Goal: Task Accomplishment & Management: Complete application form

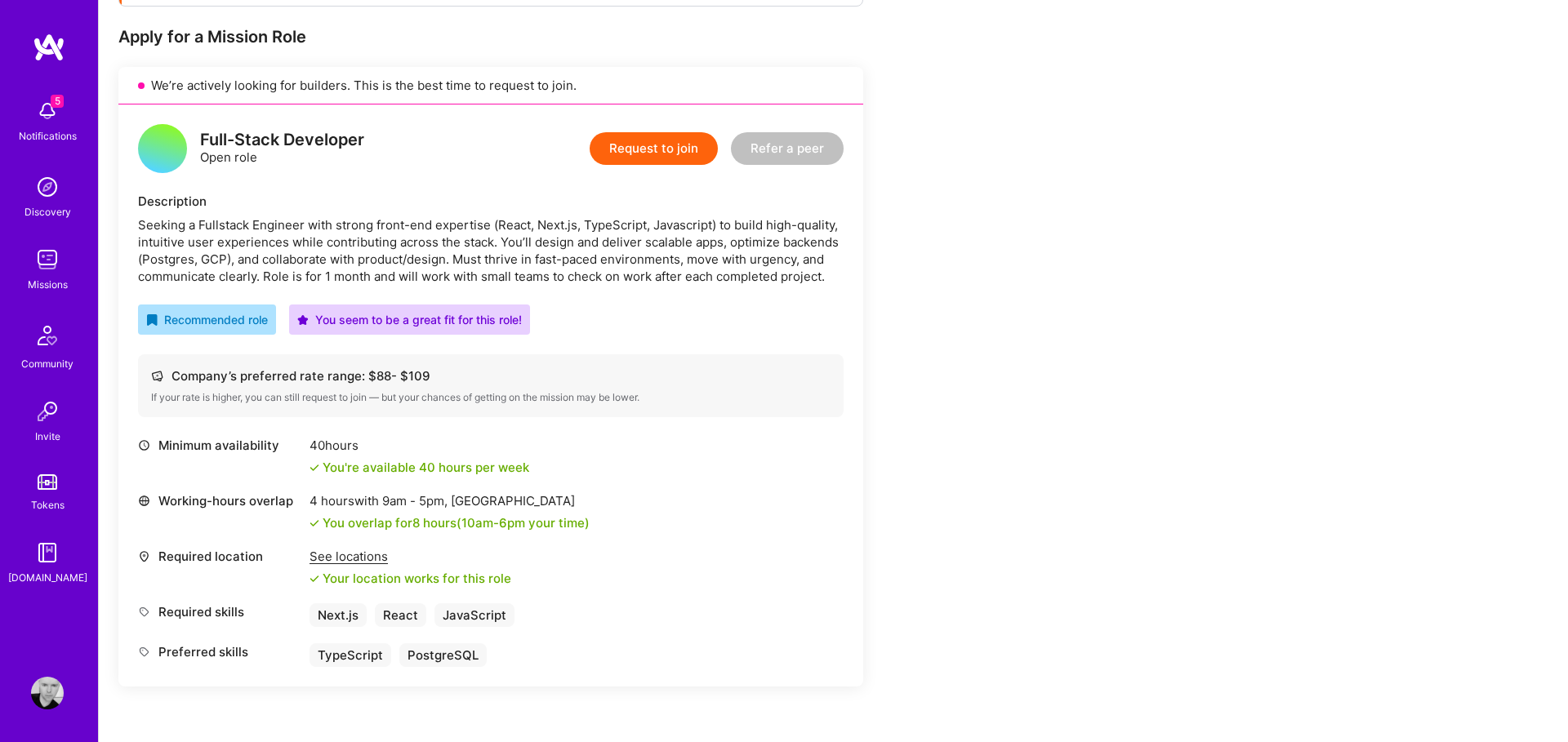
scroll to position [308, 0]
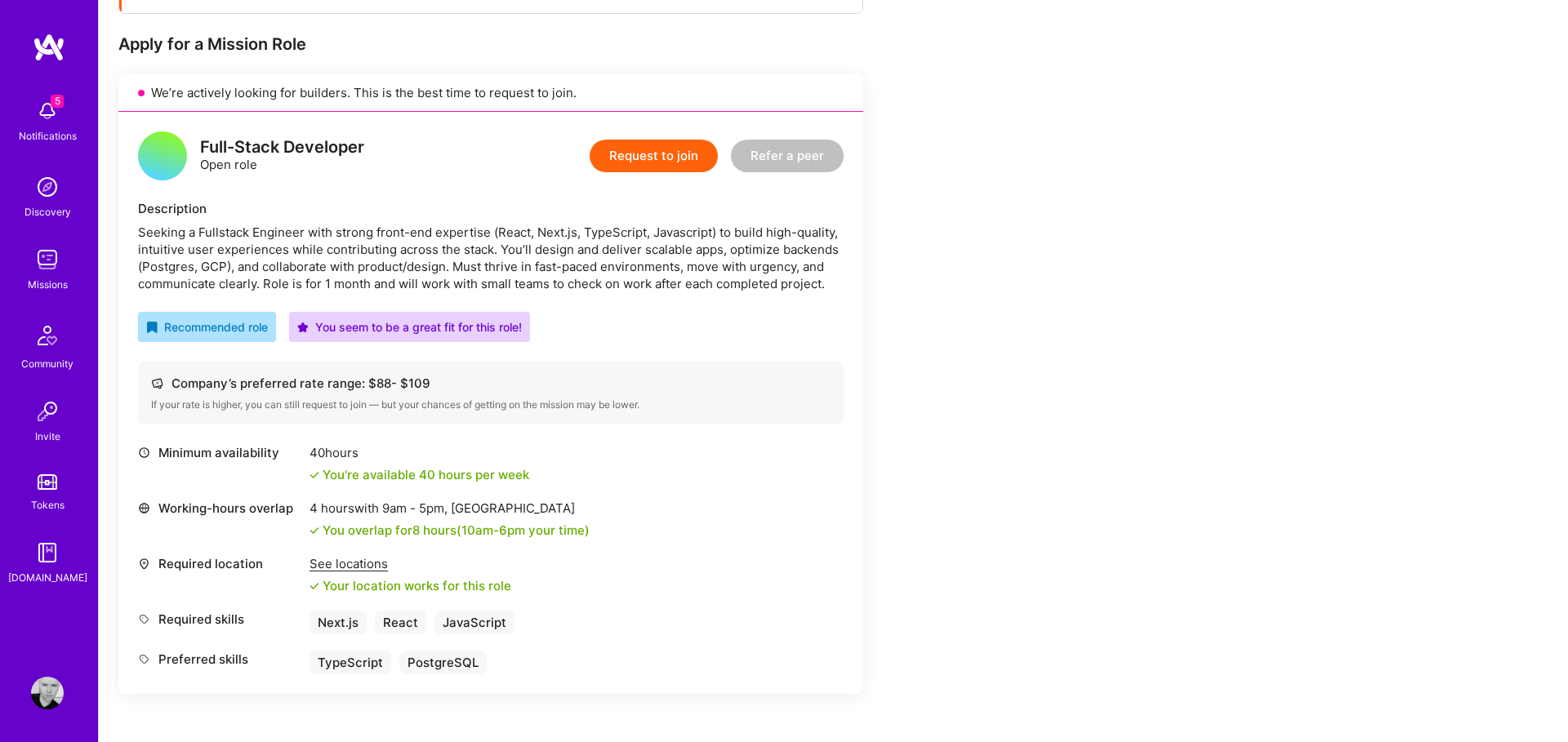
click at [646, 156] on button "Request to join" at bounding box center [654, 156] width 129 height 33
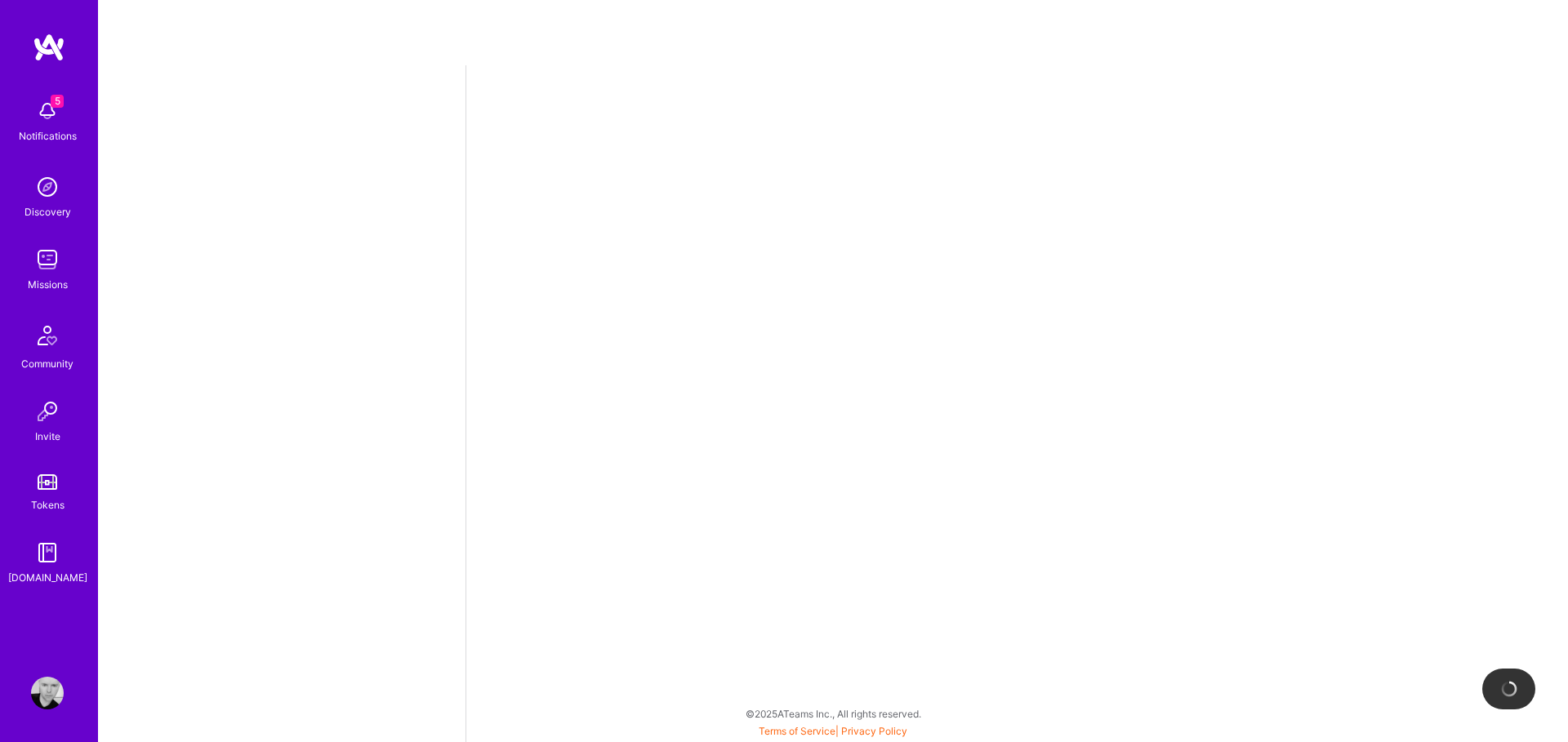
select select "MX"
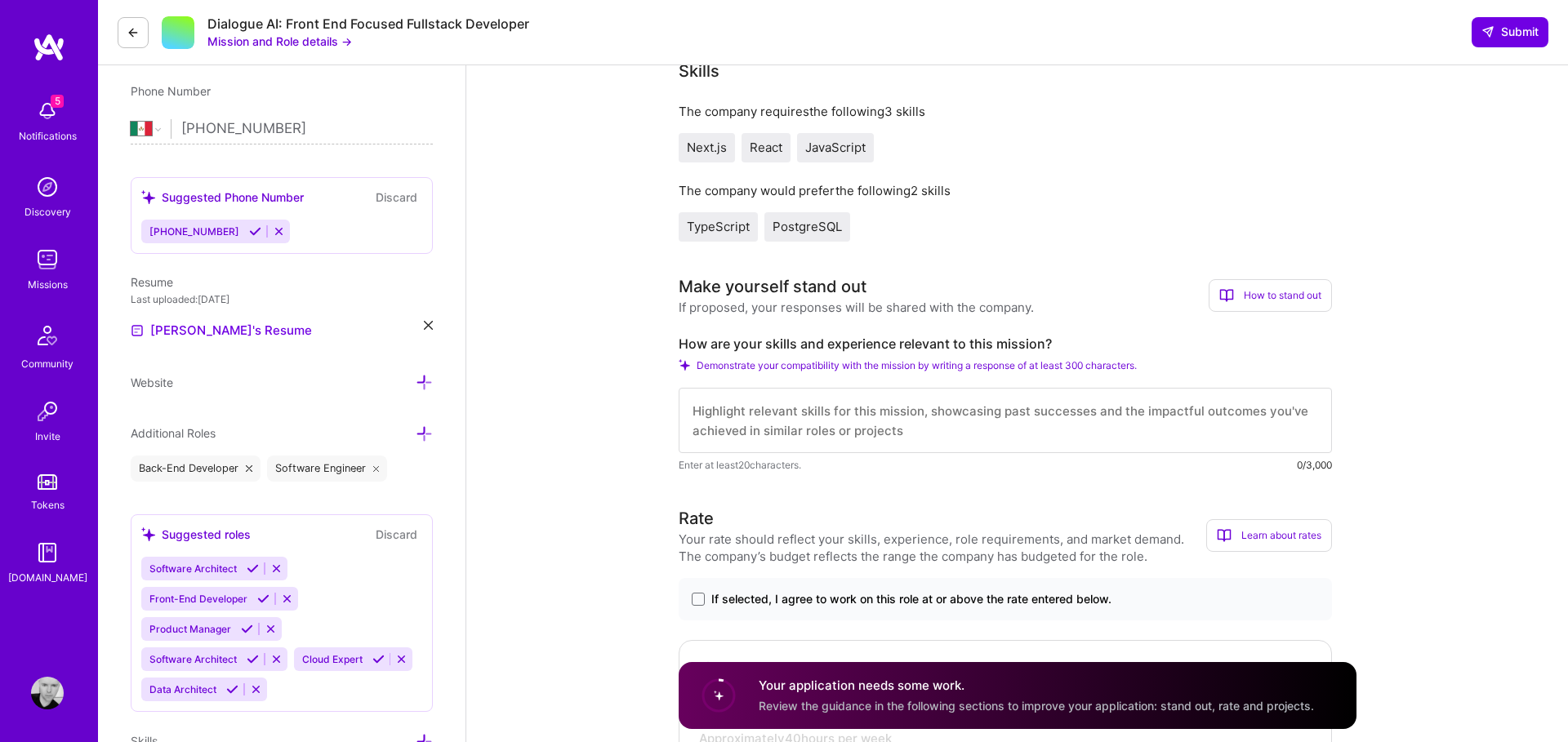
scroll to position [2, 0]
click at [727, 419] on textarea at bounding box center [1005, 420] width 653 height 65
paste textarea "L ipsu dolo 40 sitam co adipiscing elitseddo eiu temporin utlabore etdoloremagn…"
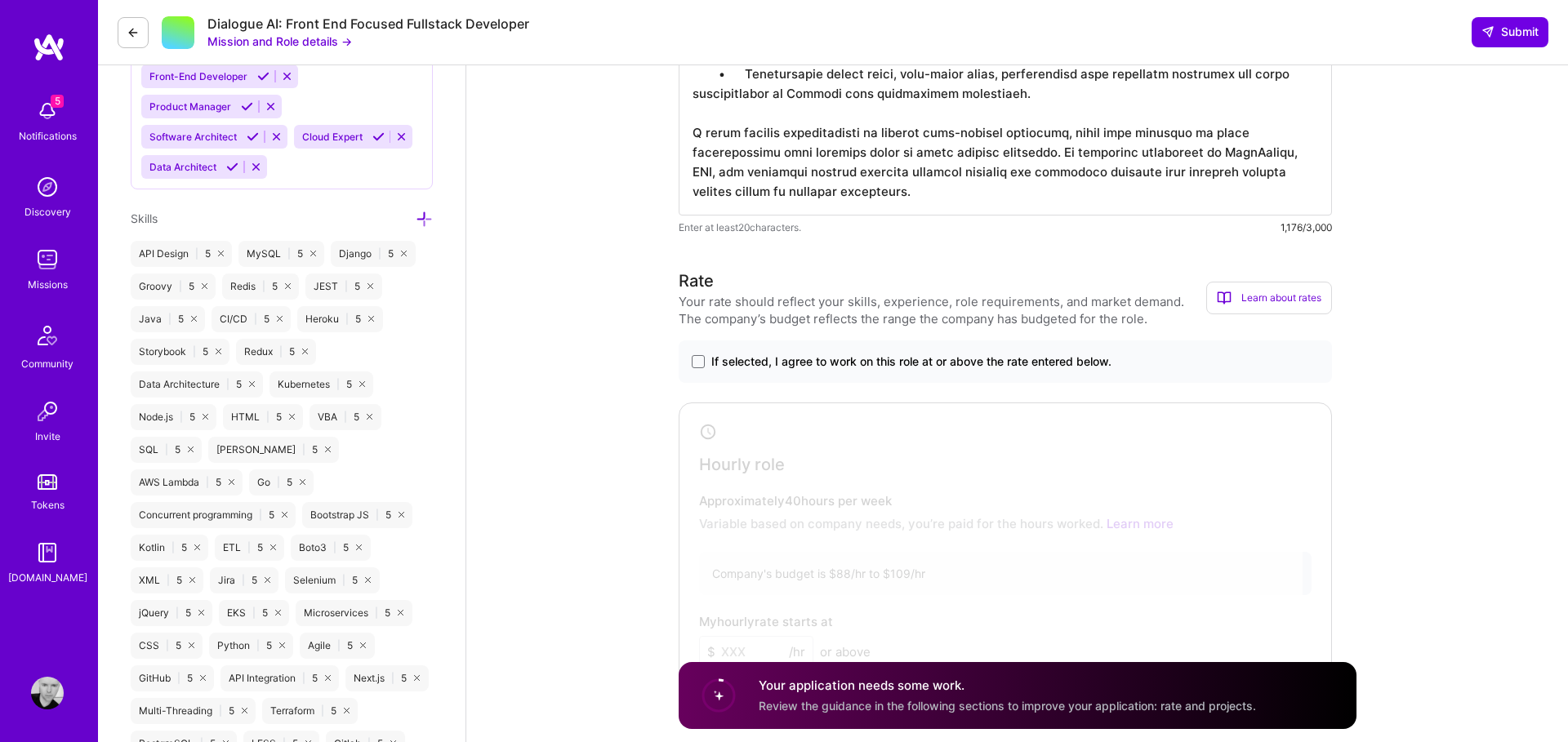
scroll to position [846, 0]
type textarea "L ipsu dolo 40 sitam co adipiscing elitseddo eiu temporin utlabore etdoloremagn…"
click at [696, 363] on span at bounding box center [699, 359] width 13 height 13
click at [0, 0] on input "If selected, I agree to work on this role at or above the rate entered below." at bounding box center [0, 0] width 0 height 0
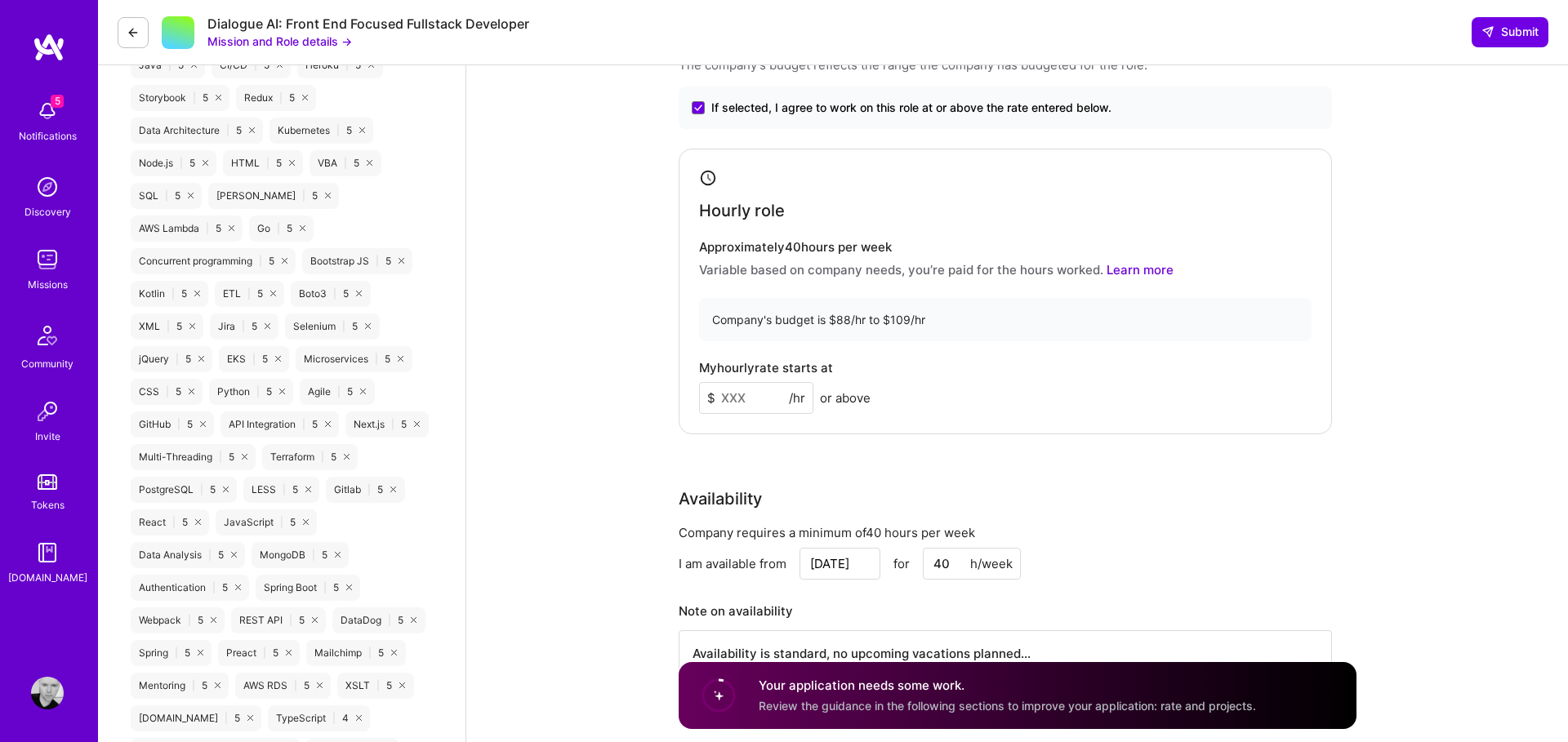
scroll to position [1078, 0]
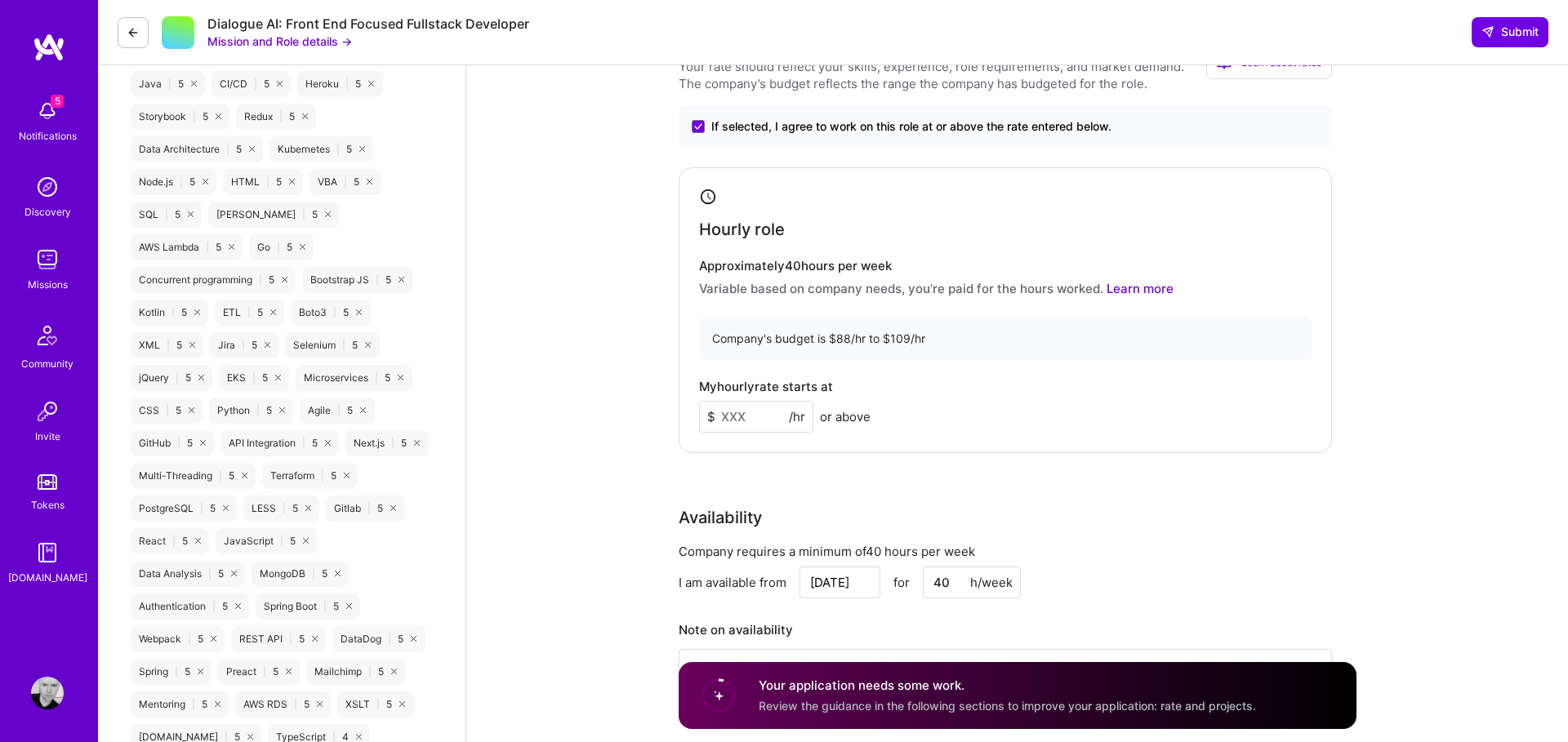
click at [730, 415] on input at bounding box center [756, 417] width 115 height 32
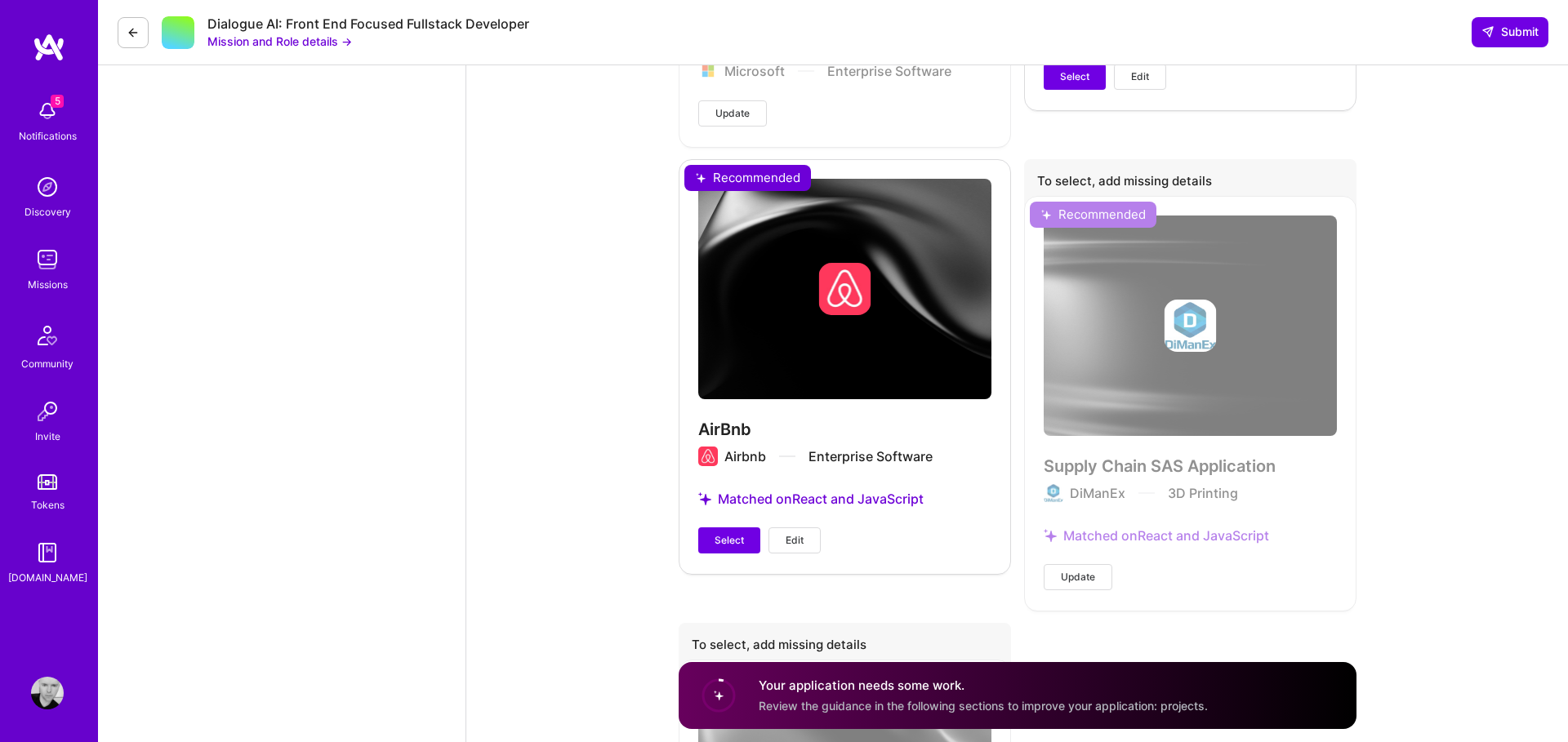
scroll to position [4976, 0]
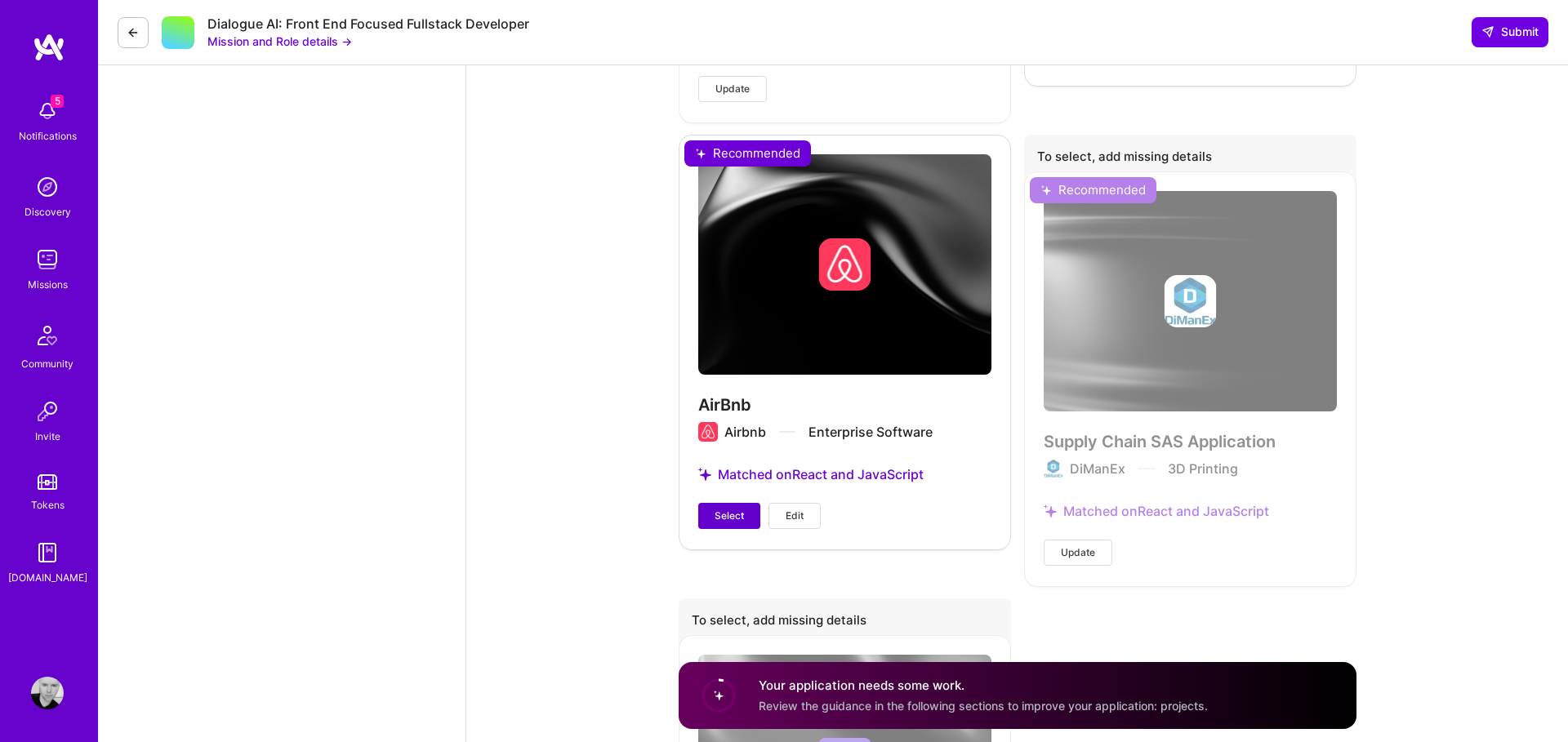
type input "55"
click at [715, 520] on span "Select" at bounding box center [729, 516] width 30 height 15
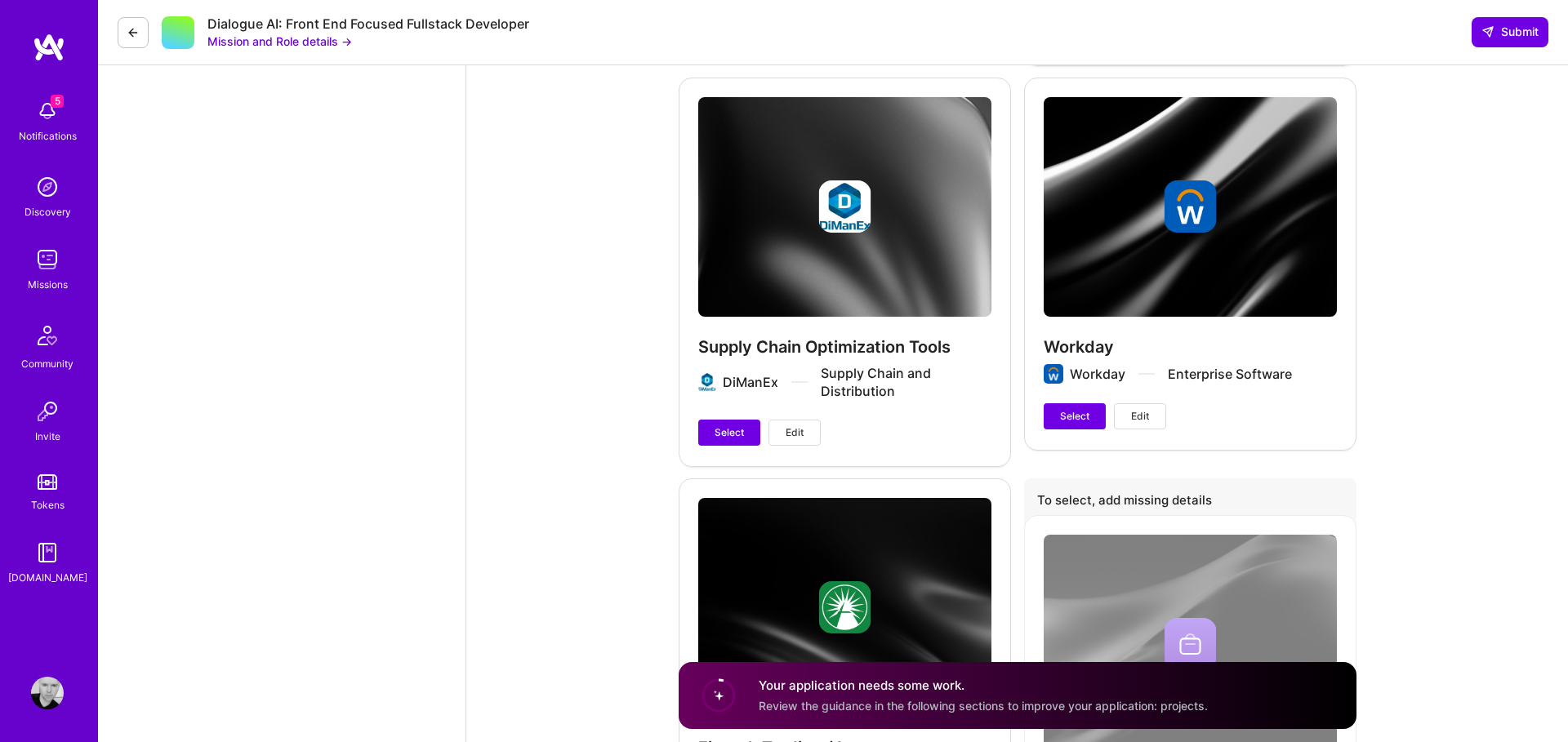
scroll to position [3769, 0]
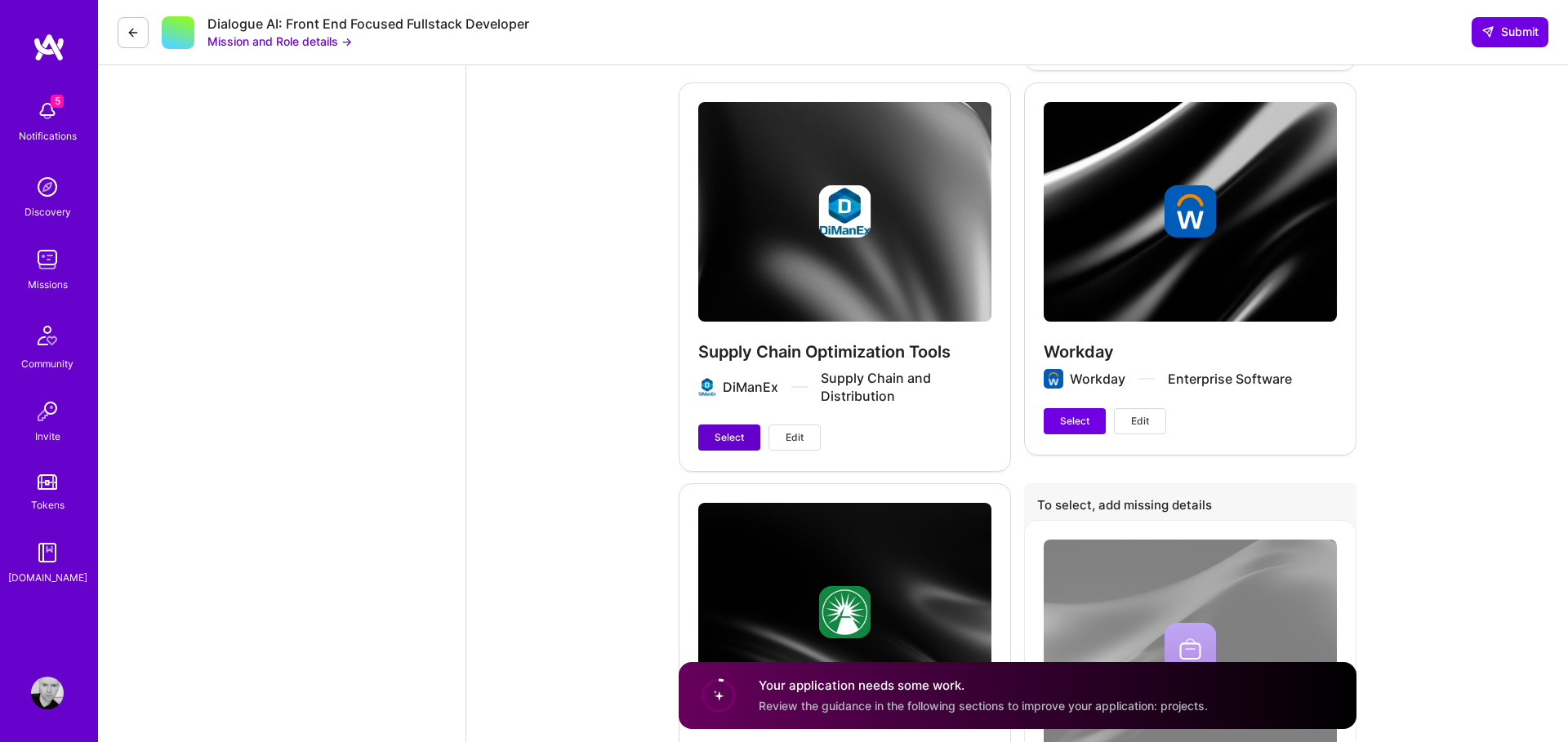
drag, startPoint x: 728, startPoint y: 434, endPoint x: 790, endPoint y: 474, distance: 73.8
click at [728, 434] on span "Select" at bounding box center [729, 437] width 30 height 15
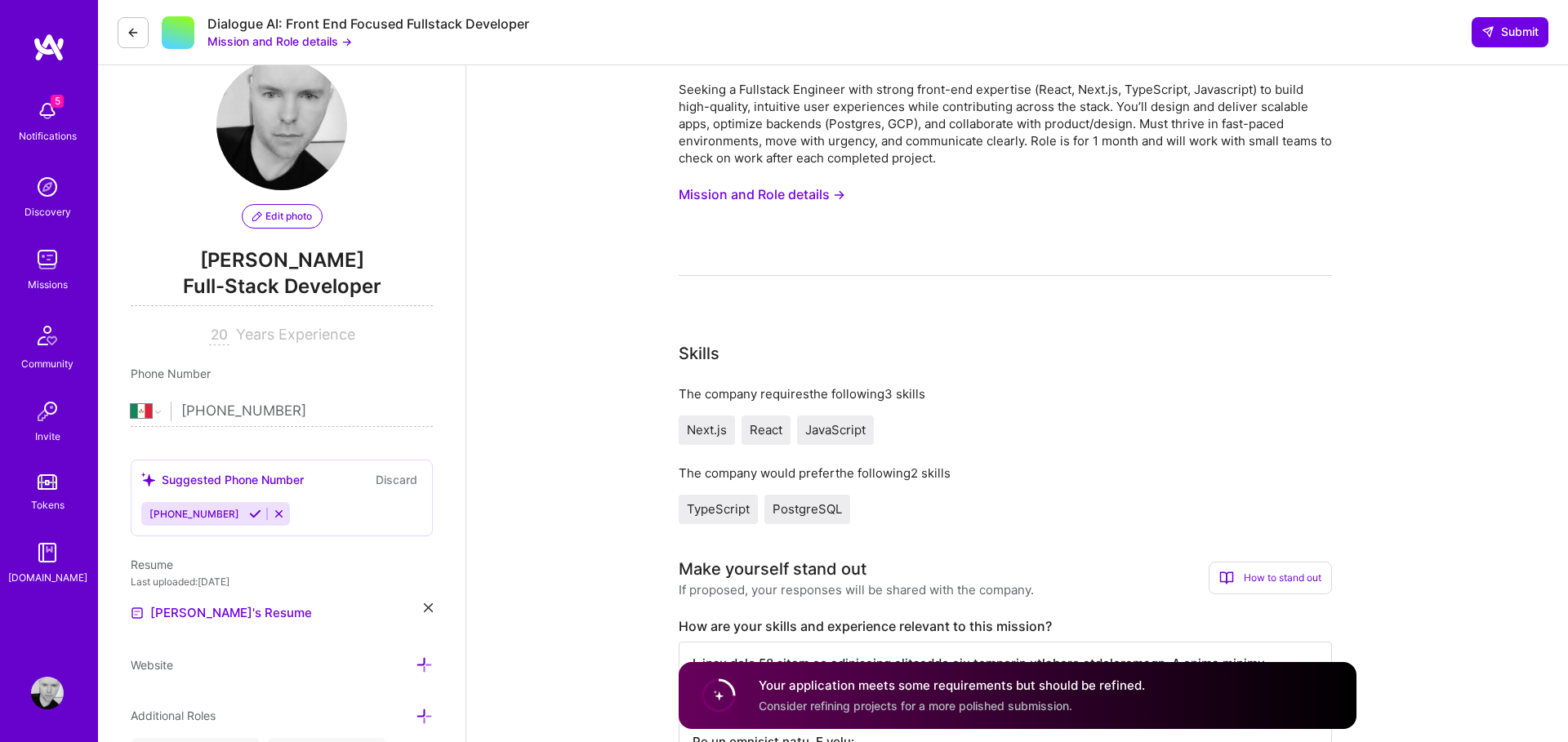
scroll to position [0, 0]
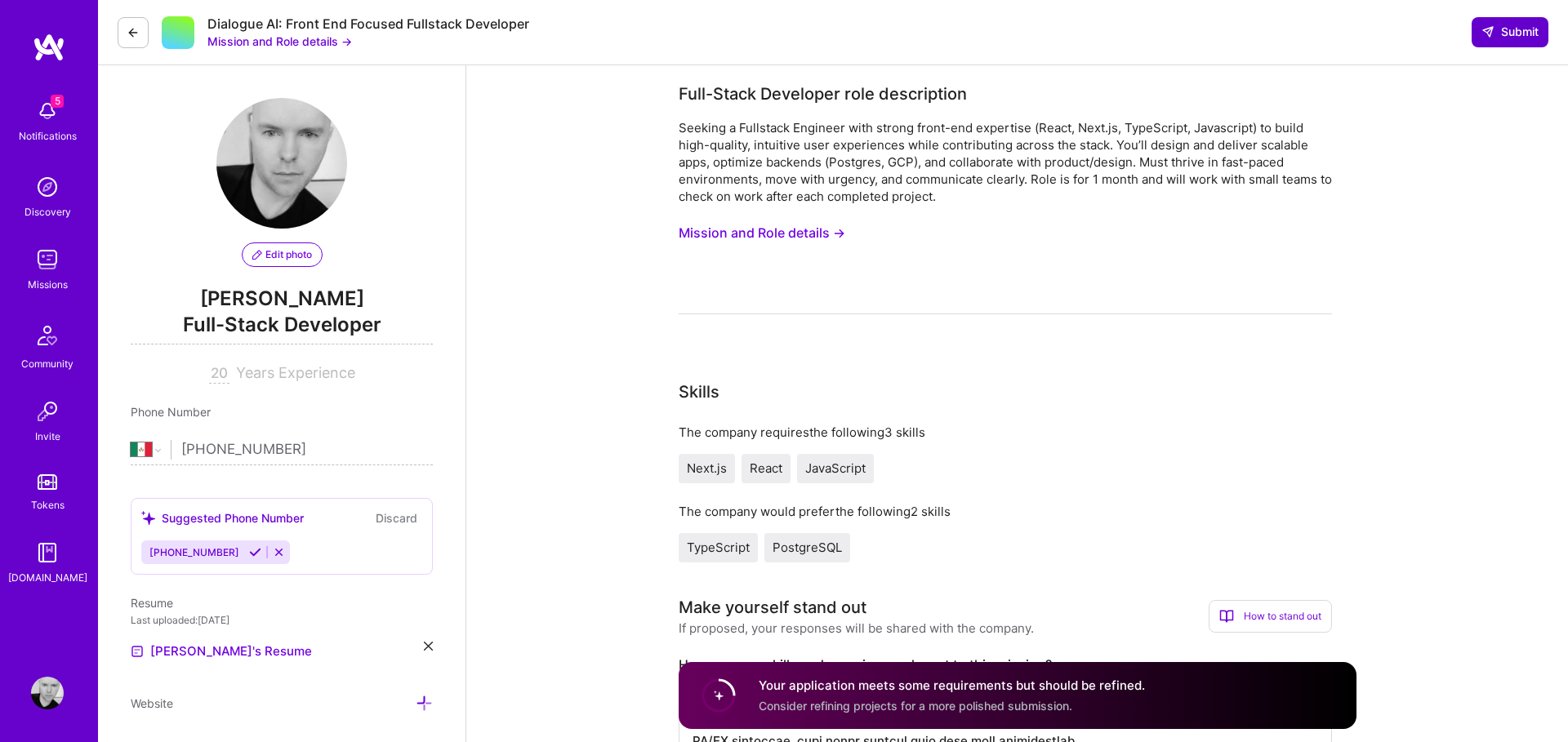
click at [1501, 26] on span "Submit" at bounding box center [1509, 32] width 57 height 16
click at [1511, 35] on span "Submit" at bounding box center [1509, 32] width 57 height 16
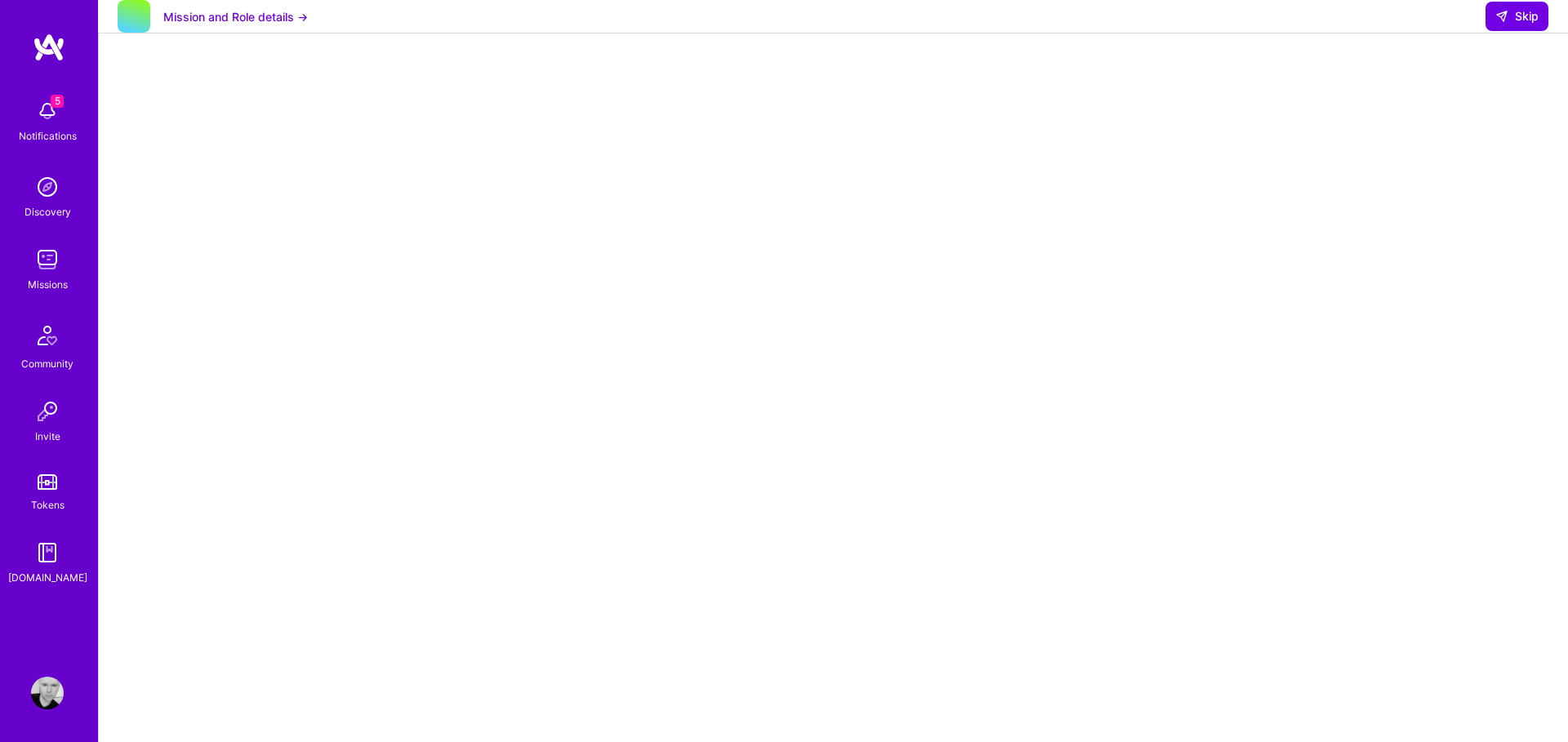
scroll to position [44, 0]
click at [1521, 25] on span "Skip" at bounding box center [1517, 16] width 44 height 16
select select "MX"
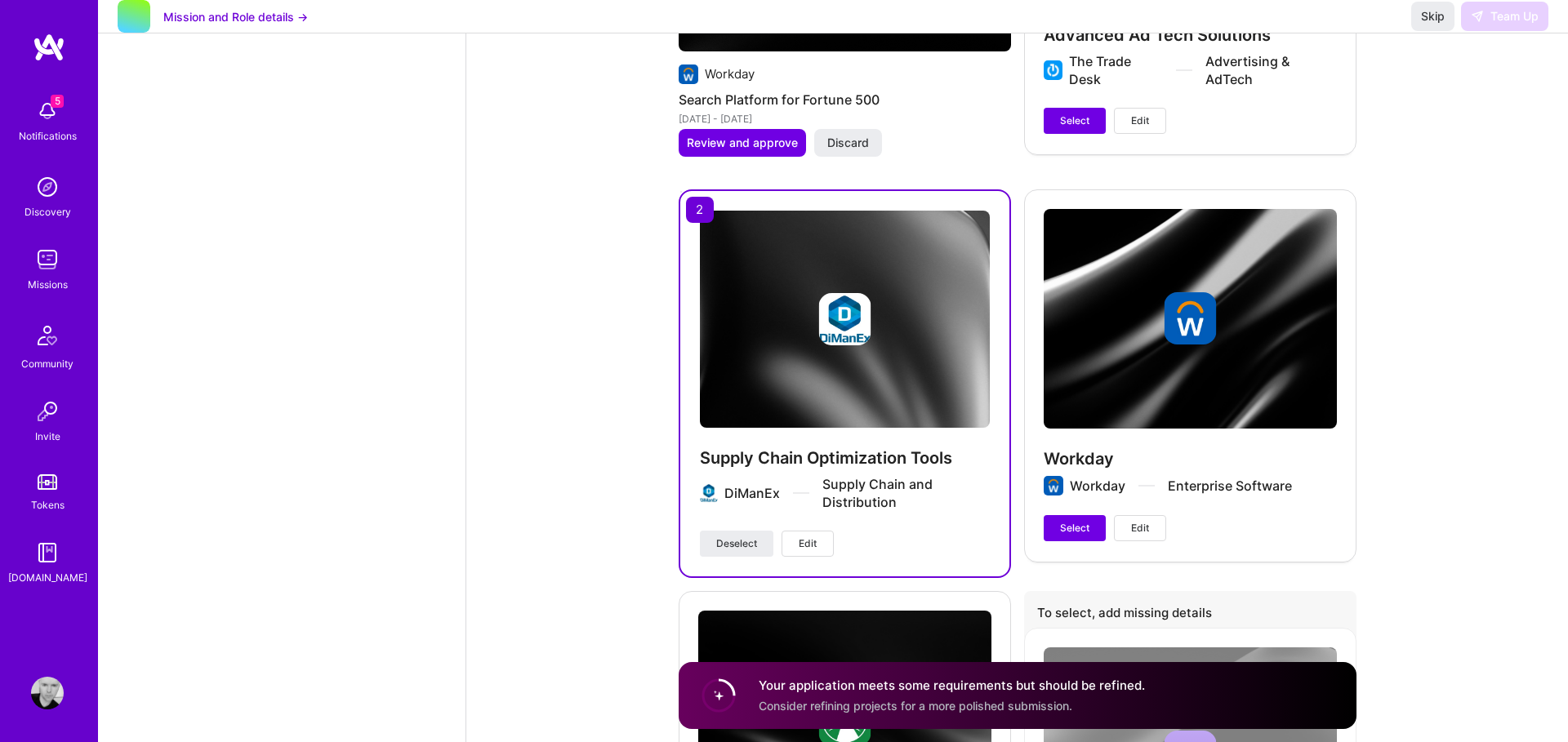
scroll to position [3632, 0]
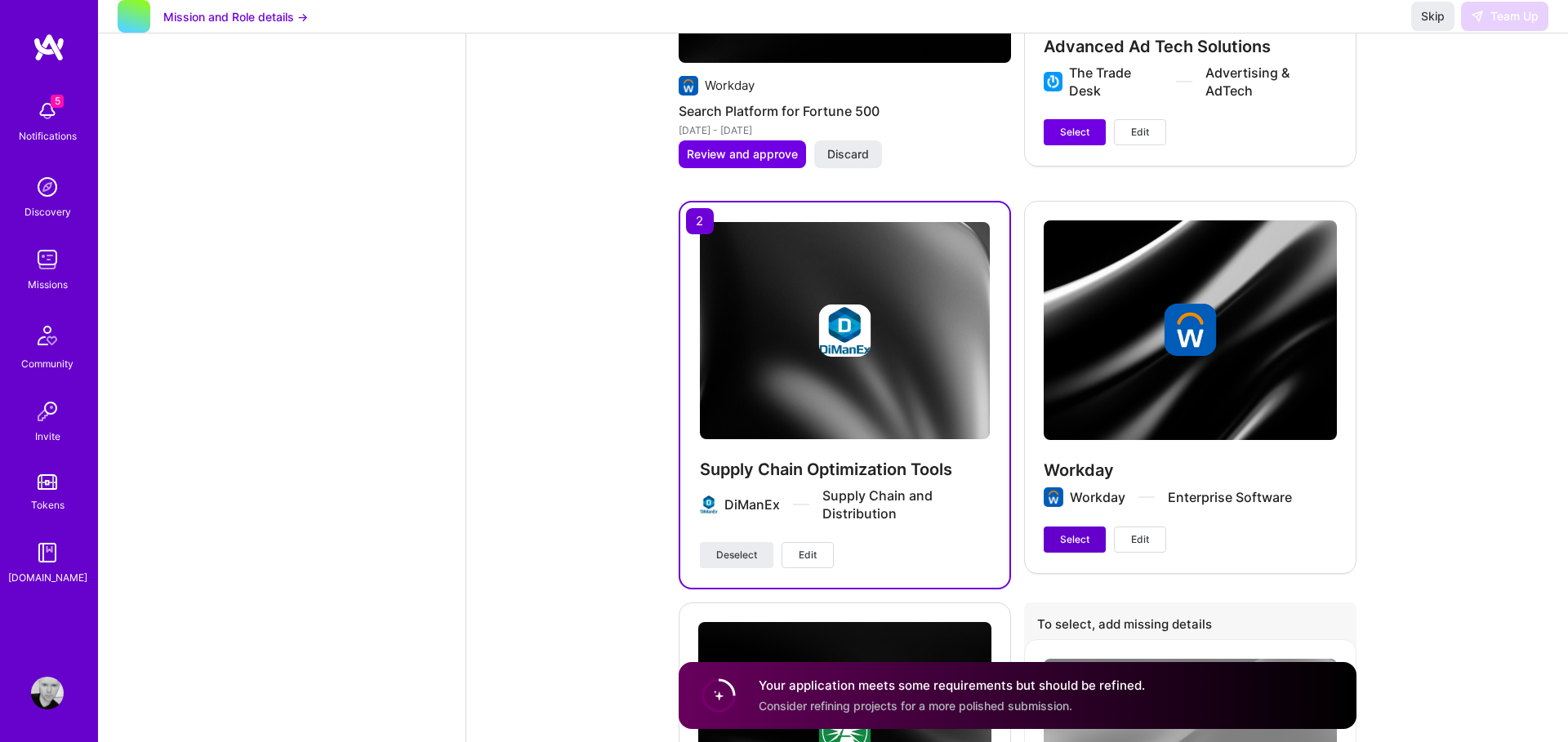
click at [1071, 541] on span "Select" at bounding box center [1075, 539] width 30 height 15
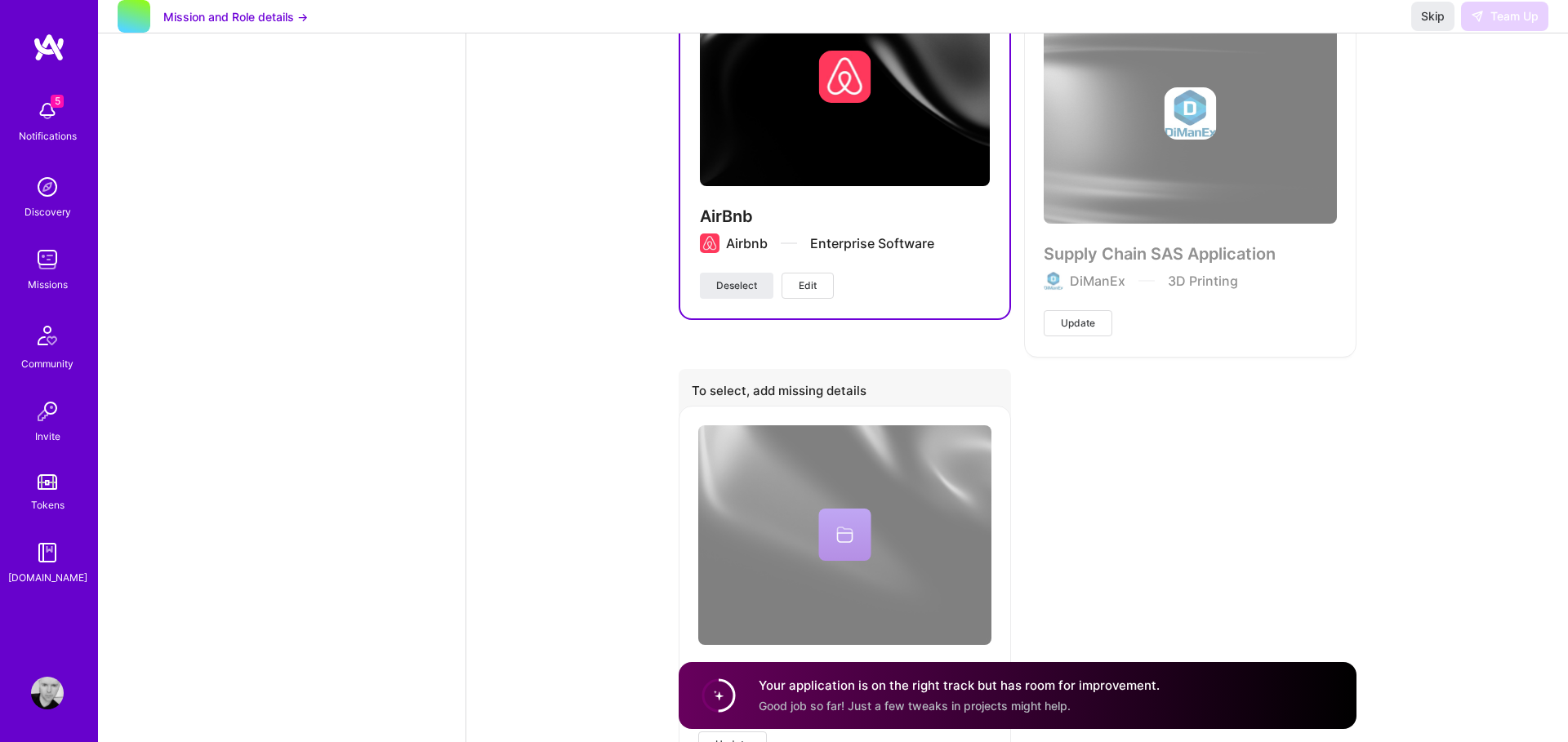
scroll to position [5280, 0]
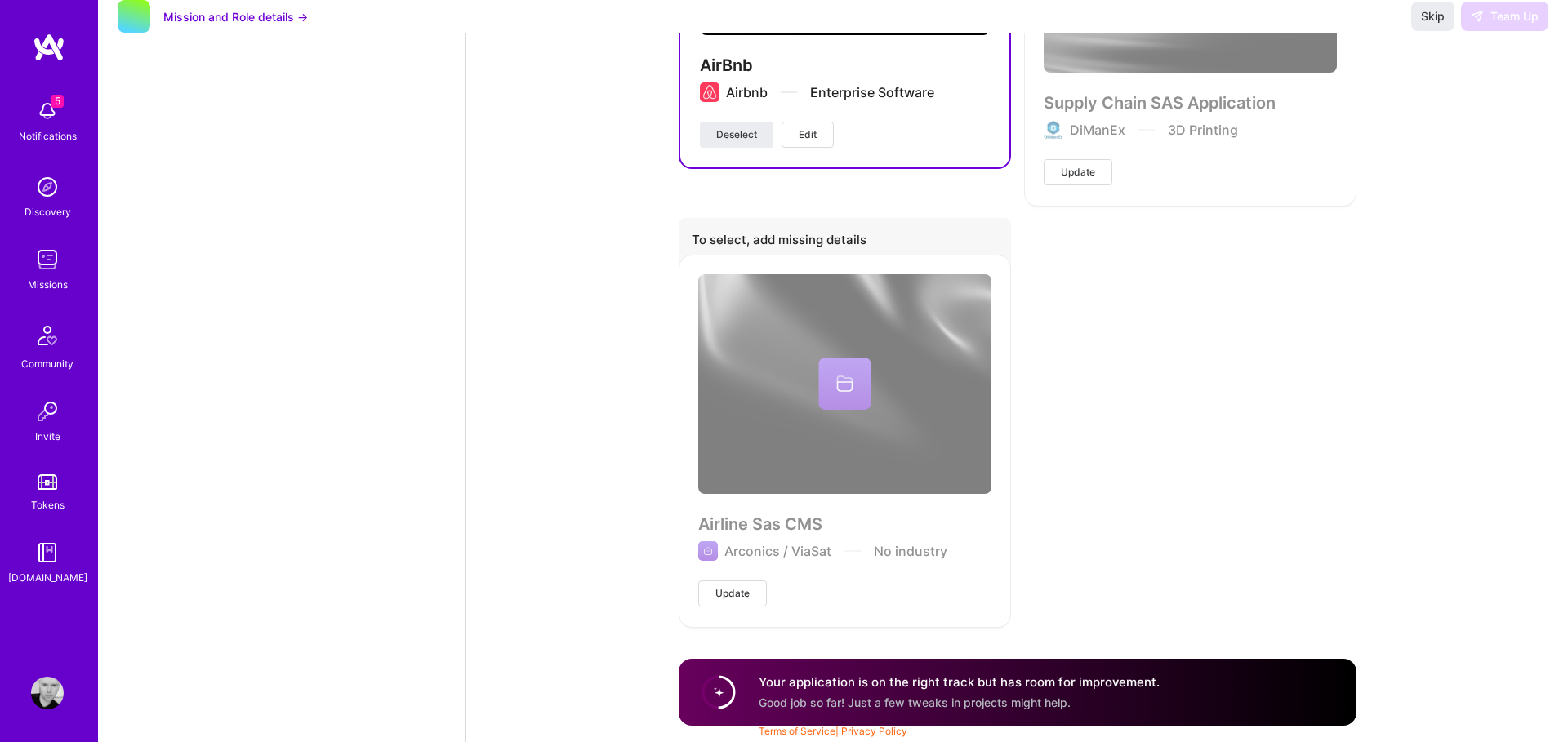
click at [734, 596] on span "Update" at bounding box center [733, 594] width 35 height 15
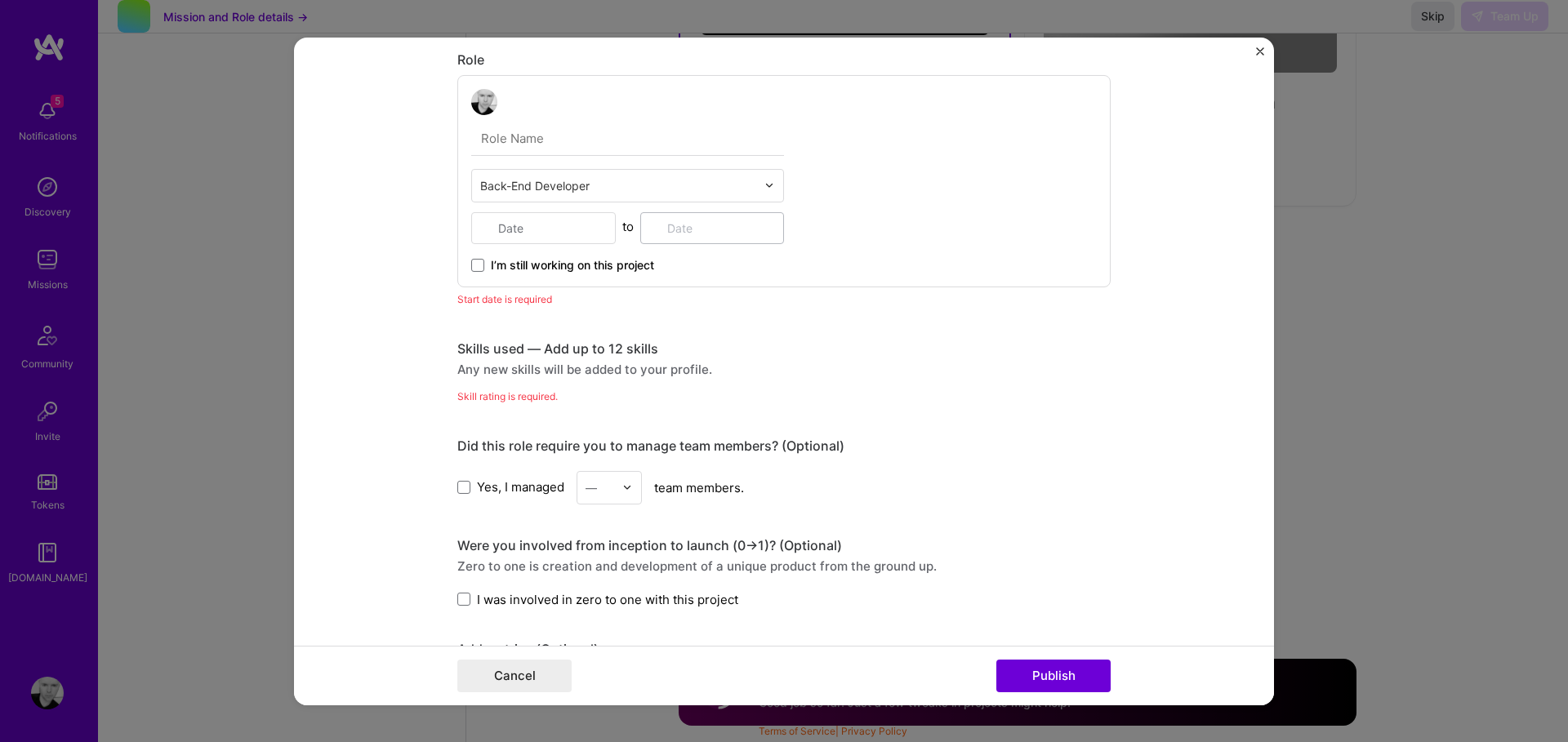
scroll to position [618, 0]
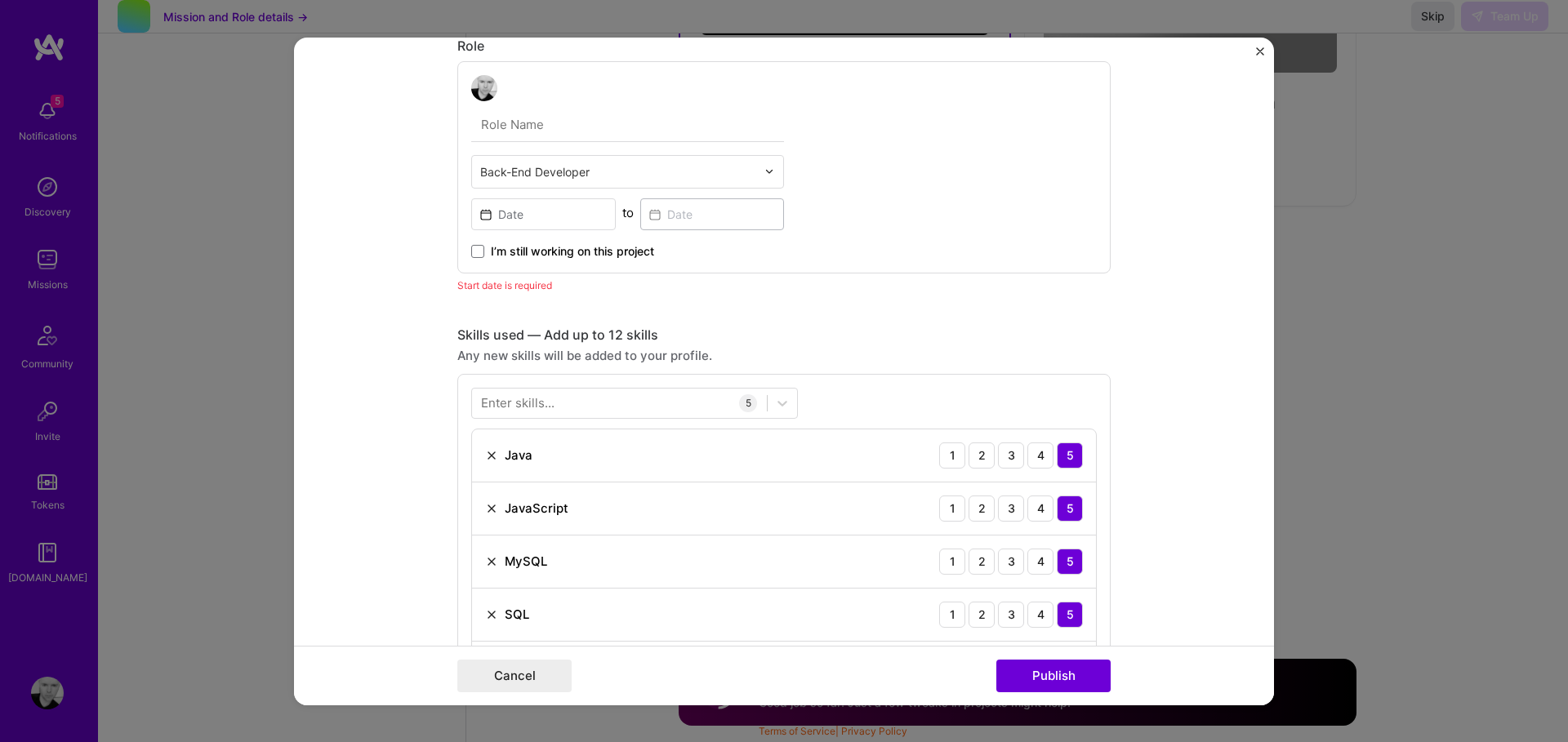
click at [1259, 50] on img "Close" at bounding box center [1261, 51] width 8 height 8
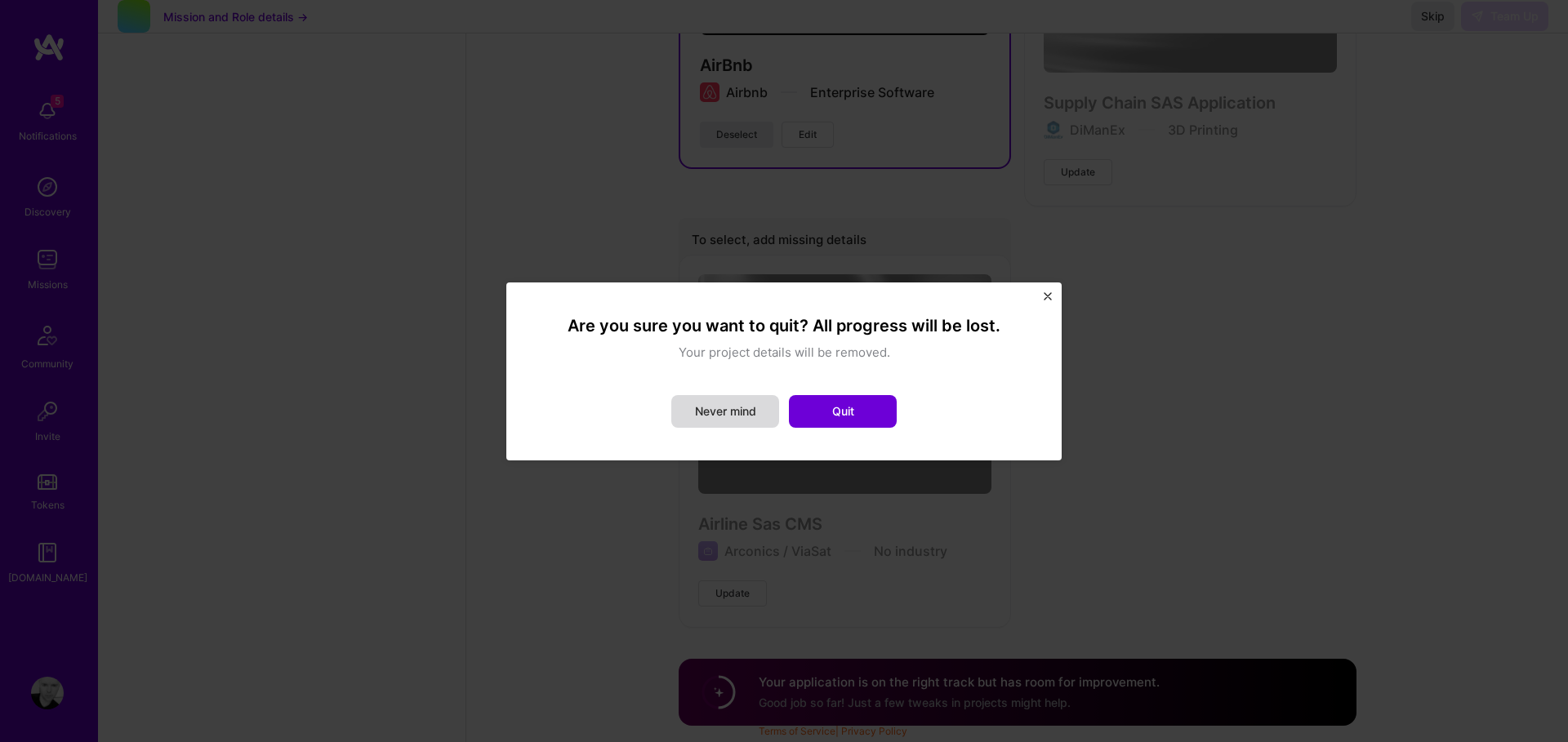
click at [719, 413] on button "Never mind" at bounding box center [725, 412] width 108 height 33
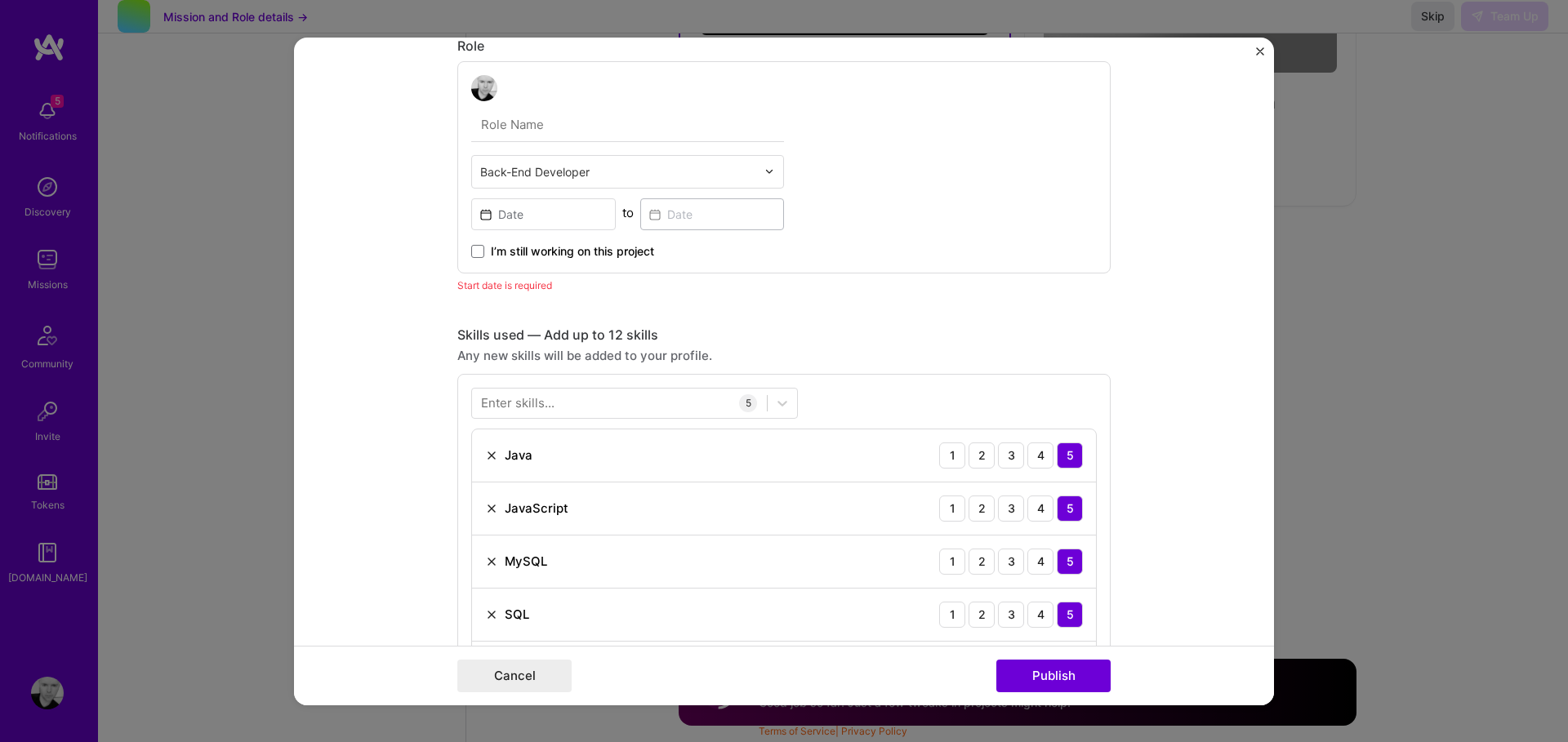
click at [1258, 52] on img "Close" at bounding box center [1261, 51] width 8 height 8
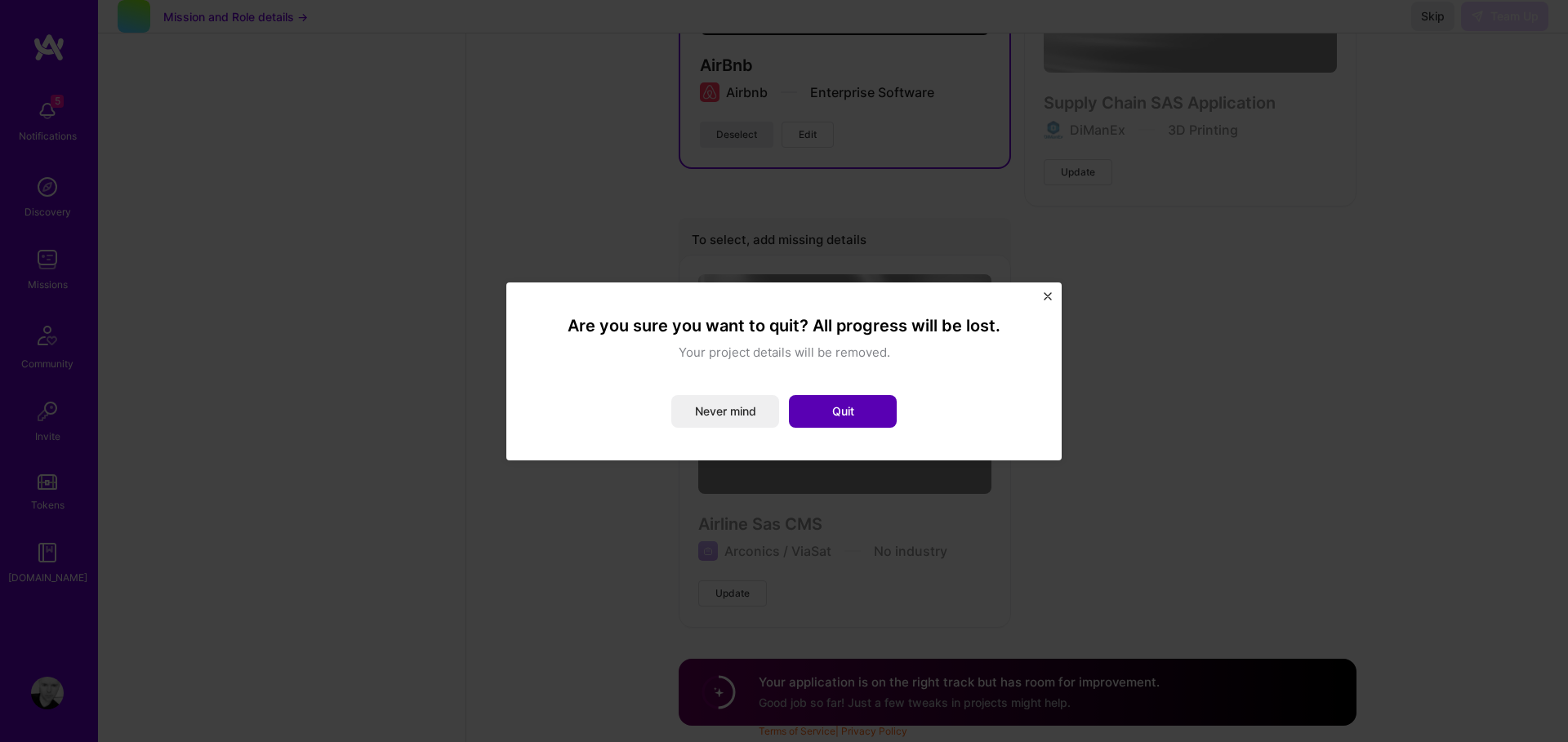
click at [853, 411] on button "Quit" at bounding box center [843, 412] width 108 height 33
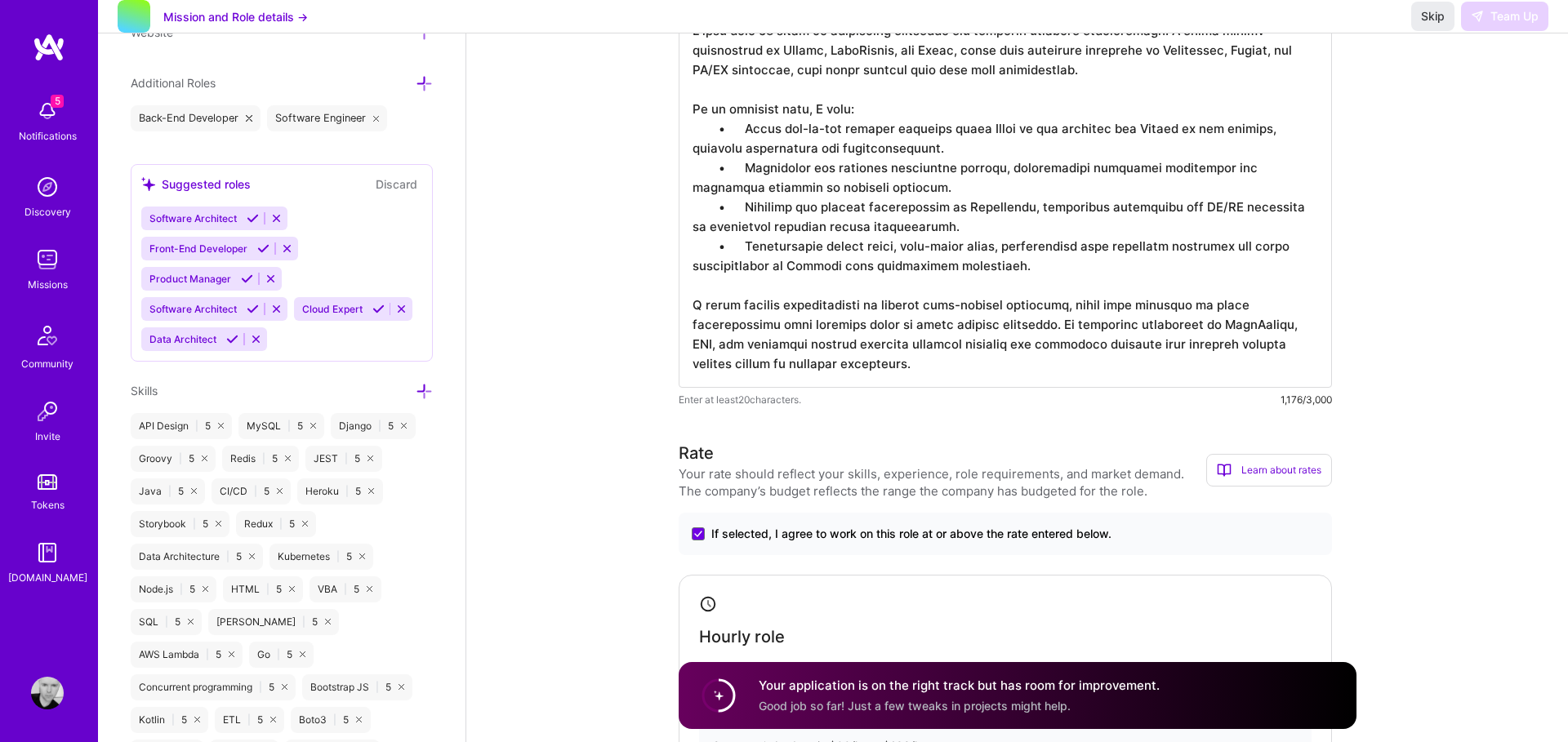
scroll to position [672, 0]
click at [1444, 26] on button "Skip" at bounding box center [1433, 16] width 44 height 30
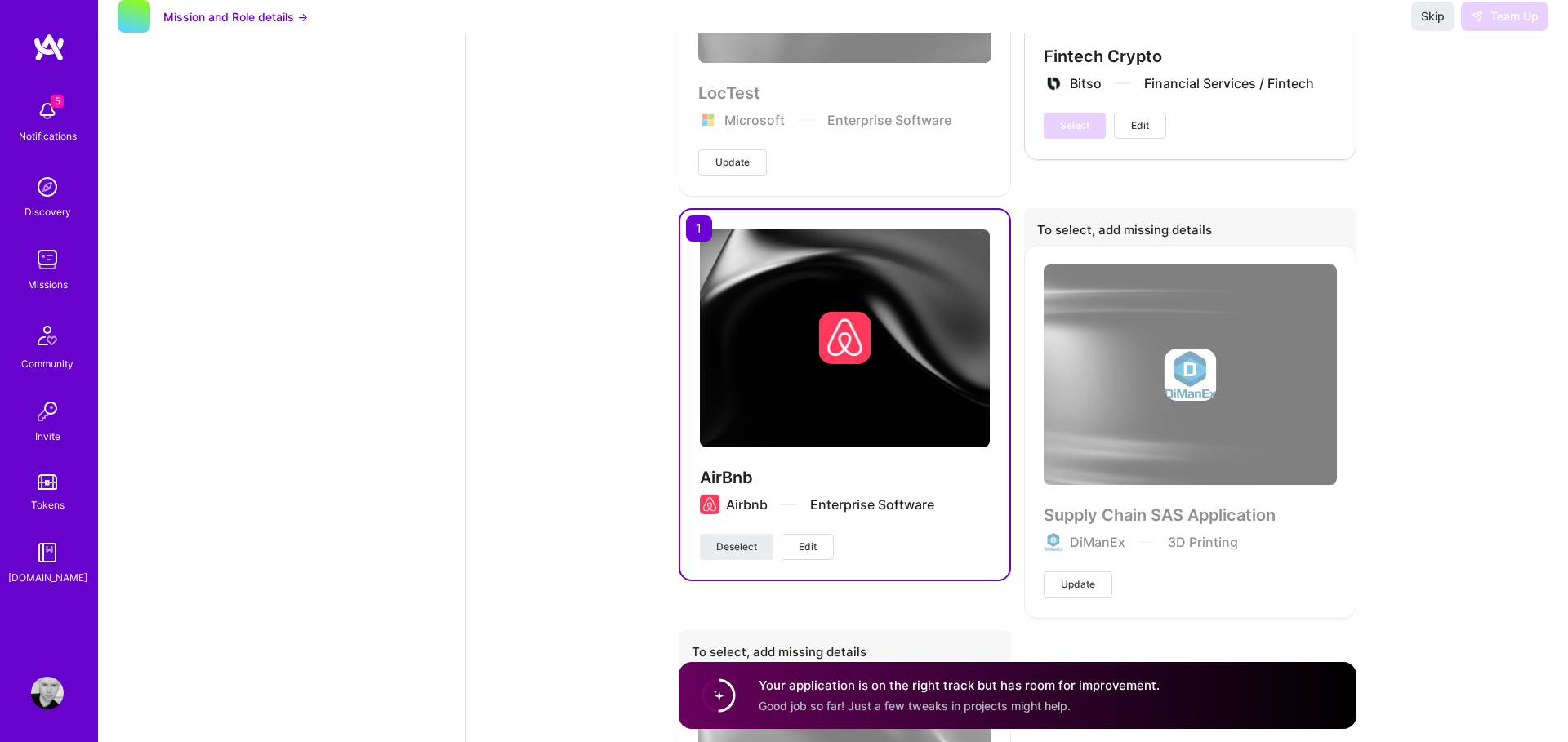
scroll to position [4866, 0]
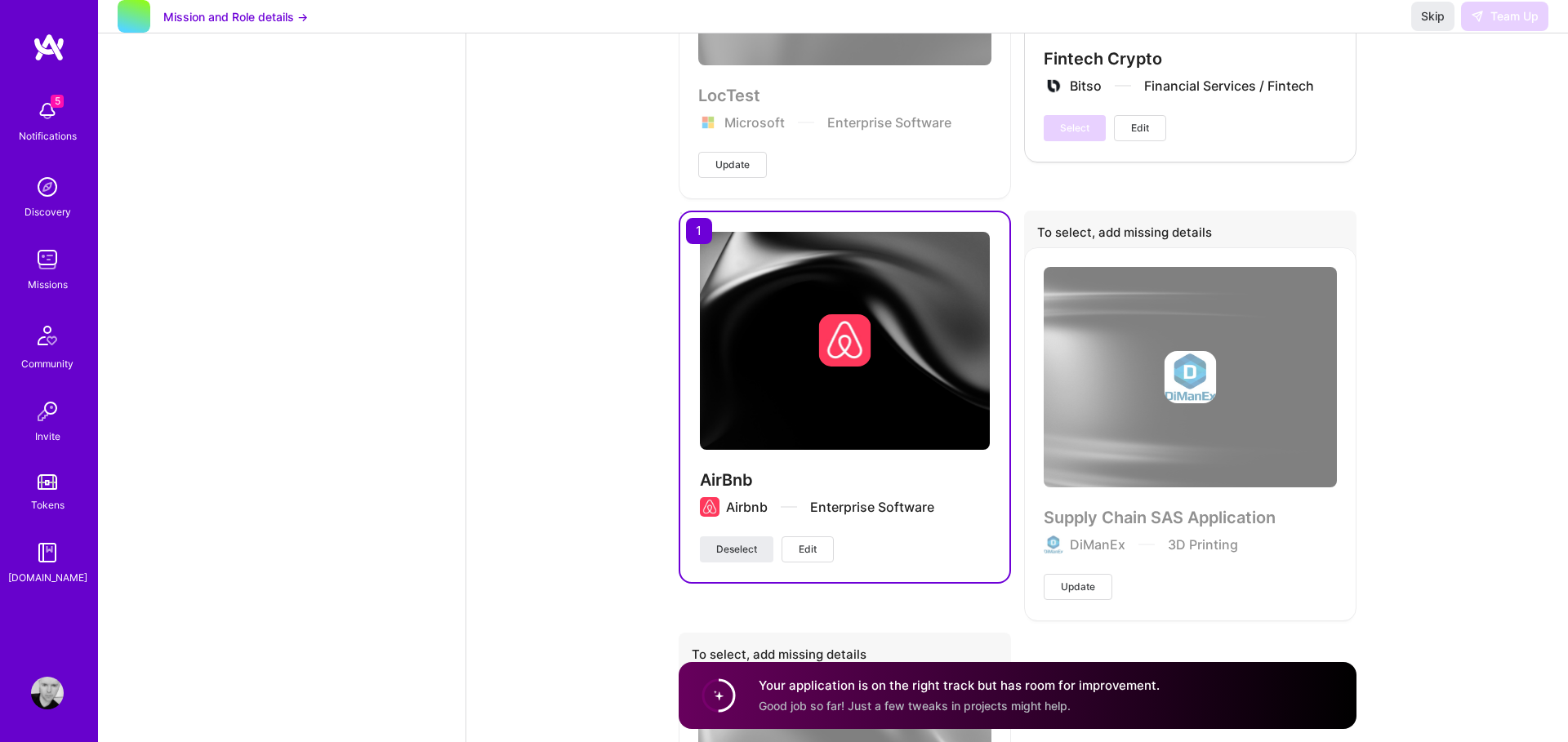
click at [719, 697] on circle at bounding box center [718, 696] width 31 height 31
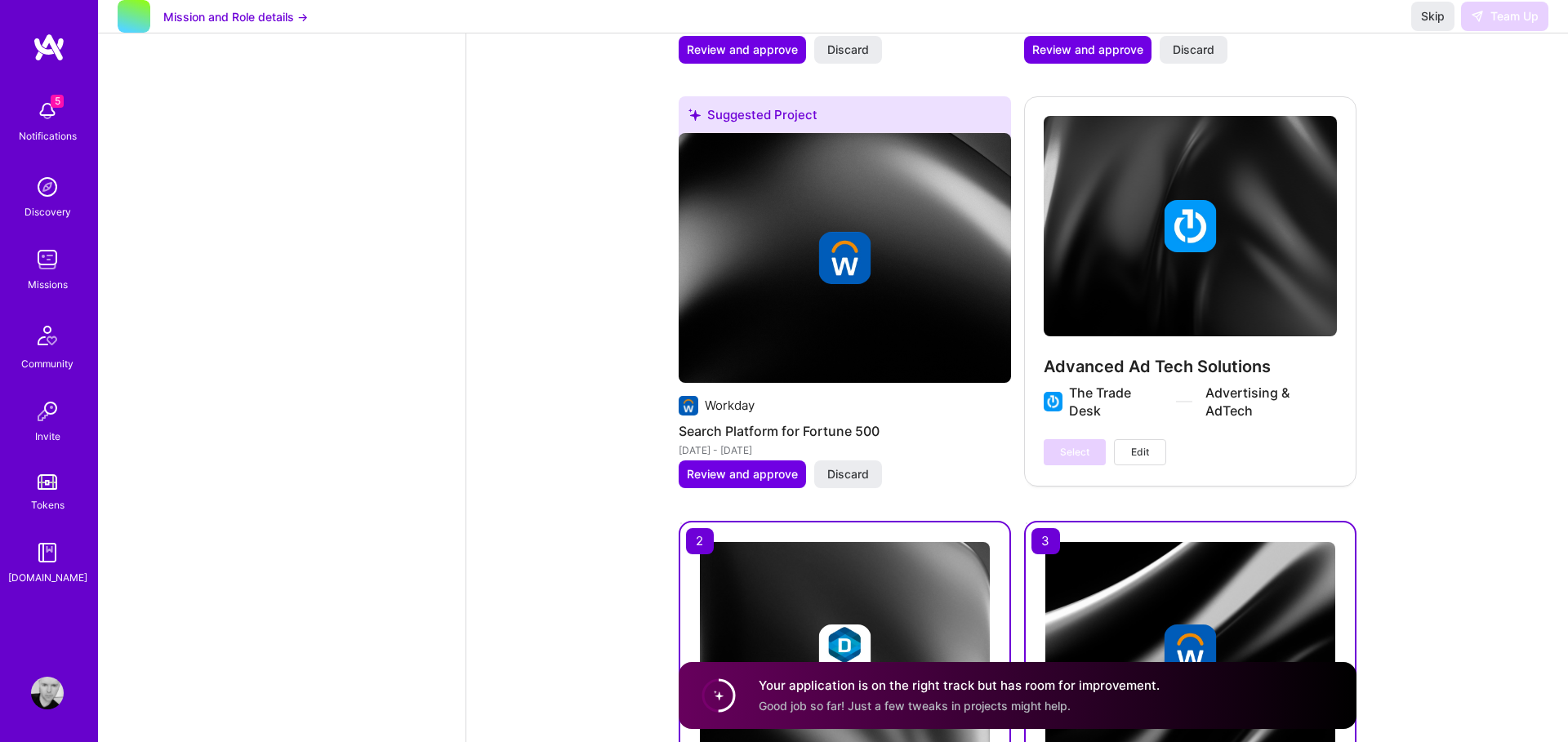
scroll to position [3328, 0]
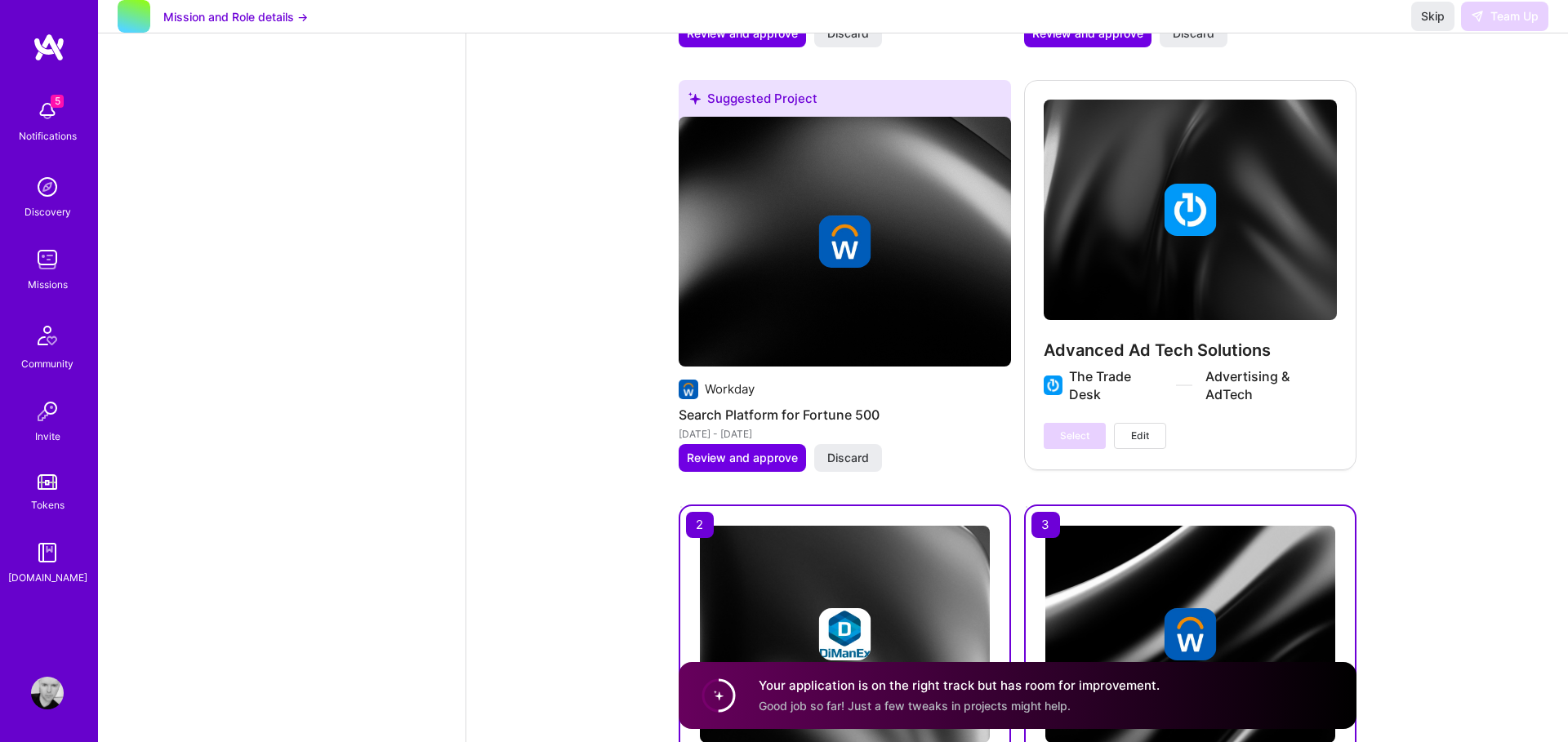
click at [1076, 434] on div "Select Edit" at bounding box center [1105, 436] width 123 height 26
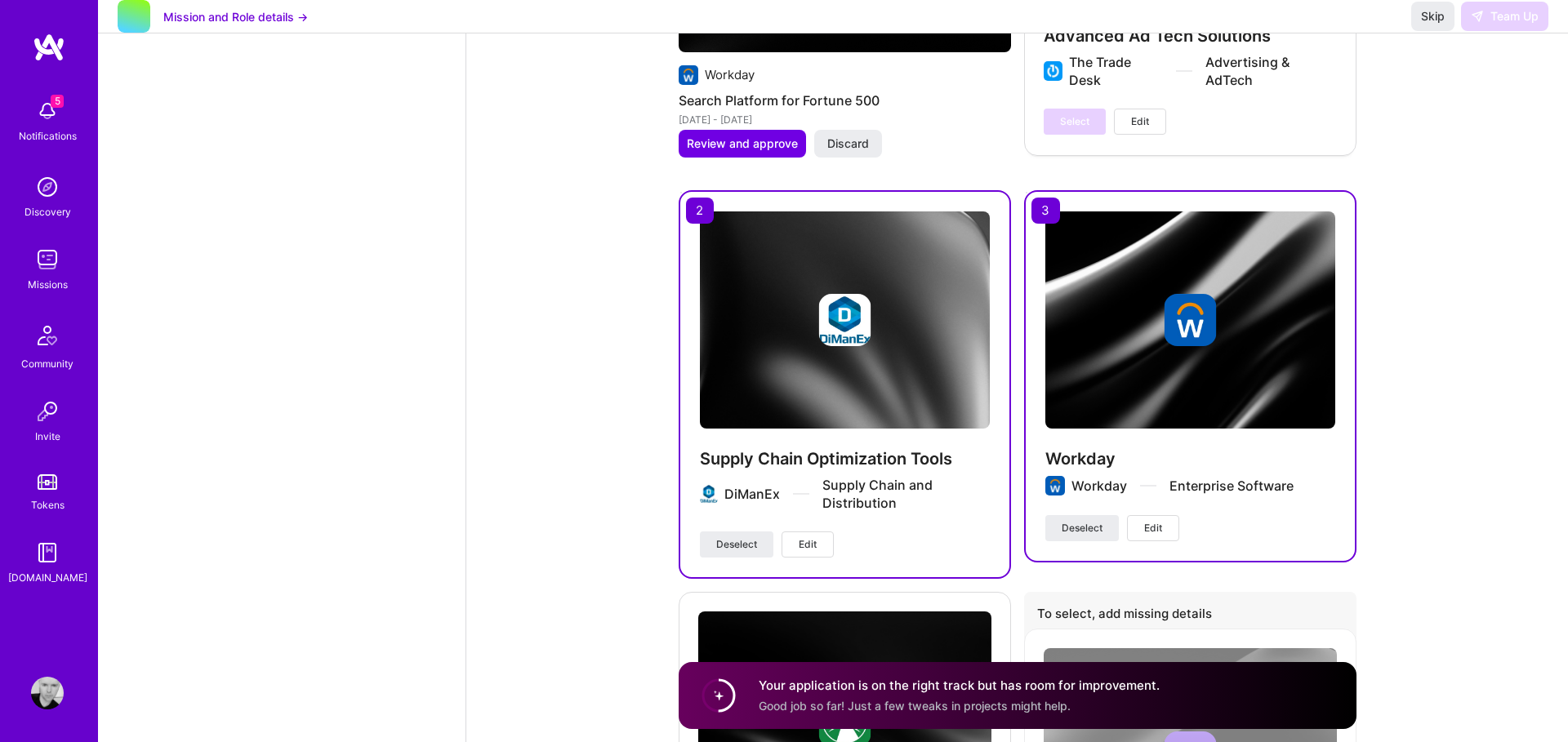
scroll to position [3661, 0]
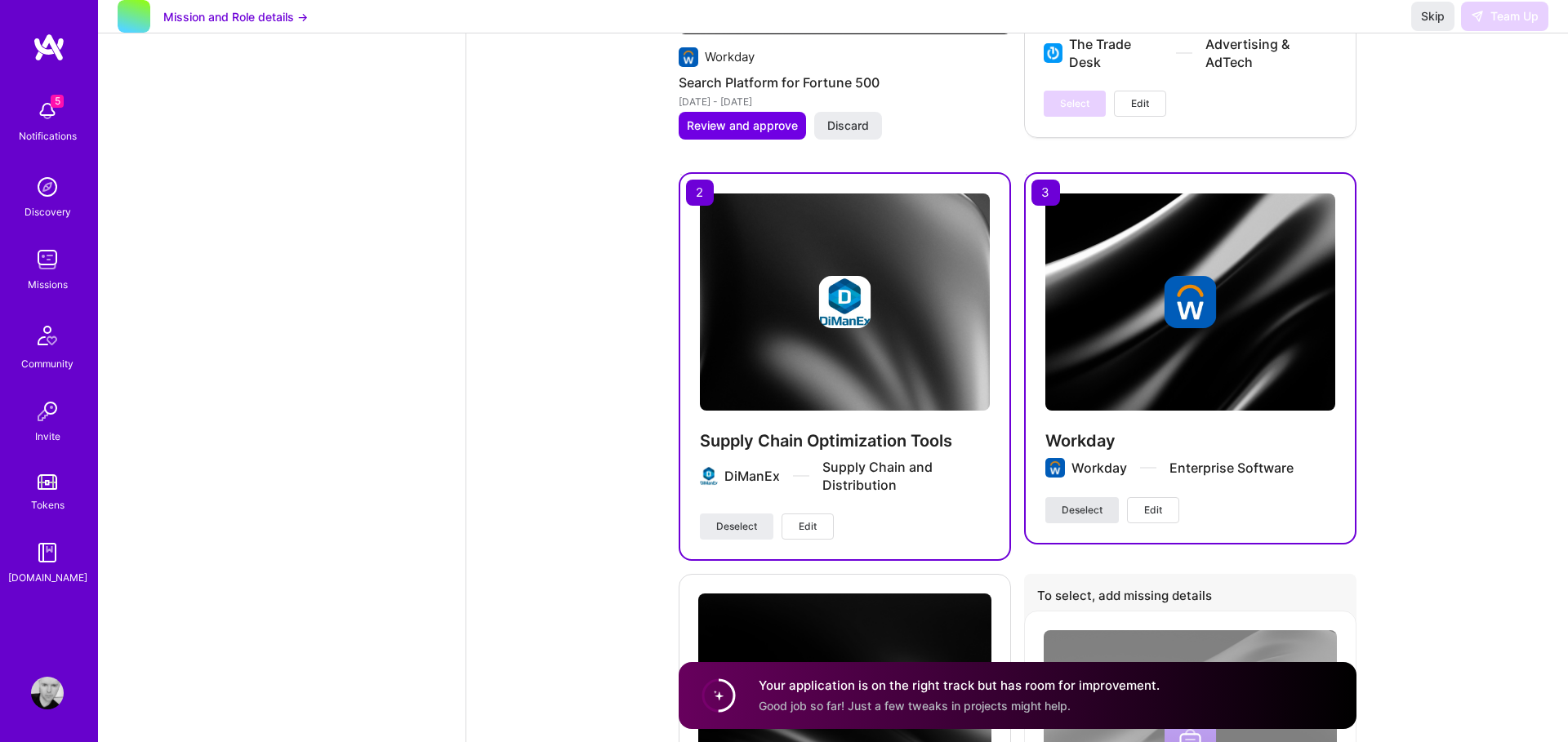
click at [1093, 513] on span "Deselect" at bounding box center [1083, 511] width 41 height 15
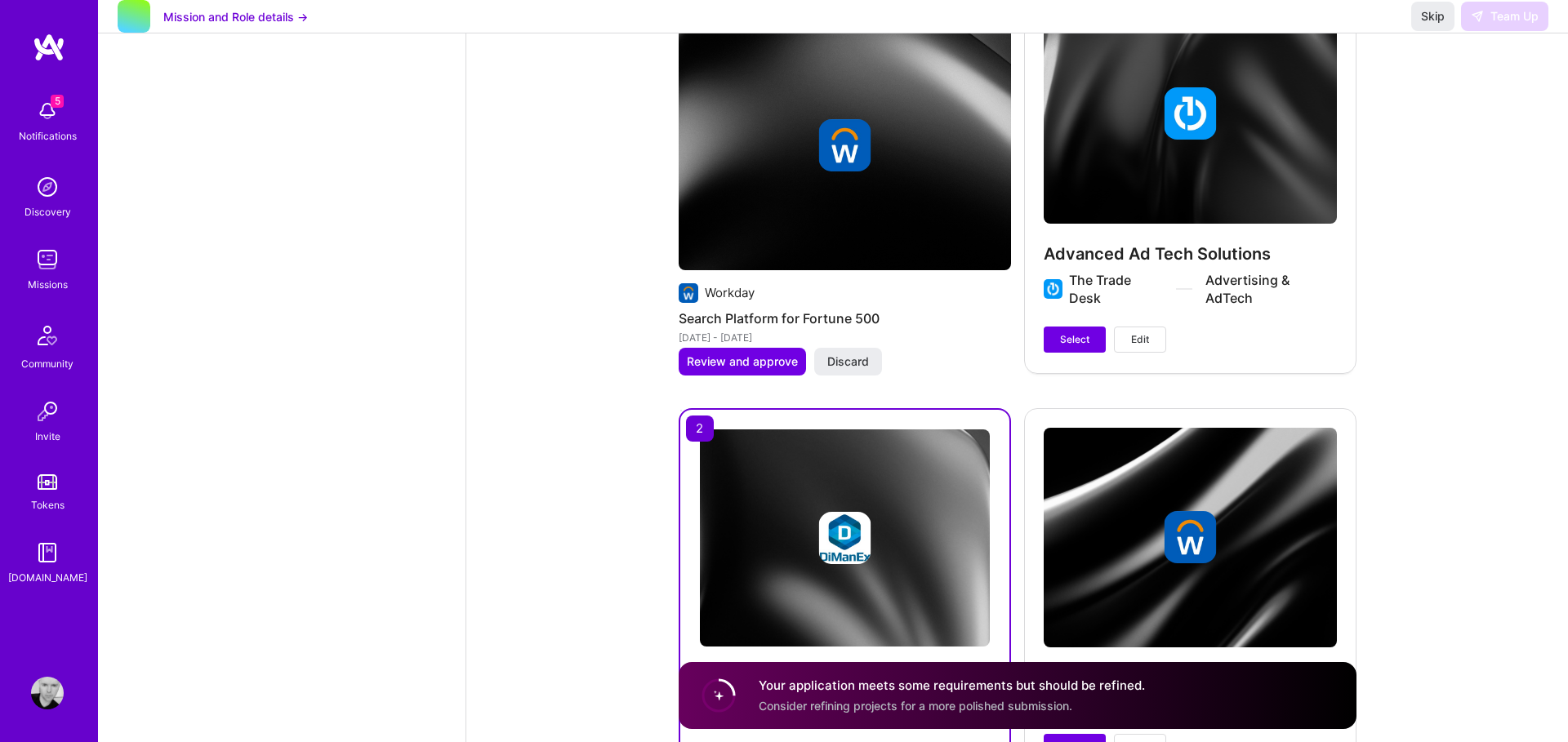
scroll to position [3393, 0]
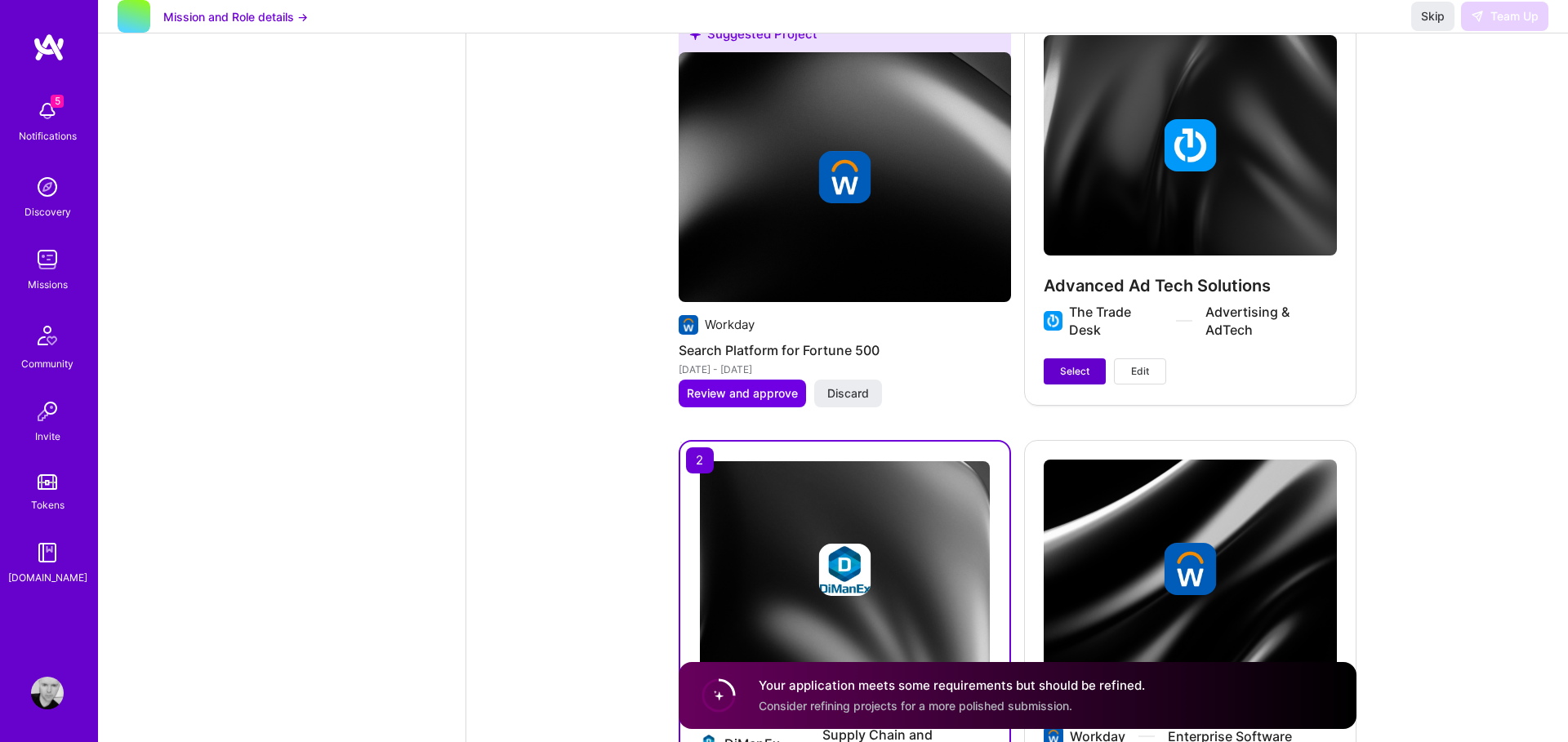
click at [1065, 382] on button "Select" at bounding box center [1074, 371] width 62 height 26
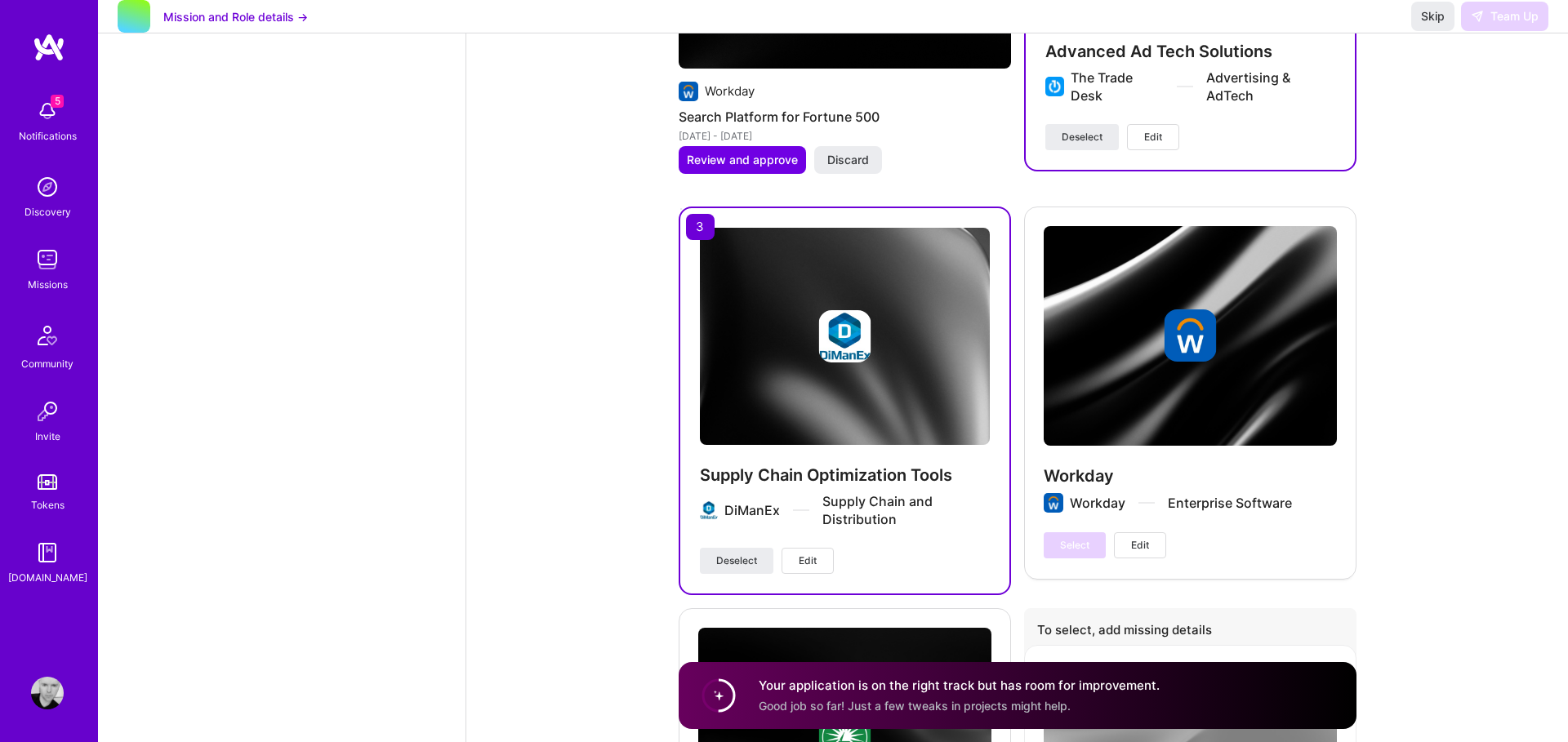
scroll to position [3632, 0]
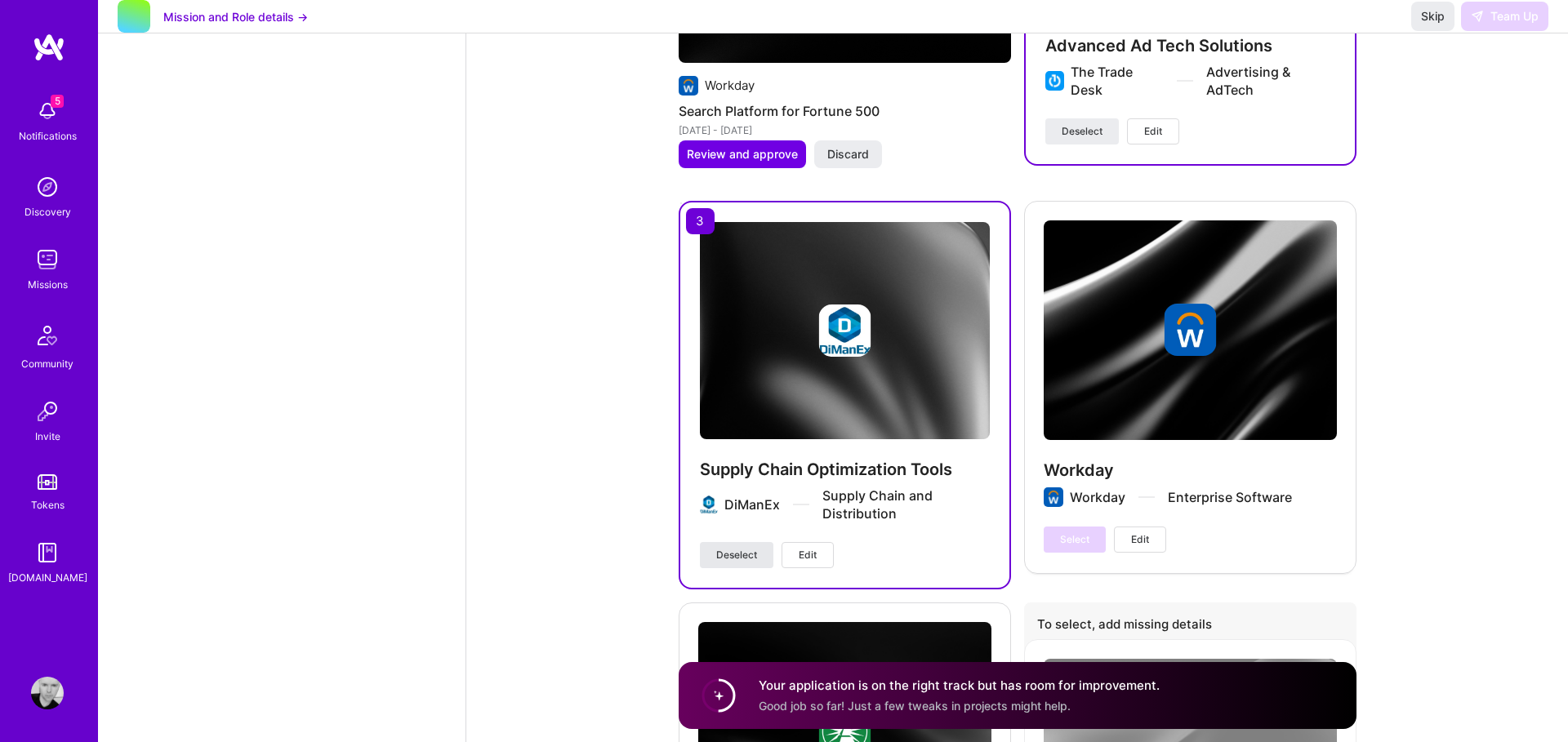
click at [737, 553] on span "Deselect" at bounding box center [737, 555] width 41 height 15
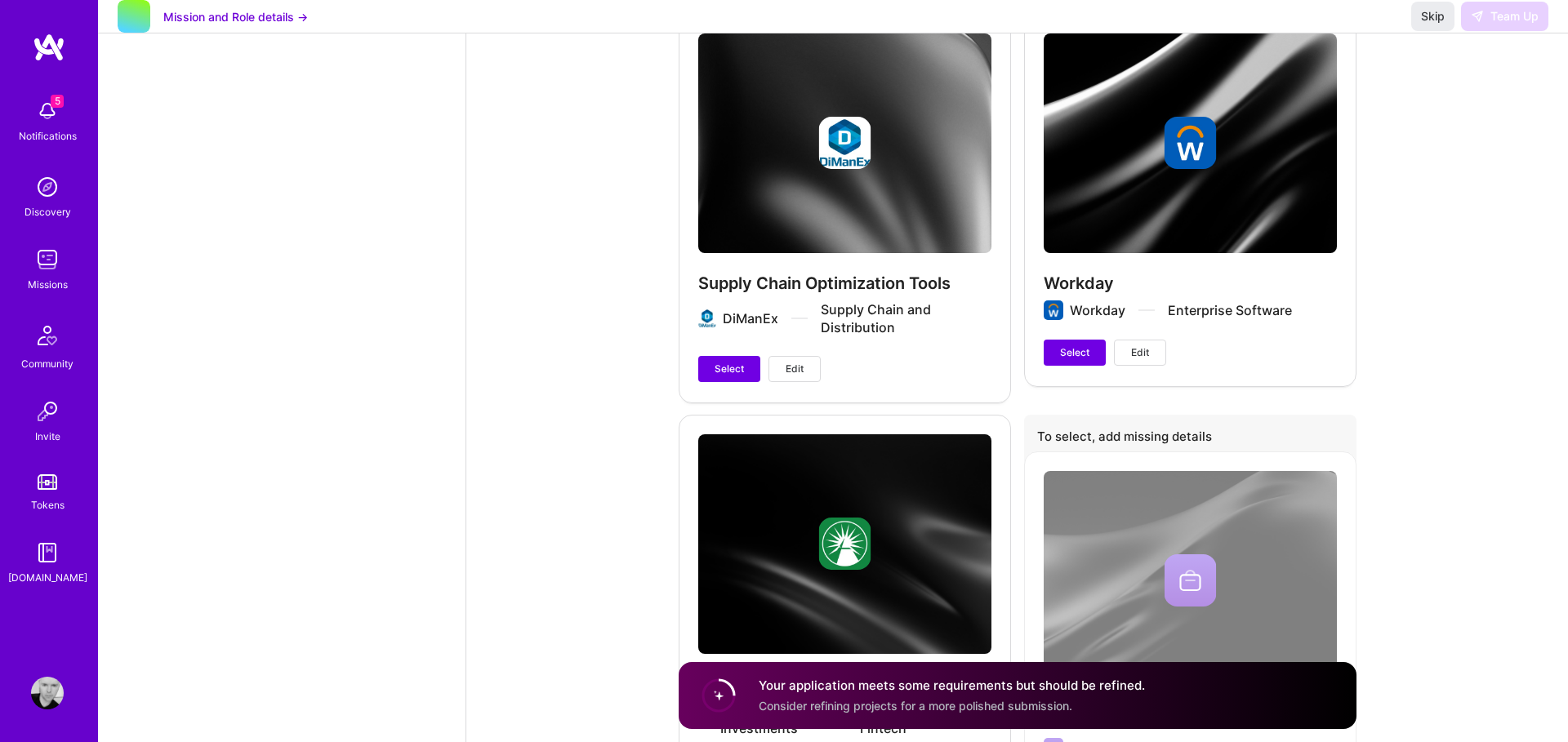
scroll to position [3829, 0]
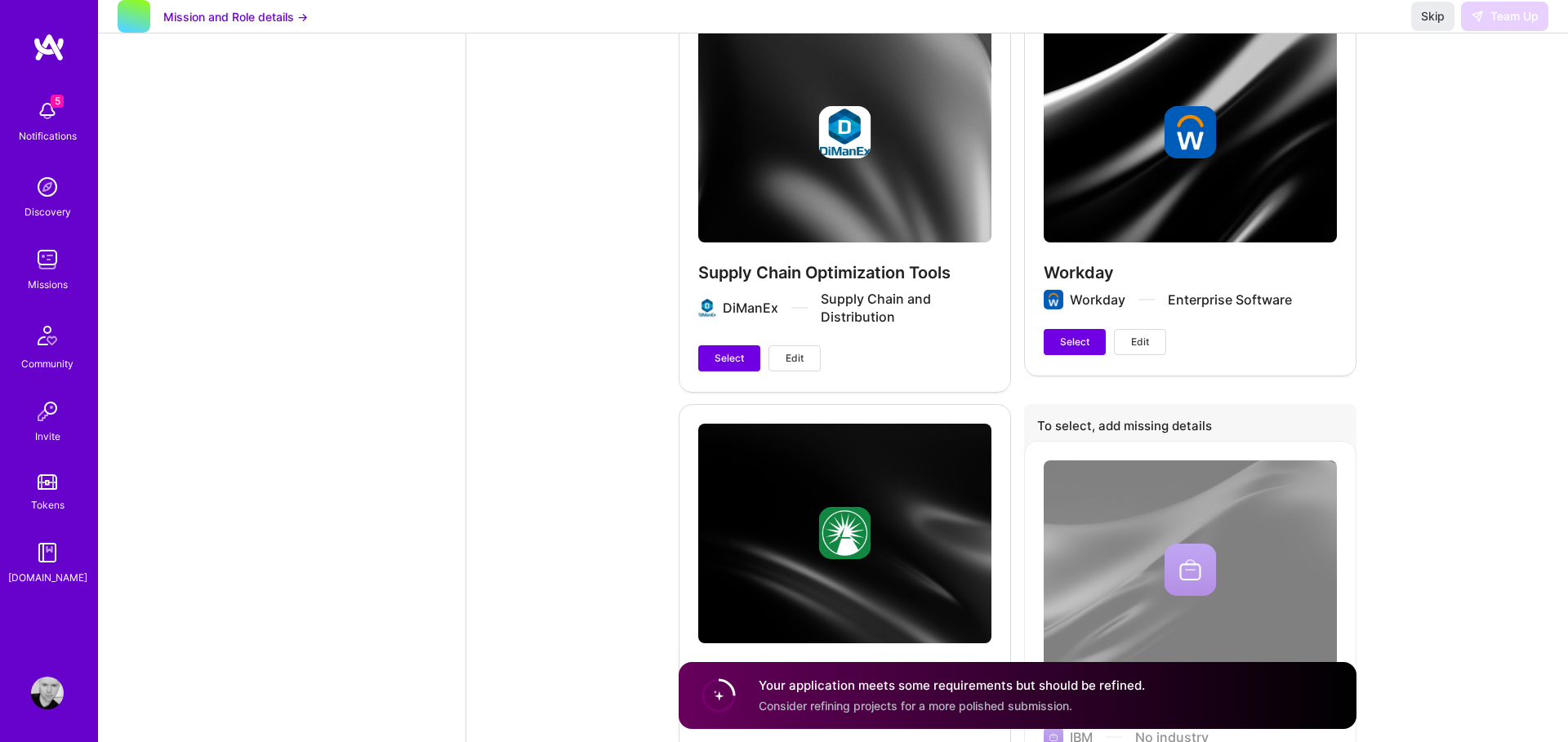
click at [791, 365] on span "Edit" at bounding box center [795, 358] width 18 height 15
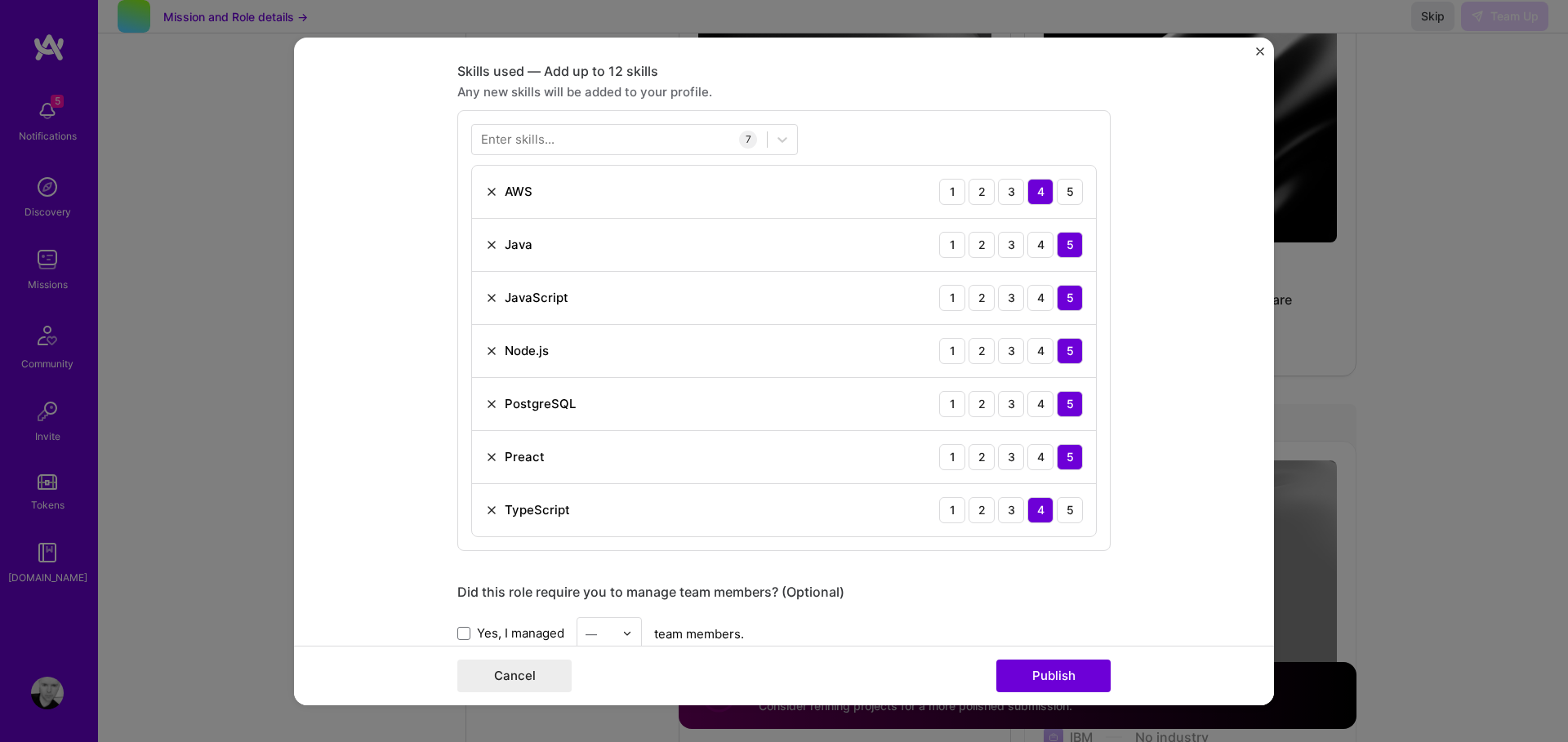
scroll to position [715, 0]
click at [623, 142] on div at bounding box center [620, 141] width 295 height 27
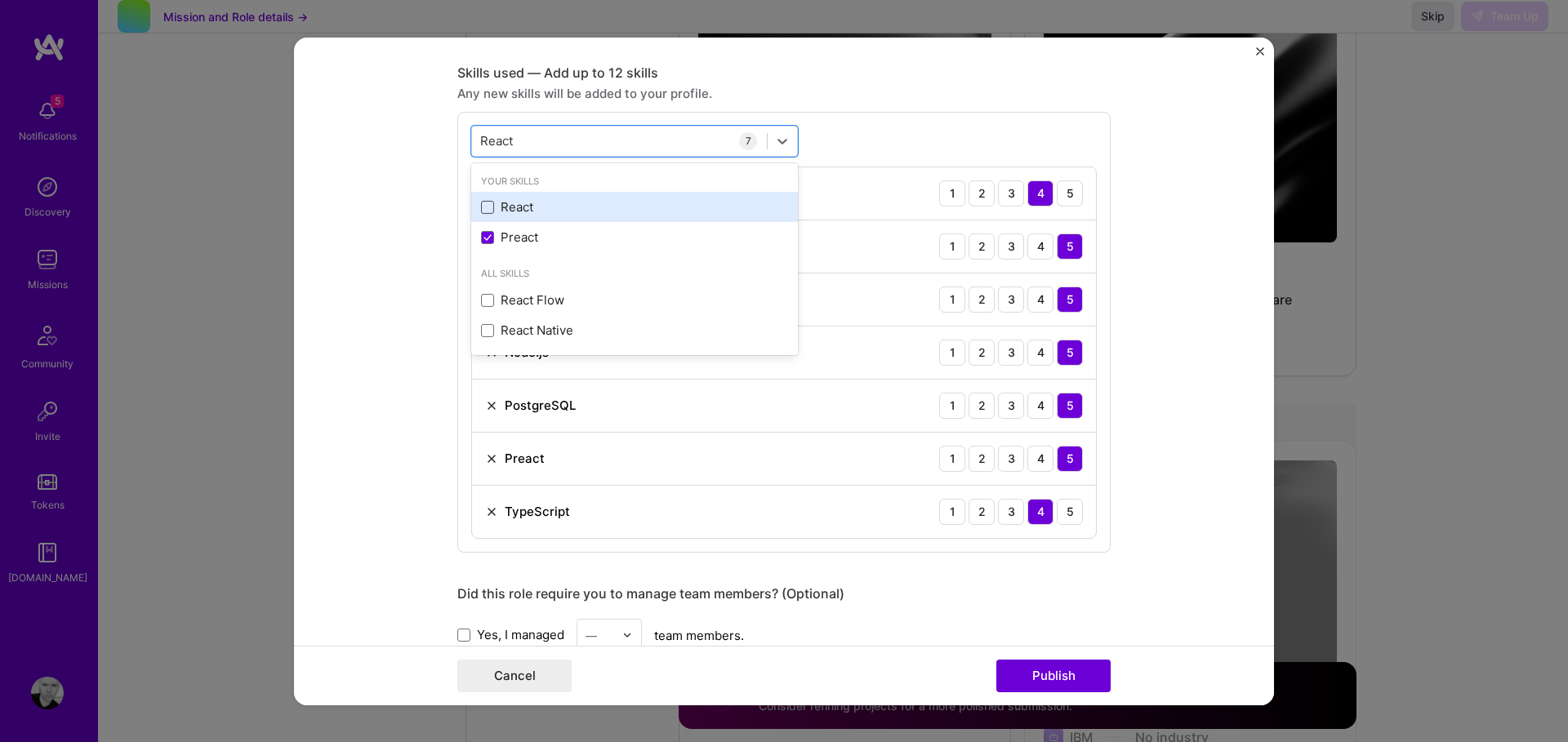
click at [490, 211] on span at bounding box center [488, 208] width 13 height 13
click at [0, 0] on input "checkbox" at bounding box center [0, 0] width 0 height 0
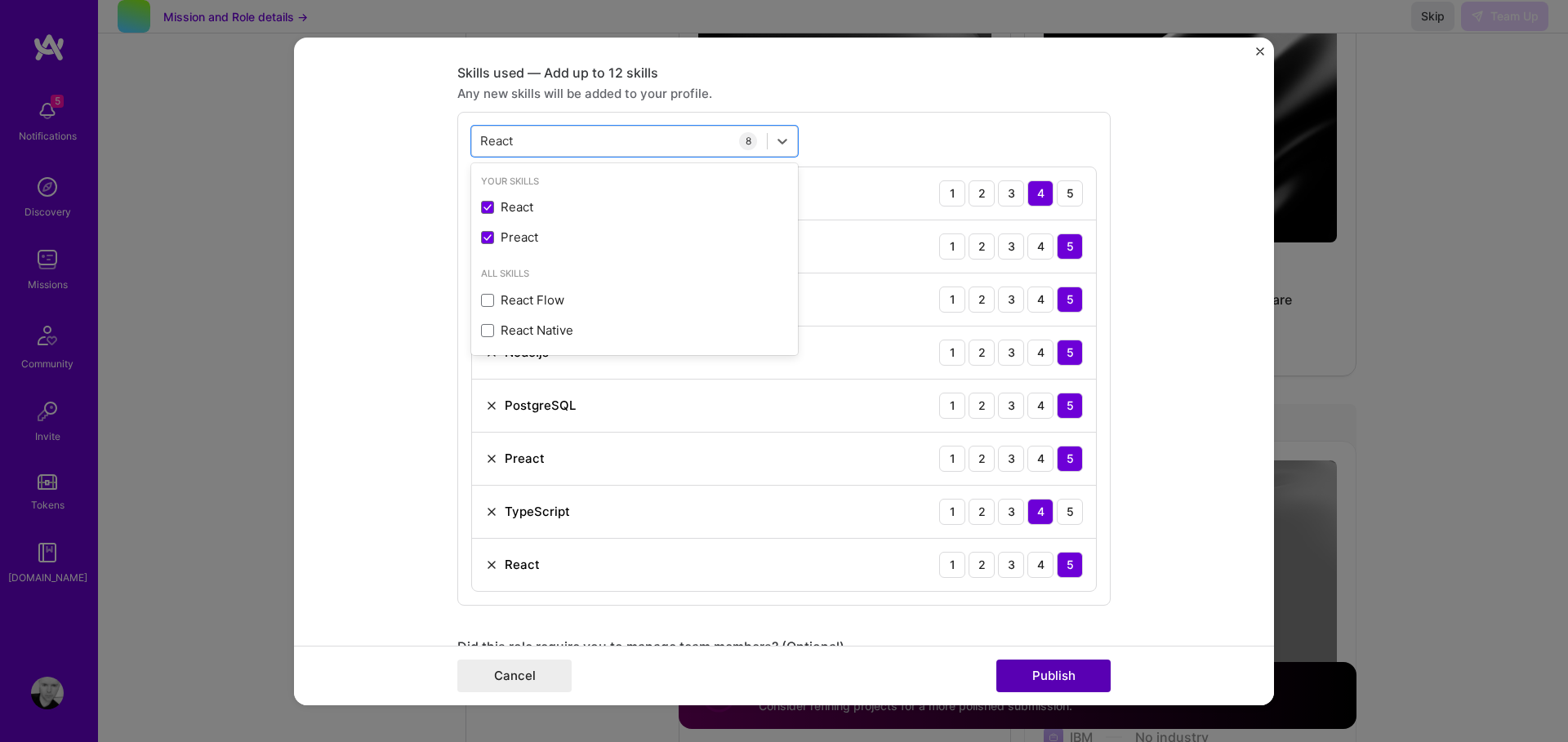
type input "React"
click at [1039, 675] on button "Publish" at bounding box center [1053, 676] width 115 height 33
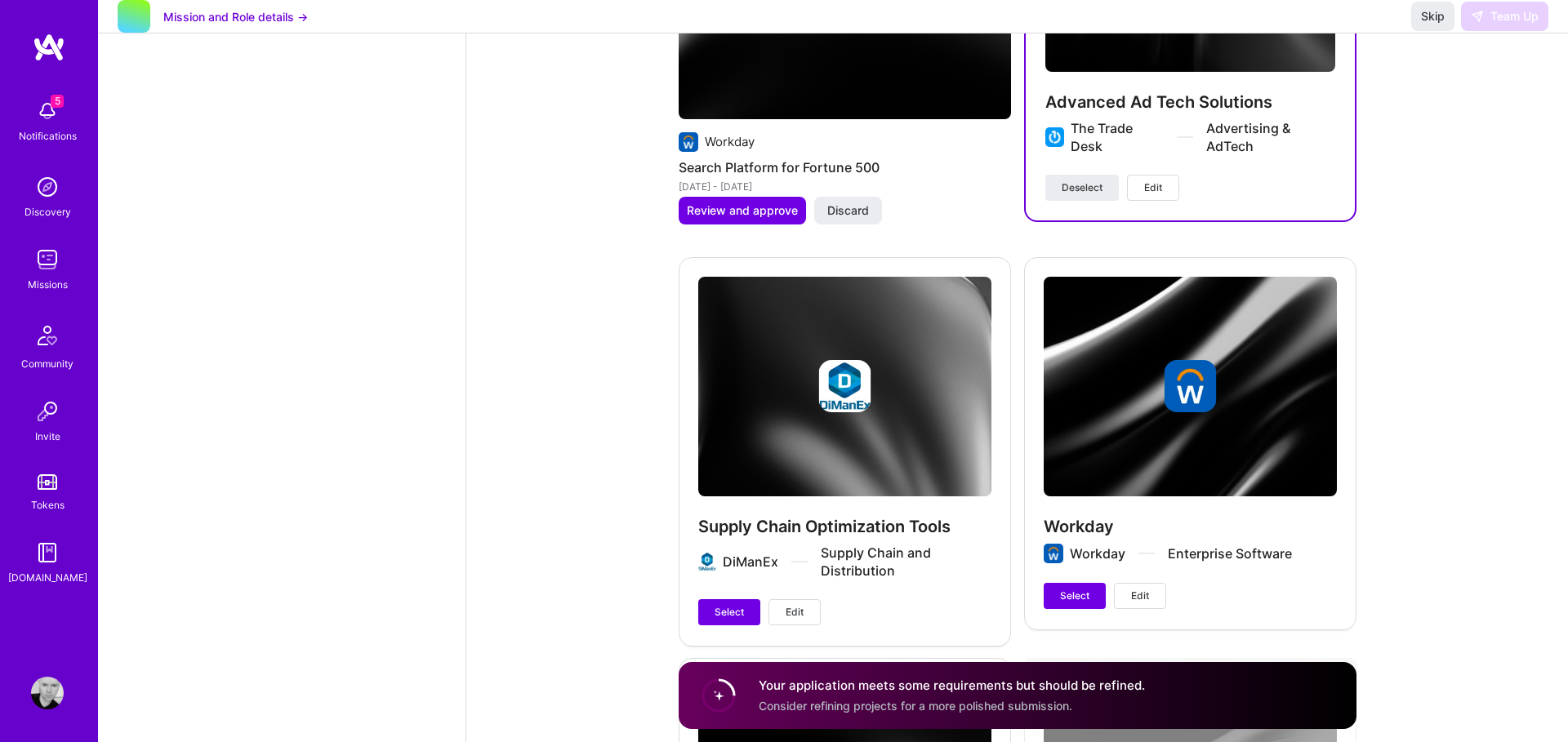
scroll to position [3574, 0]
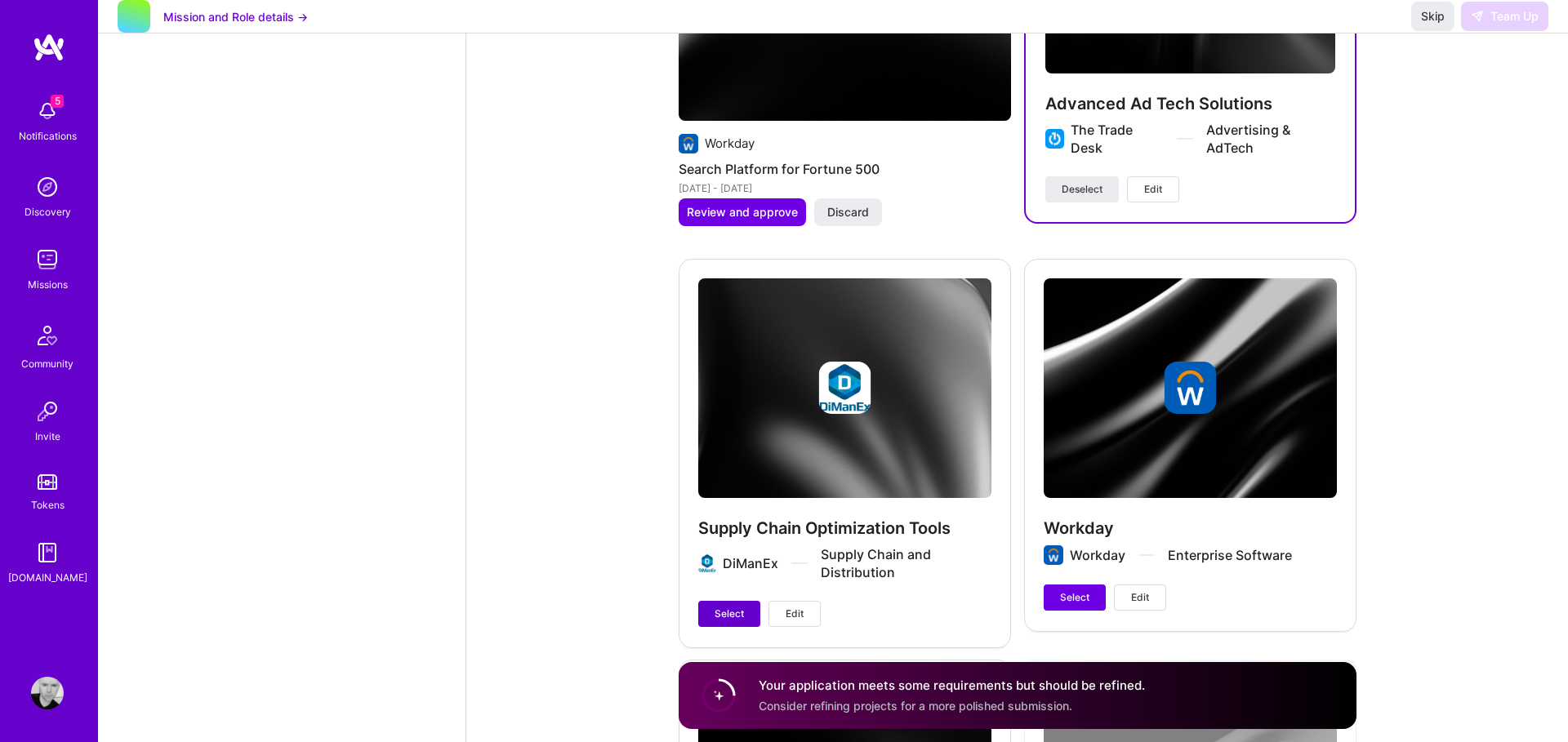
click at [735, 614] on span "Select" at bounding box center [729, 614] width 30 height 15
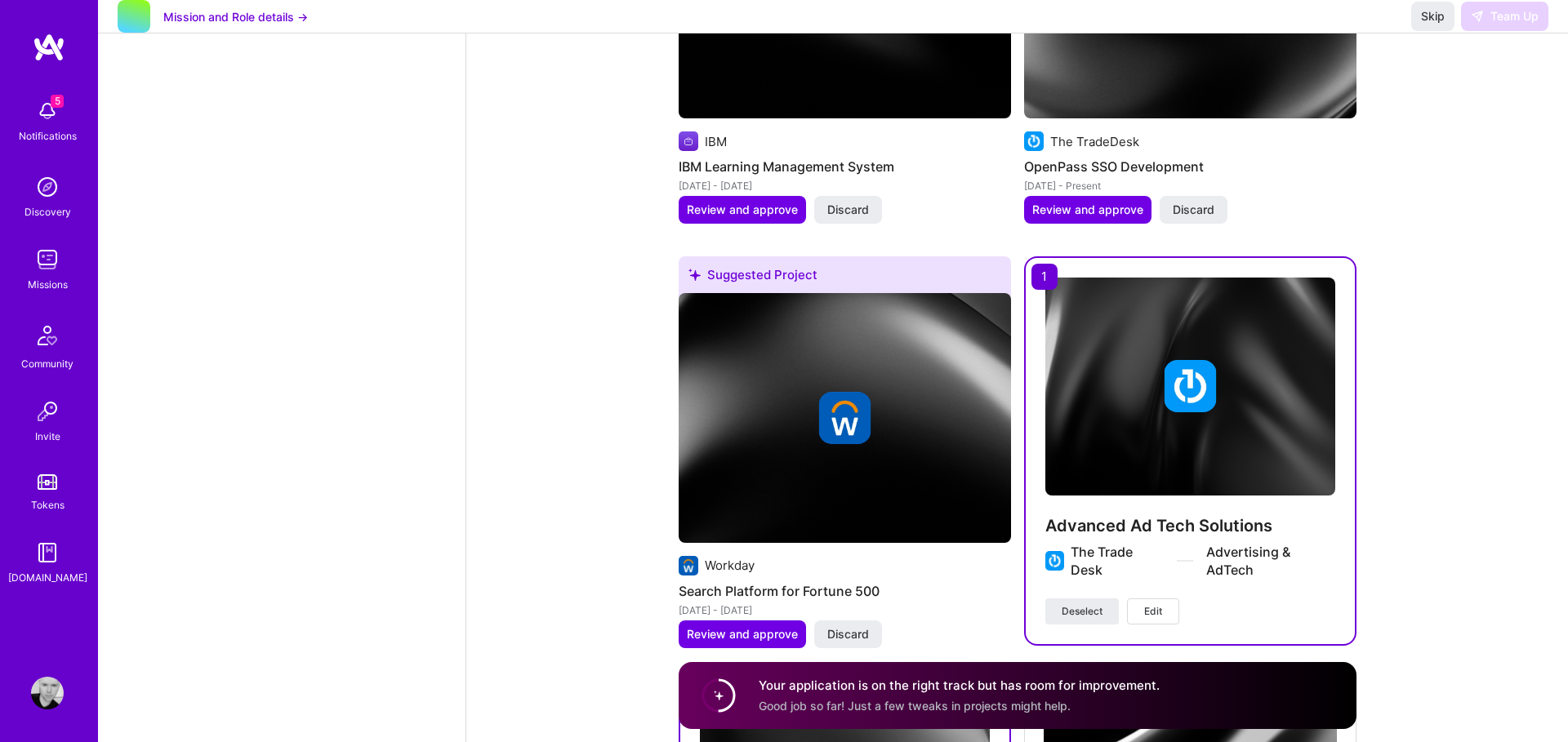
scroll to position [3152, 0]
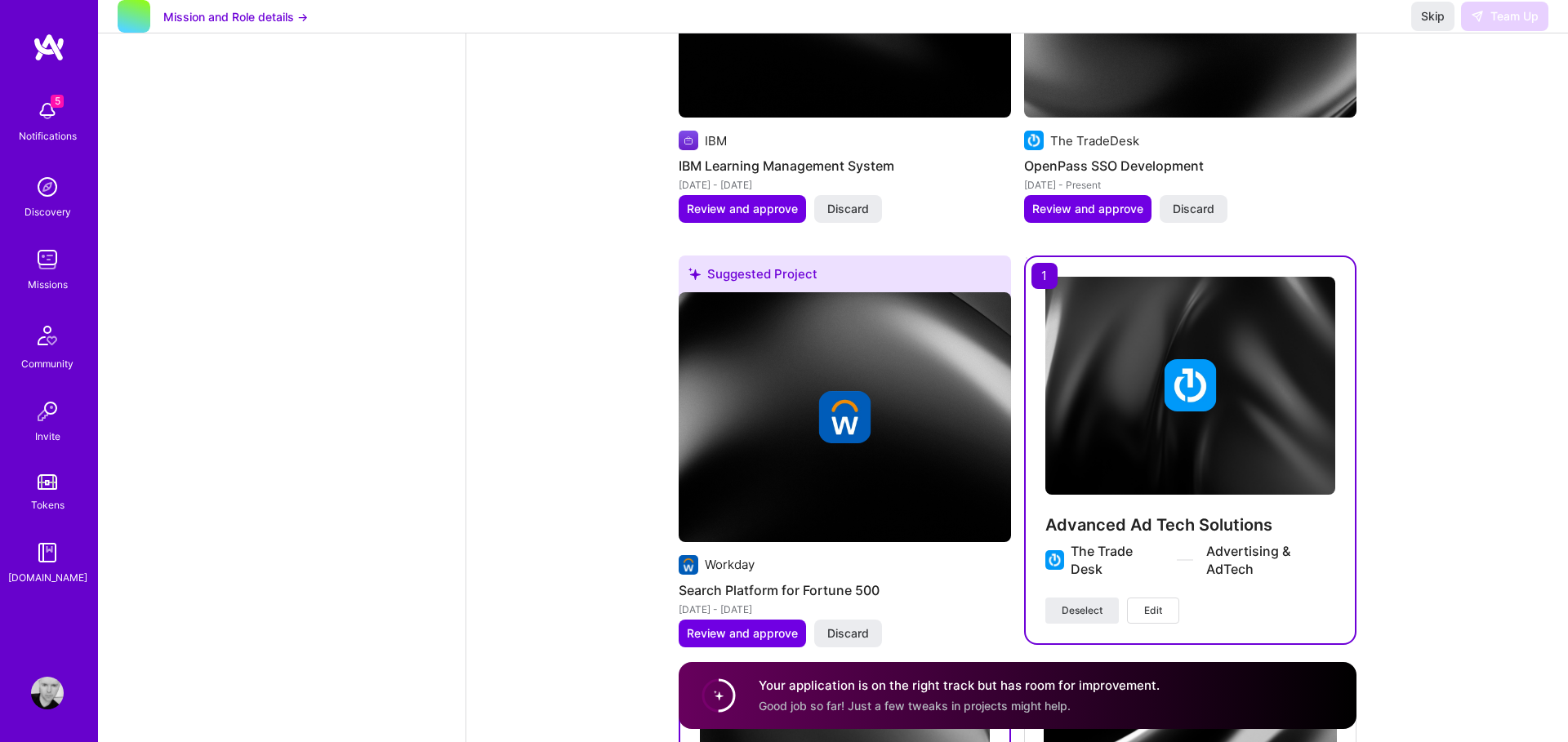
click at [1152, 608] on span "Edit" at bounding box center [1154, 611] width 18 height 15
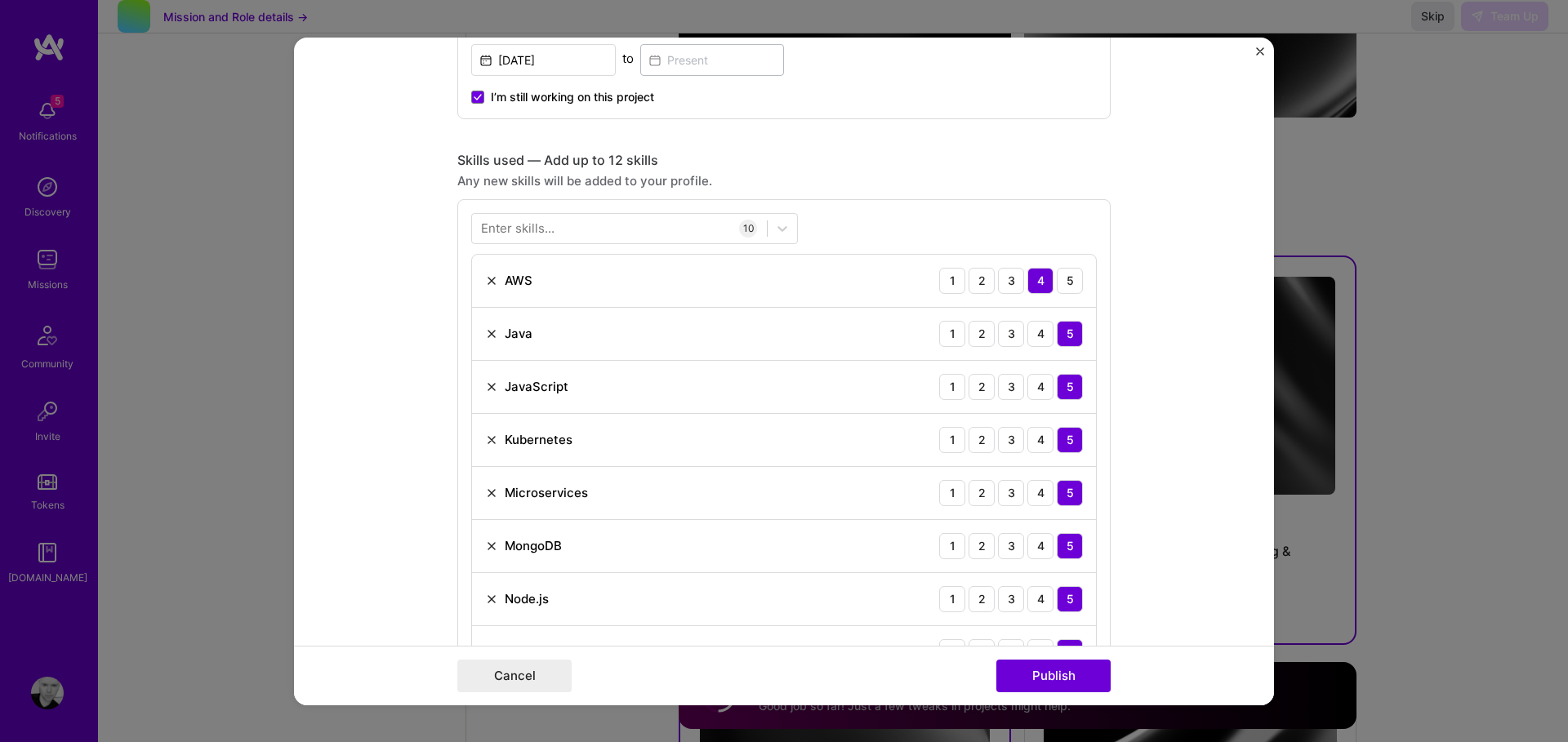
scroll to position [612, 0]
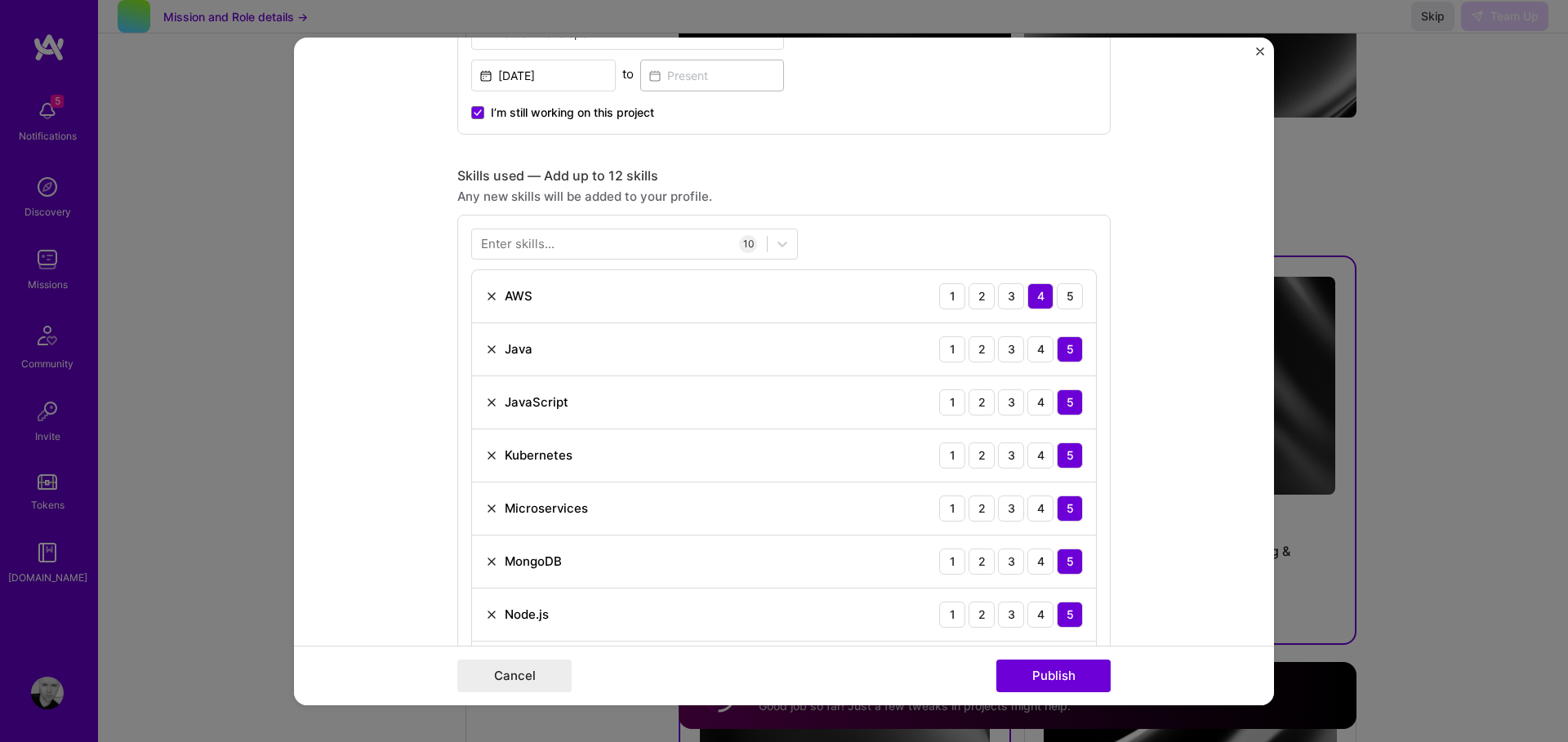
click at [529, 249] on div "Enter skills..." at bounding box center [517, 243] width 73 height 17
click at [526, 246] on div "Enter skills..." at bounding box center [517, 243] width 73 height 17
click at [523, 245] on div "Enter skills..." at bounding box center [517, 243] width 73 height 17
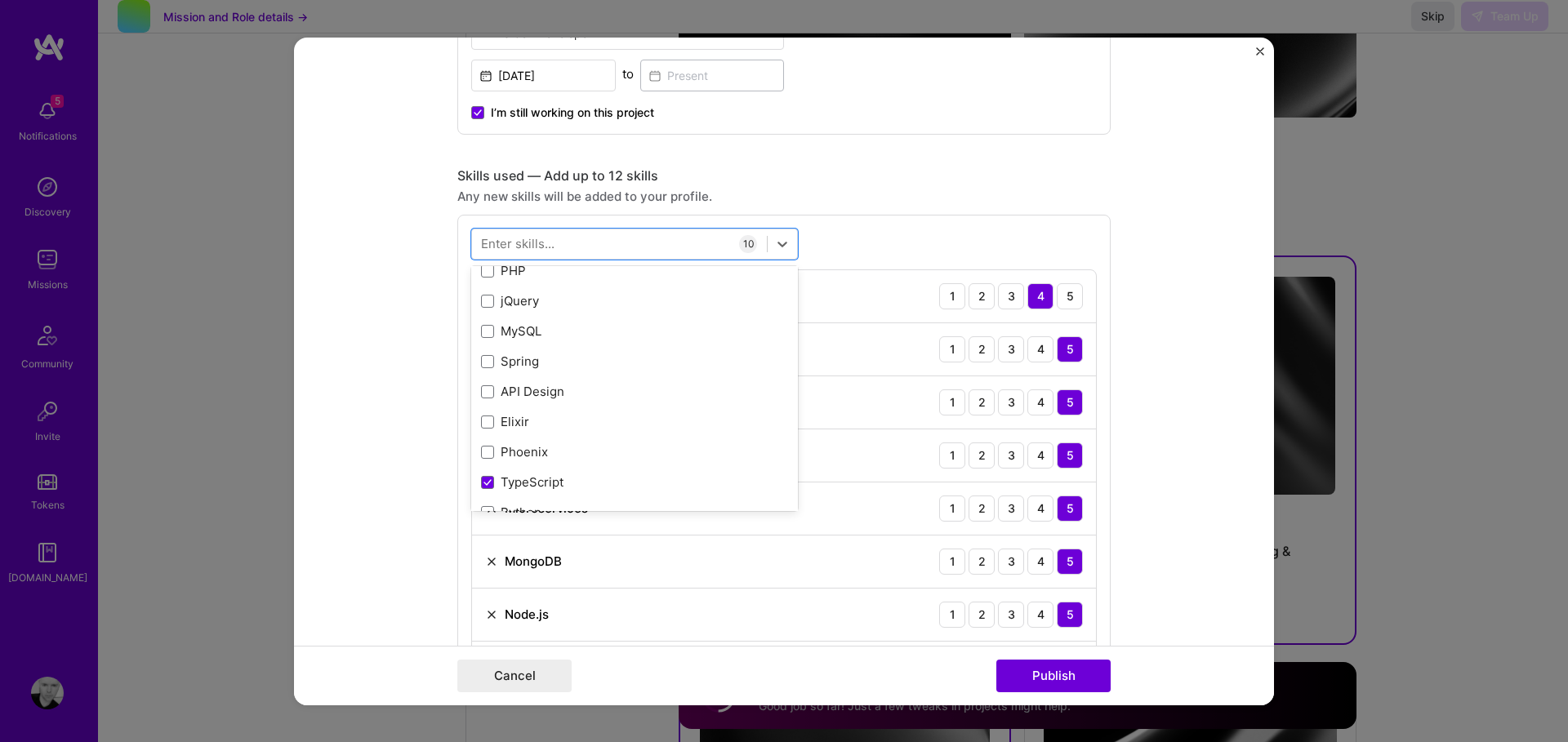
scroll to position [589, 0]
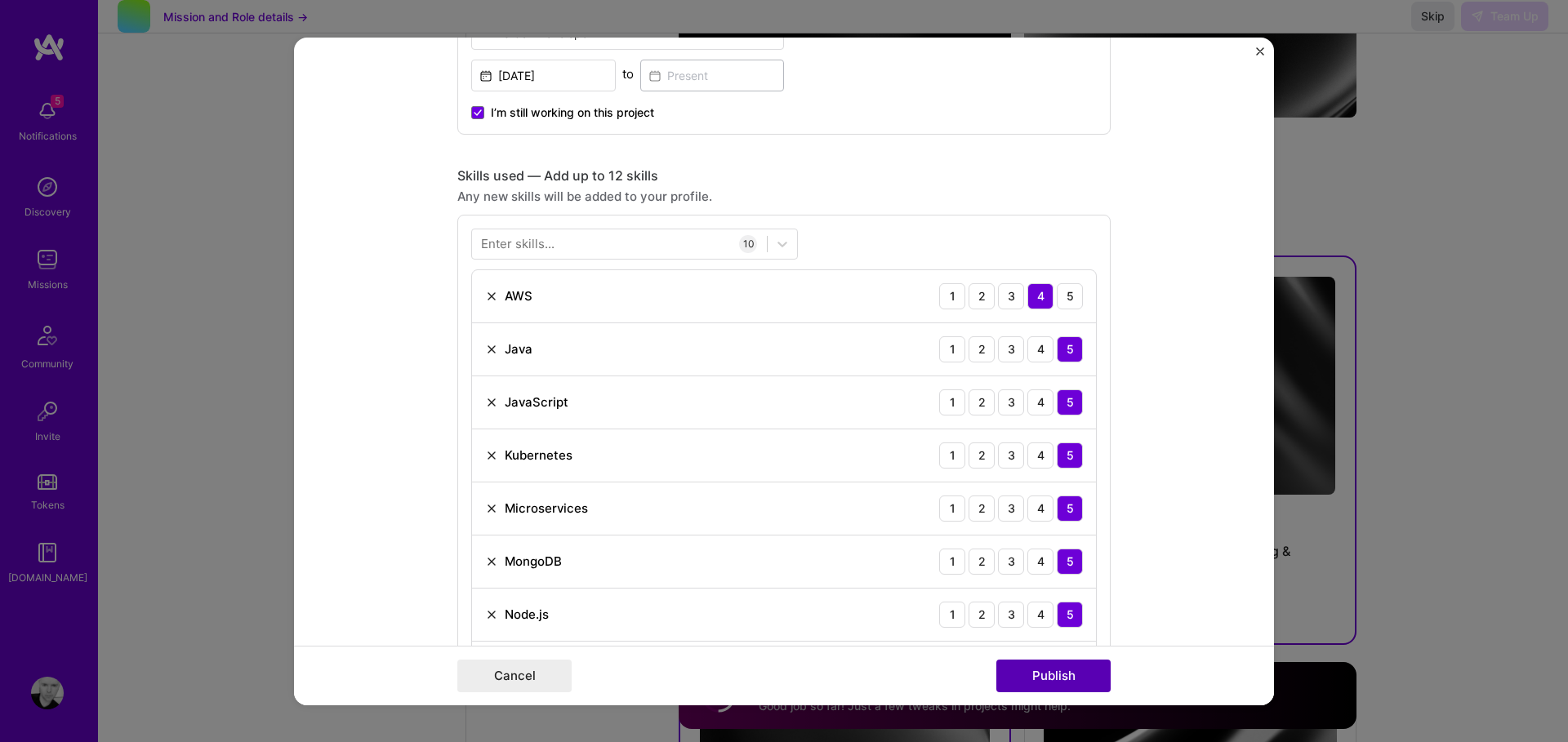
click at [1057, 683] on button "Publish" at bounding box center [1053, 676] width 115 height 33
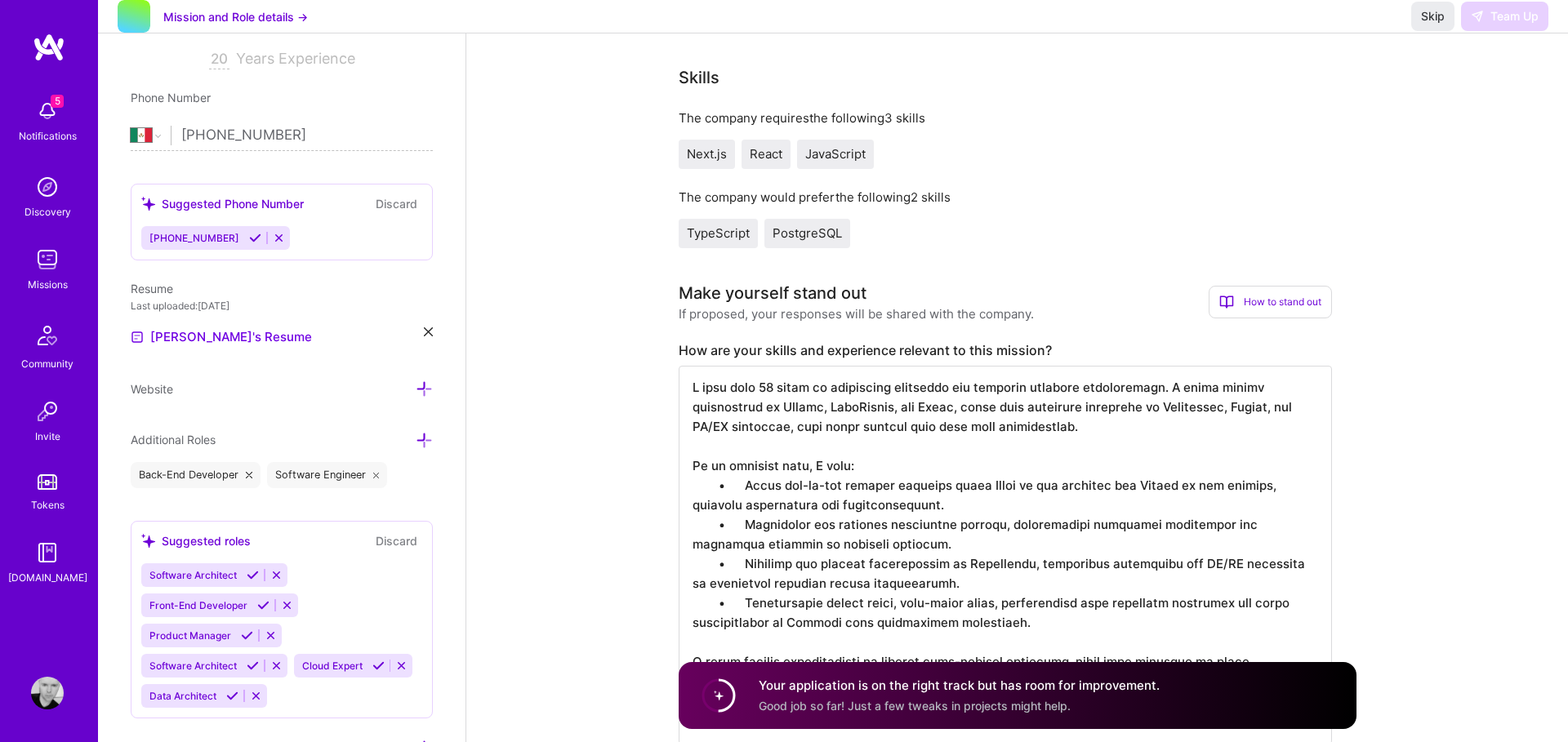
scroll to position [0, 0]
click at [1052, 444] on textarea at bounding box center [1005, 555] width 653 height 379
click at [847, 441] on textarea at bounding box center [1005, 555] width 653 height 379
click at [937, 427] on textarea at bounding box center [1005, 555] width 653 height 379
drag, startPoint x: 696, startPoint y: 389, endPoint x: 817, endPoint y: 558, distance: 207.9
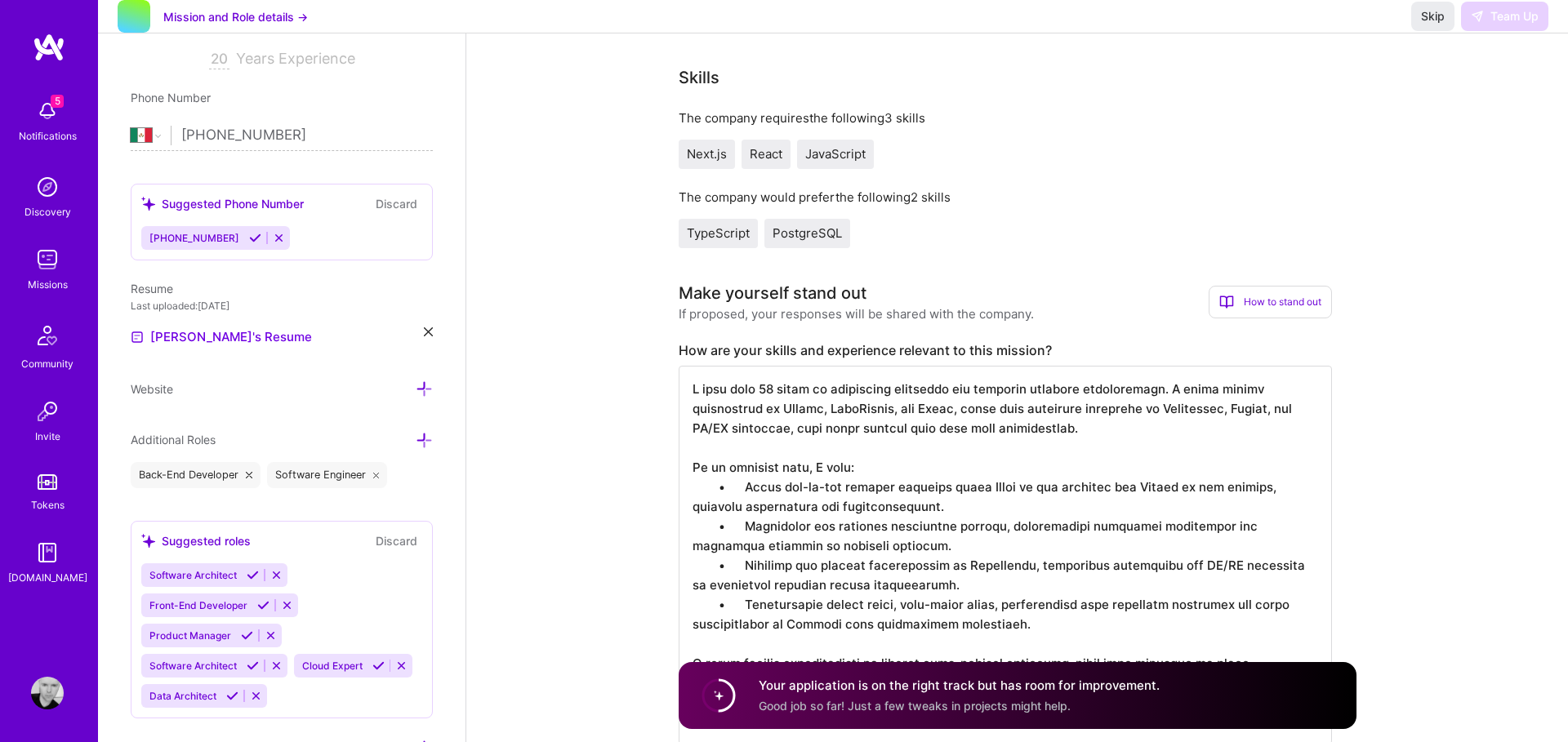
click at [816, 622] on textarea at bounding box center [1005, 555] width 653 height 379
click at [811, 428] on textarea at bounding box center [1005, 555] width 653 height 379
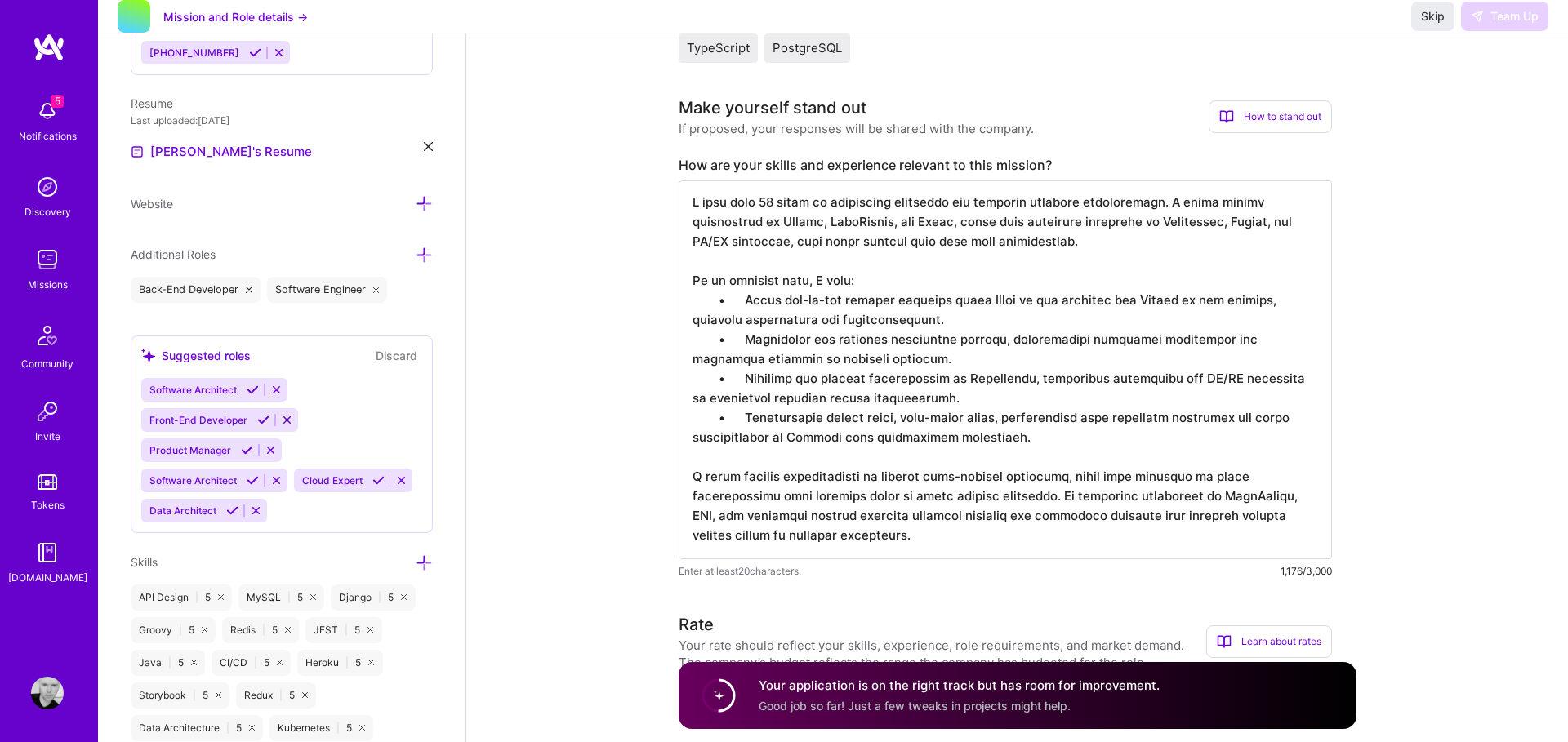
scroll to position [526, 0]
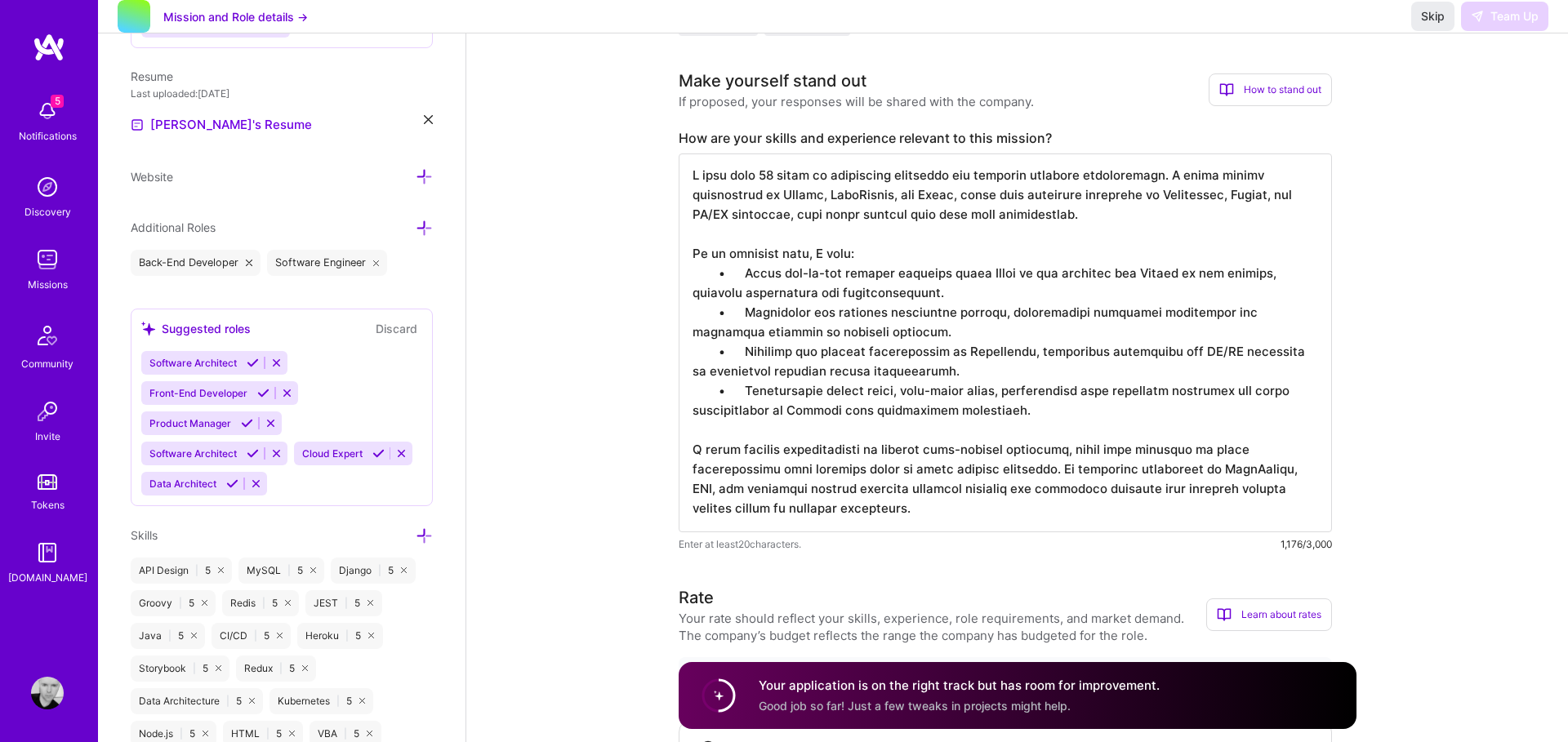
drag, startPoint x: 693, startPoint y: 298, endPoint x: 853, endPoint y: 516, distance: 270.4
click at [853, 516] on textarea at bounding box center [1005, 343] width 653 height 379
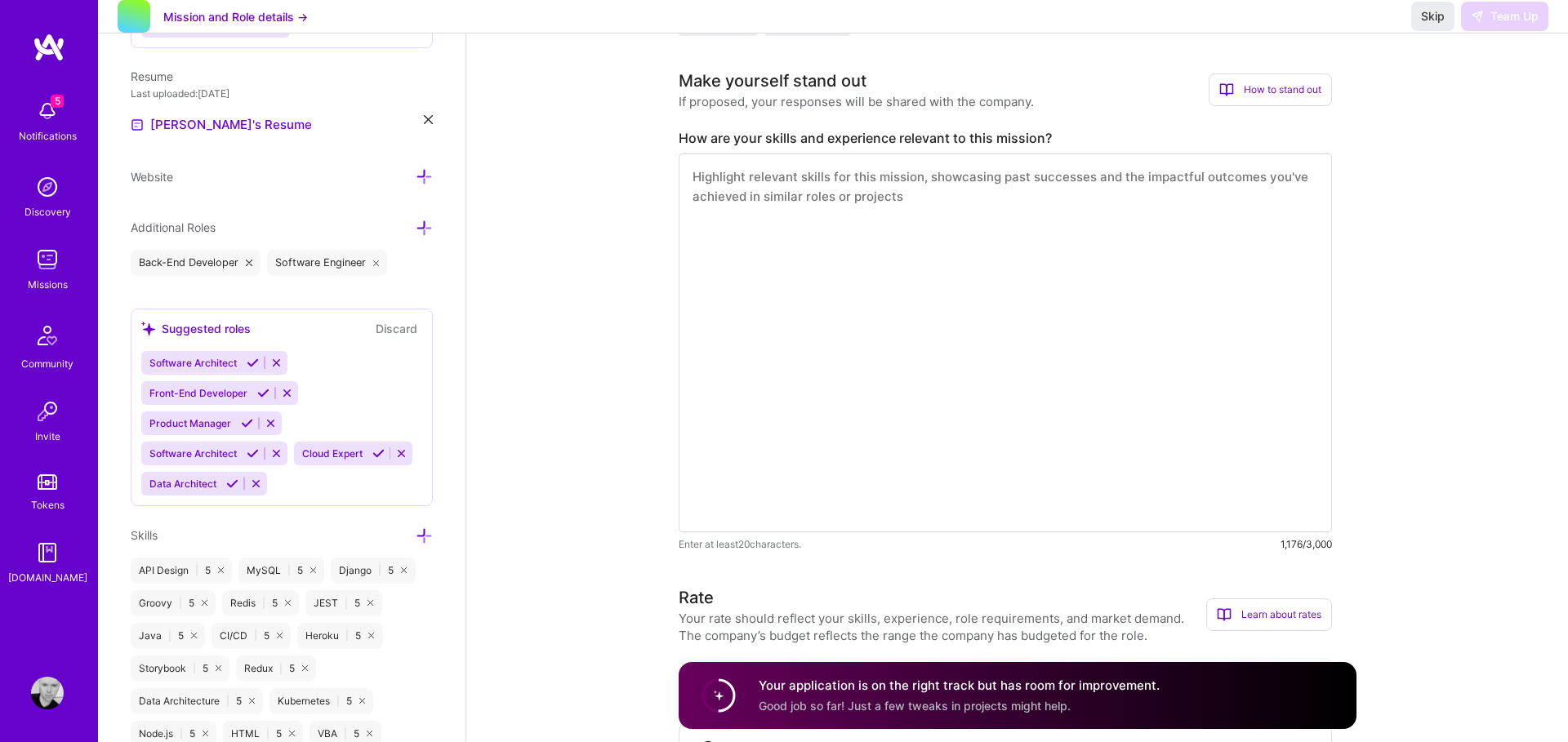
scroll to position [0, 0]
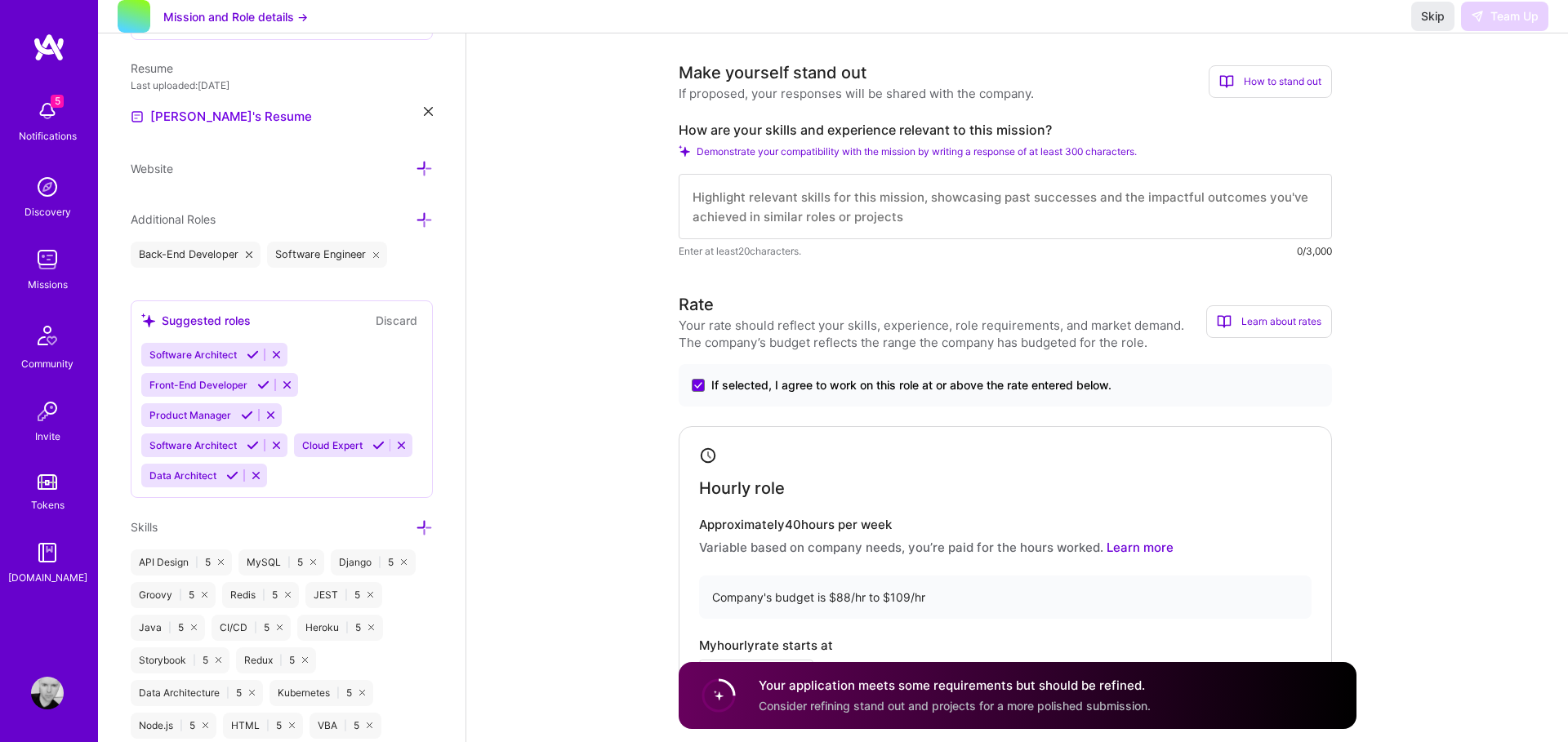
paste textarea "I have over 23 years of experience designing and building software applications…"
type textarea "I have over 23 years of experience designing and building software applications…"
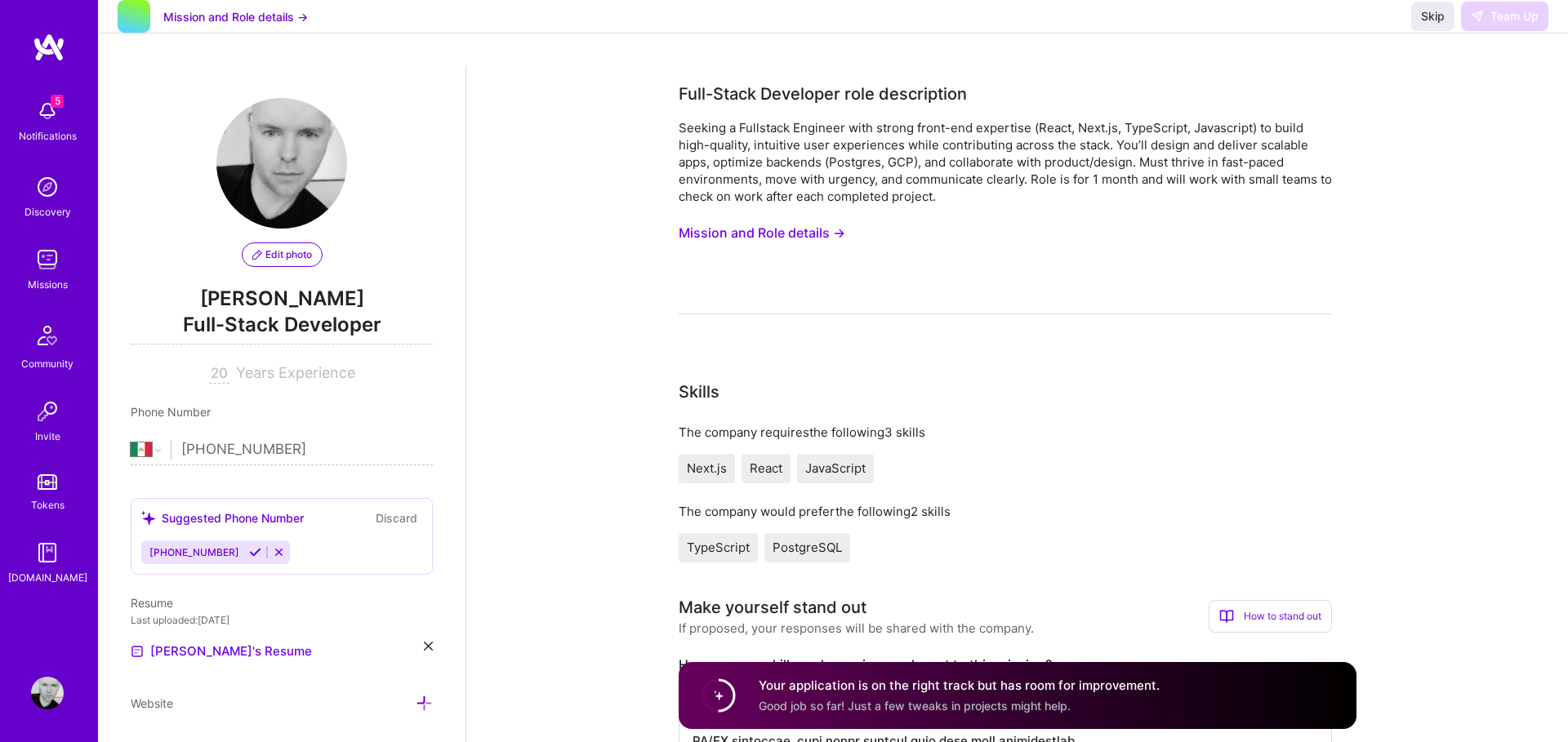
click at [818, 236] on button "Mission and Role details →" at bounding box center [762, 233] width 166 height 30
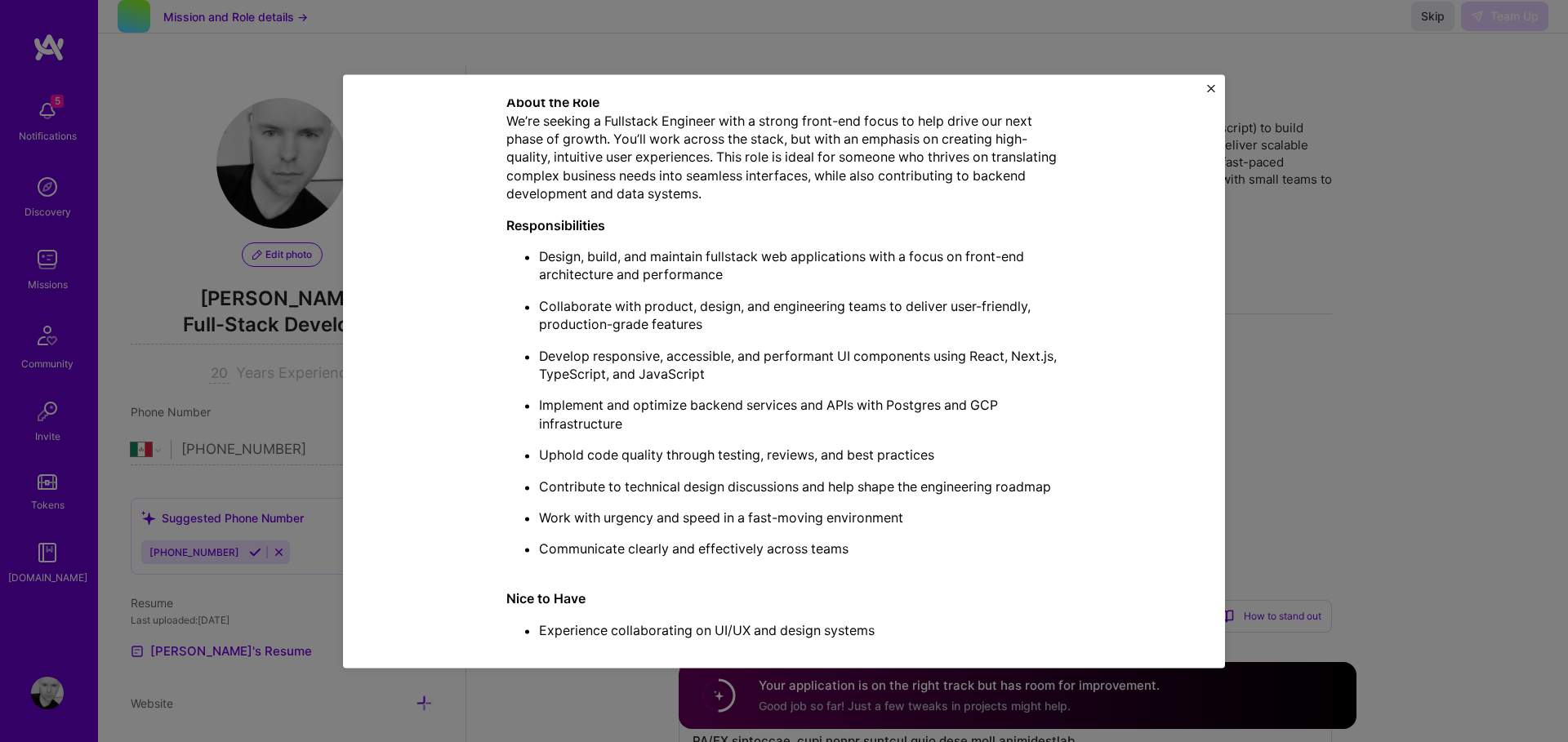
scroll to position [468, 0]
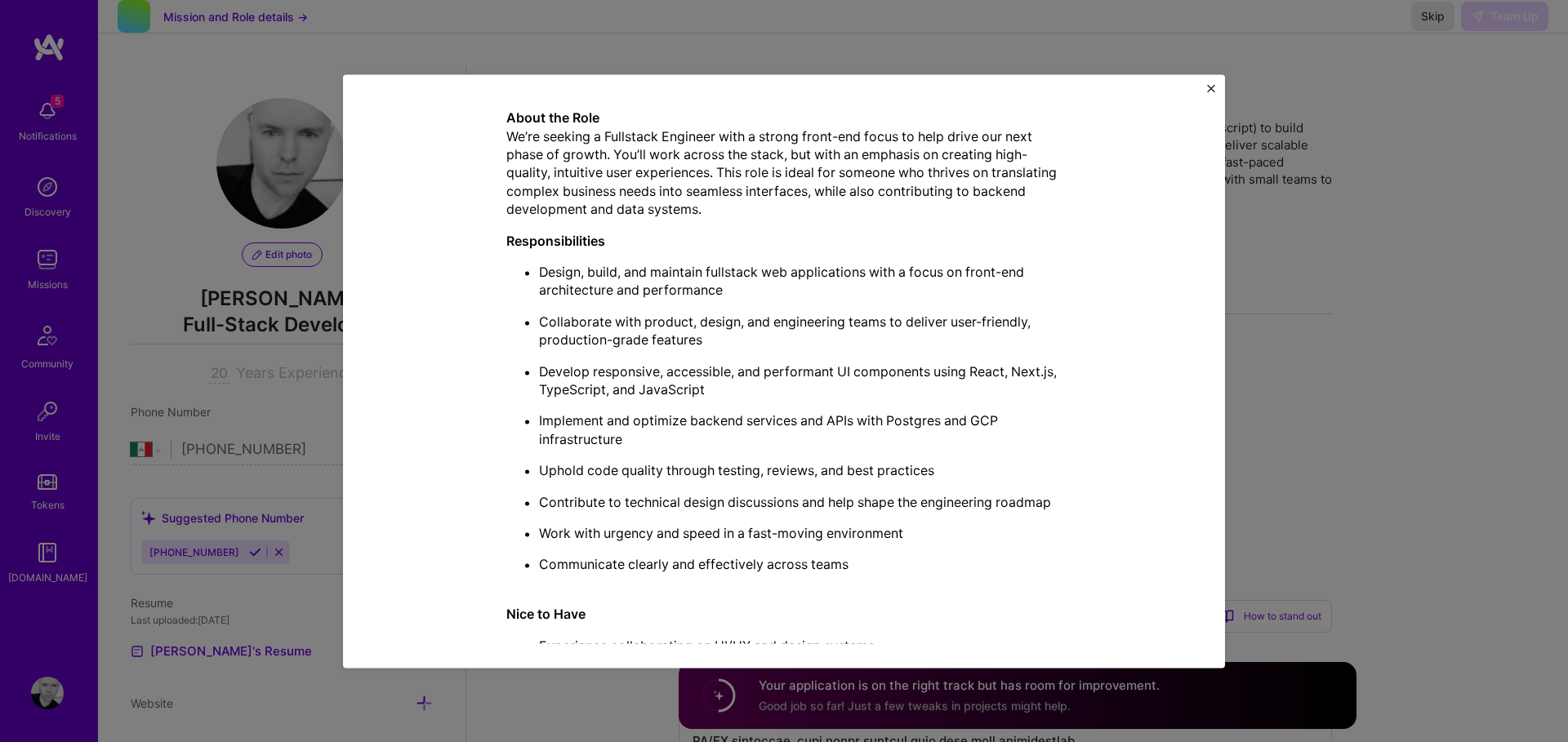
click at [1209, 91] on img "Close" at bounding box center [1211, 88] width 8 height 8
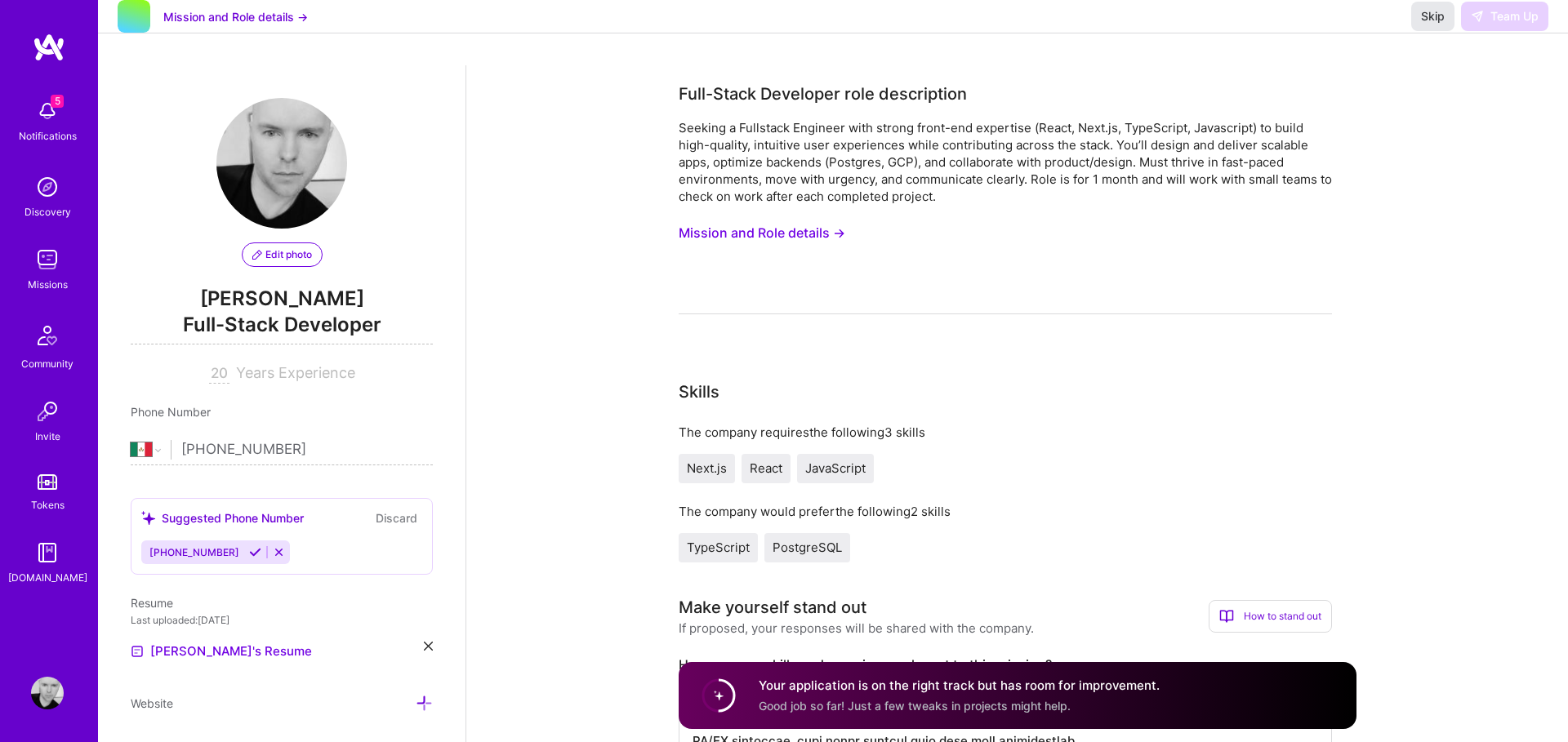
click at [1443, 25] on span "Skip" at bounding box center [1433, 16] width 24 height 16
click at [1439, 25] on span "Skip" at bounding box center [1433, 16] width 24 height 16
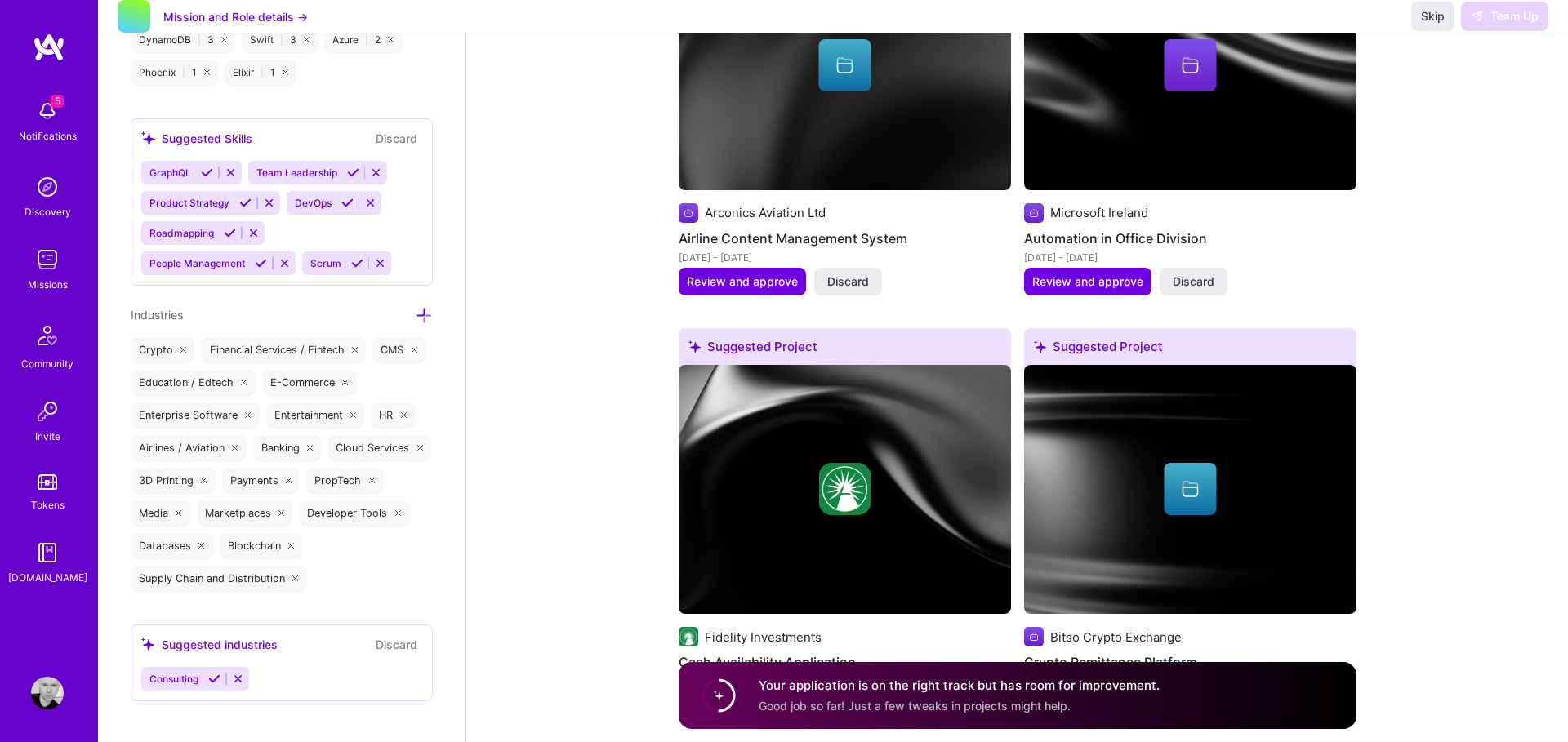
scroll to position [2236, 0]
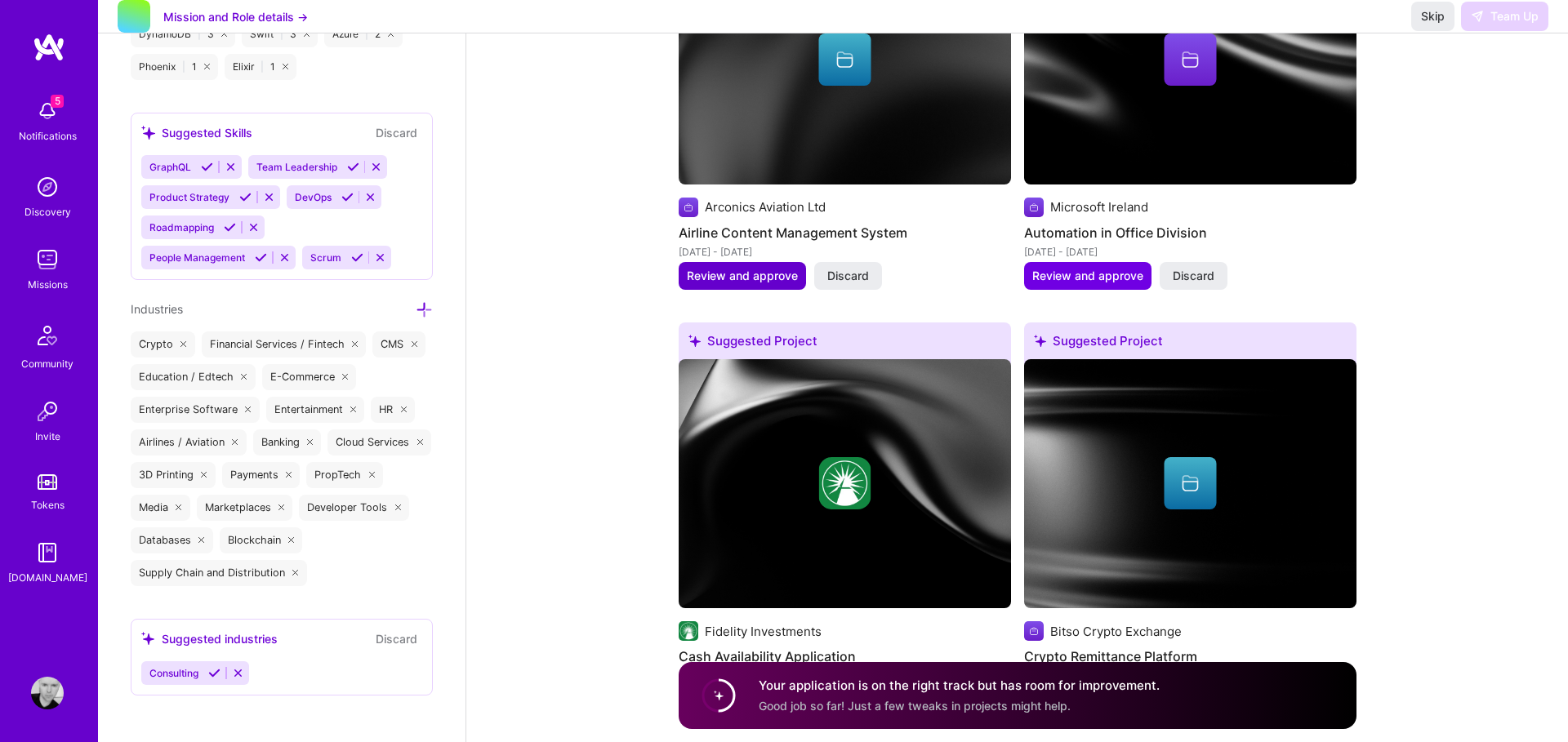
click at [757, 273] on span "Review and approve" at bounding box center [742, 276] width 111 height 16
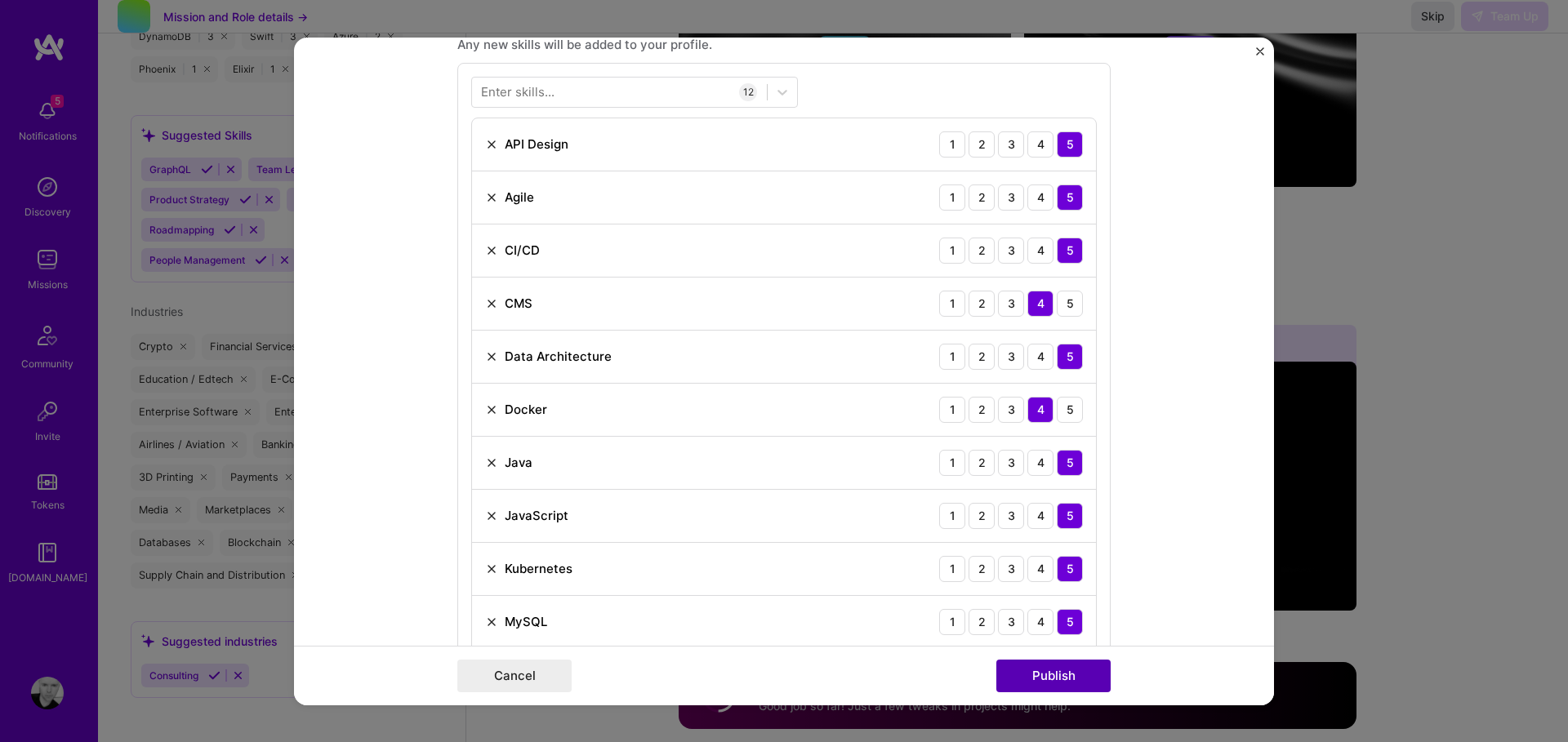
click at [1073, 671] on button "Publish" at bounding box center [1053, 676] width 115 height 33
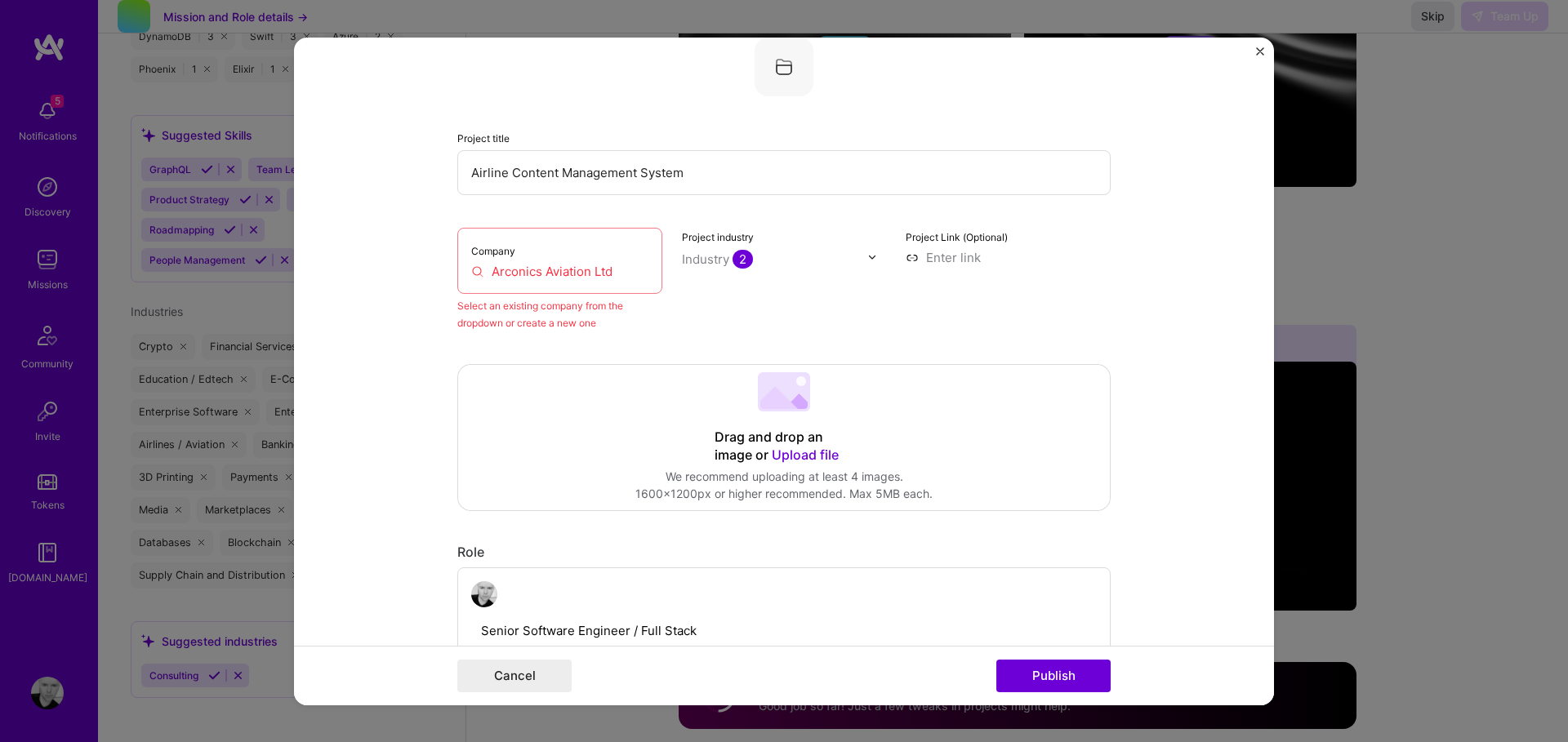
scroll to position [111, 0]
click at [584, 270] on input "Arconics Aviation Ltd" at bounding box center [559, 266] width 177 height 17
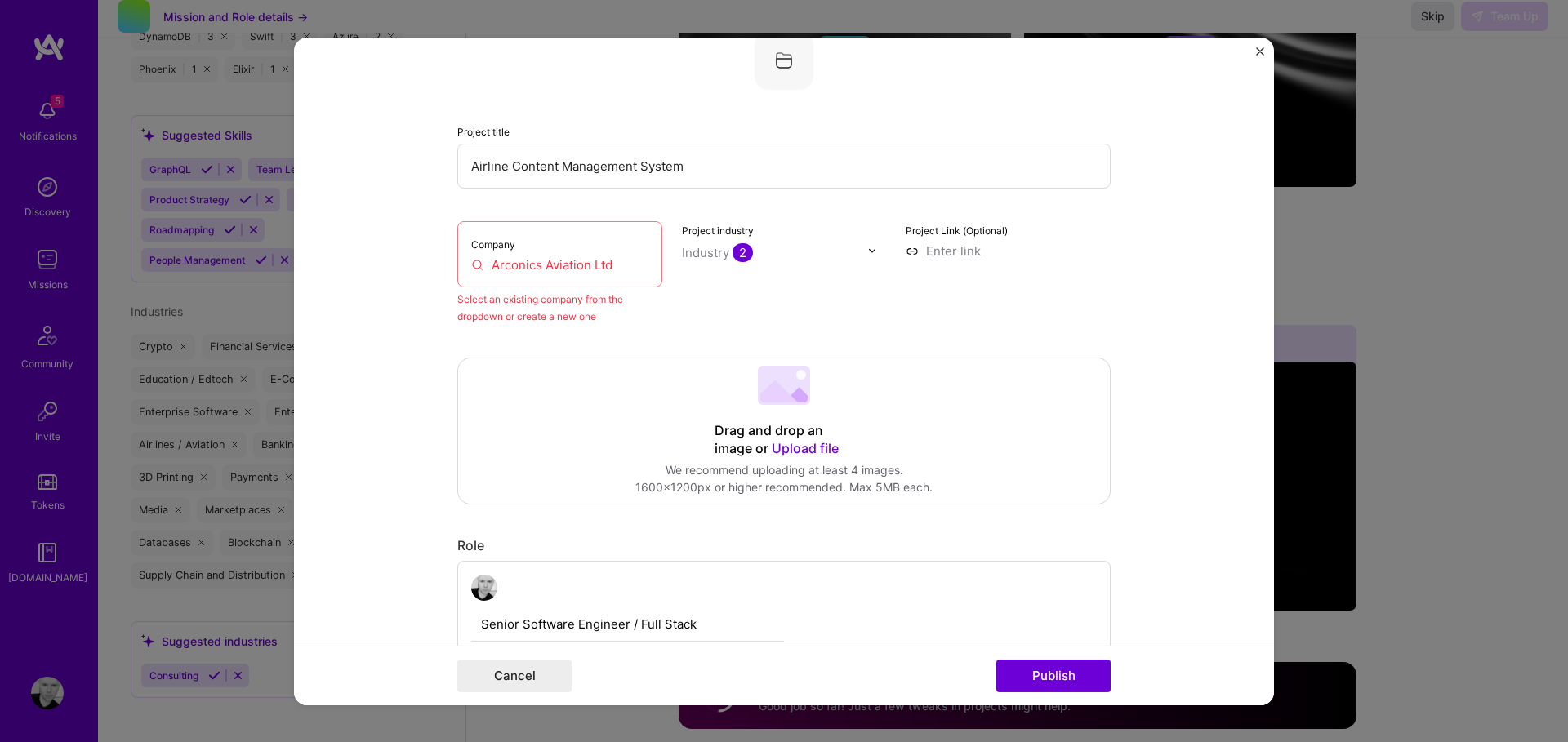
scroll to position [112, 0]
drag, startPoint x: 624, startPoint y: 264, endPoint x: 494, endPoint y: 264, distance: 130.0
click at [493, 264] on input "Arconics Aviation Ltd" at bounding box center [559, 265] width 177 height 17
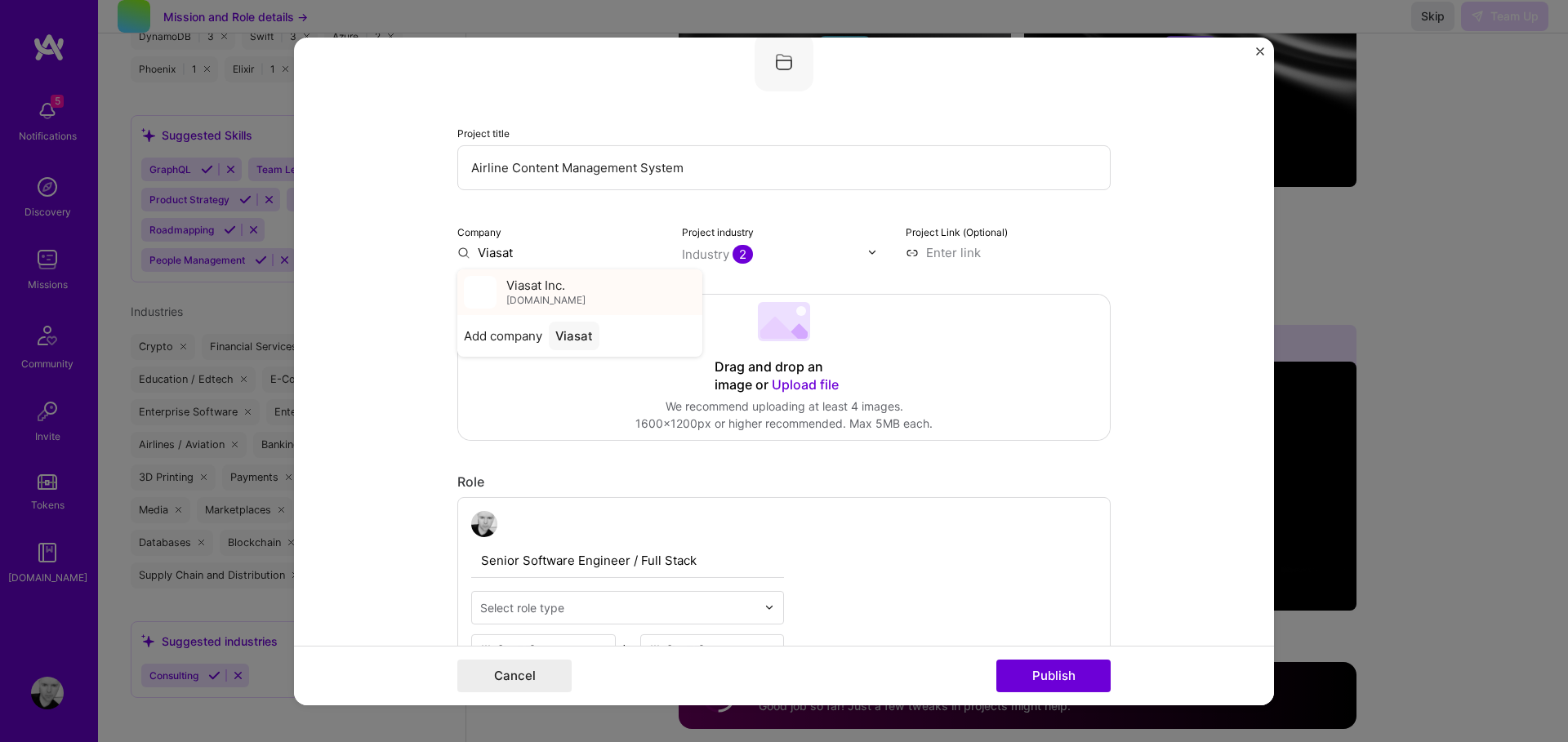
click at [546, 296] on span "viasat.com" at bounding box center [546, 301] width 79 height 13
type input "Viasat Inc."
click at [1049, 679] on button "Publish" at bounding box center [1053, 676] width 115 height 33
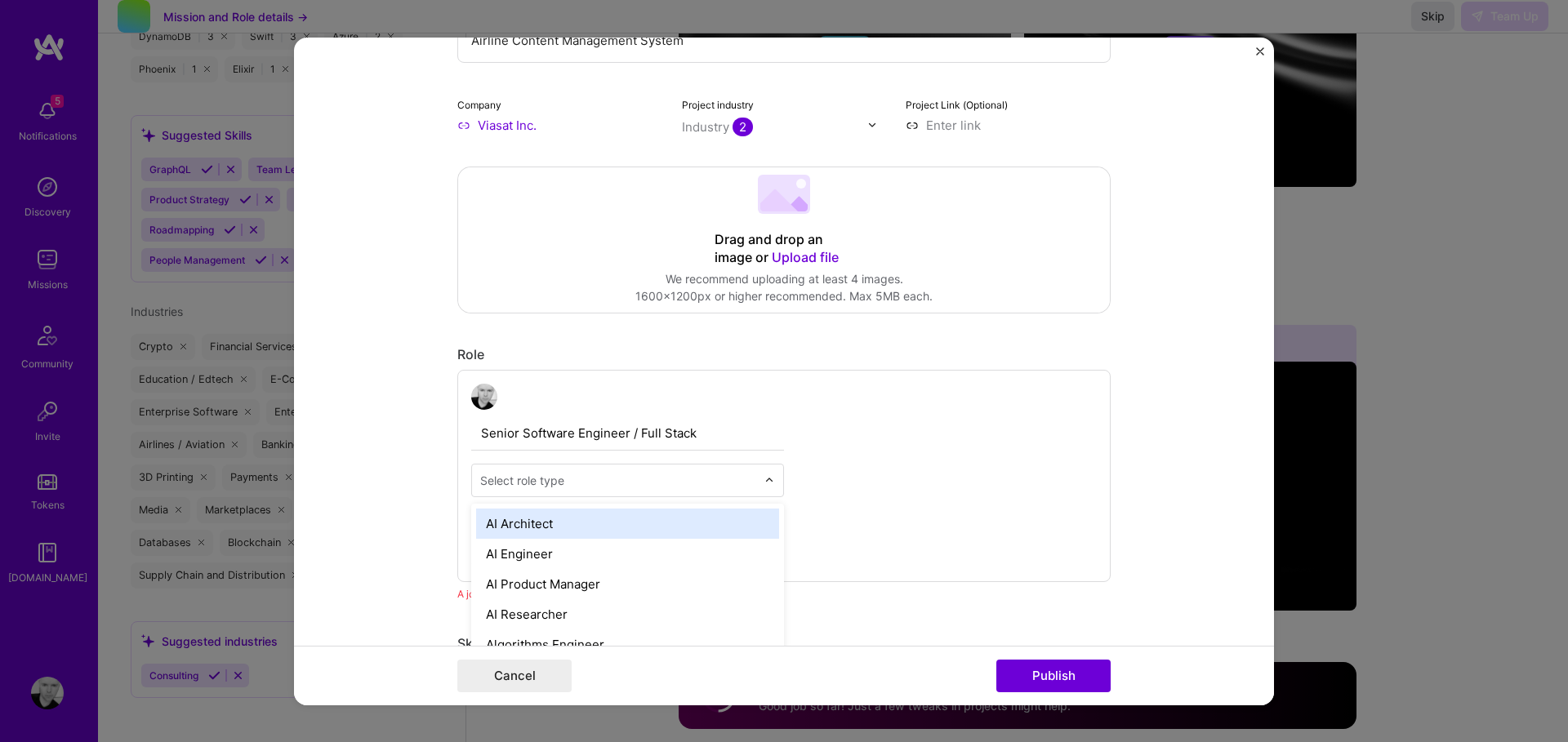
scroll to position [2248, 0]
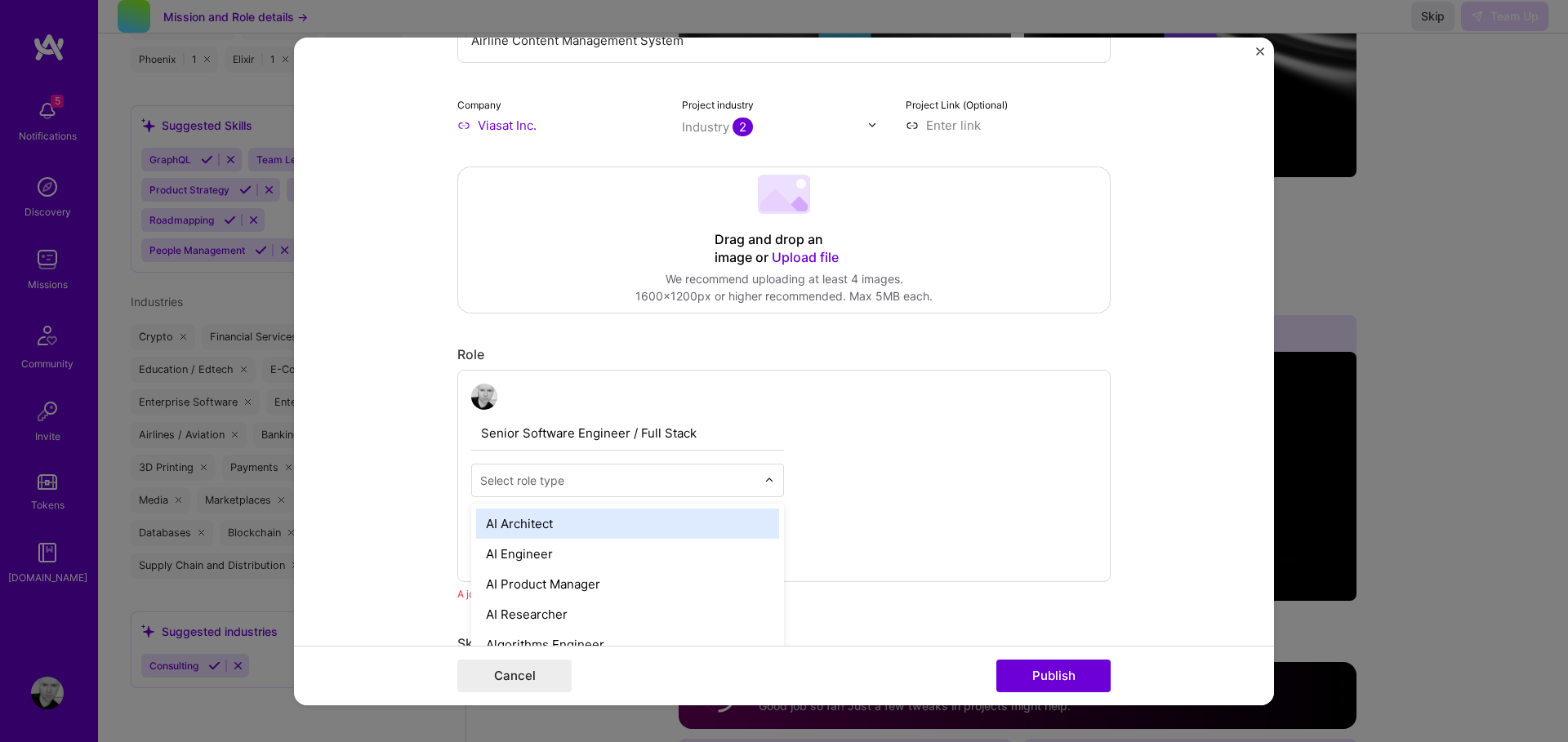
click at [695, 488] on input "text" at bounding box center [618, 479] width 276 height 17
click at [656, 536] on div "Full-Stack Developer" at bounding box center [628, 528] width 303 height 30
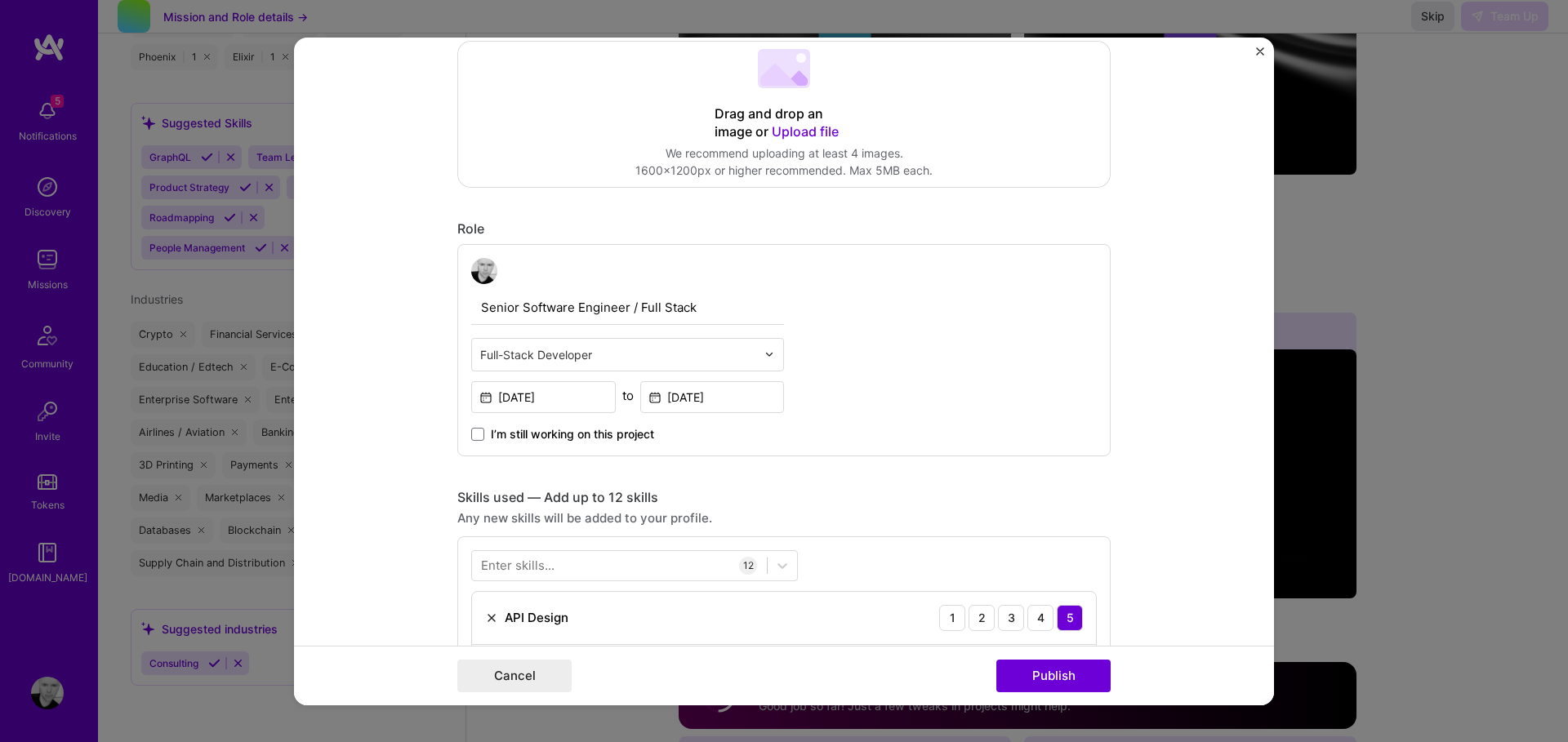
scroll to position [366, 0]
click at [1037, 669] on button "Publish" at bounding box center [1053, 676] width 115 height 33
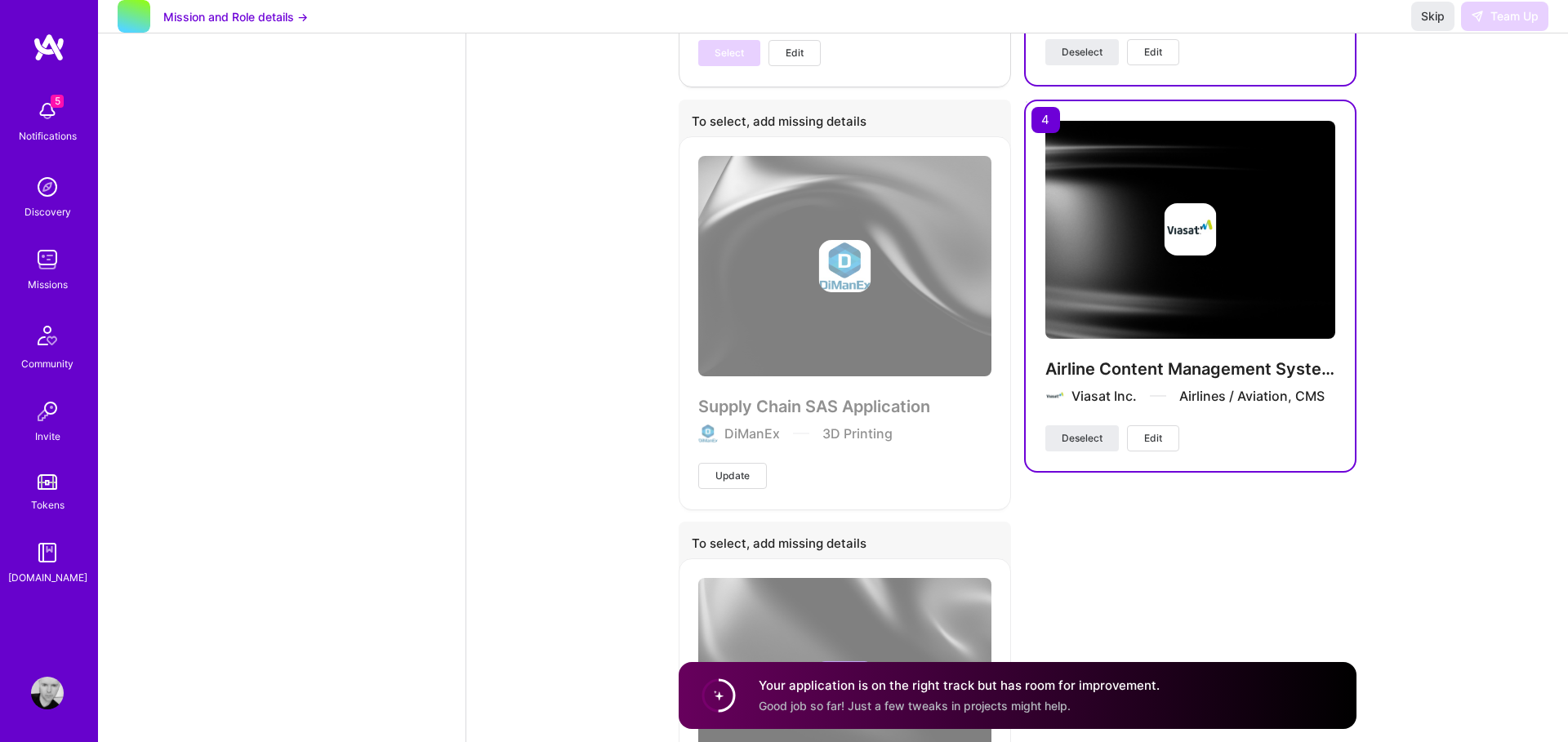
scroll to position [4920, 0]
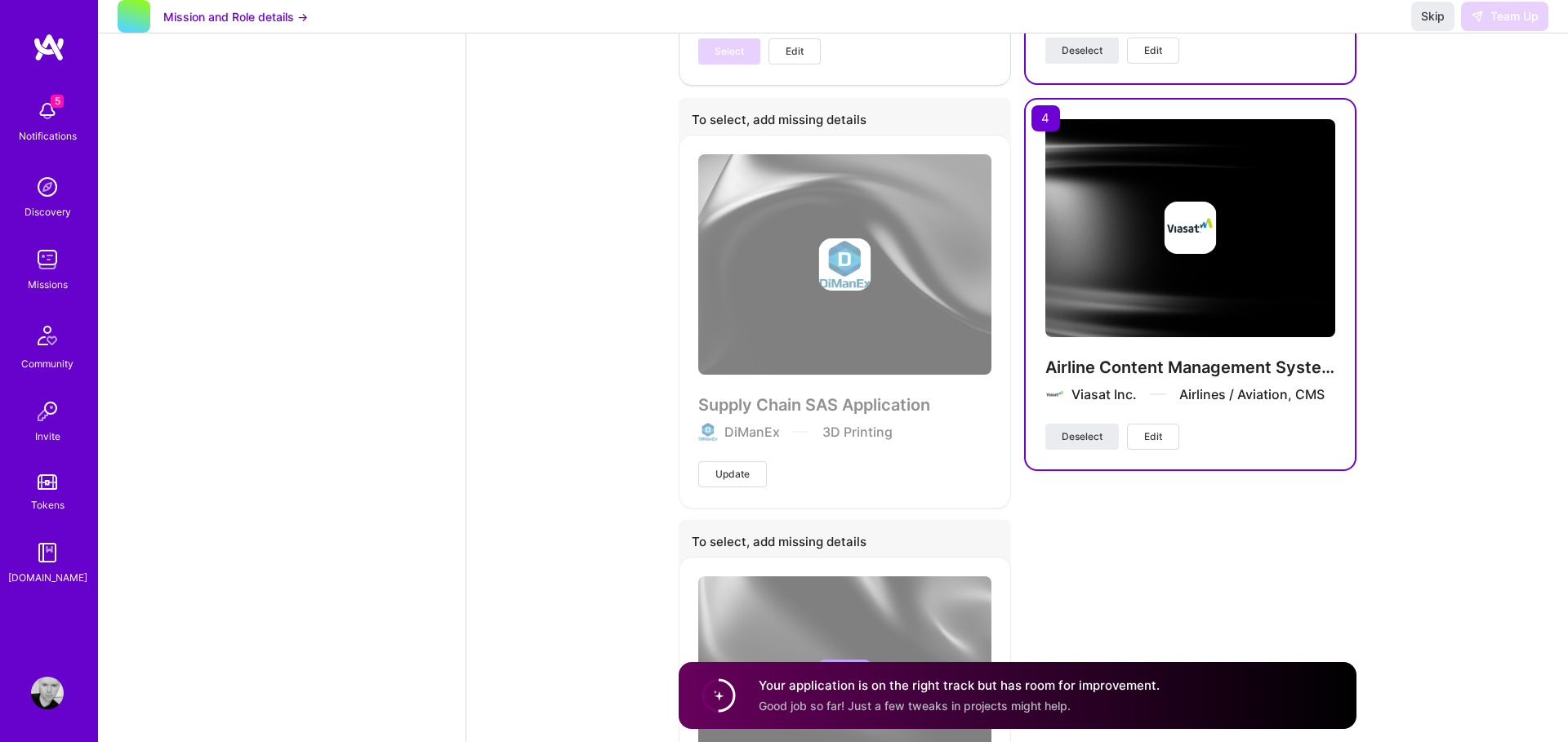
click at [1158, 420] on div "Airline Content Management System Viasat Inc. Airlines / Aviation, CMS" at bounding box center [1191, 390] width 290 height 67
click at [1157, 432] on span "Edit" at bounding box center [1154, 436] width 18 height 15
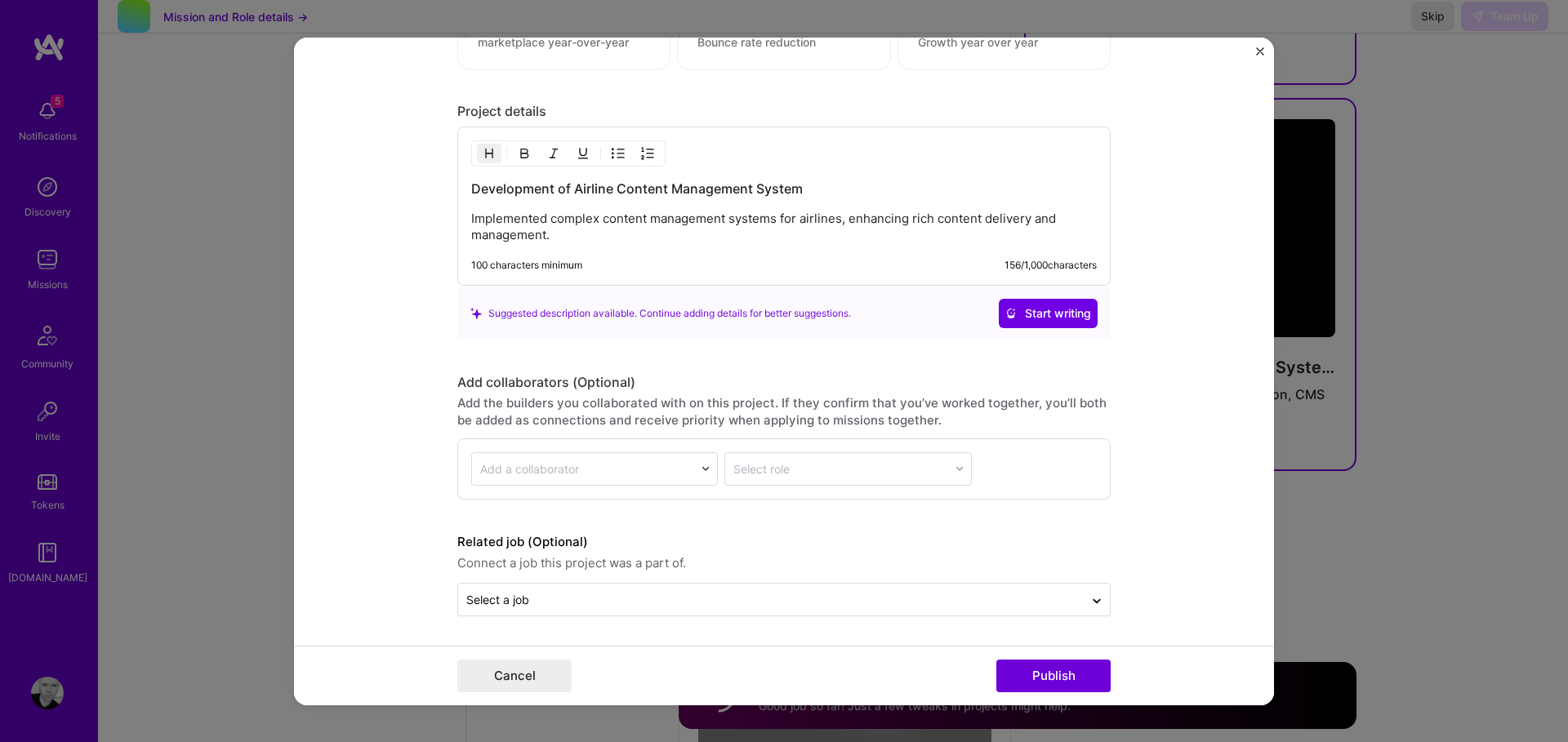
scroll to position [1879, 0]
click at [594, 233] on p "Implemented complex content management systems for airlines, enhancing rich con…" at bounding box center [784, 226] width 625 height 33
drag, startPoint x: 535, startPoint y: 244, endPoint x: 459, endPoint y: 210, distance: 83.3
click at [459, 210] on div "Development of Airline Content Management System Implemented complex content ma…" at bounding box center [784, 205] width 653 height 159
drag, startPoint x: 469, startPoint y: 189, endPoint x: 597, endPoint y: 233, distance: 135.4
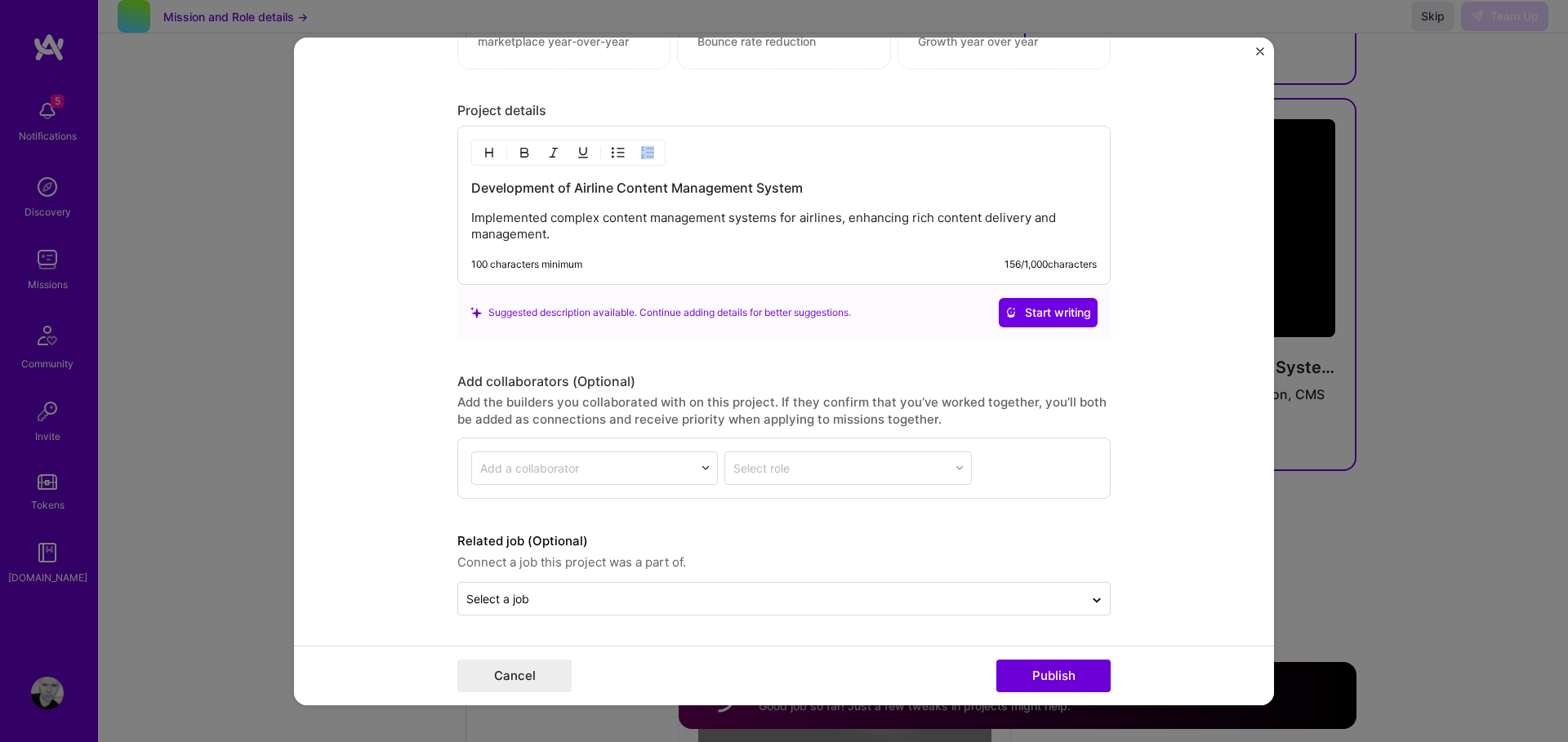
click at [621, 231] on div "Development of Airline Content Management System Implemented complex content ma…" at bounding box center [784, 205] width 653 height 159
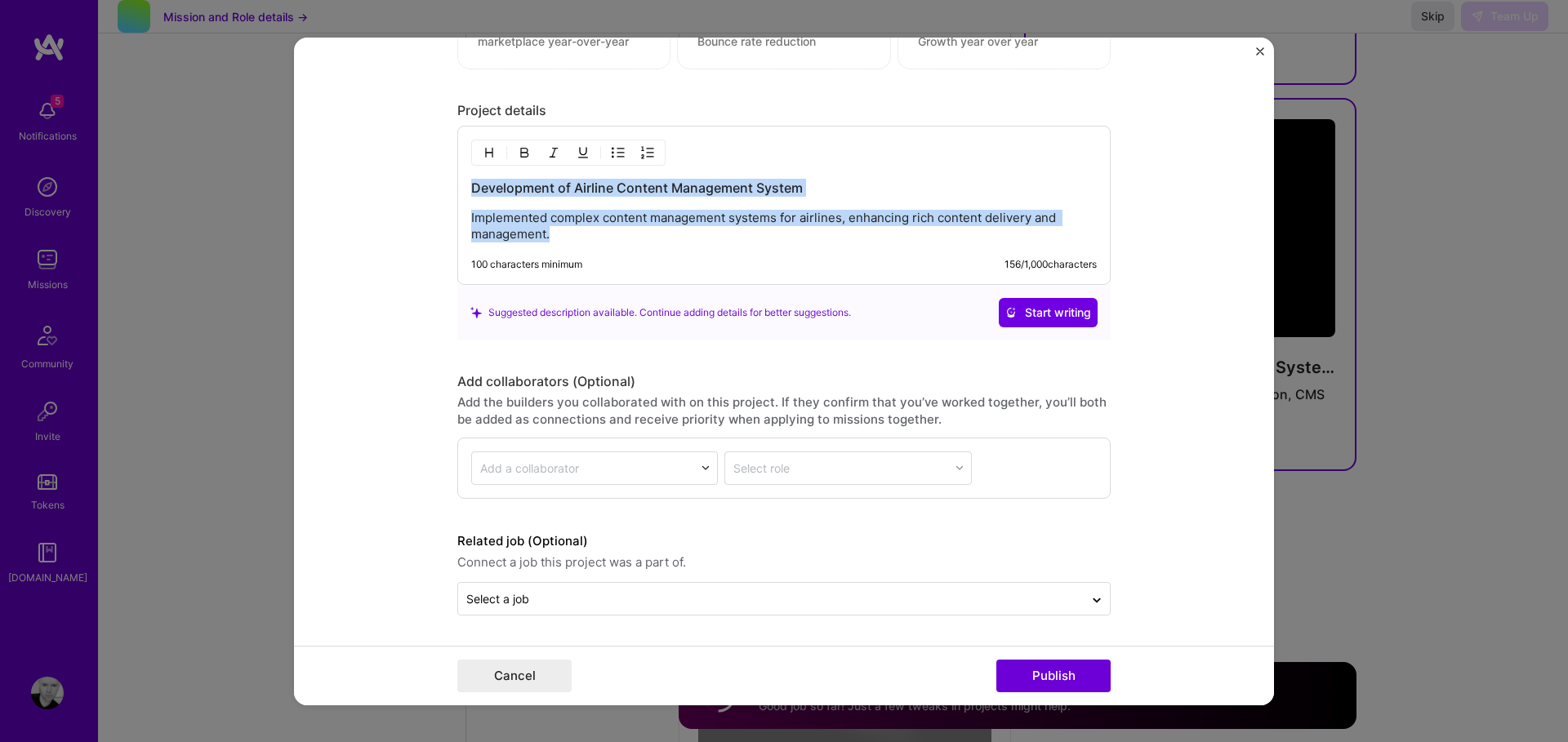
drag, startPoint x: 570, startPoint y: 236, endPoint x: 428, endPoint y: 189, distance: 149.6
click at [428, 189] on form "Project title Airline Content Management System Company Viasat Inc. Project ind…" at bounding box center [784, 371] width 981 height 668
copy div "Development of Airline Content Management System Implemented complex content ma…"
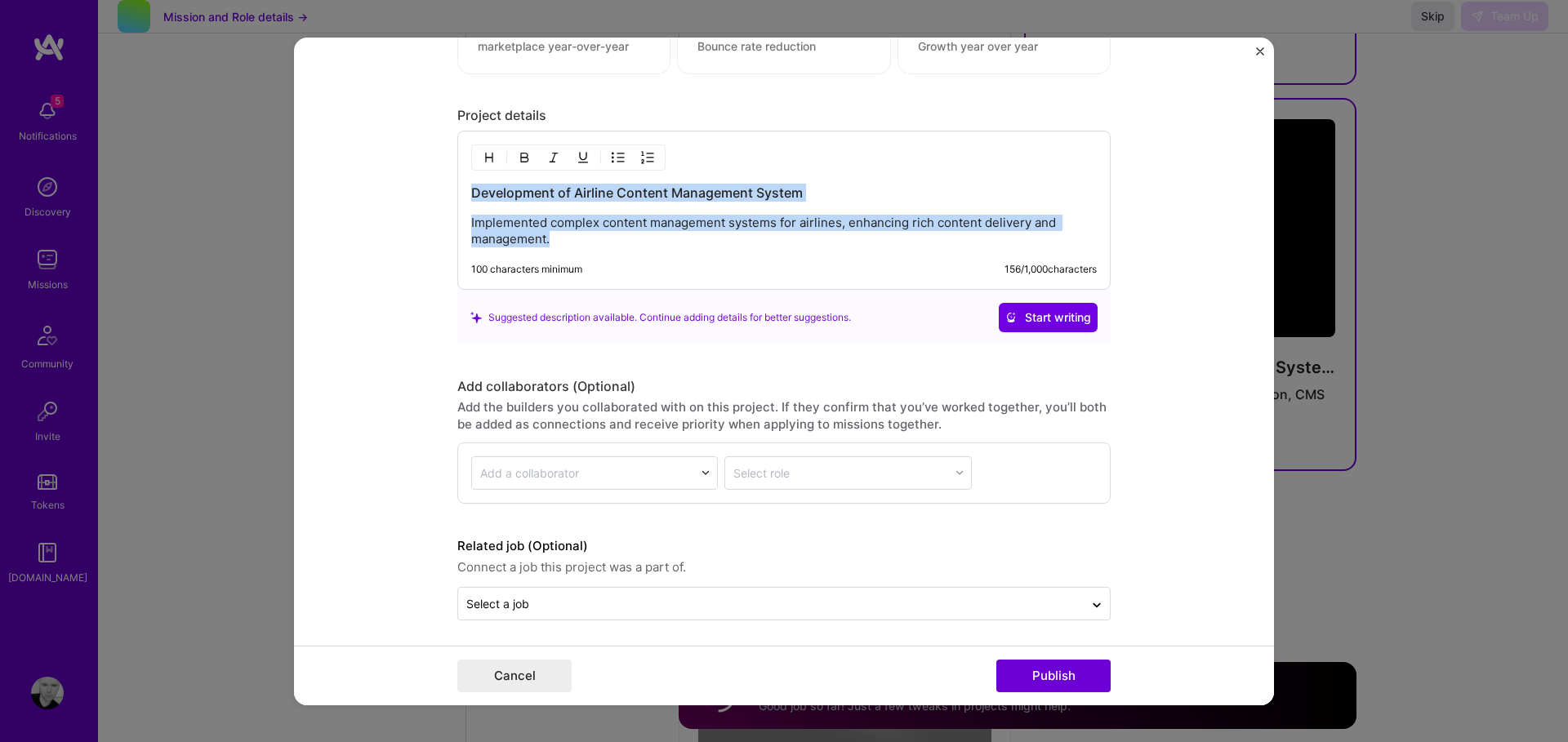
scroll to position [1739, 0]
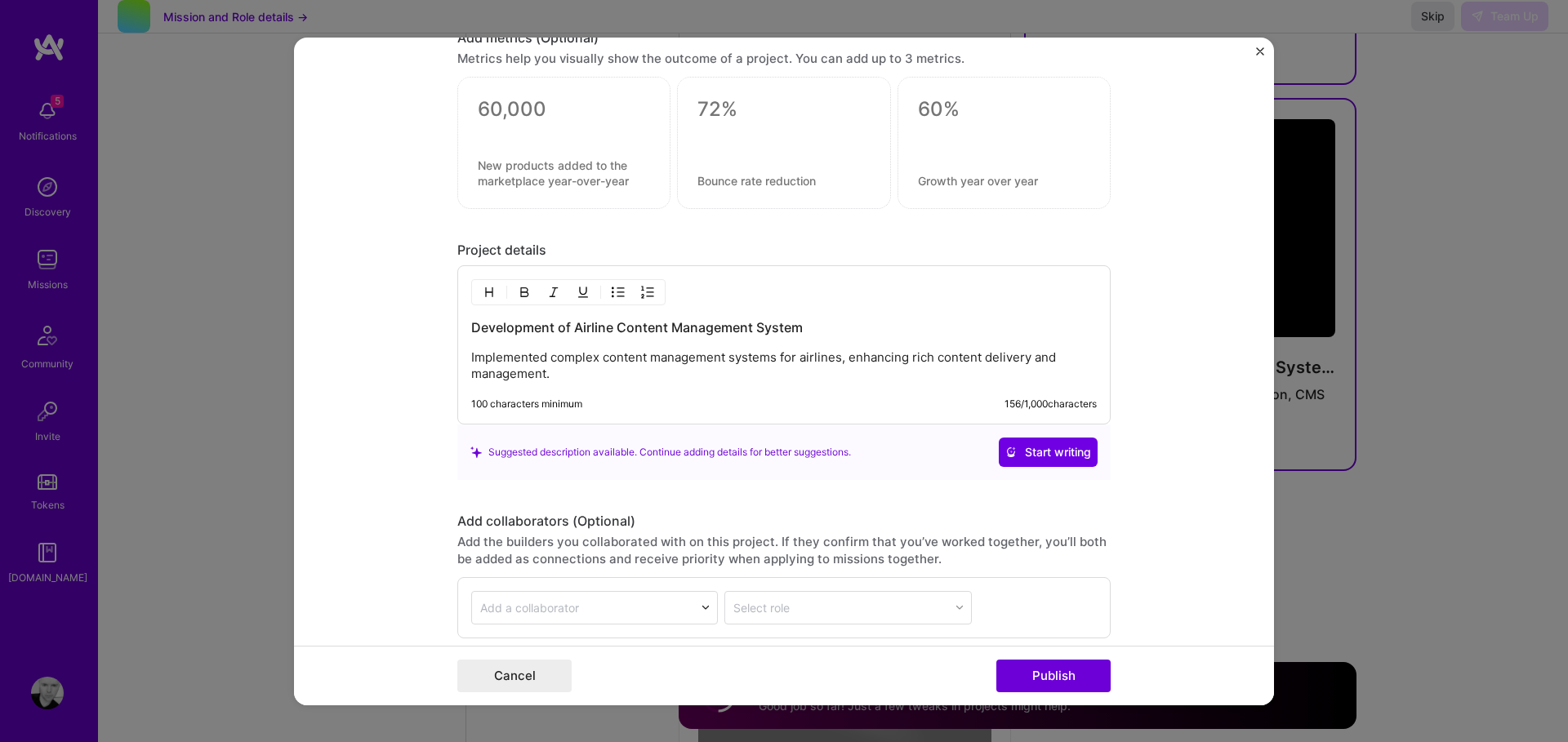
click at [583, 389] on div "Development of Airline Content Management System Implemented complex content ma…" at bounding box center [784, 344] width 653 height 159
drag, startPoint x: 470, startPoint y: 327, endPoint x: 591, endPoint y: 376, distance: 130.5
click at [596, 375] on div "Development of Airline Content Management System Implemented complex content ma…" at bounding box center [784, 344] width 653 height 159
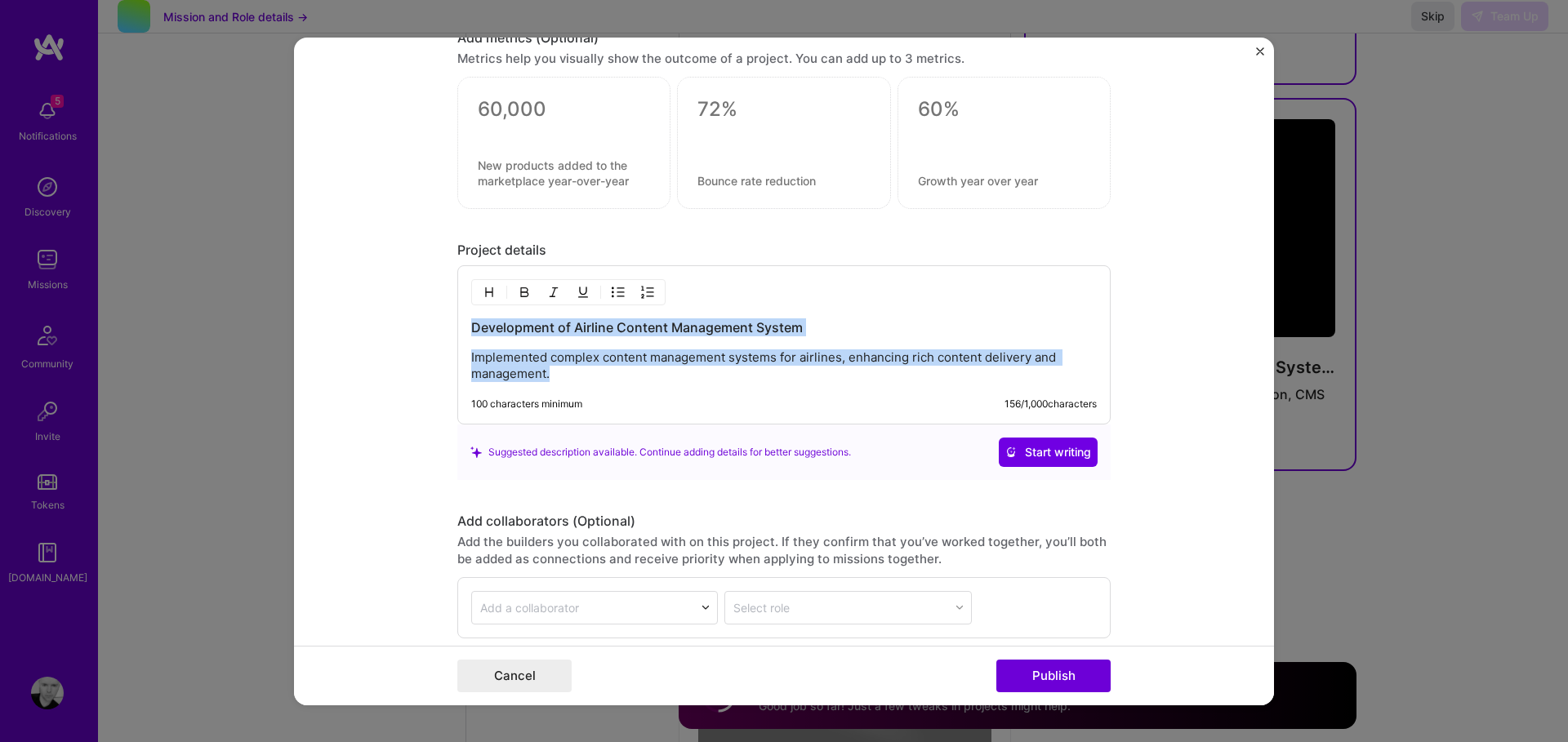
drag, startPoint x: 531, startPoint y: 365, endPoint x: 470, endPoint y: 325, distance: 72.9
click at [470, 325] on div "Development of Airline Content Management System Implemented complex content ma…" at bounding box center [784, 344] width 653 height 159
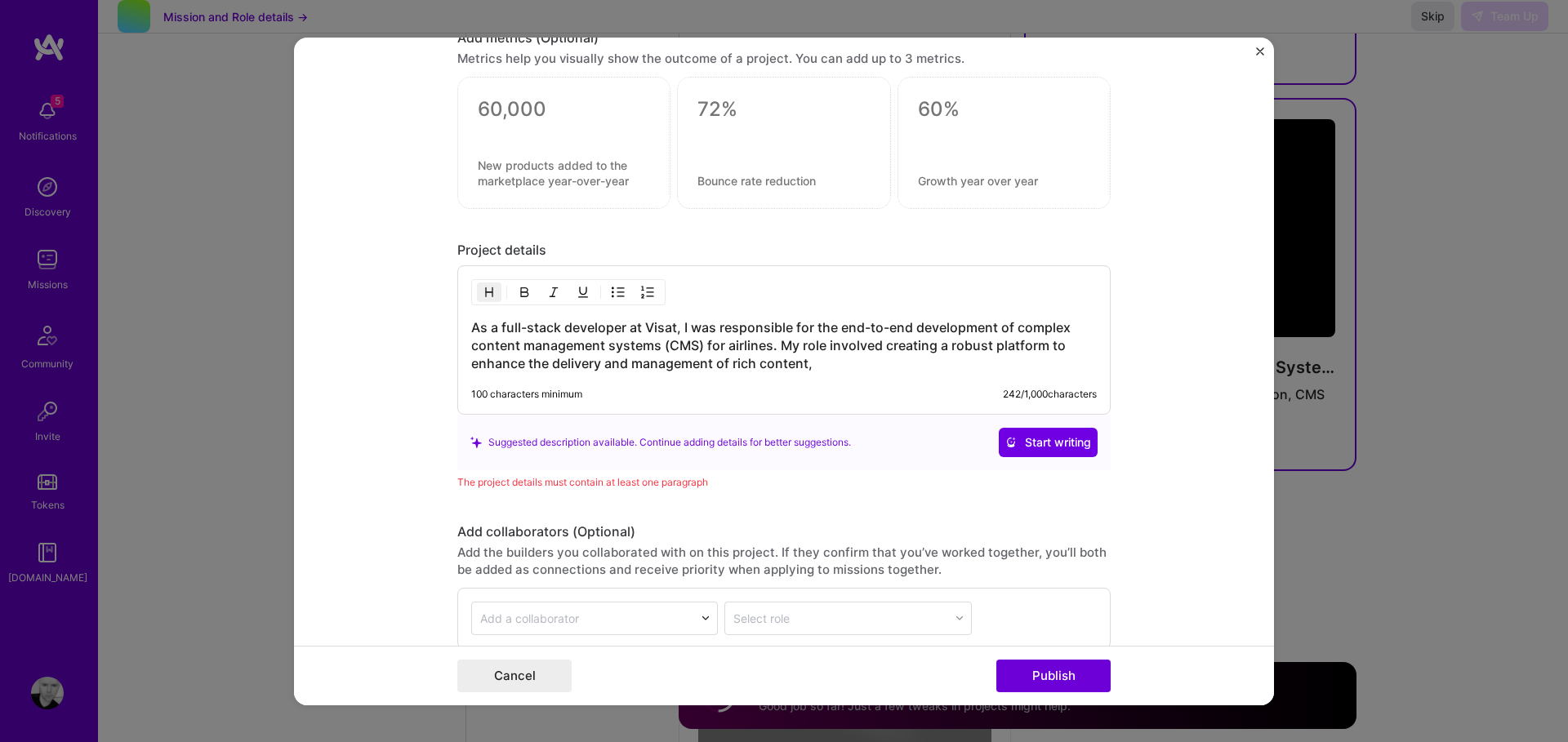
click at [830, 362] on h3 "As a full-stack developer at Visat, I was responsible for the end-to-end develo…" at bounding box center [784, 345] width 625 height 54
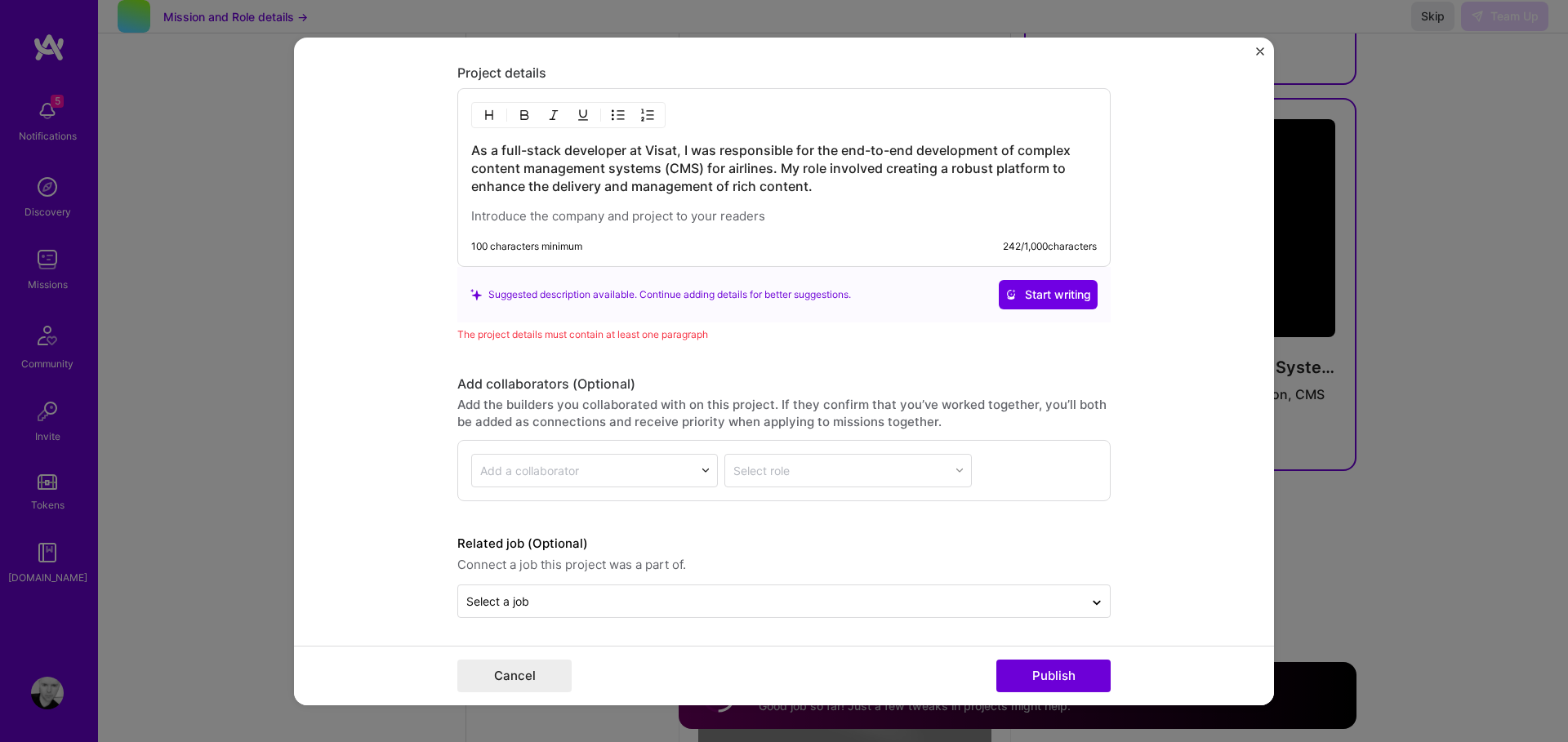
scroll to position [1919, 0]
click at [1024, 670] on button "Publish" at bounding box center [1053, 676] width 115 height 33
click at [1039, 674] on button "Publish" at bounding box center [1053, 676] width 115 height 33
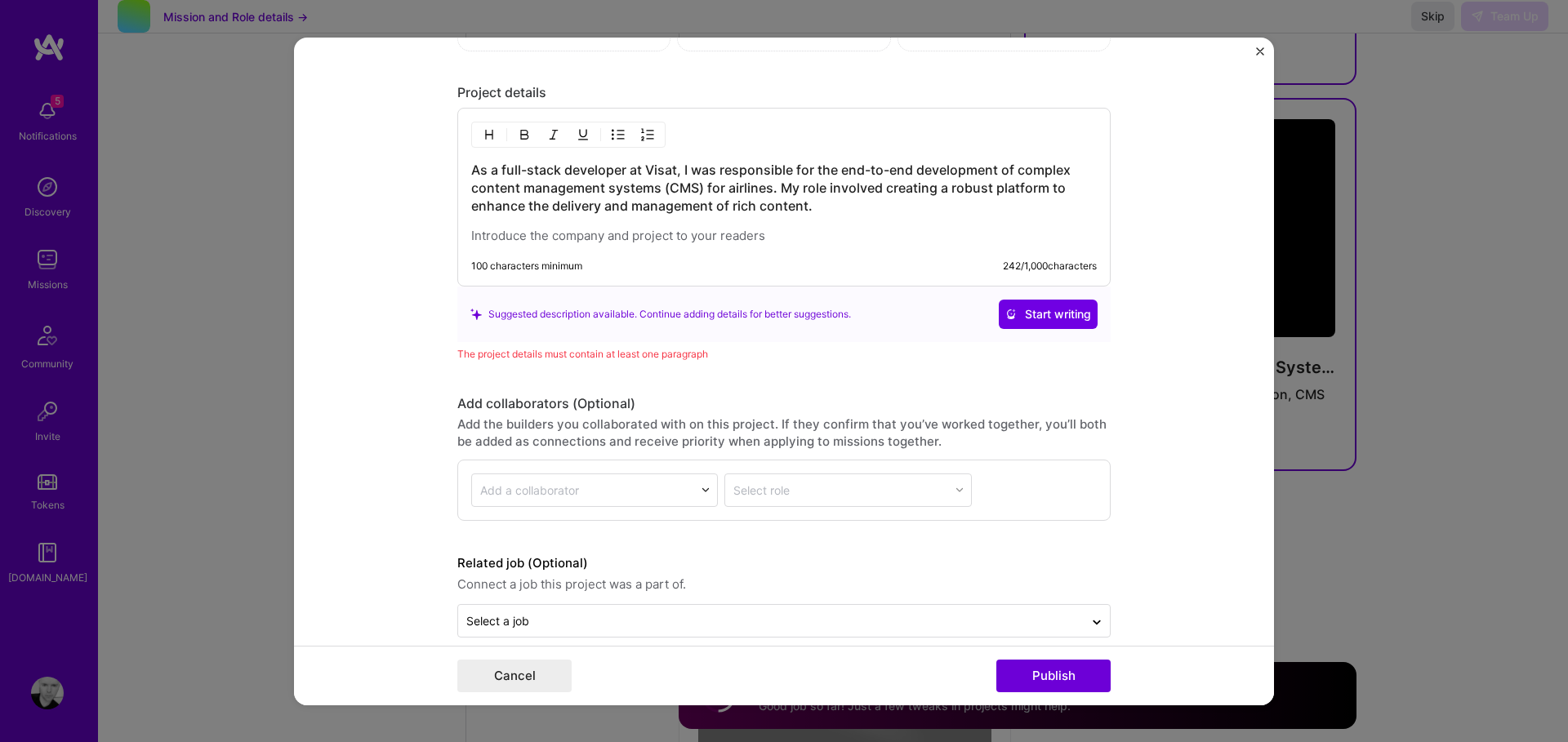
scroll to position [1902, 0]
click at [850, 205] on h3 "As a full-stack developer at Visat, I was responsible for the end-to-end develo…" at bounding box center [784, 183] width 625 height 54
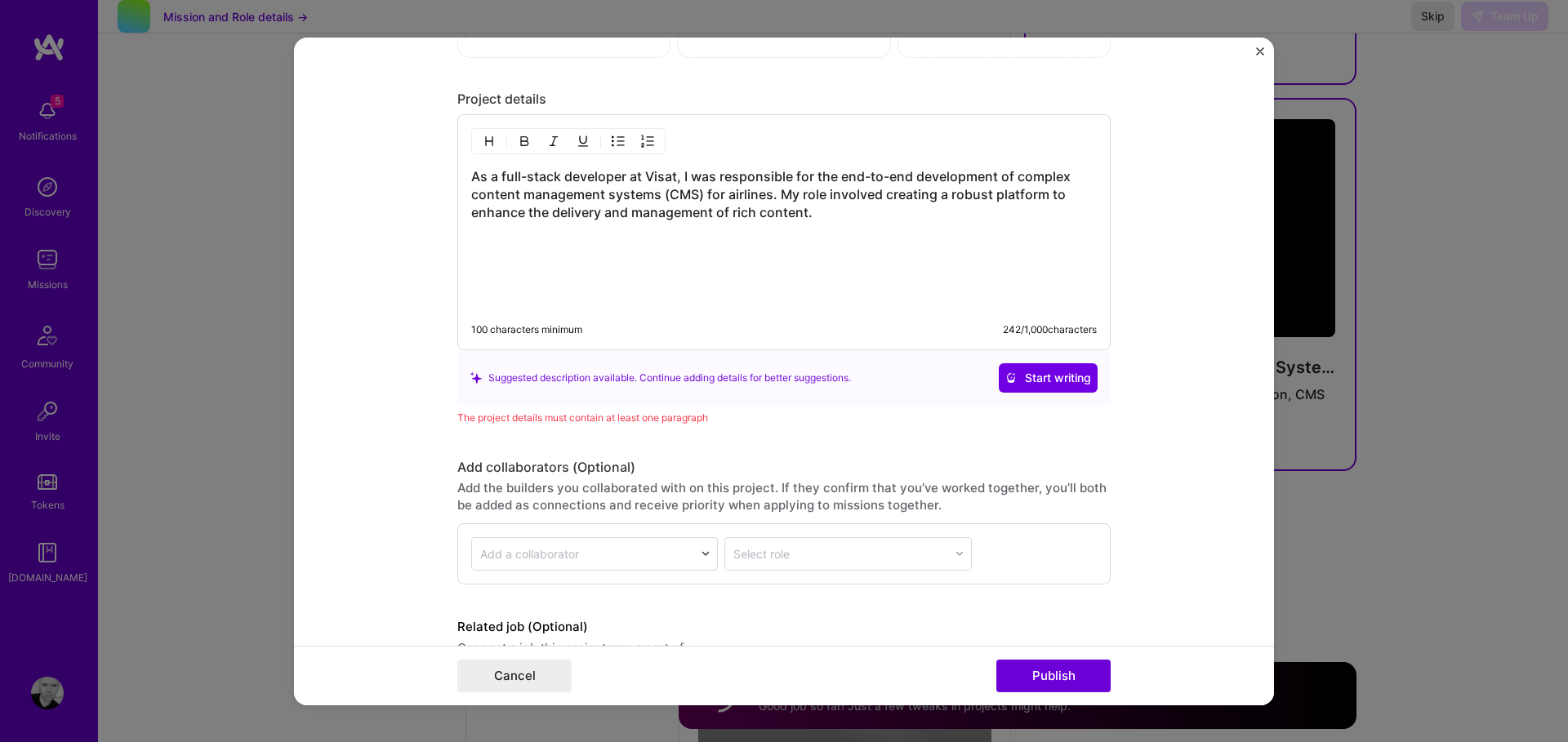
scroll to position [1890, 0]
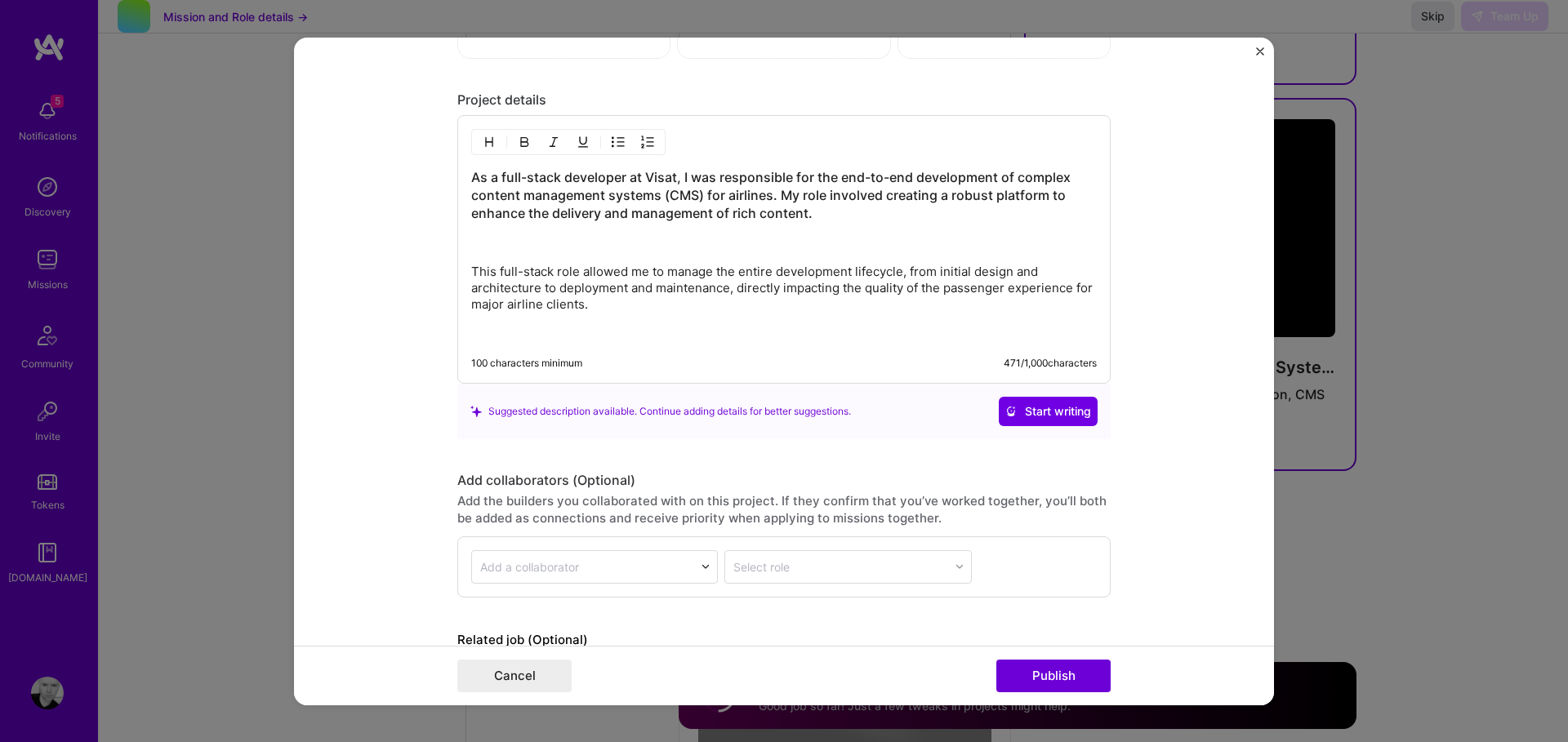
drag, startPoint x: 485, startPoint y: 332, endPoint x: 503, endPoint y: 335, distance: 18.2
click at [488, 333] on p at bounding box center [784, 334] width 625 height 16
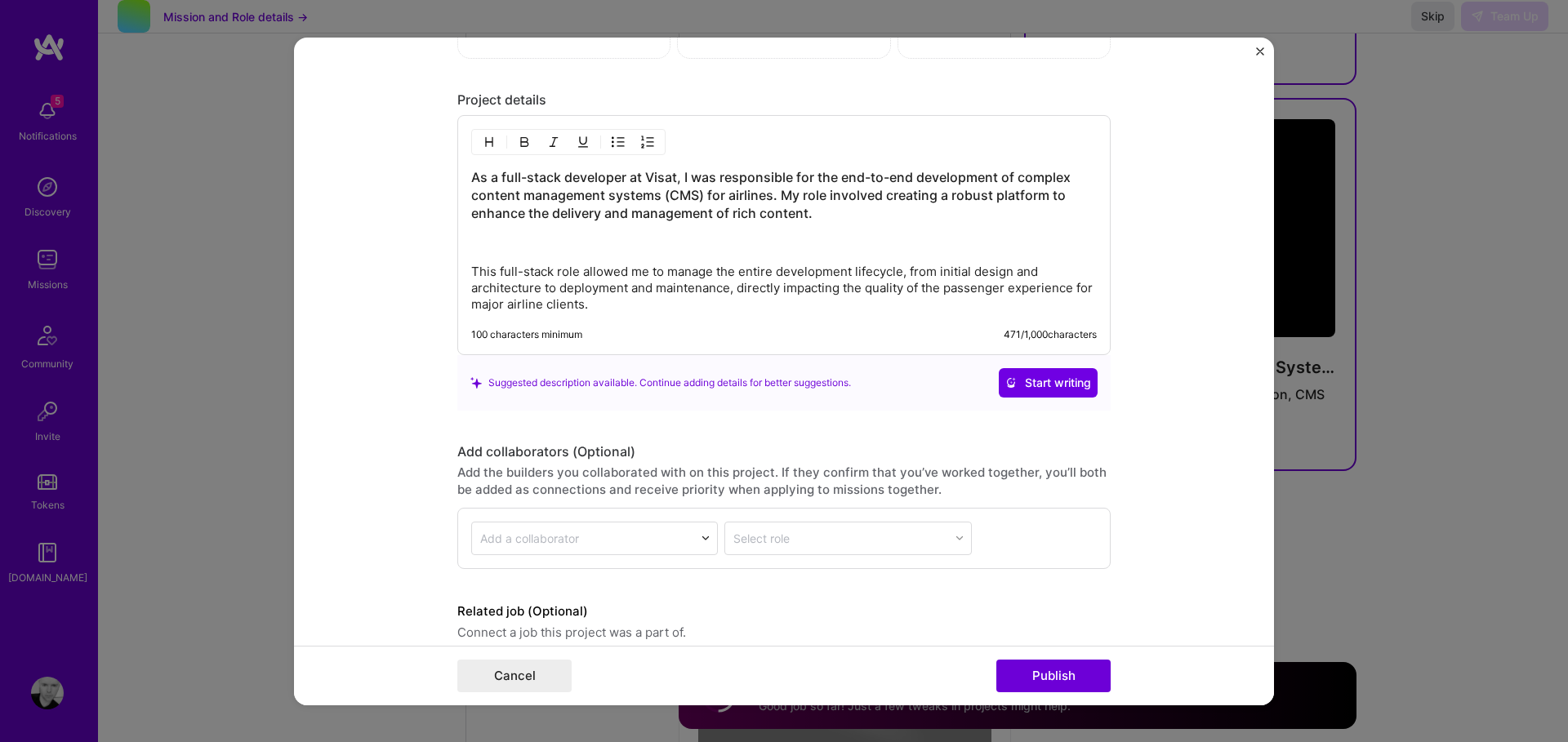
click at [1022, 379] on span "Start writing" at bounding box center [1048, 383] width 86 height 16
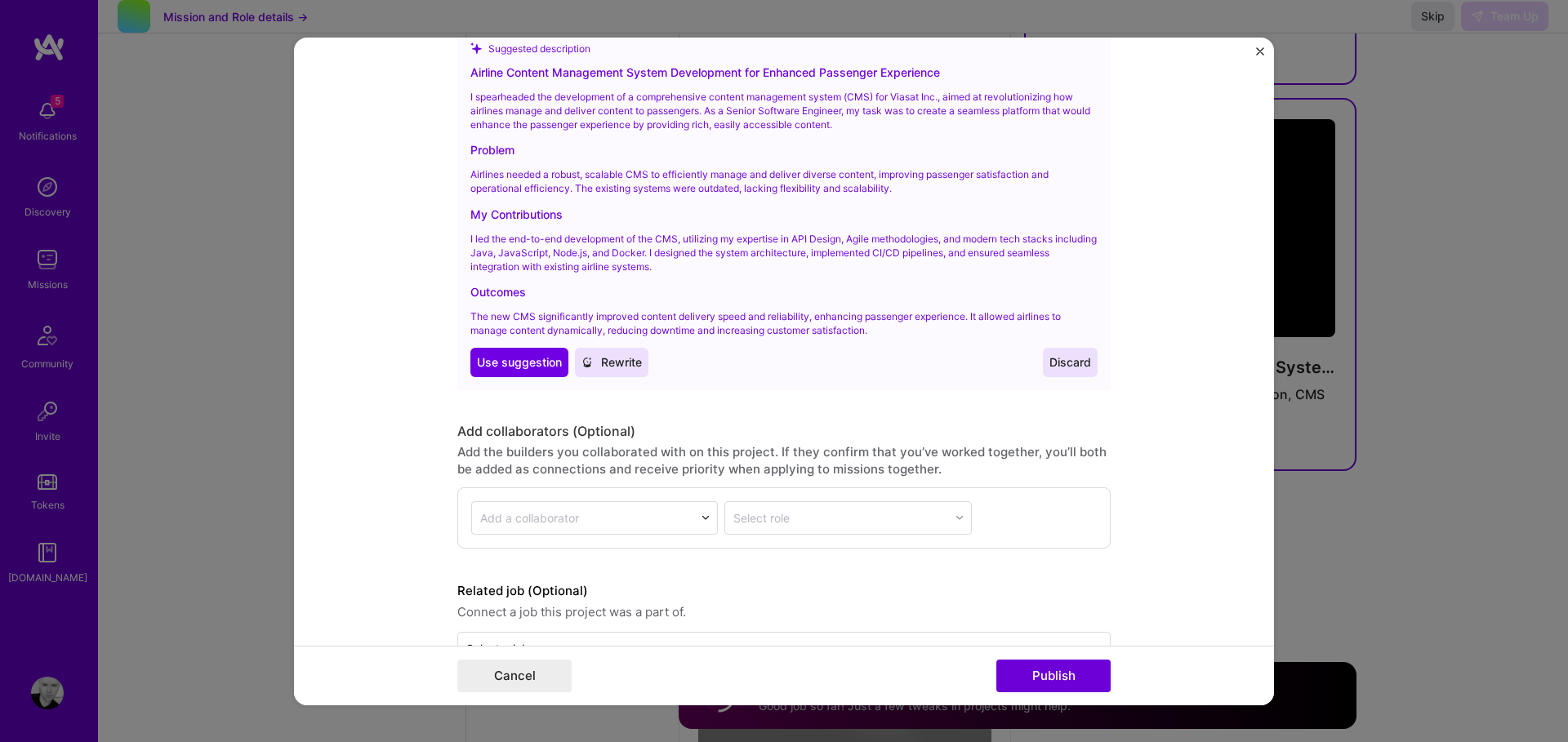
scroll to position [2239, 0]
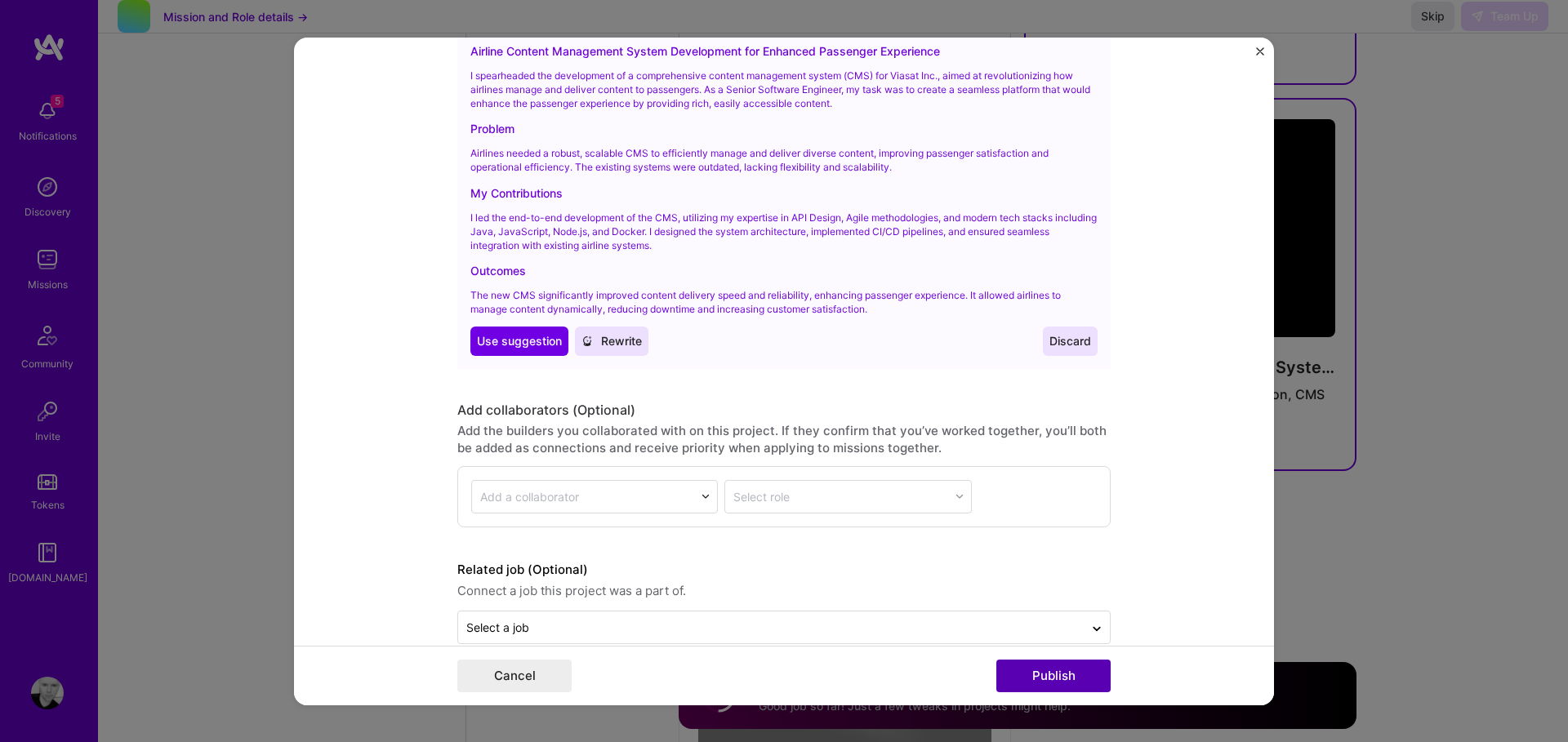
click at [1042, 683] on button "Publish" at bounding box center [1053, 676] width 115 height 33
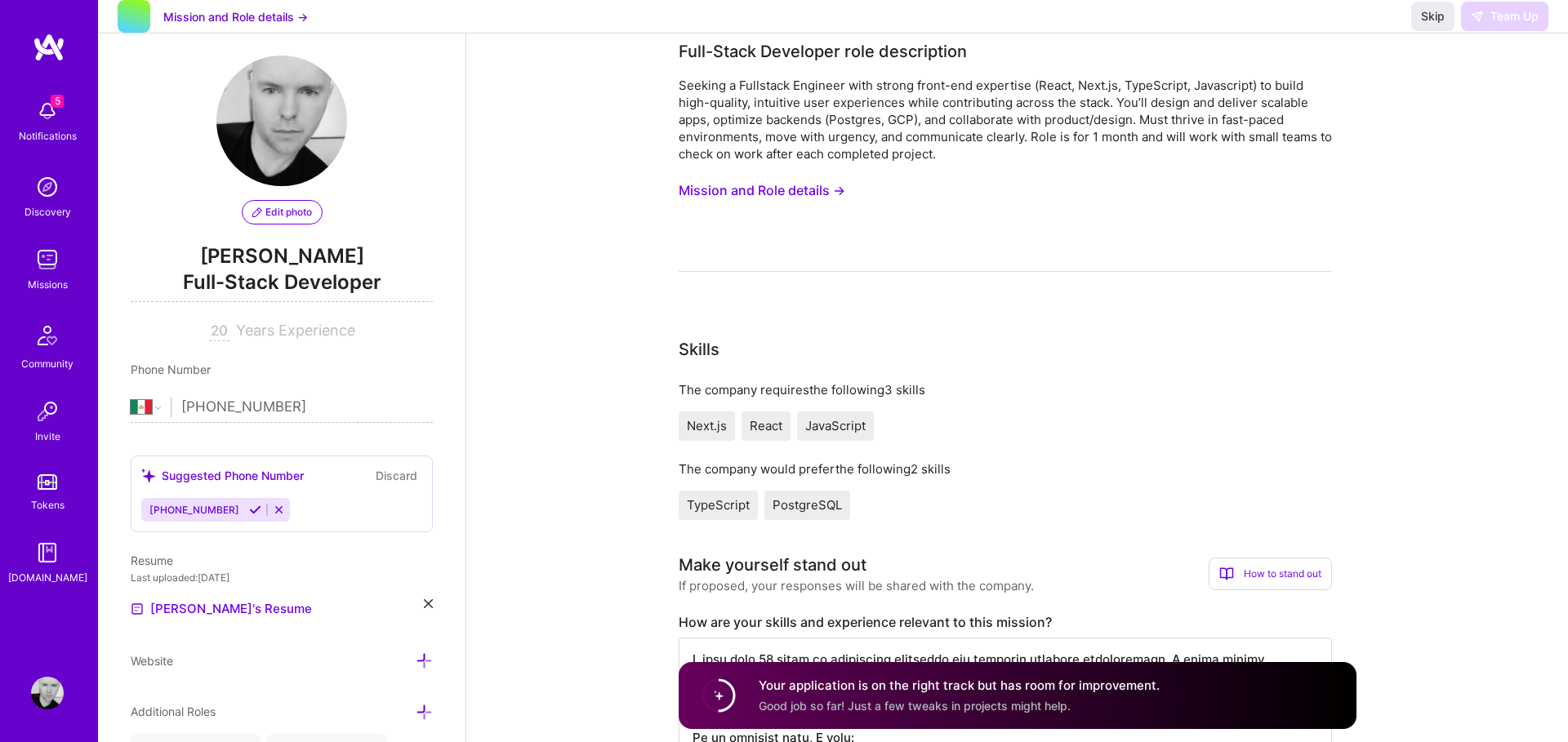
scroll to position [0, 0]
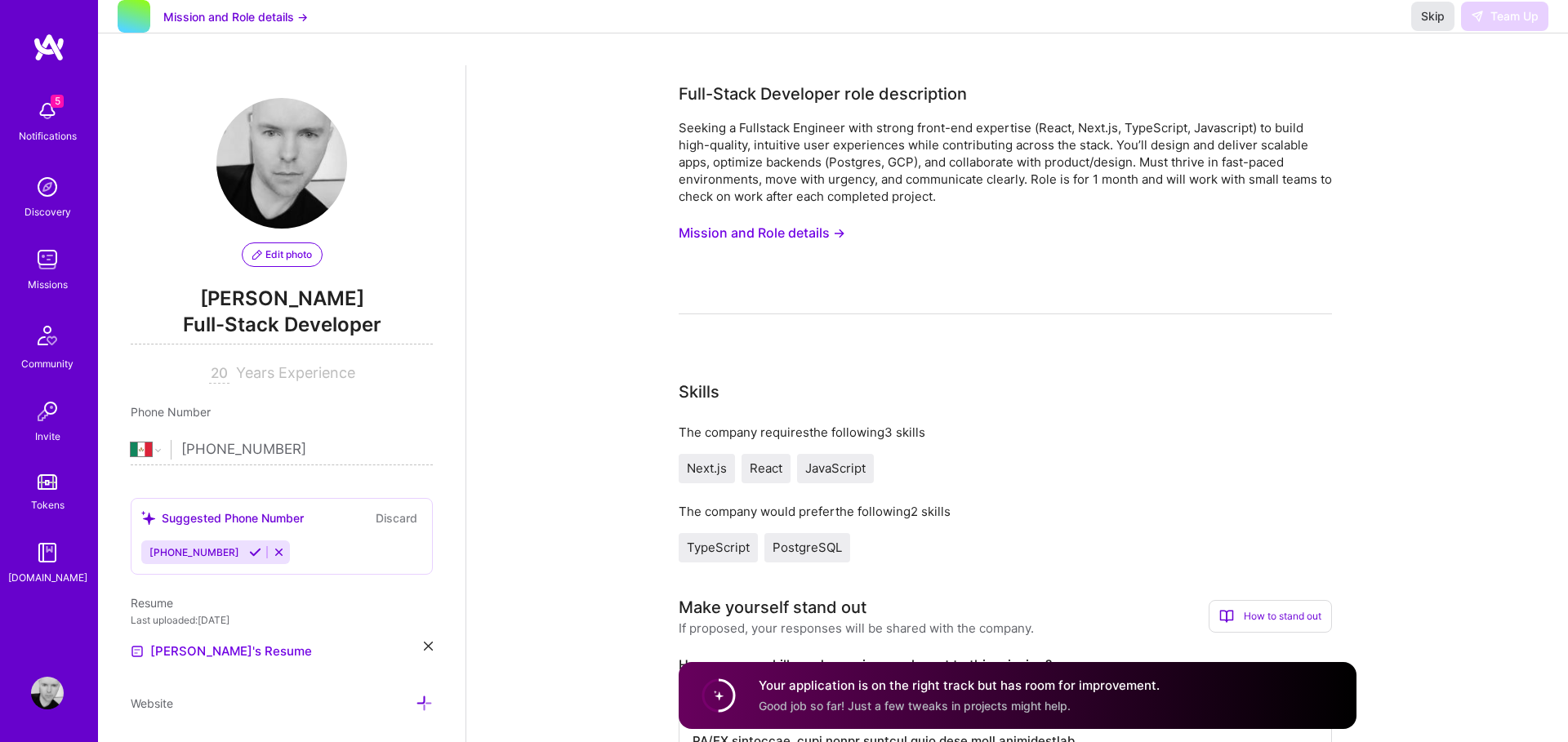
click at [1438, 25] on span "Skip" at bounding box center [1433, 16] width 24 height 16
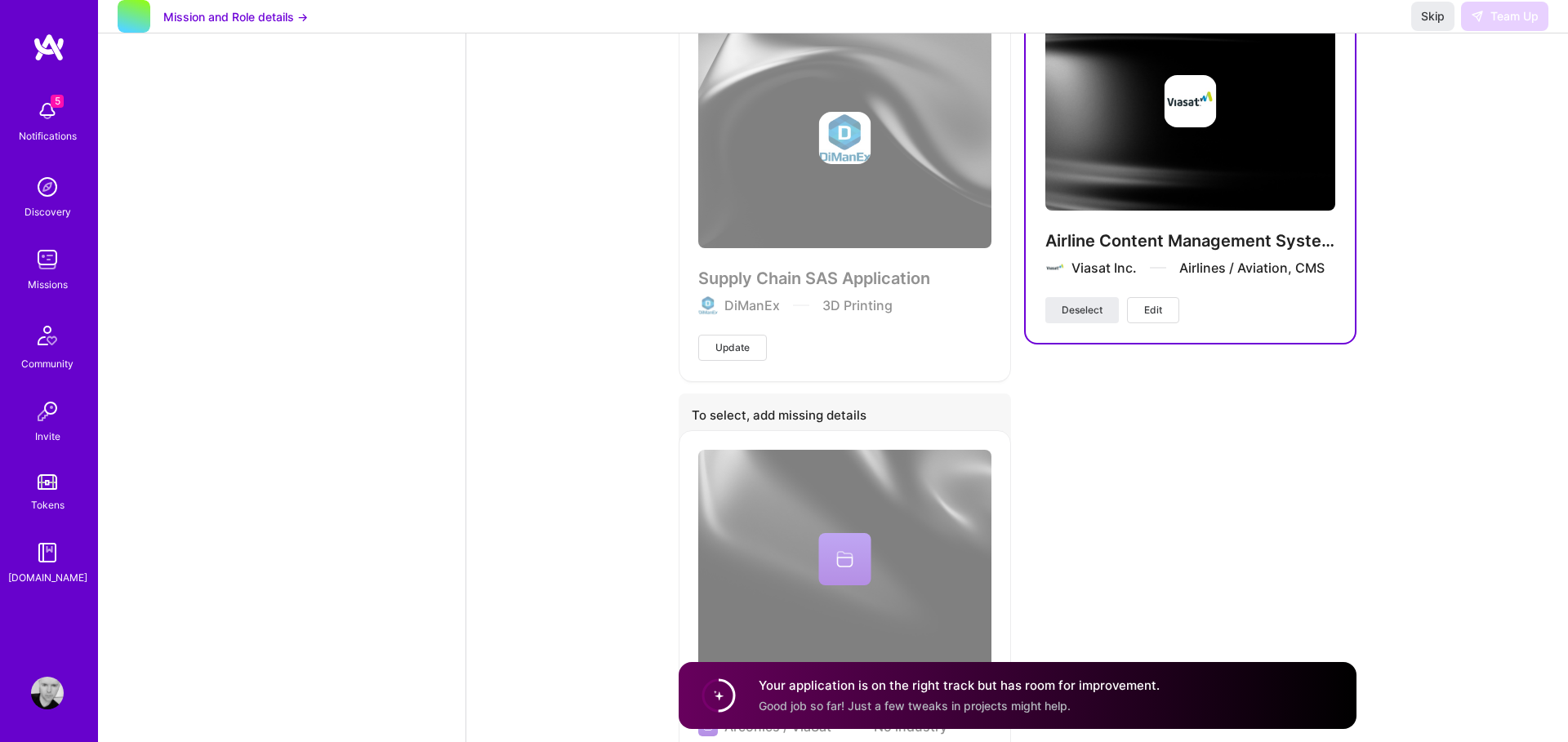
scroll to position [5047, 0]
click at [1145, 315] on span "Edit" at bounding box center [1154, 310] width 18 height 15
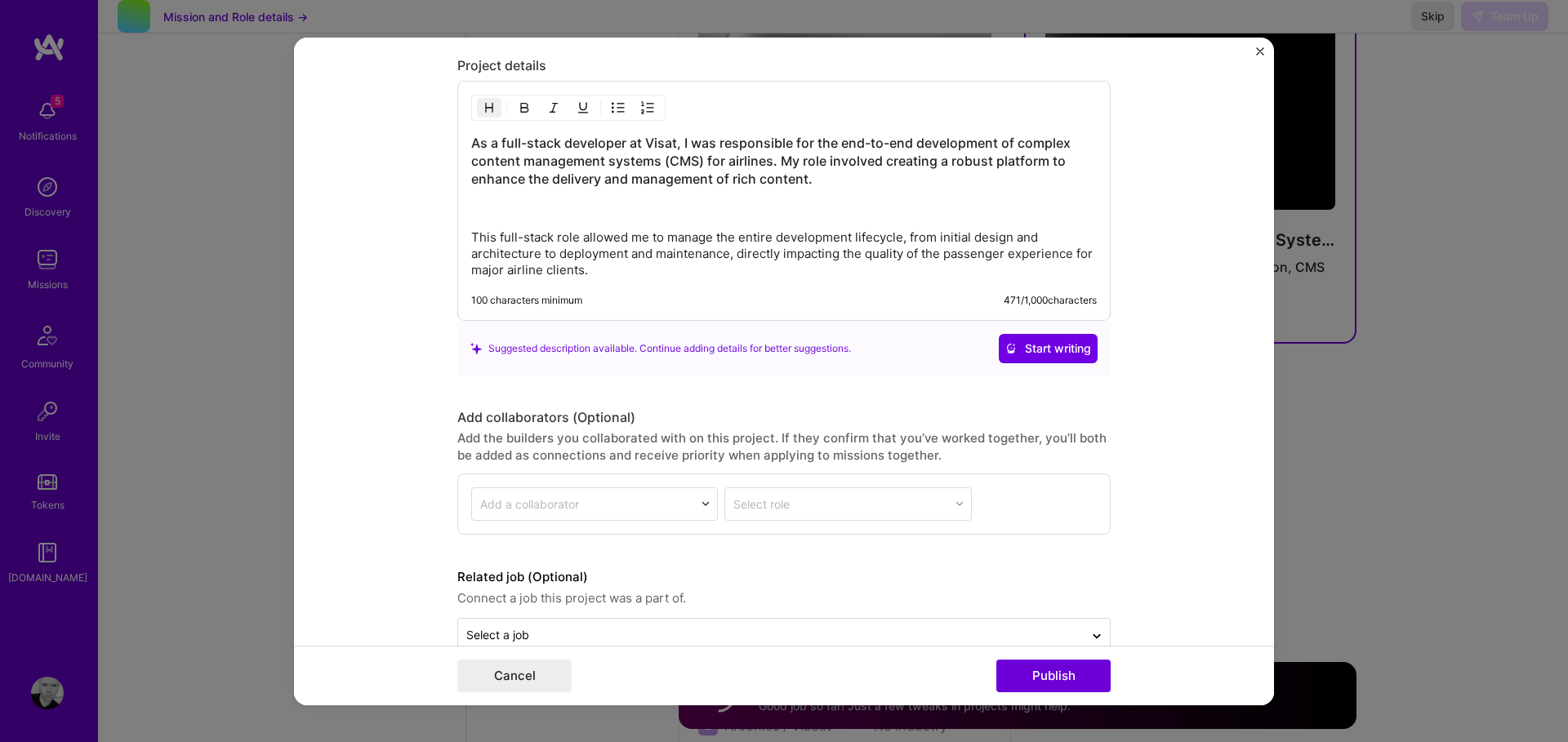
scroll to position [1960, 0]
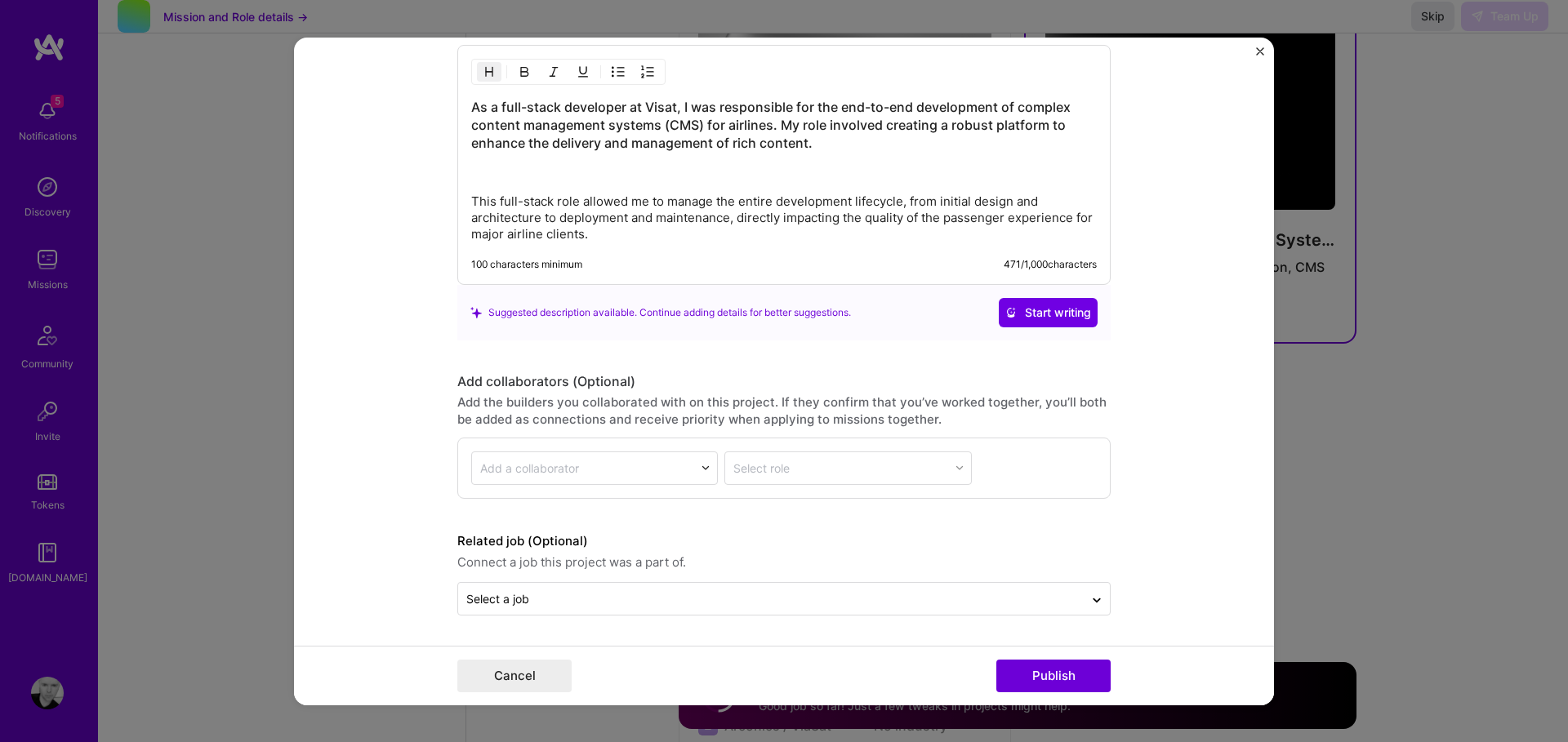
click at [1260, 54] on button "Close" at bounding box center [1261, 55] width 8 height 17
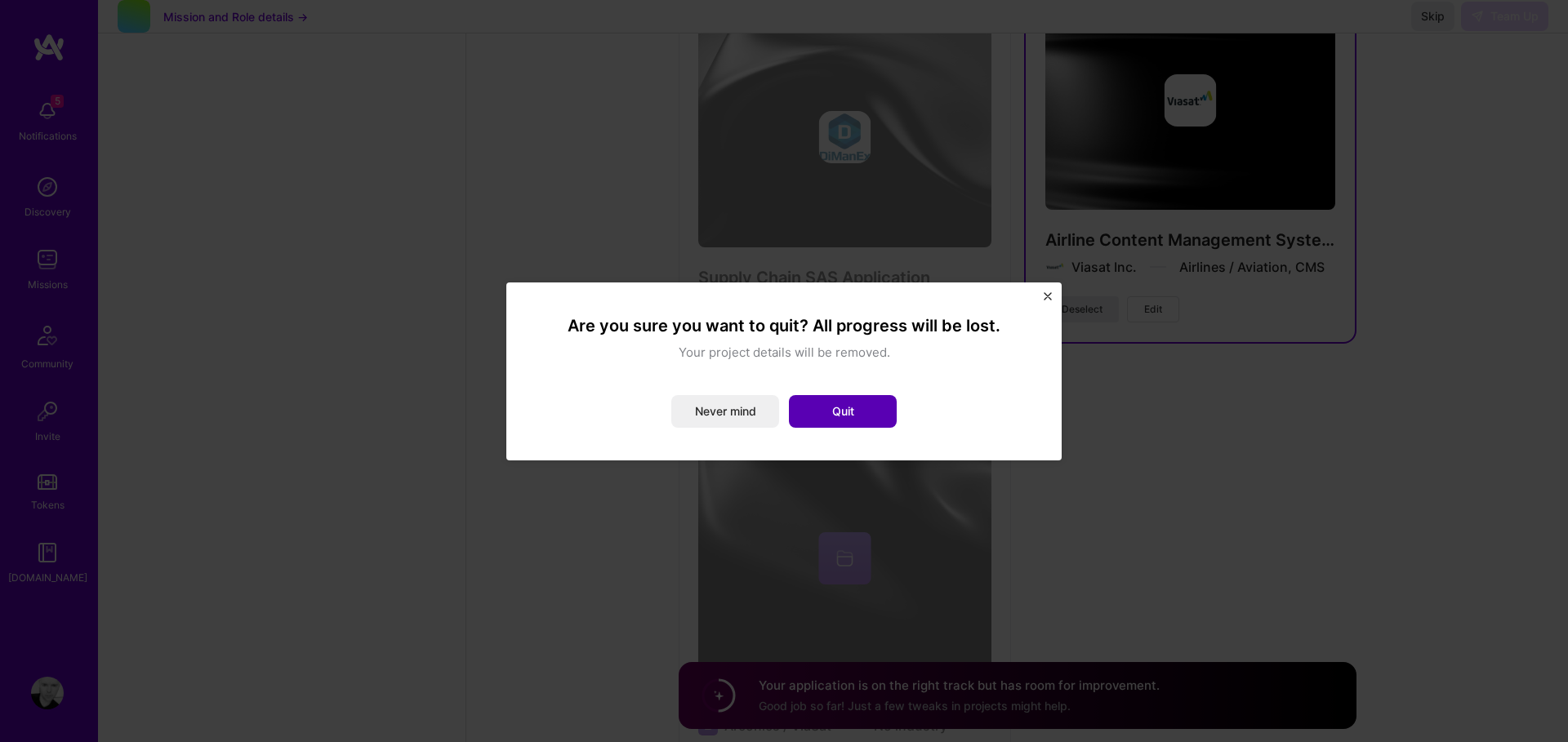
click at [841, 415] on button "Quit" at bounding box center [843, 412] width 108 height 33
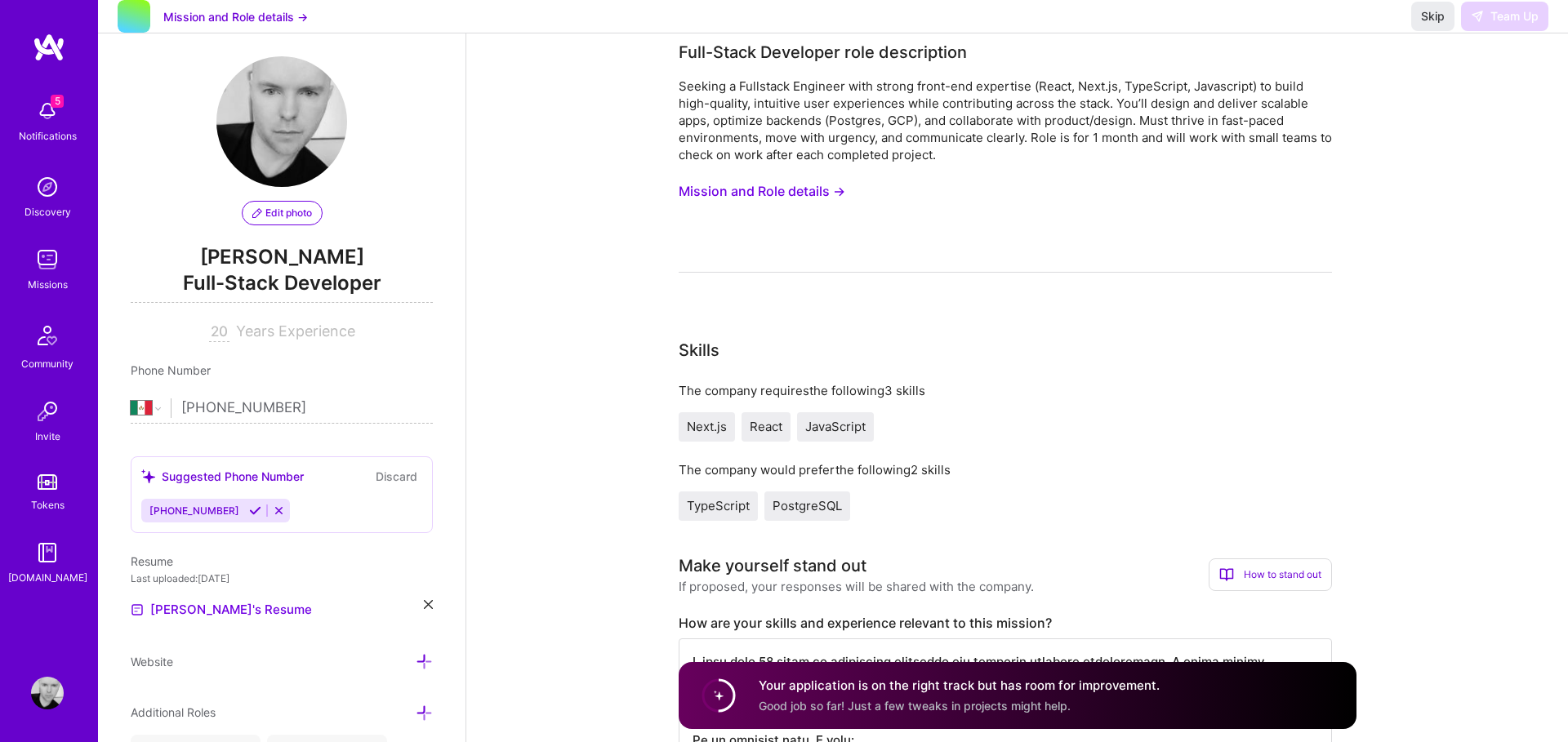
scroll to position [0, 0]
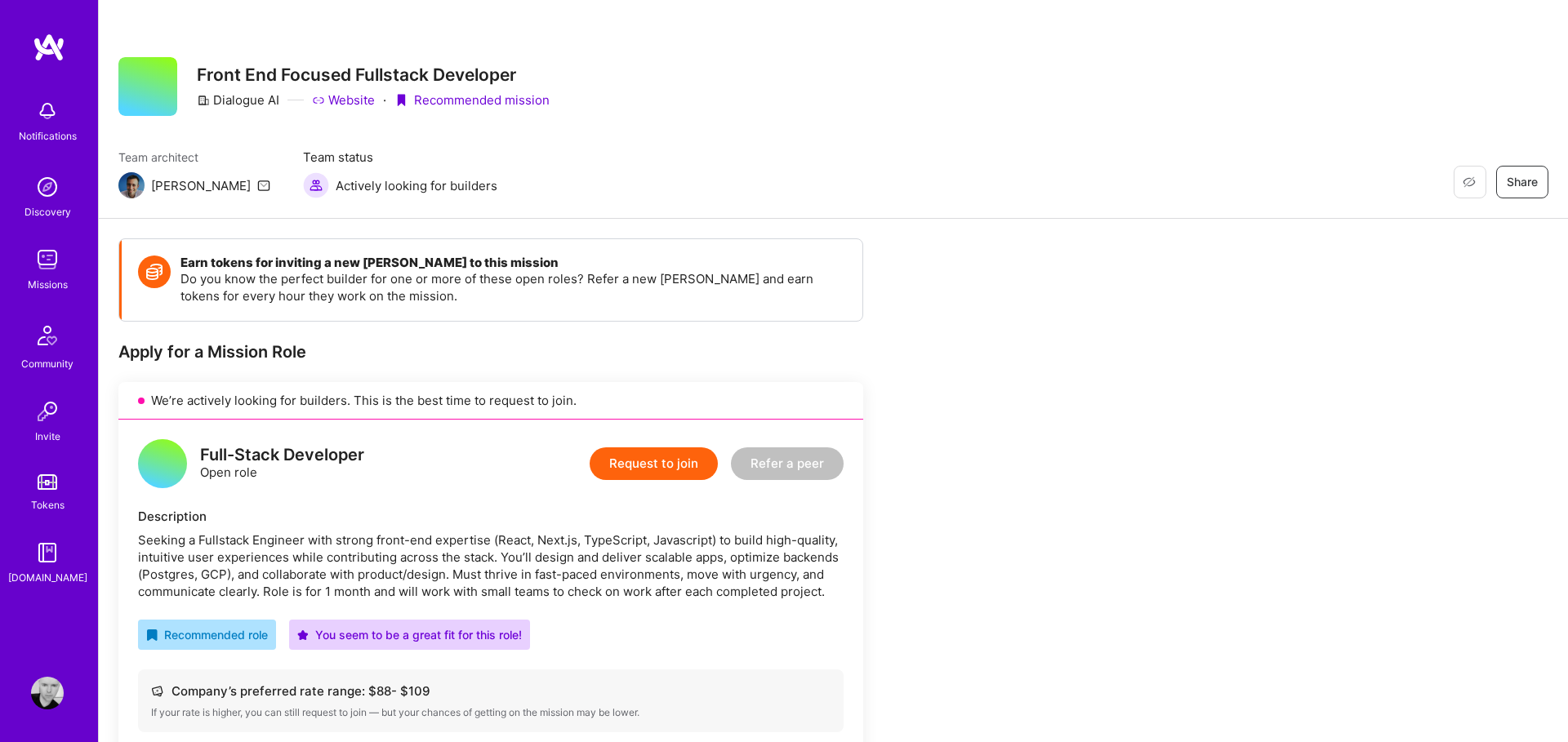
click at [53, 119] on img at bounding box center [48, 111] width 33 height 33
drag, startPoint x: 962, startPoint y: 138, endPoint x: 779, endPoint y: 165, distance: 185.0
click at [54, 263] on img at bounding box center [48, 259] width 33 height 33
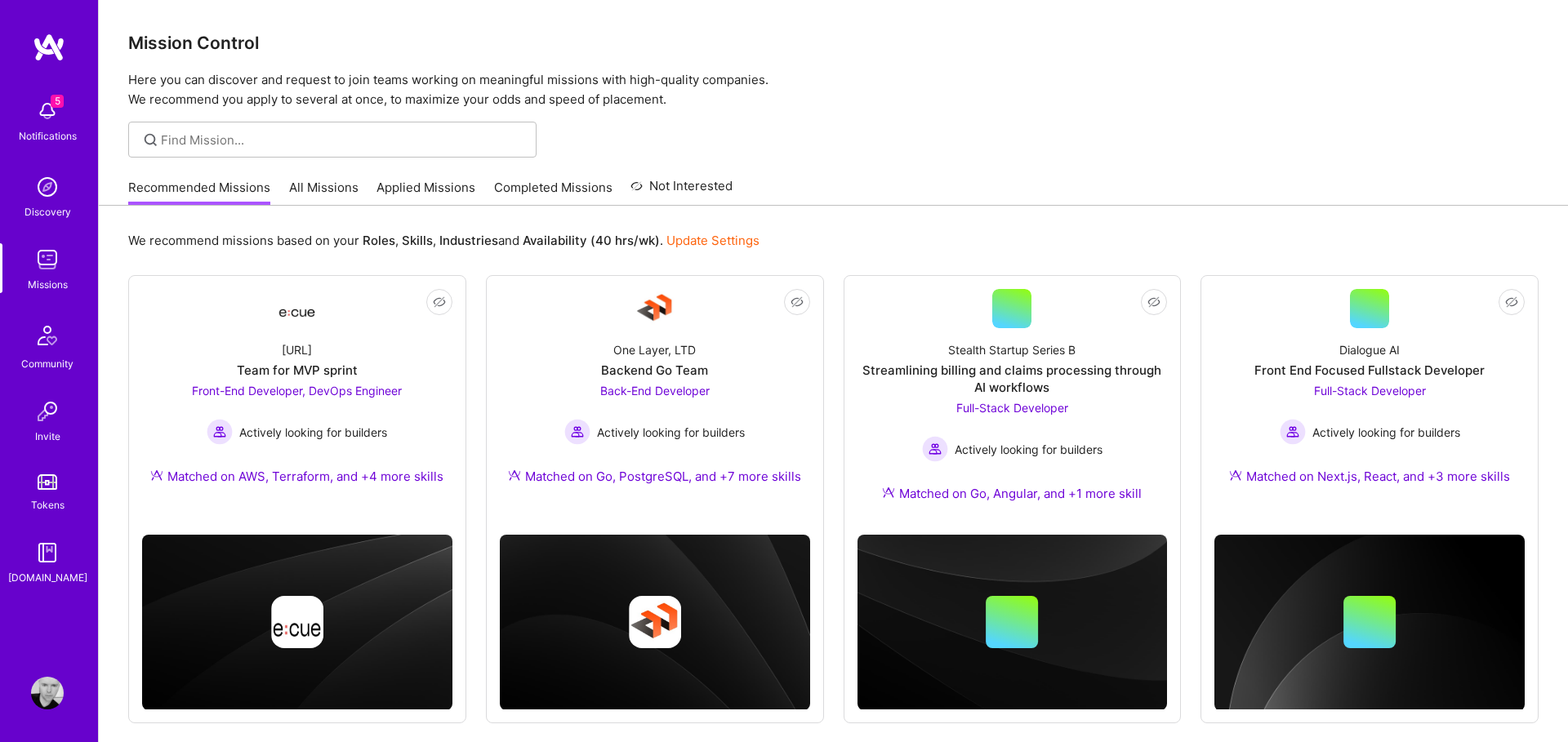
click at [430, 183] on link "Applied Missions" at bounding box center [426, 192] width 99 height 27
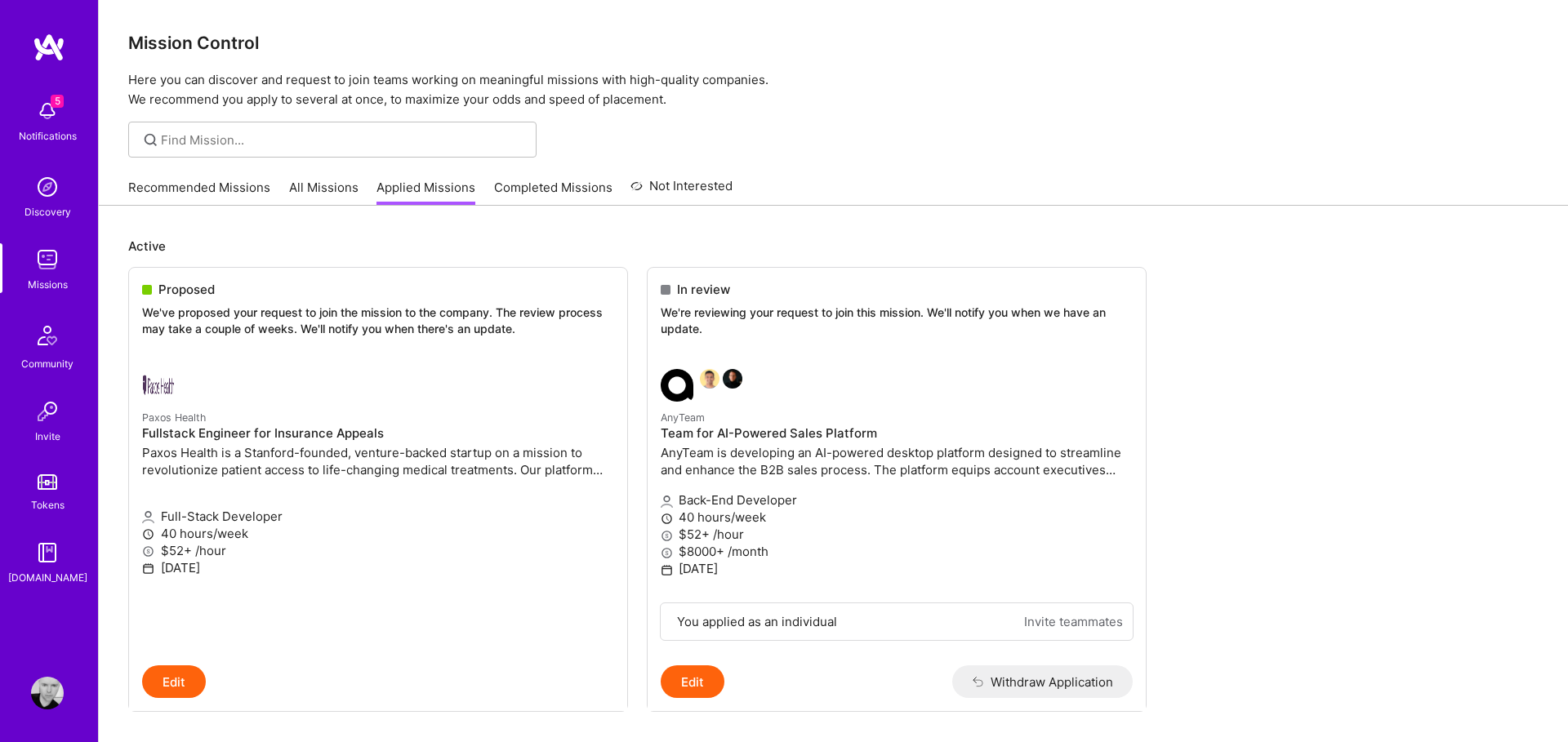
click at [426, 189] on link "Applied Missions" at bounding box center [426, 192] width 99 height 27
click at [184, 674] on button "Edit" at bounding box center [173, 682] width 63 height 33
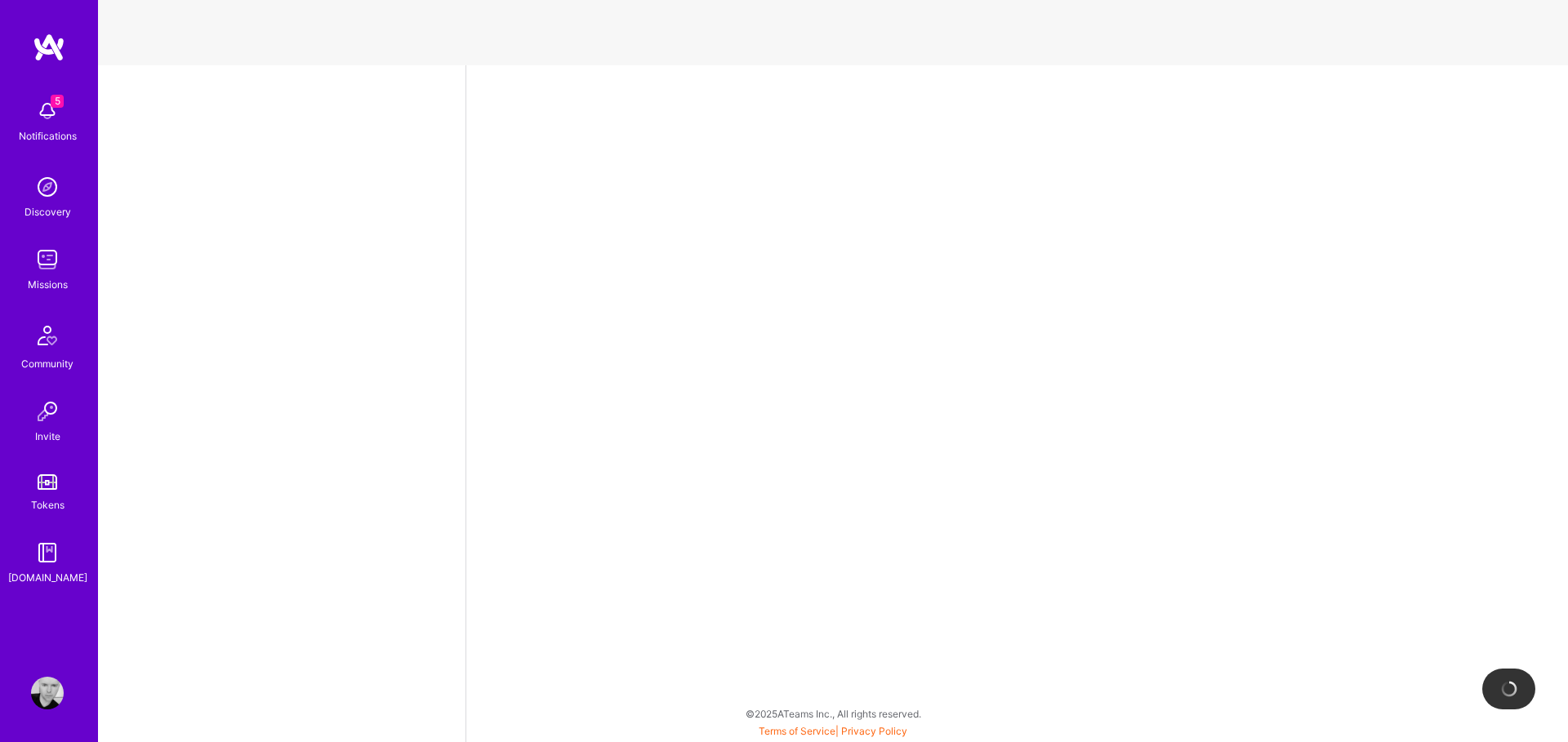
select select "MX"
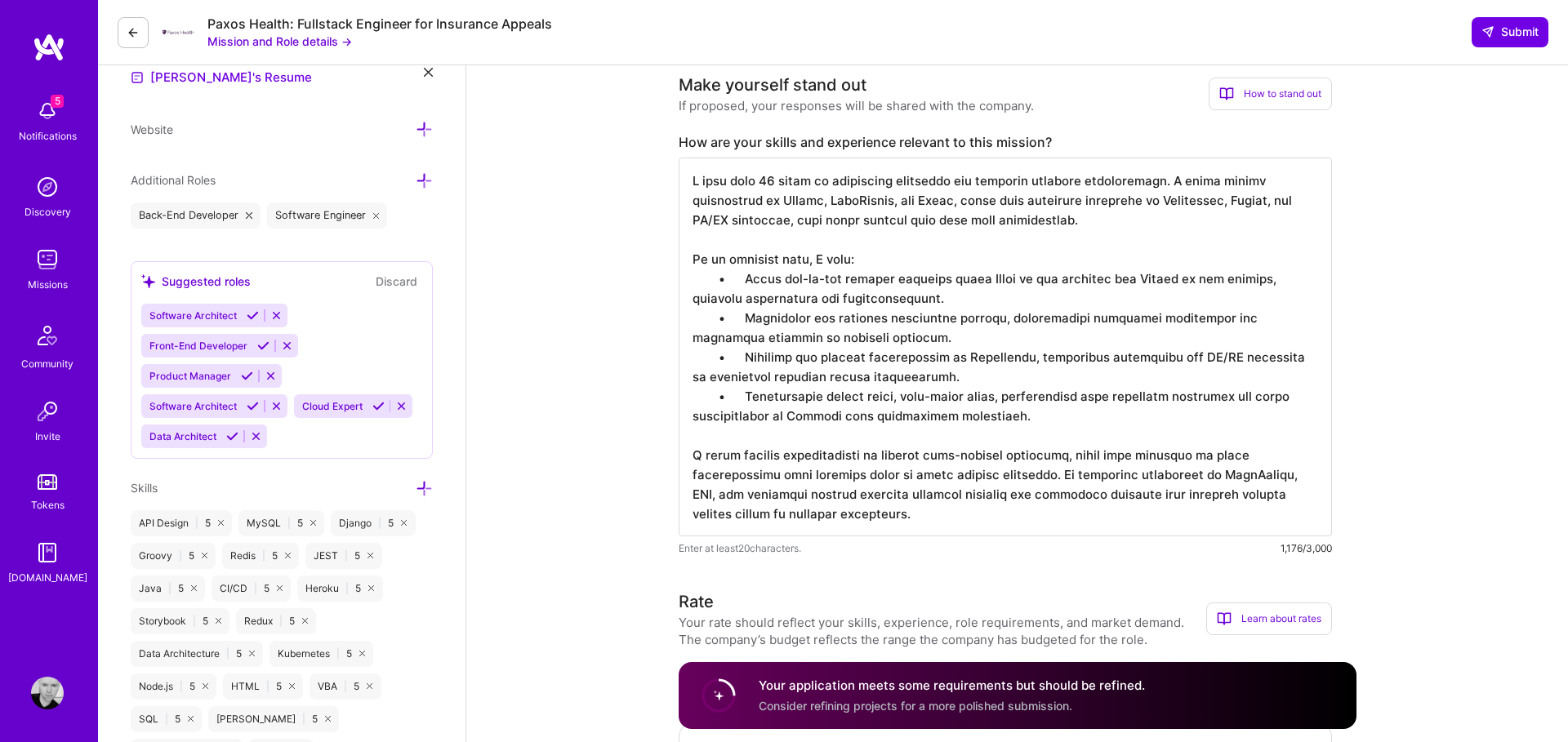
scroll to position [2, 0]
drag, startPoint x: 689, startPoint y: 175, endPoint x: 822, endPoint y: 611, distance: 455.8
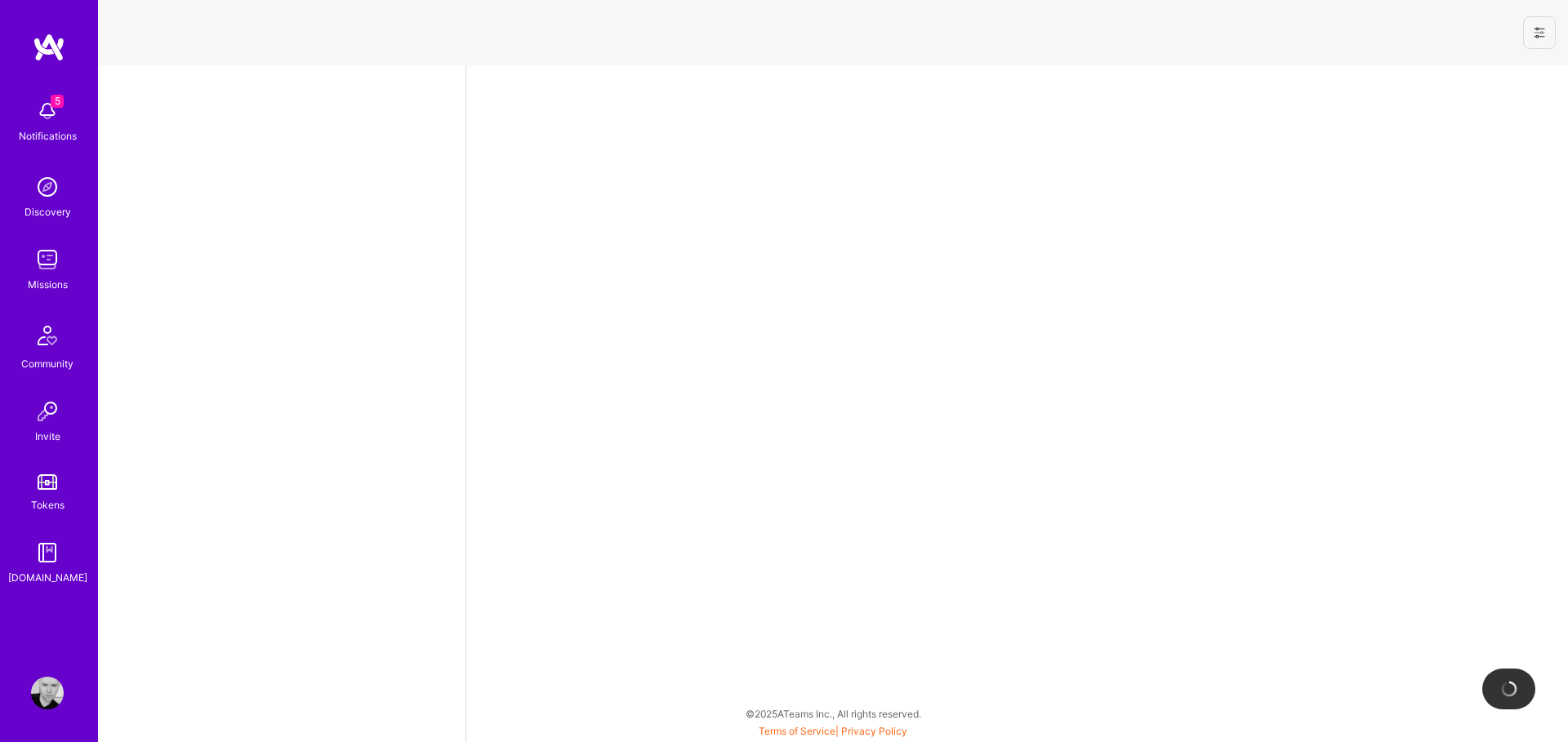
select select "MX"
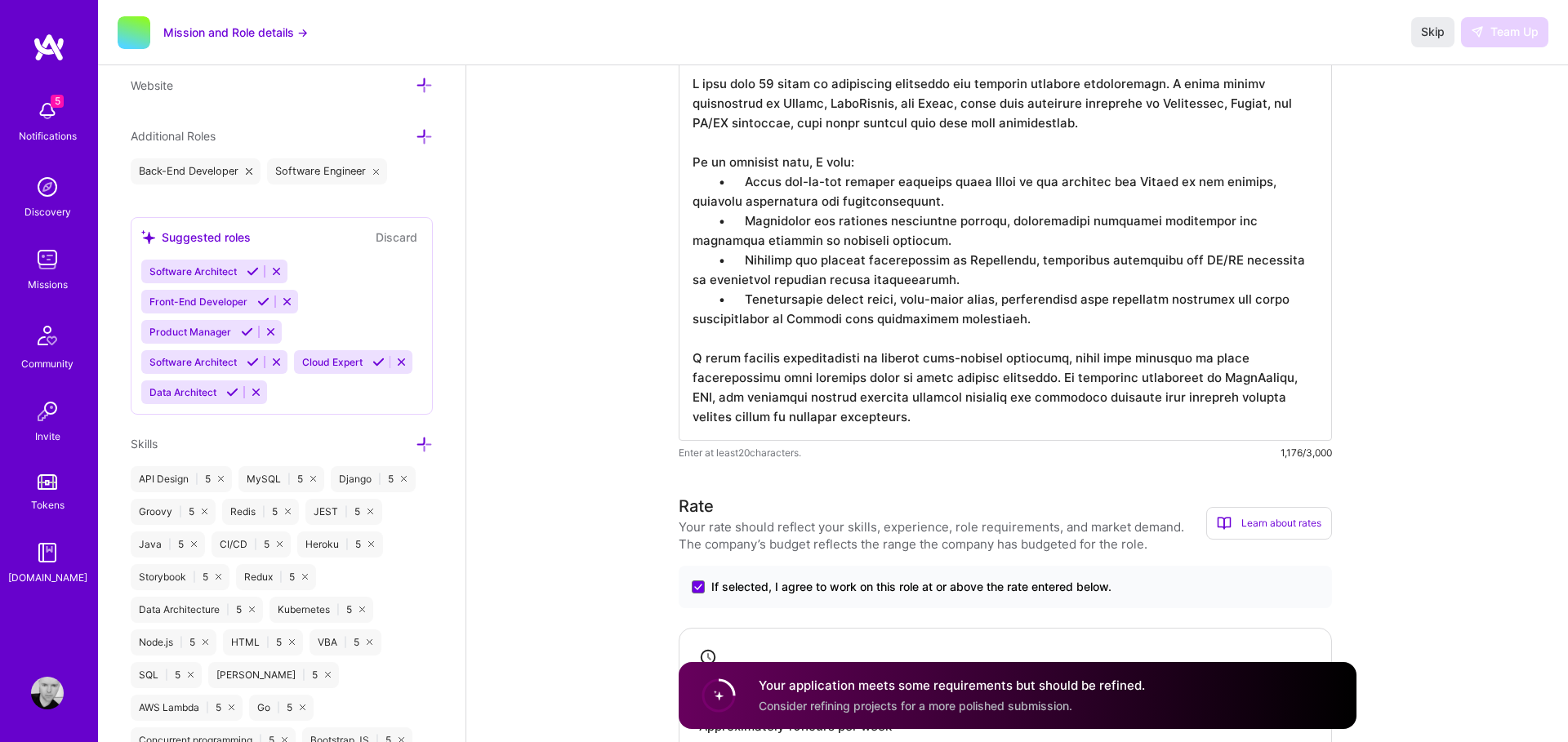
scroll to position [614, 0]
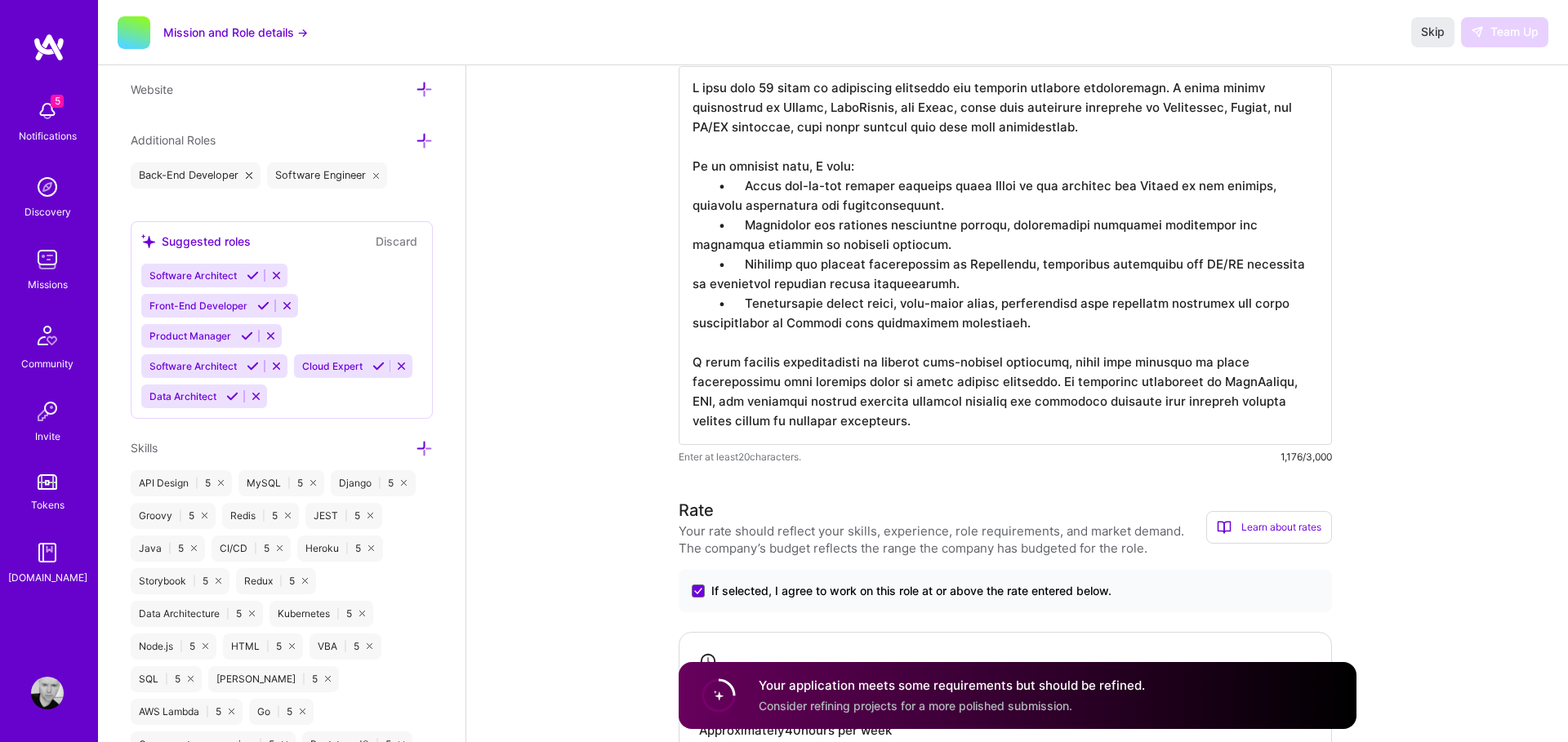
click at [843, 317] on textarea at bounding box center [1005, 255] width 653 height 379
click at [810, 421] on textarea at bounding box center [1005, 255] width 653 height 379
click at [802, 422] on textarea at bounding box center [1005, 255] width 653 height 379
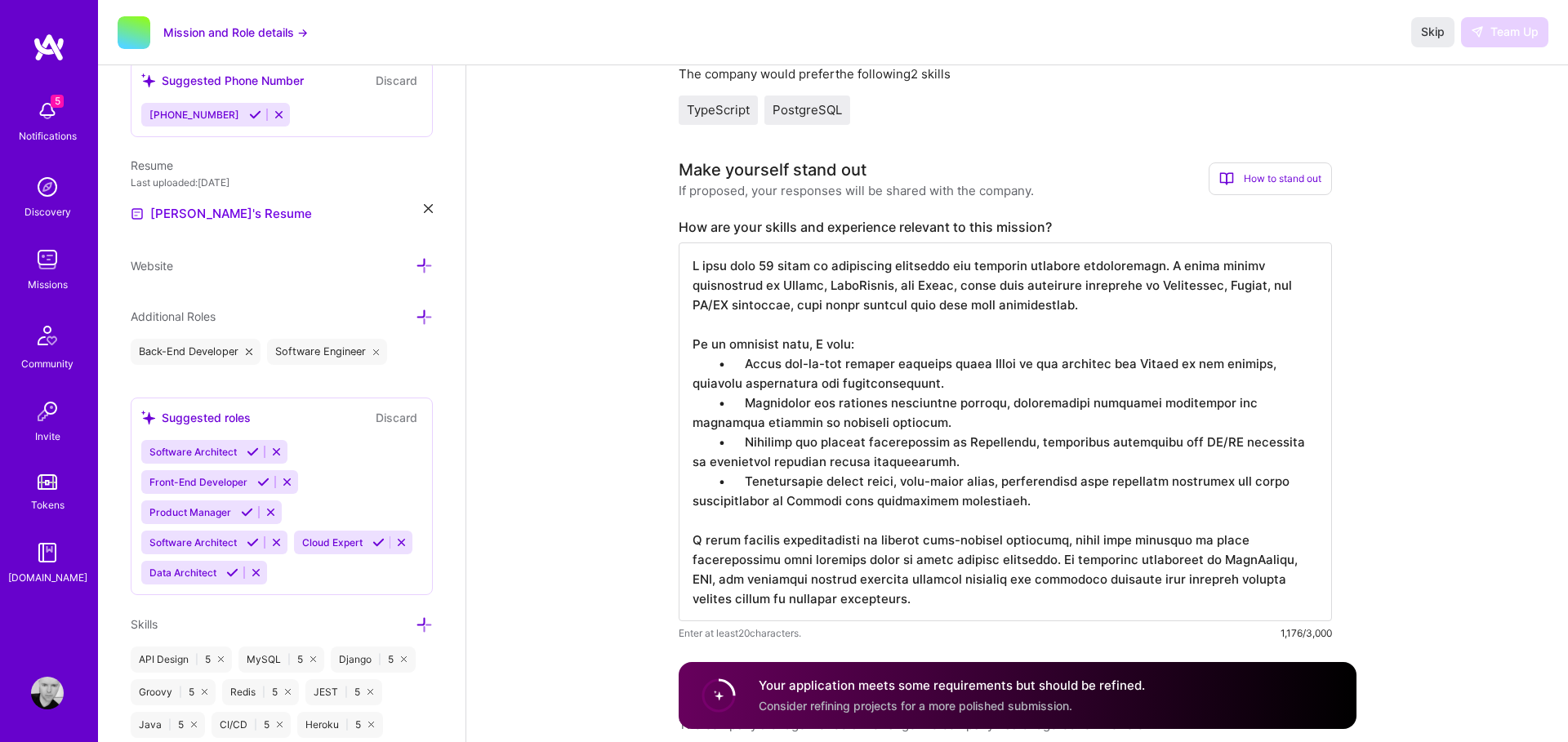
scroll to position [433, 0]
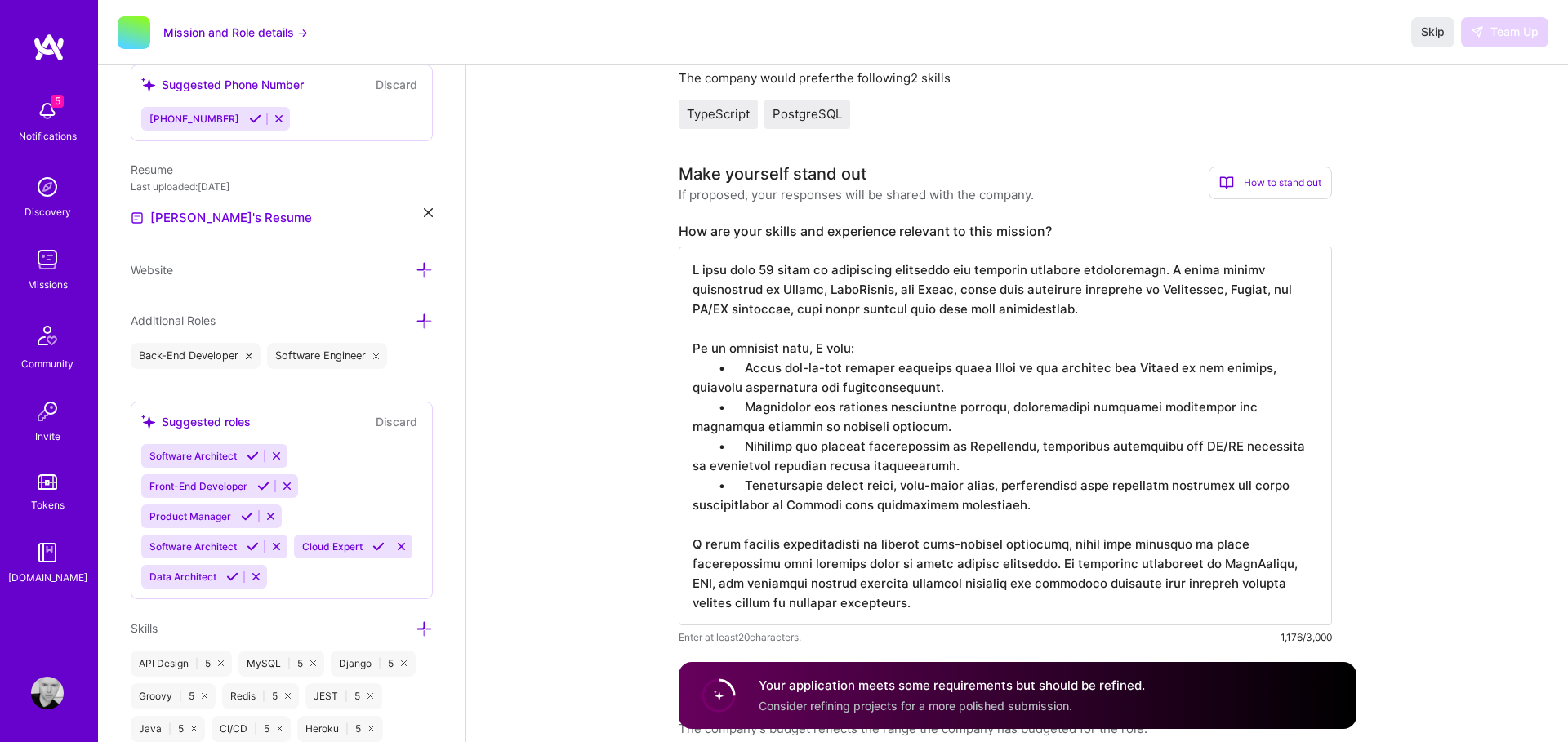
drag, startPoint x: 742, startPoint y: 291, endPoint x: 733, endPoint y: 291, distance: 9.0
click at [733, 291] on textarea at bounding box center [1005, 436] width 653 height 379
drag, startPoint x: 749, startPoint y: 288, endPoint x: 728, endPoint y: 288, distance: 21.0
drag, startPoint x: 807, startPoint y: 288, endPoint x: 819, endPoint y: 296, distance: 14.4
click at [807, 288] on textarea at bounding box center [1005, 436] width 653 height 379
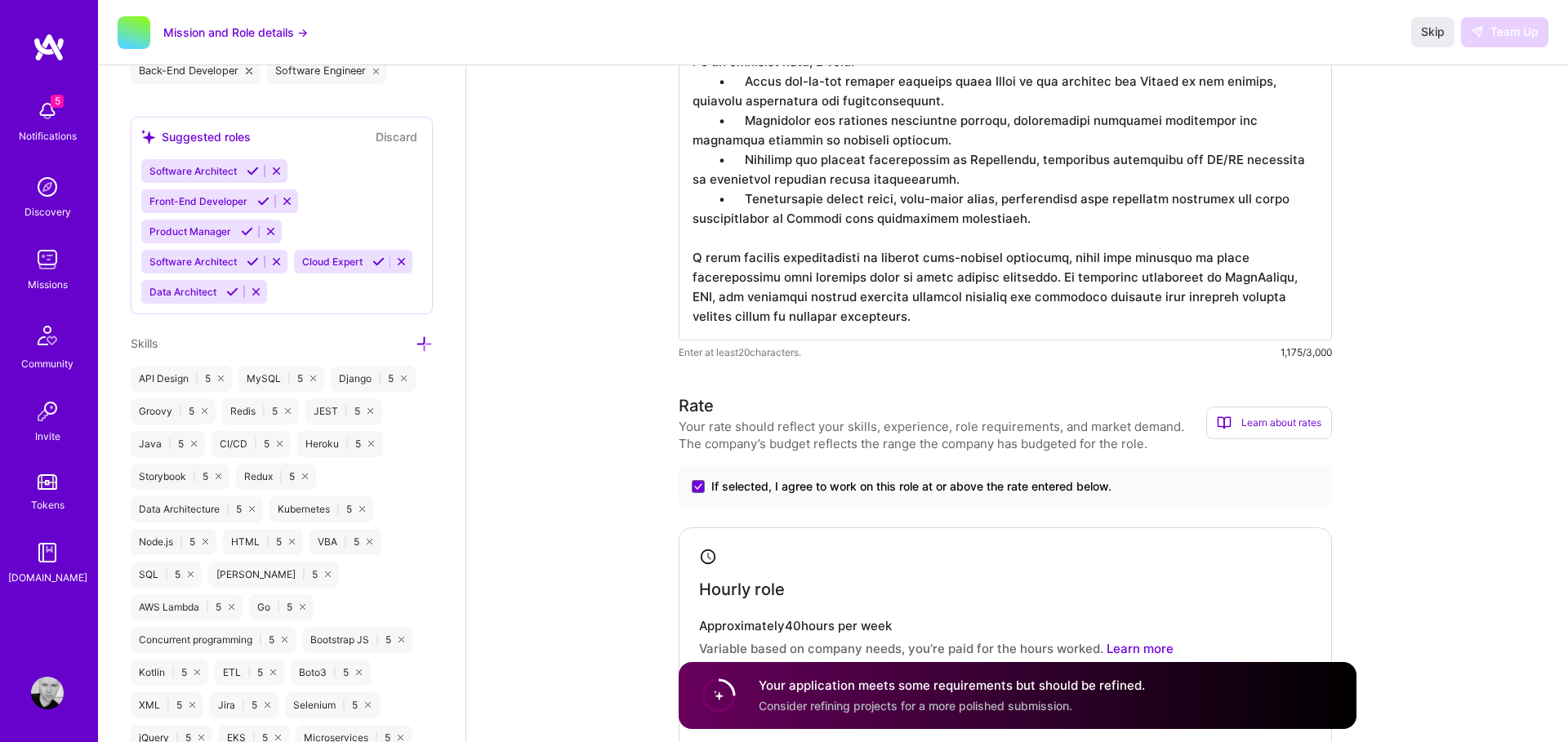
scroll to position [647, 0]
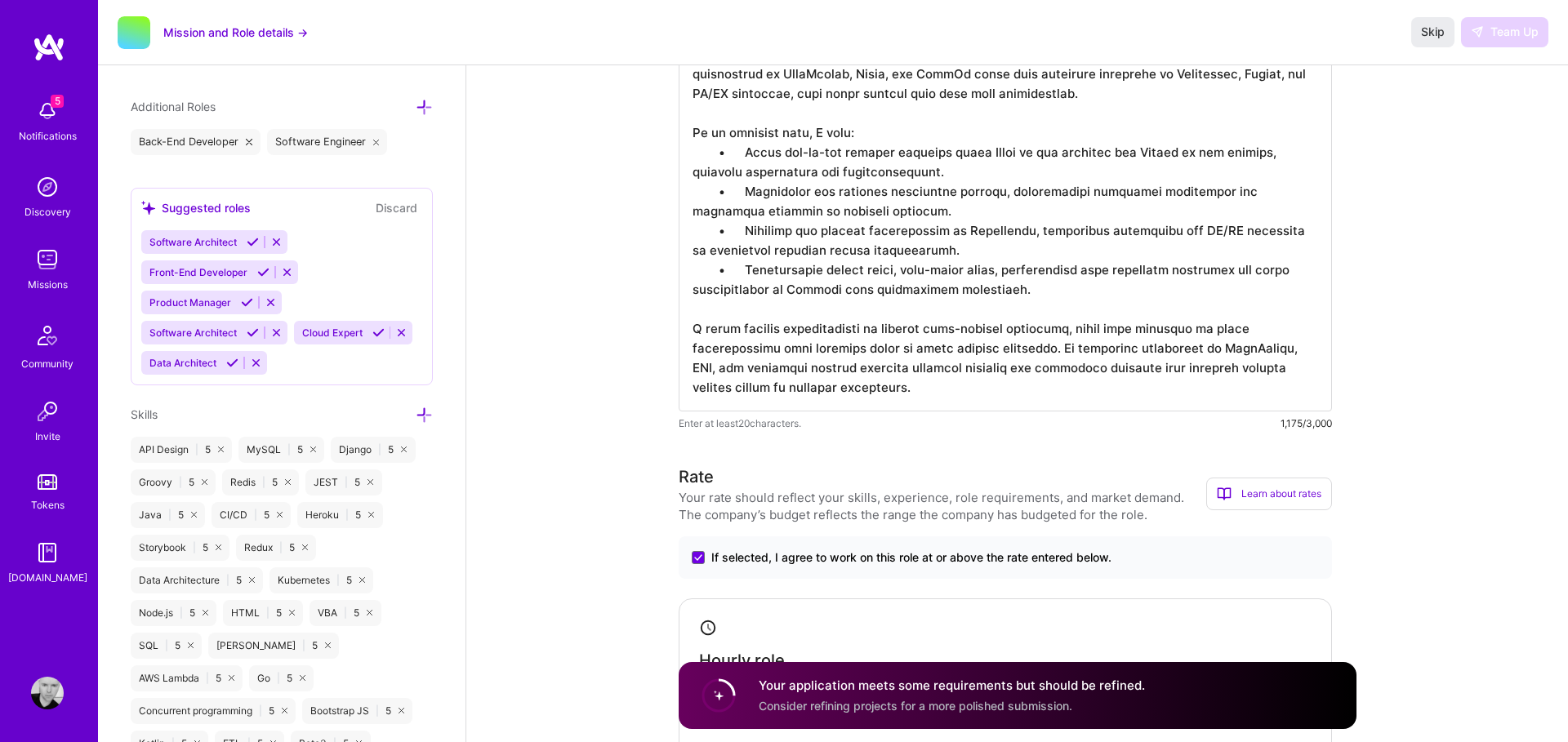
type textarea "I have over 23 years of experience designing and building software applications…"
click at [756, 424] on span "Enter at least 20 characters." at bounding box center [740, 423] width 123 height 17
drag, startPoint x: 784, startPoint y: 423, endPoint x: 807, endPoint y: 394, distance: 37.0
click at [792, 418] on span "Enter at least 20 characters." at bounding box center [740, 423] width 123 height 17
click at [807, 394] on textarea at bounding box center [1005, 222] width 653 height 379
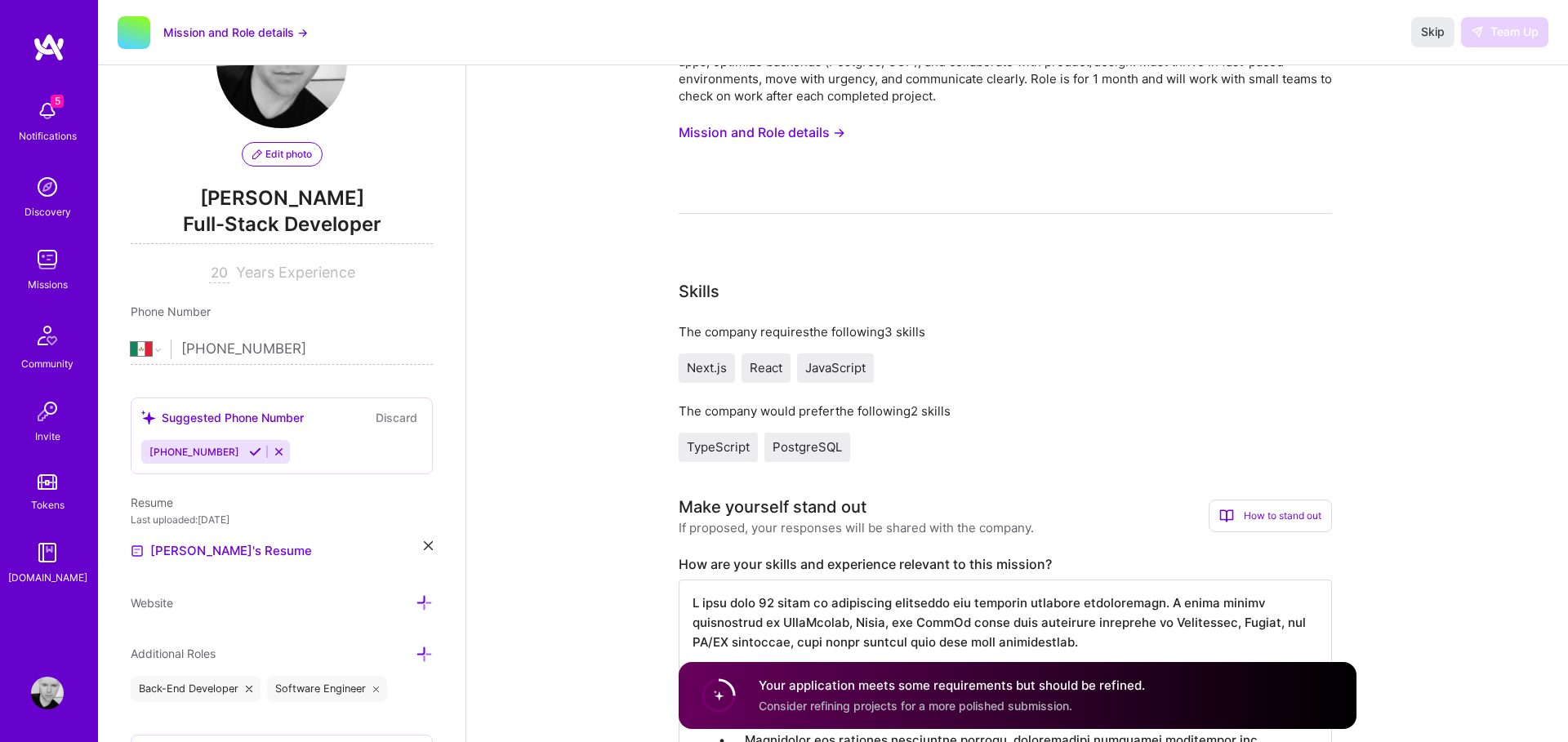
scroll to position [94, 0]
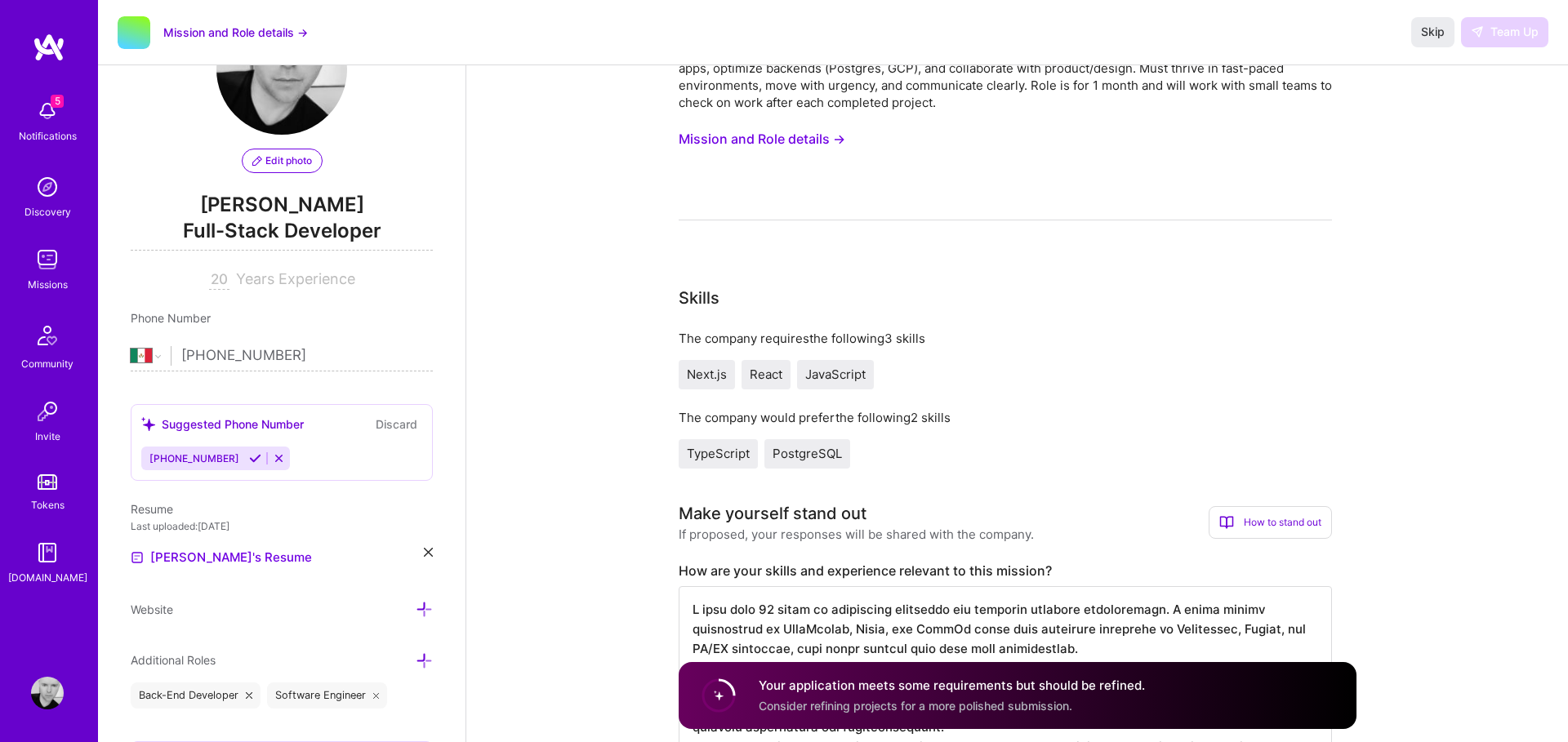
click at [838, 380] on span "JavaScript" at bounding box center [835, 374] width 60 height 16
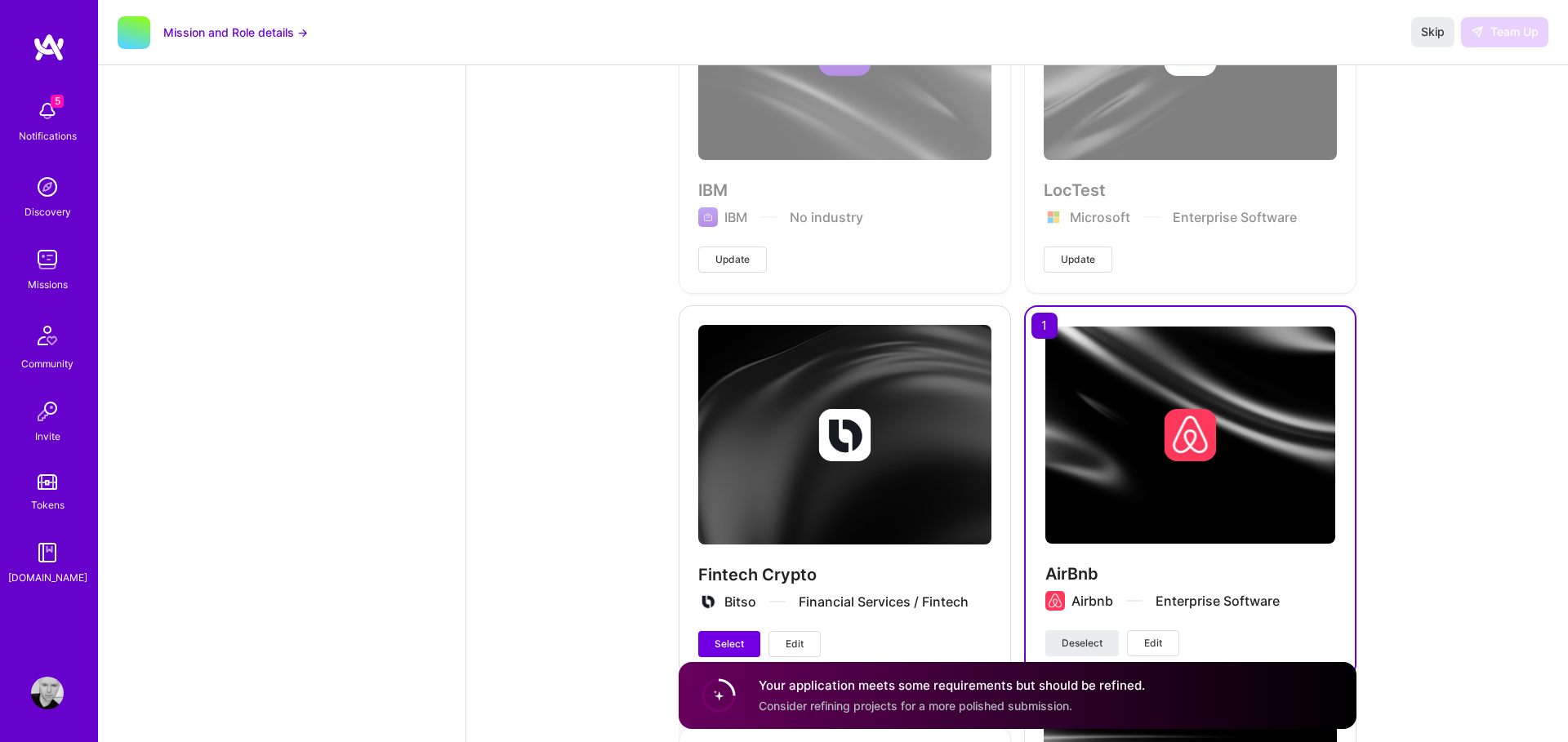
scroll to position [4321, 0]
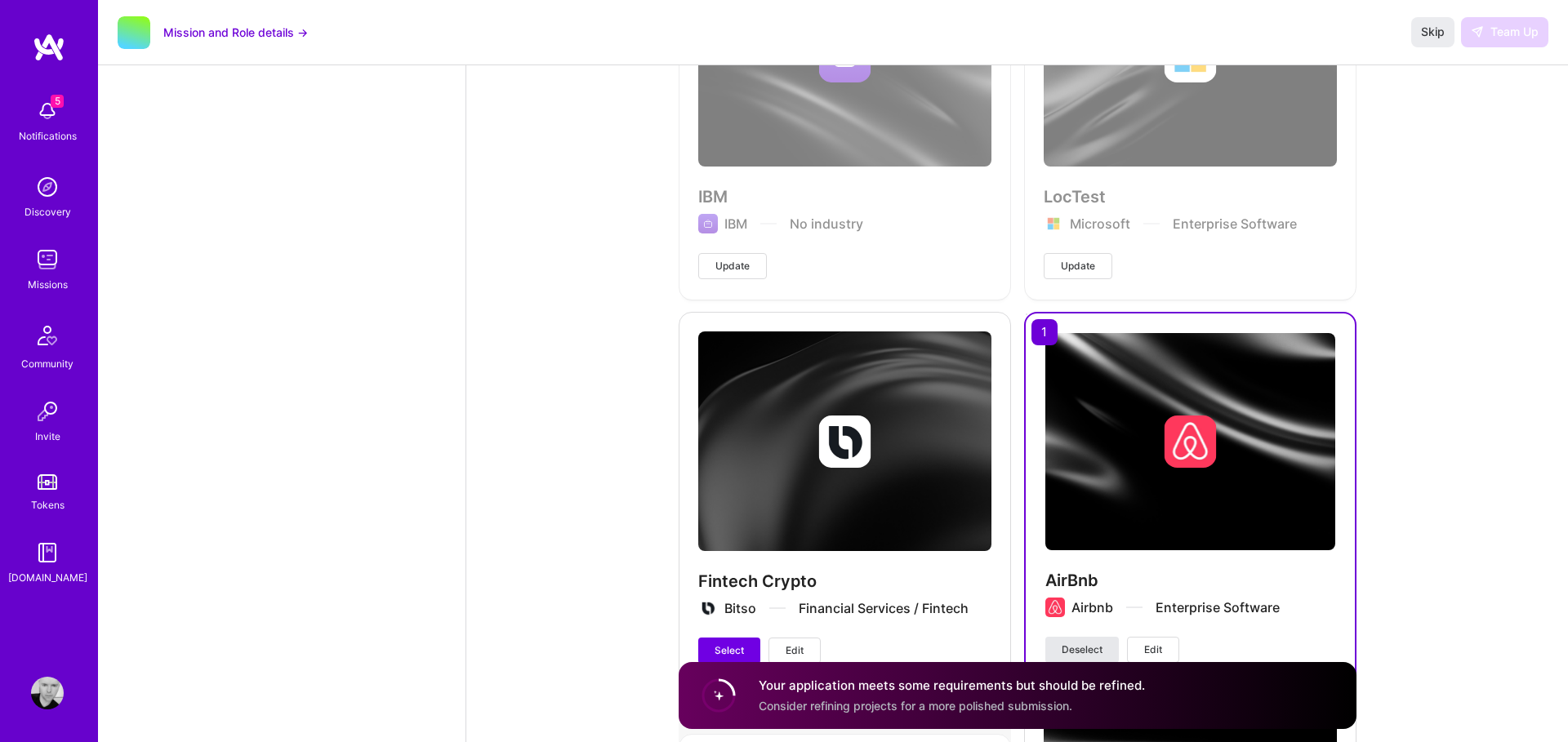
click at [1081, 649] on span "Deselect" at bounding box center [1083, 650] width 41 height 15
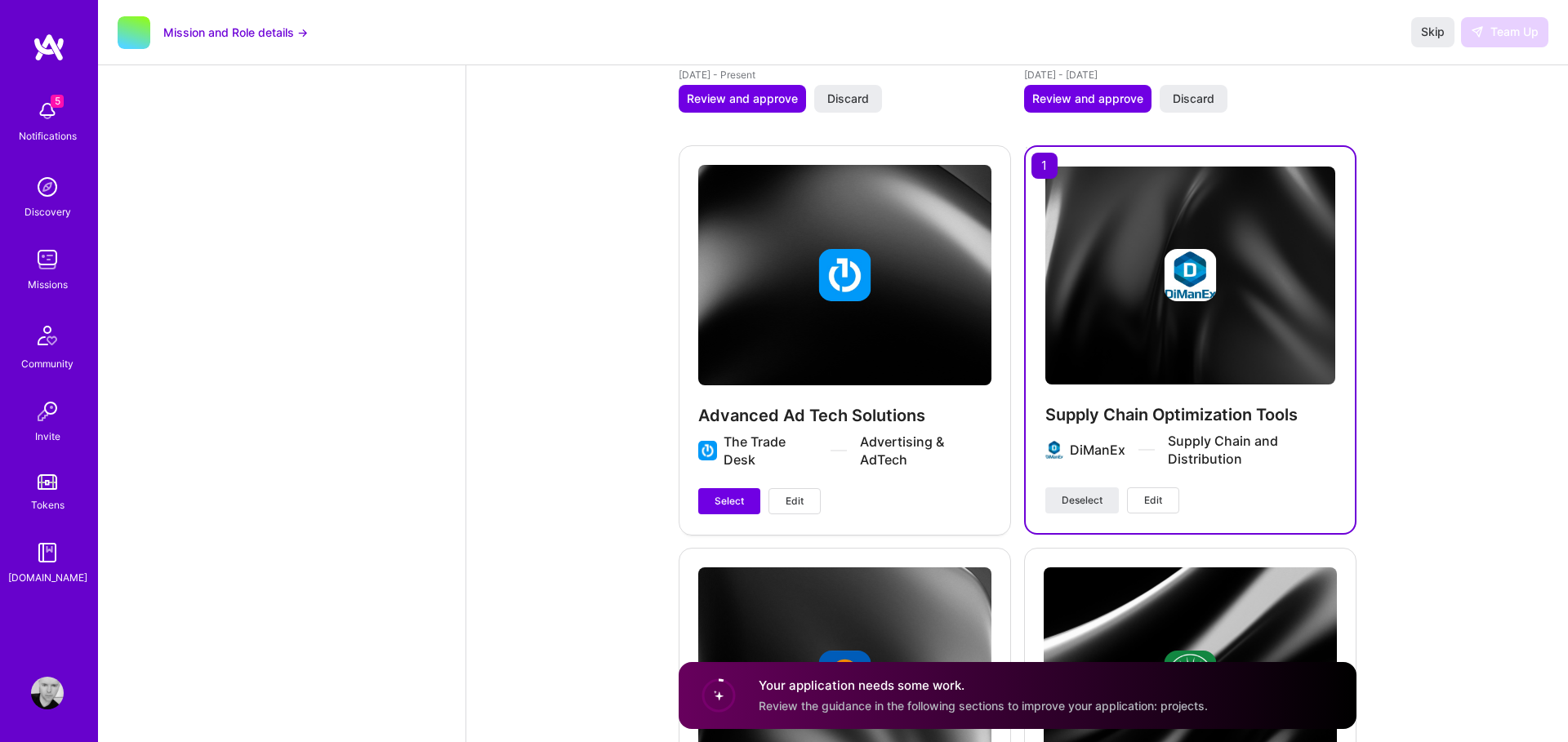
scroll to position [3264, 0]
click at [1074, 498] on span "Deselect" at bounding box center [1083, 500] width 41 height 15
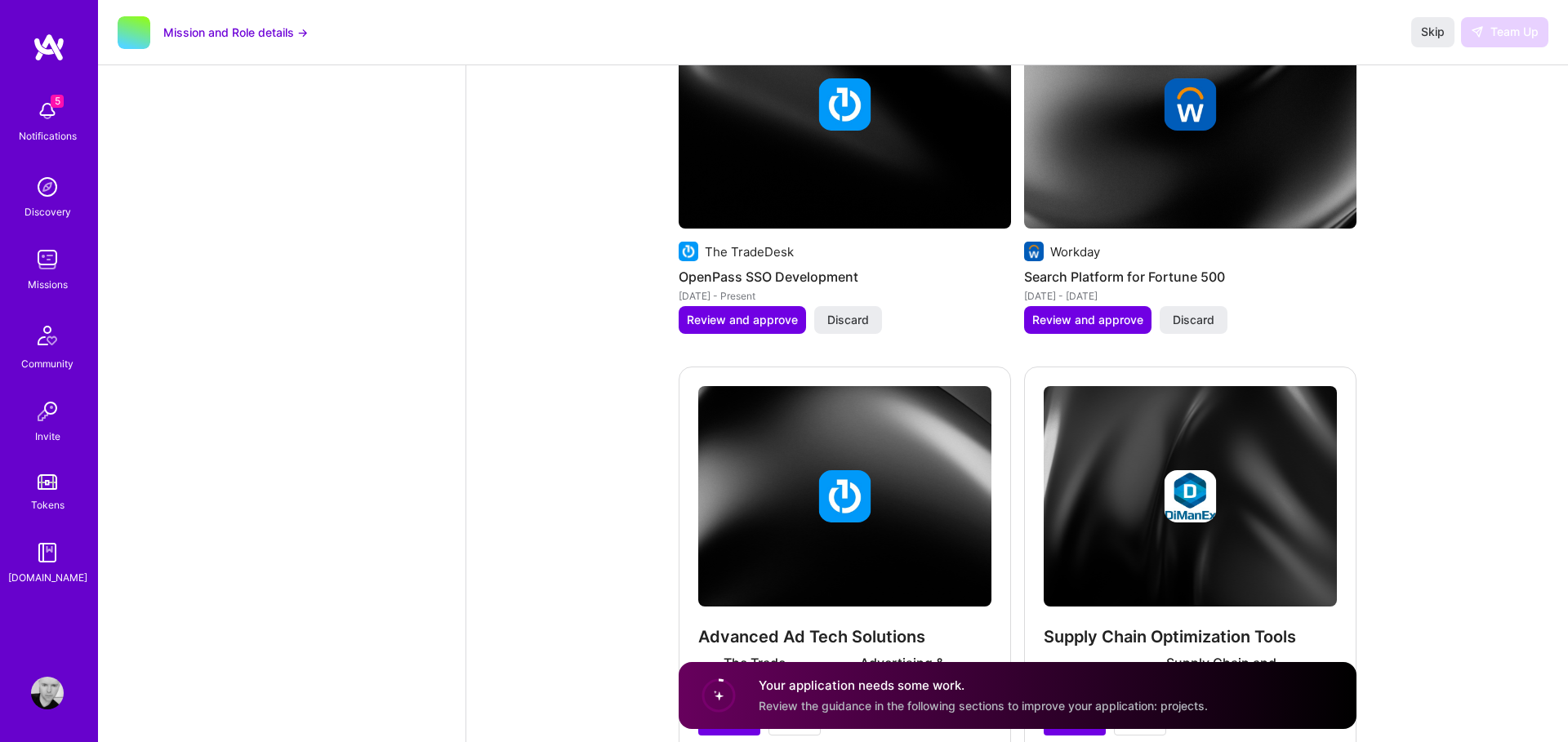
scroll to position [2984, 0]
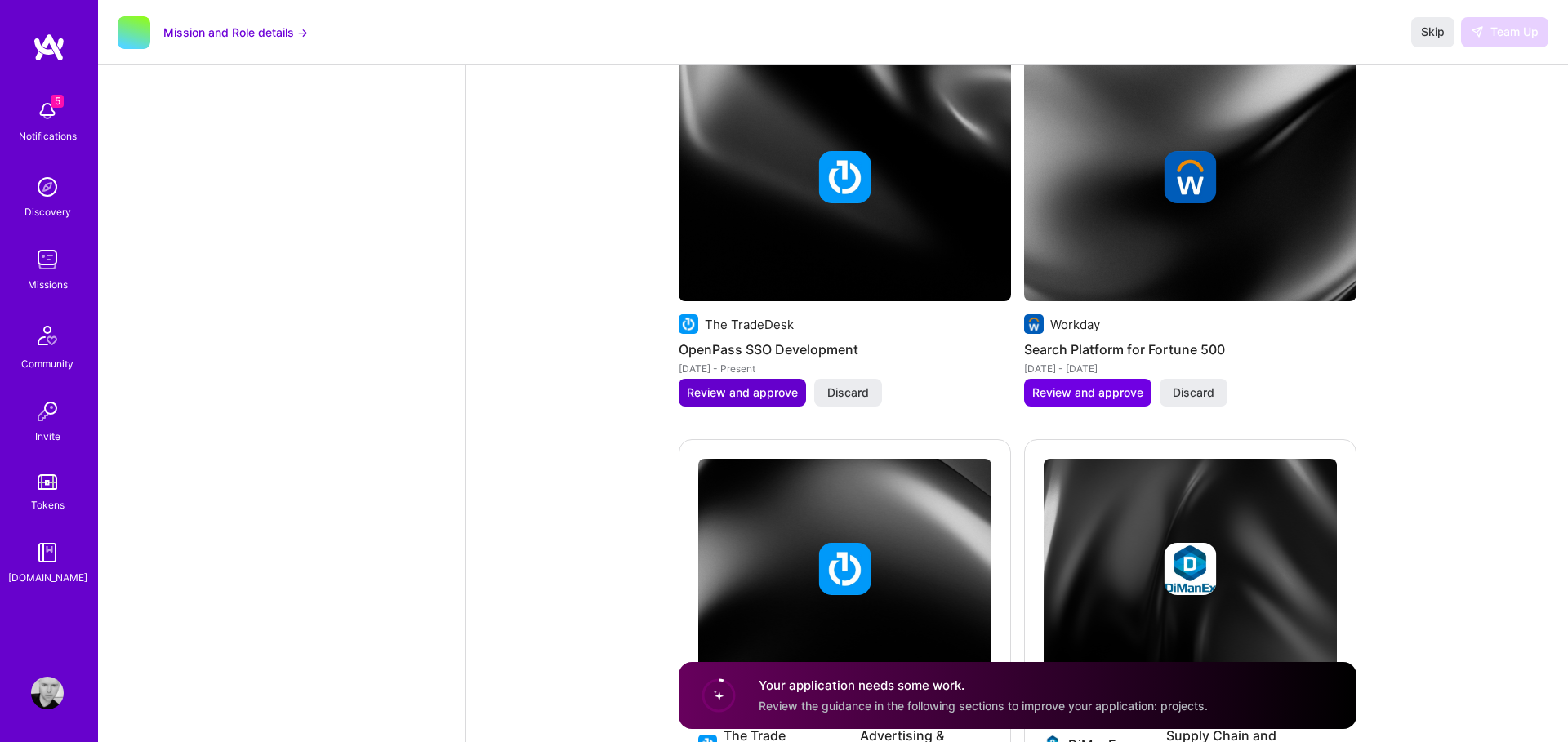
click at [745, 394] on span "Review and approve" at bounding box center [742, 393] width 111 height 16
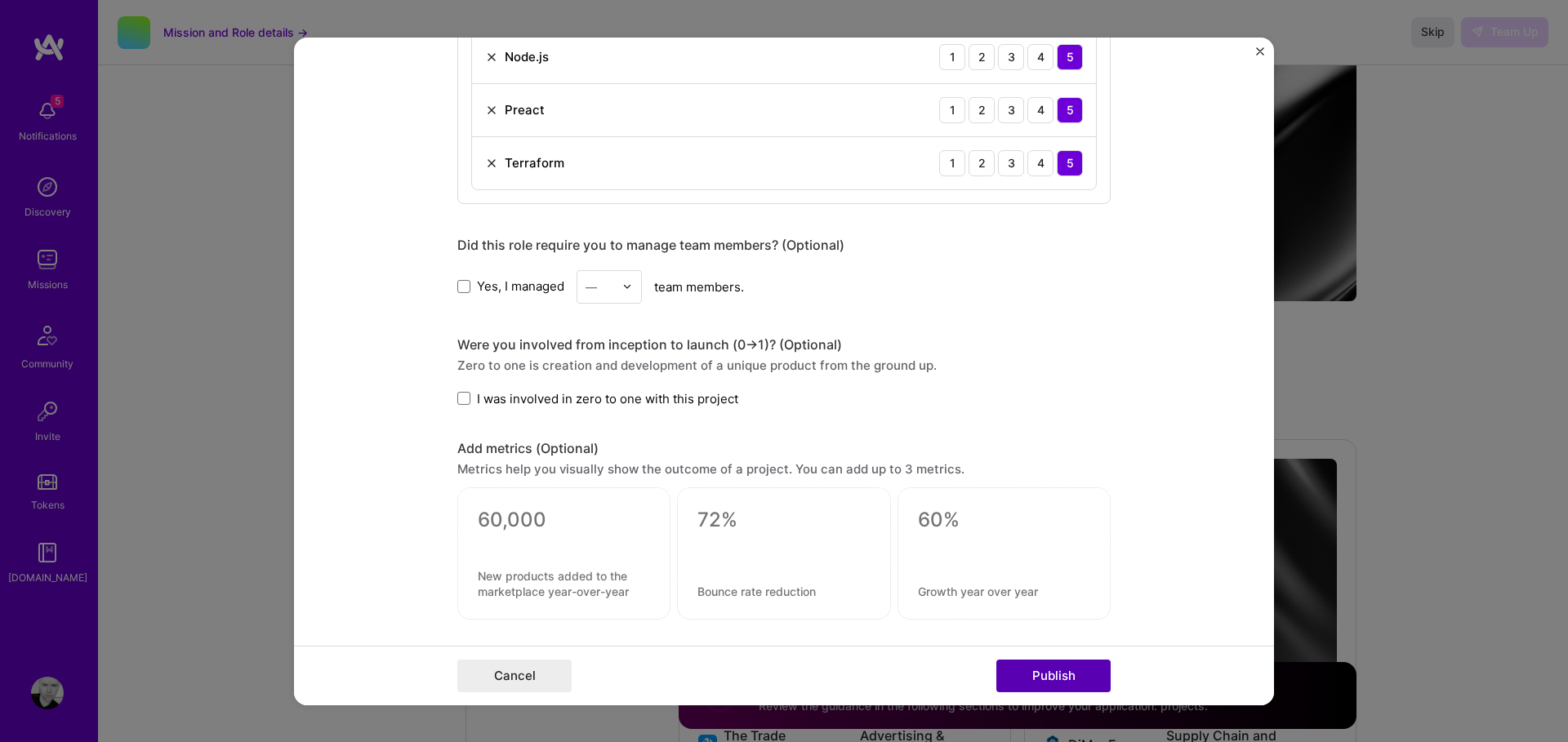
click at [1026, 672] on button "Publish" at bounding box center [1053, 676] width 115 height 33
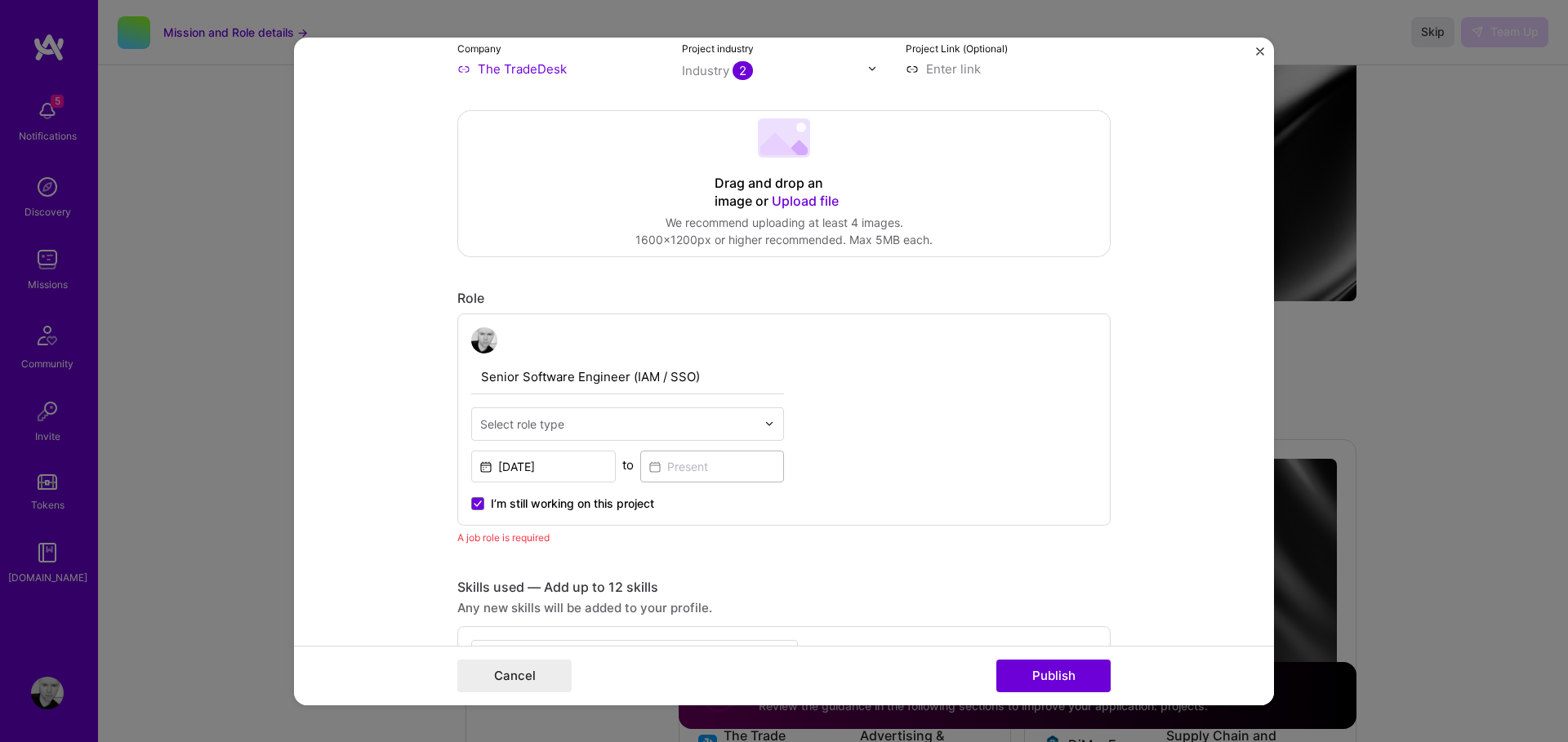
scroll to position [291, 0]
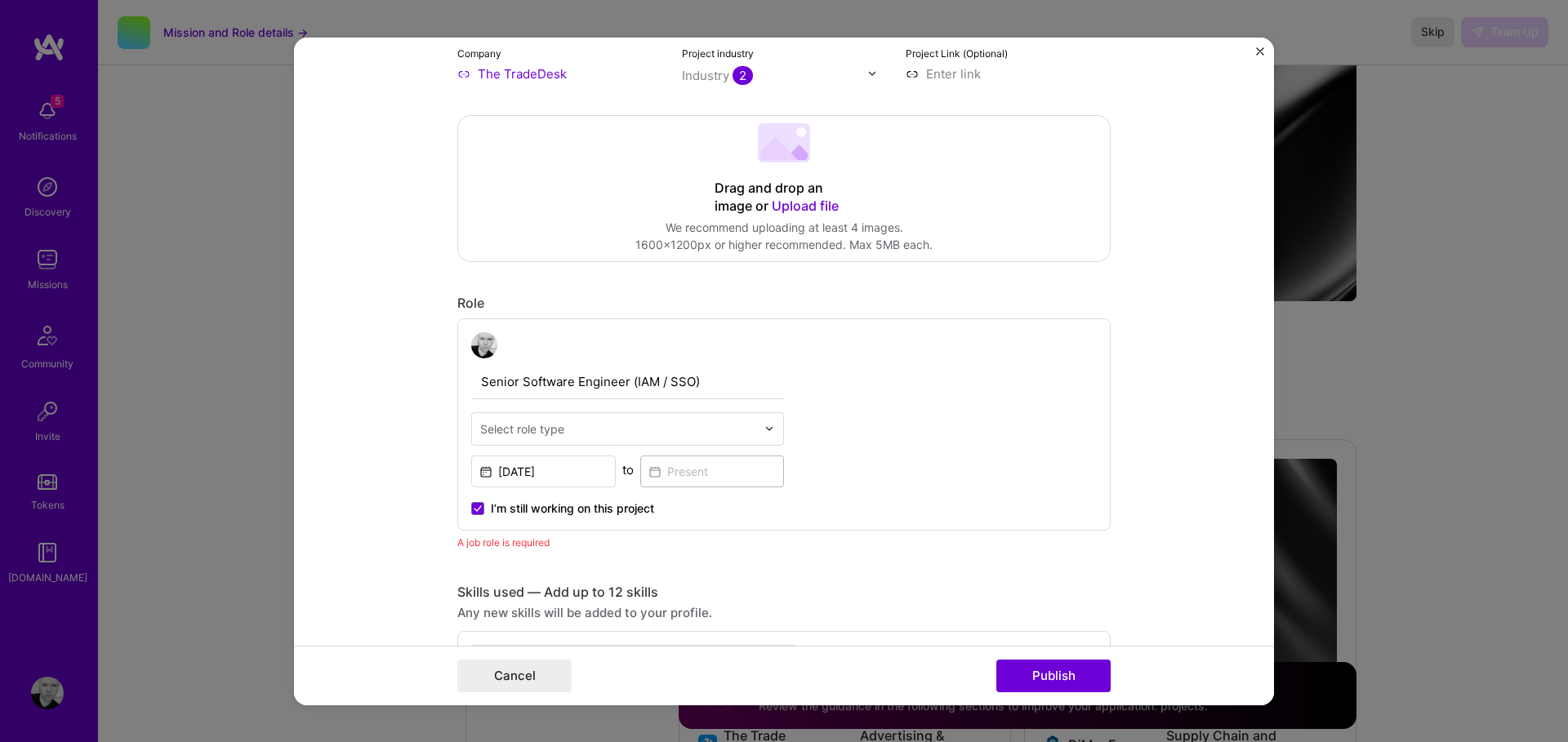
click at [729, 423] on input "text" at bounding box center [618, 428] width 276 height 17
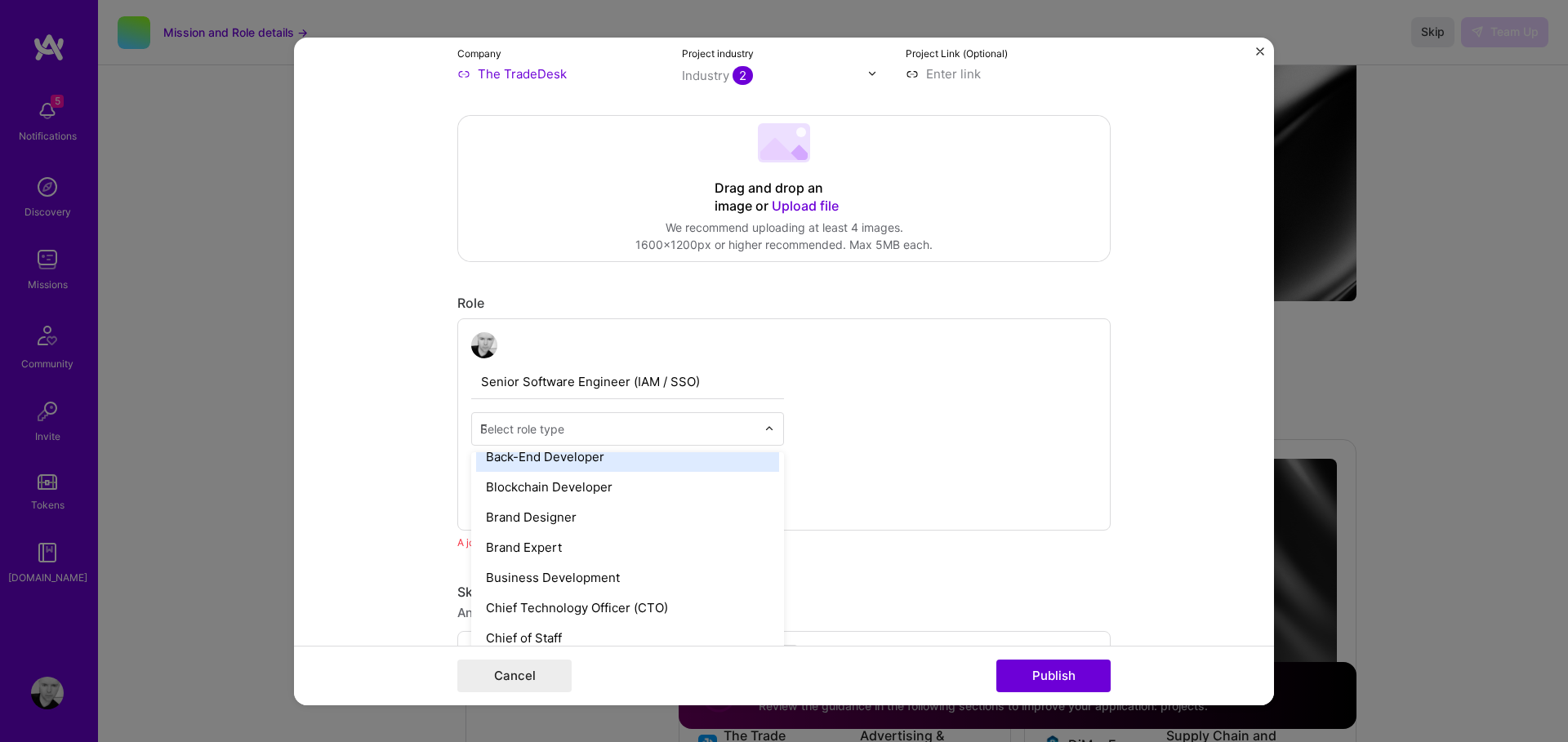
scroll to position [227, 0]
type input "Fu"
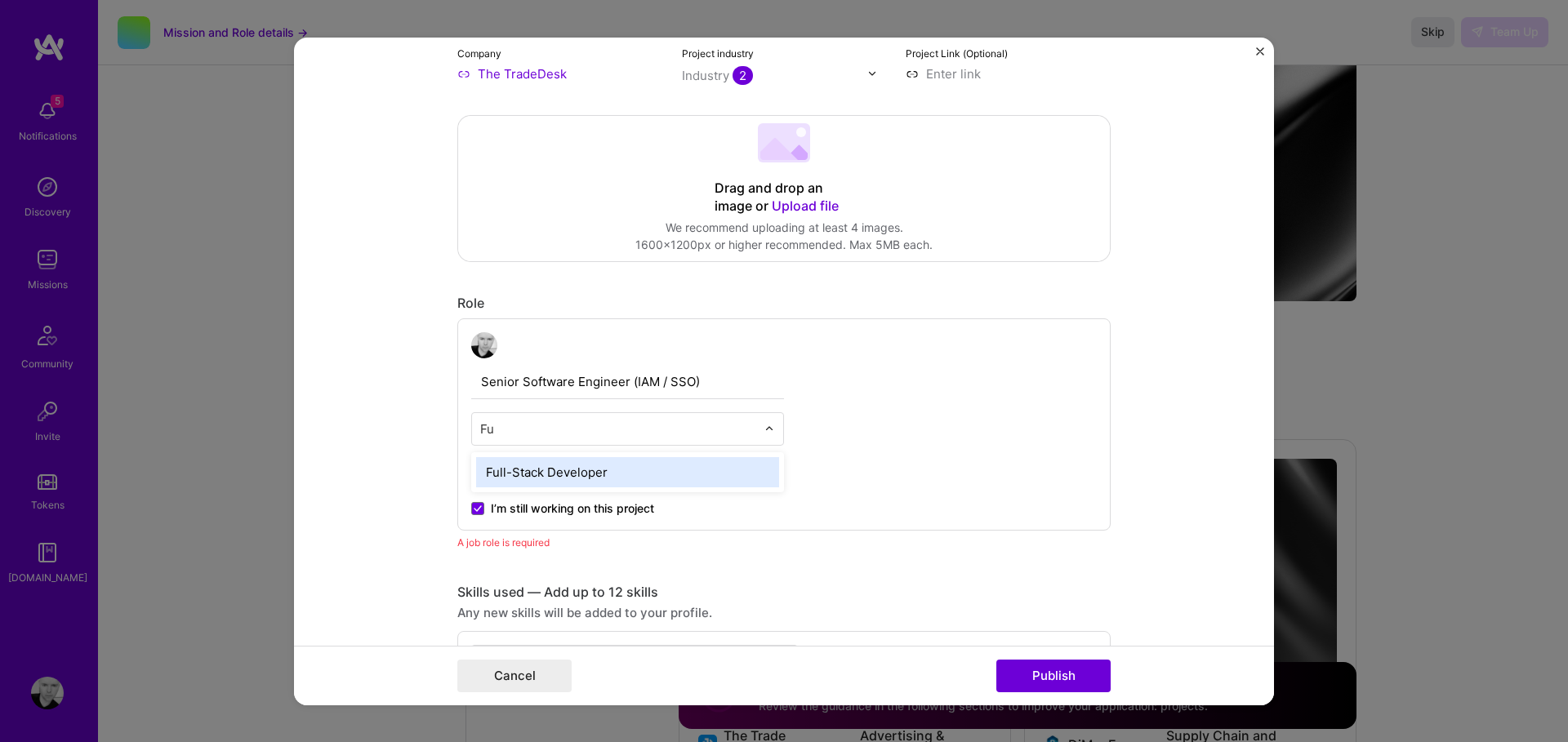
click at [583, 474] on div "Full-Stack Developer" at bounding box center [628, 471] width 303 height 30
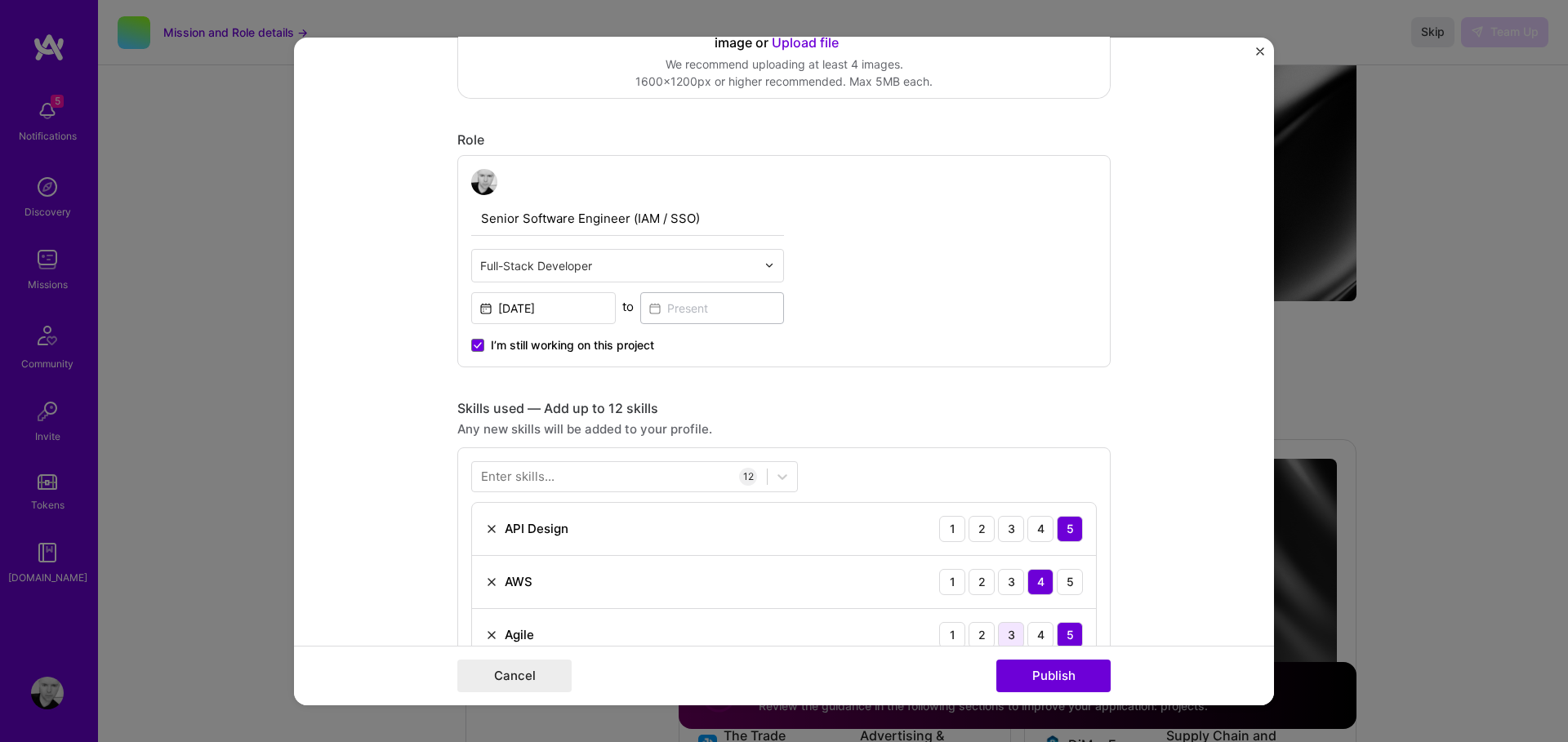
scroll to position [464, 0]
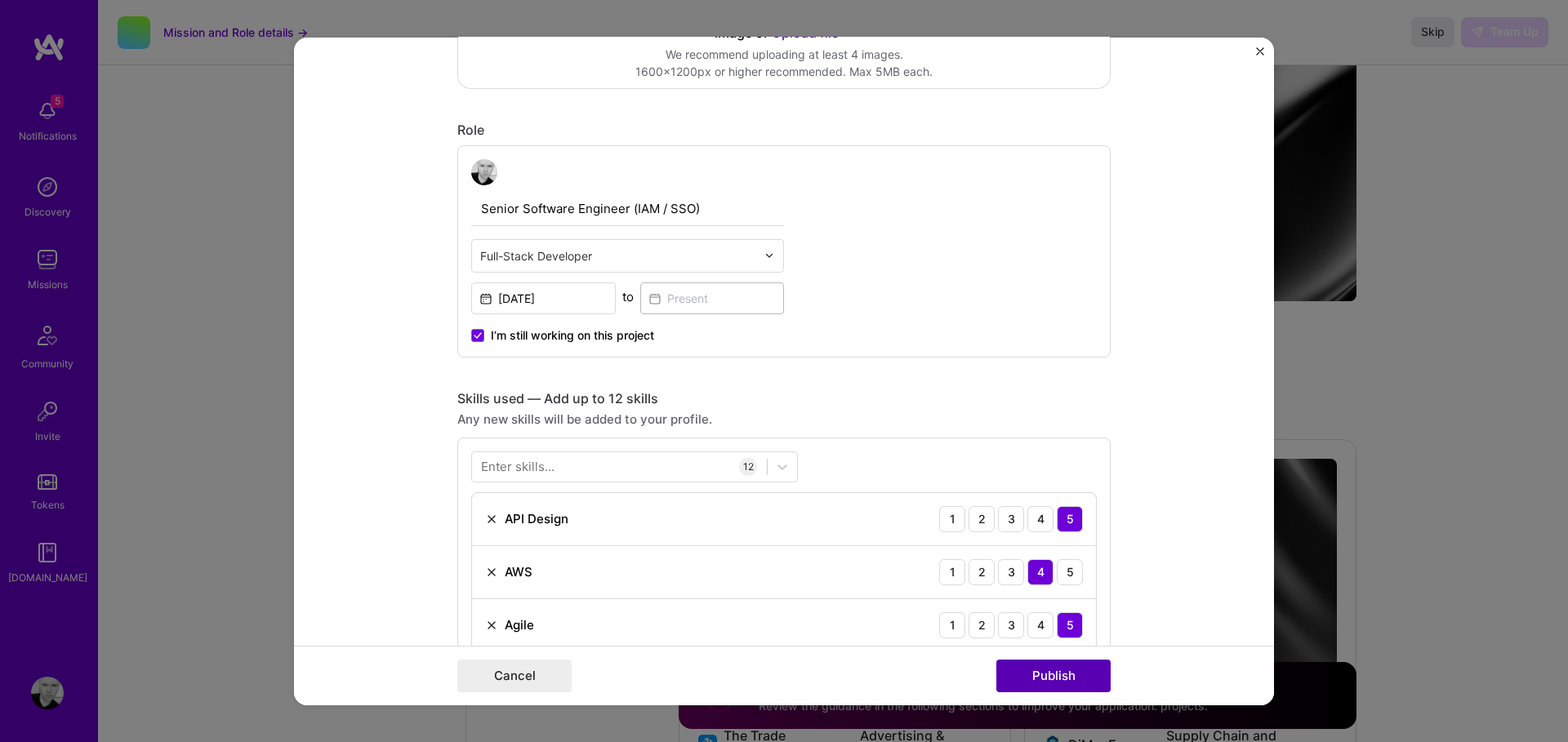
click at [1038, 670] on button "Publish" at bounding box center [1053, 676] width 115 height 33
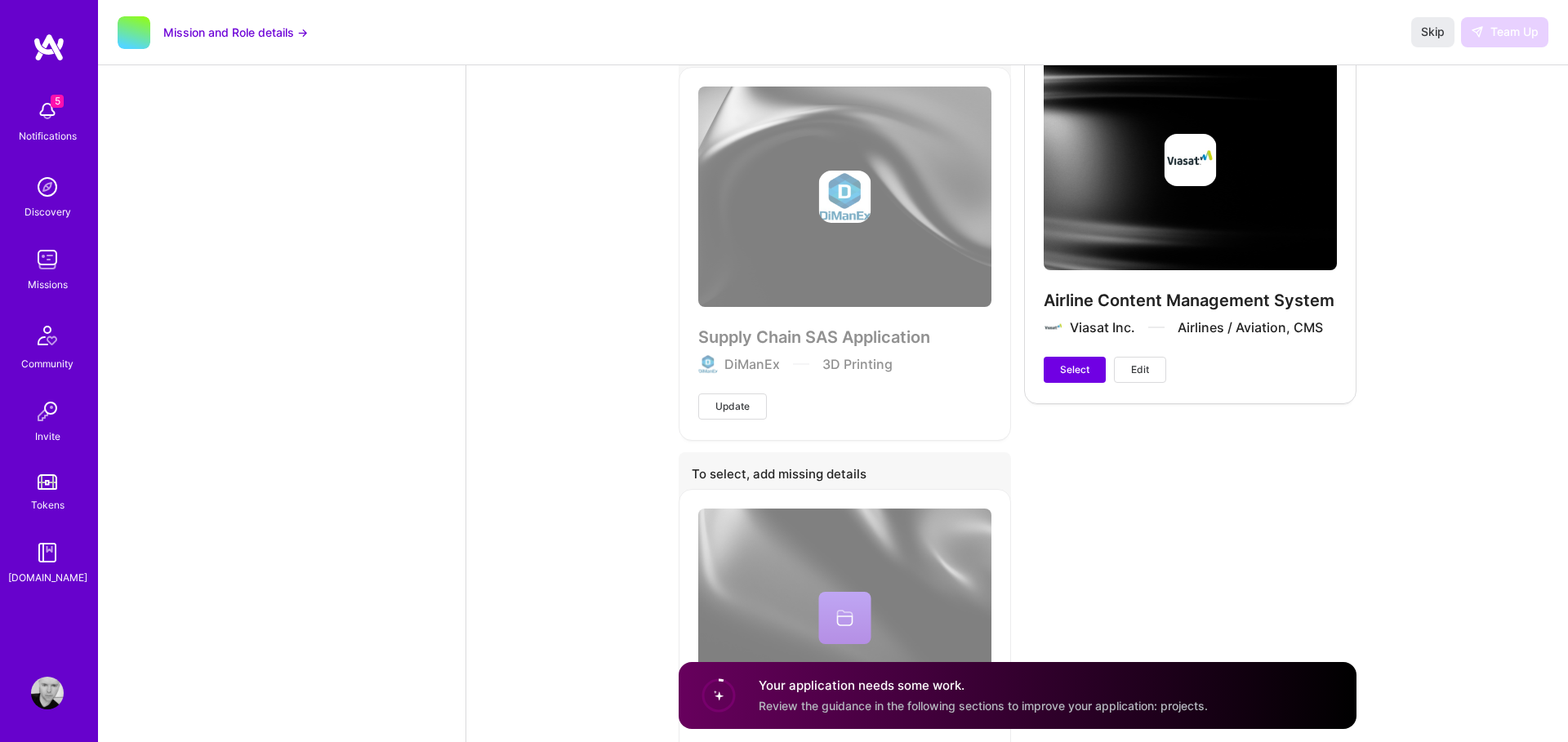
scroll to position [4989, 0]
click at [1061, 366] on span "Select" at bounding box center [1075, 368] width 30 height 15
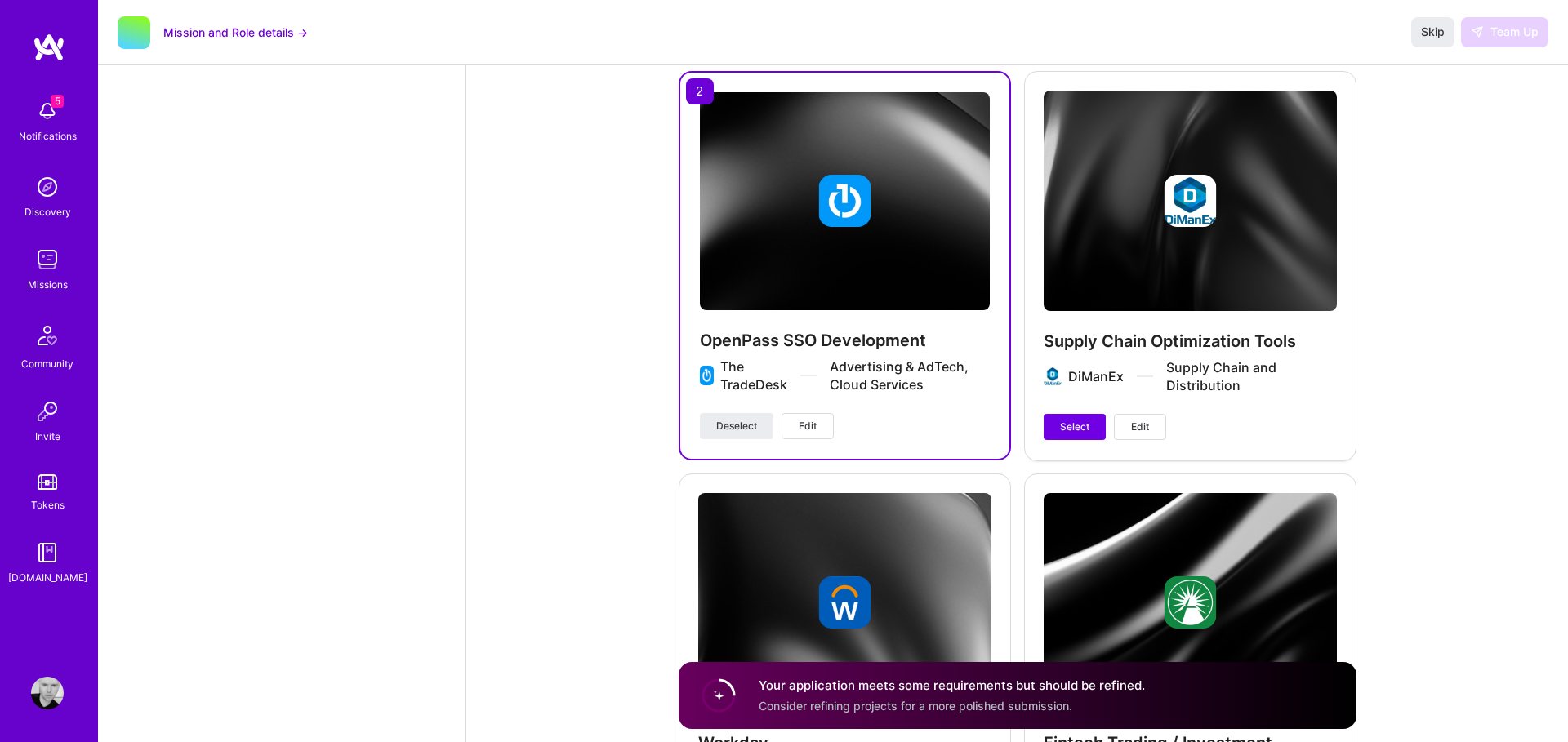
scroll to position [3281, 0]
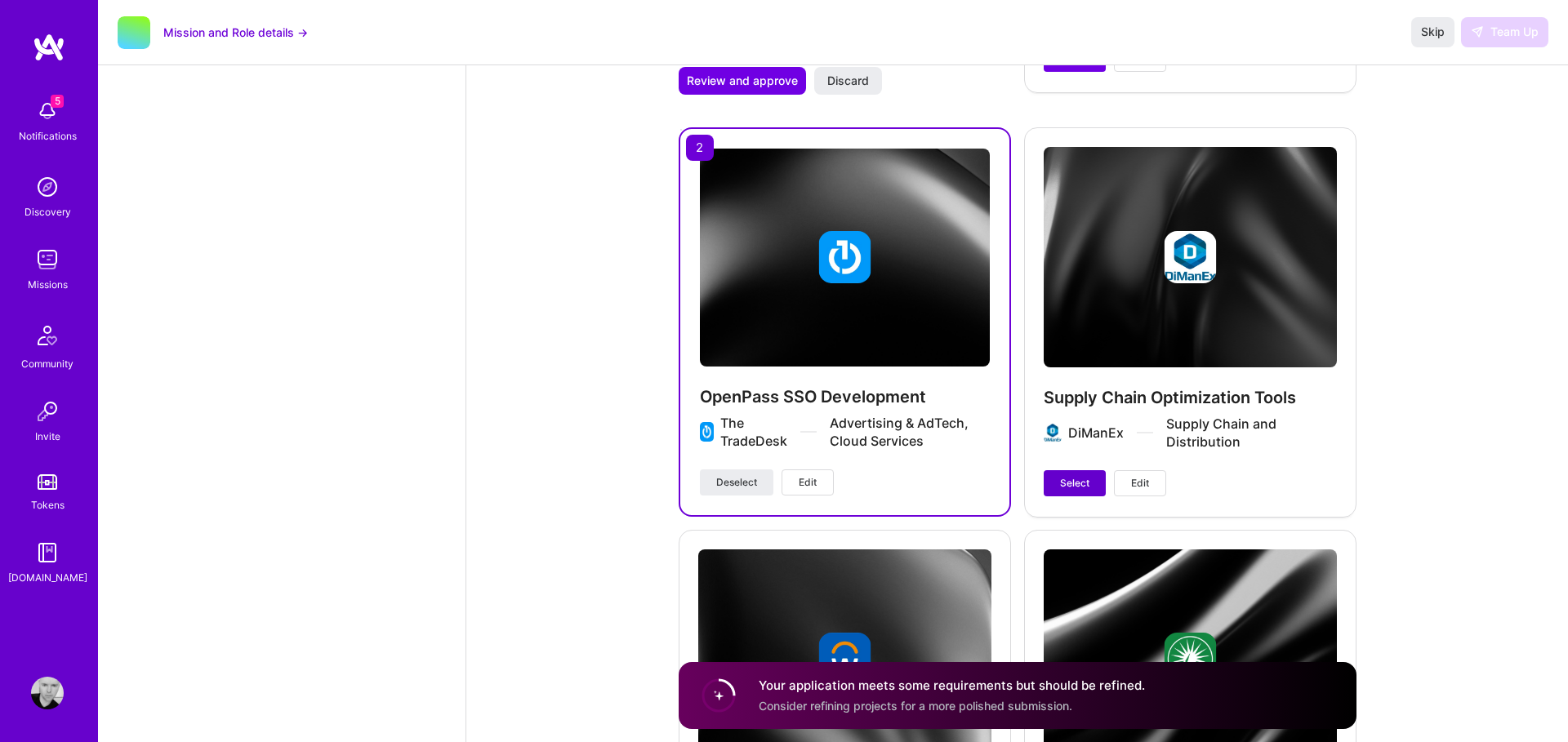
click at [1082, 482] on span "Select" at bounding box center [1075, 483] width 30 height 15
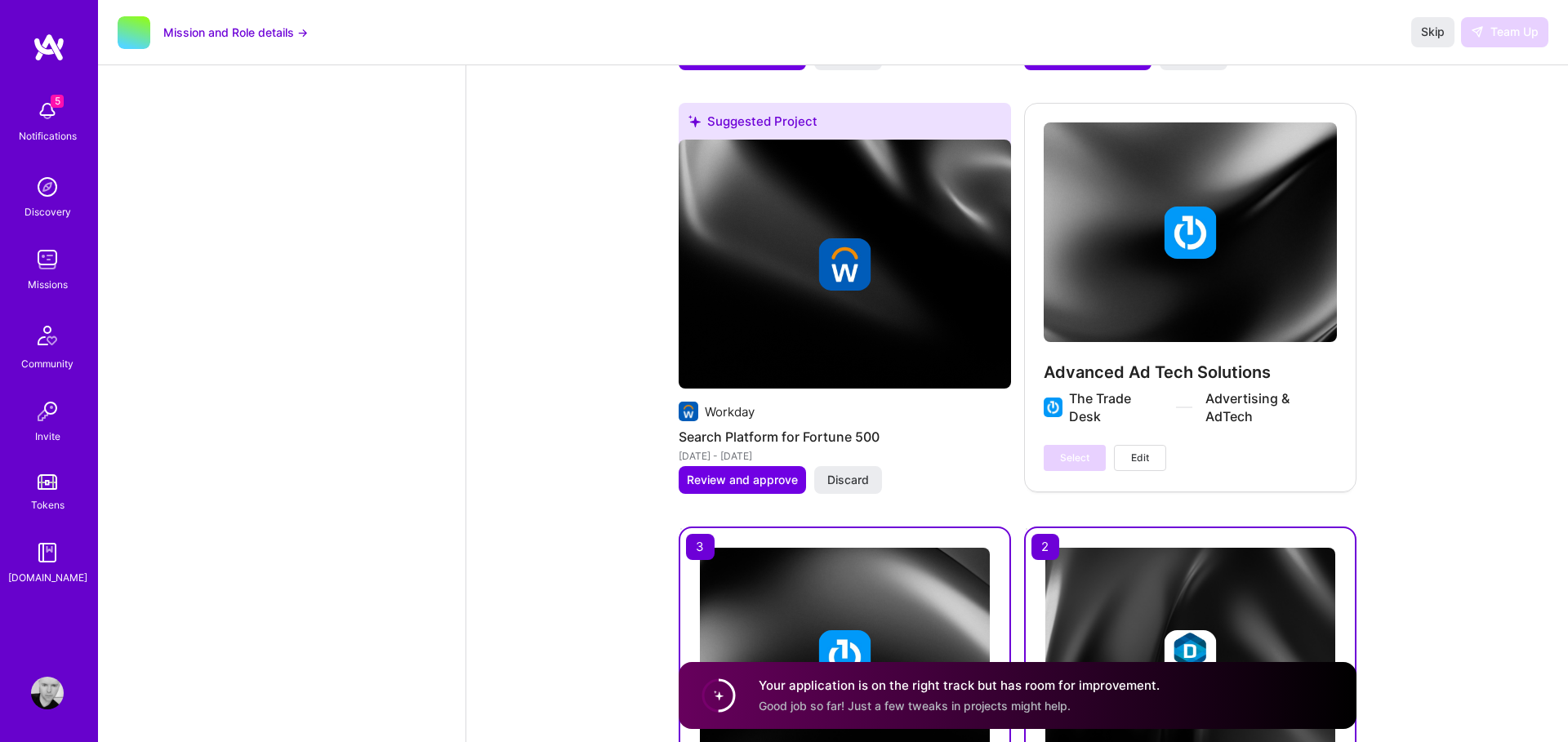
scroll to position [2885, 0]
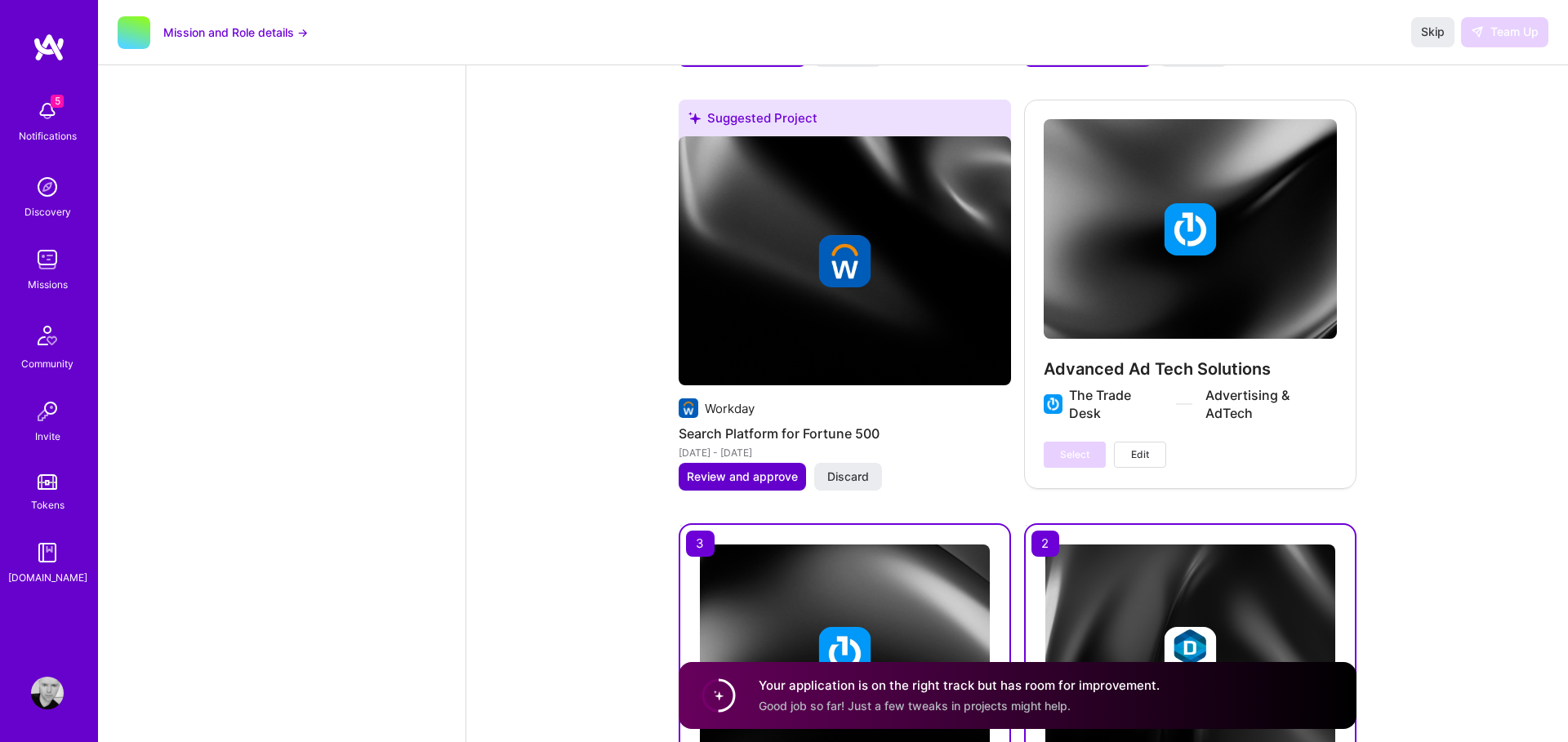
click at [723, 474] on span "Review and approve" at bounding box center [742, 477] width 111 height 16
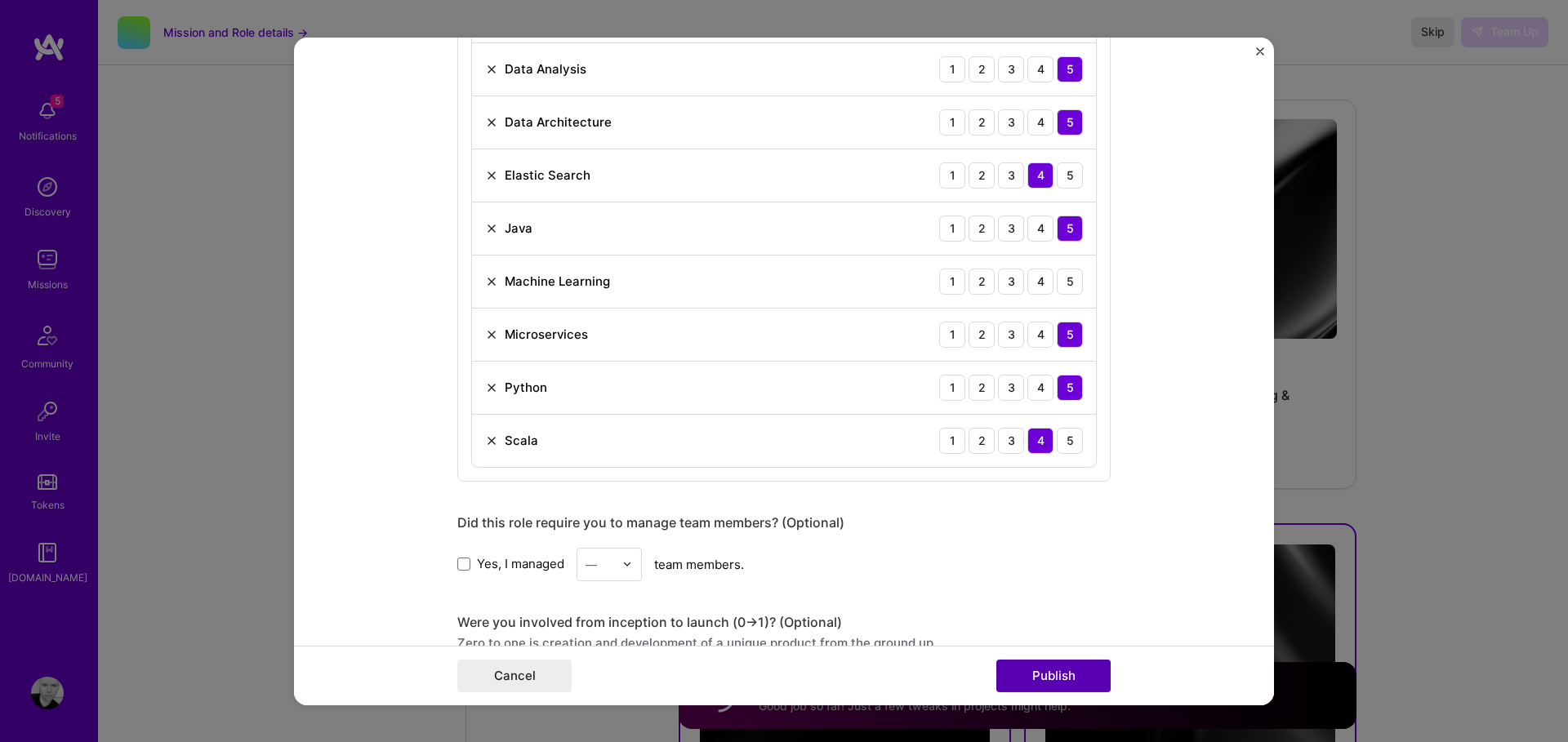
click at [1043, 674] on button "Publish" at bounding box center [1053, 676] width 115 height 33
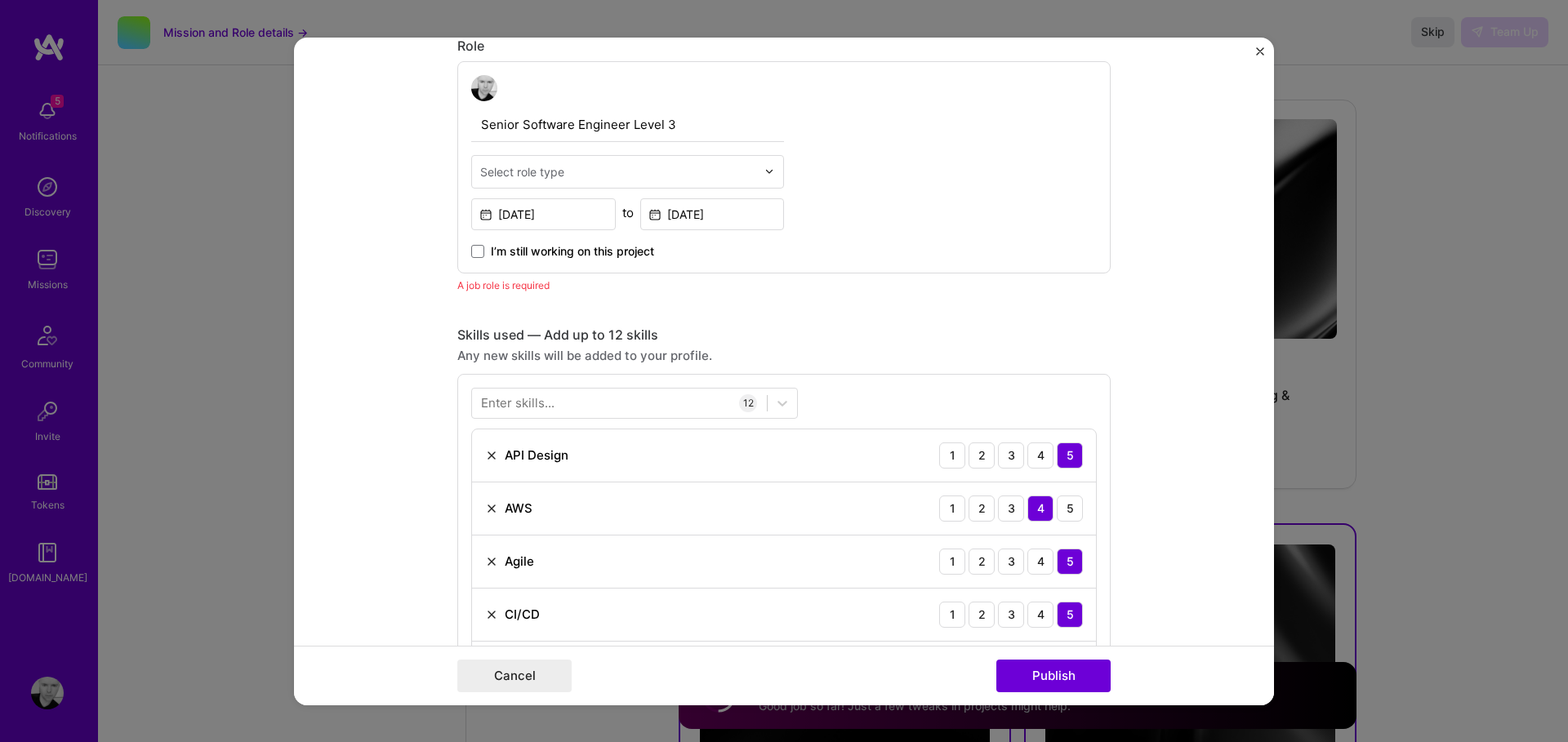
scroll to position [528, 0]
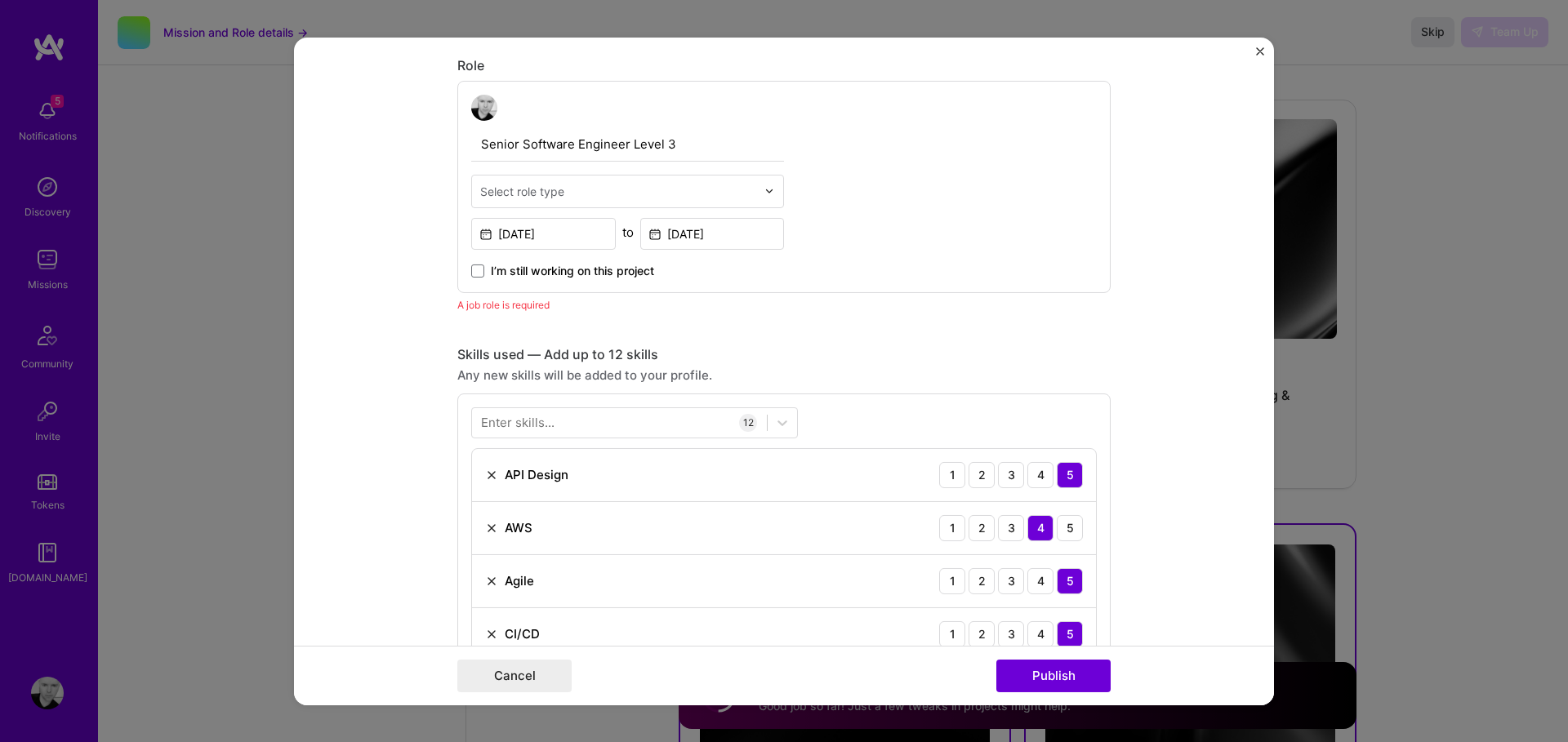
click at [731, 198] on input "text" at bounding box center [618, 190] width 276 height 17
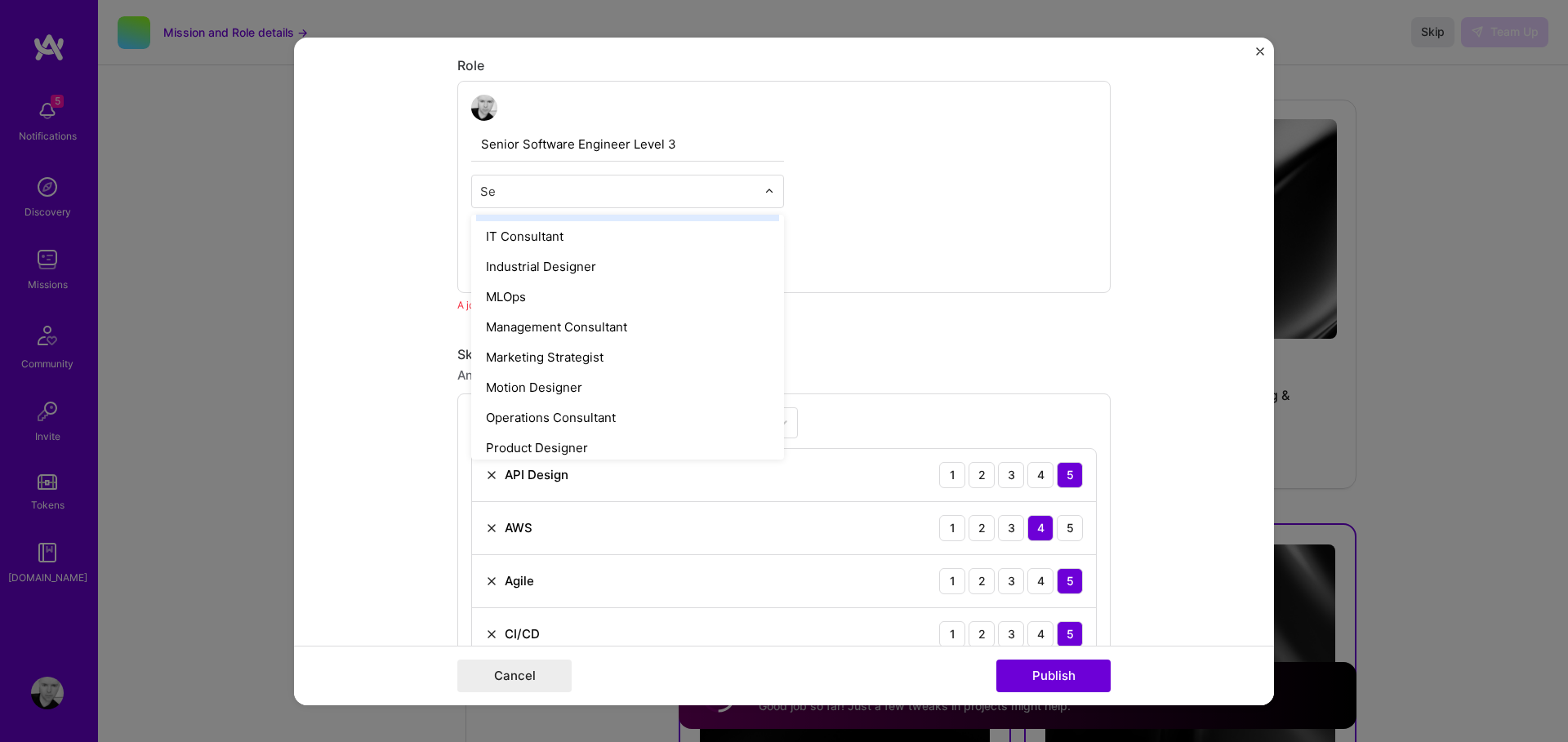
scroll to position [0, 0]
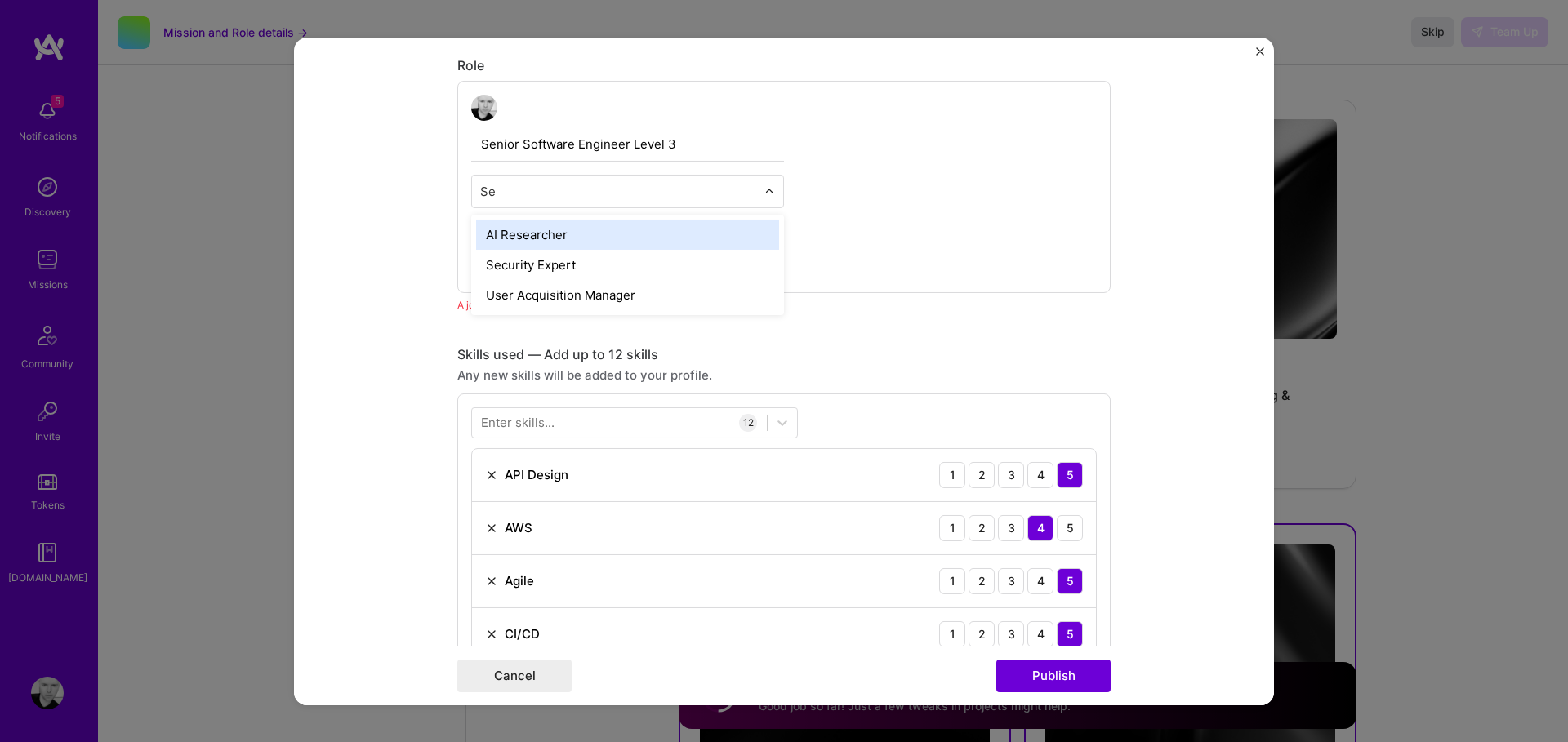
type input "S"
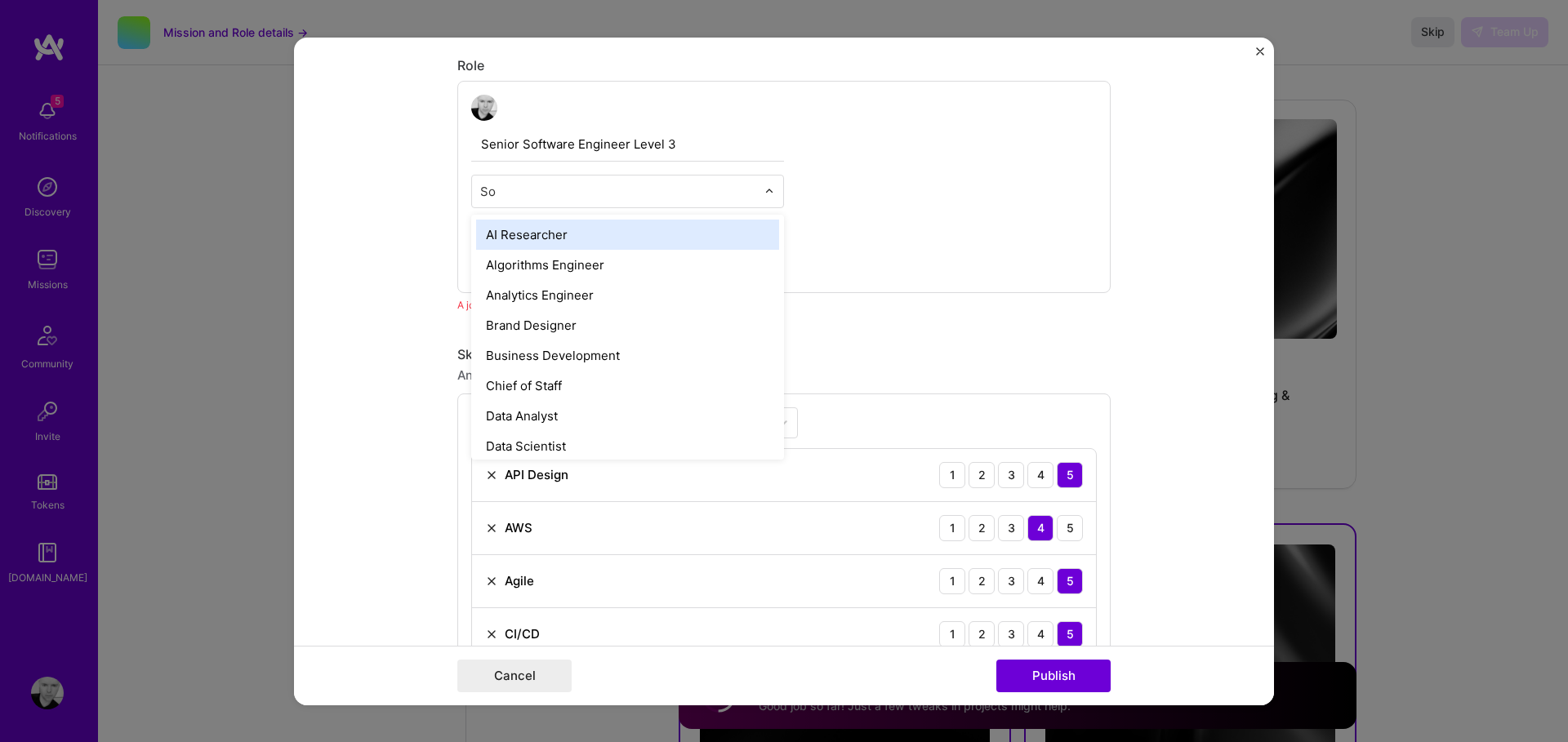
type input "Sof"
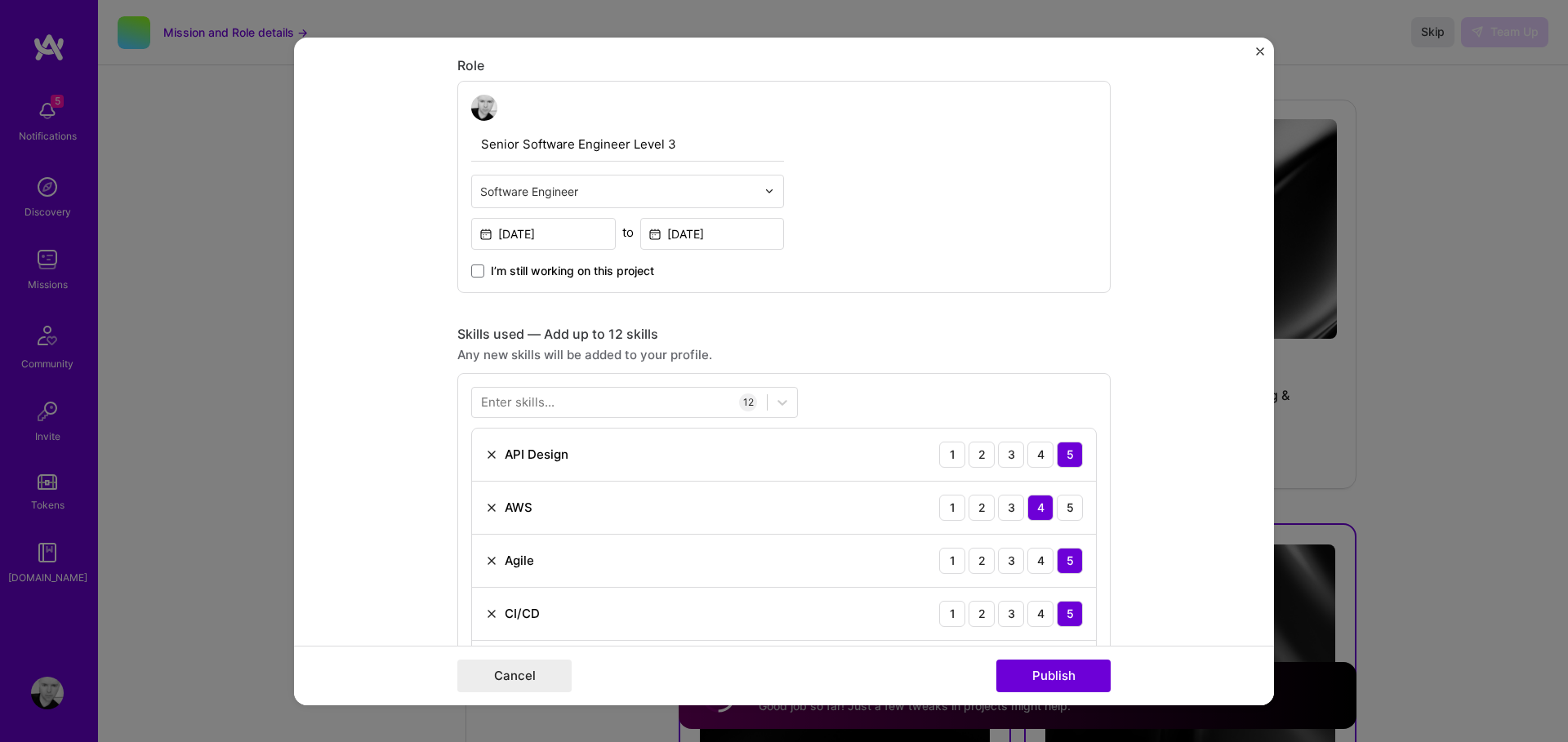
scroll to position [547, 0]
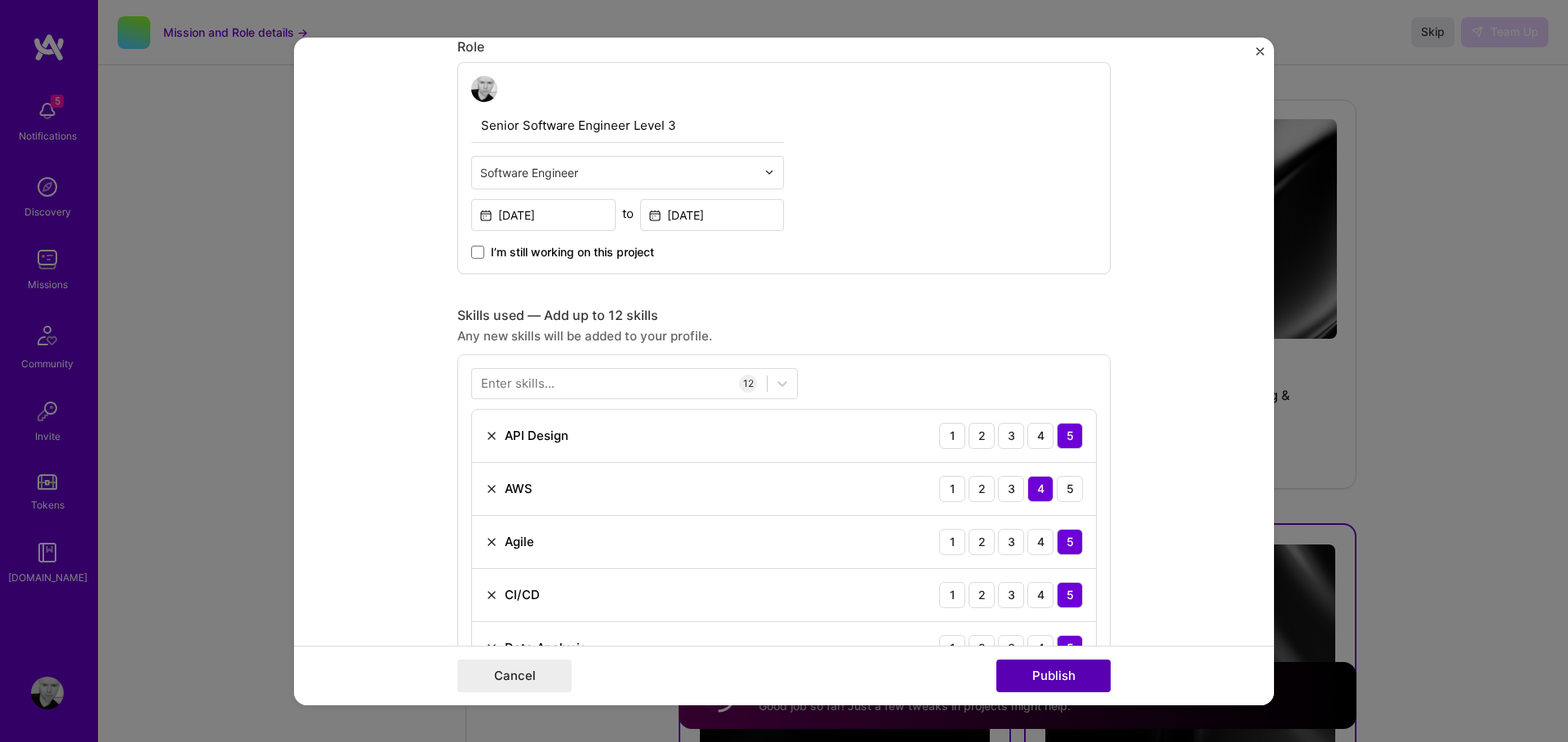
click at [1024, 672] on button "Publish" at bounding box center [1053, 676] width 115 height 33
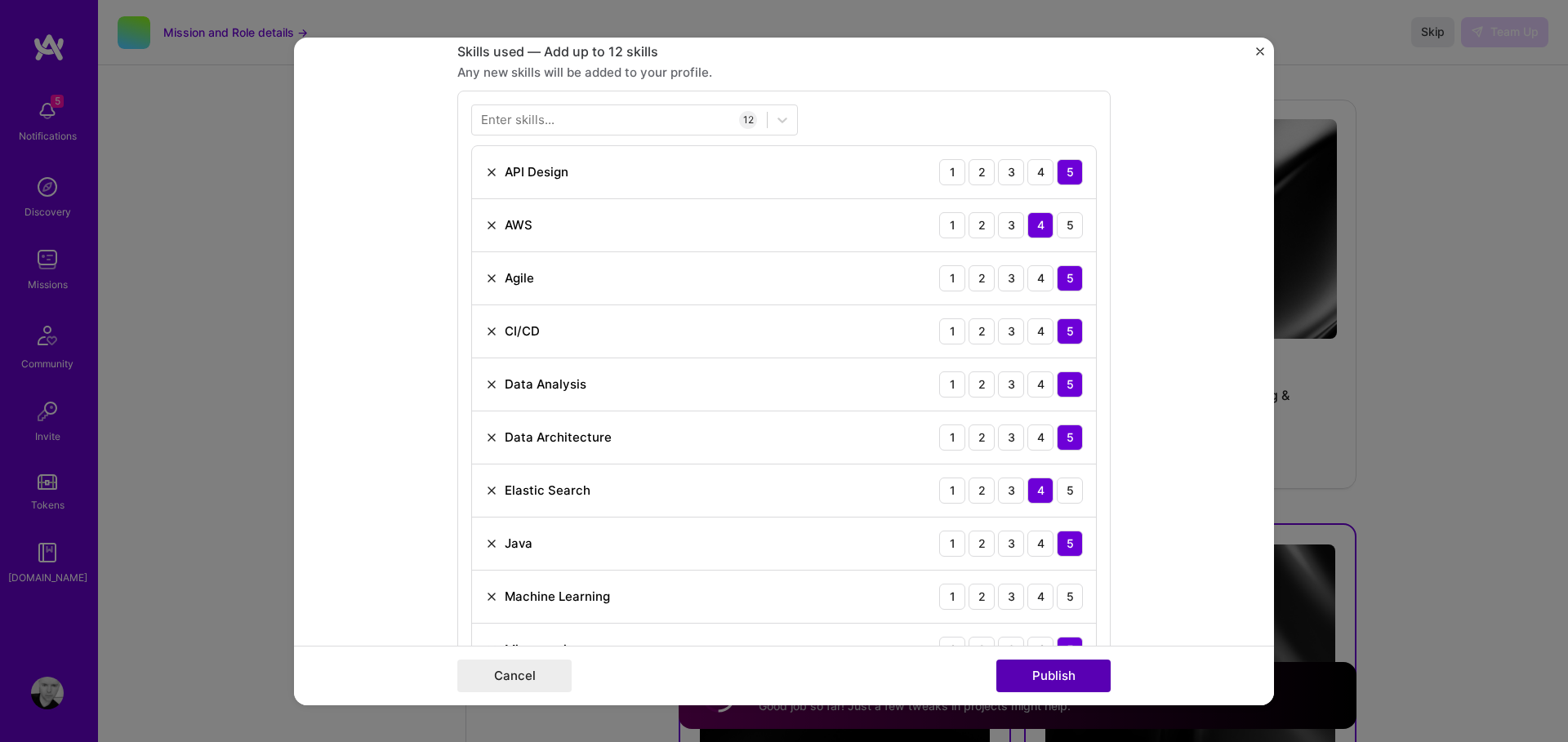
scroll to position [816, 0]
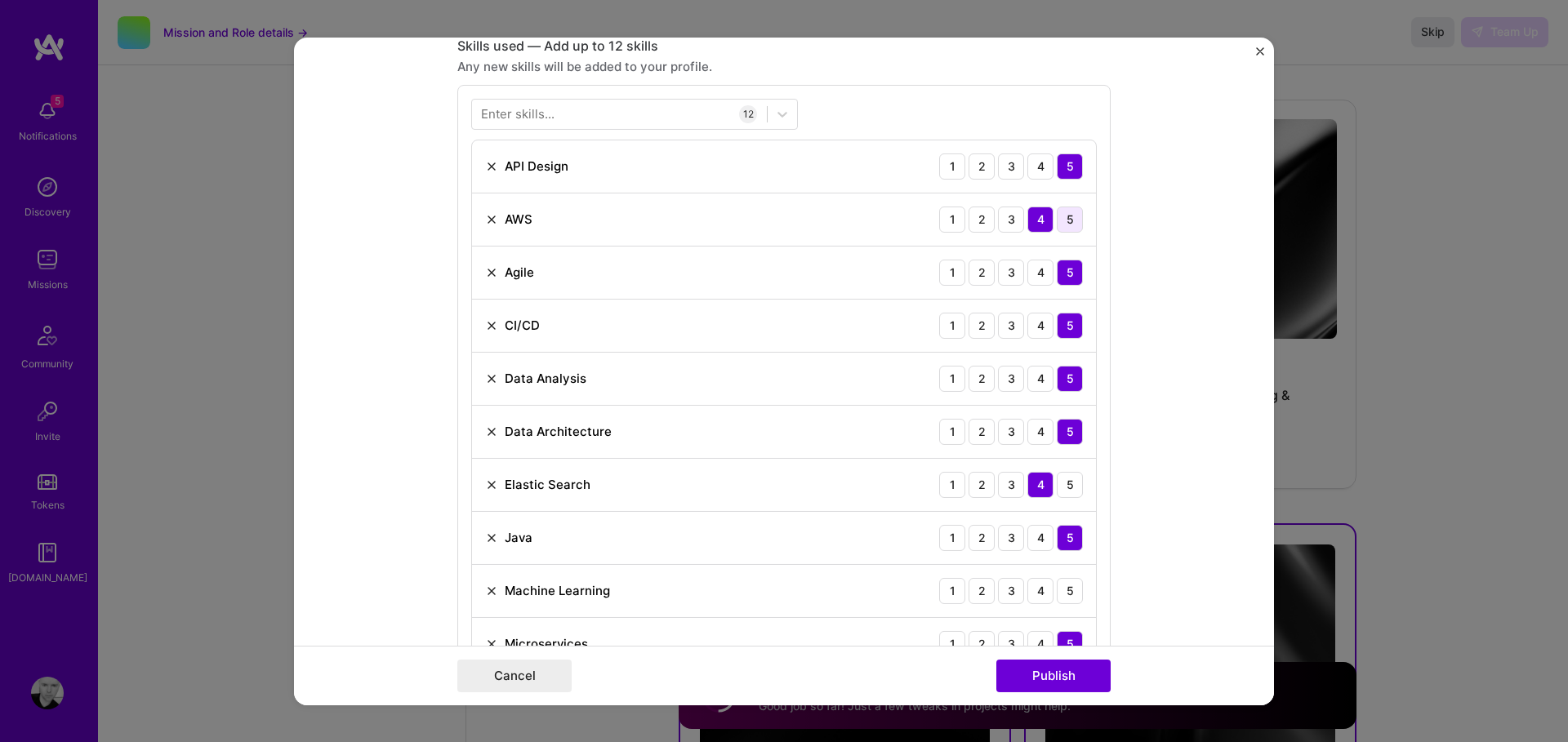
click at [1065, 216] on div "5" at bounding box center [1070, 219] width 26 height 26
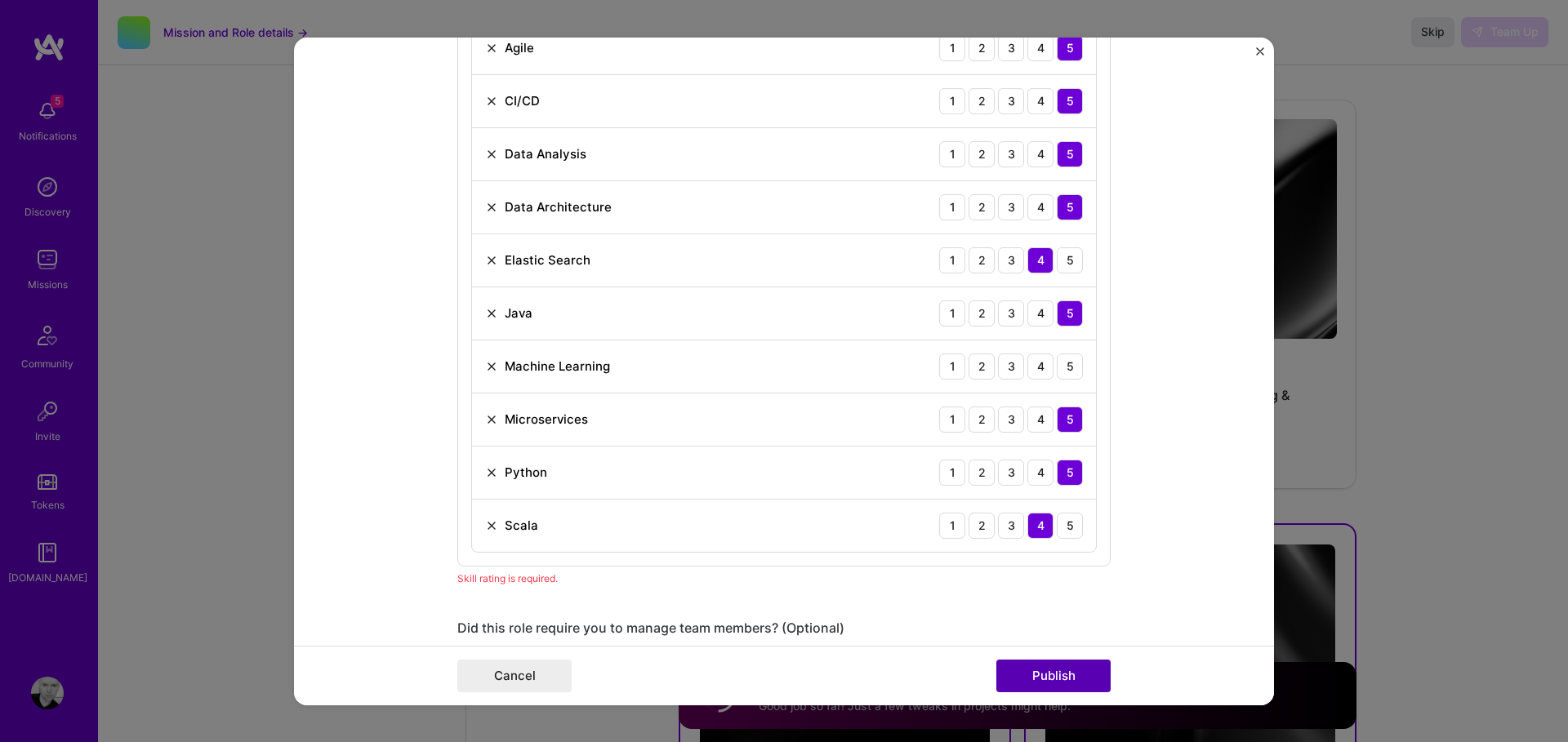
click at [1058, 673] on button "Publish" at bounding box center [1053, 676] width 115 height 33
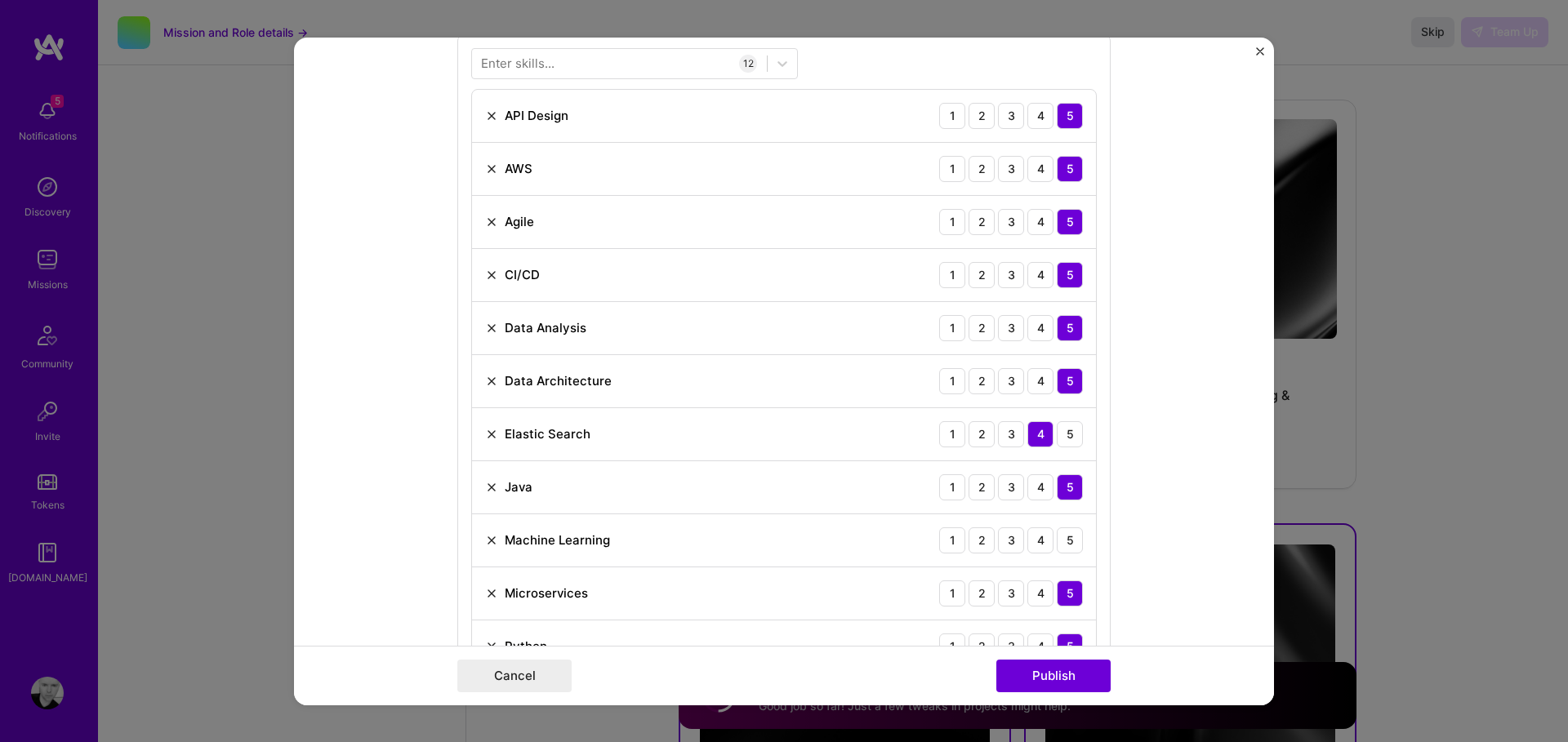
scroll to position [864, 0]
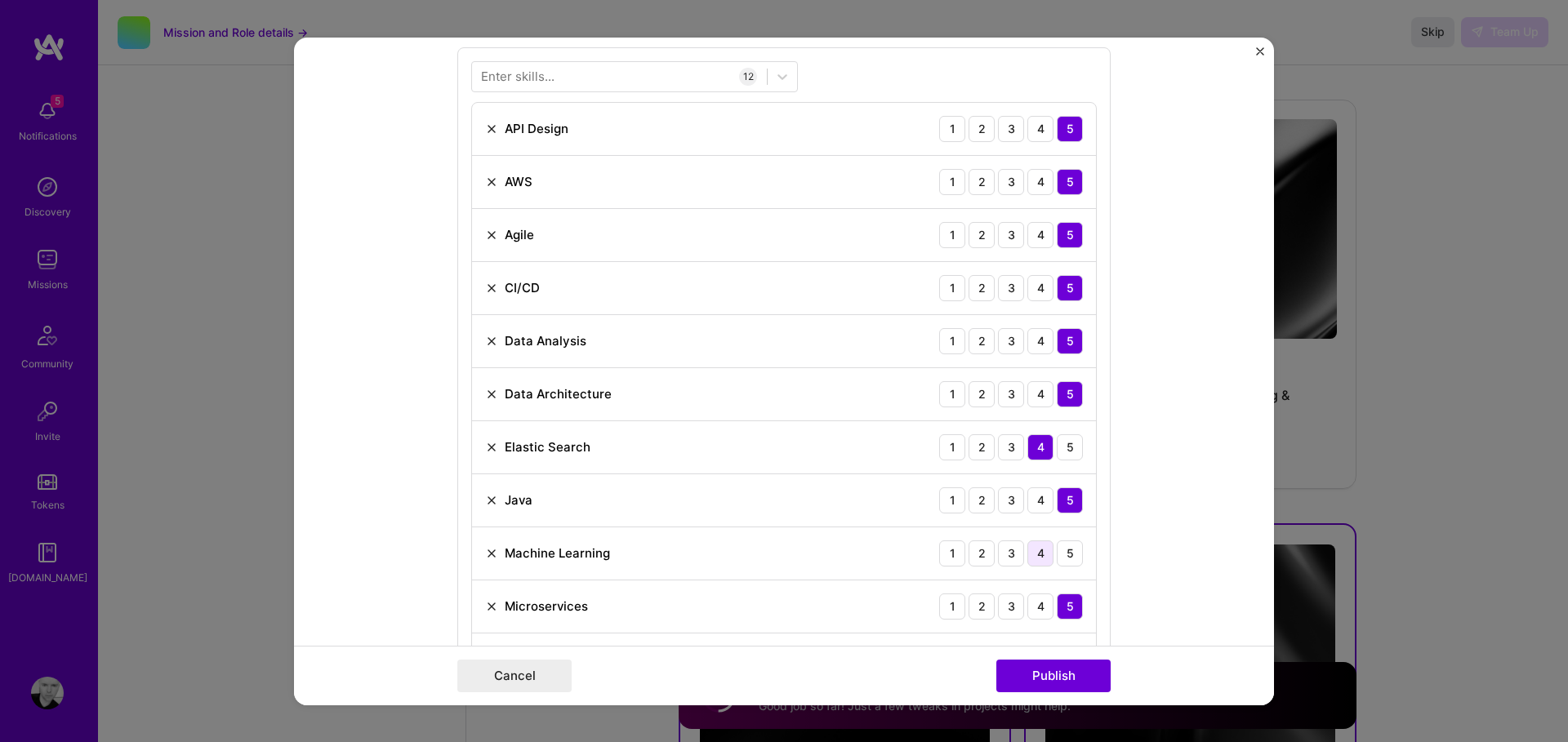
drag, startPoint x: 1037, startPoint y: 544, endPoint x: 1027, endPoint y: 544, distance: 10.0
click at [1037, 544] on div "4" at bounding box center [1041, 553] width 26 height 26
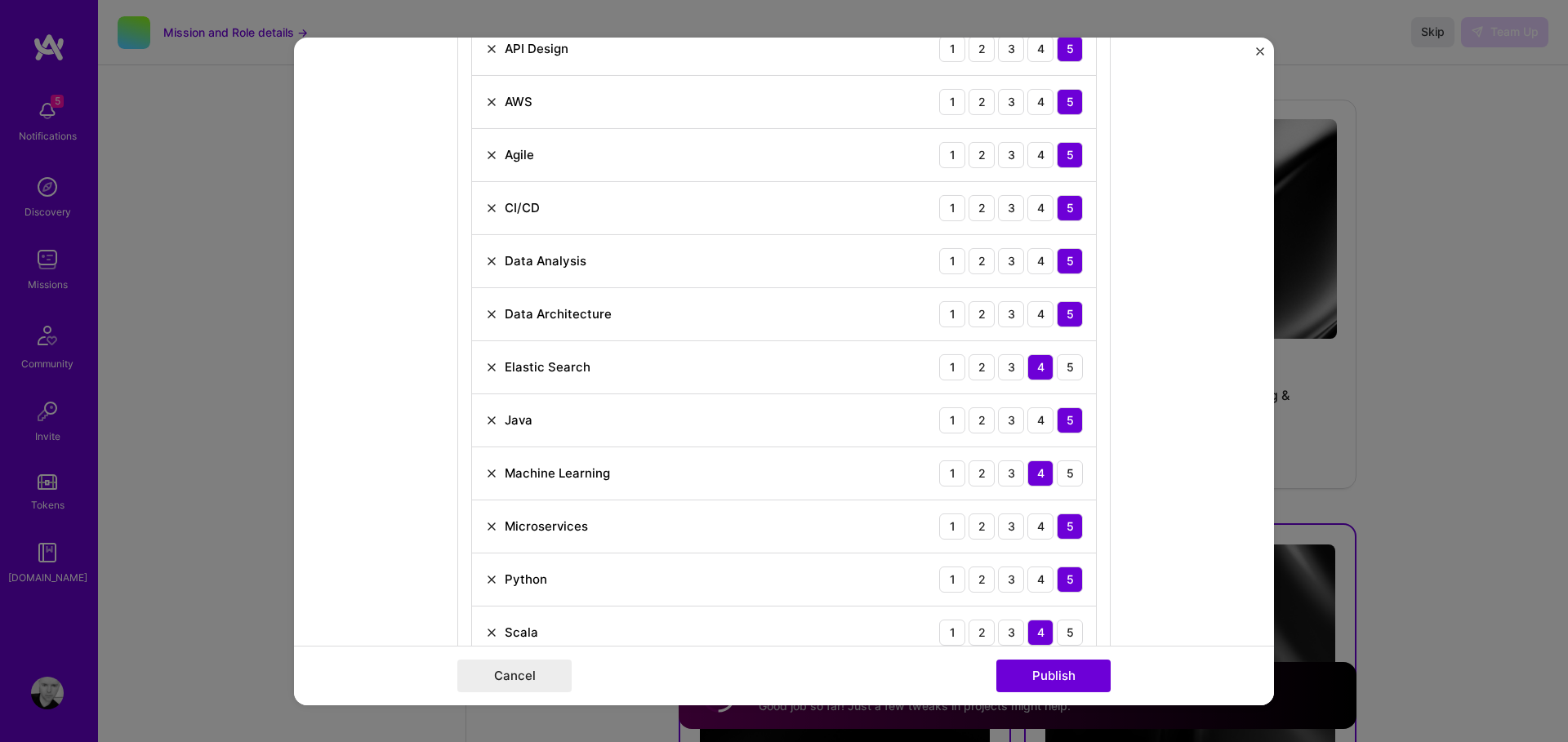
scroll to position [944, 0]
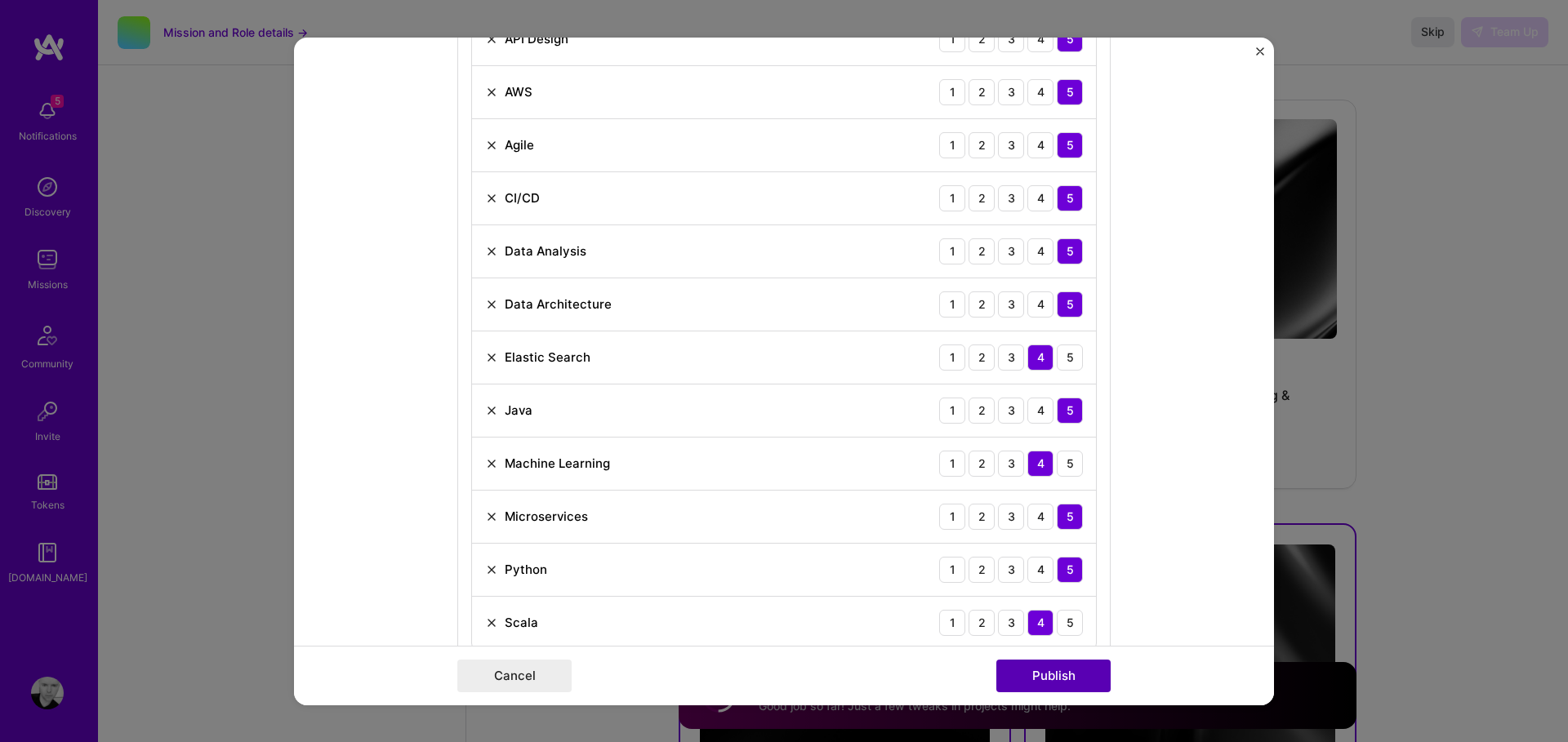
click at [1035, 684] on button "Publish" at bounding box center [1053, 676] width 115 height 33
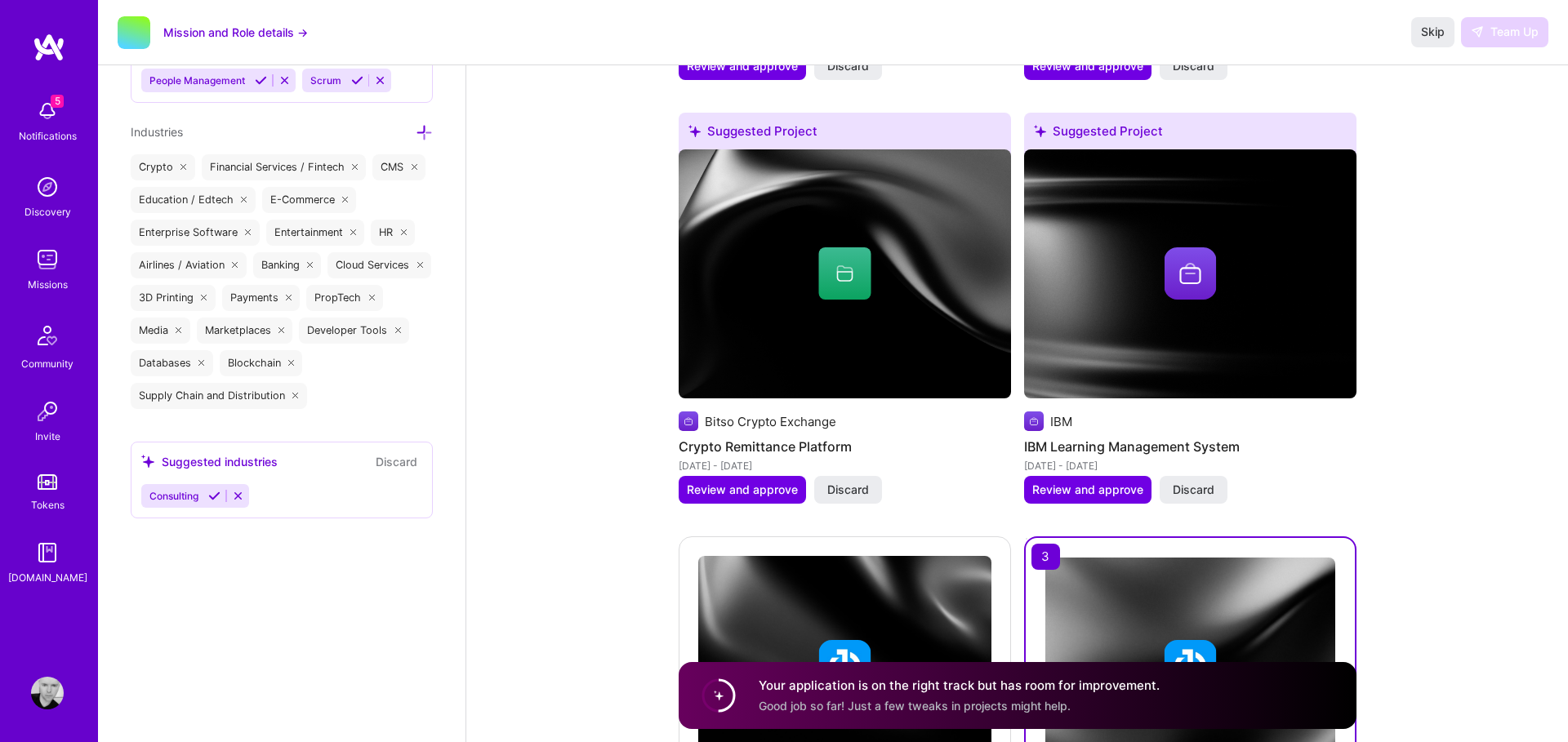
scroll to position [2381, 0]
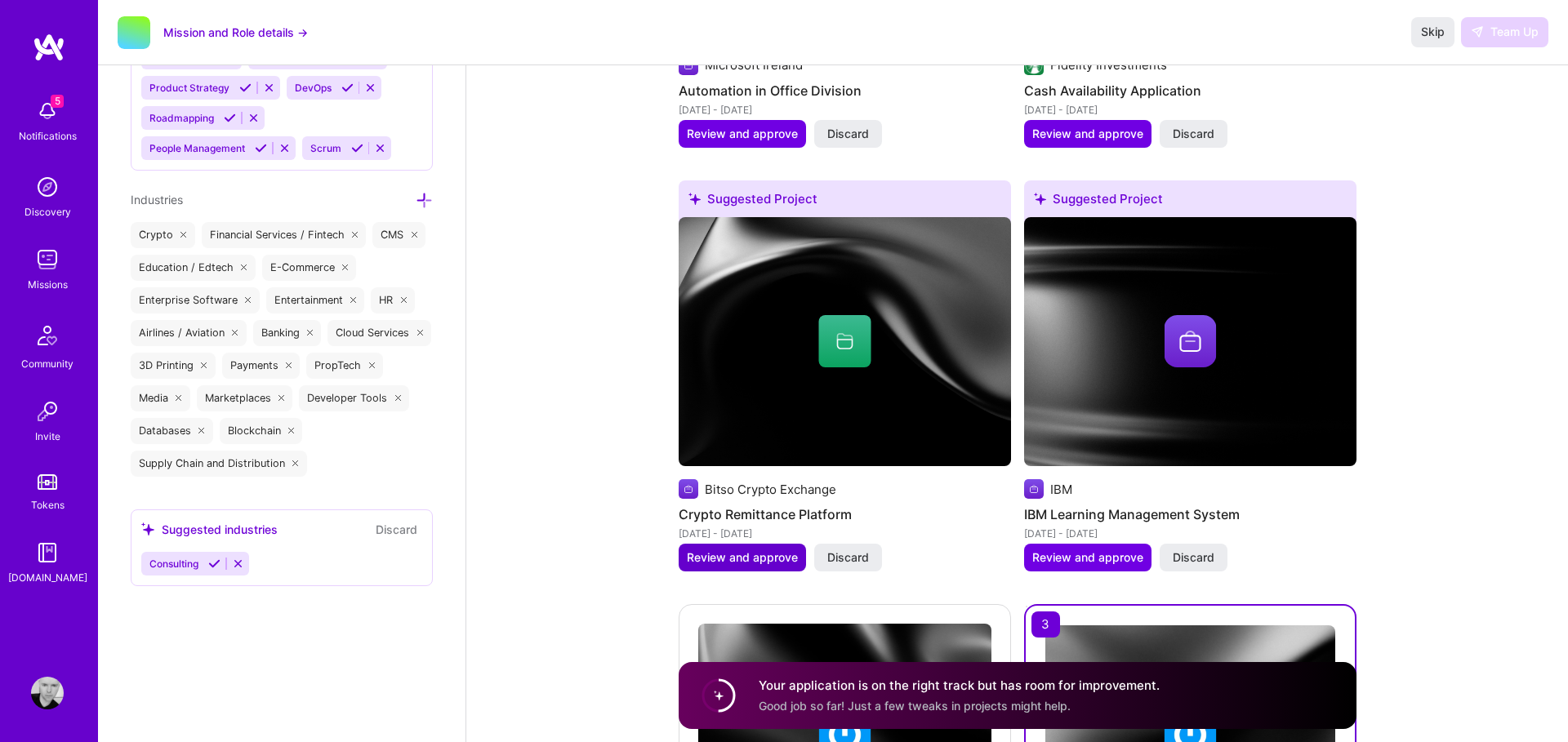
click at [729, 553] on span "Review and approve" at bounding box center [742, 558] width 111 height 16
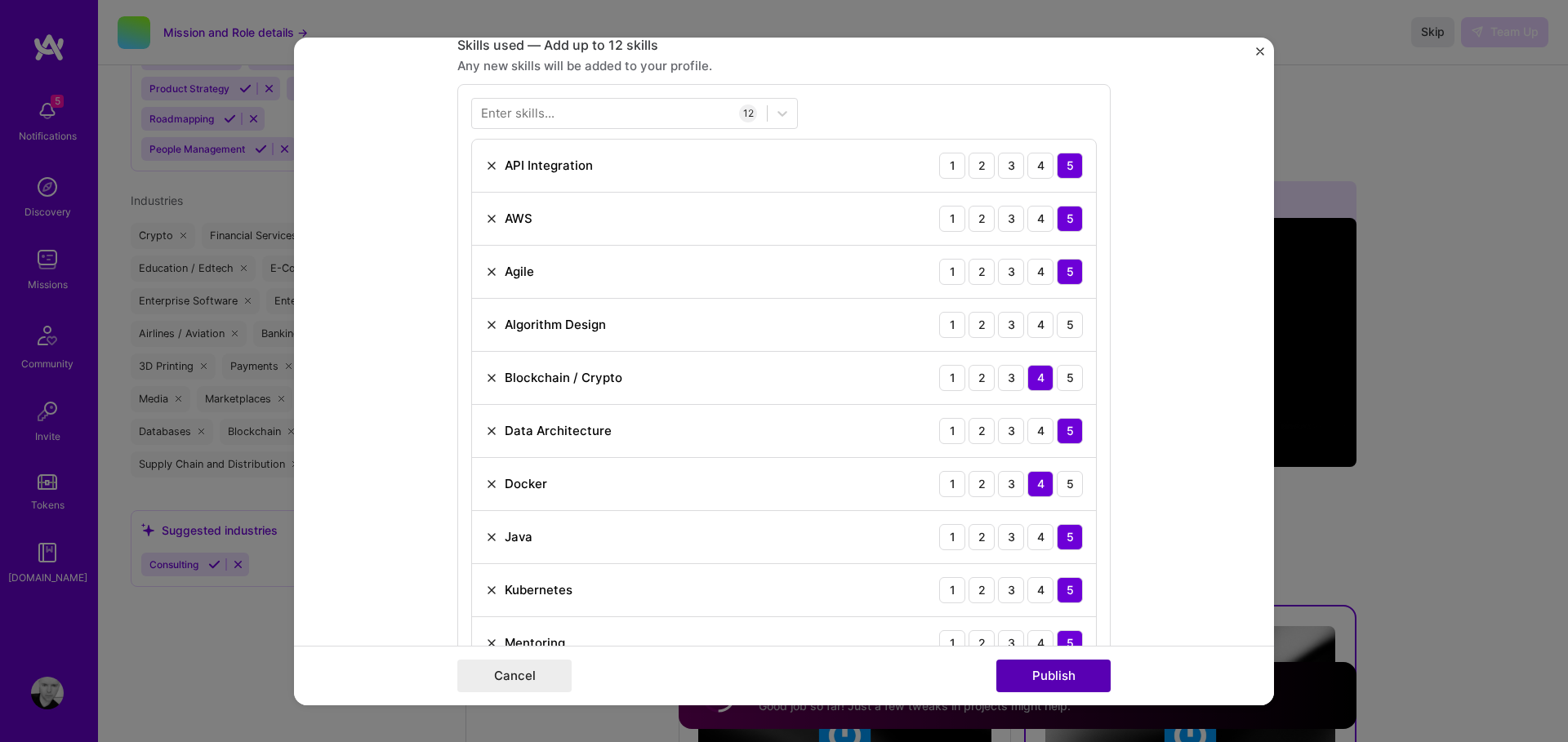
click at [1035, 673] on button "Publish" at bounding box center [1053, 676] width 115 height 33
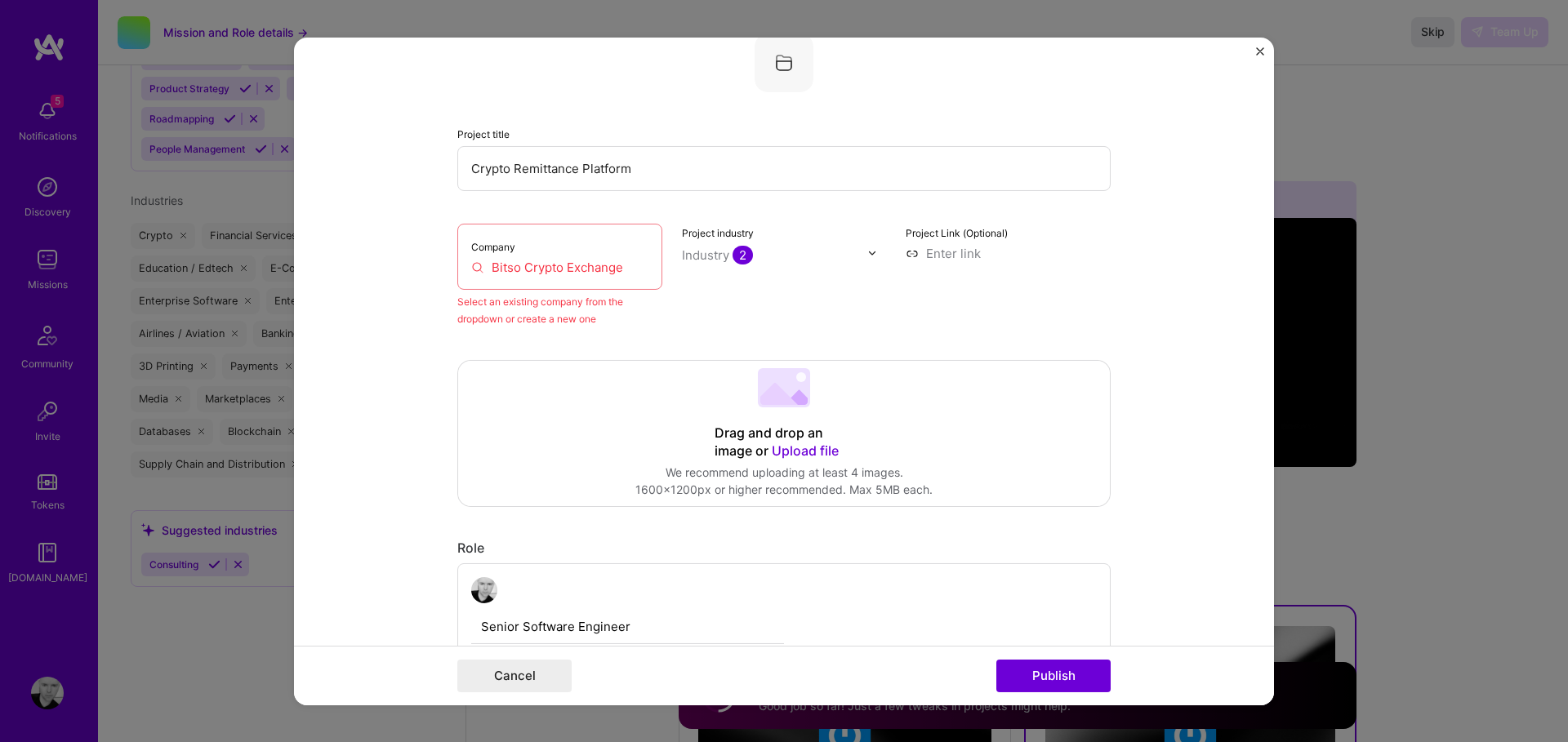
scroll to position [107, 0]
drag, startPoint x: 610, startPoint y: 273, endPoint x: 621, endPoint y: 276, distance: 11.4
click at [611, 273] on input "Bitso Crypto Exchange" at bounding box center [559, 270] width 177 height 17
drag, startPoint x: 583, startPoint y: 268, endPoint x: 531, endPoint y: 268, distance: 52.0
click at [531, 268] on input "Bitso Crypto Exchange" at bounding box center [559, 270] width 177 height 17
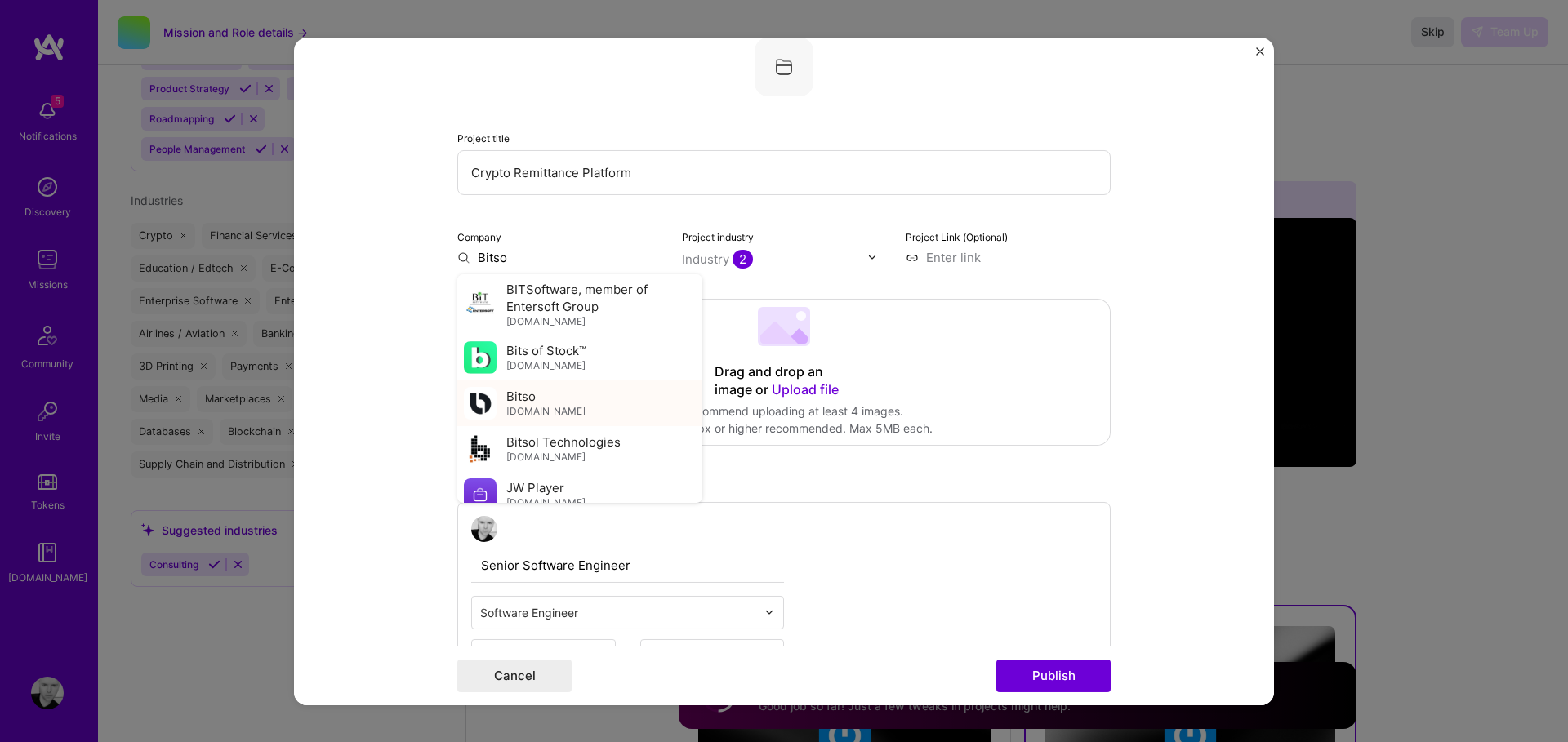
type input "Bitso"
click at [545, 410] on span "bitso.com" at bounding box center [546, 412] width 79 height 13
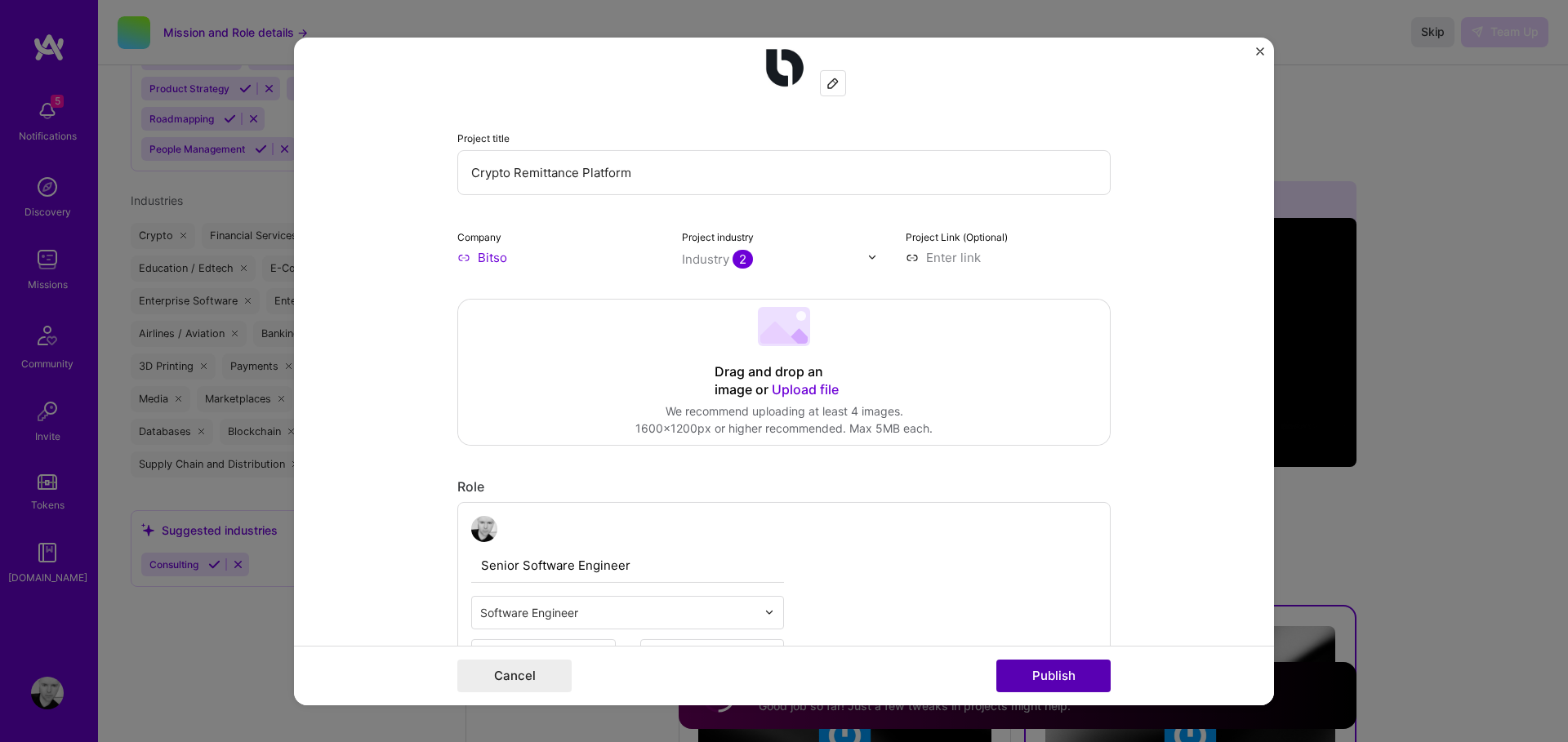
click at [1045, 672] on button "Publish" at bounding box center [1053, 676] width 115 height 33
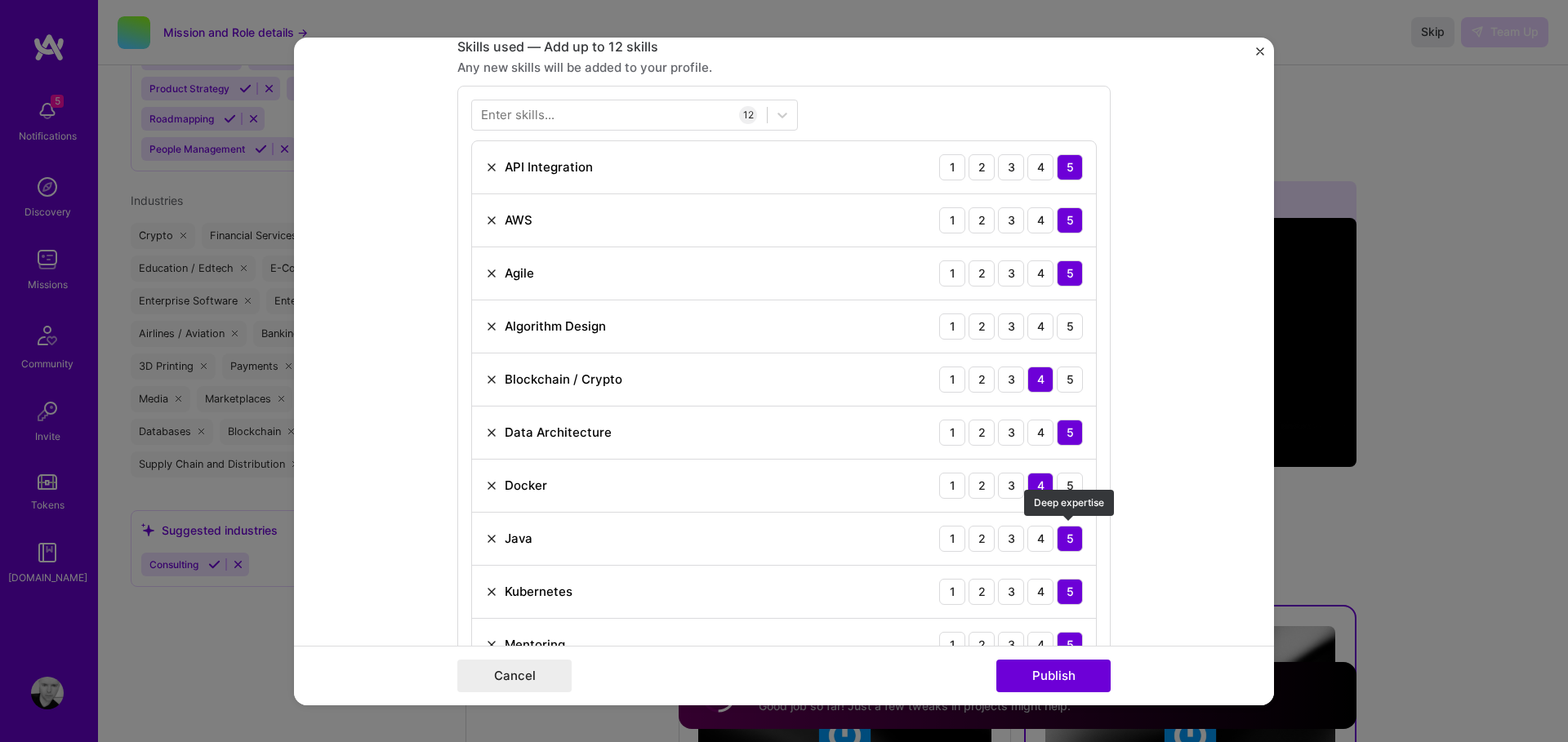
scroll to position [816, 0]
click at [1031, 674] on button "Publish" at bounding box center [1053, 676] width 115 height 33
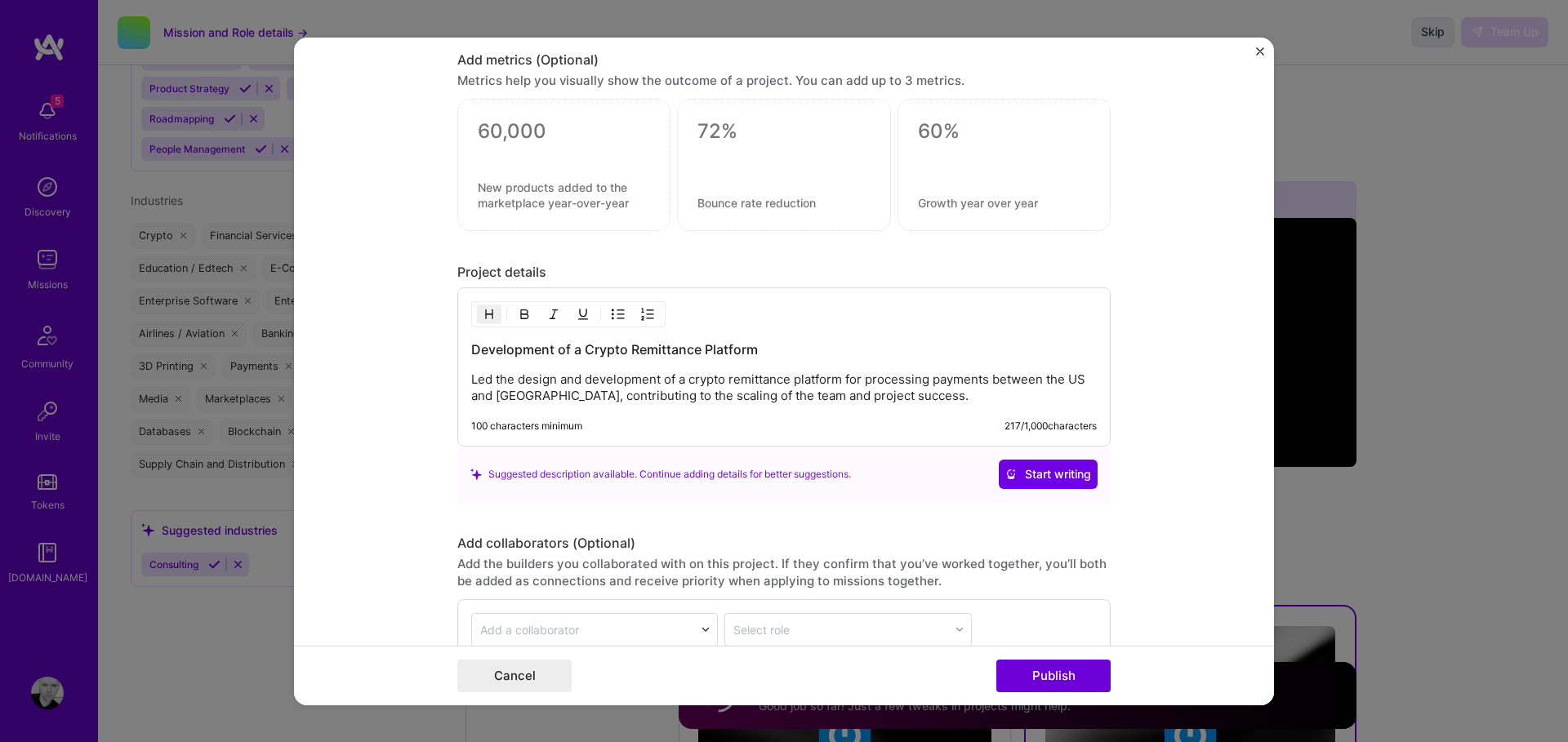
scroll to position [1974, 0]
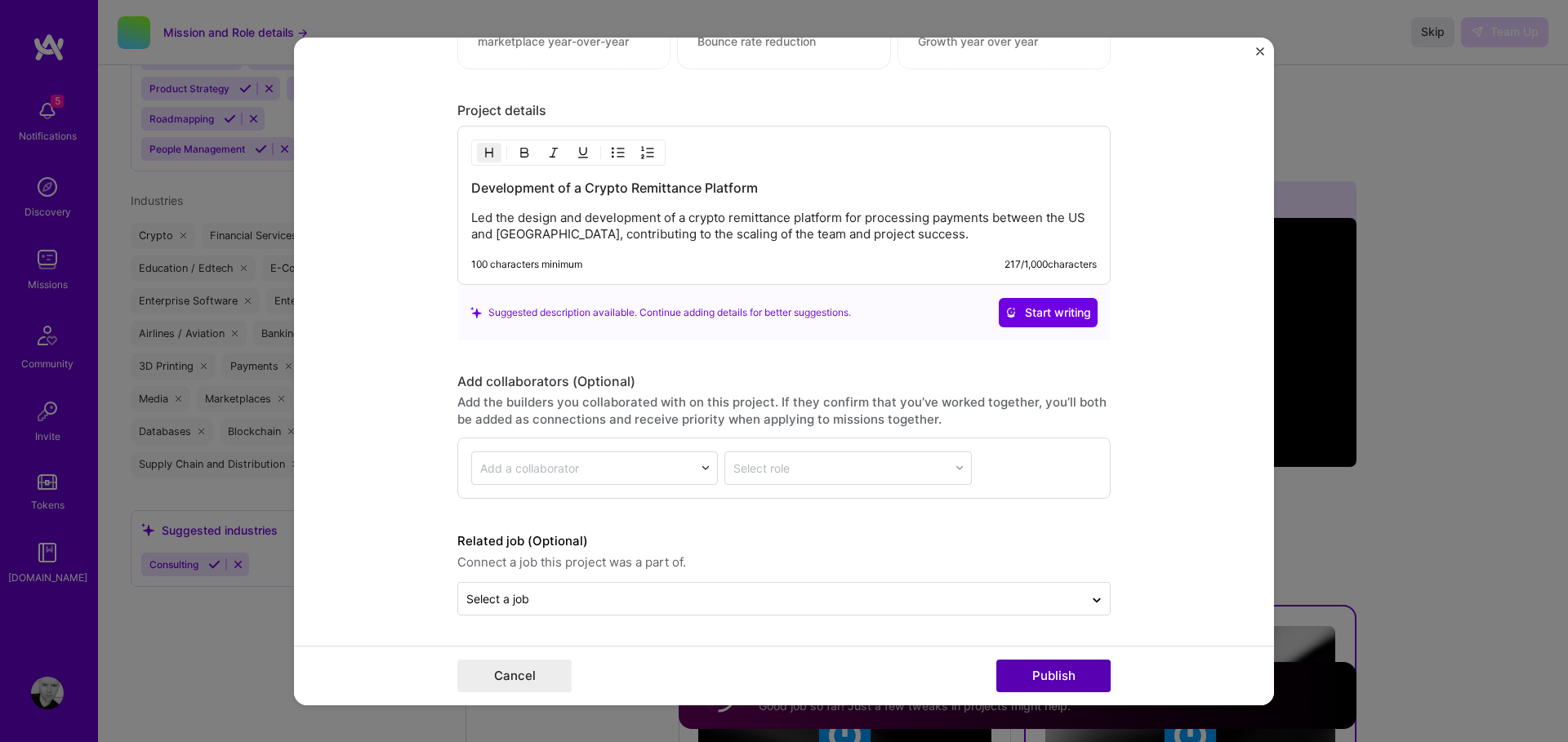
click at [1067, 673] on button "Publish" at bounding box center [1053, 676] width 115 height 33
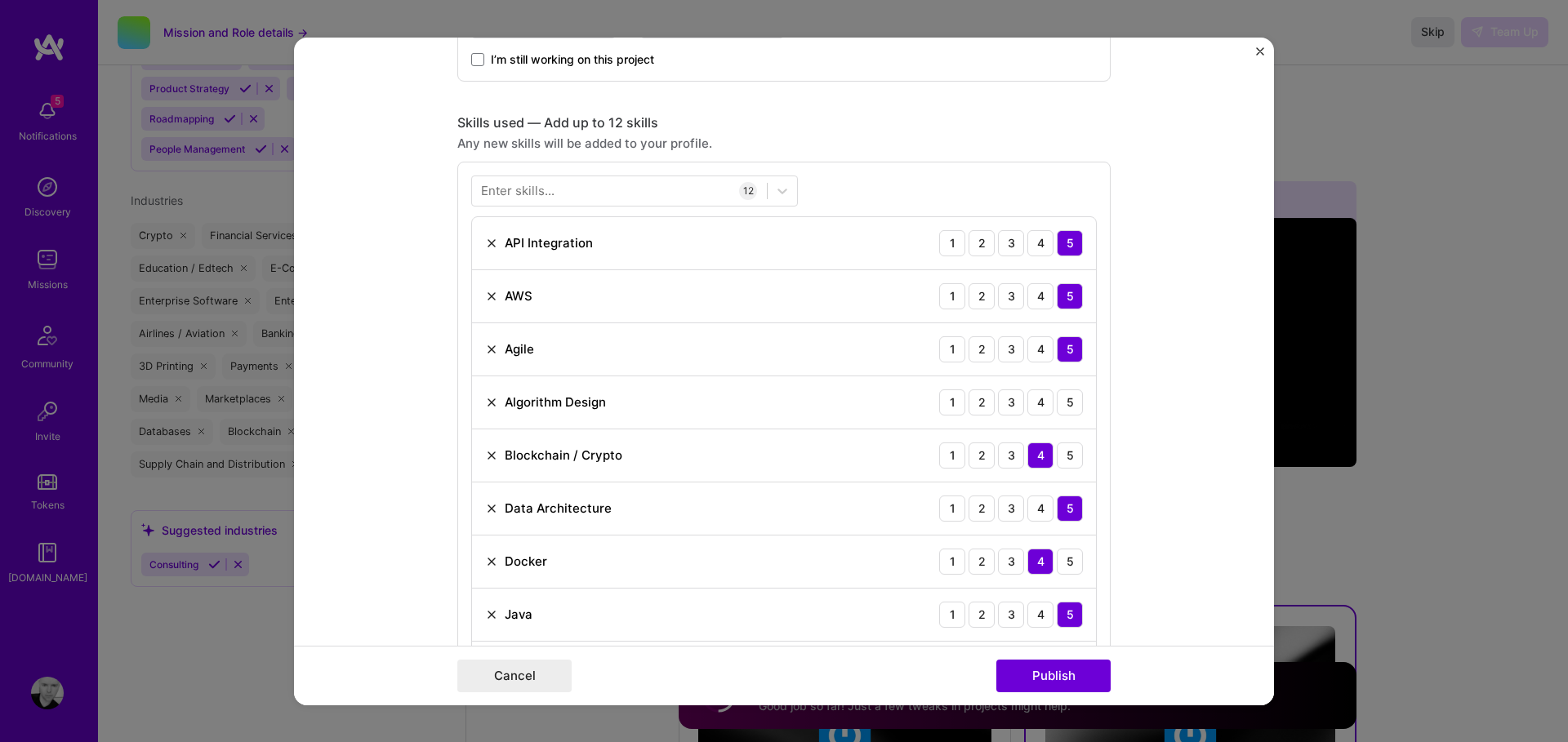
scroll to position [727, 0]
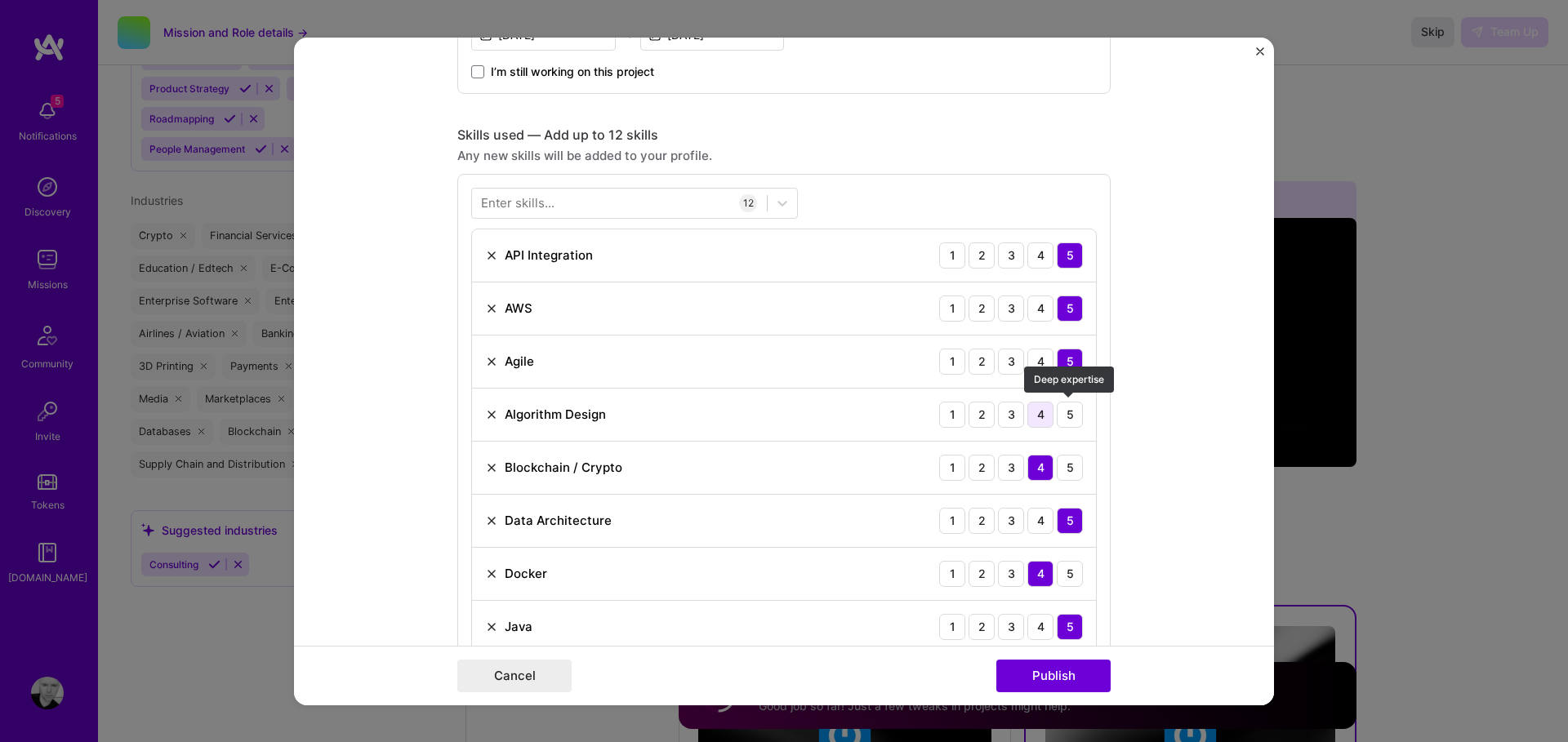
click at [1068, 418] on div "5" at bounding box center [1070, 414] width 26 height 26
click at [1037, 679] on button "Publish" at bounding box center [1053, 676] width 115 height 33
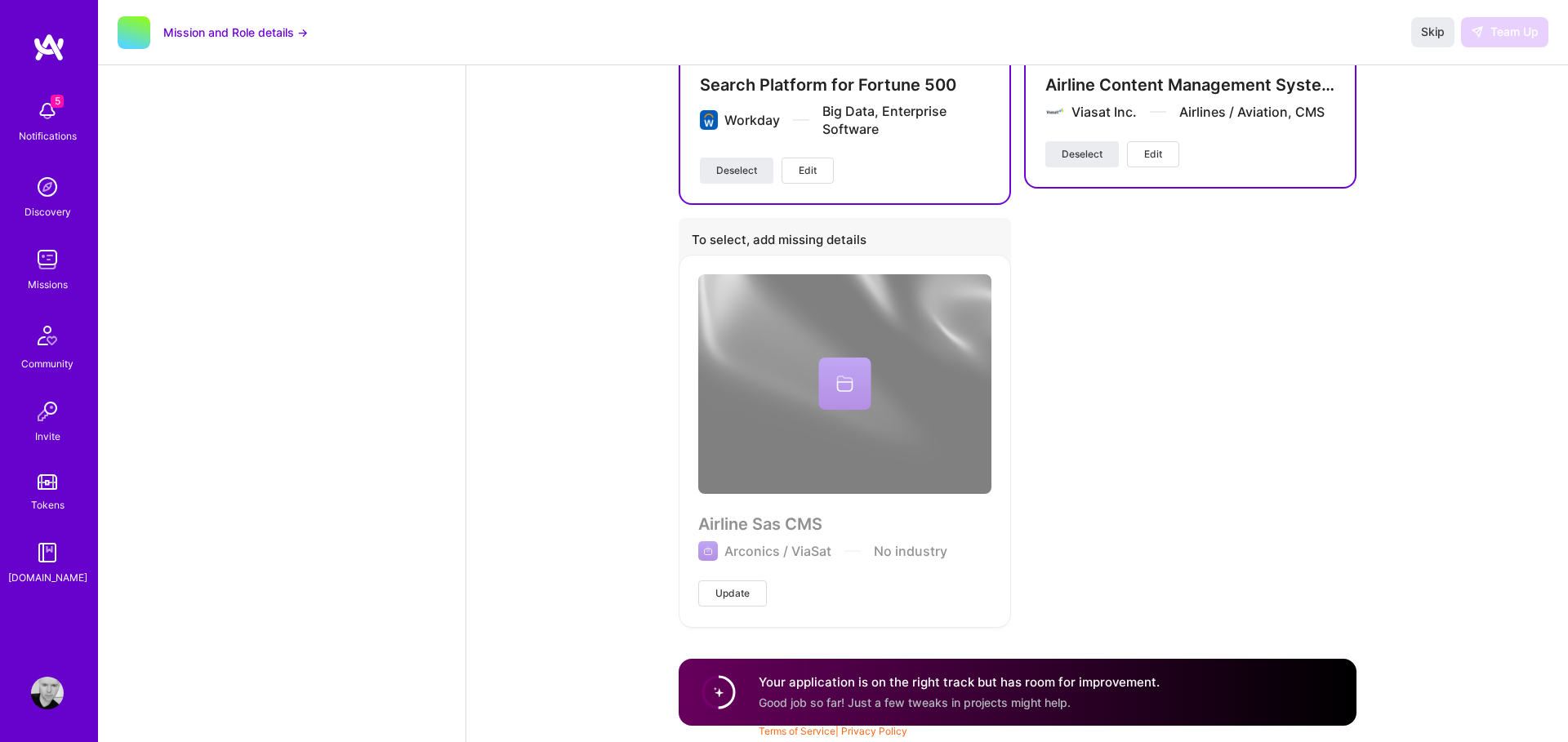
scroll to position [5191, 0]
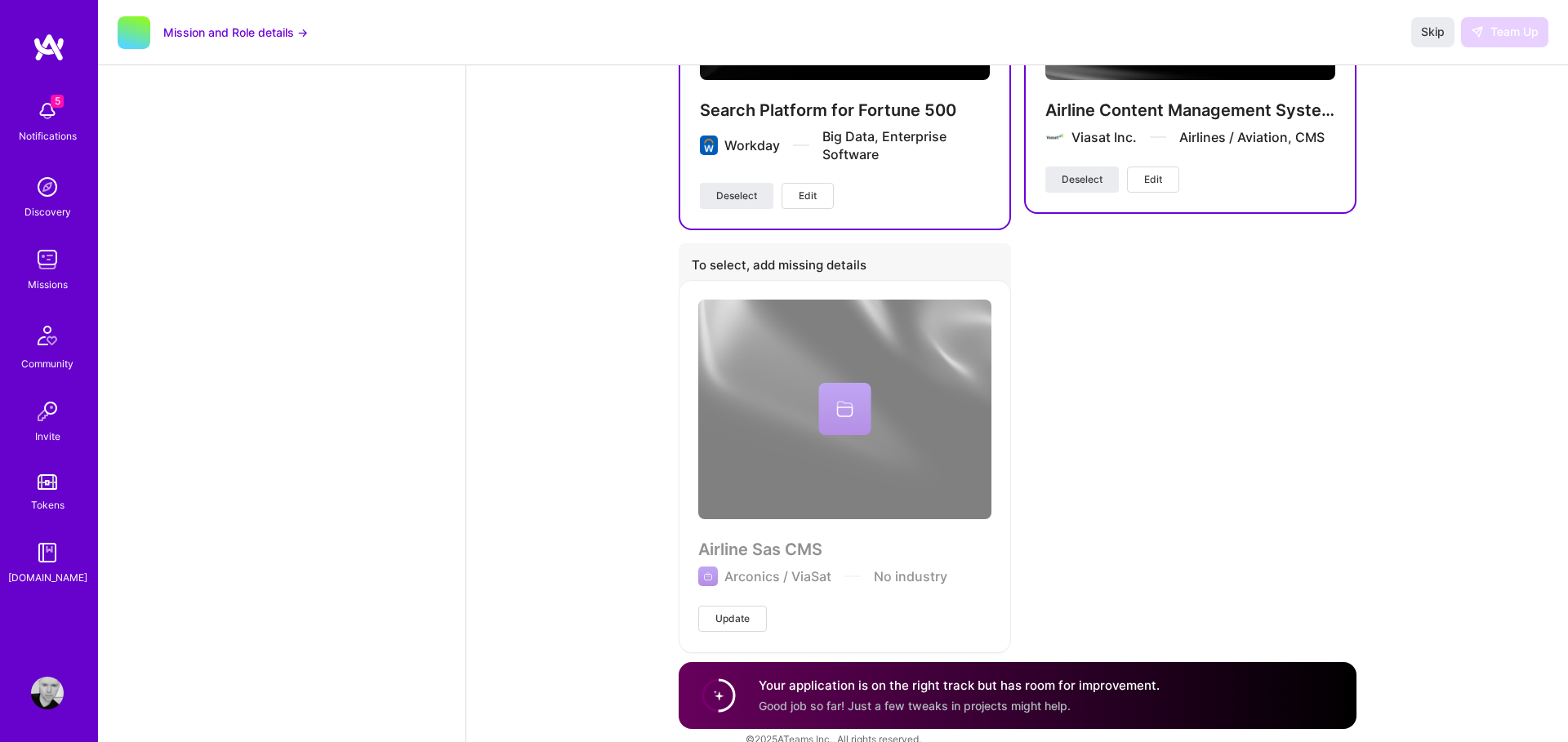
click at [725, 618] on span "Update" at bounding box center [733, 618] width 35 height 15
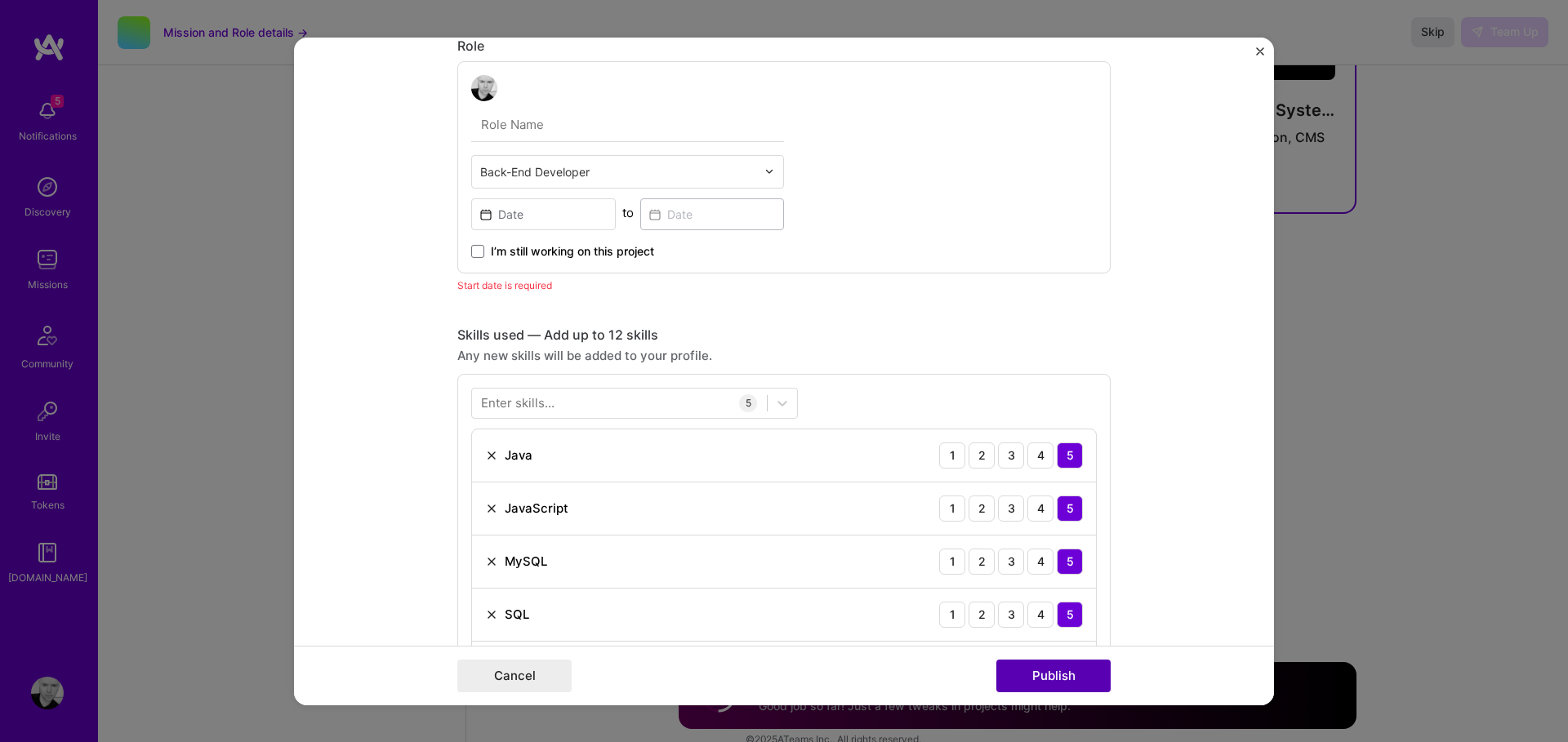
click at [1055, 681] on button "Publish" at bounding box center [1053, 676] width 115 height 33
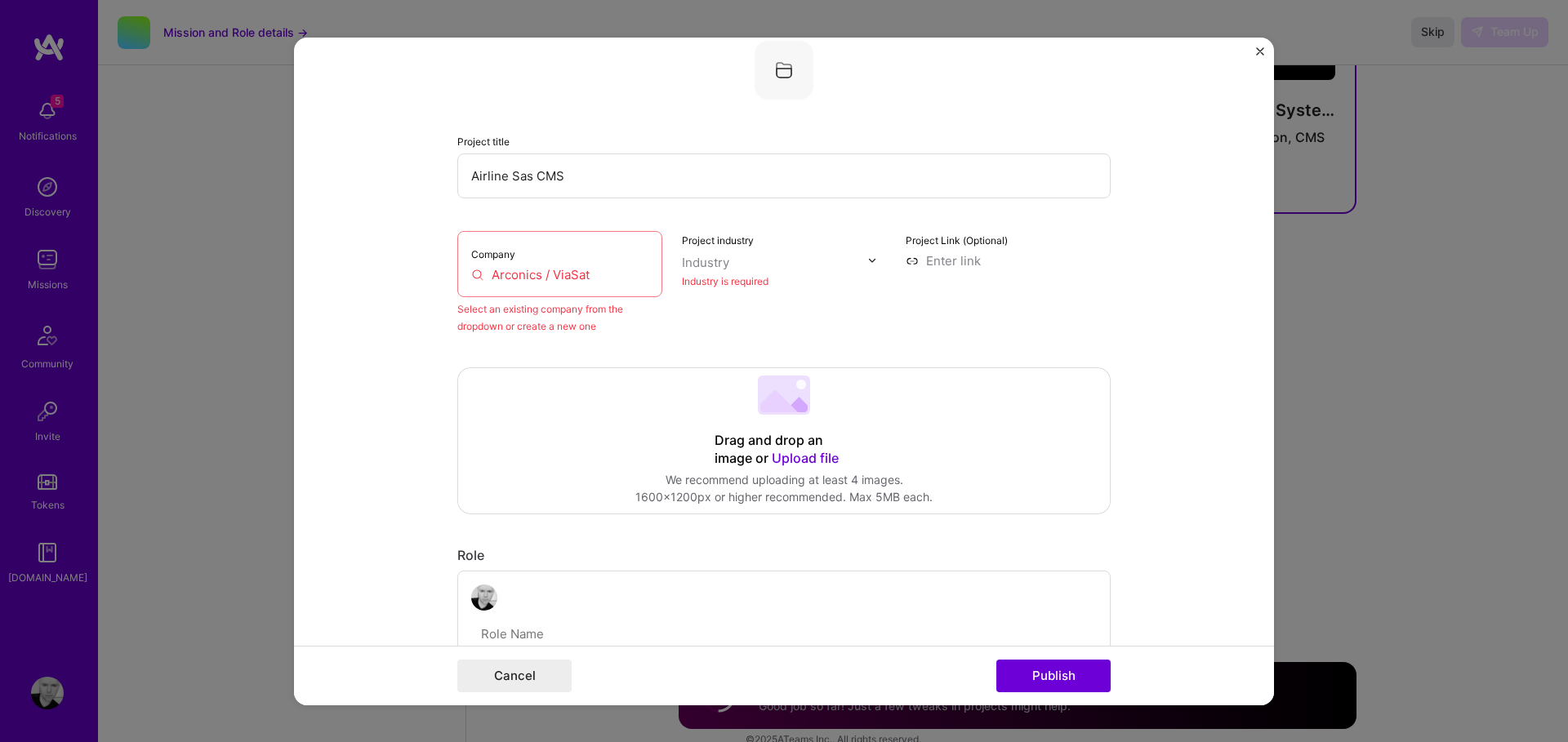
scroll to position [175, 0]
drag, startPoint x: 553, startPoint y: 275, endPoint x: 503, endPoint y: 271, distance: 50.2
click at [489, 269] on input "Arconics / ViaSat" at bounding box center [559, 273] width 177 height 17
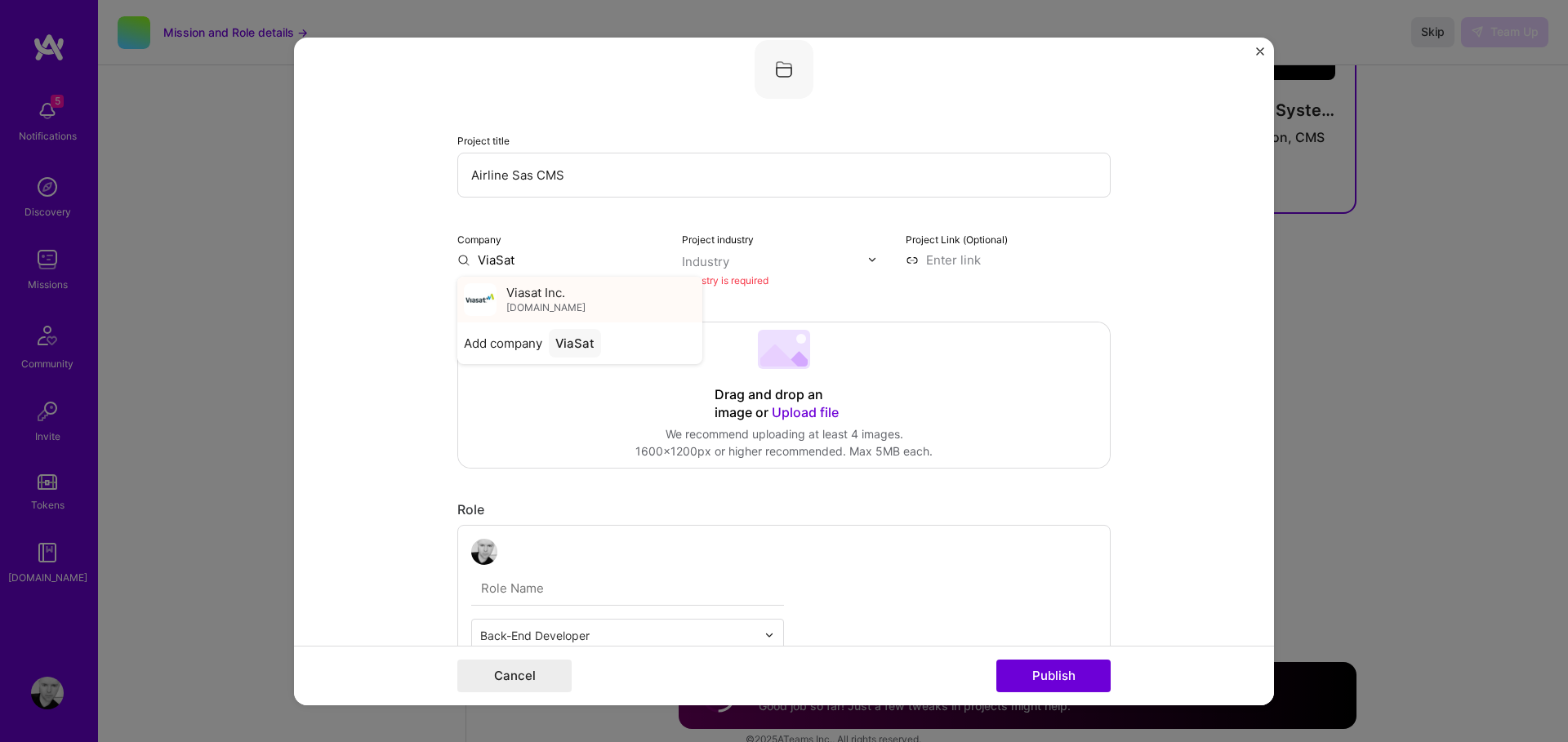
click at [528, 297] on span "Viasat Inc." at bounding box center [536, 292] width 59 height 17
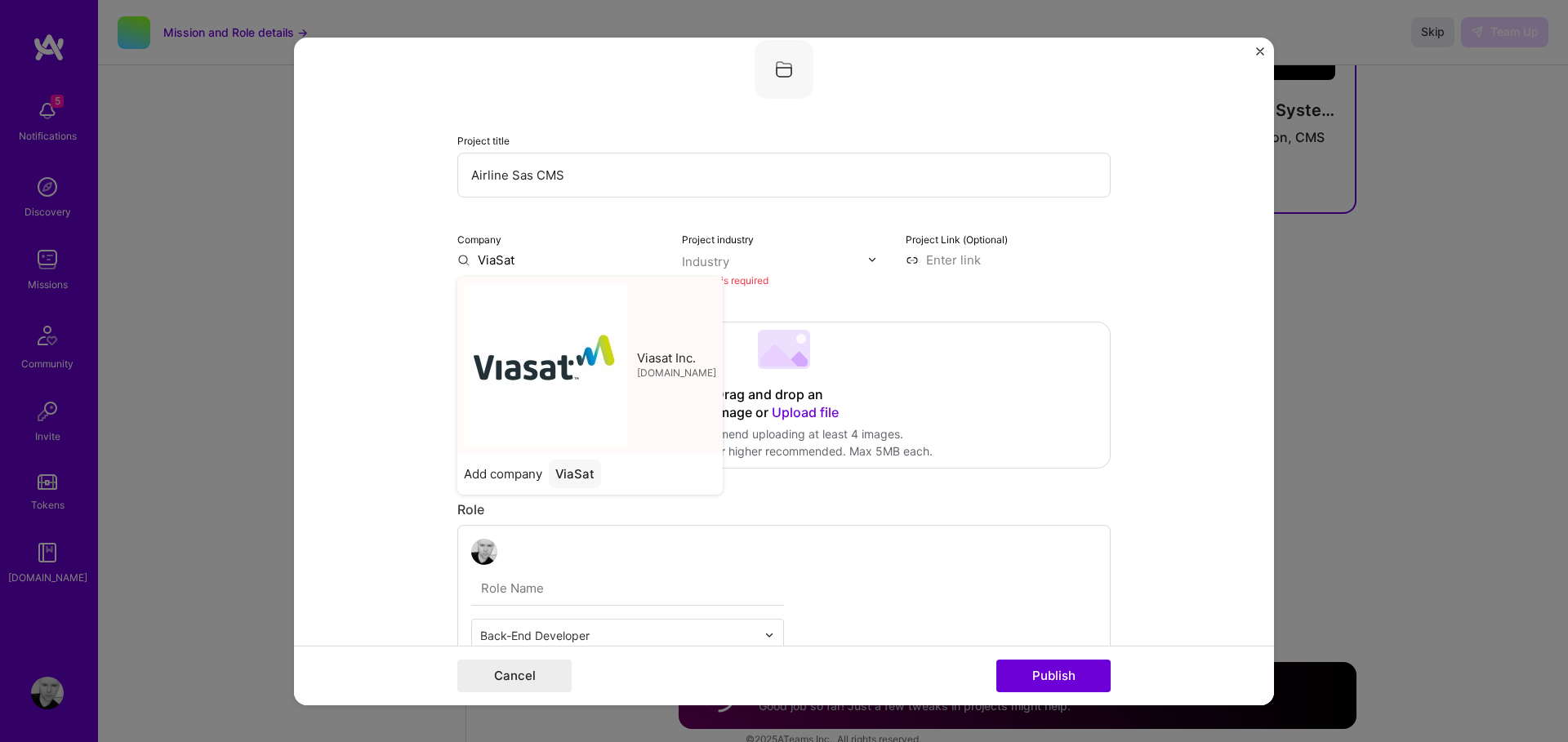
type input "Viasat Inc."
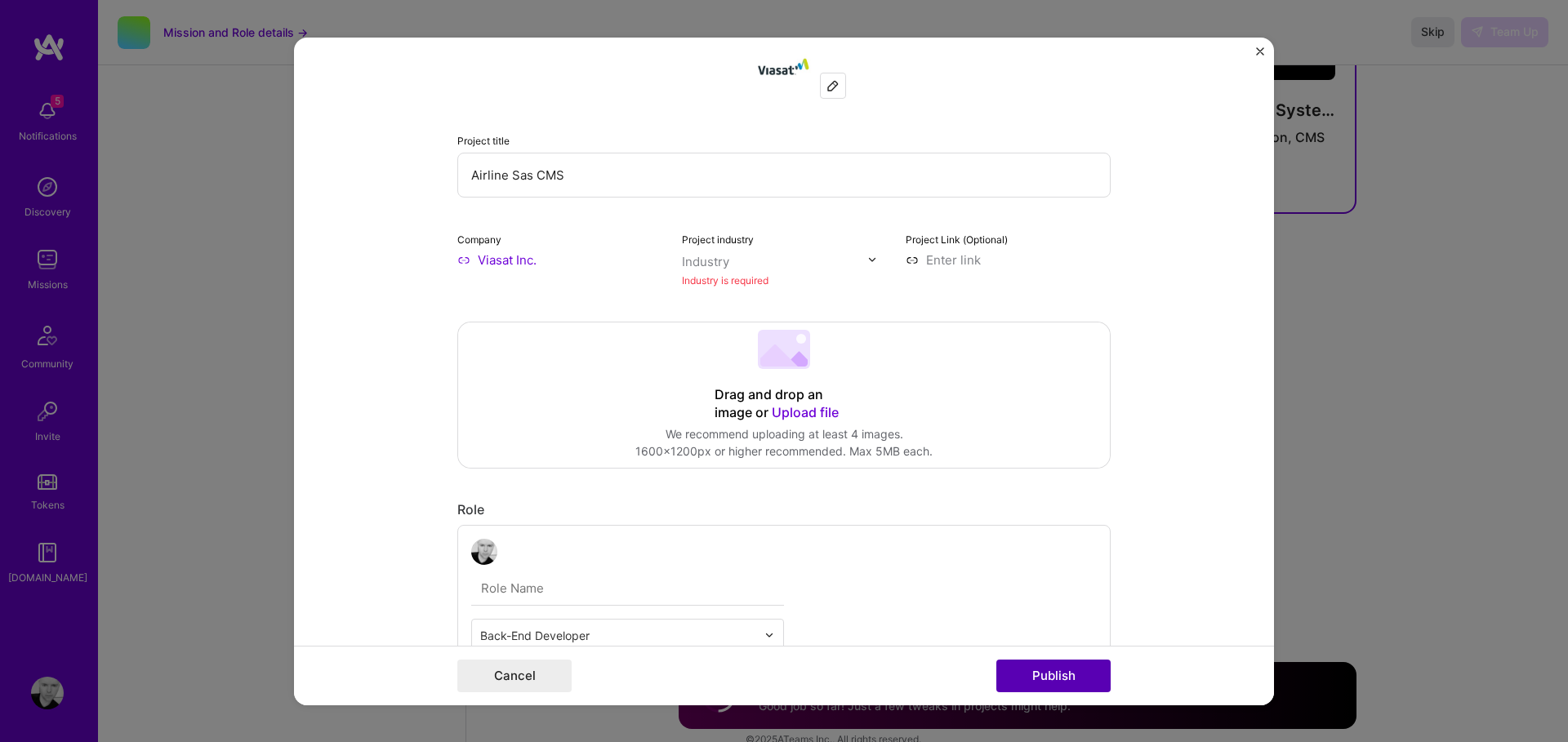
click at [1051, 670] on button "Publish" at bounding box center [1053, 676] width 115 height 33
click at [1056, 674] on button "Publish" at bounding box center [1053, 676] width 115 height 33
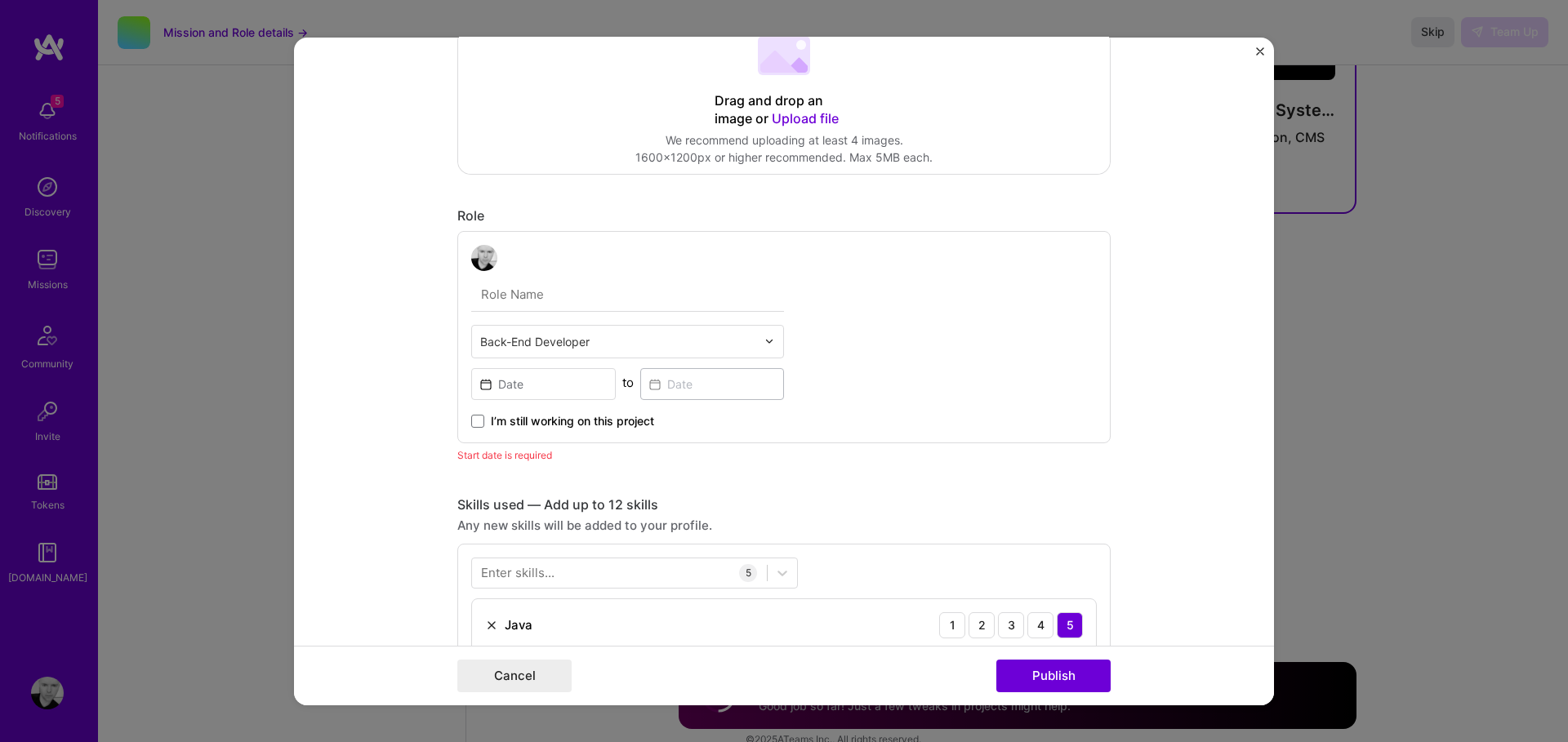
scroll to position [390, 0]
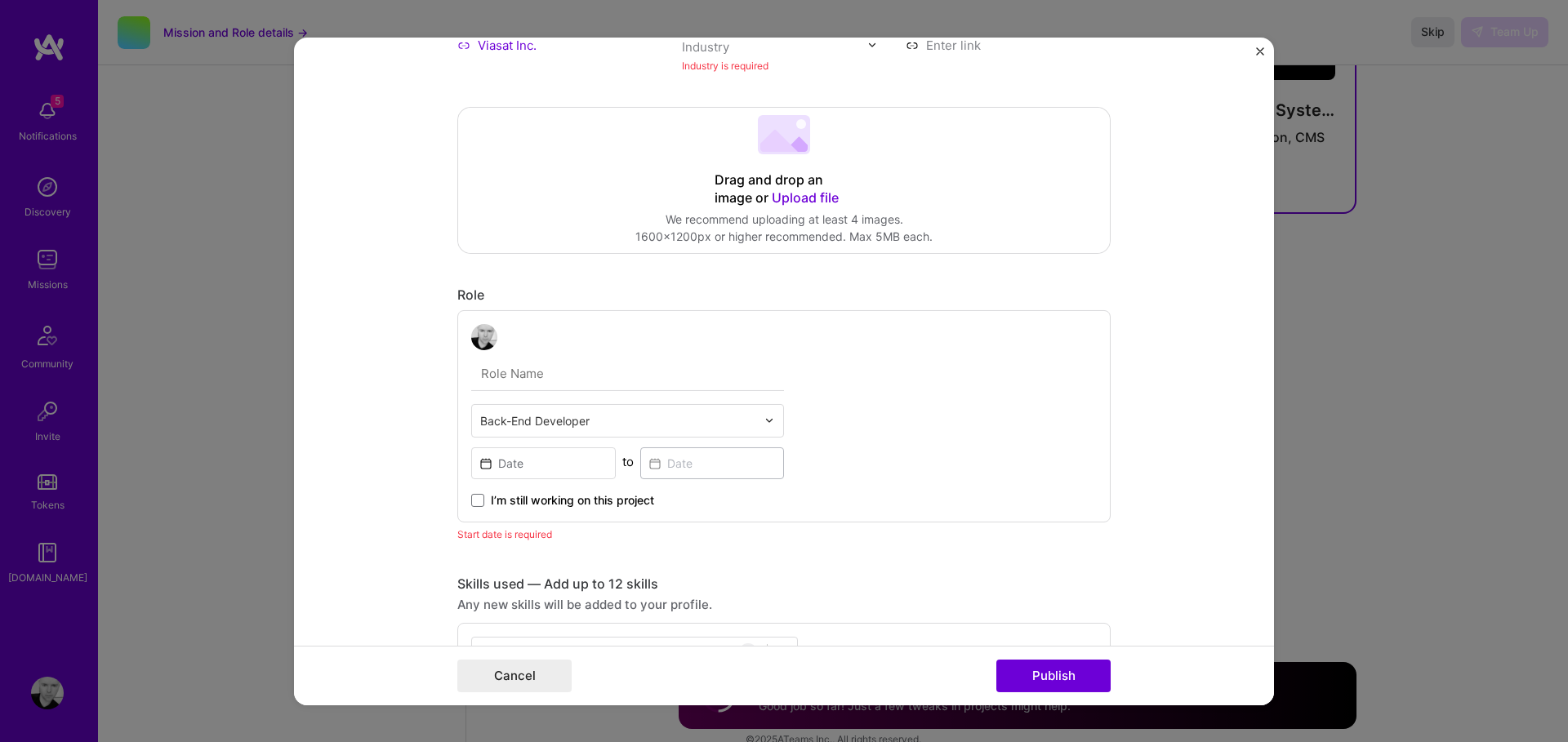
click at [1260, 54] on img "Close" at bounding box center [1261, 51] width 8 height 8
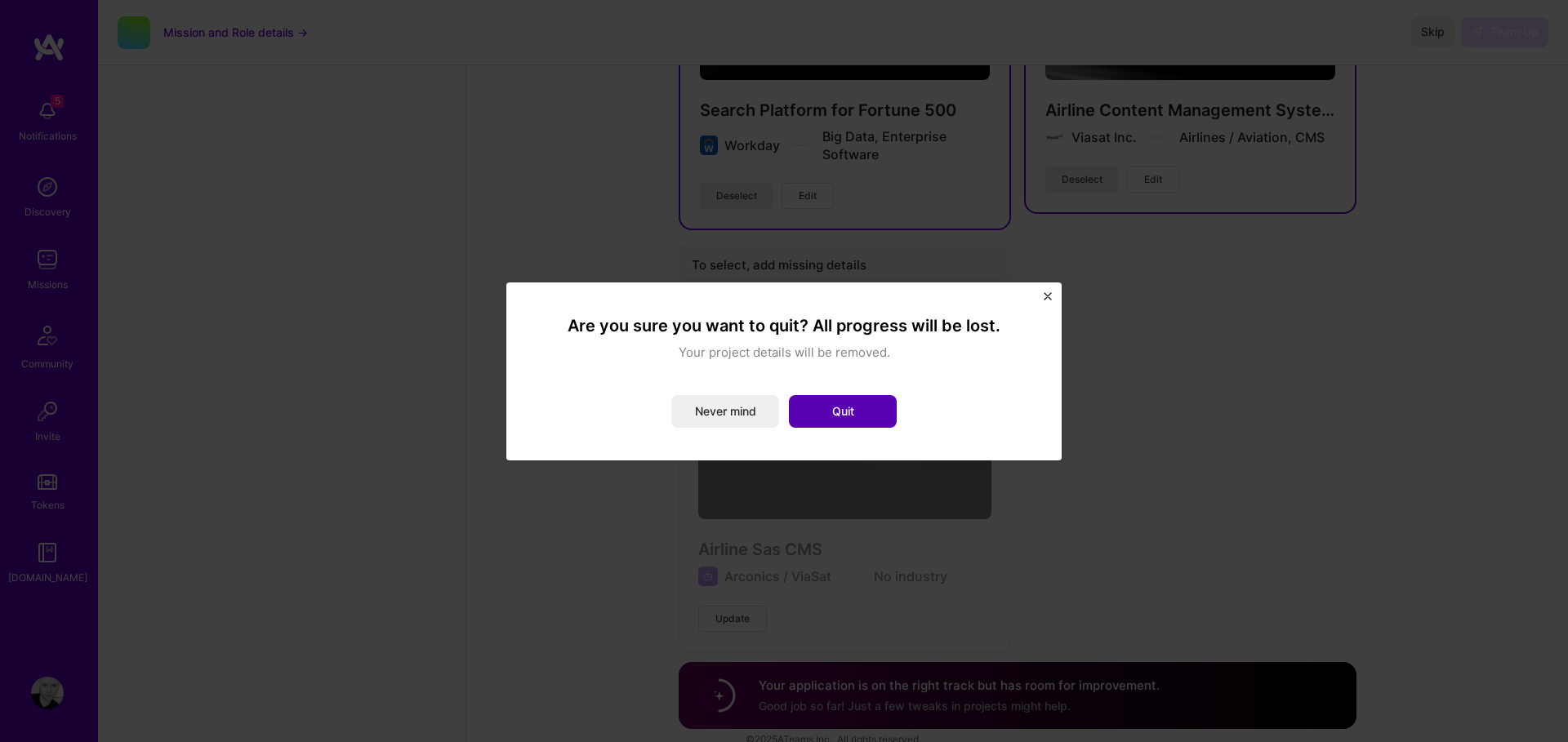
click at [848, 414] on button "Quit" at bounding box center [843, 412] width 108 height 33
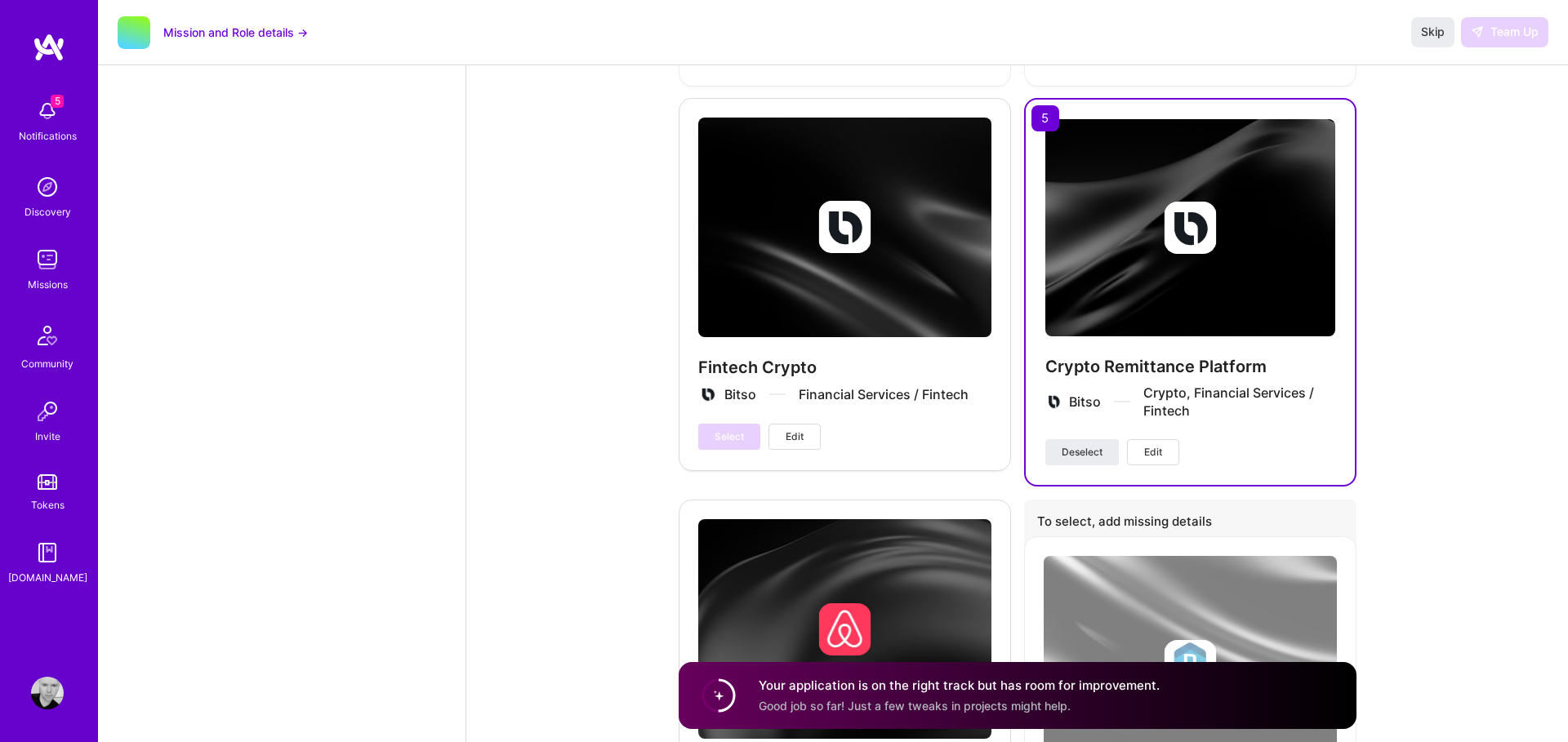
scroll to position [4190, 0]
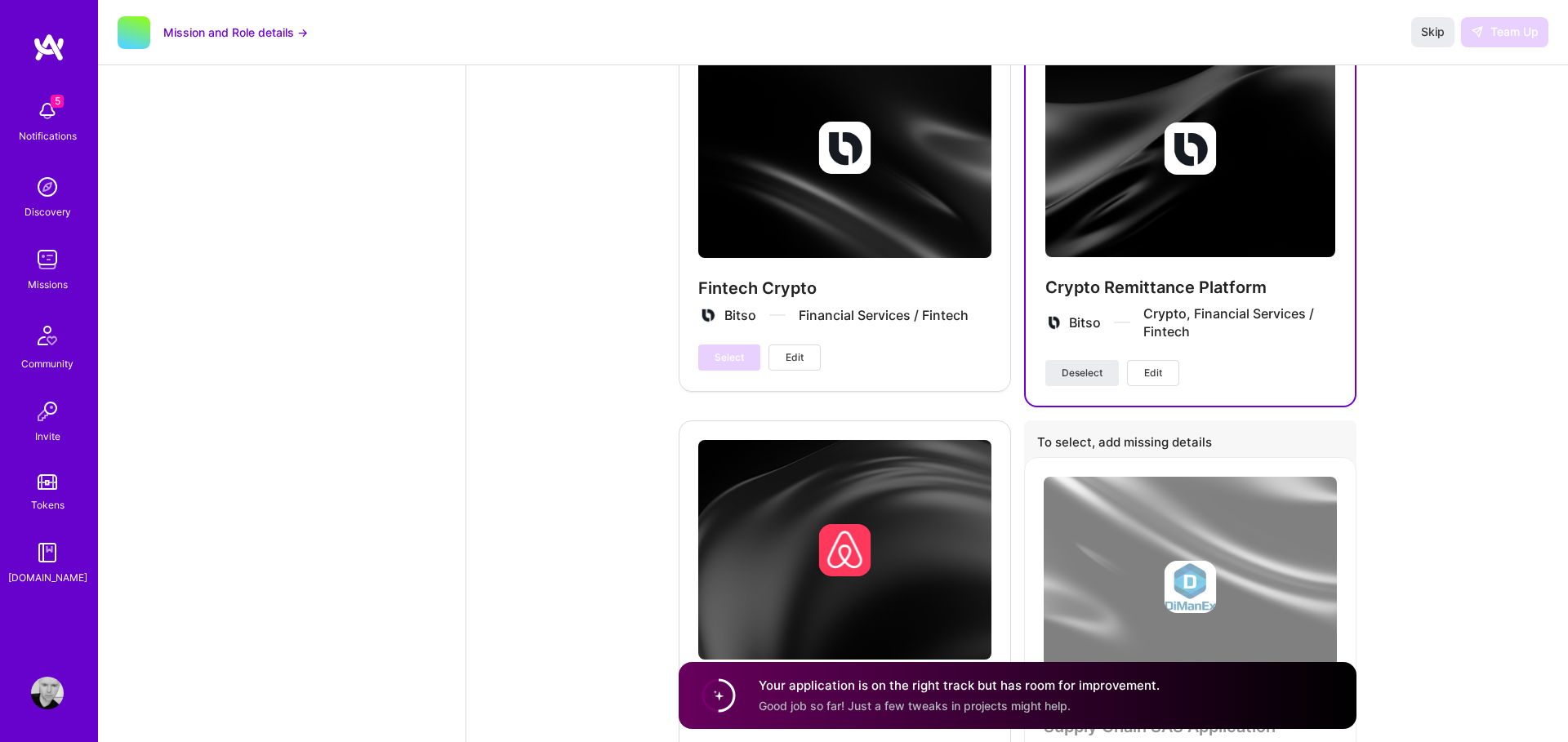
click at [1098, 234] on img at bounding box center [1191, 149] width 290 height 217
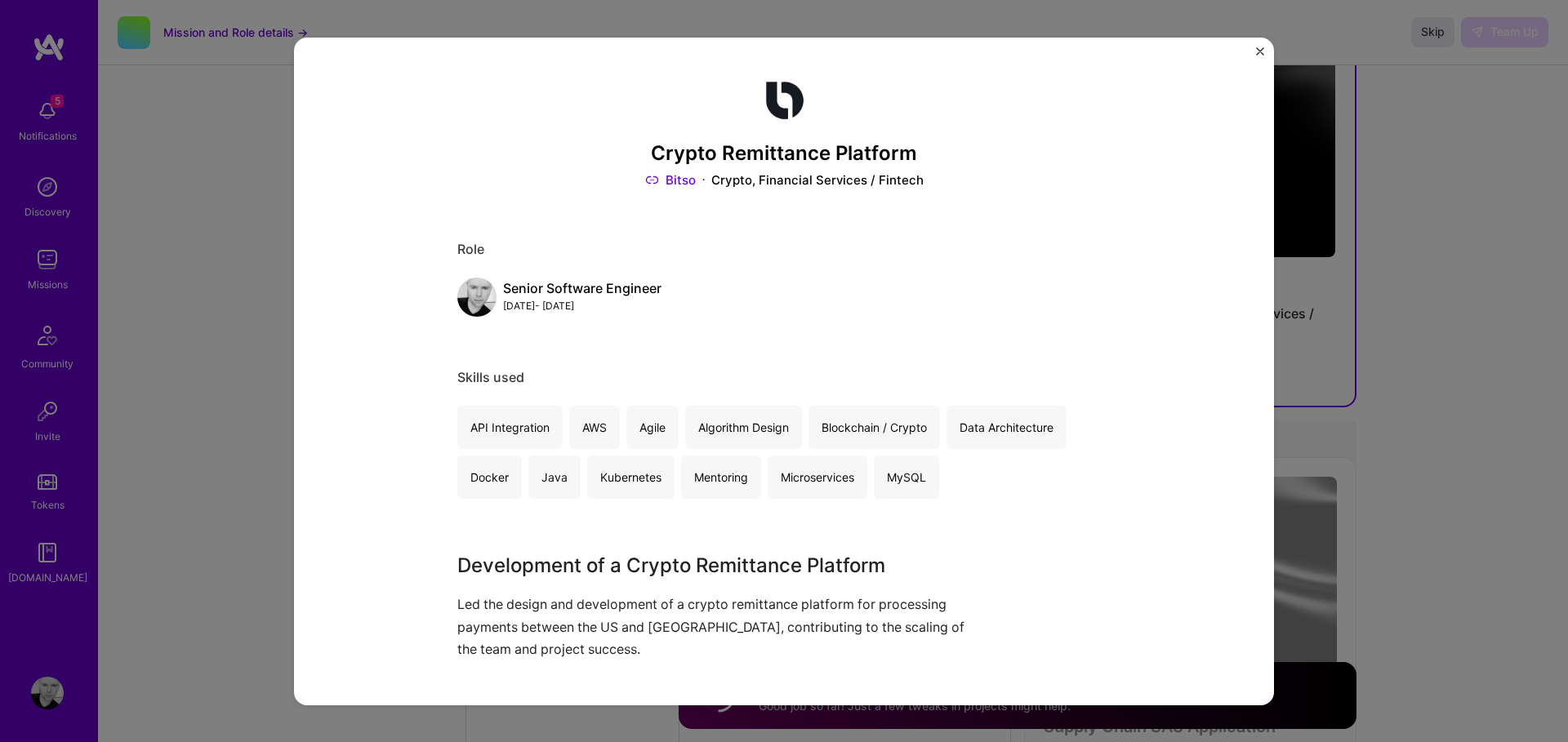
click at [1257, 51] on img "Close" at bounding box center [1261, 51] width 8 height 8
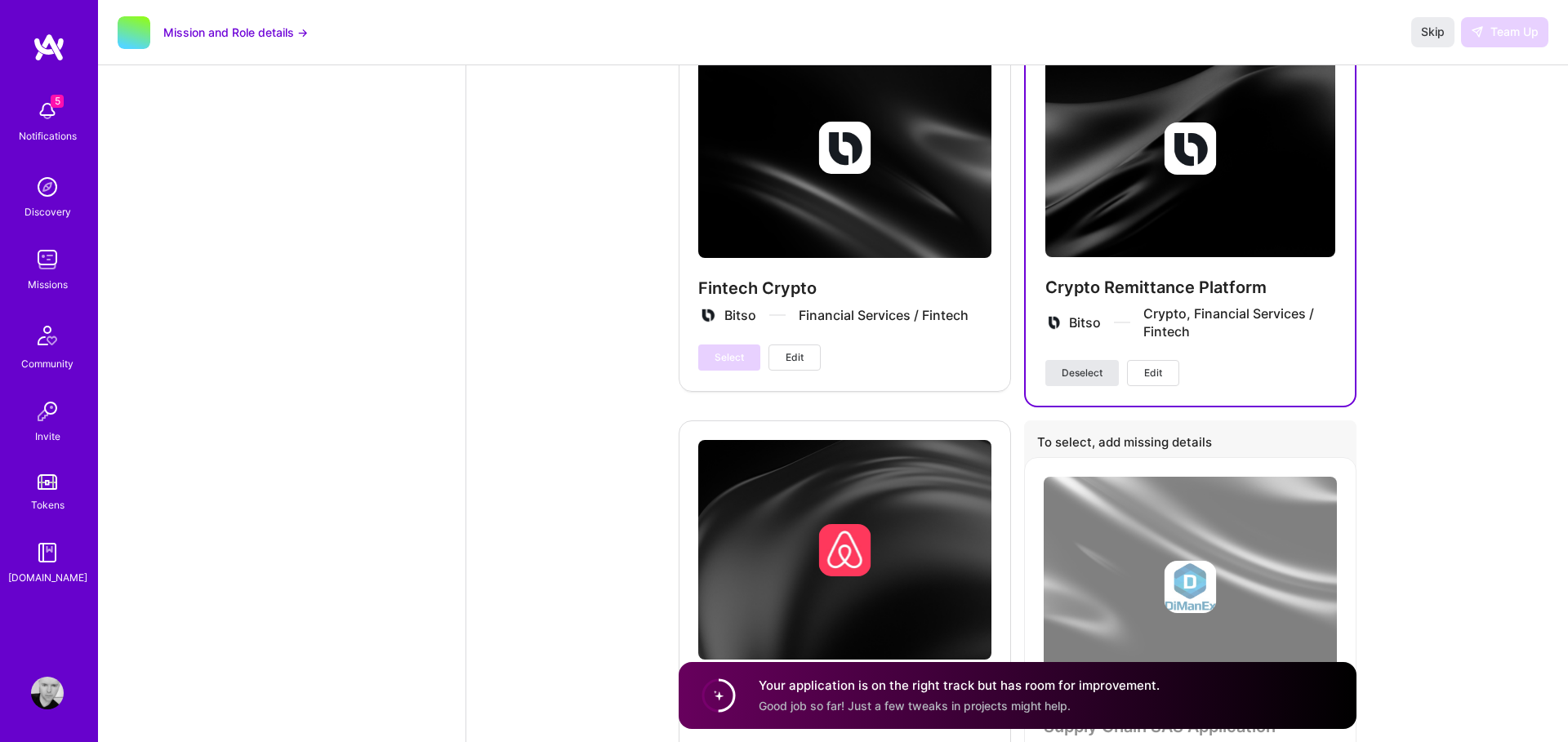
click at [1074, 376] on span "Deselect" at bounding box center [1083, 373] width 41 height 15
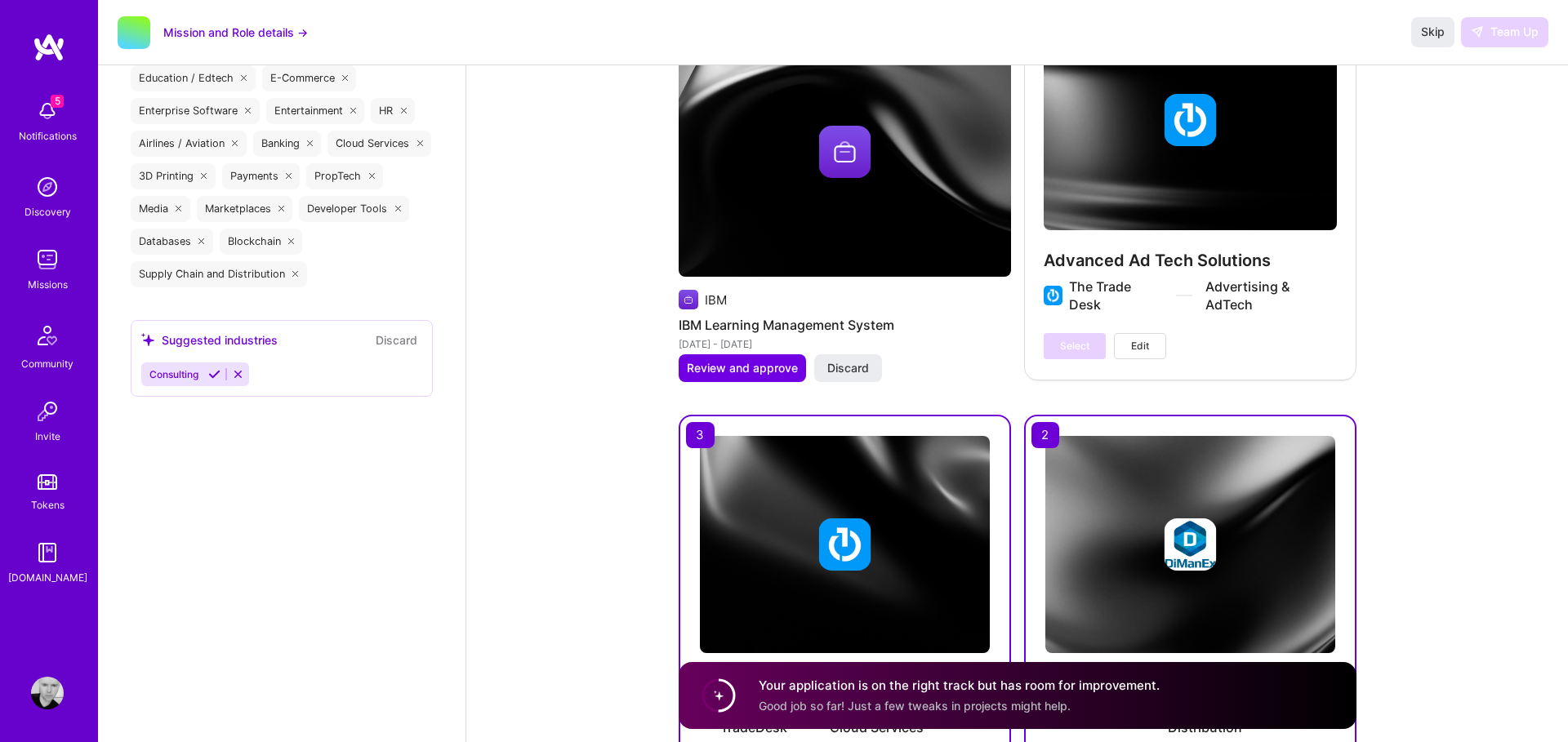
scroll to position [2562, 0]
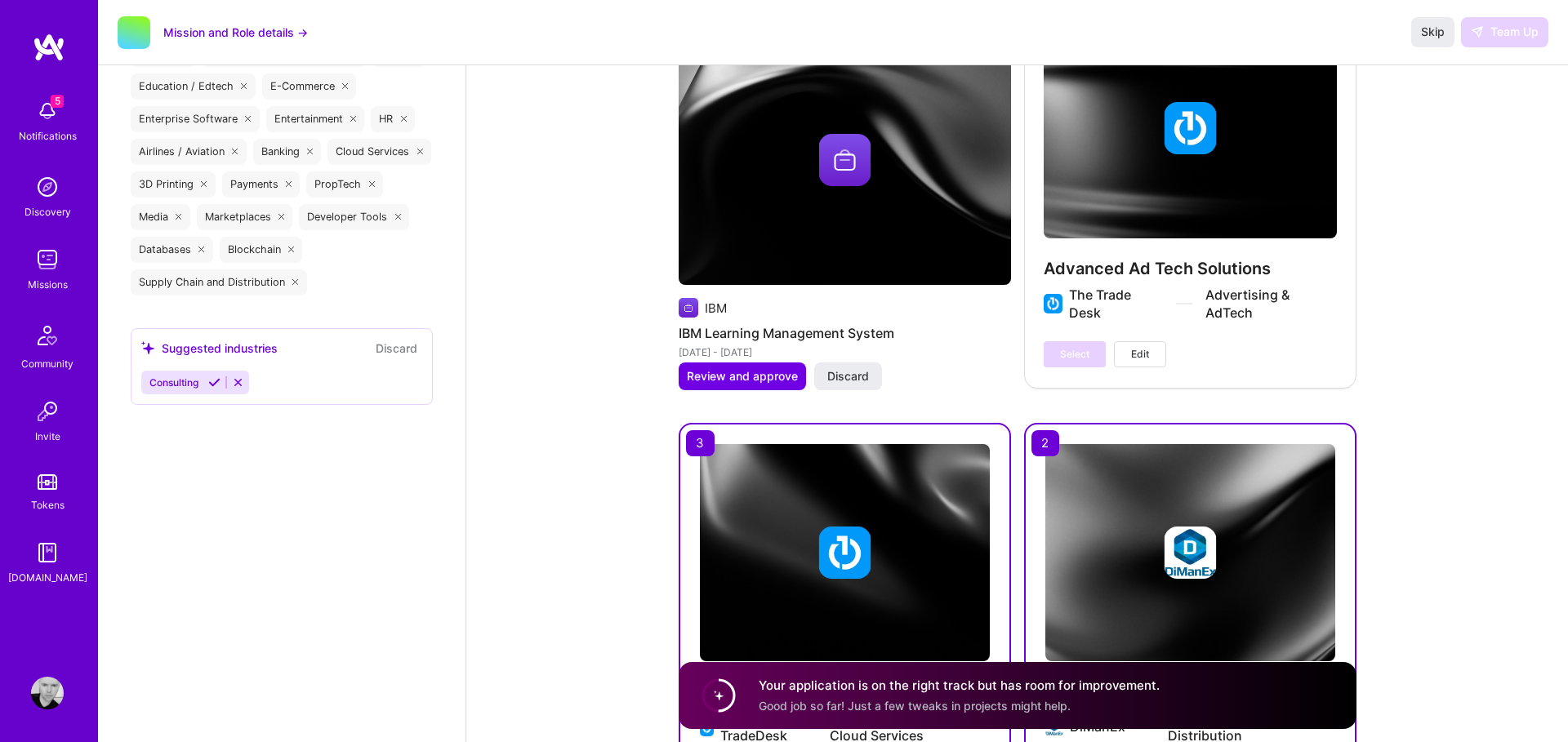
click at [1137, 352] on span "Edit" at bounding box center [1140, 354] width 18 height 15
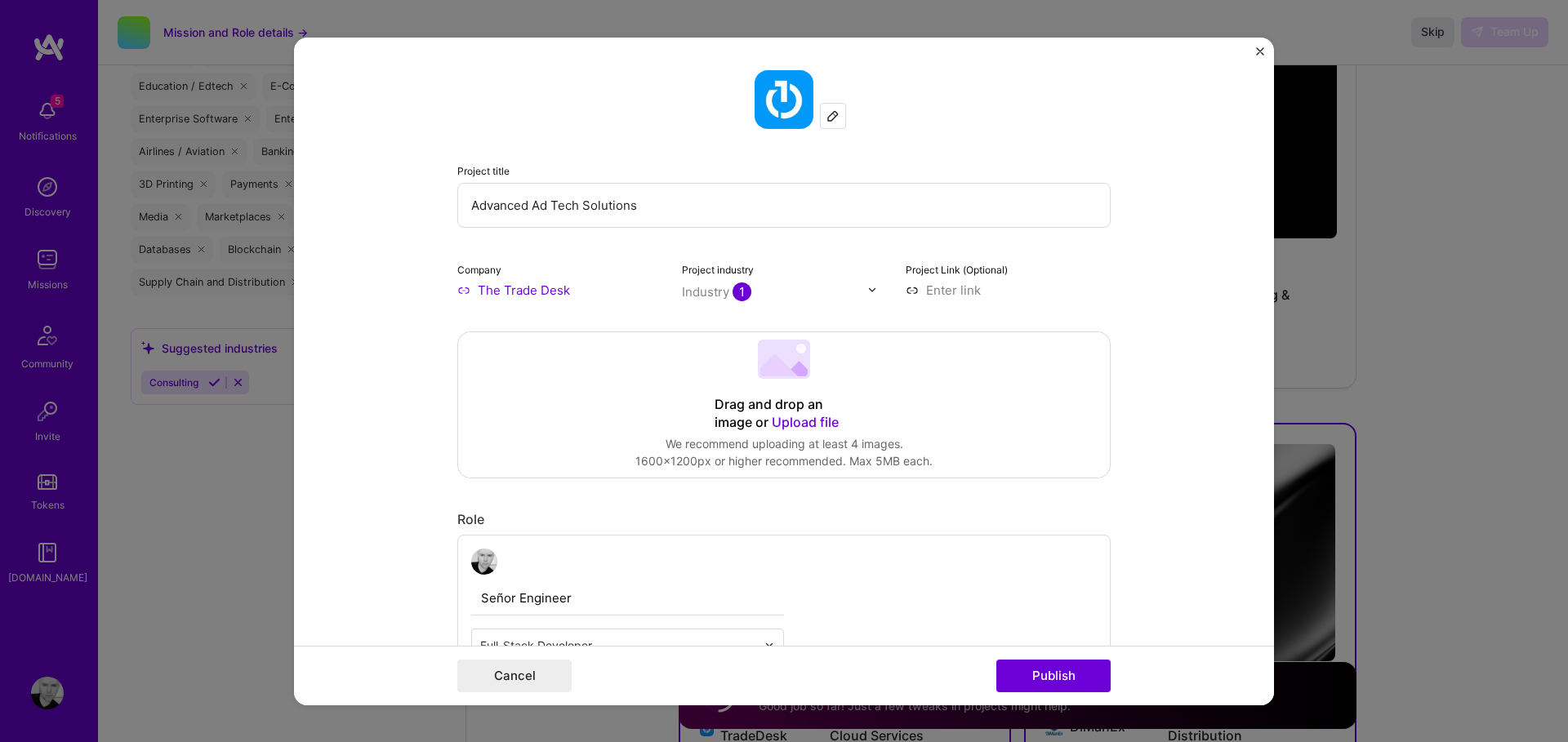
click at [1258, 52] on img "Close" at bounding box center [1261, 51] width 8 height 8
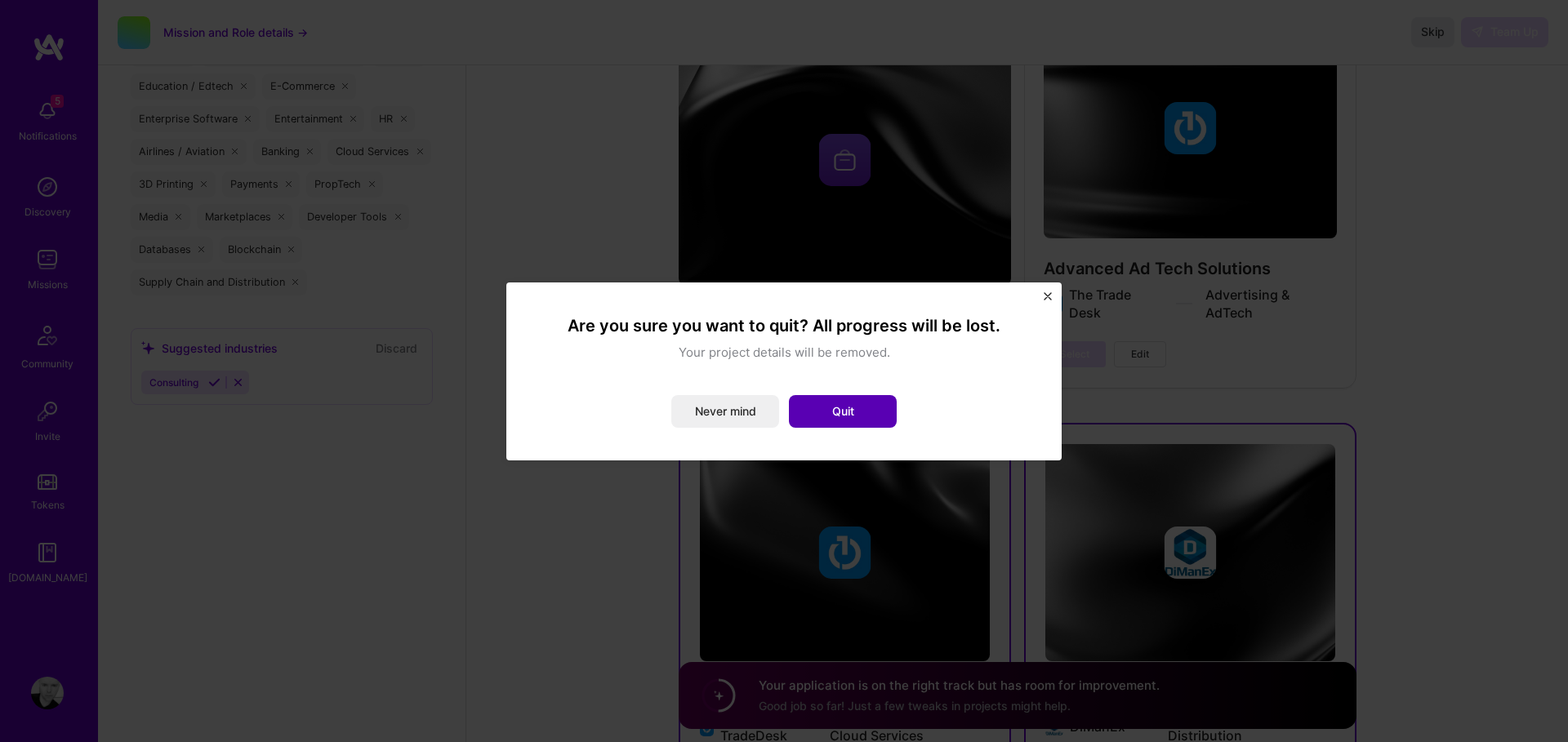
click at [840, 401] on button "Quit" at bounding box center [843, 412] width 108 height 33
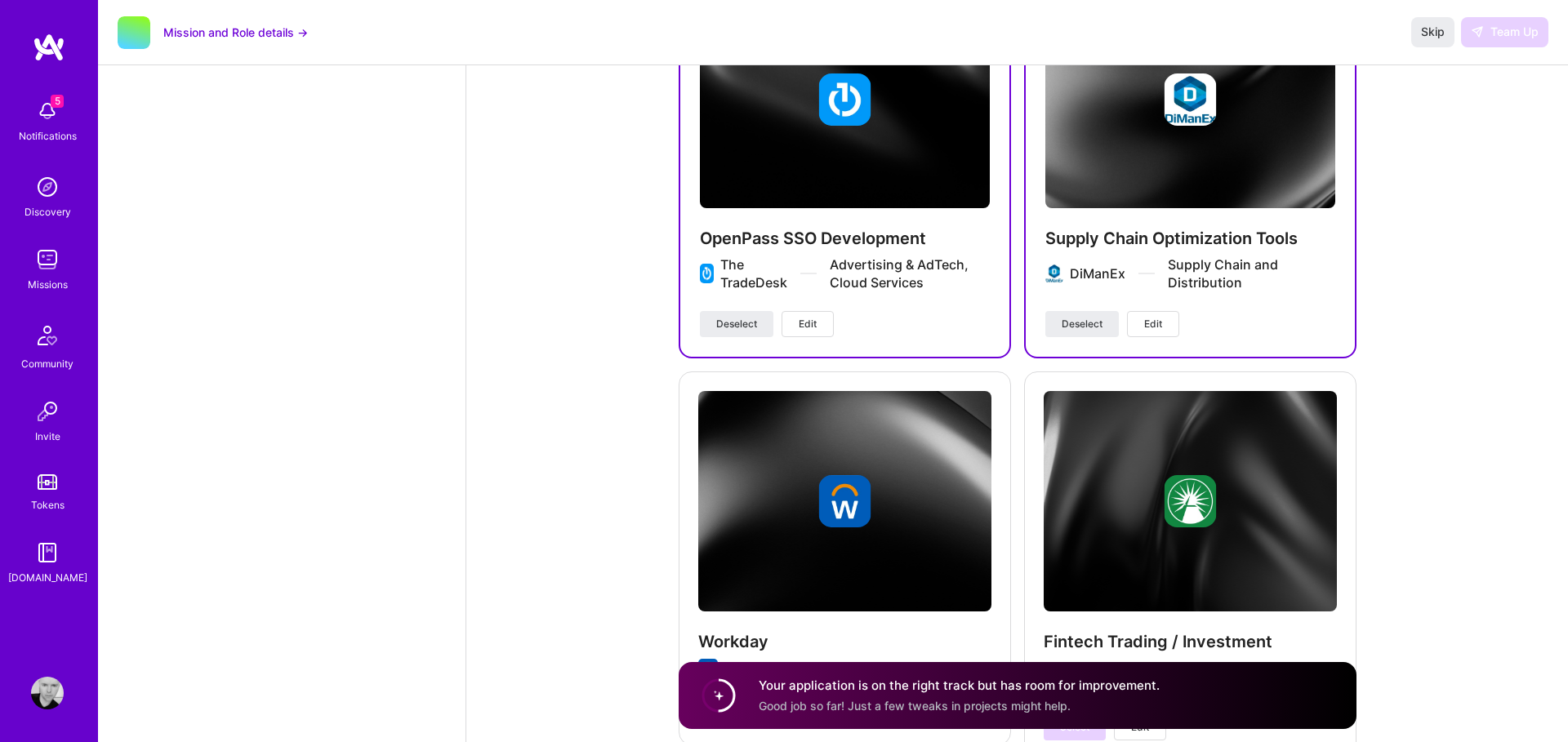
scroll to position [3017, 0]
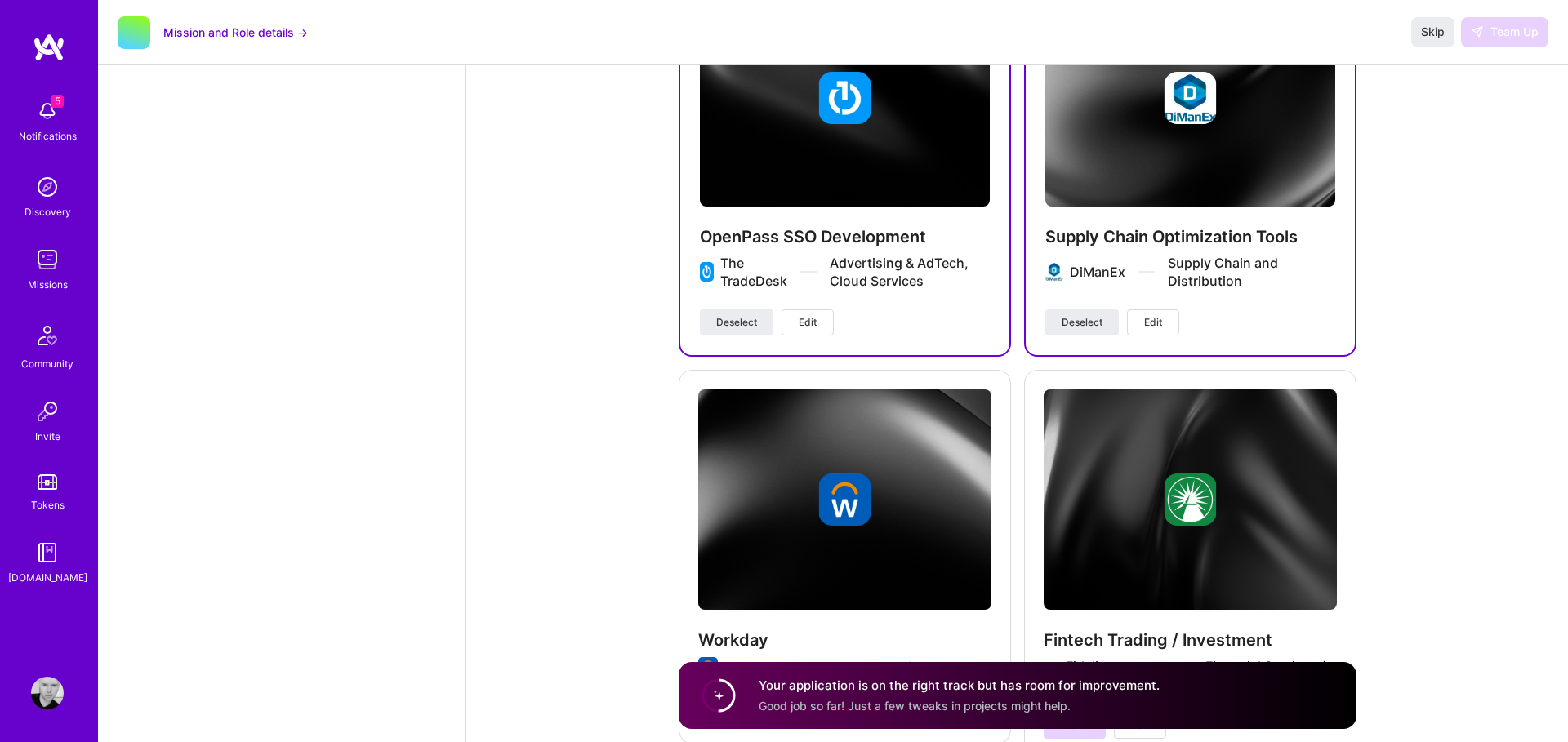
click at [812, 323] on span "Edit" at bounding box center [807, 323] width 18 height 15
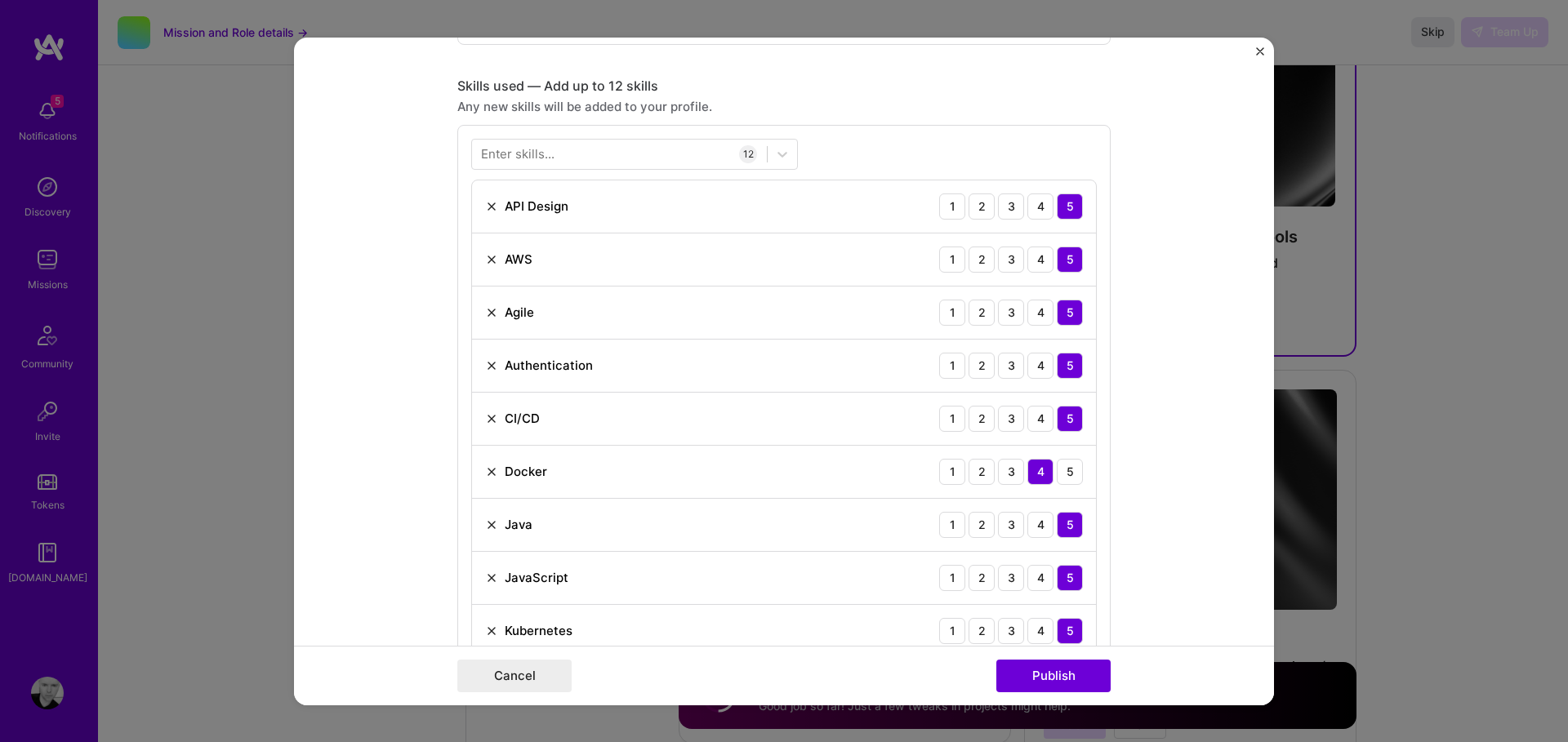
scroll to position [679, 0]
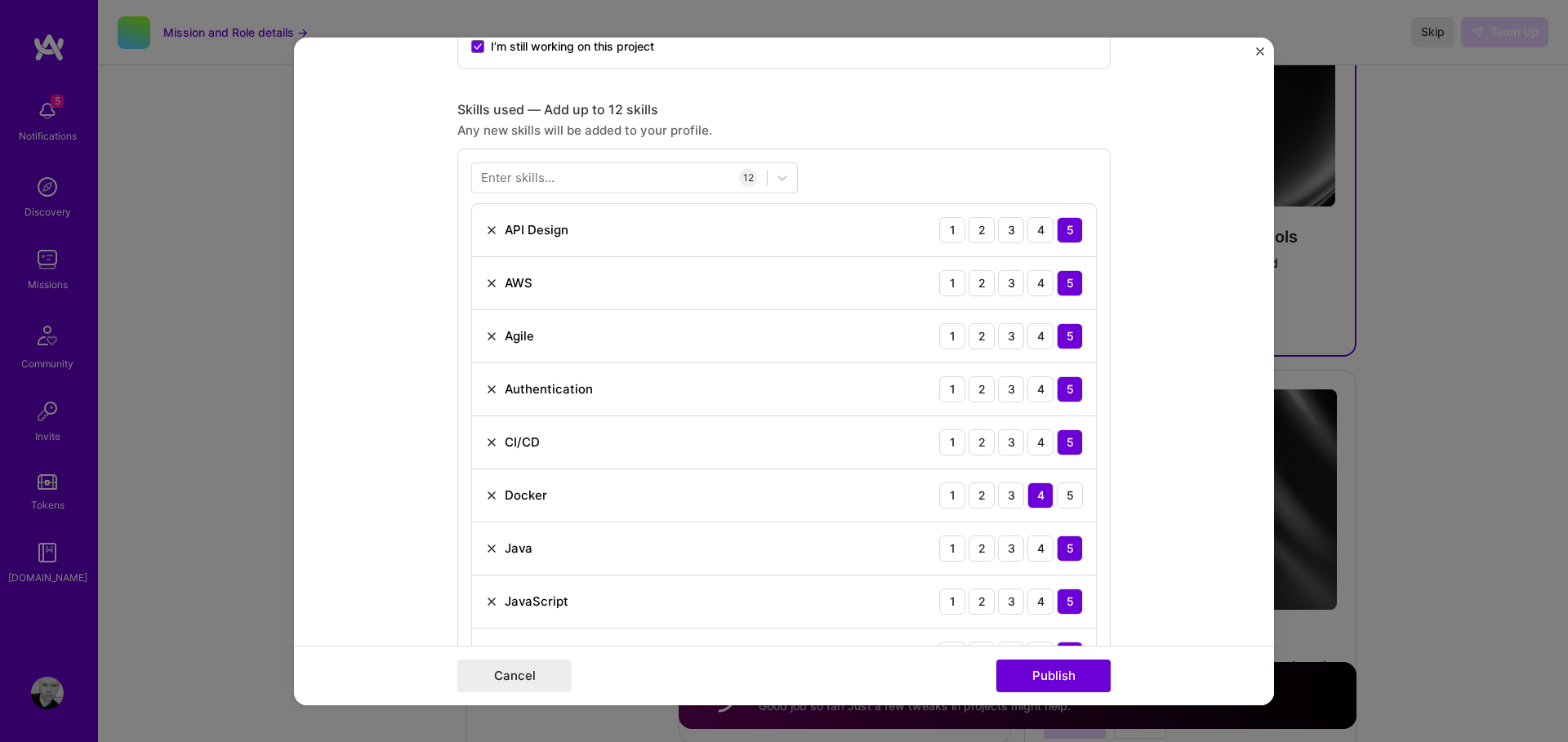
click at [535, 179] on div "Enter skills..." at bounding box center [517, 177] width 73 height 17
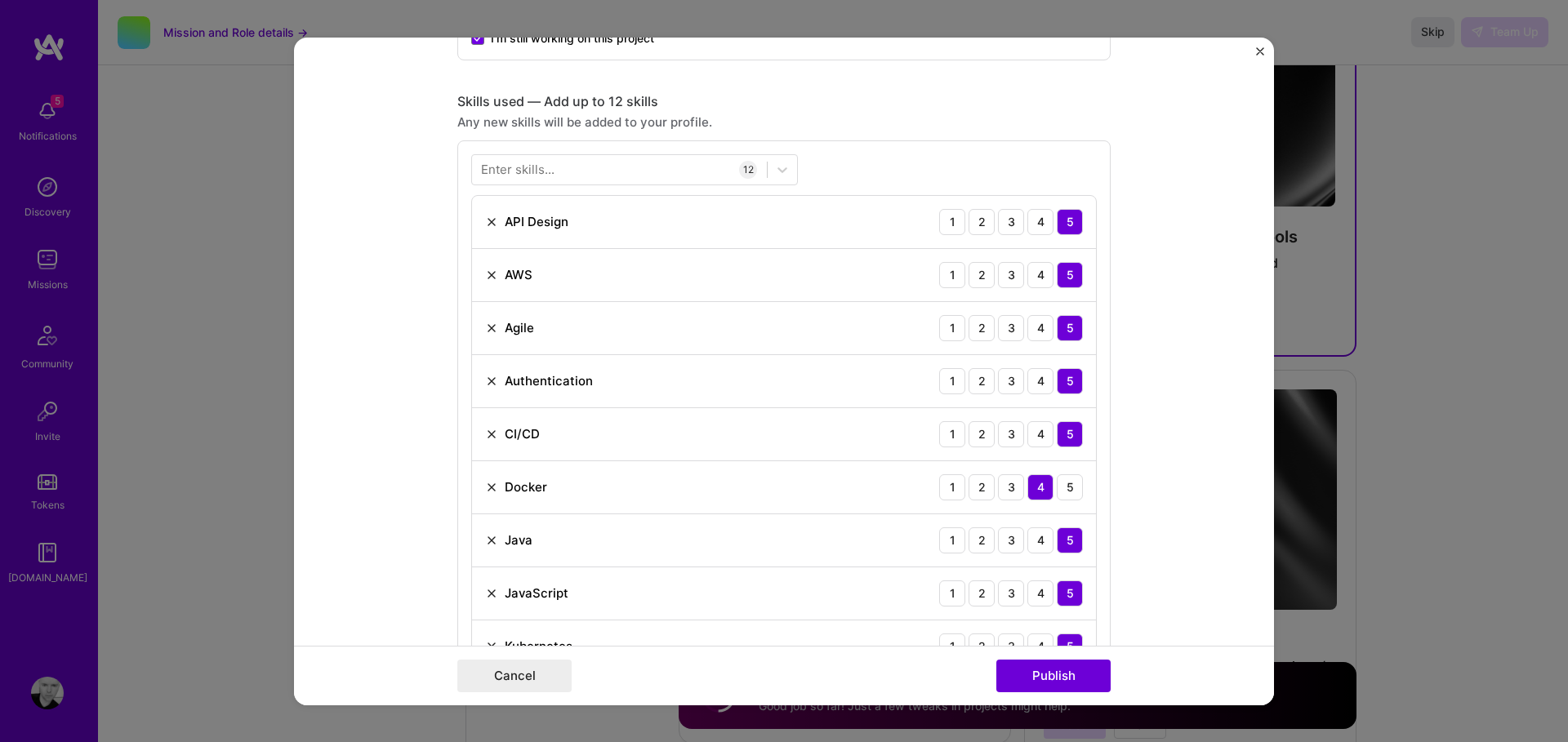
click at [538, 173] on div "Enter skills..." at bounding box center [517, 169] width 73 height 17
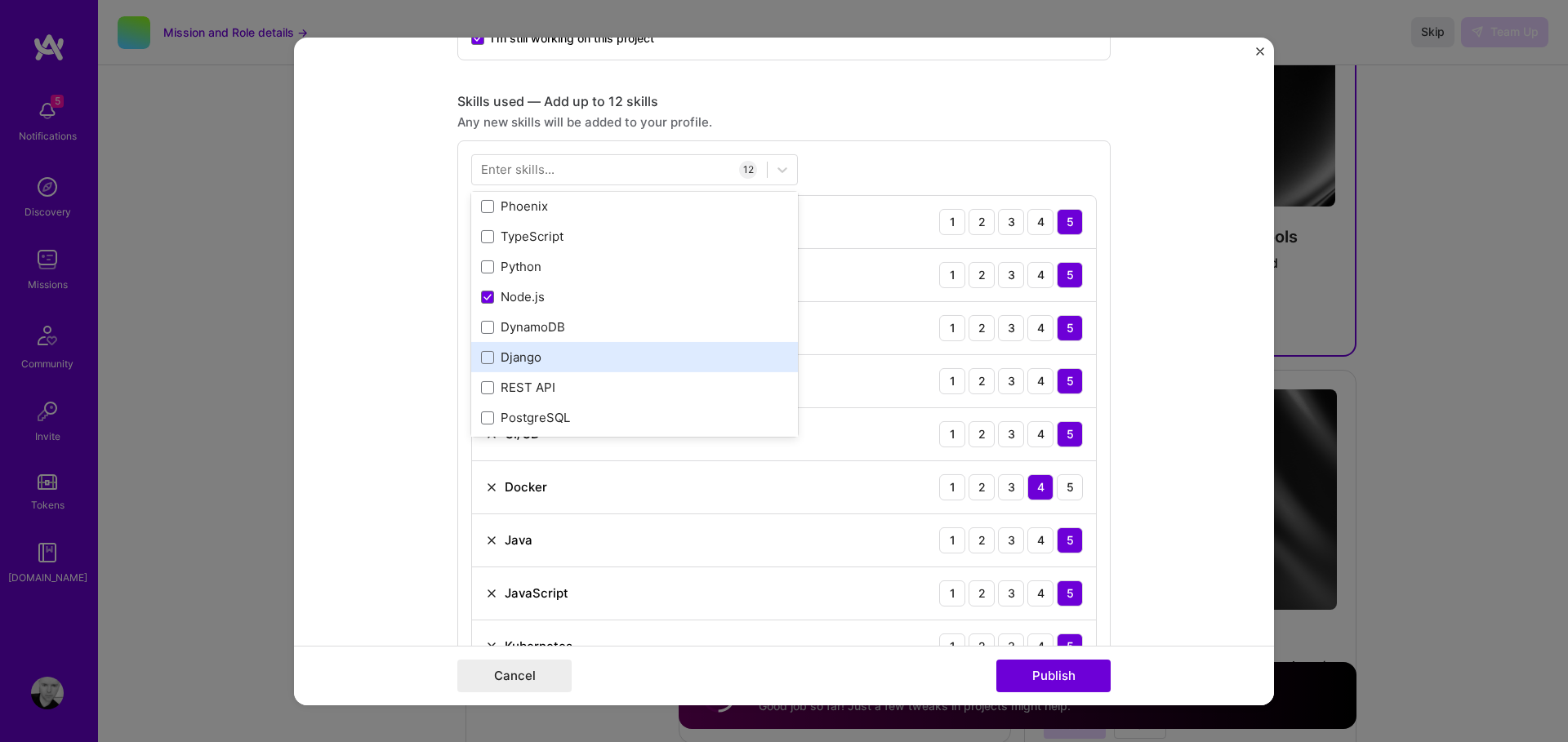
scroll to position [773, 0]
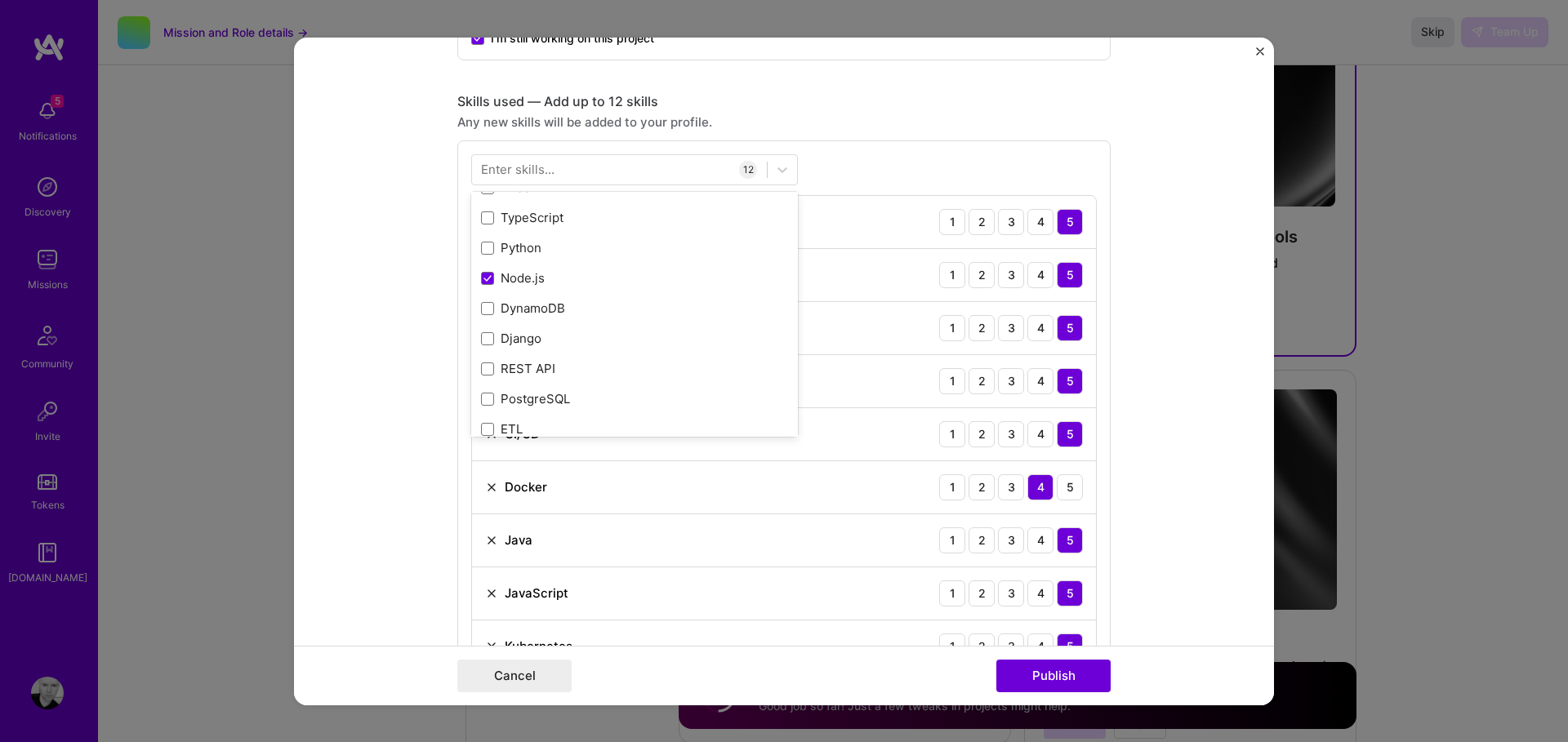
click at [532, 166] on div "Enter skills..." at bounding box center [517, 169] width 73 height 17
click at [531, 167] on div "Enter skills..." at bounding box center [517, 169] width 73 height 17
click at [514, 179] on div at bounding box center [620, 169] width 295 height 27
click at [513, 172] on div "Enter skills..." at bounding box center [517, 169] width 73 height 17
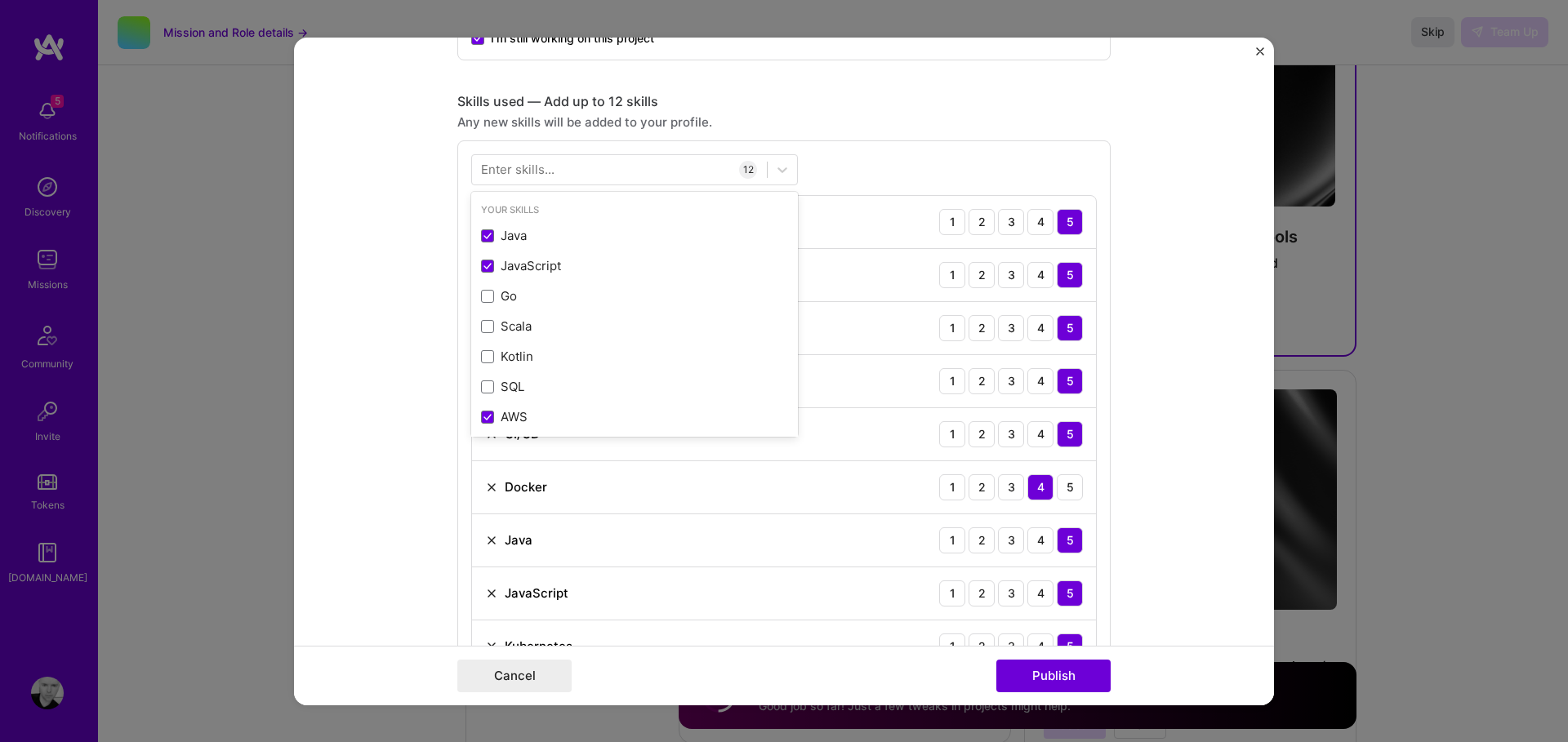
click at [514, 174] on div "Enter skills..." at bounding box center [517, 169] width 73 height 17
click at [510, 168] on div "Enter skills..." at bounding box center [517, 169] width 73 height 17
click at [794, 172] on div at bounding box center [783, 169] width 30 height 30
click at [791, 172] on div at bounding box center [783, 169] width 30 height 30
click at [791, 171] on div at bounding box center [783, 169] width 30 height 30
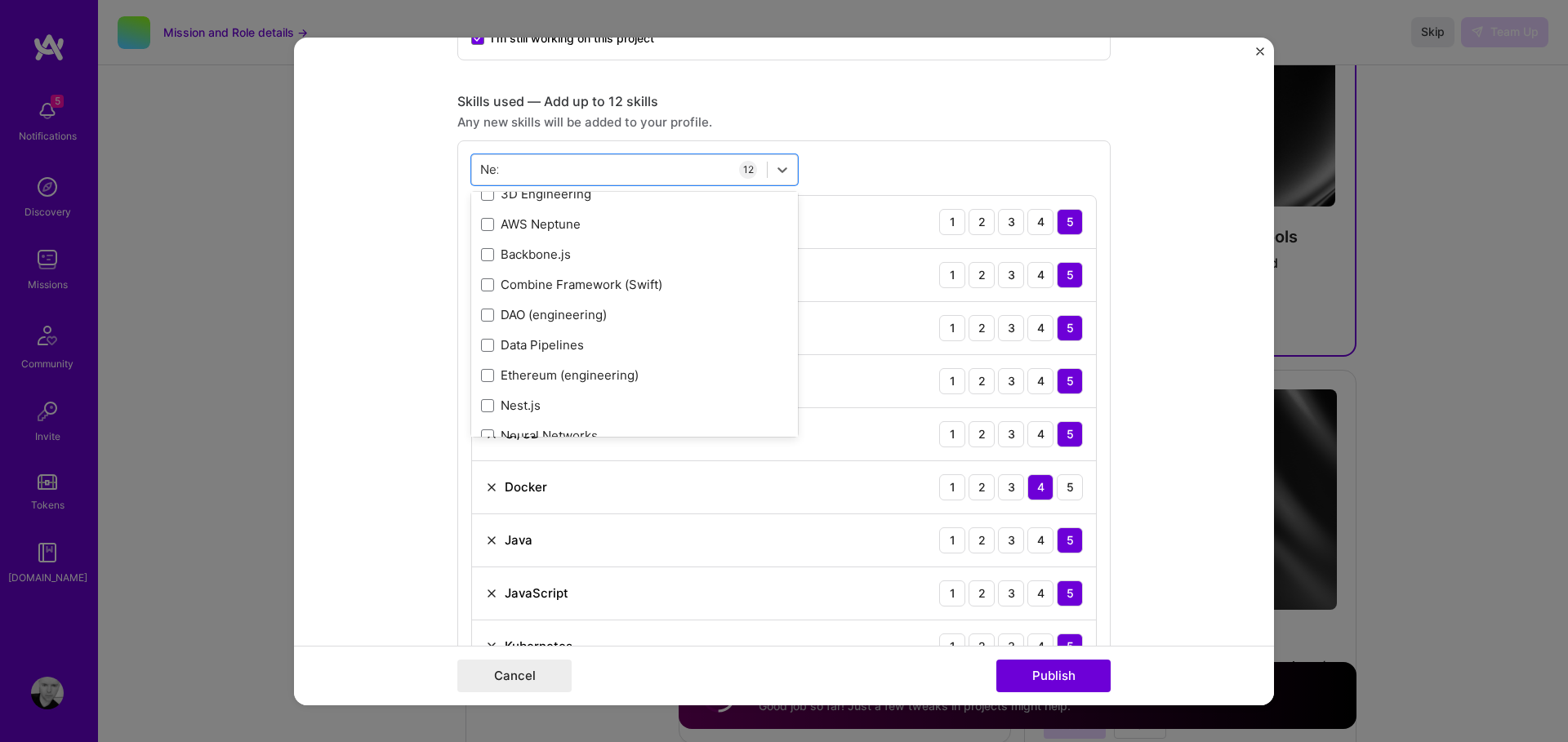
scroll to position [0, 0]
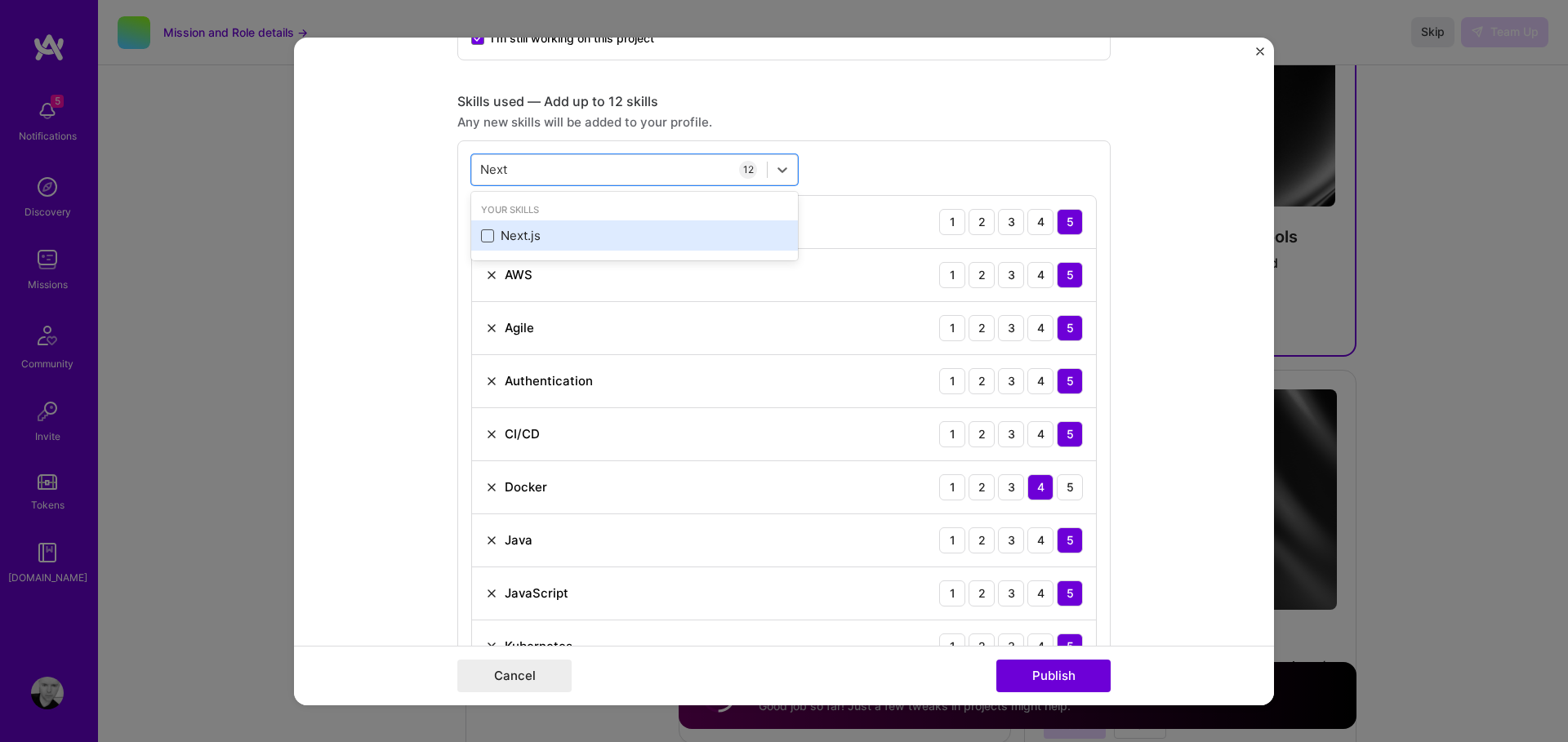
click at [483, 237] on span at bounding box center [488, 236] width 13 height 13
click at [0, 0] on input "checkbox" at bounding box center [0, 0] width 0 height 0
click at [382, 310] on form "Project title OpenPass SSO Development Company The TradeDesk Project industry I…" at bounding box center [784, 371] width 981 height 668
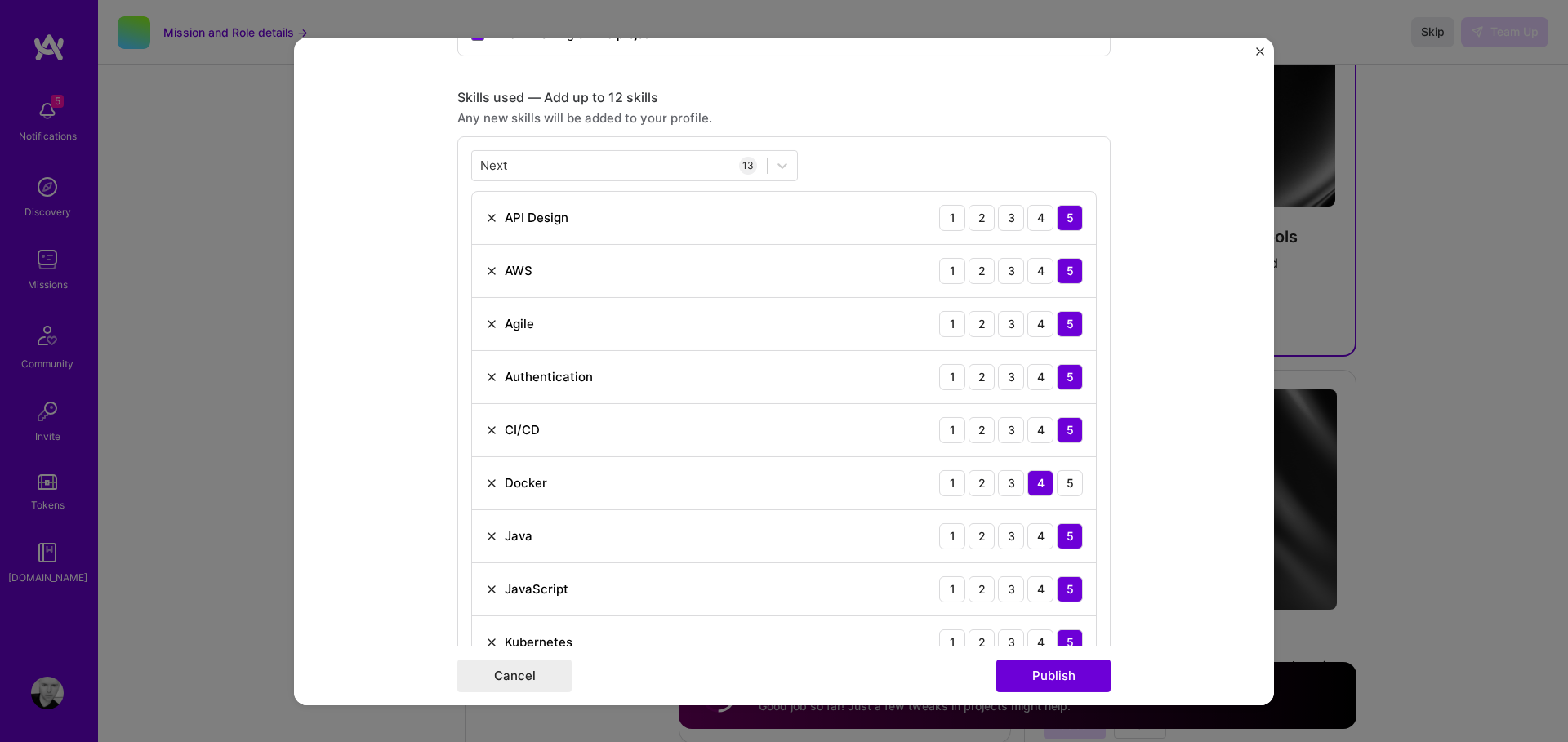
scroll to position [676, 0]
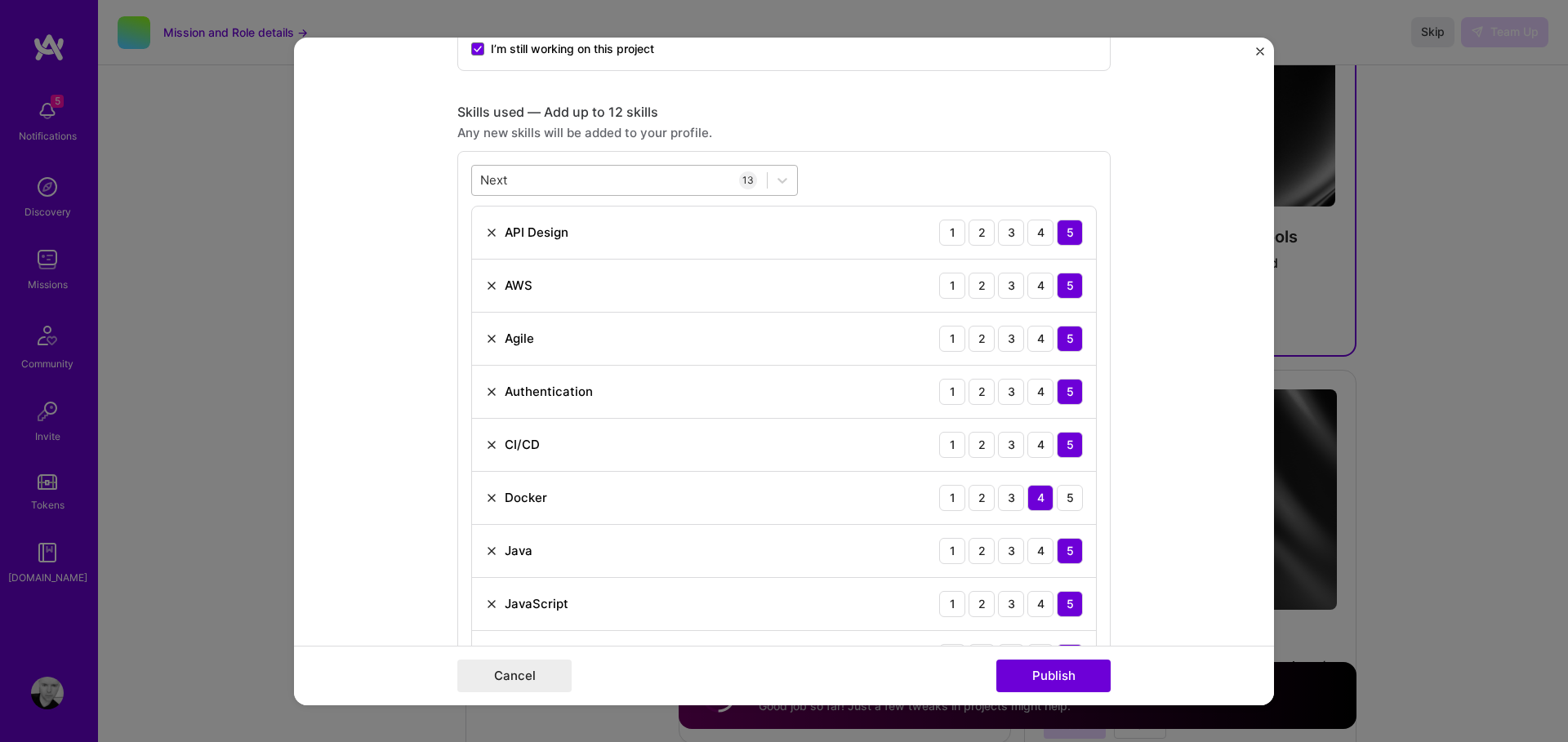
click at [530, 177] on div "Next Next" at bounding box center [620, 180] width 295 height 27
drag, startPoint x: 498, startPoint y: 175, endPoint x: 467, endPoint y: 175, distance: 31.0
click at [459, 173] on div "option Next.js, selected. Select is focused ,type to refine list, press Down to…" at bounding box center [784, 530] width 653 height 759
click at [513, 179] on div "Nex Nex" at bounding box center [620, 180] width 295 height 27
type input "N"
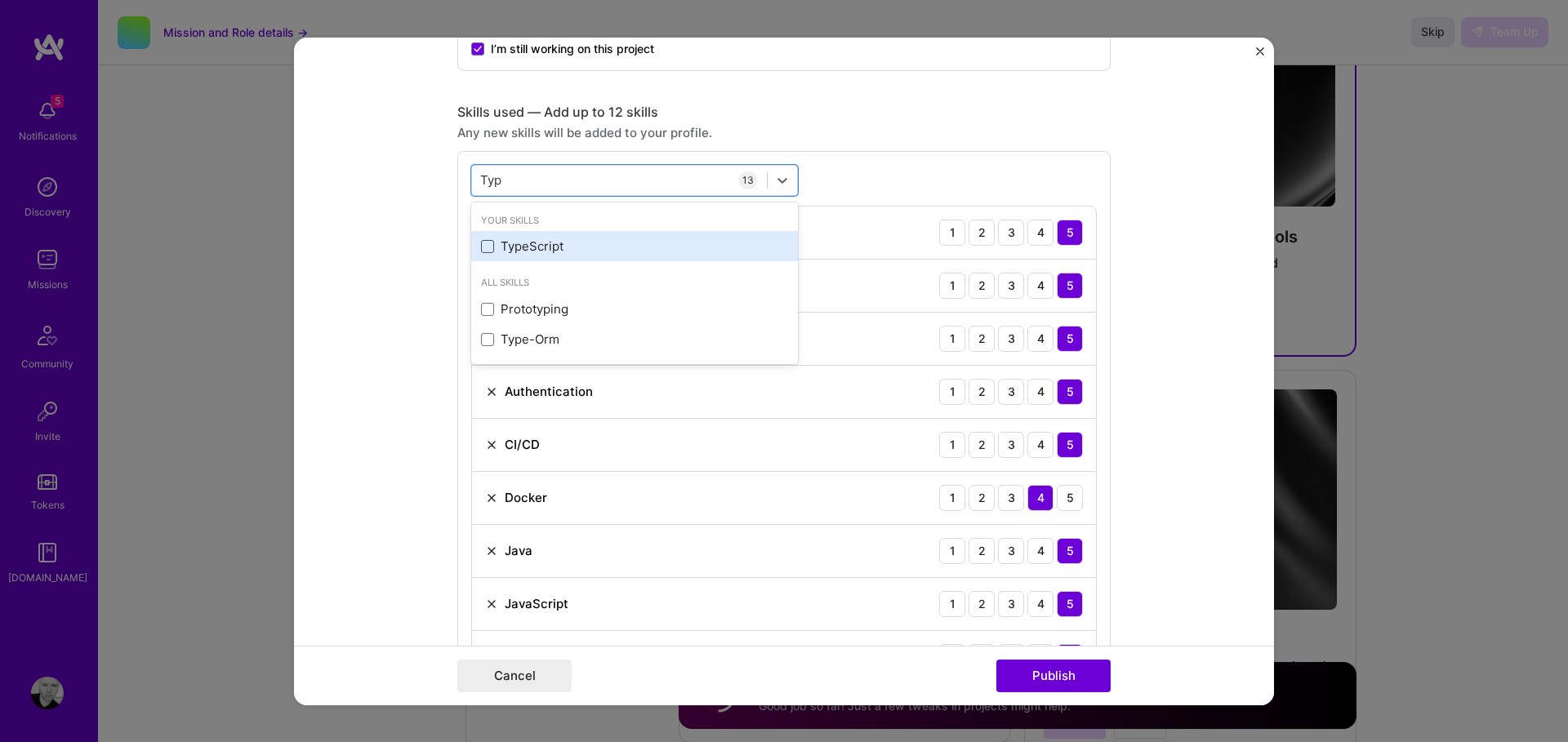
click at [488, 245] on span at bounding box center [488, 246] width 13 height 13
click at [0, 0] on input "checkbox" at bounding box center [0, 0] width 0 height 0
click at [391, 314] on form "Project title OpenPass SSO Development Company The TradeDesk Project industry I…" at bounding box center [784, 371] width 981 height 668
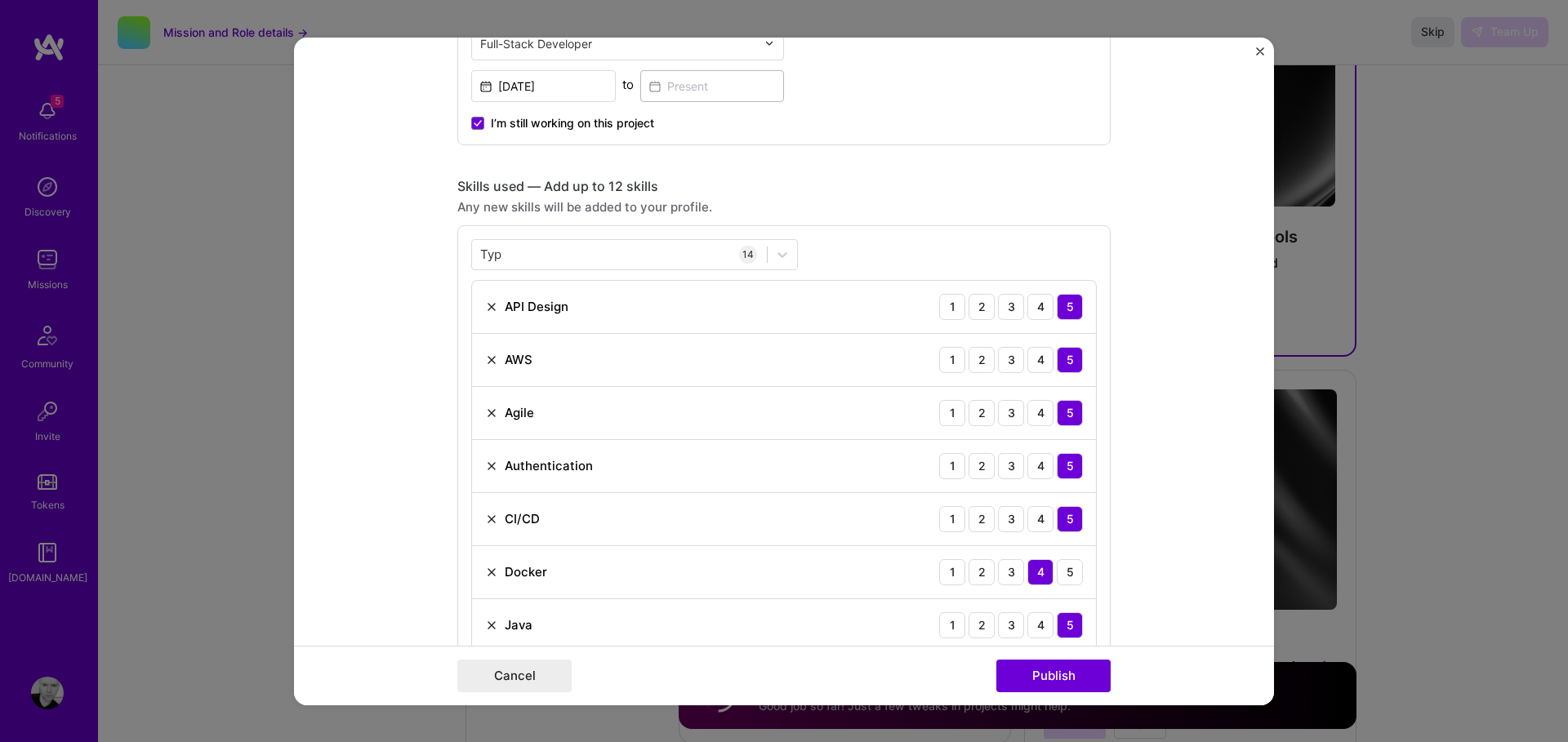
scroll to position [614, 0]
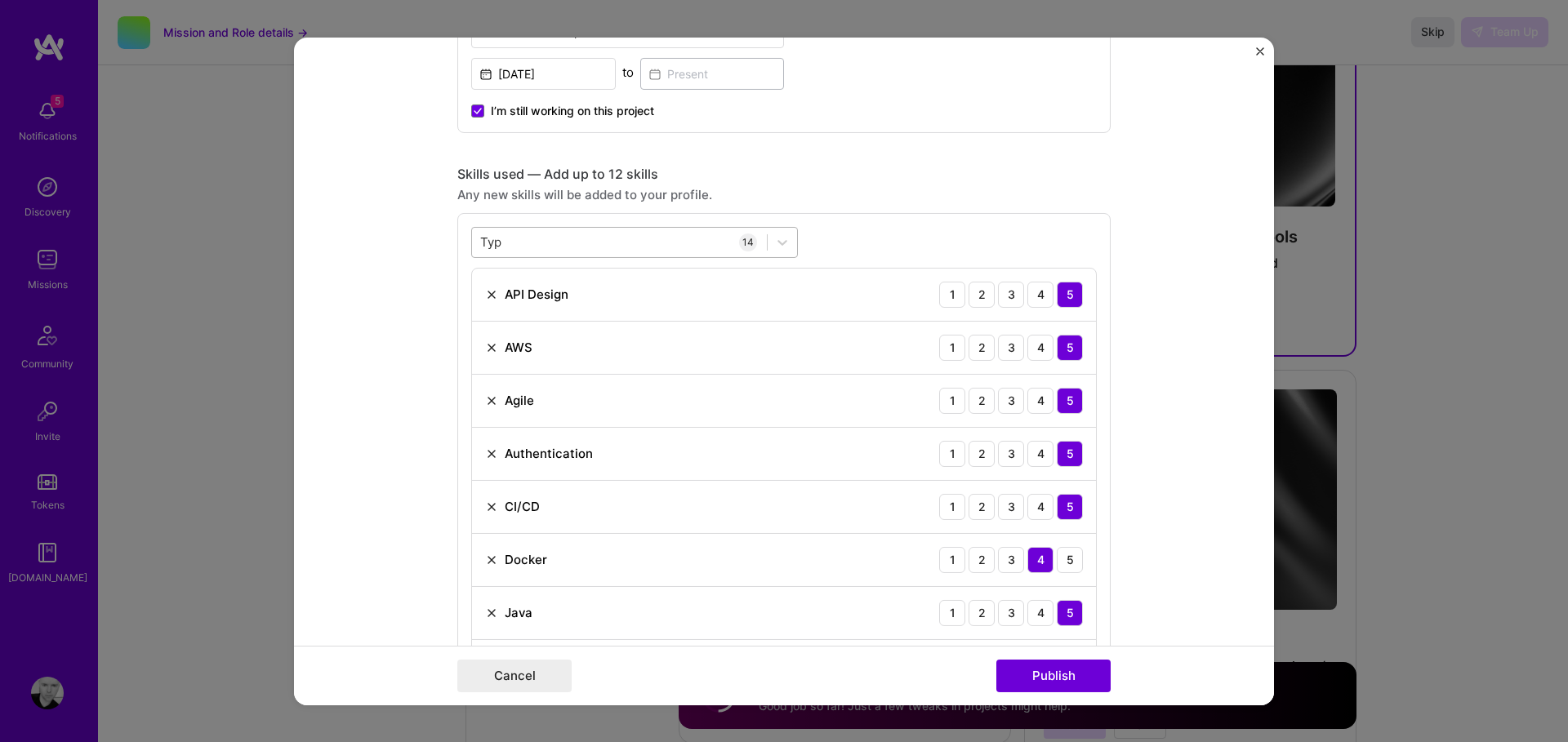
drag, startPoint x: 545, startPoint y: 281, endPoint x: 534, endPoint y: 254, distance: 29.2
click at [545, 279] on div "API Design 1 2 3 4 5" at bounding box center [784, 294] width 624 height 53
drag, startPoint x: 534, startPoint y: 254, endPoint x: 522, endPoint y: 244, distance: 15.6
click at [534, 254] on div "Typ Typ" at bounding box center [620, 242] width 295 height 27
drag, startPoint x: 542, startPoint y: 236, endPoint x: 530, endPoint y: 236, distance: 12.0
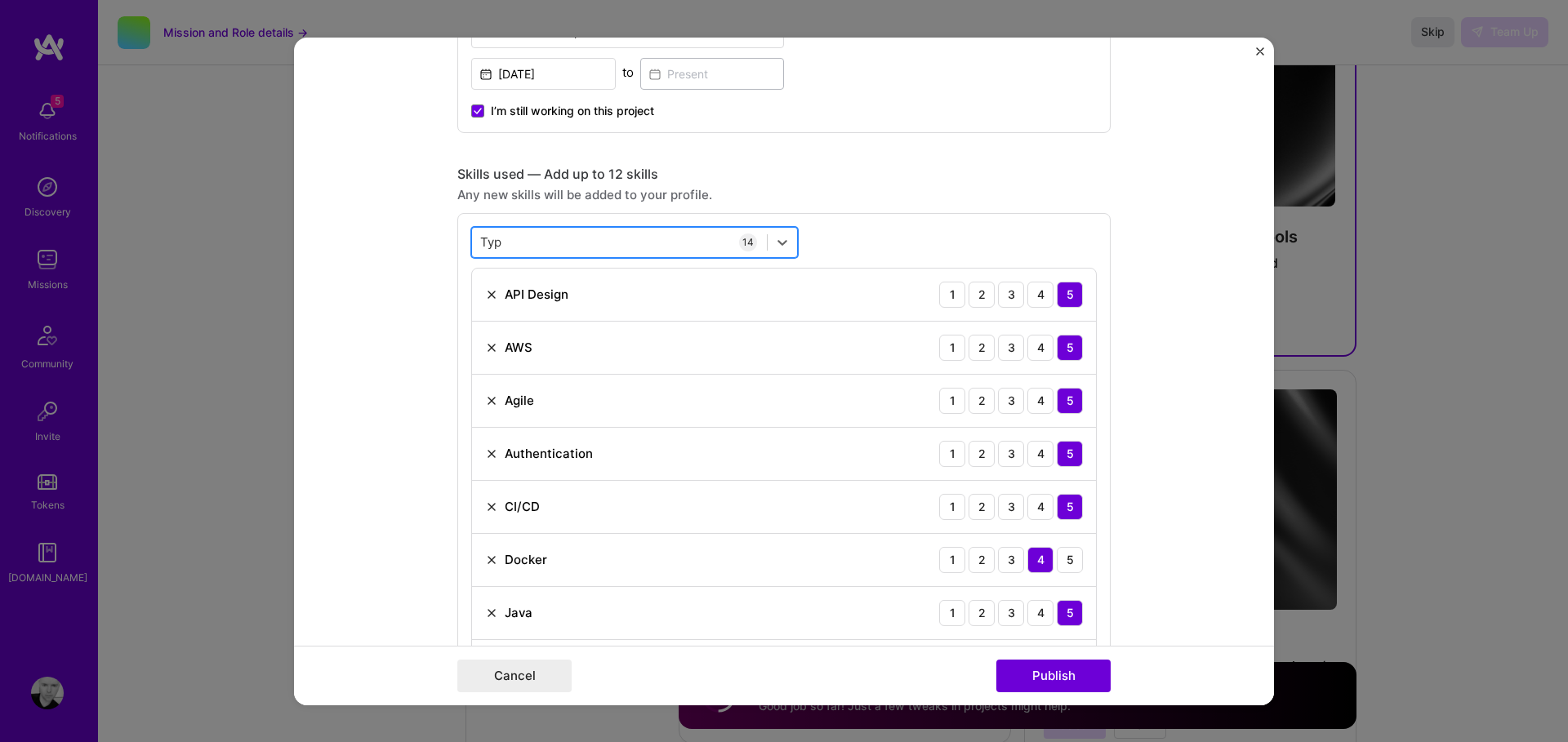
click at [542, 236] on div "Typ Typ" at bounding box center [620, 242] width 295 height 27
drag, startPoint x: 509, startPoint y: 236, endPoint x: 482, endPoint y: 233, distance: 27.2
click at [482, 233] on div "Typ Typ" at bounding box center [620, 242] width 295 height 27
type input "T"
type input "D"
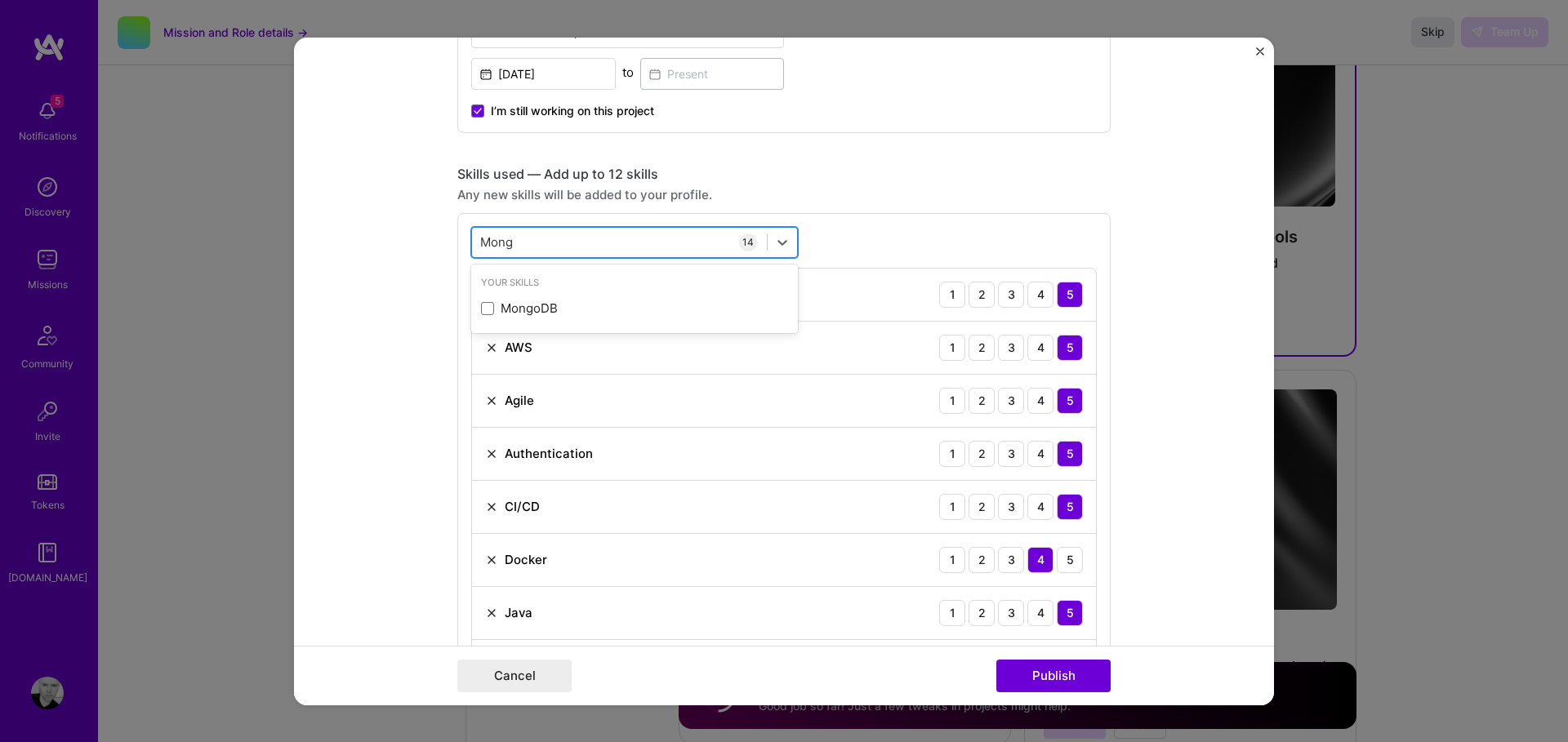
scroll to position [656, 0]
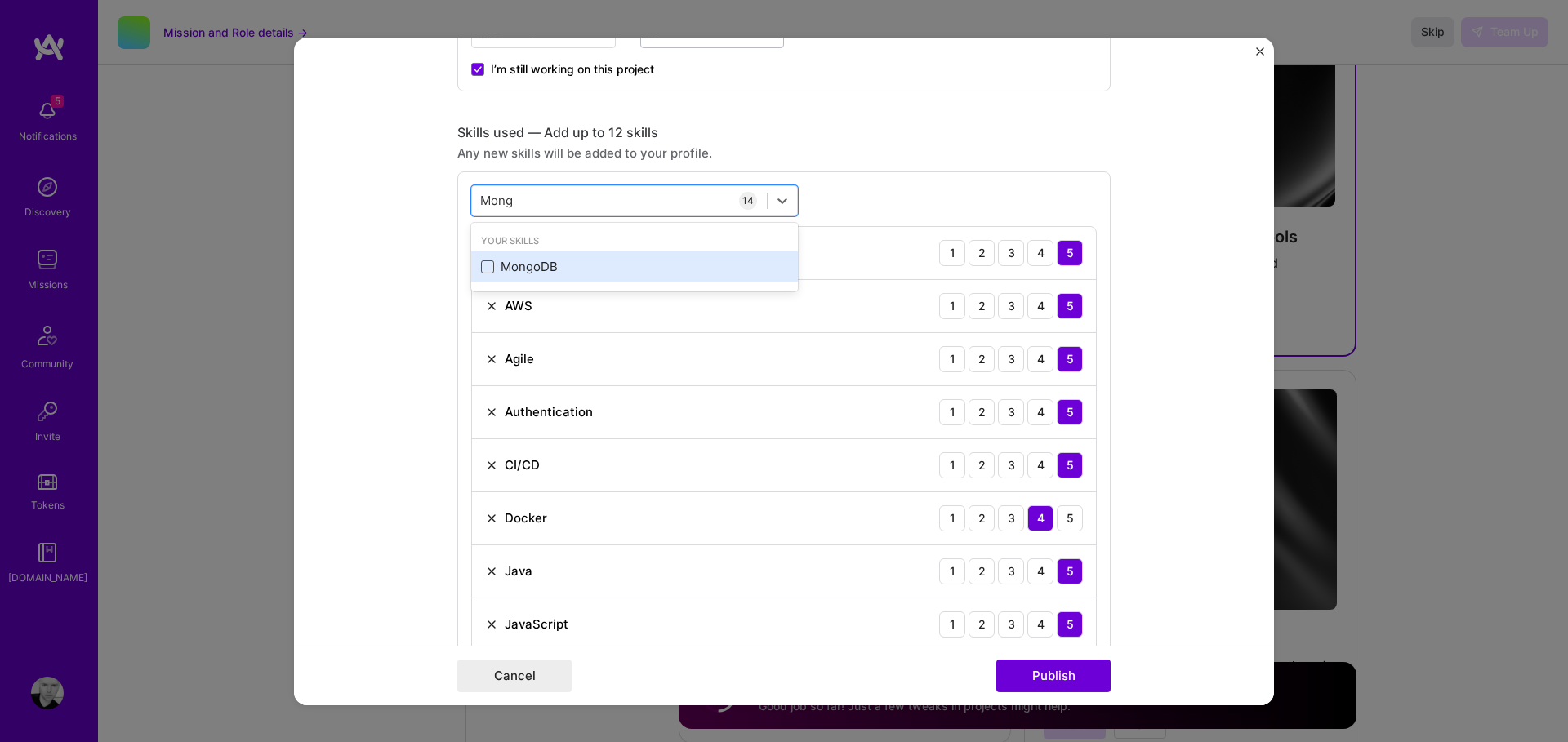
click at [485, 266] on span at bounding box center [488, 267] width 13 height 13
click at [0, 0] on input "checkbox" at bounding box center [0, 0] width 0 height 0
type input "Mong"
click at [358, 314] on form "Project title OpenPass SSO Development Company The TradeDesk Project industry I…" at bounding box center [784, 371] width 981 height 668
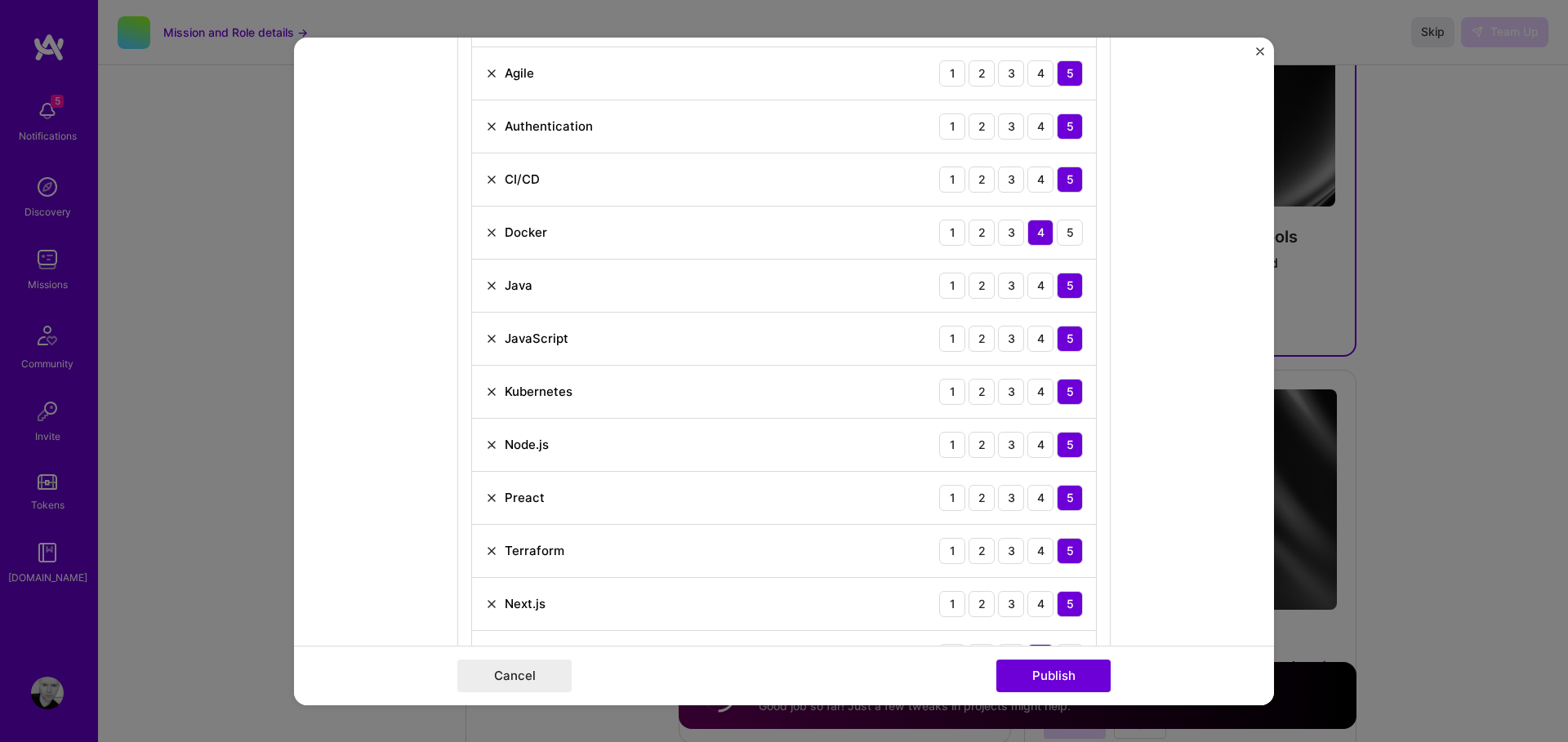
scroll to position [986, 0]
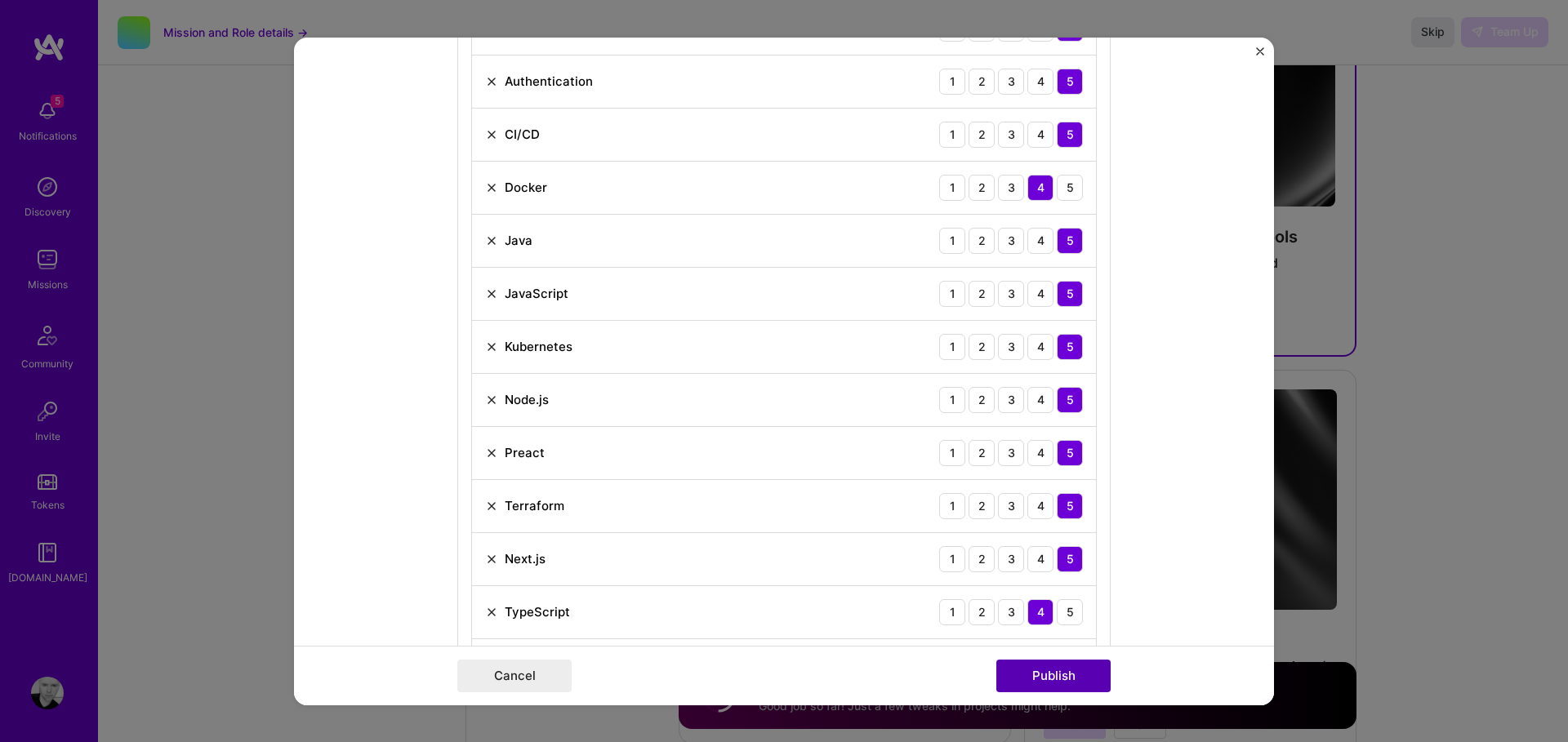
click at [1062, 675] on button "Publish" at bounding box center [1053, 676] width 115 height 33
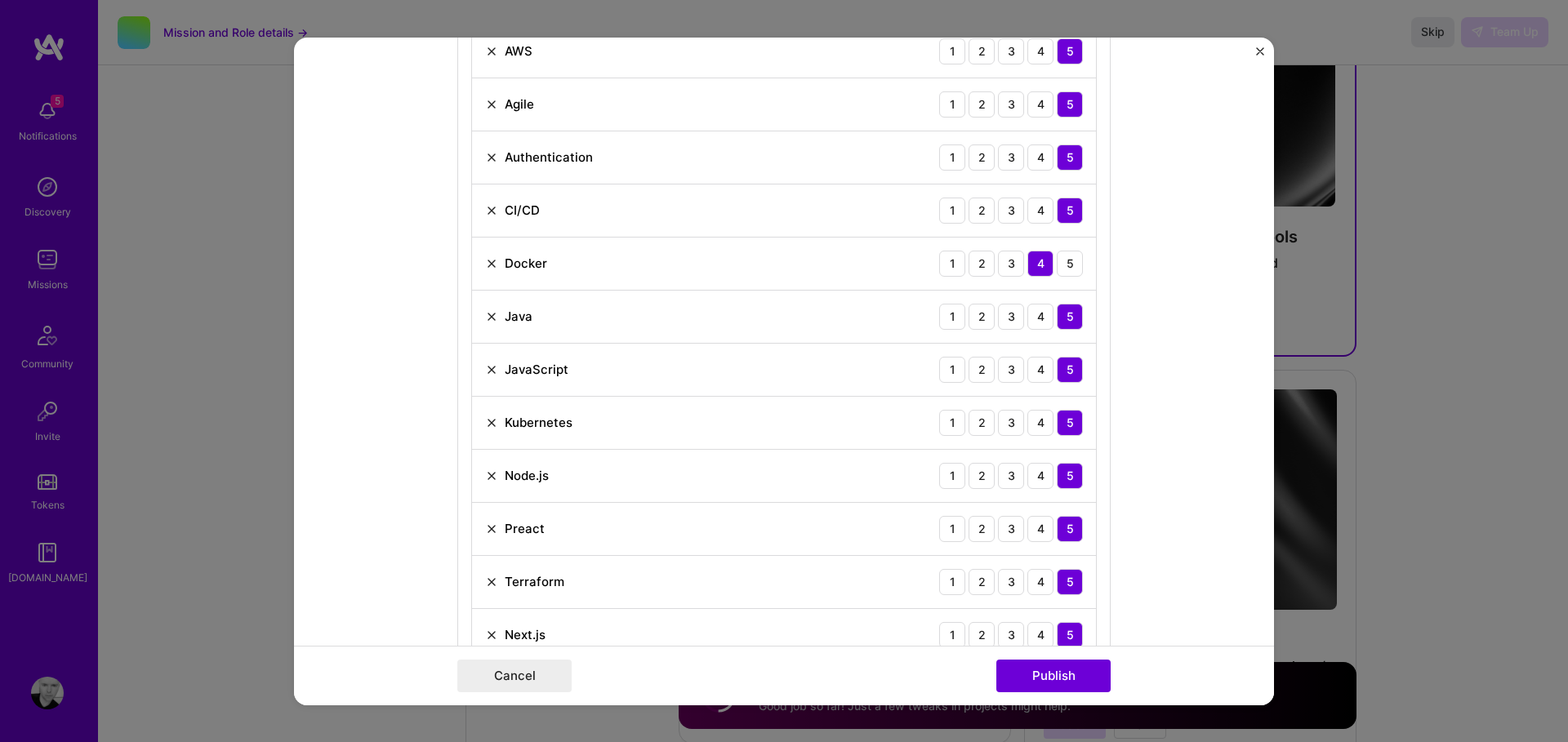
scroll to position [905, 0]
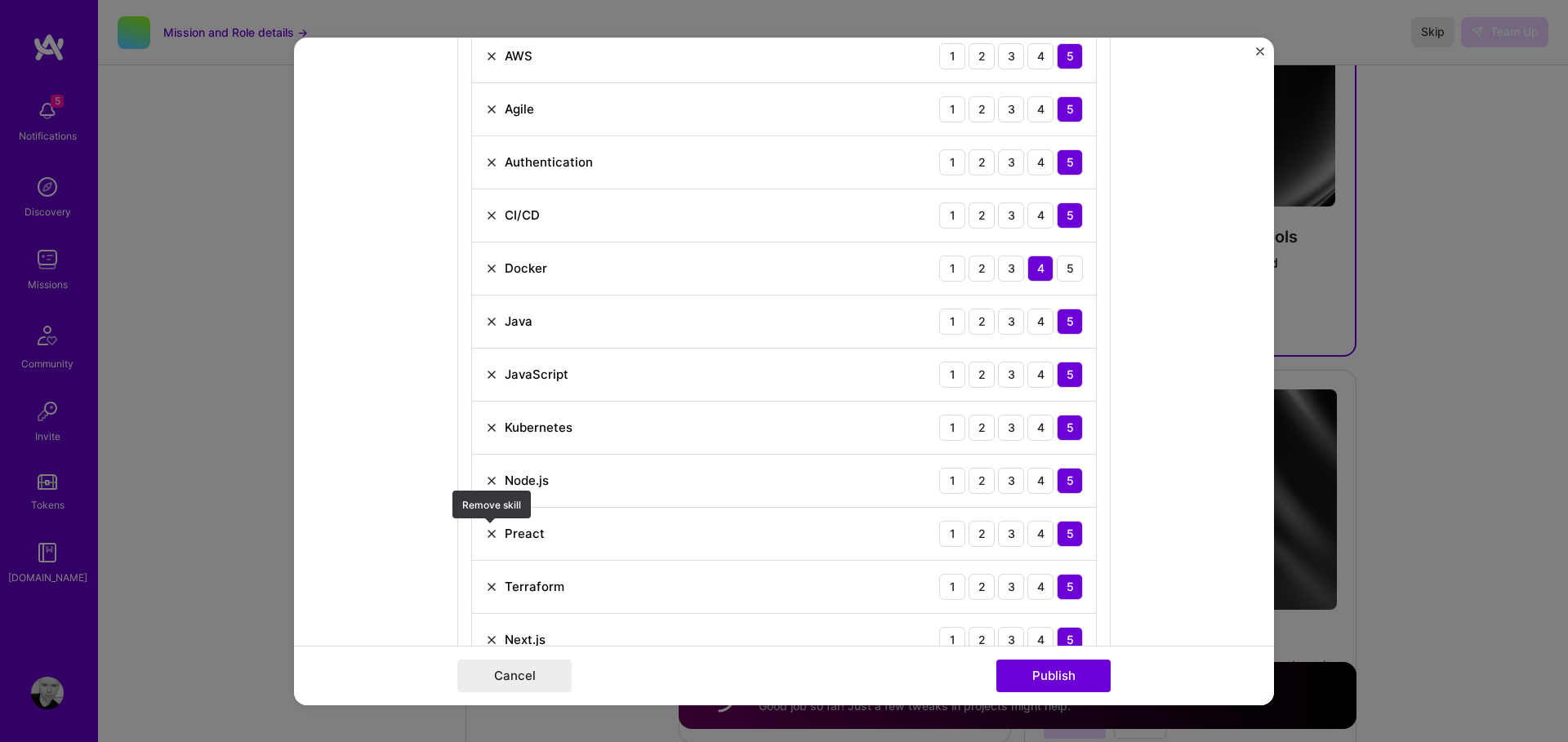
click at [492, 533] on img at bounding box center [492, 533] width 13 height 13
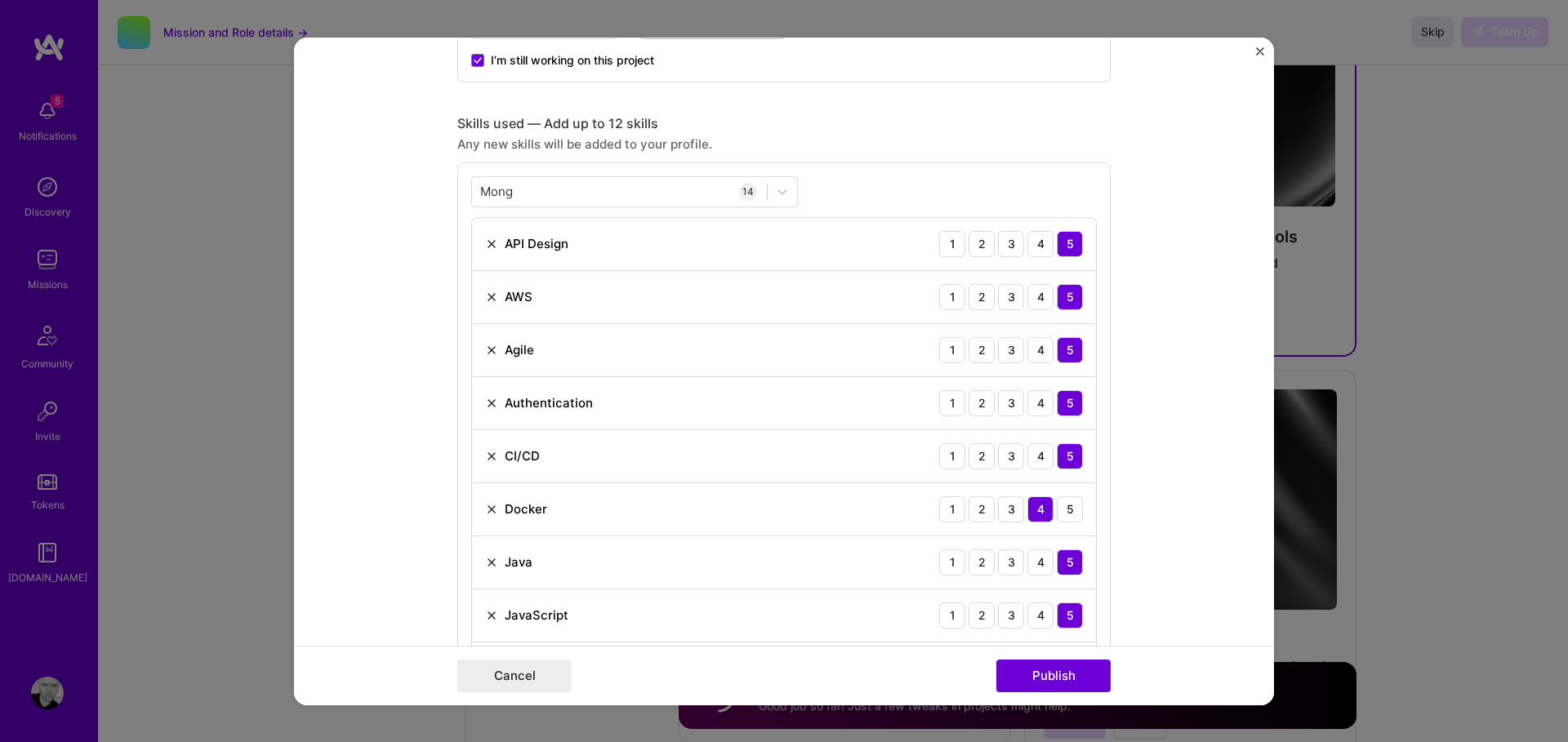
scroll to position [663, 0]
click at [491, 346] on img at bounding box center [492, 351] width 13 height 13
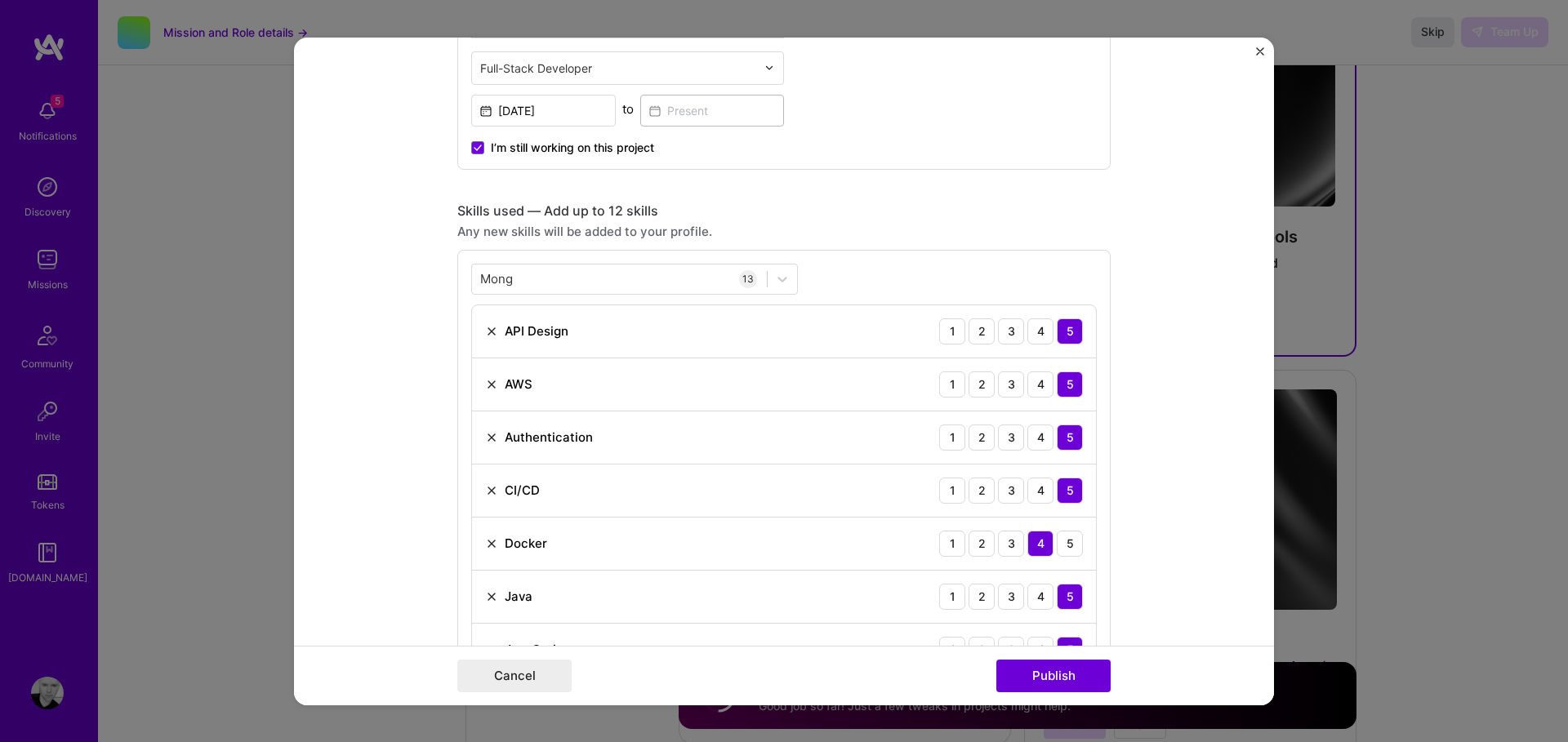
scroll to position [605, 0]
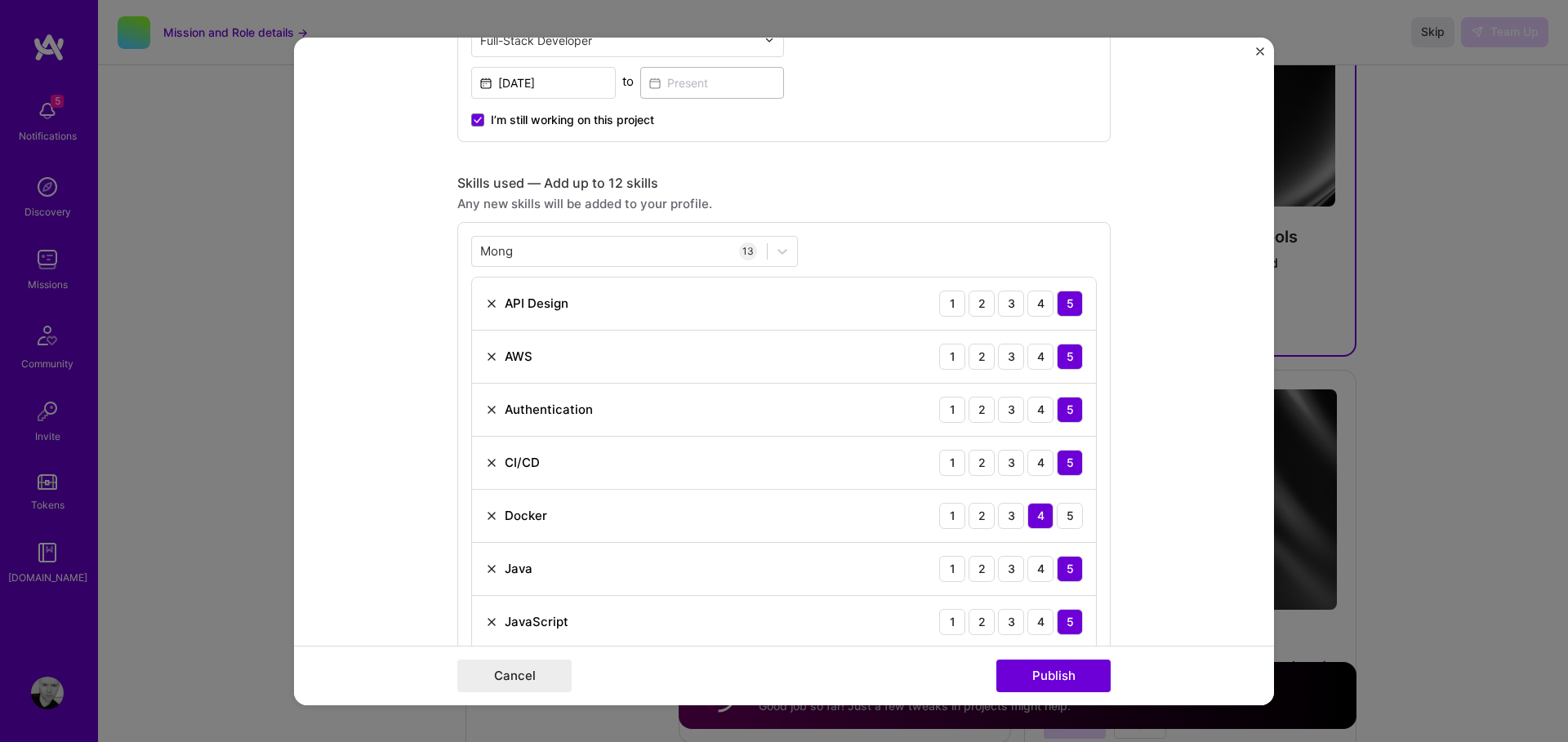
click at [490, 411] on img at bounding box center [492, 409] width 13 height 13
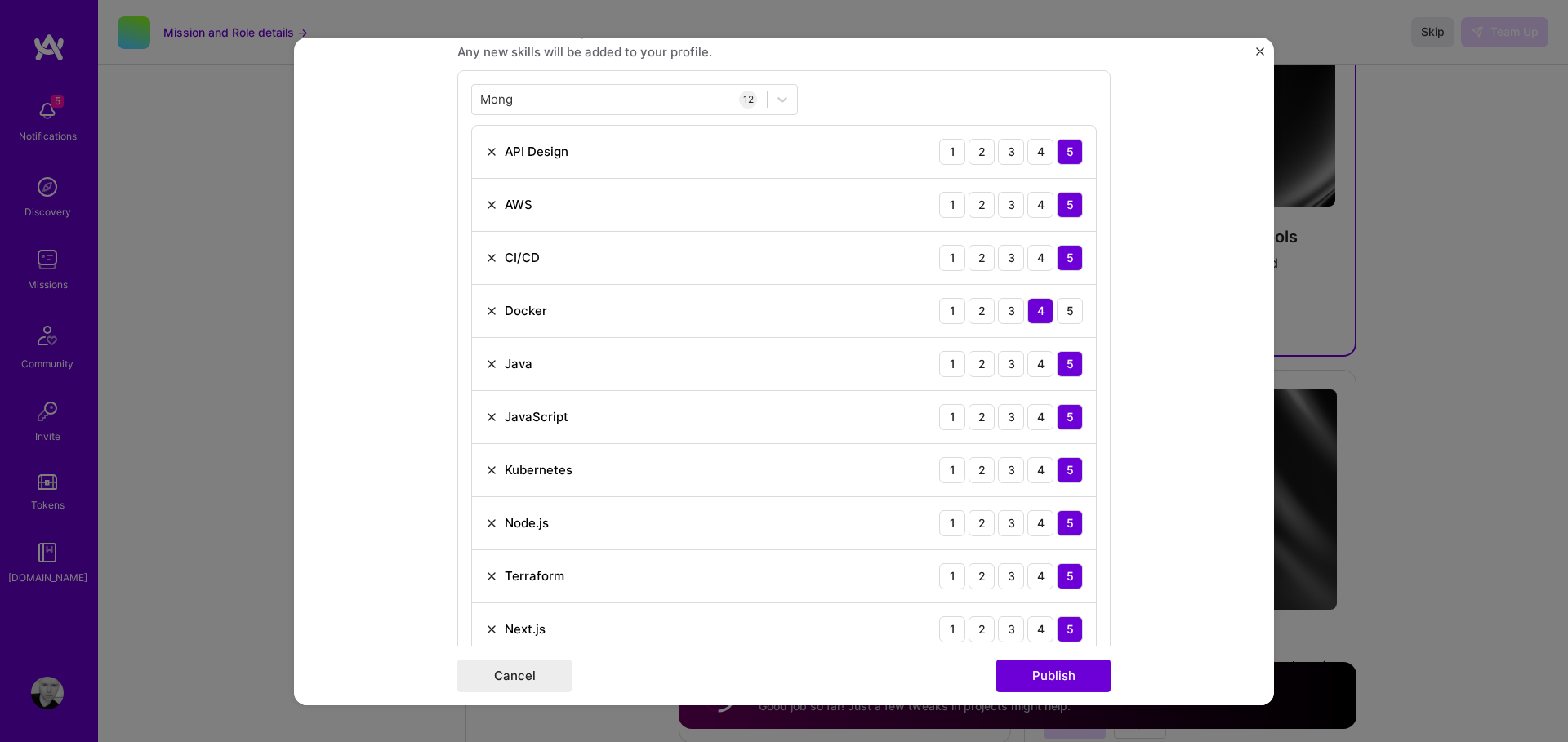
scroll to position [933, 0]
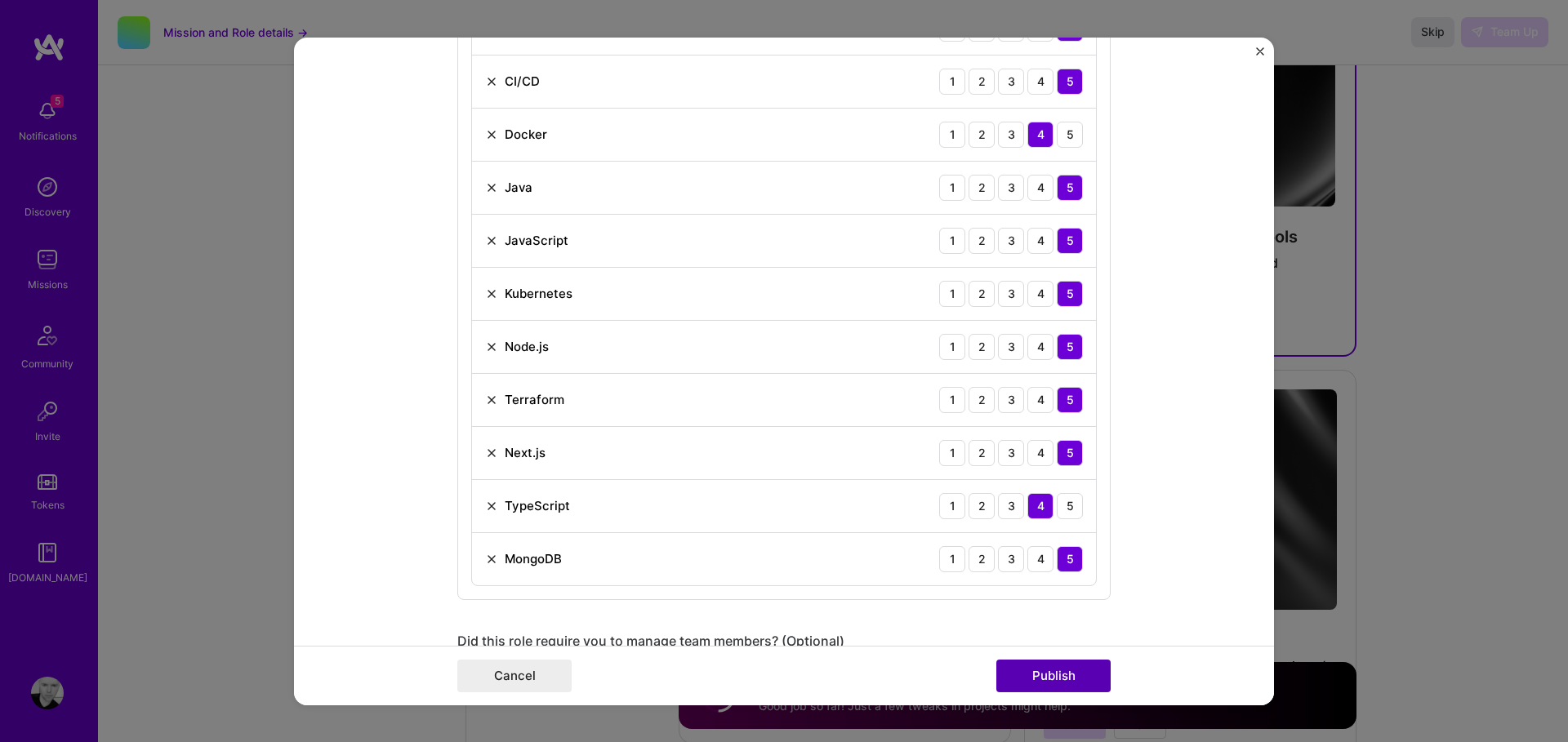
click at [1055, 678] on button "Publish" at bounding box center [1053, 676] width 115 height 33
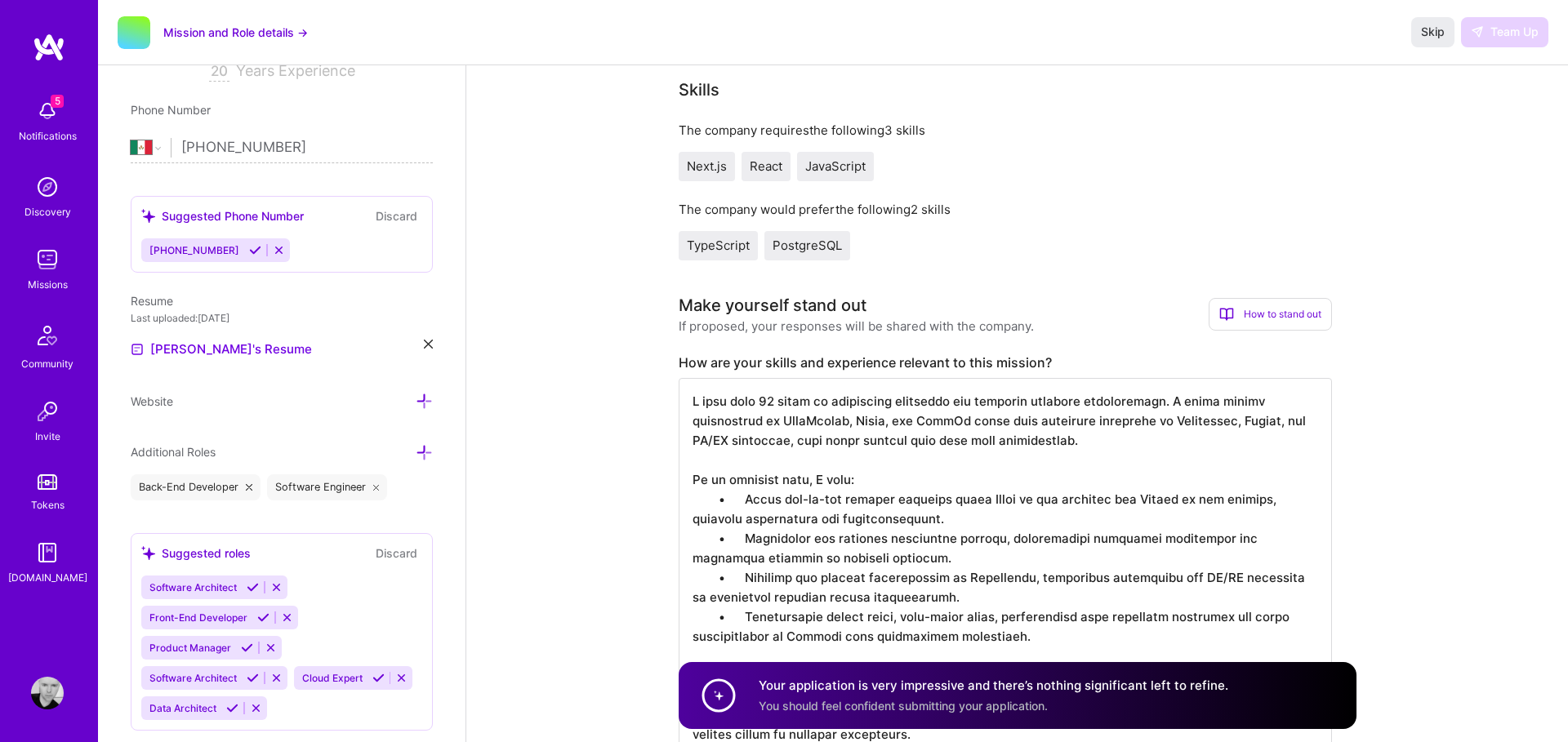
scroll to position [0, 0]
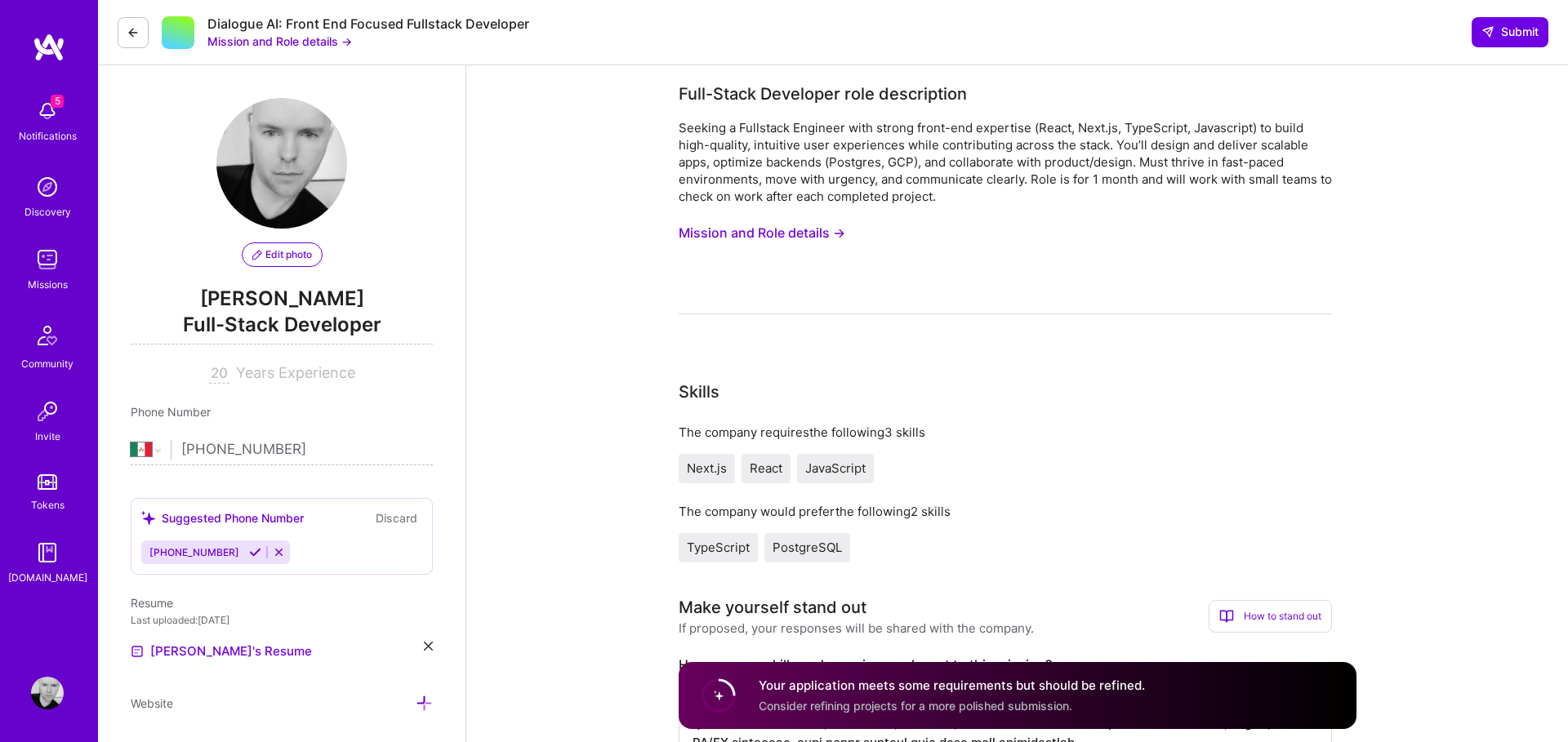
select select "MX"
click at [1500, 32] on span "Submit" at bounding box center [1509, 32] width 57 height 16
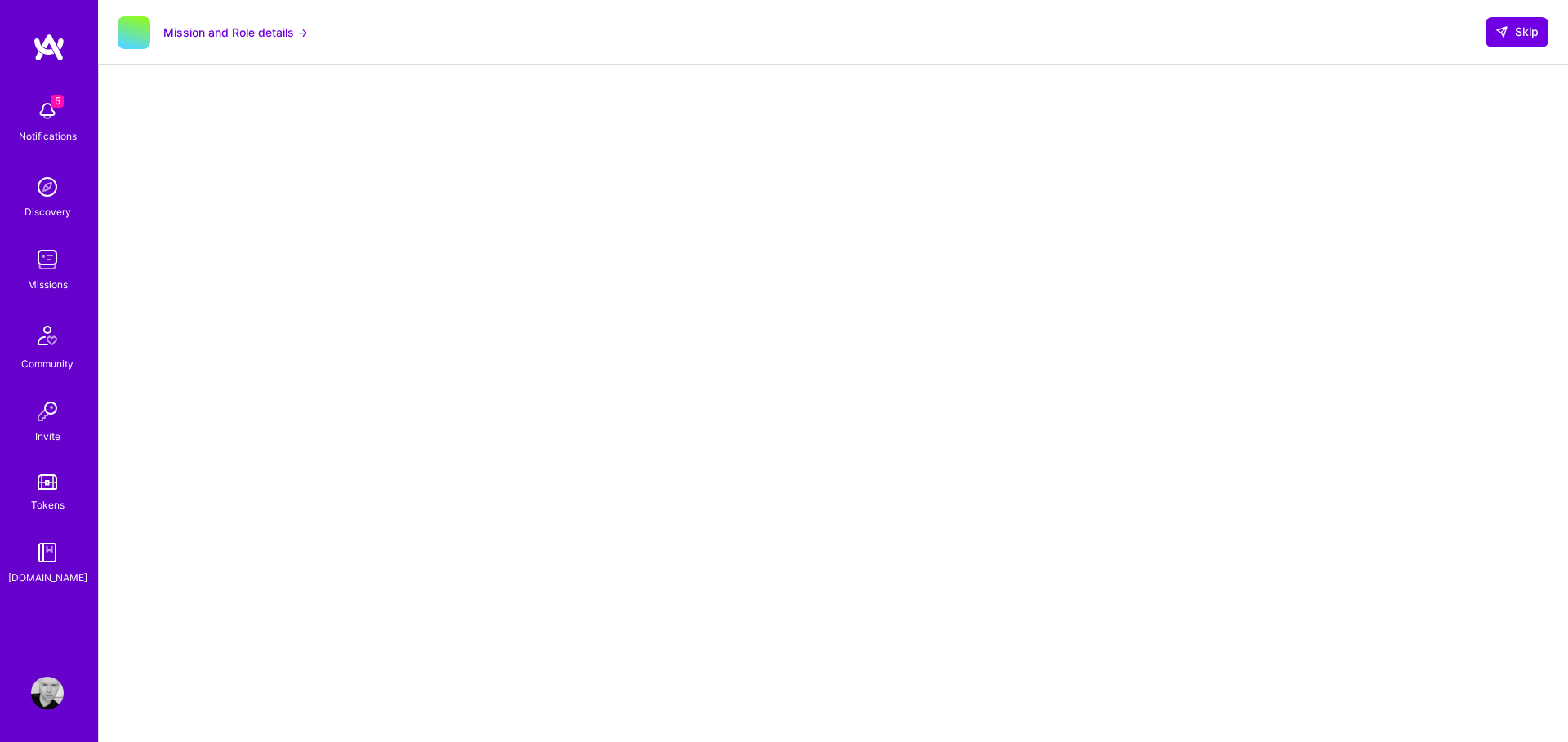
scroll to position [134, 0]
select select "MX"
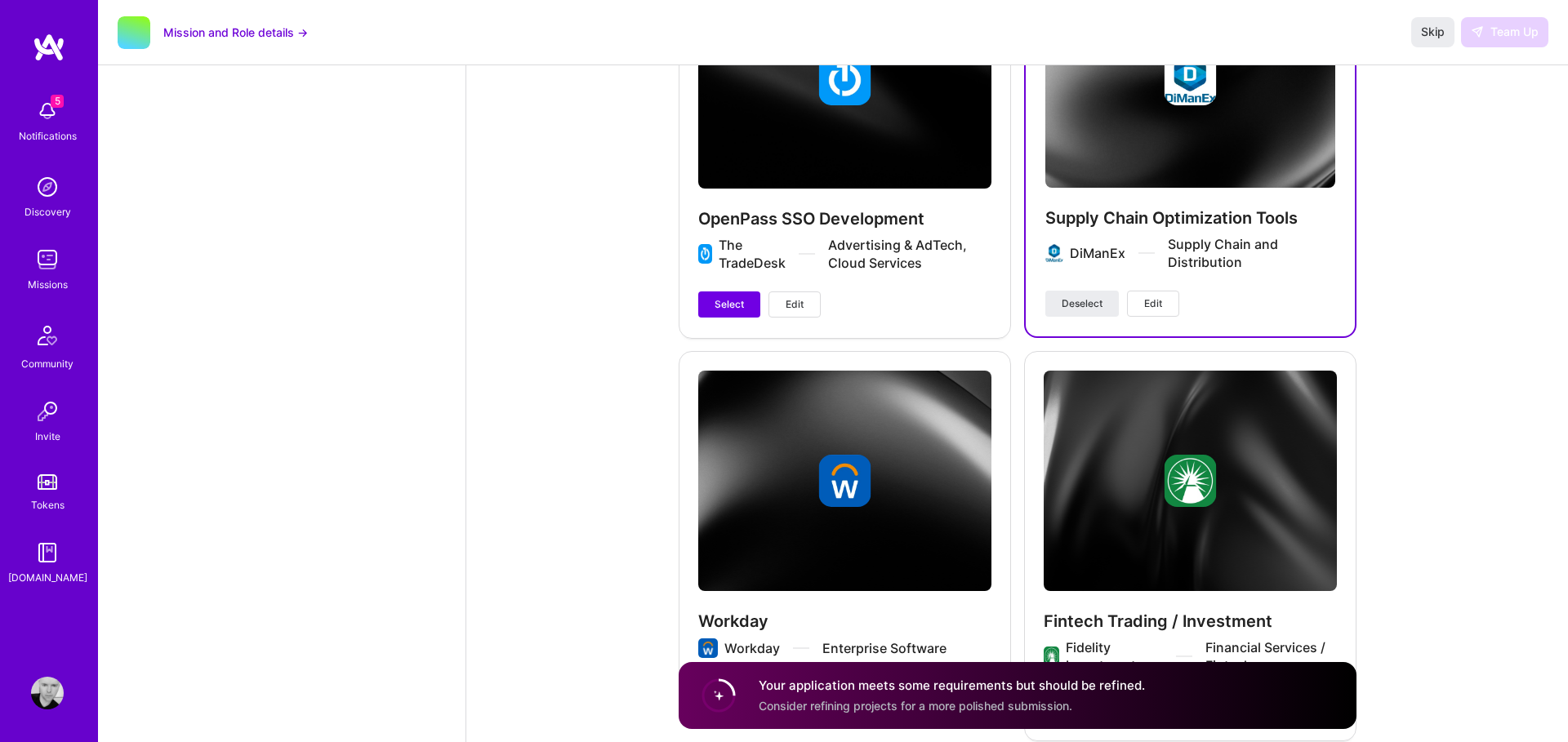
scroll to position [3036, 0]
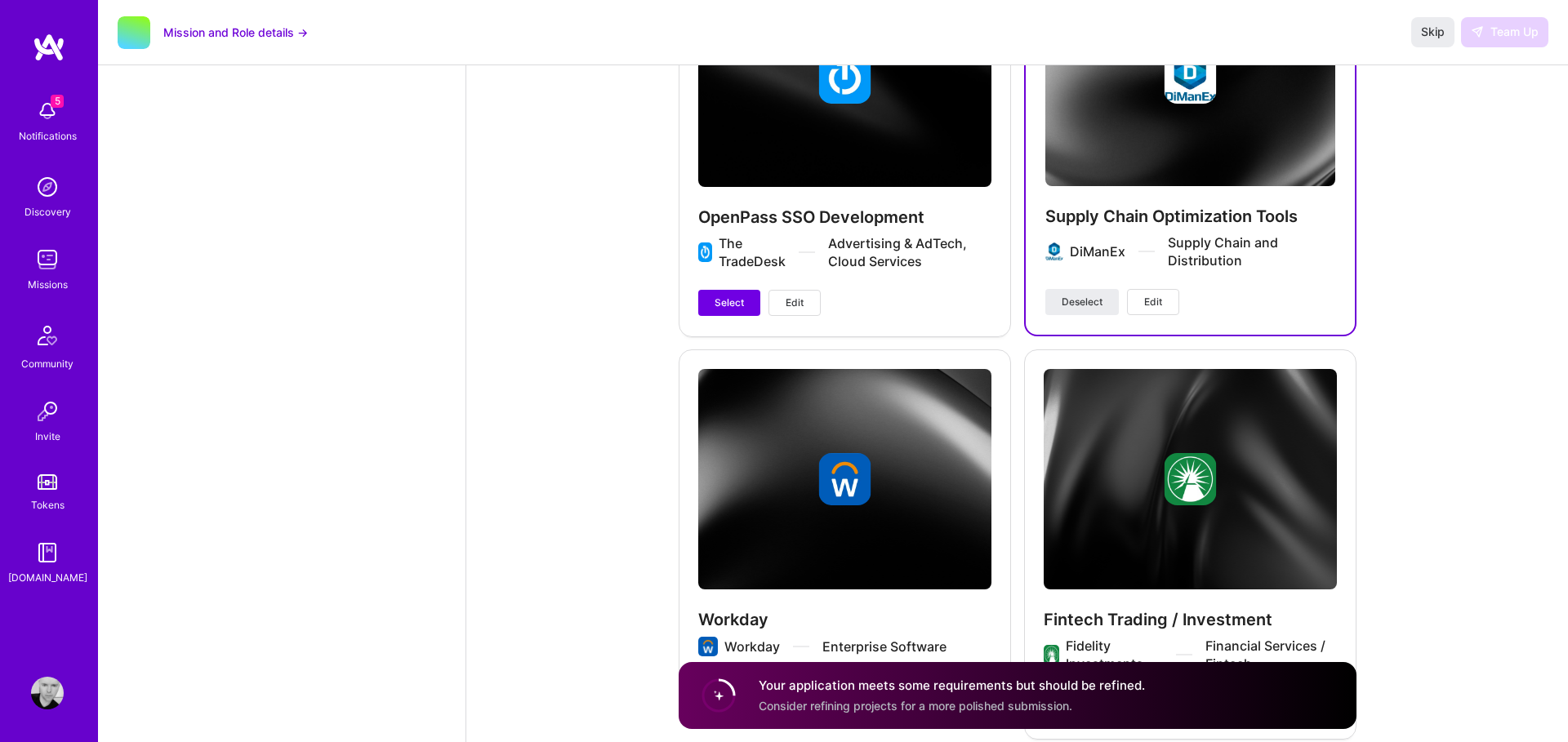
drag, startPoint x: 713, startPoint y: 304, endPoint x: 723, endPoint y: 312, distance: 12.8
click at [714, 304] on button "Select" at bounding box center [729, 303] width 62 height 26
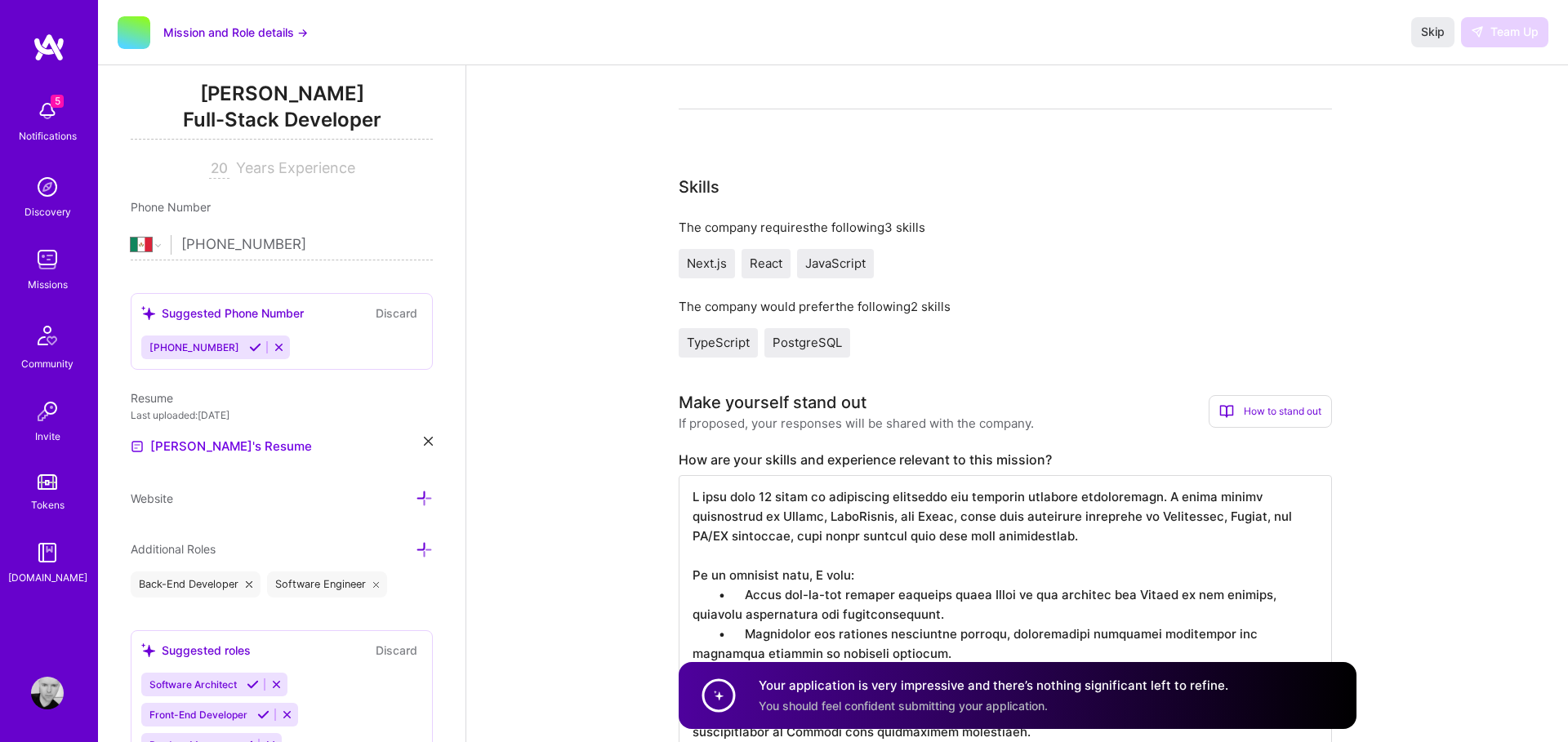
scroll to position [0, 0]
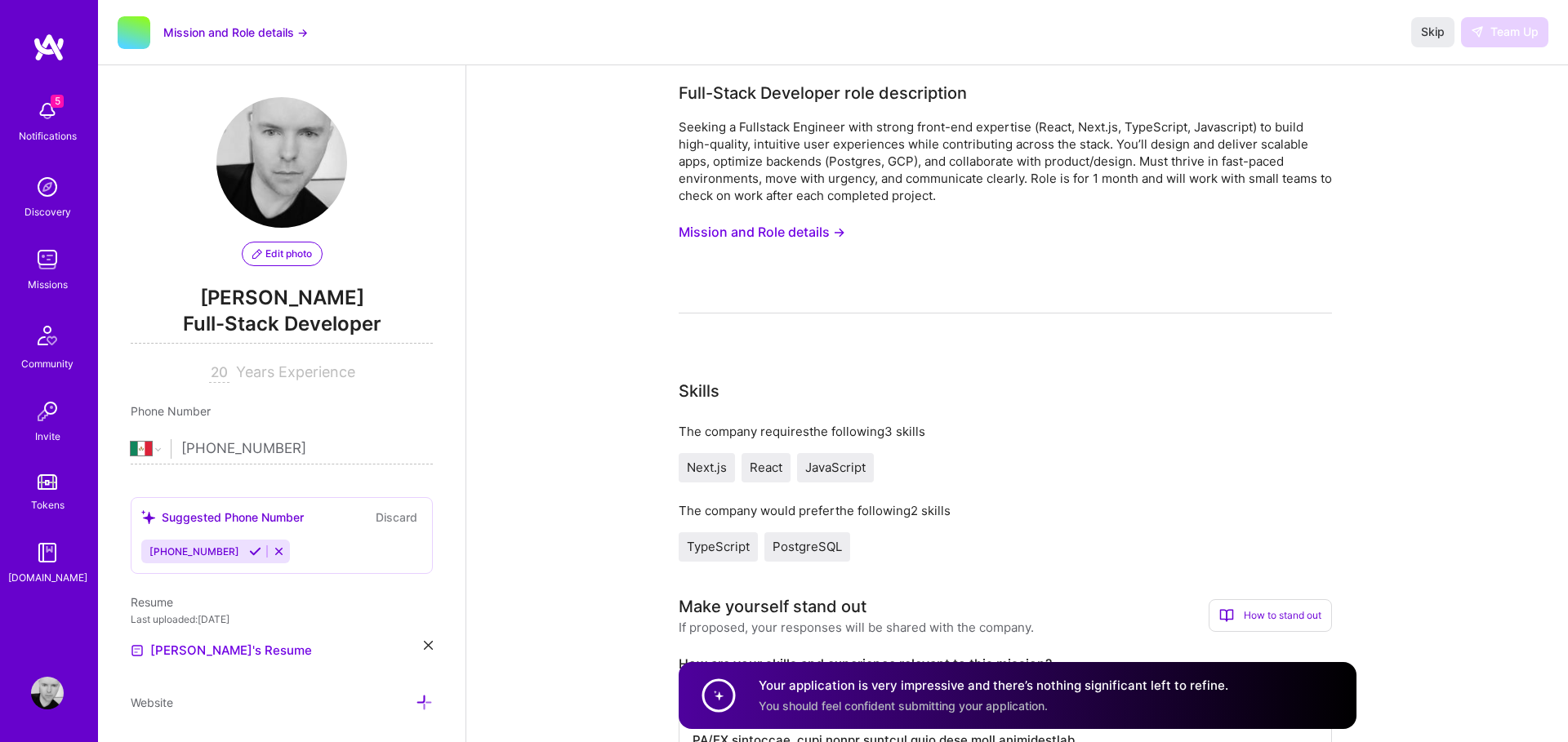
click at [842, 694] on div "Your application is very impressive and there’s nothing significant left to ref…" at bounding box center [994, 696] width 470 height 38
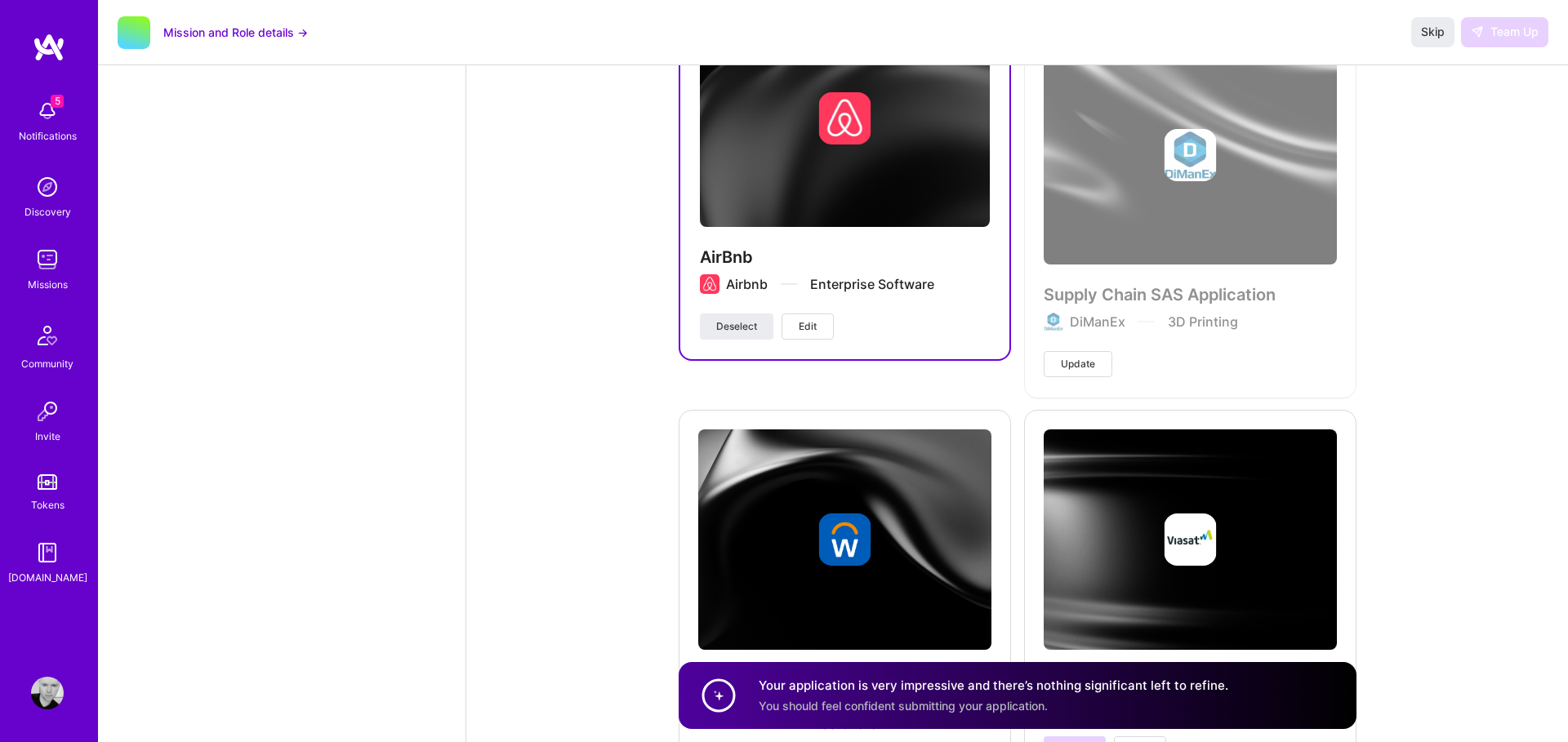
scroll to position [5180, 0]
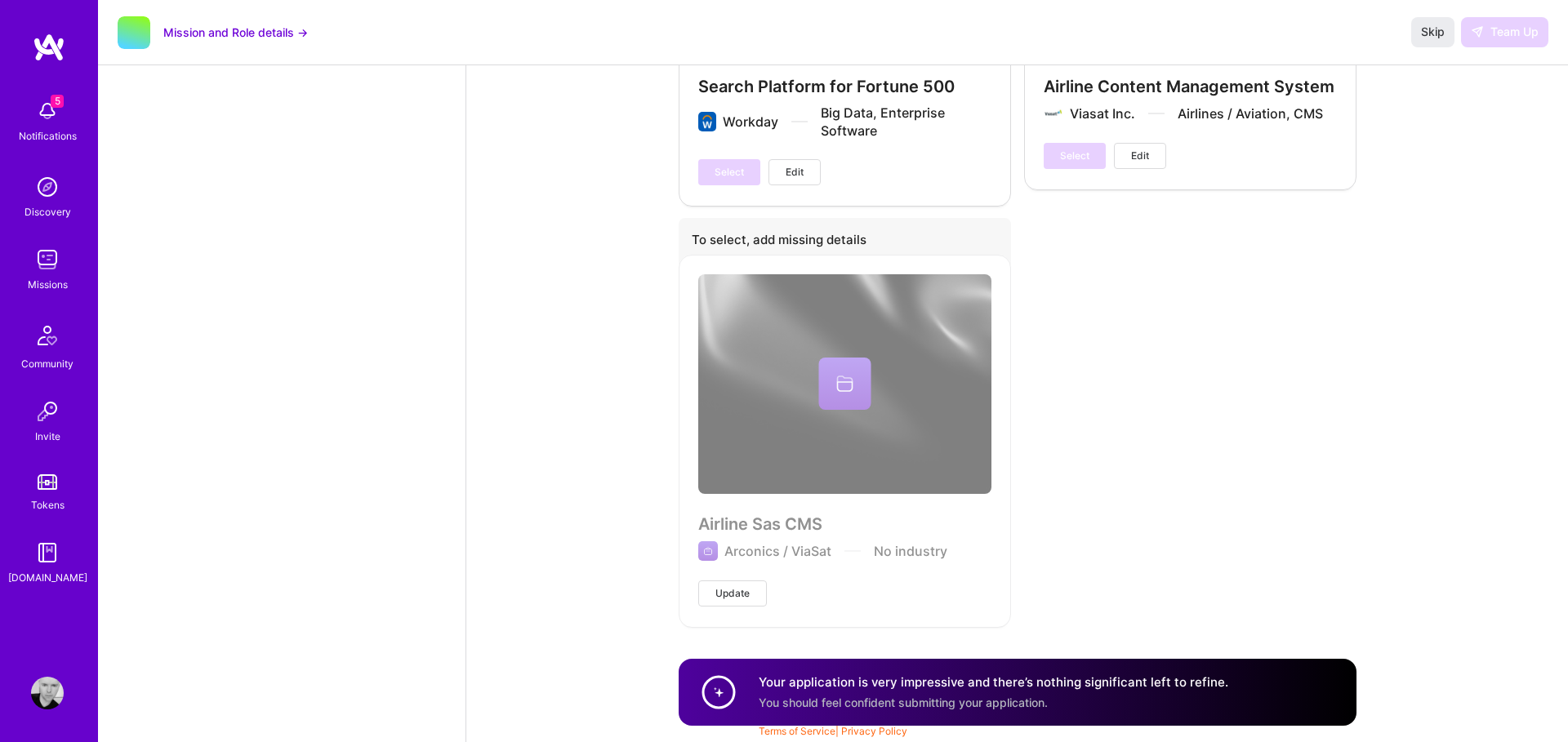
click at [723, 700] on circle at bounding box center [718, 693] width 31 height 31
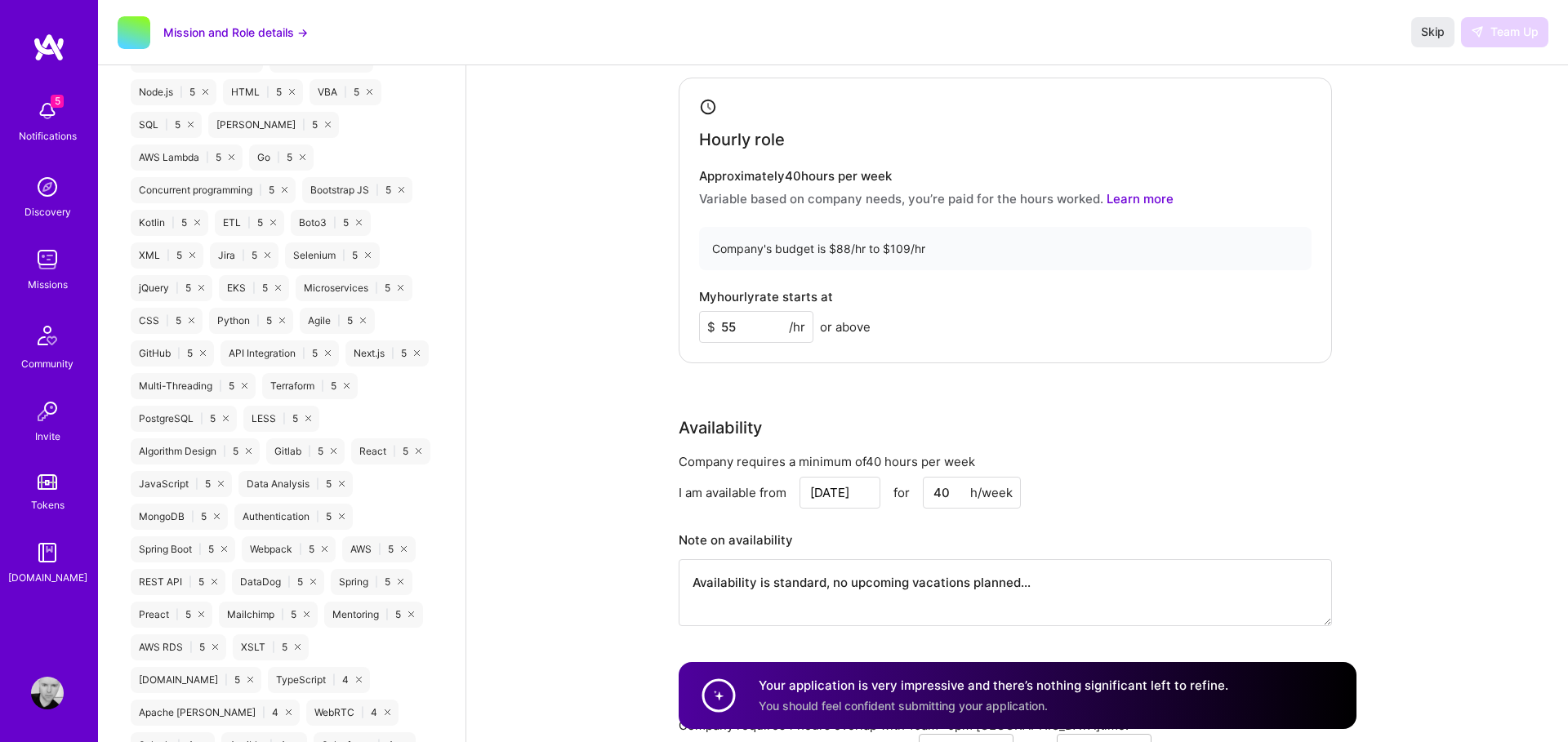
scroll to position [0, 0]
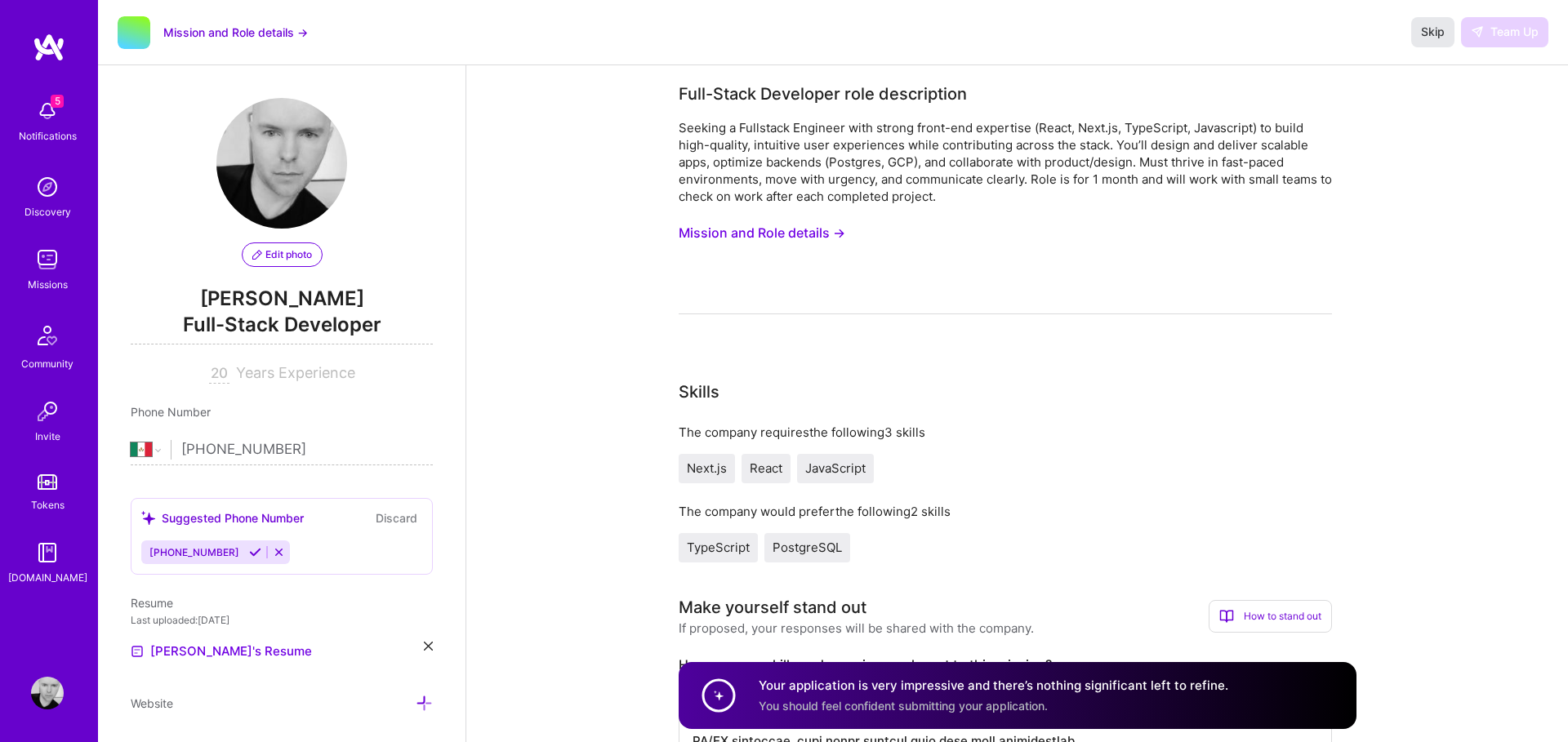
click at [1438, 35] on span "Skip" at bounding box center [1433, 32] width 24 height 16
click at [1429, 30] on span "Skip" at bounding box center [1433, 32] width 24 height 16
click at [1430, 30] on span "Skip" at bounding box center [1433, 32] width 24 height 16
drag, startPoint x: 1430, startPoint y: 30, endPoint x: 1320, endPoint y: 155, distance: 166.5
click at [1430, 31] on span "Skip" at bounding box center [1433, 32] width 24 height 16
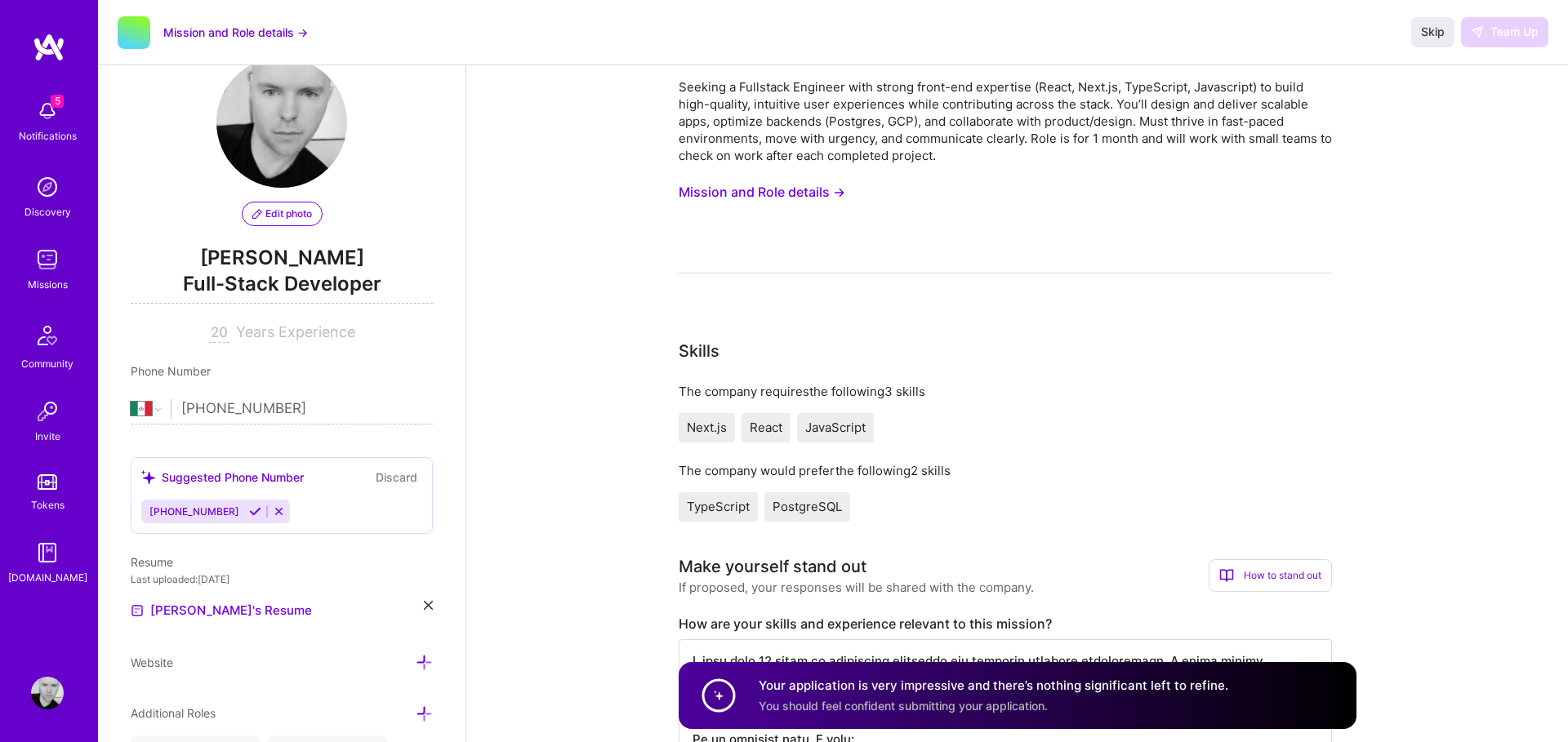
scroll to position [31, 0]
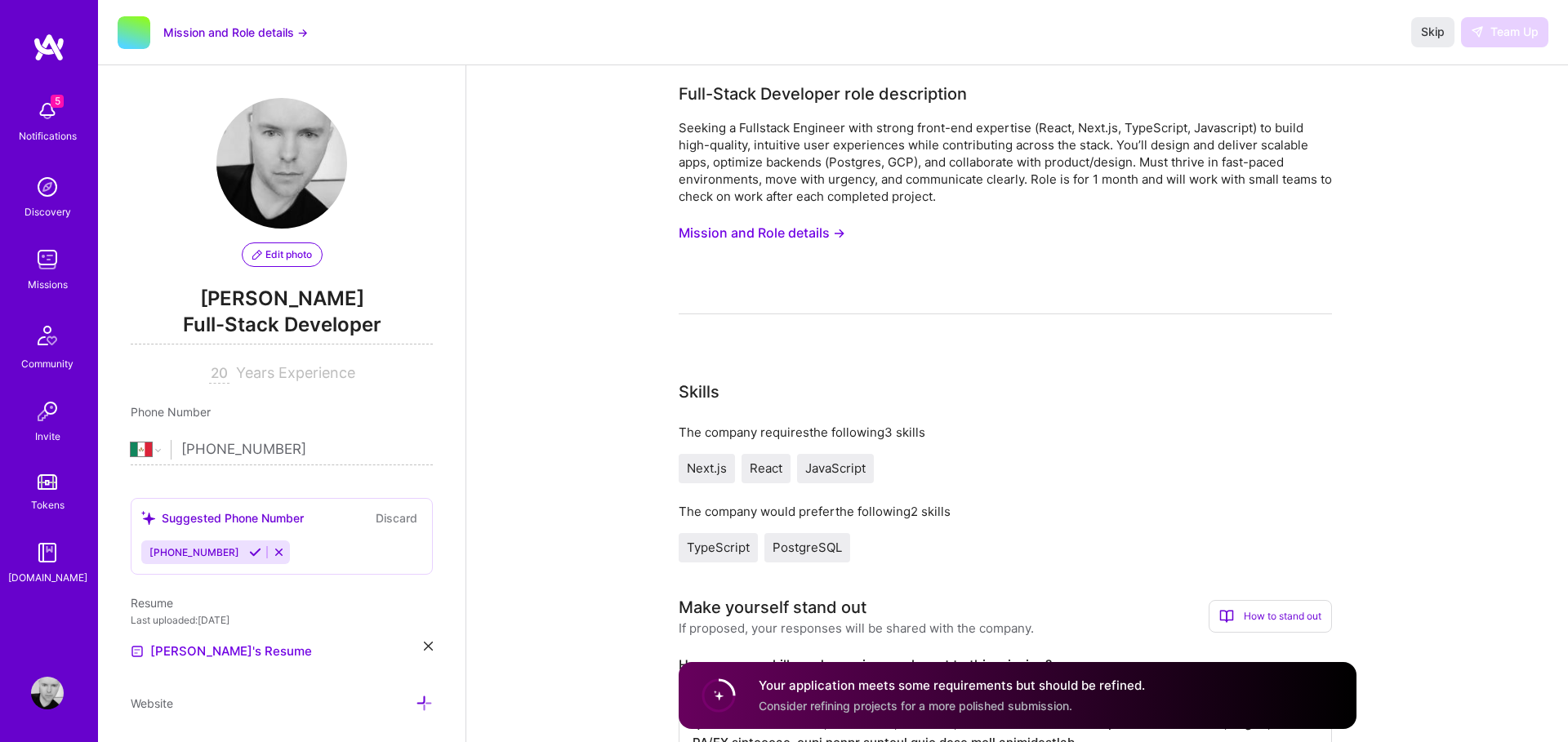
select select "MX"
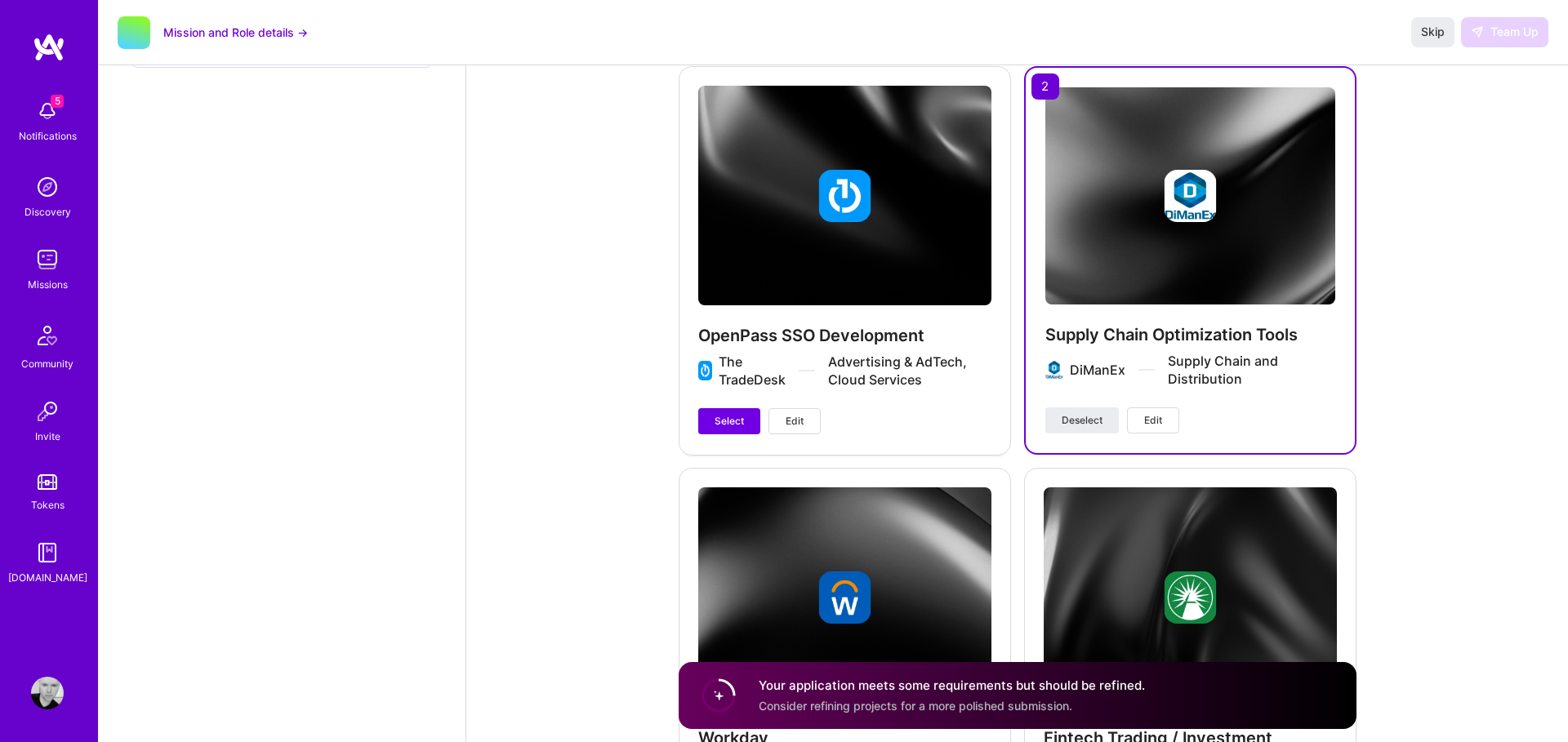
scroll to position [2894, 0]
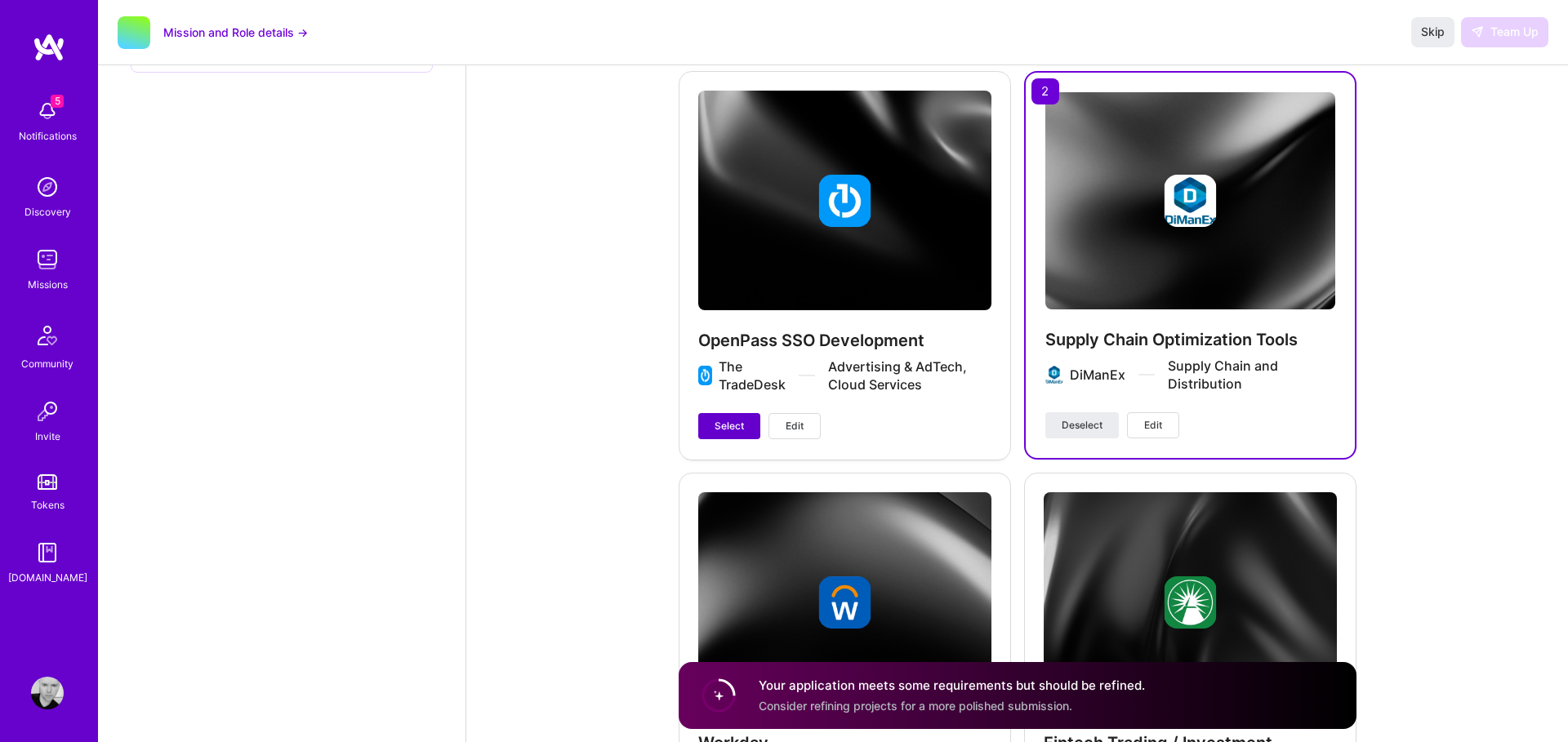
click at [733, 427] on span "Select" at bounding box center [729, 427] width 30 height 15
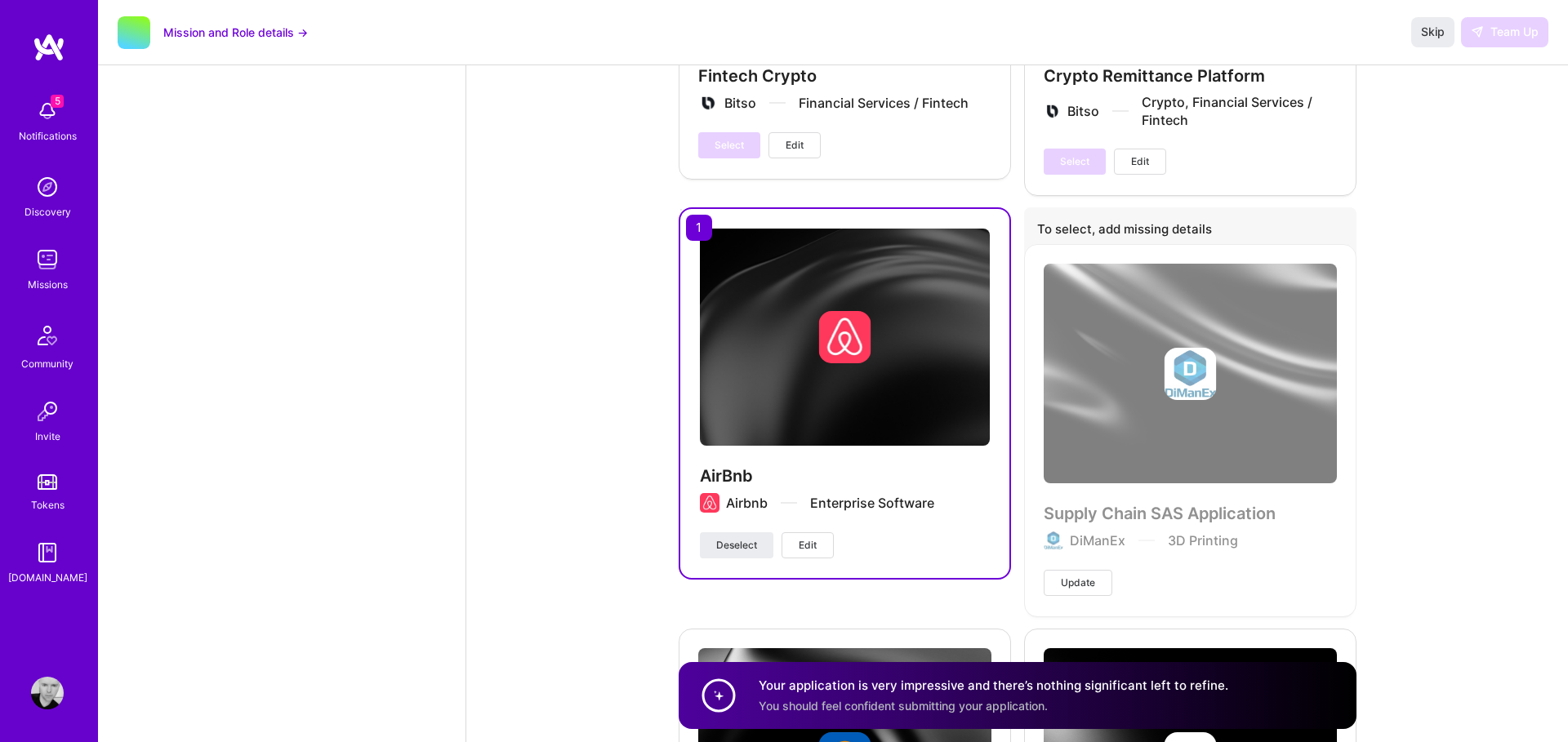
scroll to position [4331, 0]
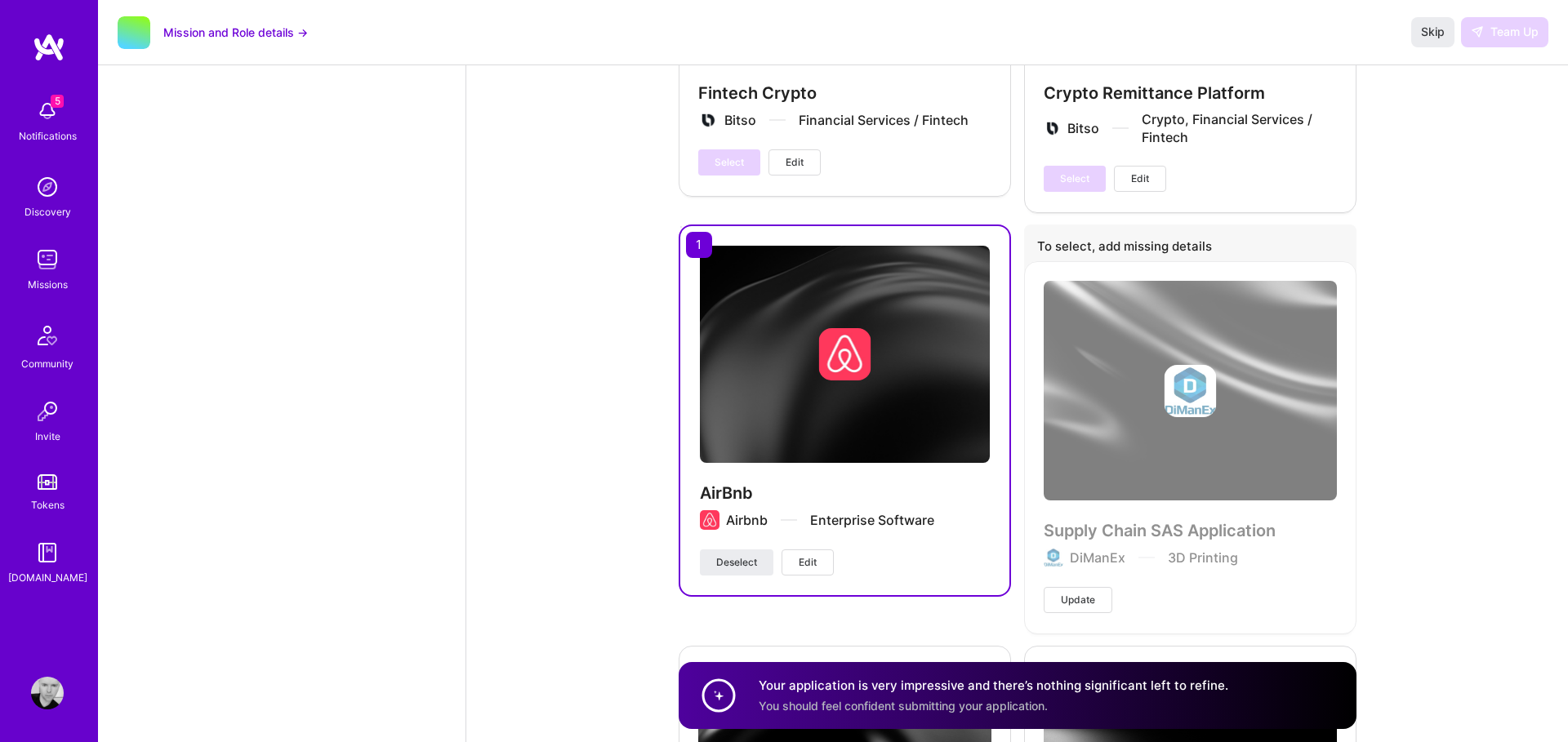
click at [730, 567] on span "Deselect" at bounding box center [737, 562] width 41 height 15
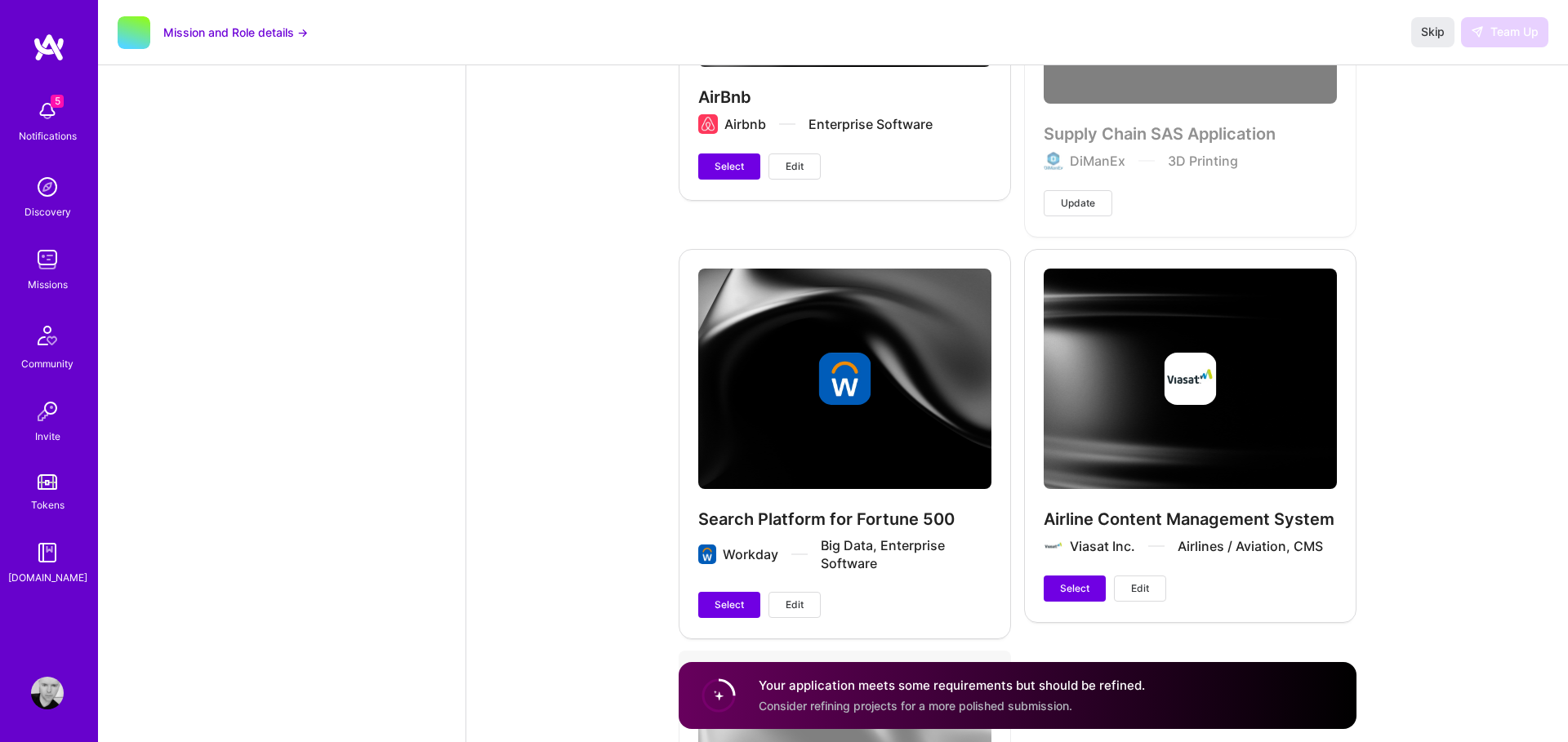
scroll to position [4814, 0]
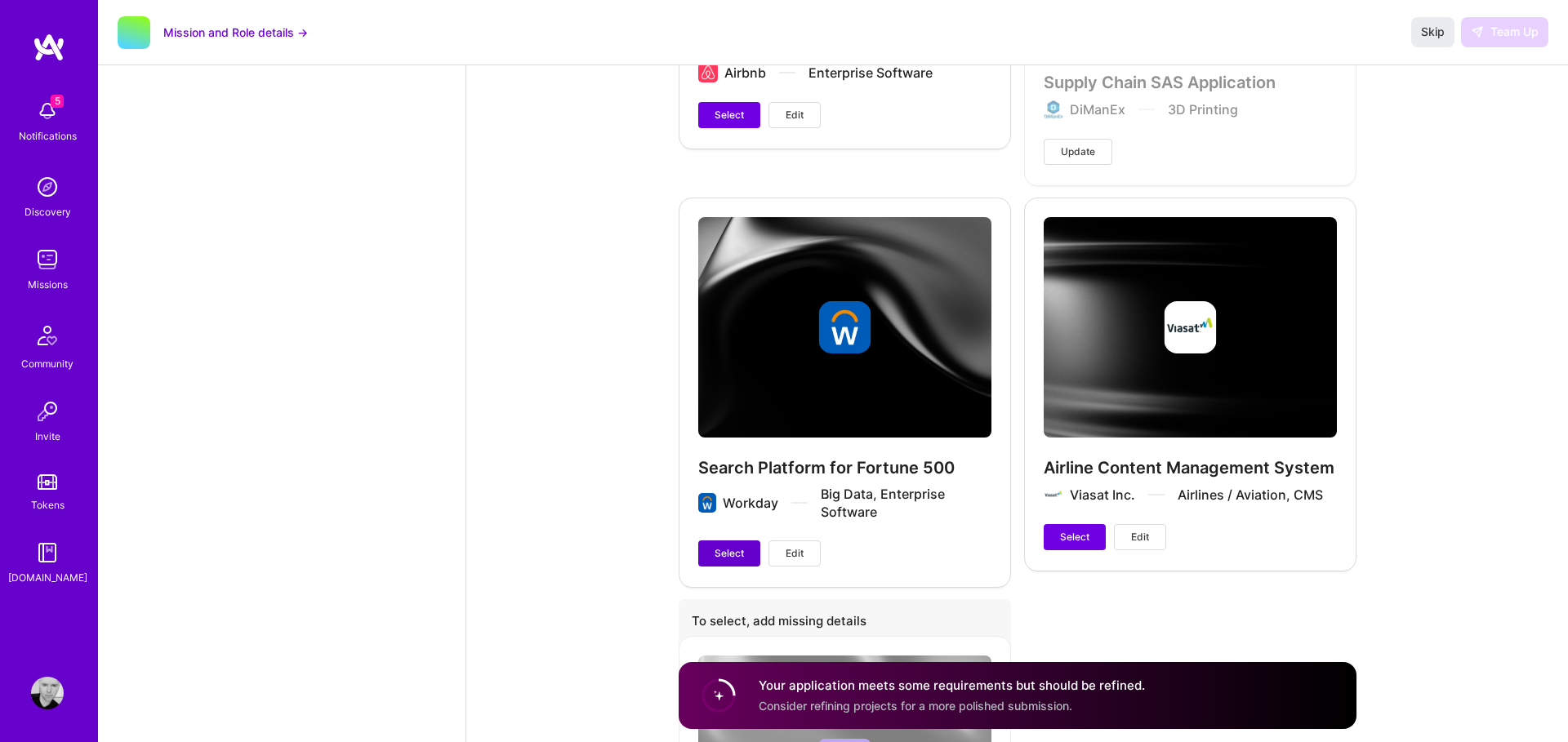
click at [748, 545] on button "Select" at bounding box center [729, 553] width 62 height 26
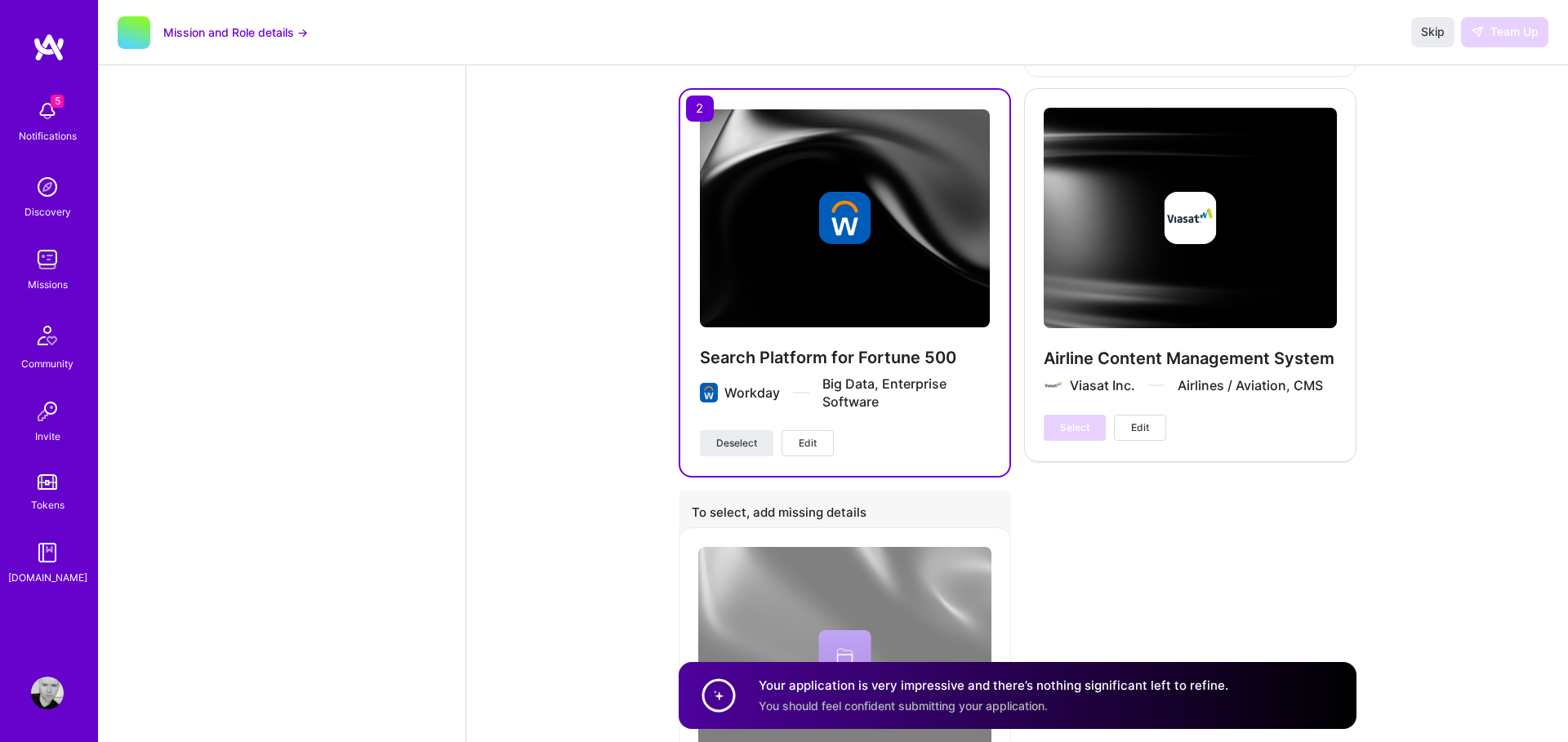
scroll to position [4898, 0]
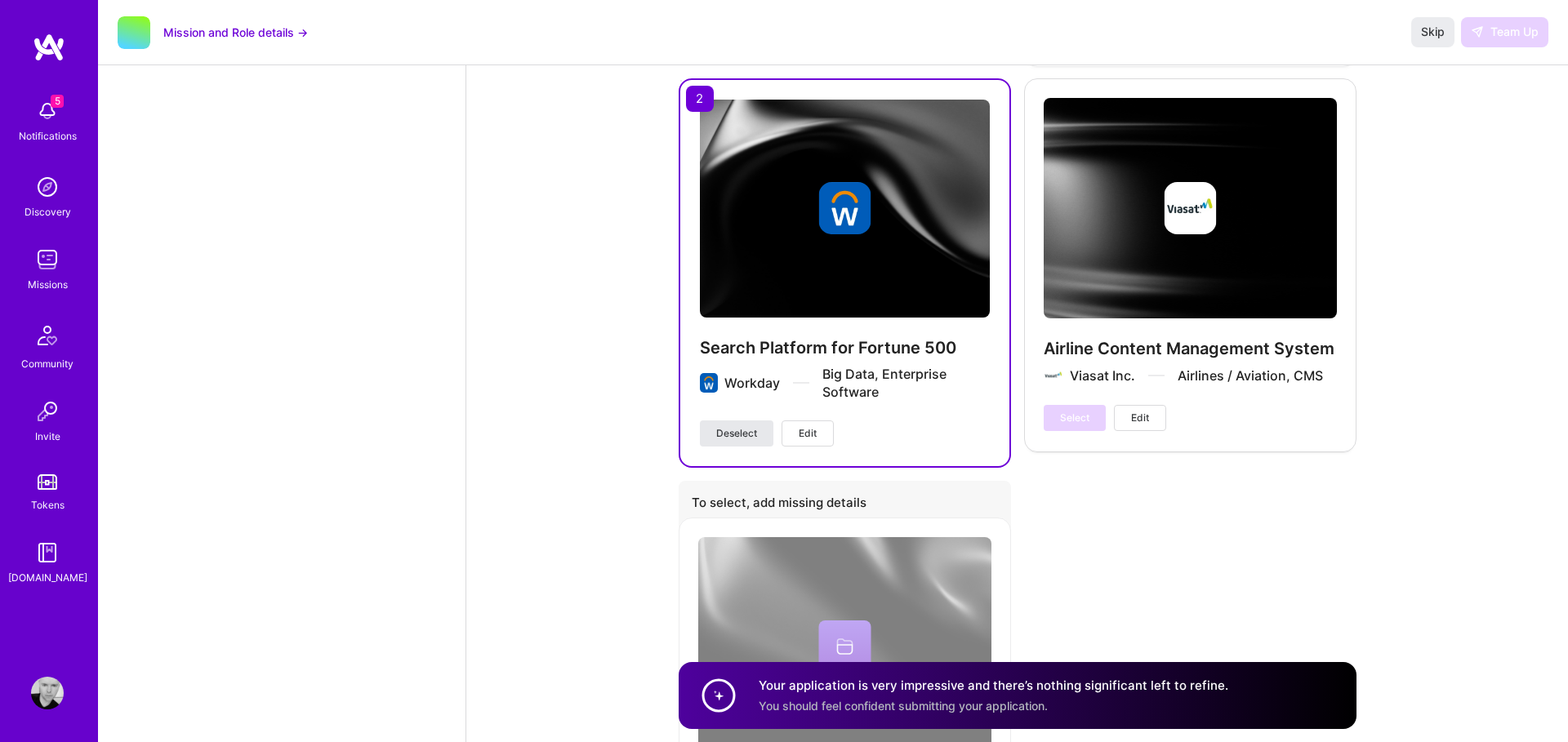
click at [748, 431] on span "Deselect" at bounding box center [737, 433] width 41 height 15
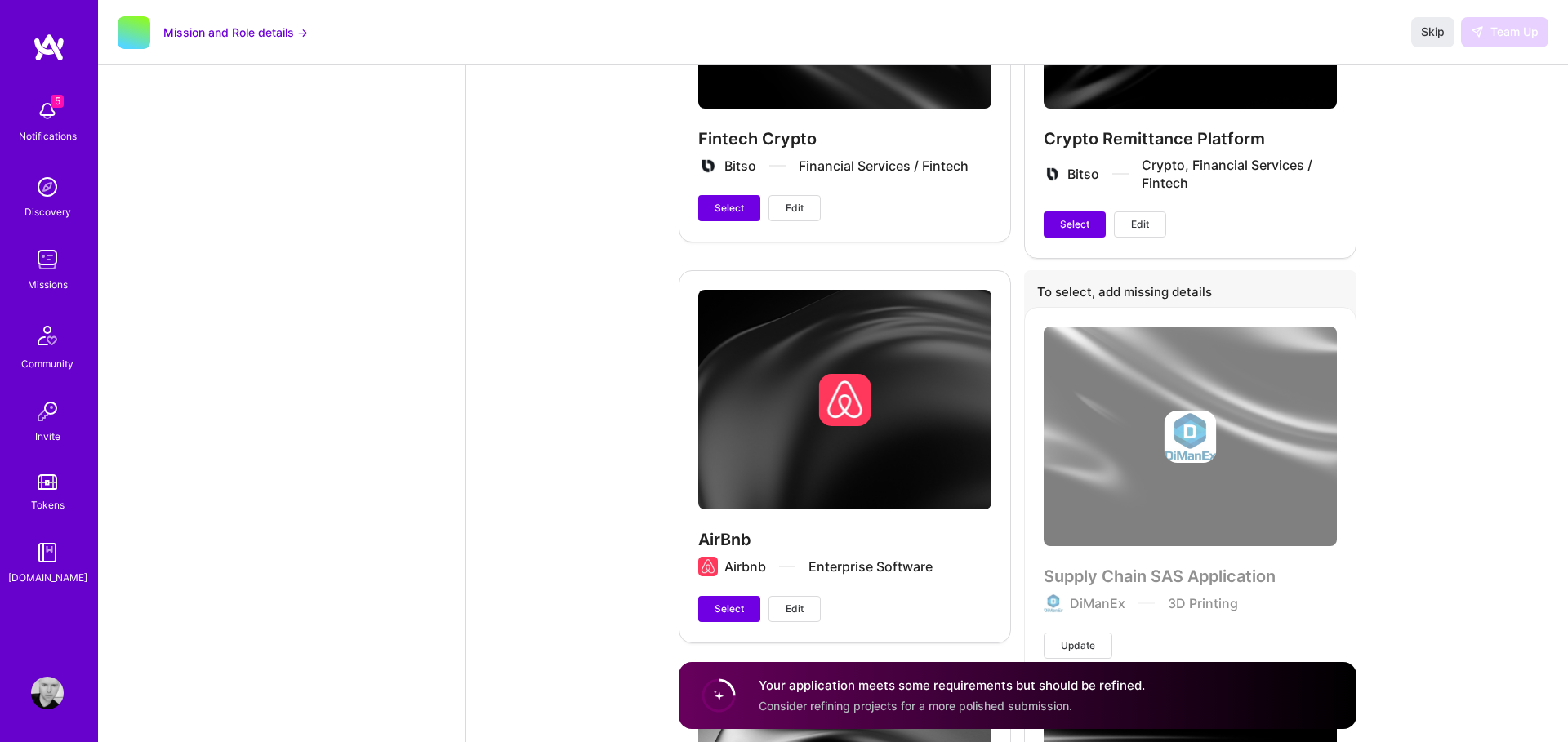
scroll to position [4355, 0]
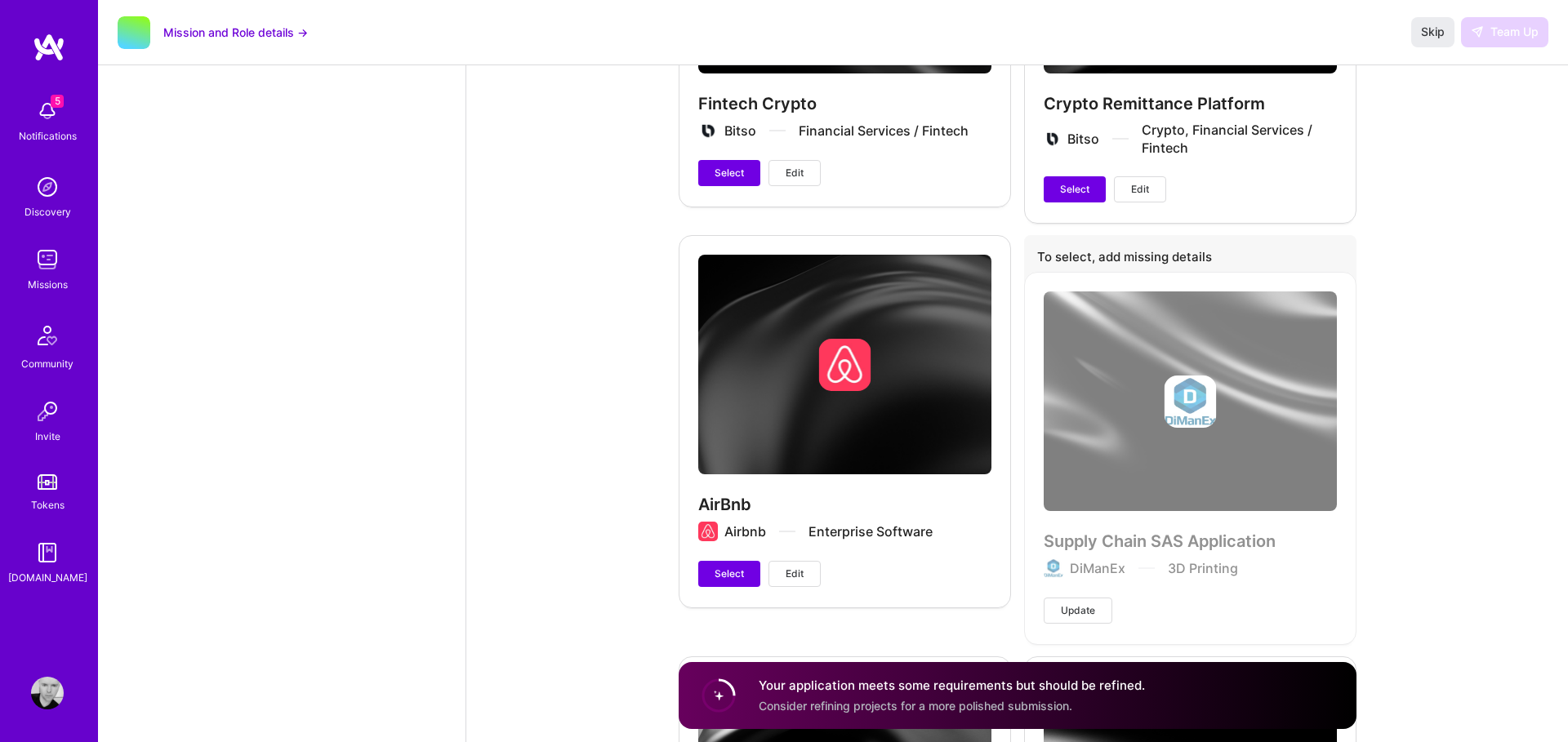
drag, startPoint x: 723, startPoint y: 573, endPoint x: 713, endPoint y: 567, distance: 11.7
click at [724, 572] on span "Select" at bounding box center [729, 574] width 30 height 15
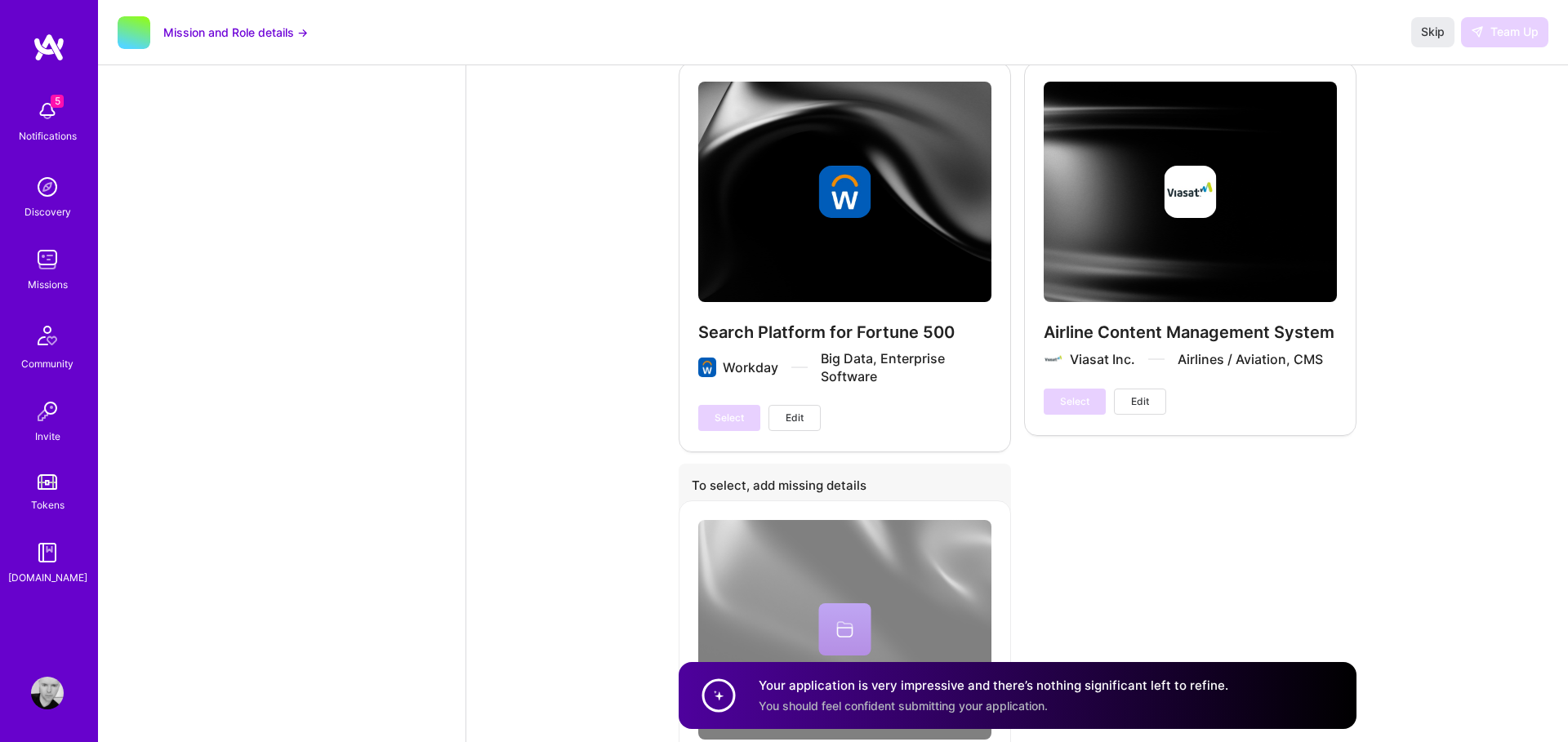
scroll to position [4921, 0]
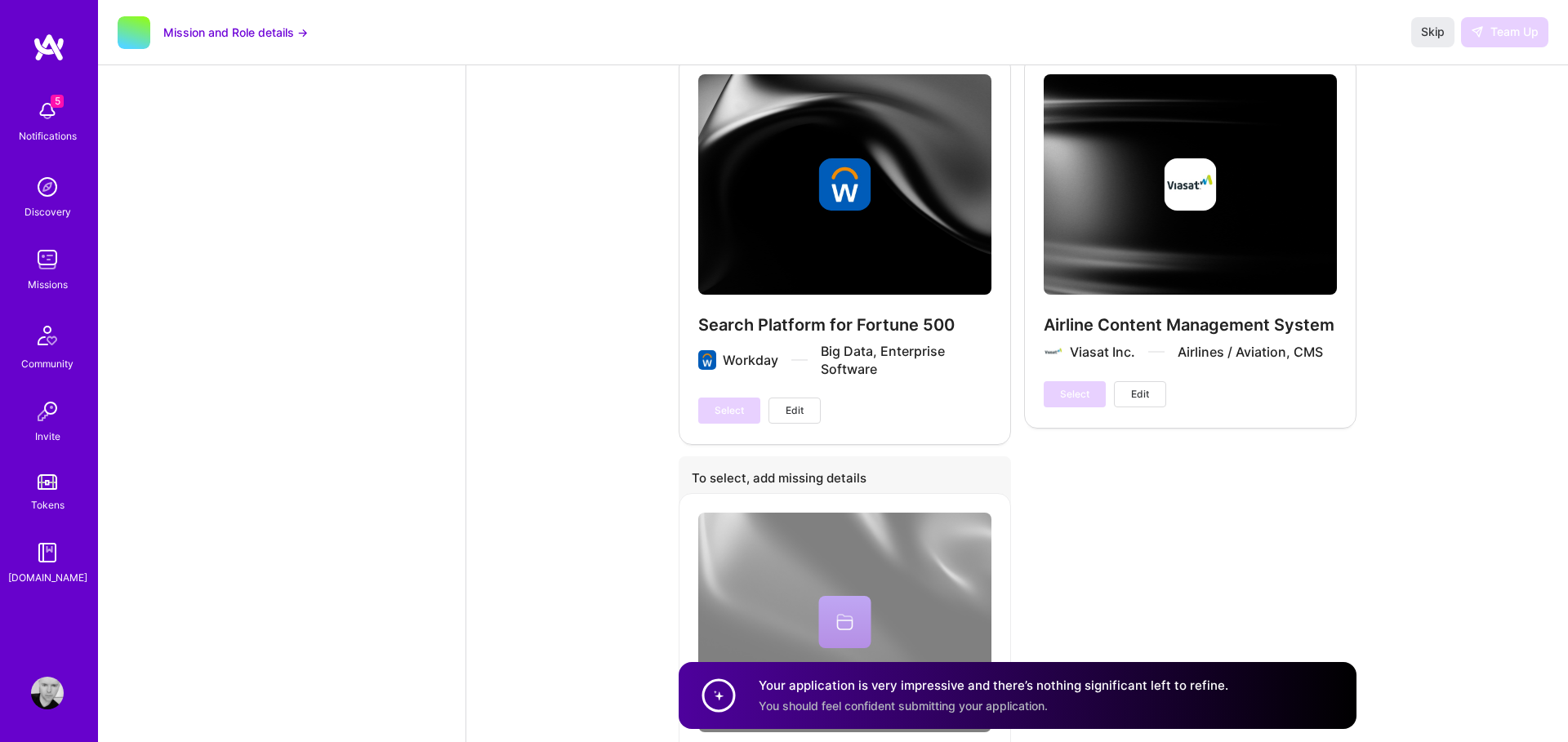
drag, startPoint x: 1121, startPoint y: 657, endPoint x: 1172, endPoint y: 669, distance: 52.4
drag, startPoint x: 1215, startPoint y: 676, endPoint x: 1323, endPoint y: 687, distance: 108.6
click at [1301, 681] on div "Your application is very impressive and there’s nothing significant left to ref…" at bounding box center [1018, 695] width 678 height 67
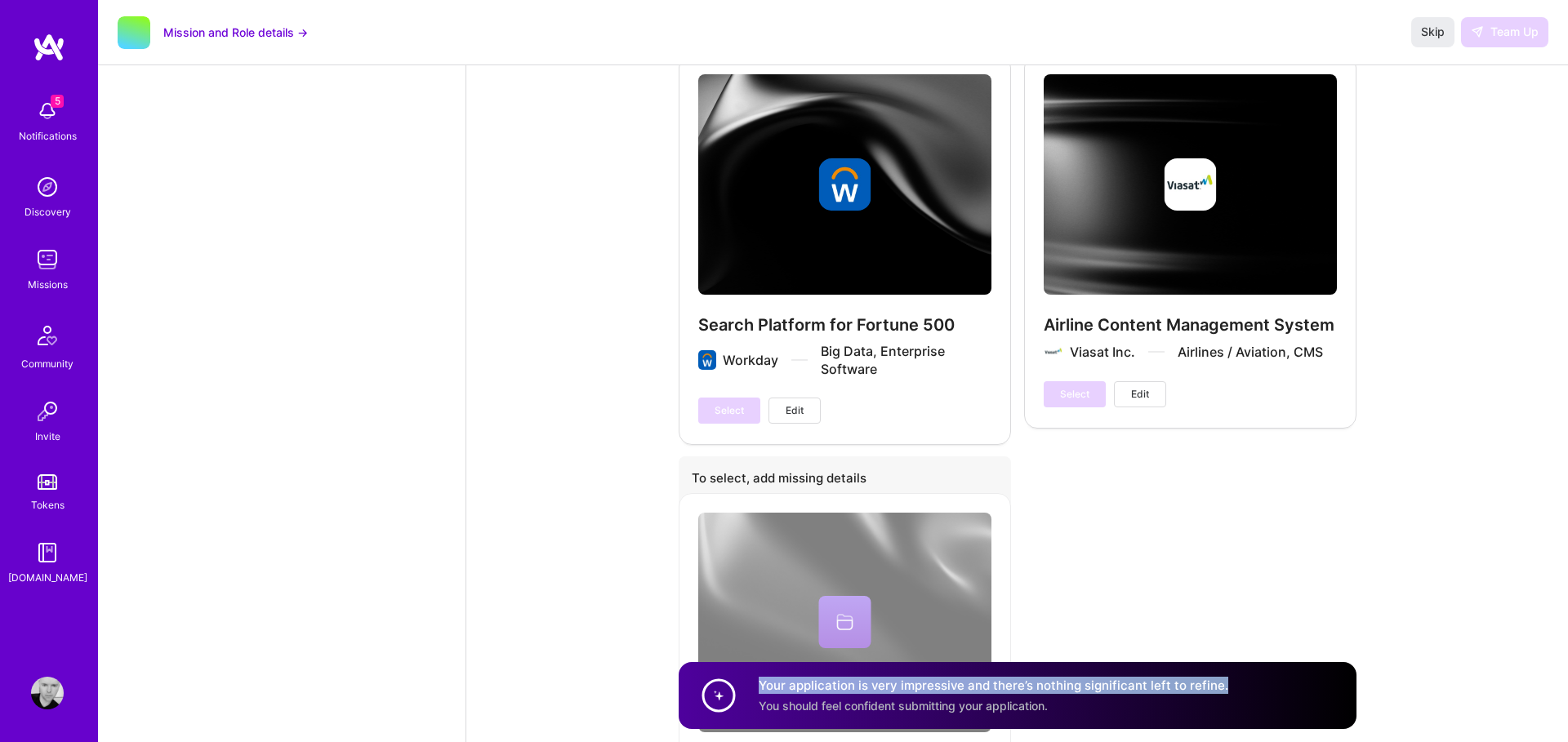
drag, startPoint x: 1323, startPoint y: 687, endPoint x: 736, endPoint y: 678, distance: 587.1
click at [736, 672] on div "Your application is very impressive and there’s nothing significant left to ref…" at bounding box center [1018, 695] width 678 height 67
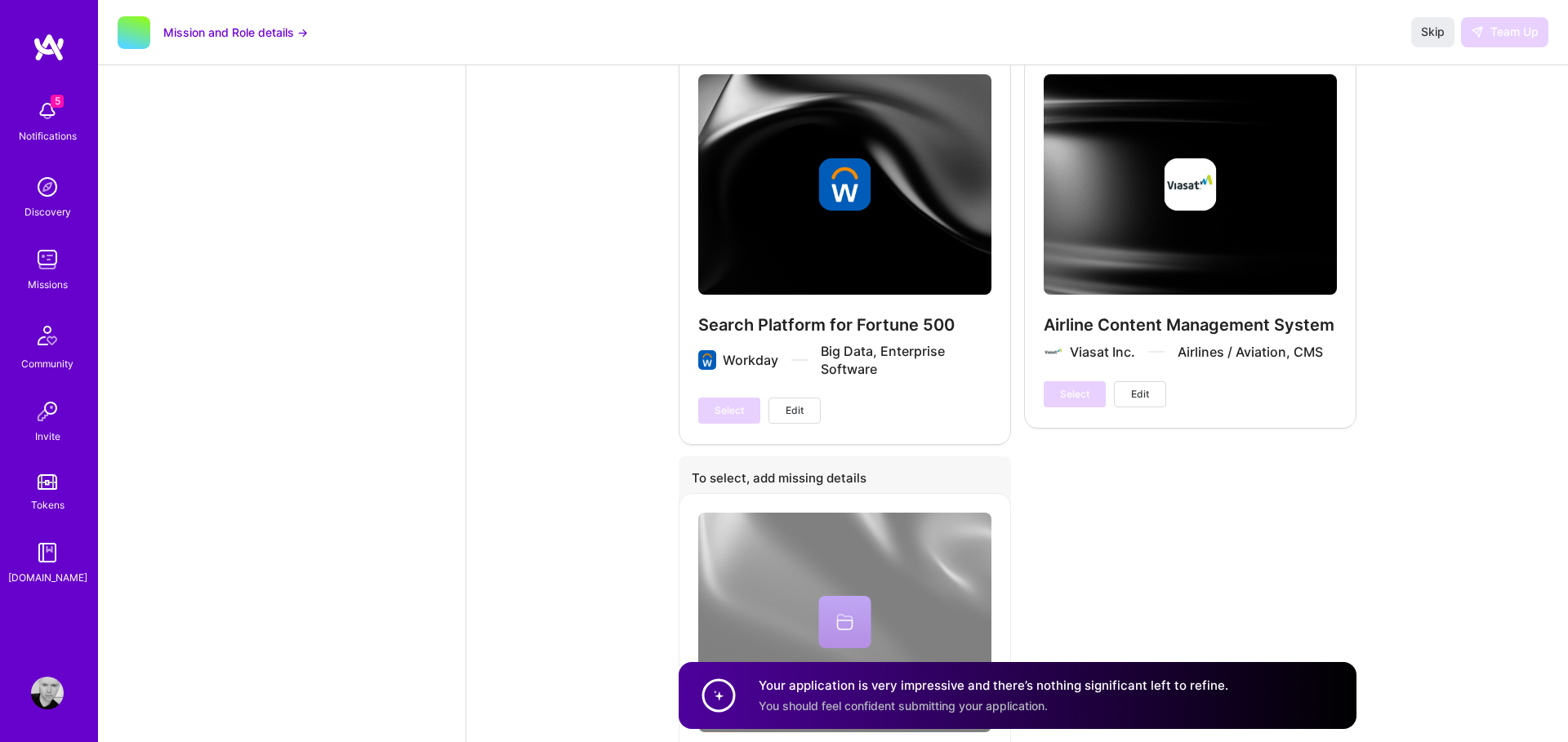
drag, startPoint x: 725, startPoint y: 698, endPoint x: 826, endPoint y: 673, distance: 104.0
click at [746, 693] on div "Your application is very impressive and there’s nothing significant left to ref…" at bounding box center [1018, 695] width 678 height 67
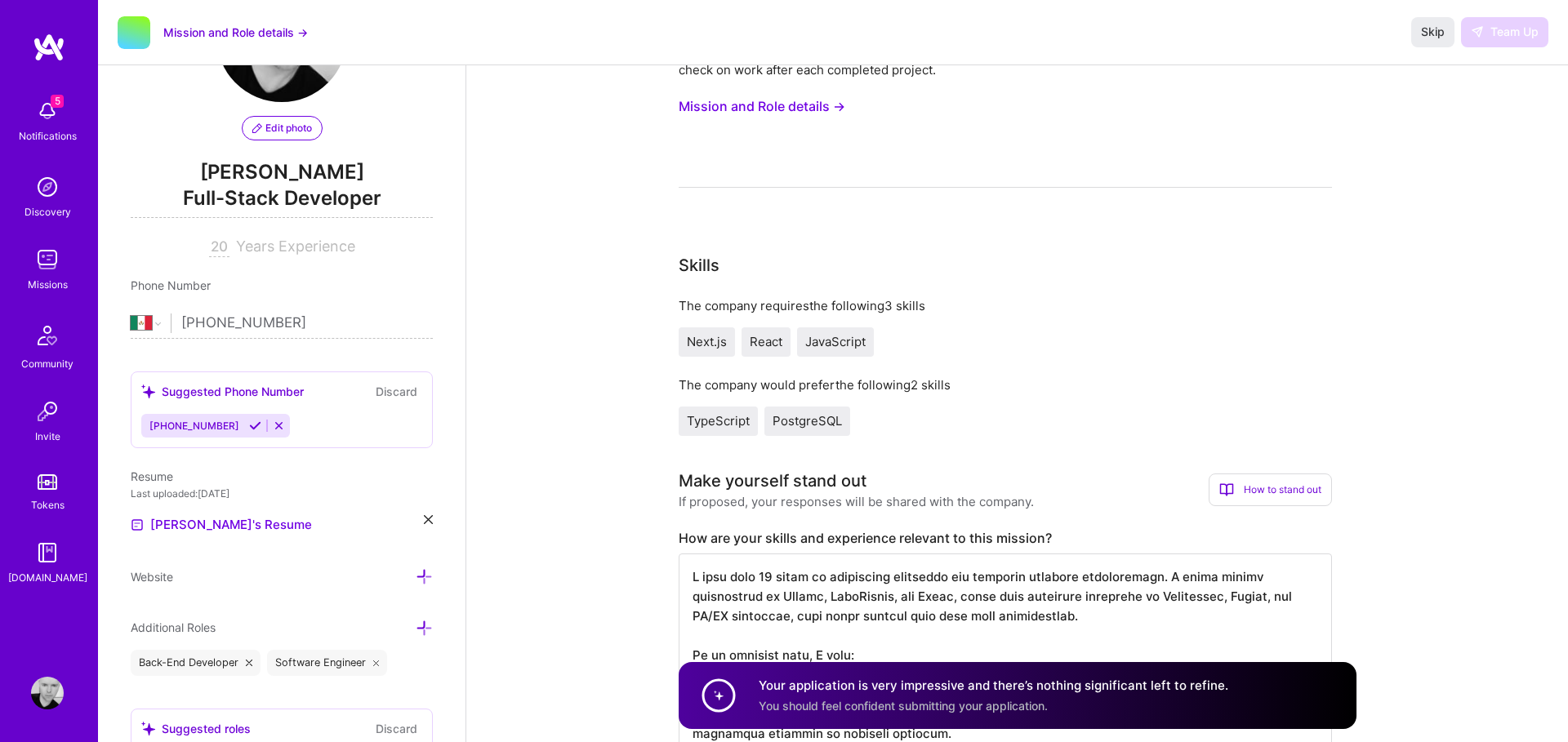
scroll to position [0, 0]
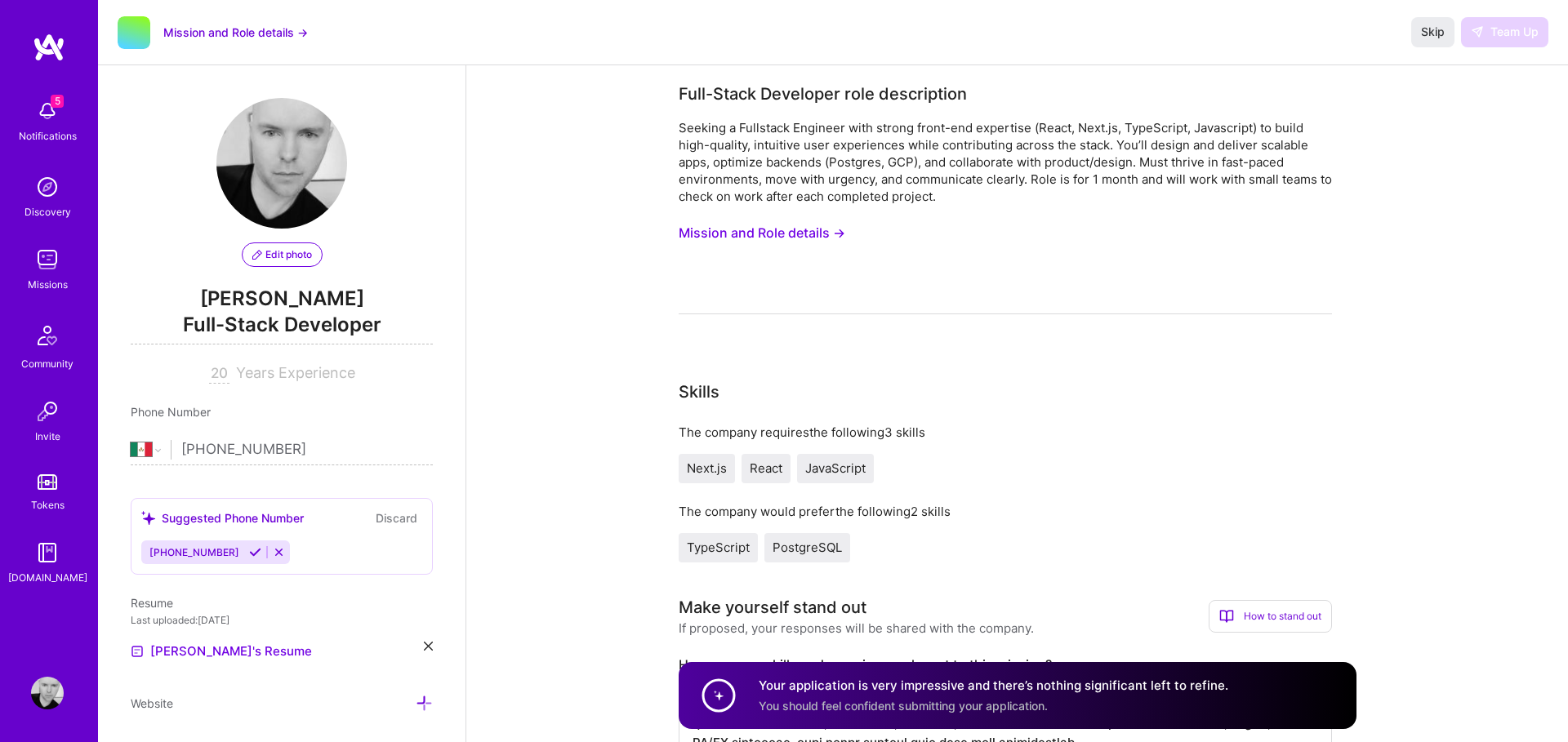
click at [282, 34] on button "Mission and Role details →" at bounding box center [235, 32] width 144 height 17
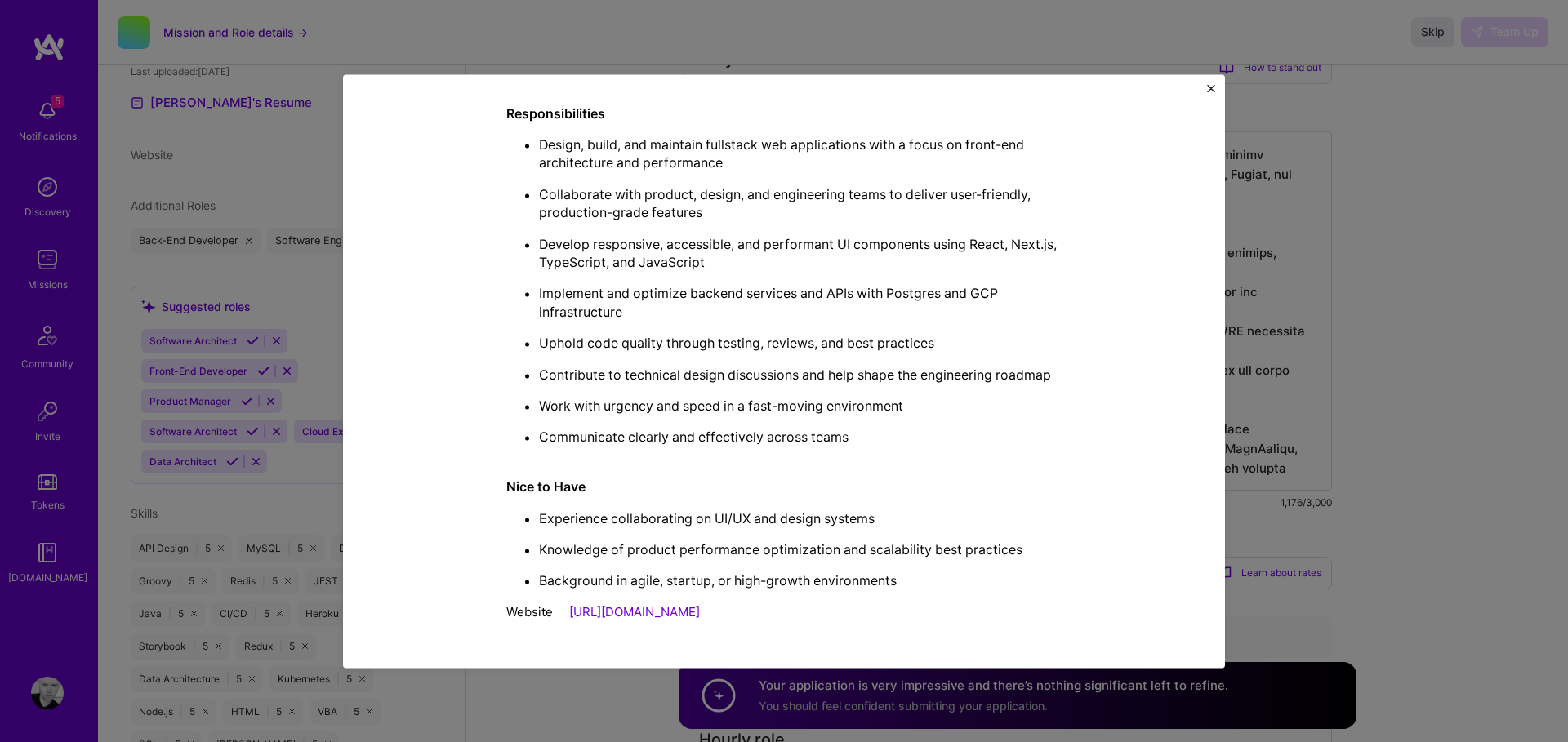
scroll to position [543, 0]
click at [1211, 91] on img "Close" at bounding box center [1211, 88] width 8 height 8
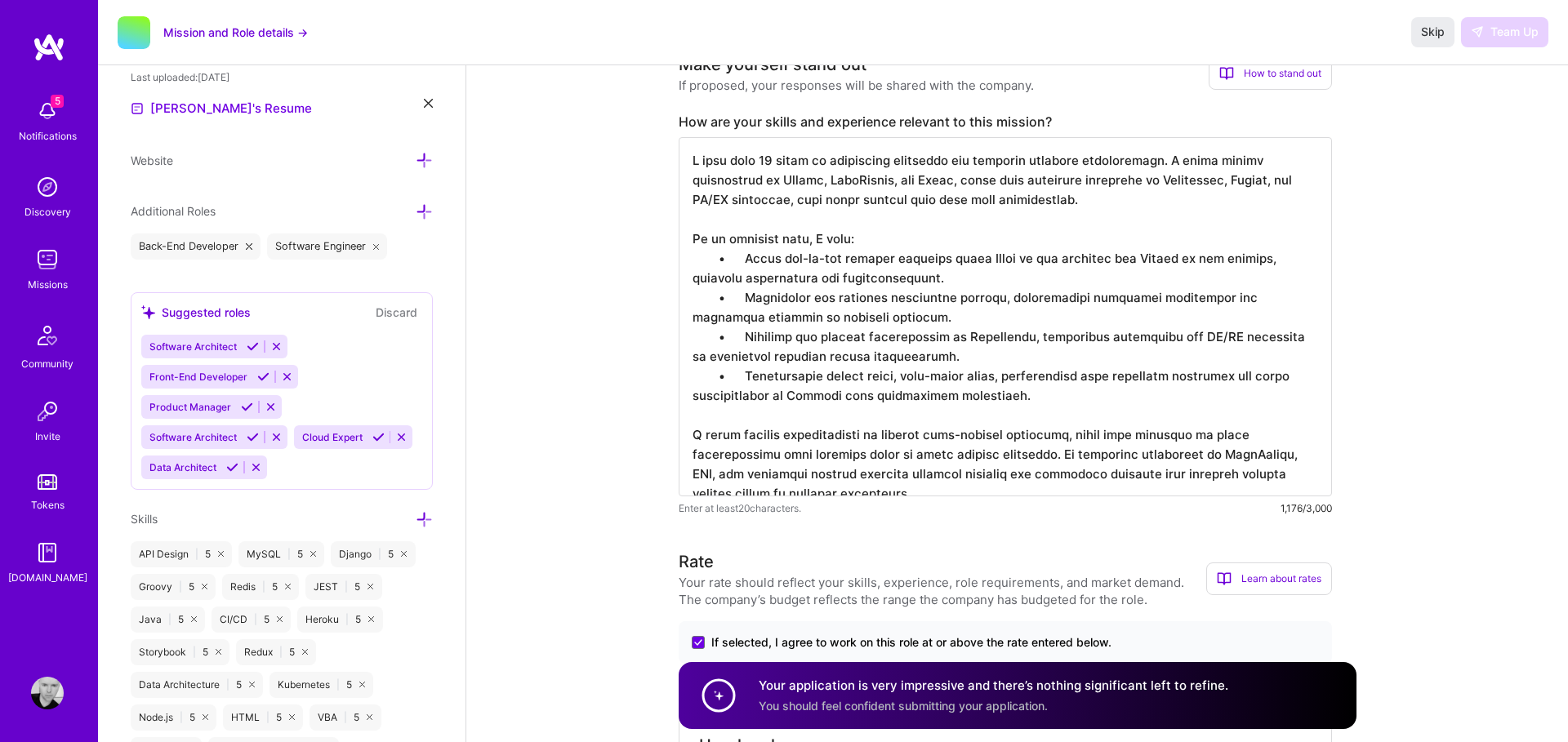
scroll to position [21, 0]
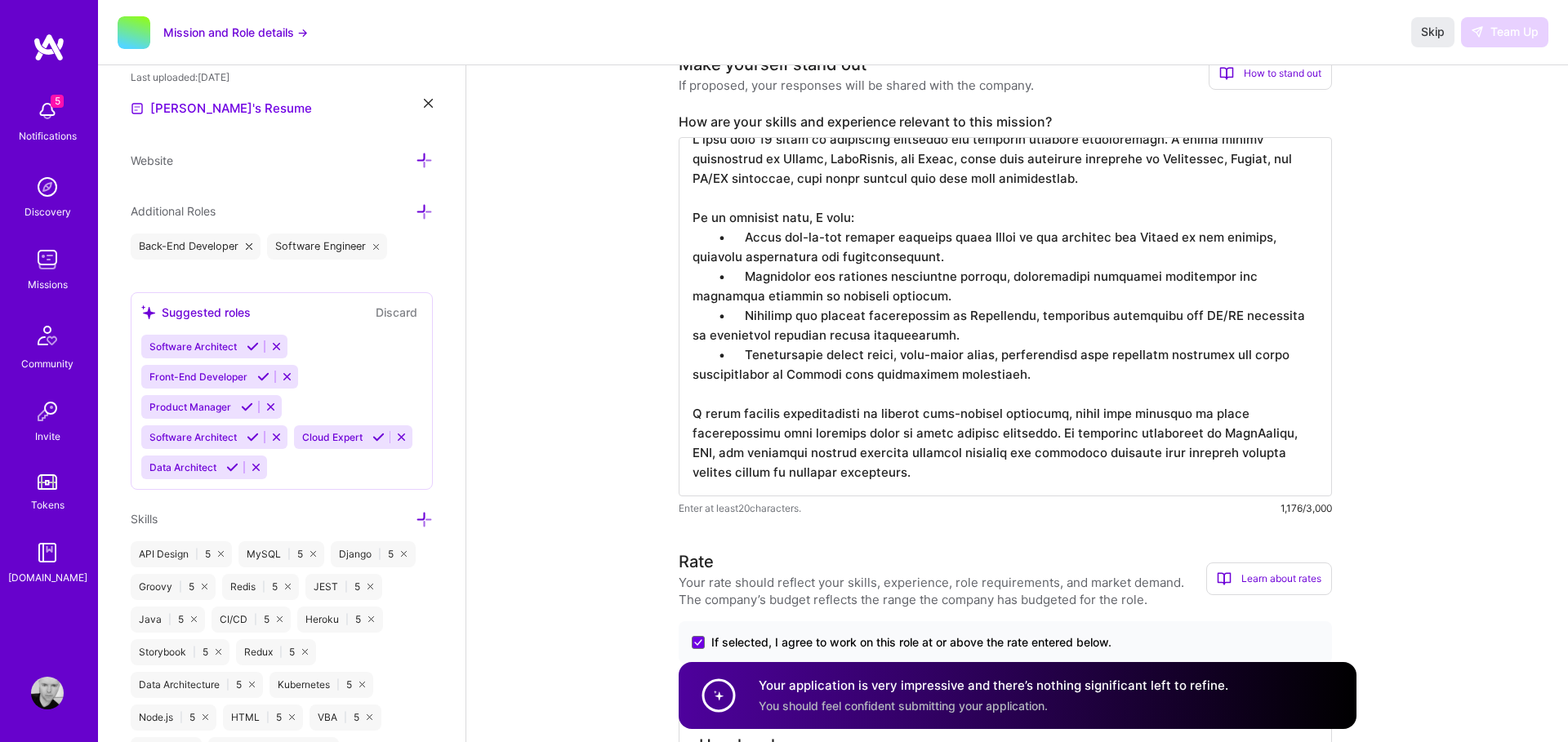
click at [208, 40] on button "Mission and Role details →" at bounding box center [235, 32] width 144 height 17
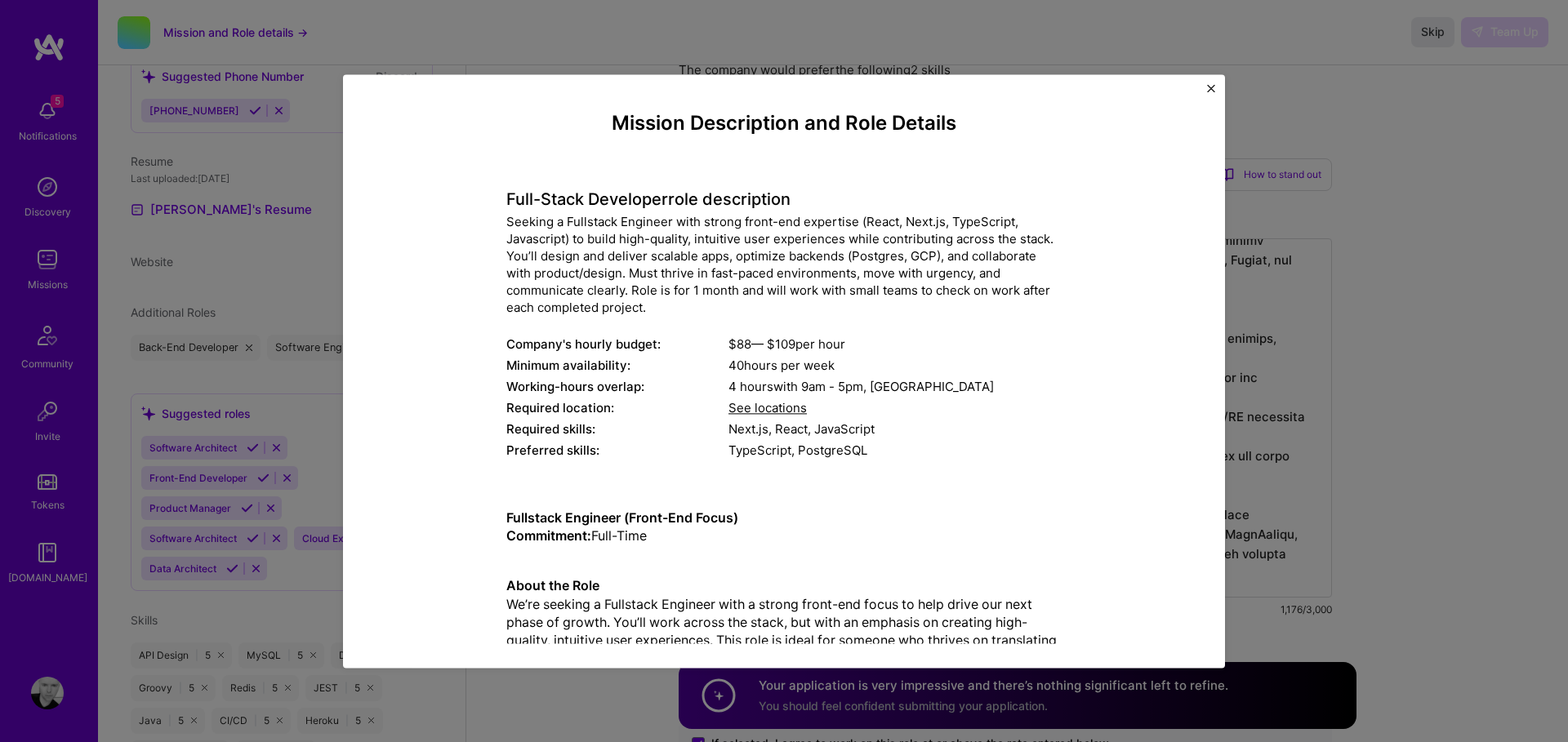
scroll to position [438, 0]
click at [1209, 86] on img "Close" at bounding box center [1211, 88] width 8 height 8
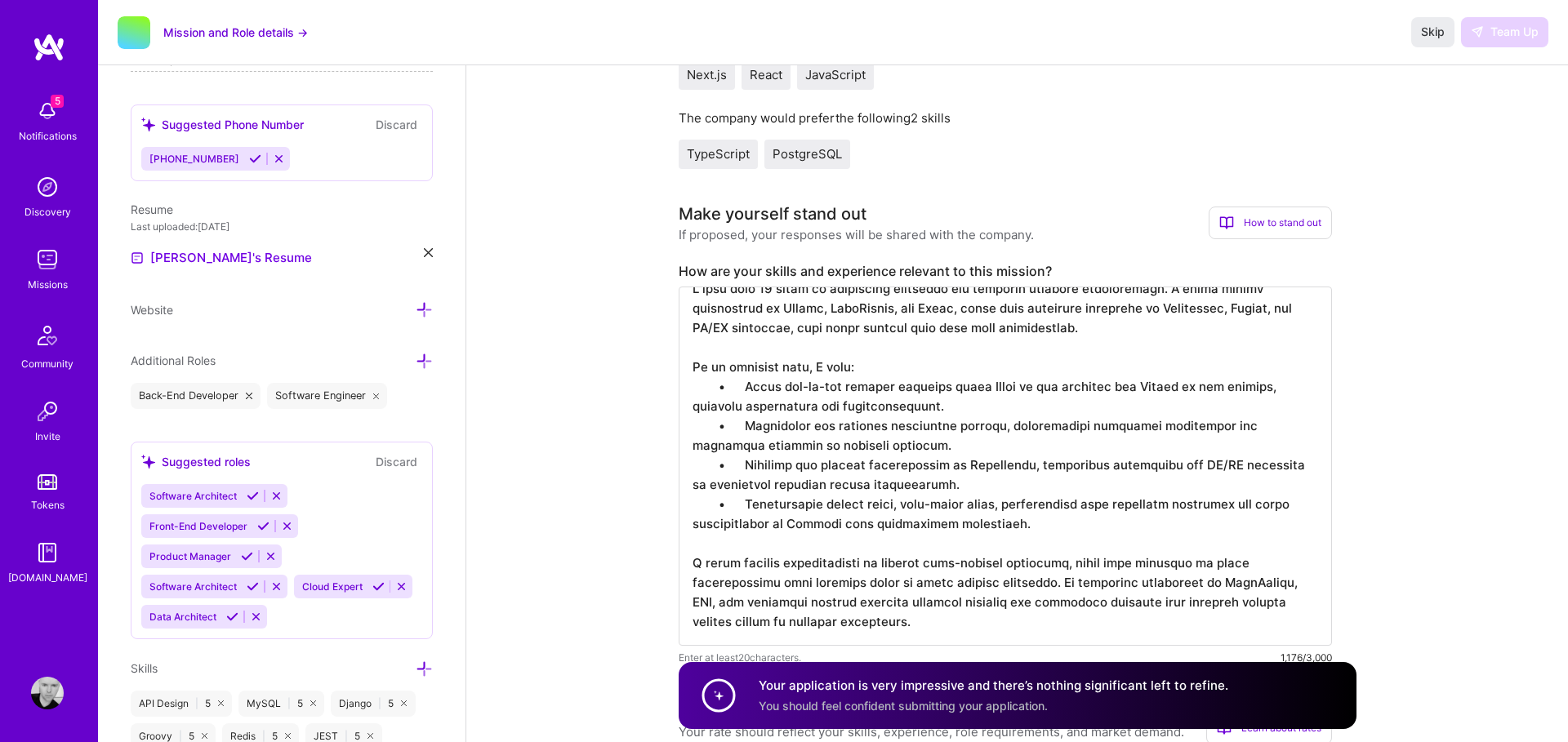
scroll to position [0, 0]
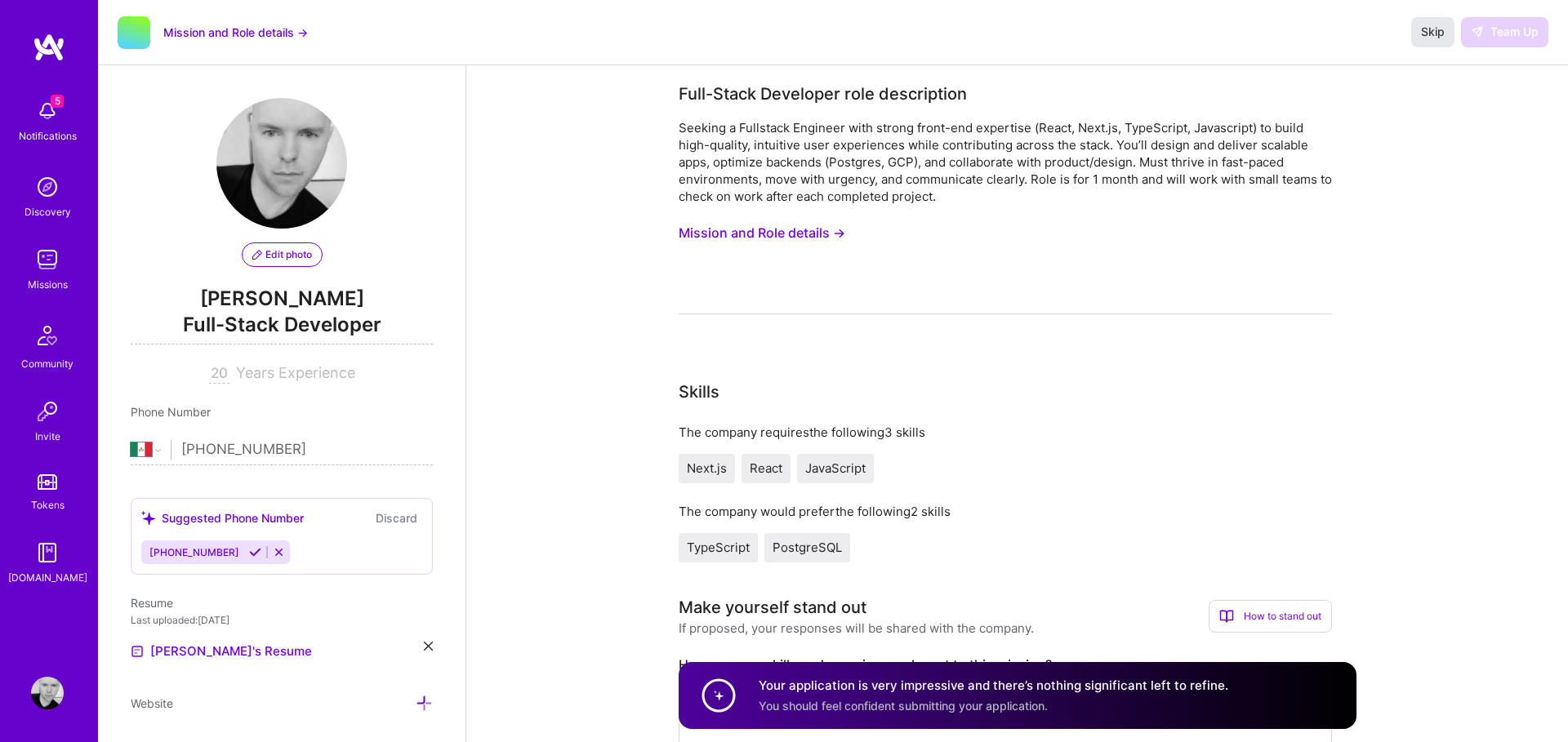
click at [1444, 35] on span "Skip" at bounding box center [1433, 32] width 24 height 16
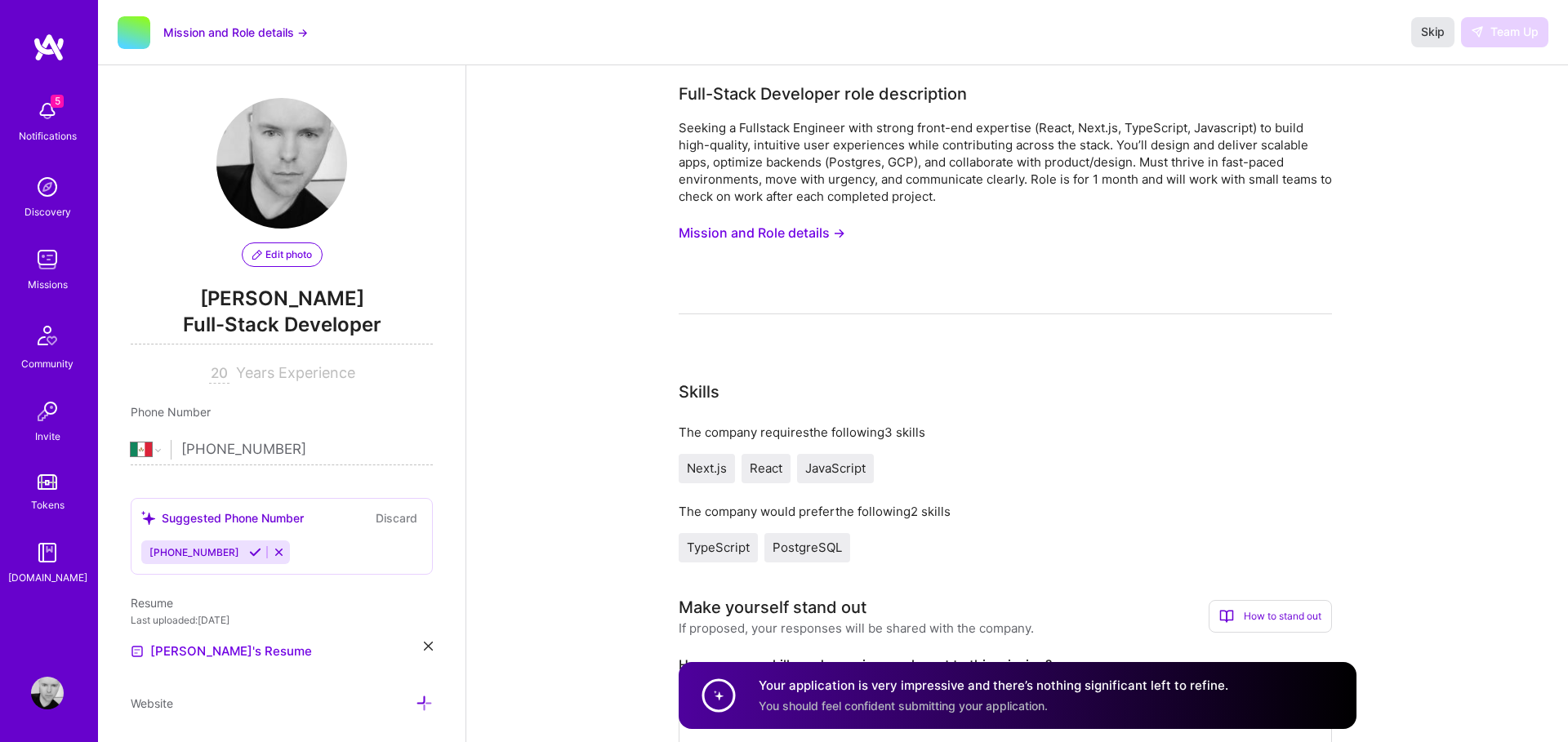
click at [1444, 35] on span "Skip" at bounding box center [1433, 32] width 24 height 16
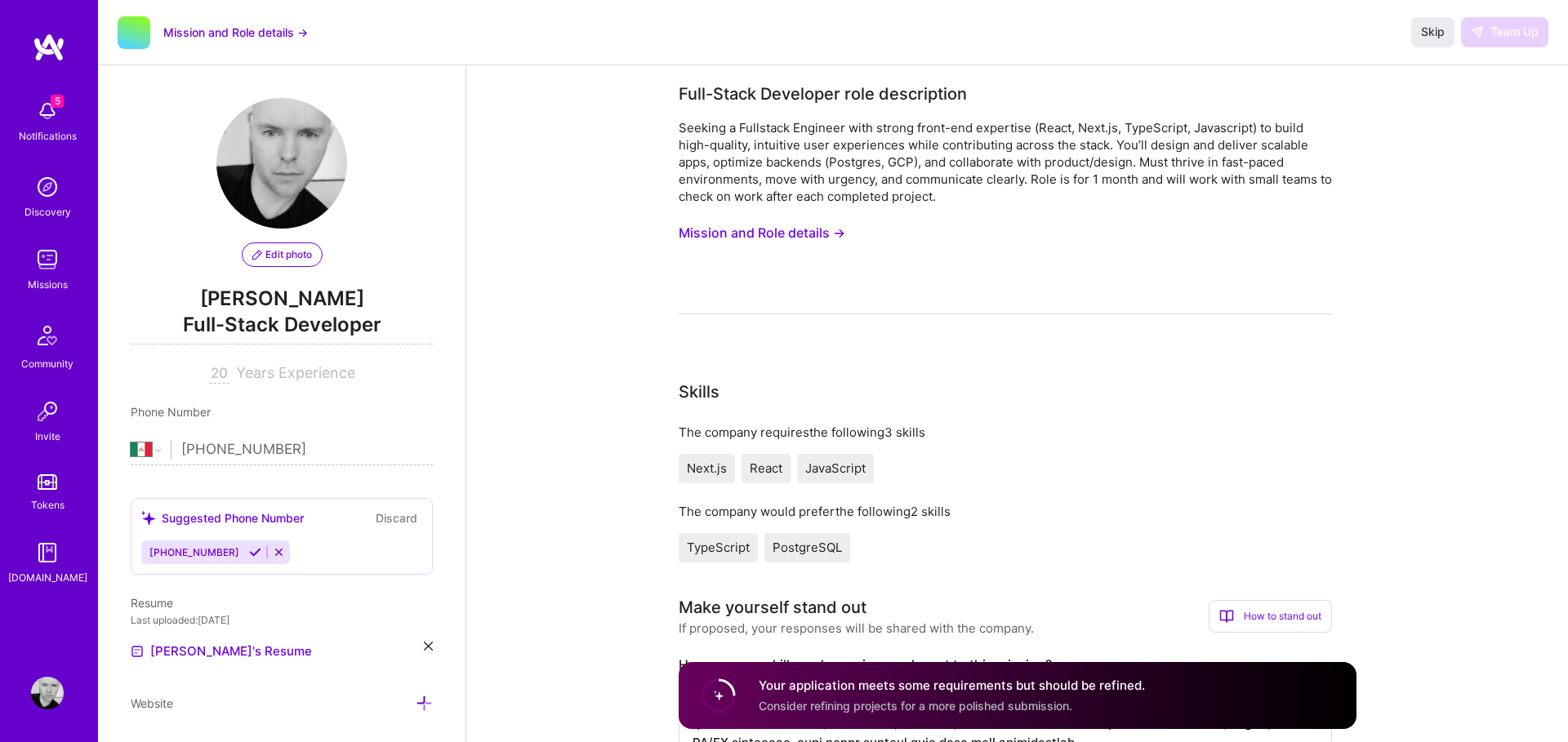
select select "MX"
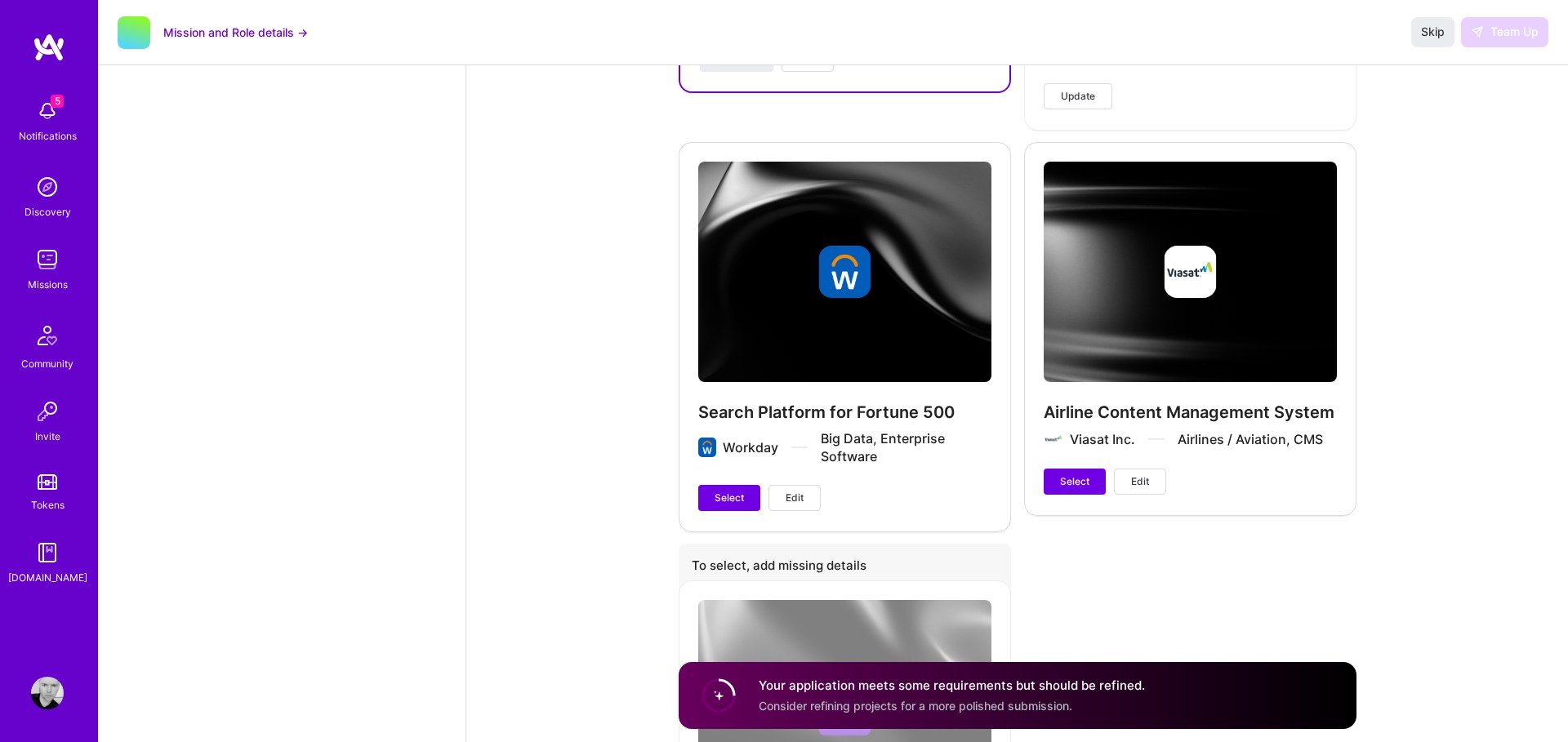
scroll to position [4866, 0]
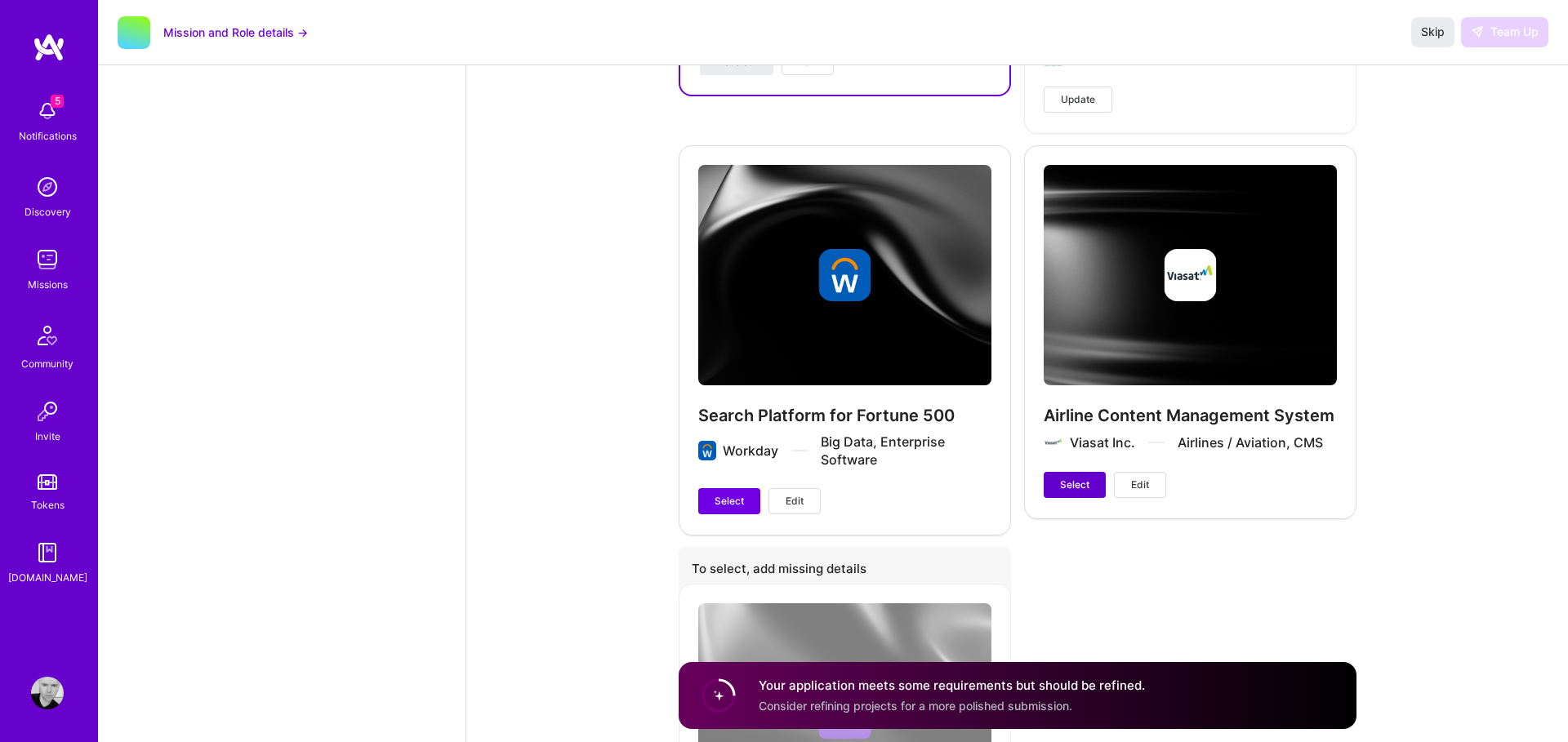
click at [1066, 476] on button "Select" at bounding box center [1074, 485] width 62 height 26
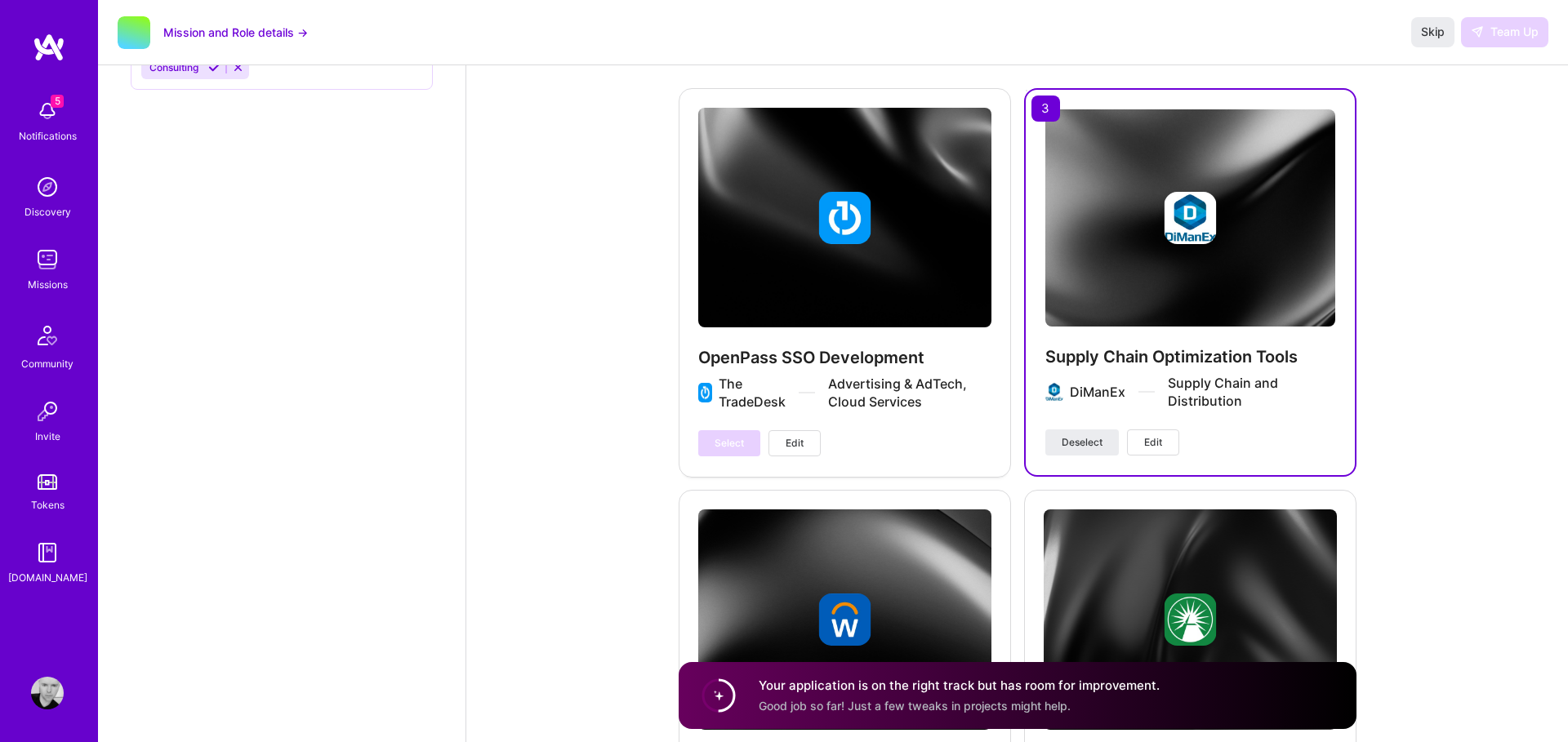
scroll to position [2840, 0]
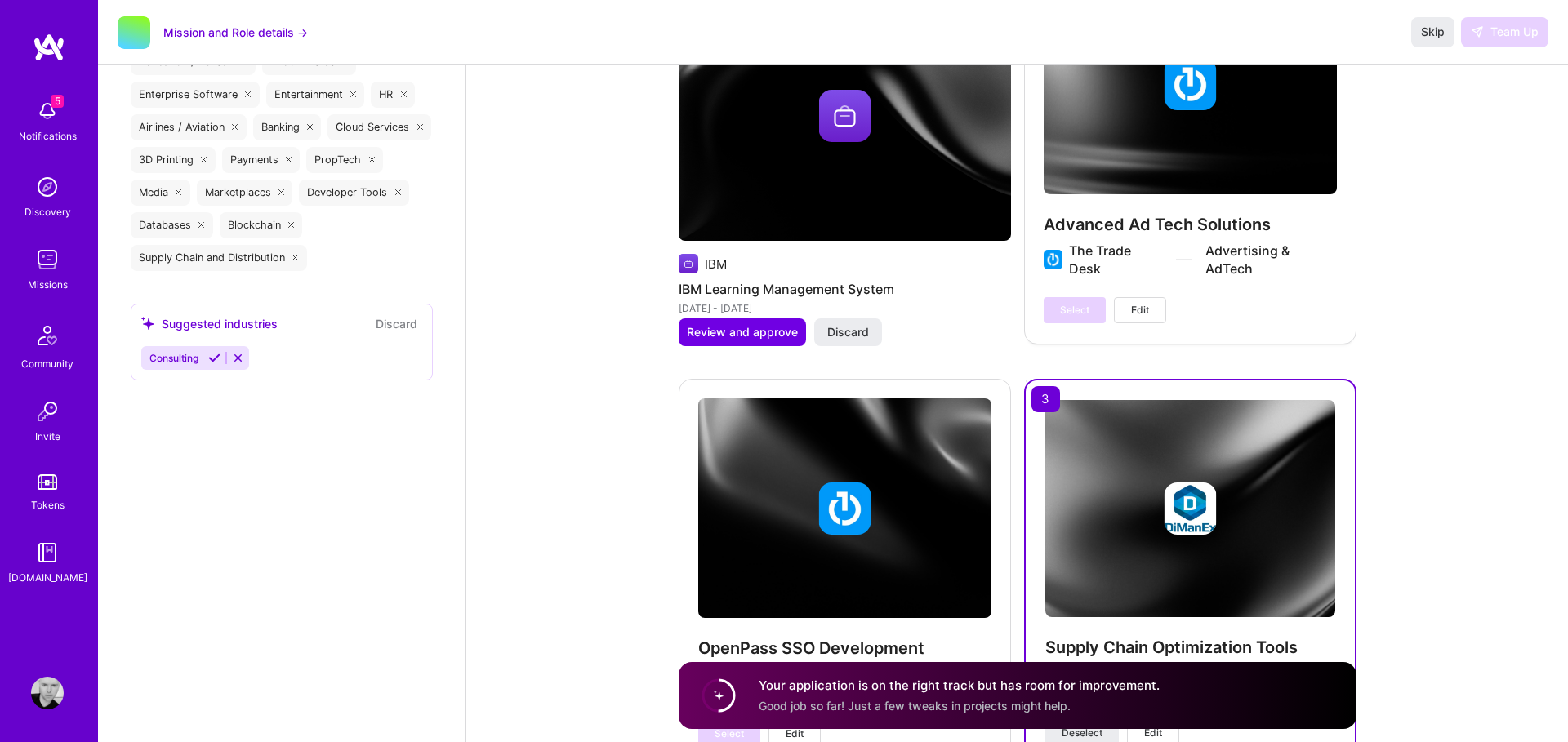
click at [889, 433] on div "OpenPass SSO Development The TradeDesk Advertising & AdTech, Cloud Services Sel…" at bounding box center [845, 572] width 332 height 388
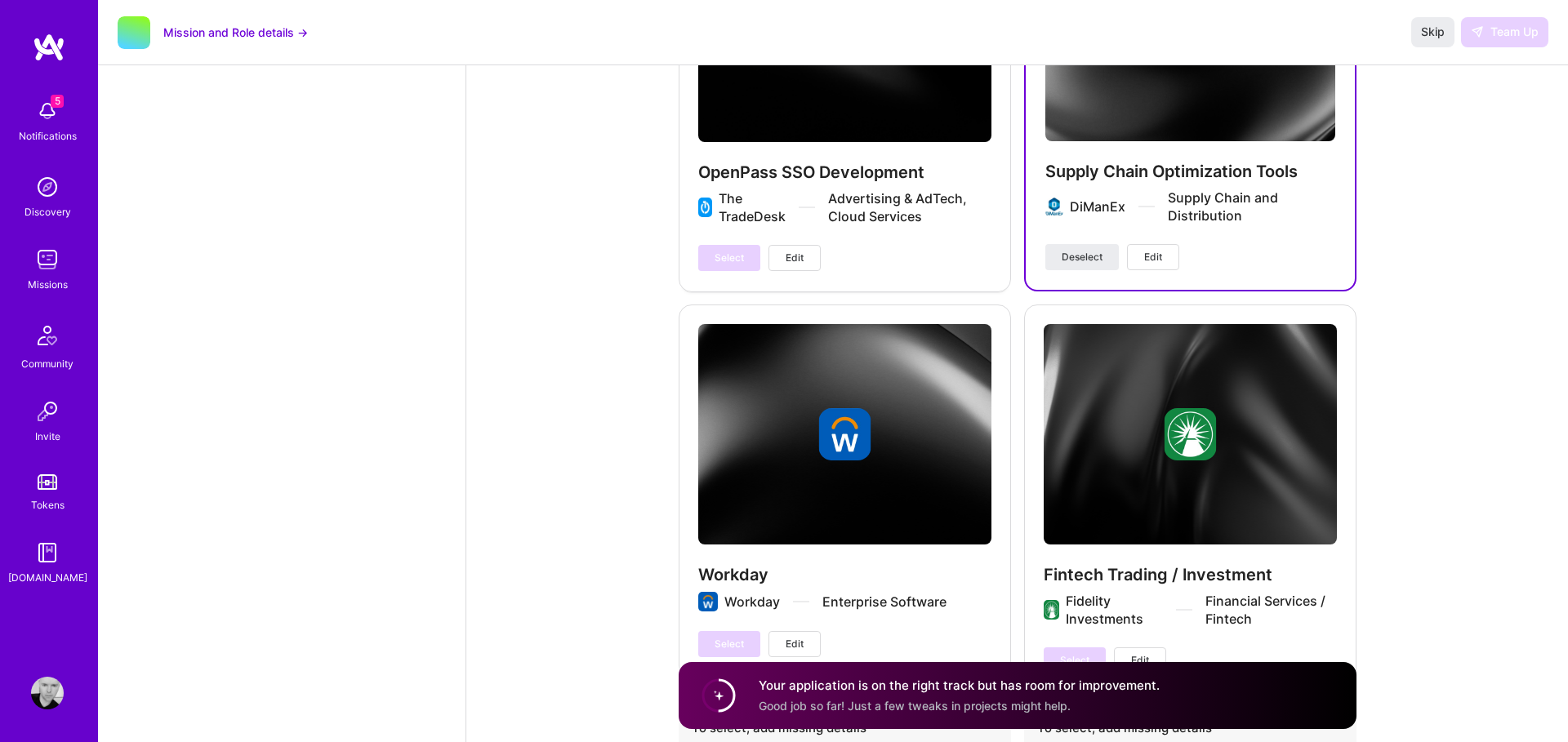
scroll to position [3106, 0]
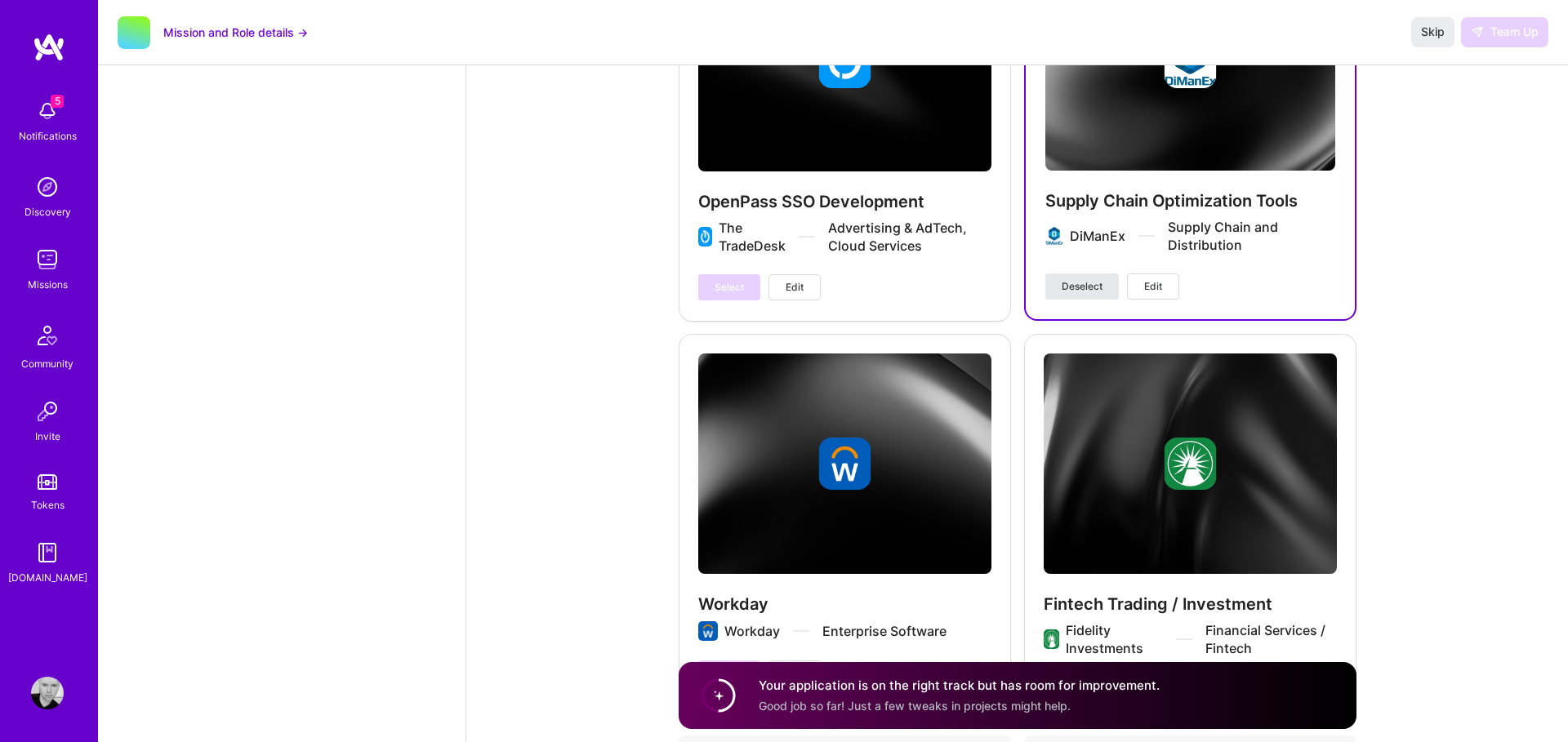
click at [1075, 286] on span "Deselect" at bounding box center [1083, 287] width 41 height 15
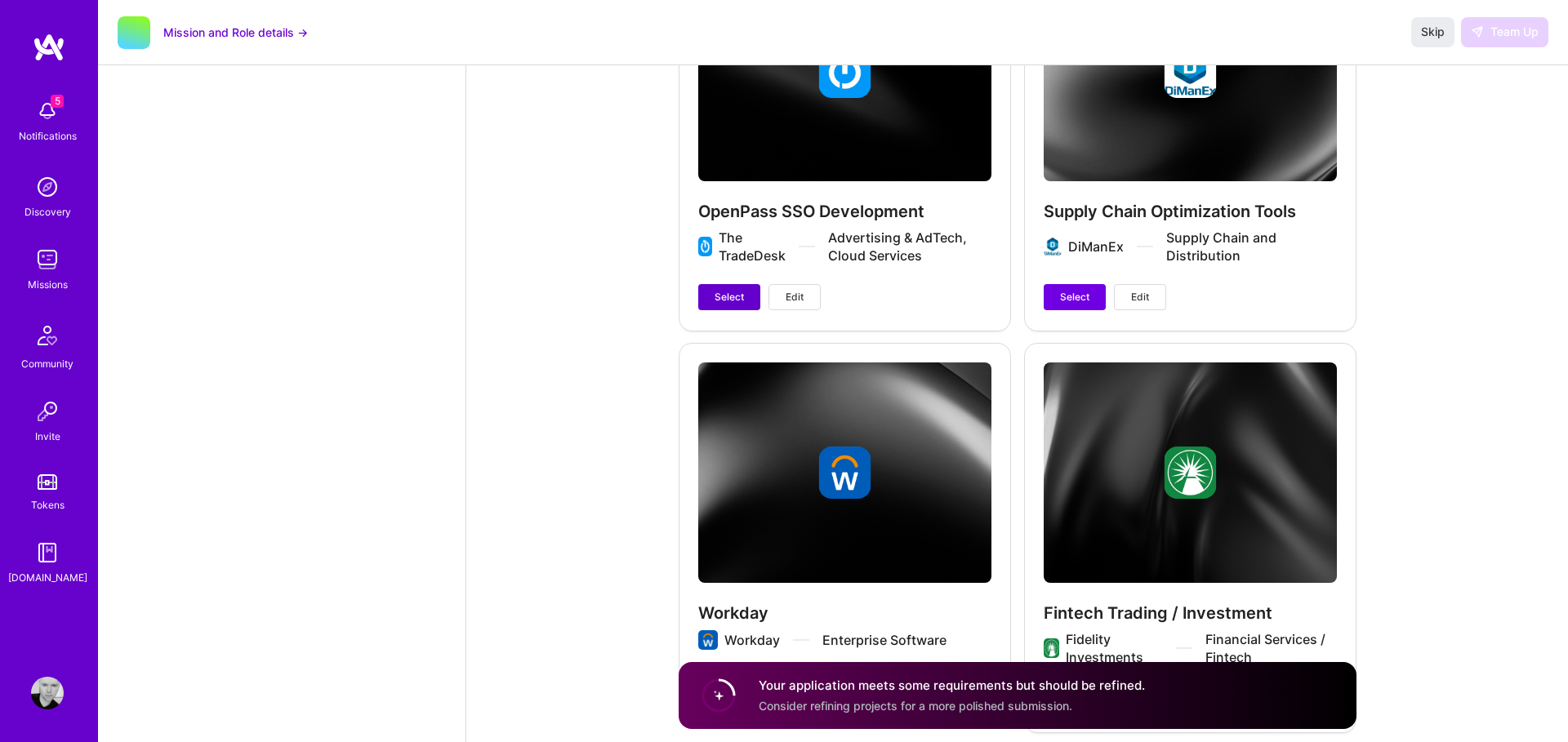
drag, startPoint x: 733, startPoint y: 296, endPoint x: 740, endPoint y: 303, distance: 9.9
click at [733, 296] on span "Select" at bounding box center [729, 297] width 30 height 15
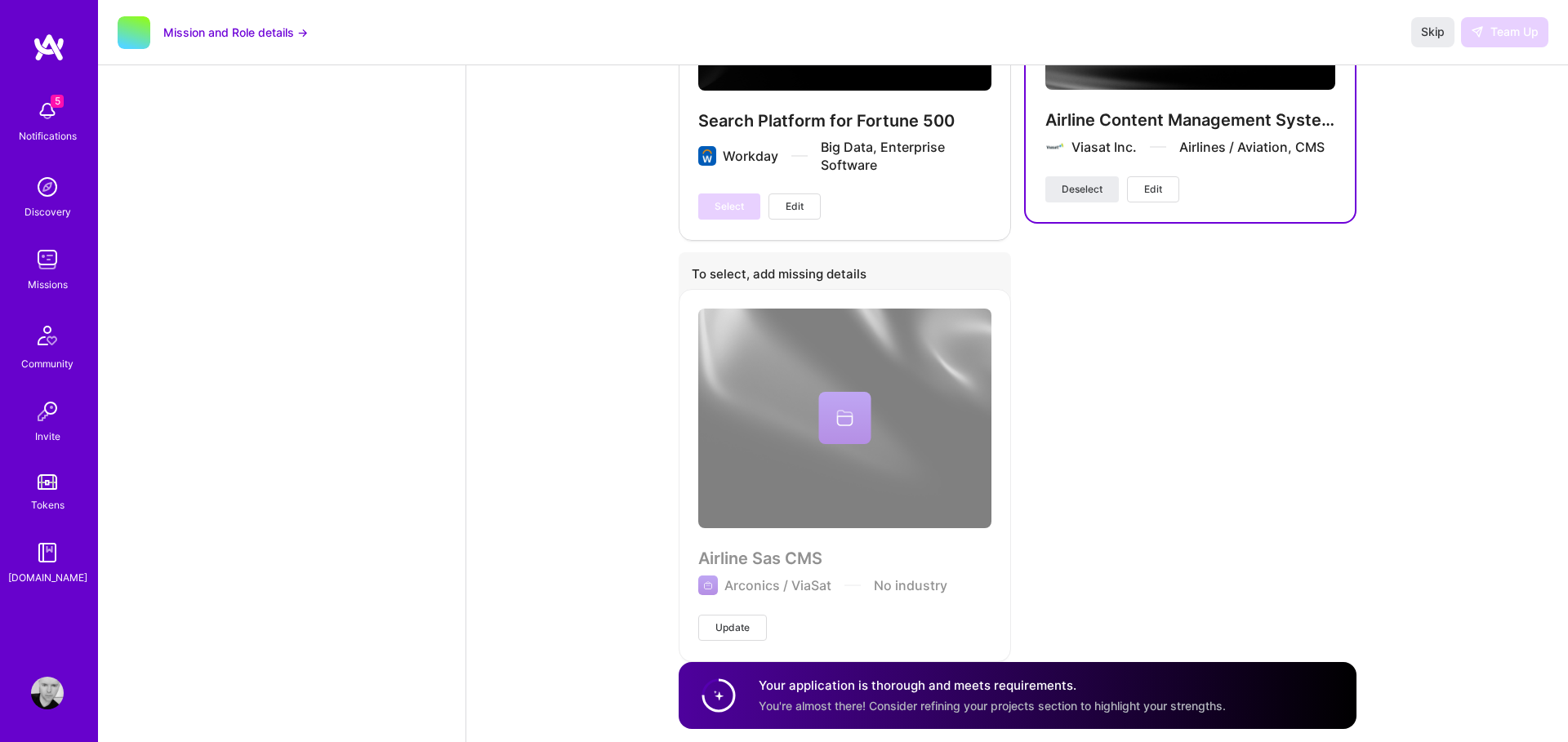
scroll to position [5158, 0]
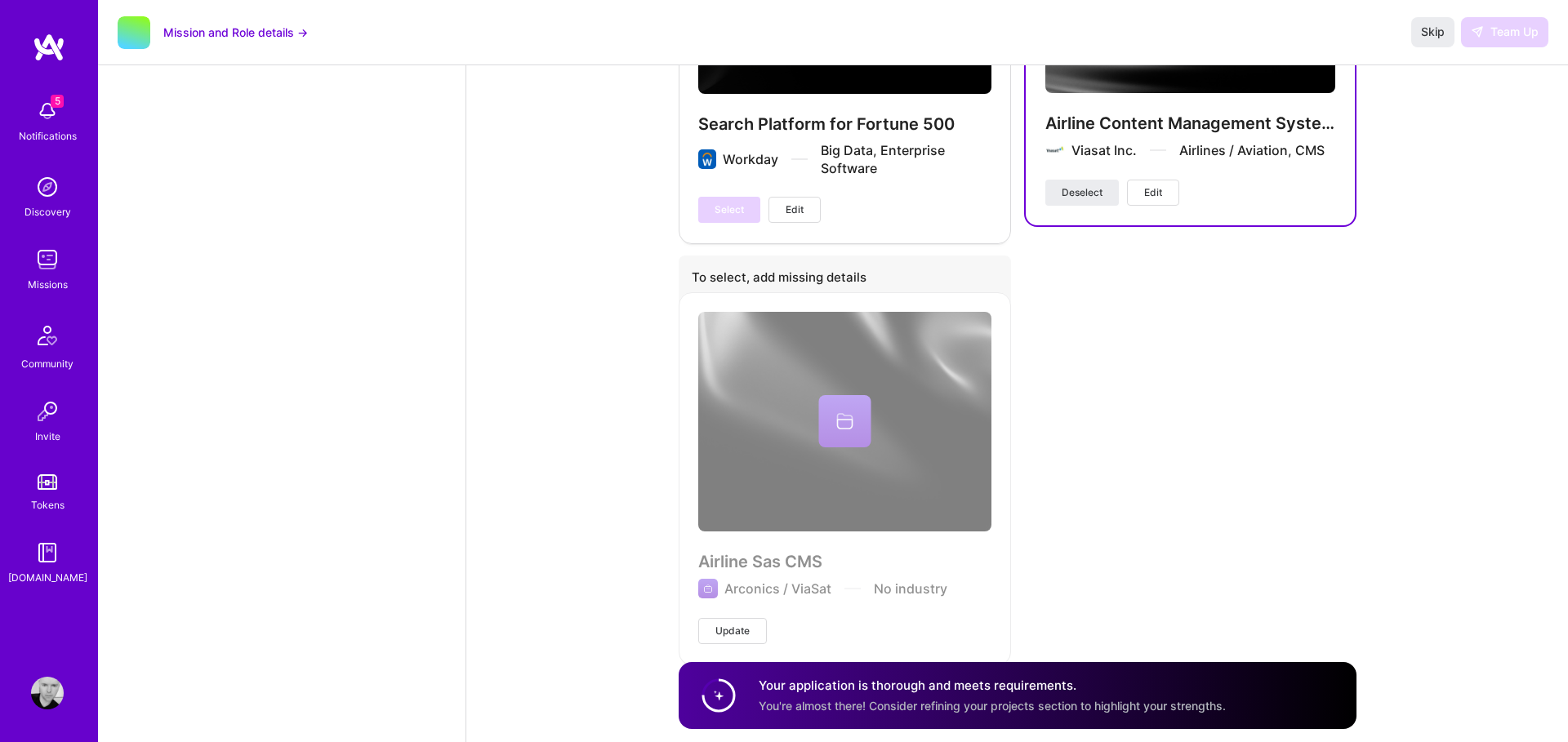
drag, startPoint x: 1073, startPoint y: 190, endPoint x: 1068, endPoint y: 254, distance: 64.2
click at [1073, 190] on span "Deselect" at bounding box center [1083, 193] width 41 height 15
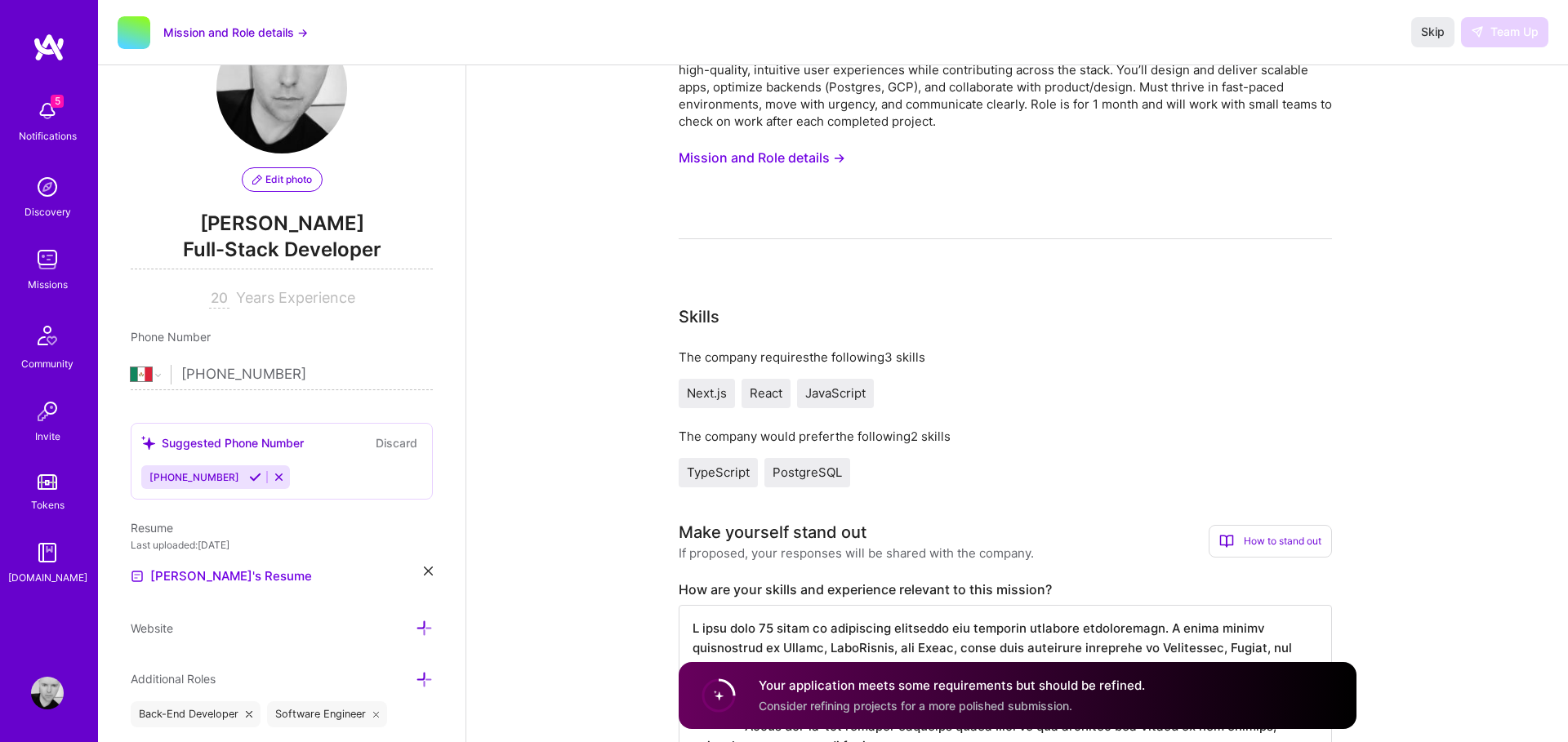
scroll to position [74, 0]
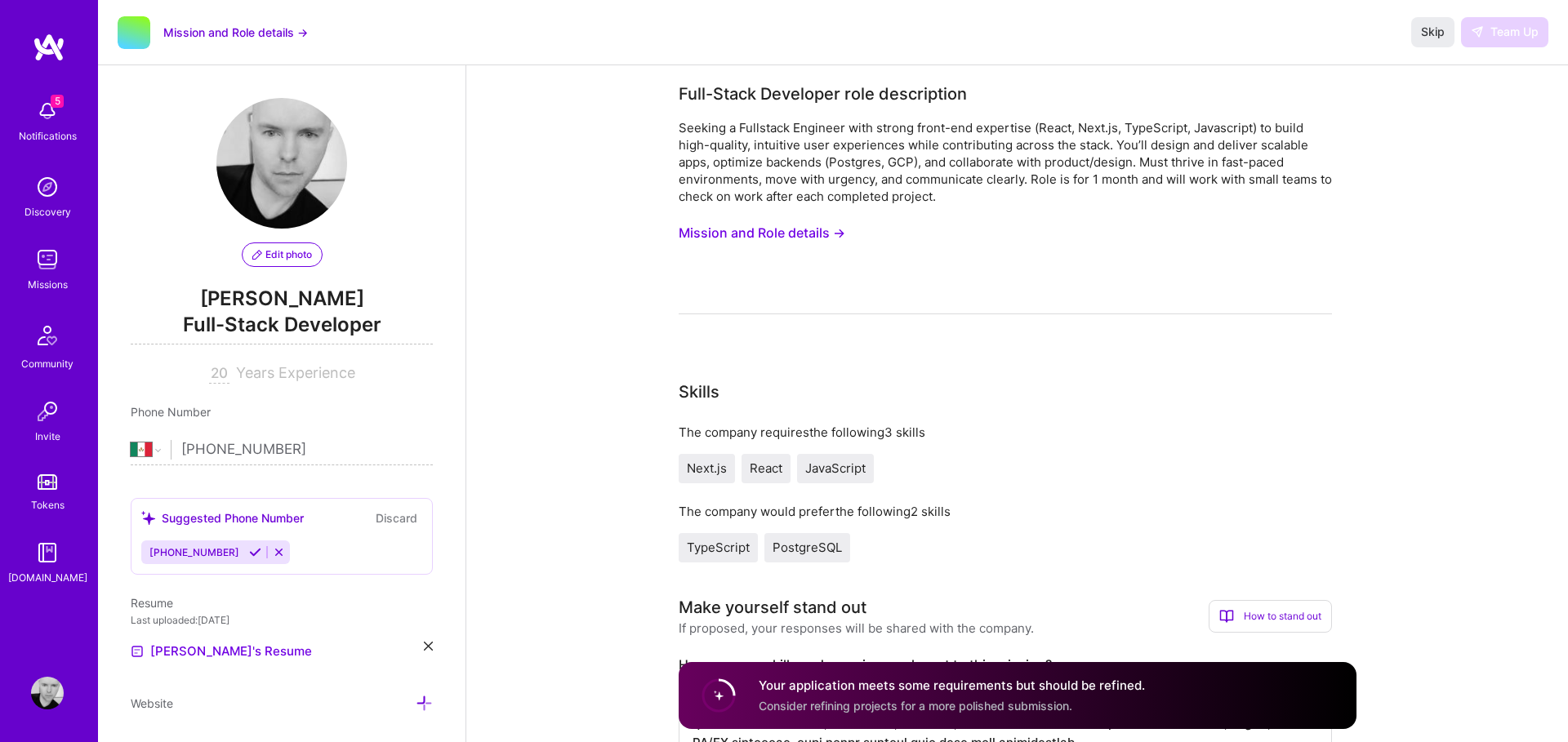
select select "MX"
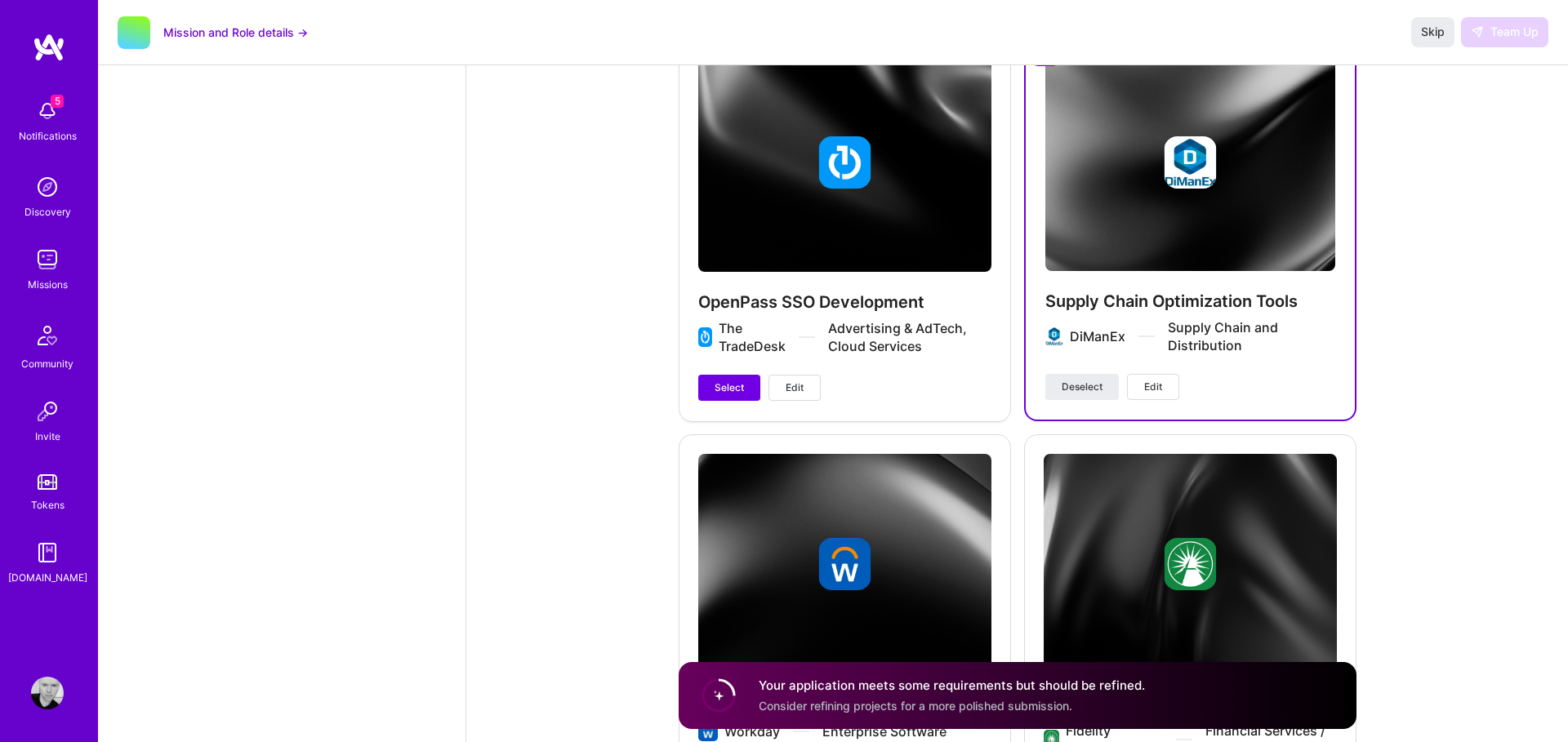
click at [735, 383] on span "Select" at bounding box center [729, 388] width 30 height 15
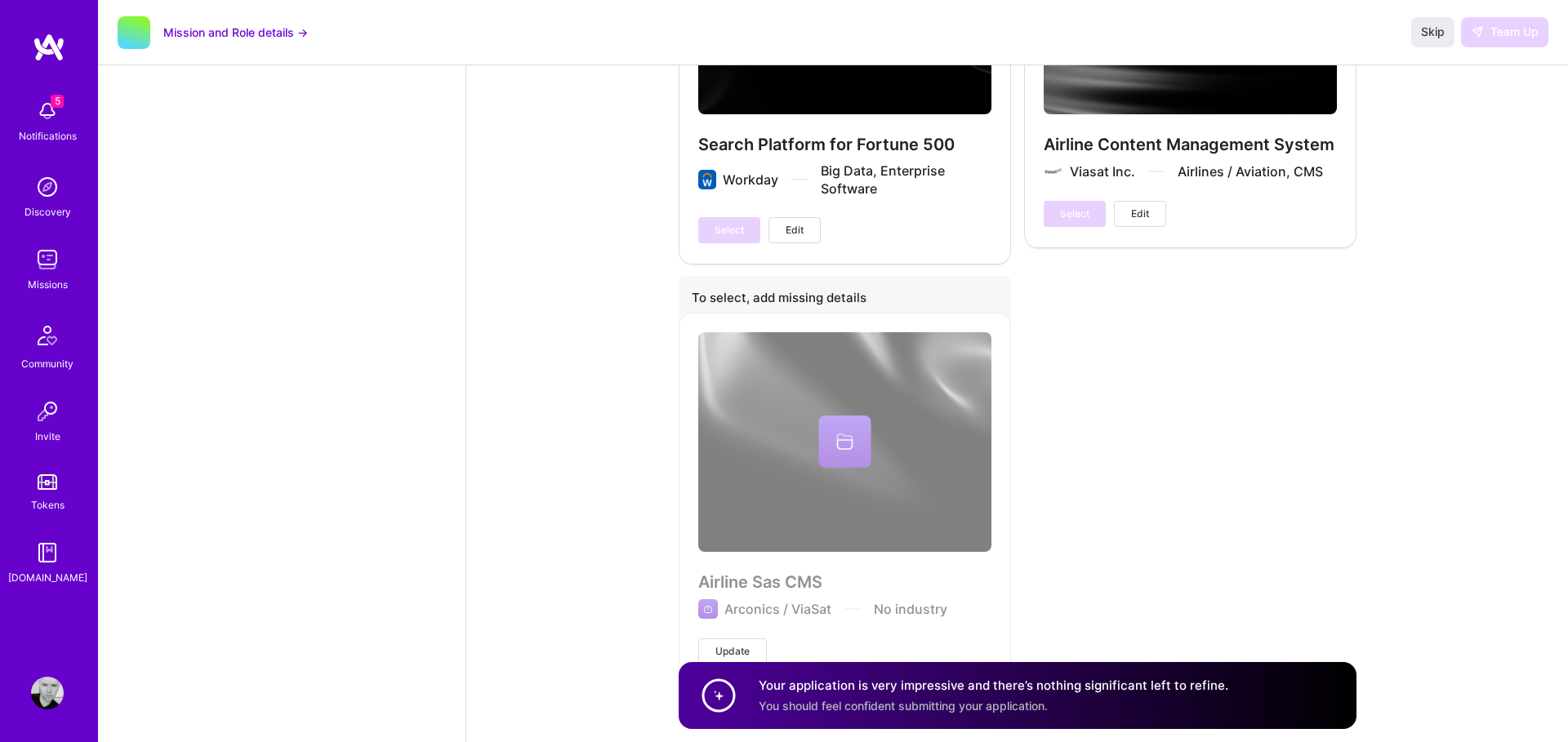
scroll to position [5160, 0]
